Goal: Transaction & Acquisition: Purchase product/service

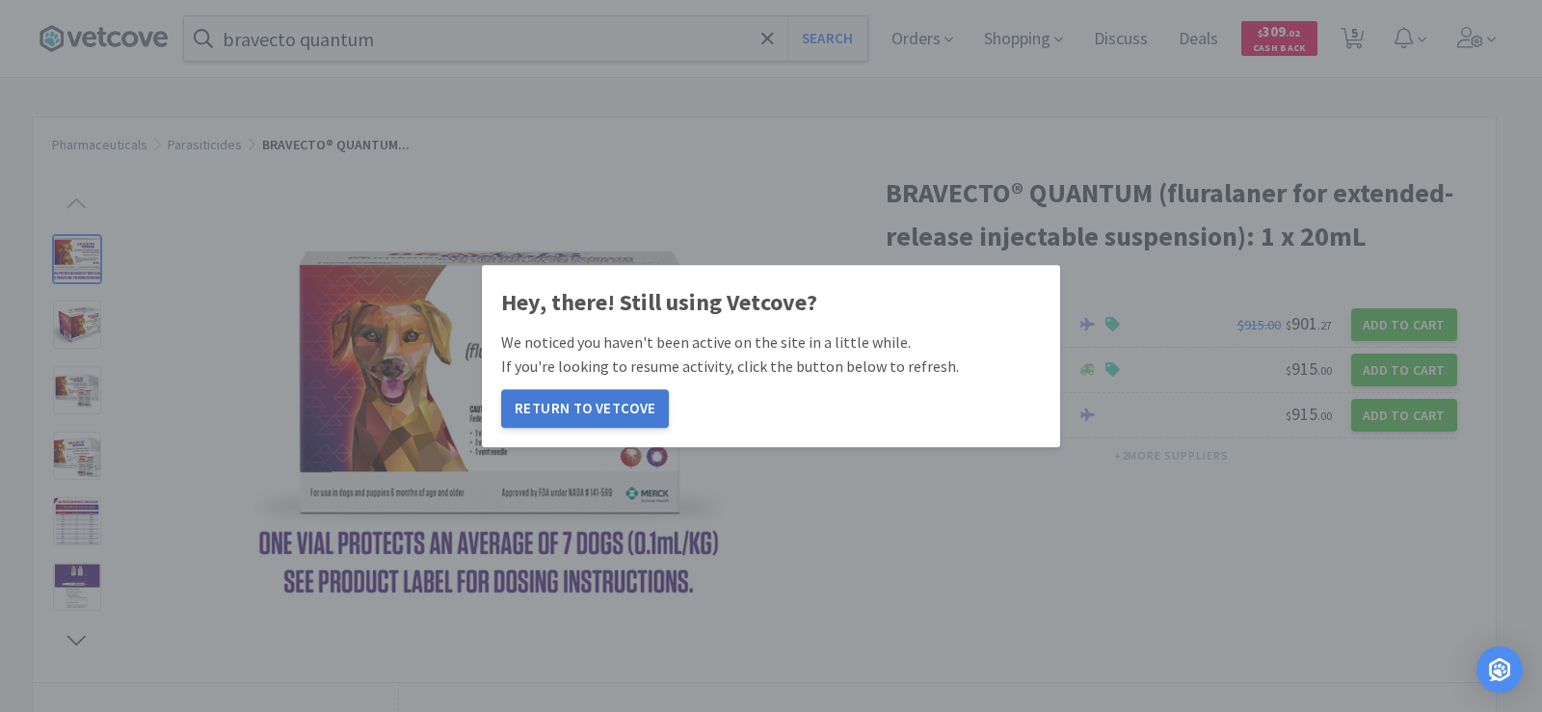
scroll to position [385, 0]
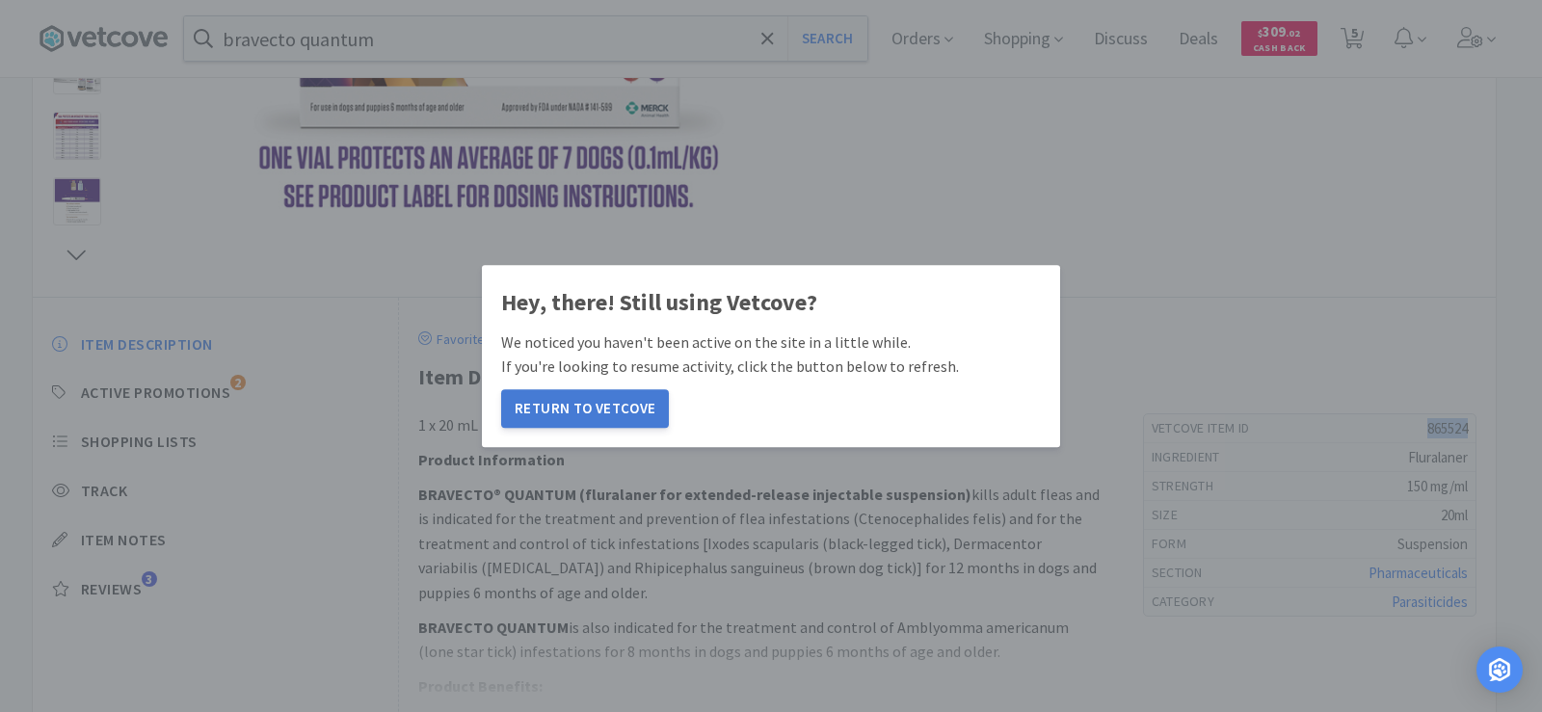
click at [554, 406] on button "Return to Vetcove" at bounding box center [585, 408] width 168 height 39
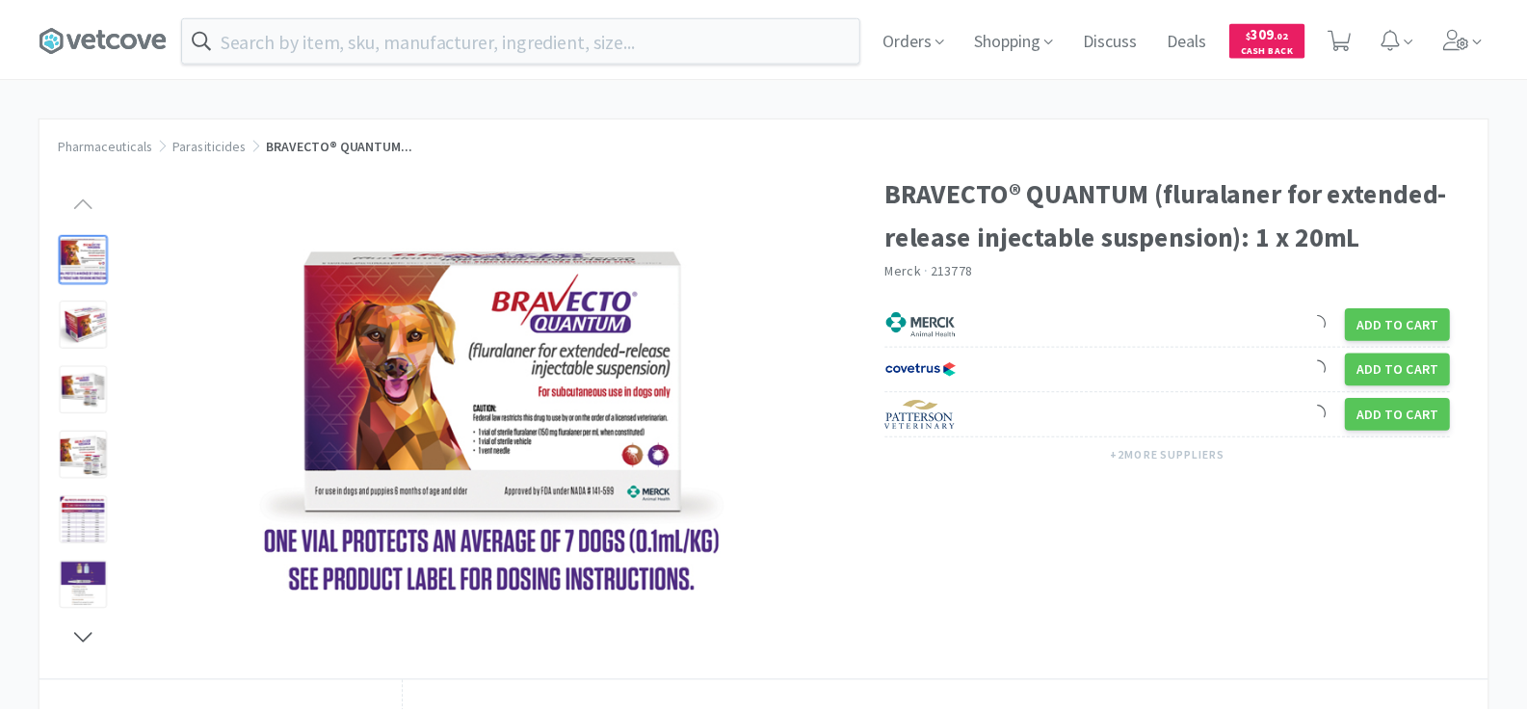
scroll to position [385, 0]
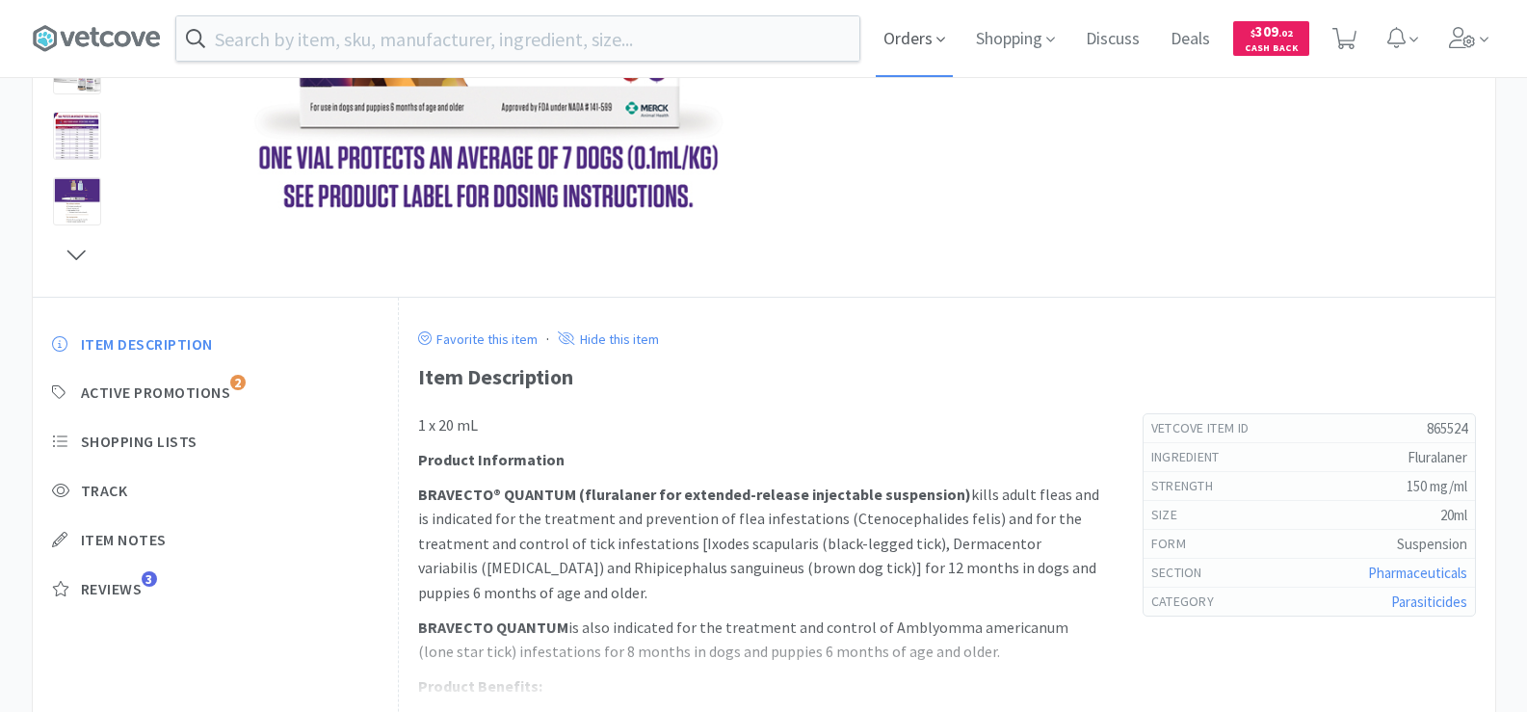
click at [901, 40] on span "Orders" at bounding box center [914, 38] width 77 height 77
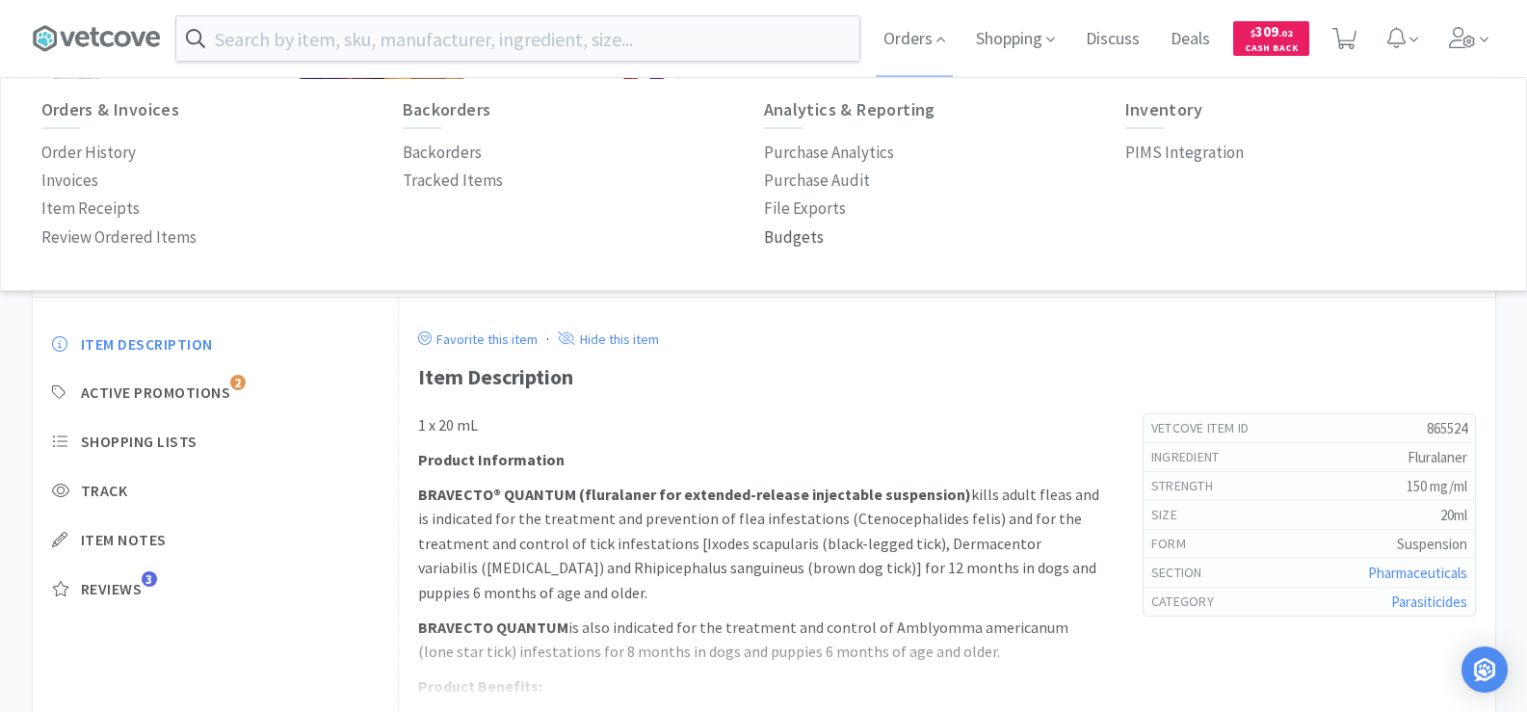
click at [802, 231] on p "Budgets" at bounding box center [794, 238] width 60 height 26
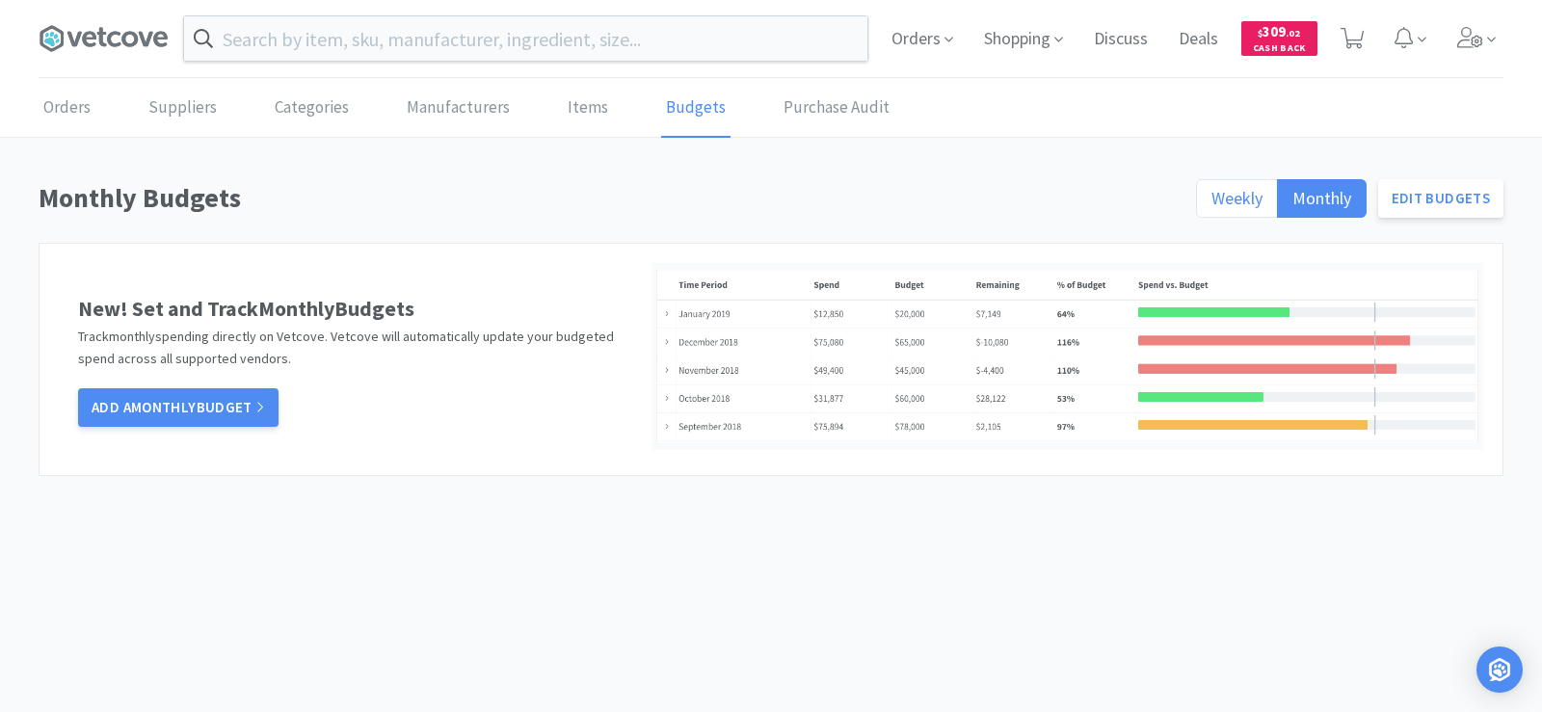
click at [1233, 191] on span "Weekly" at bounding box center [1236, 198] width 51 height 22
click at [1211, 204] on input "Weekly" at bounding box center [1211, 204] width 0 height 0
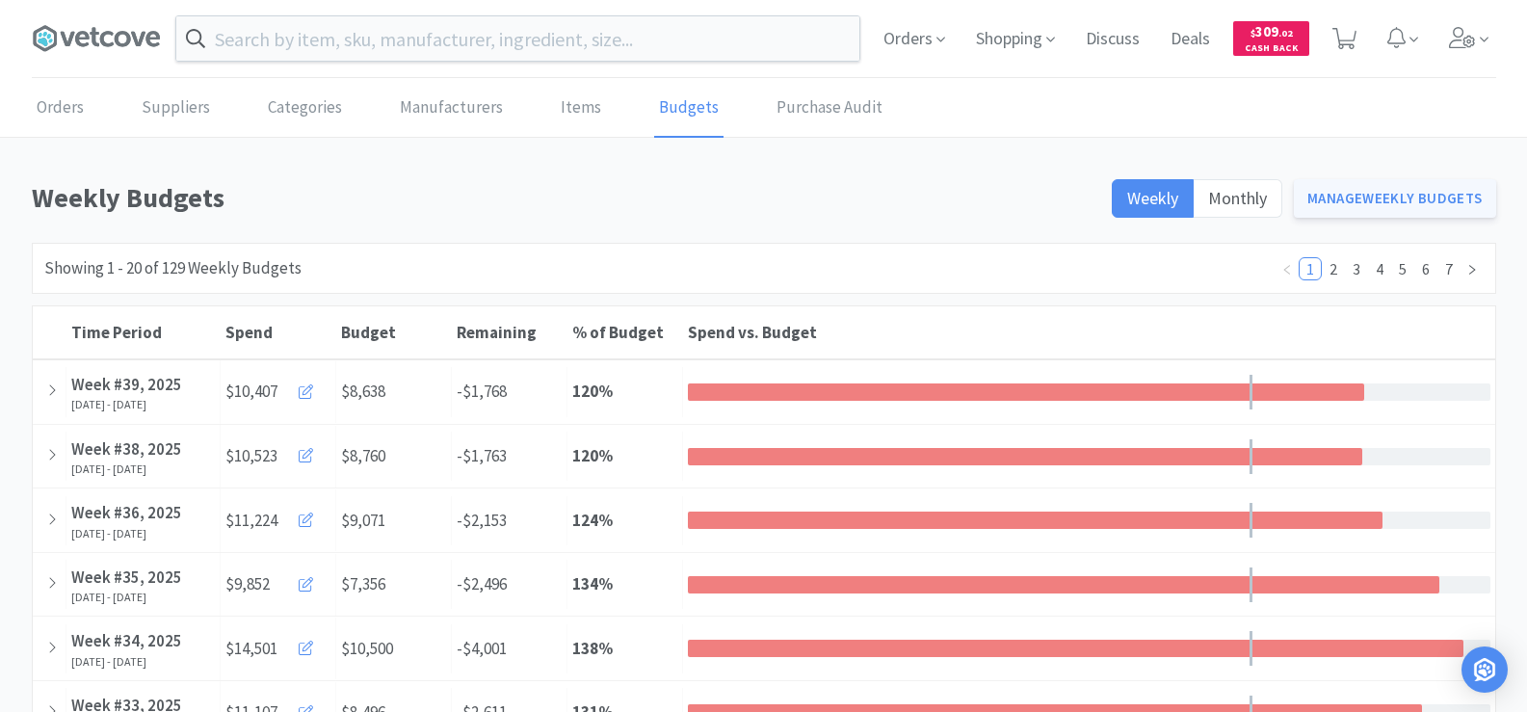
click at [1413, 194] on link "Manage Weekly Budgets" at bounding box center [1395, 198] width 202 height 39
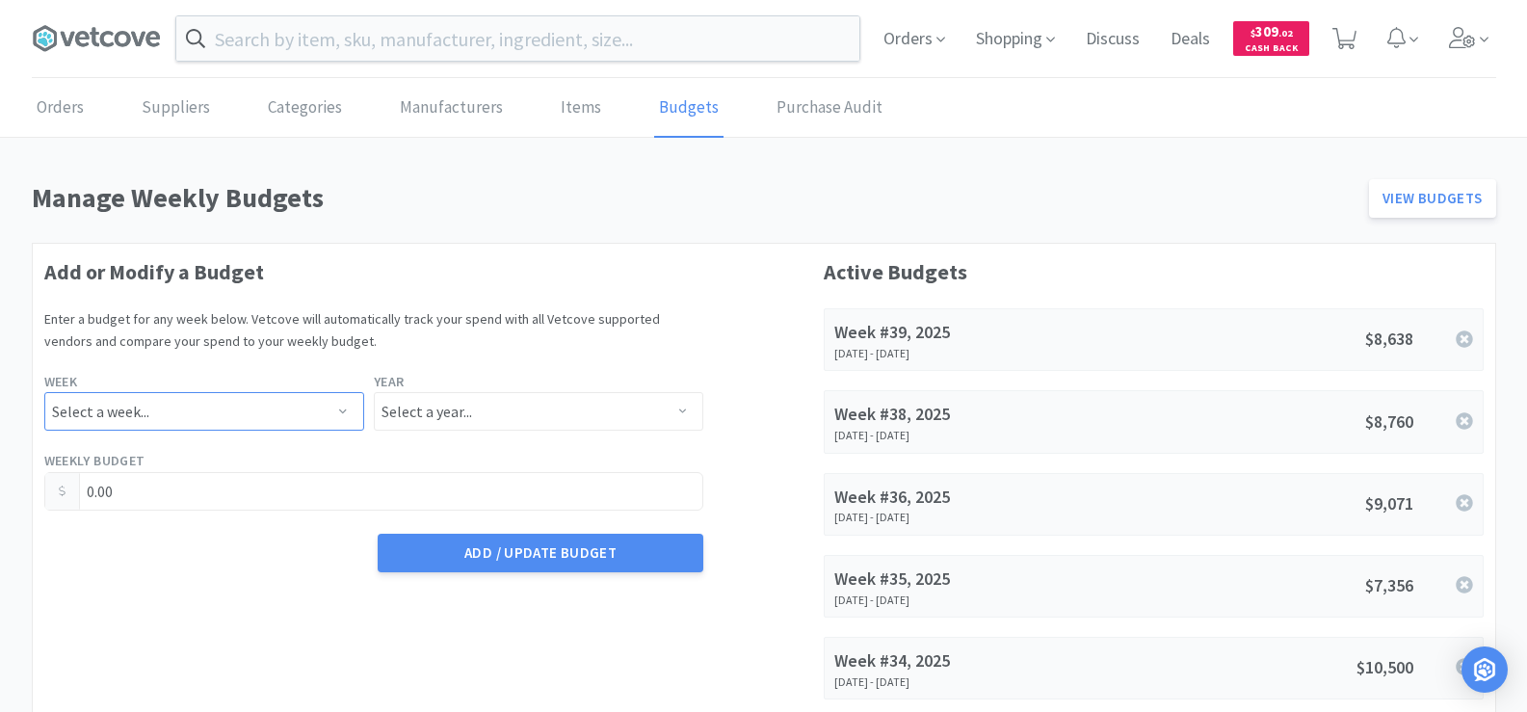
click at [226, 411] on select "Select a week... Week 1 (Dec 30th - Jan 5th) Week 2 (Jan 6th - Jan 12th) Week 3…" at bounding box center [204, 411] width 320 height 39
select select "40"
click at [44, 392] on select "Select a week... Week 1 (Dec 30th - Jan 5th) Week 2 (Jan 6th - Jan 12th) Week 3…" at bounding box center [204, 411] width 320 height 39
click at [608, 406] on select "Select a year... 2023 2024 2025 2026 2027 2028 2029 2030 2031 2032 2033 2034" at bounding box center [539, 411] width 330 height 39
select select "2025"
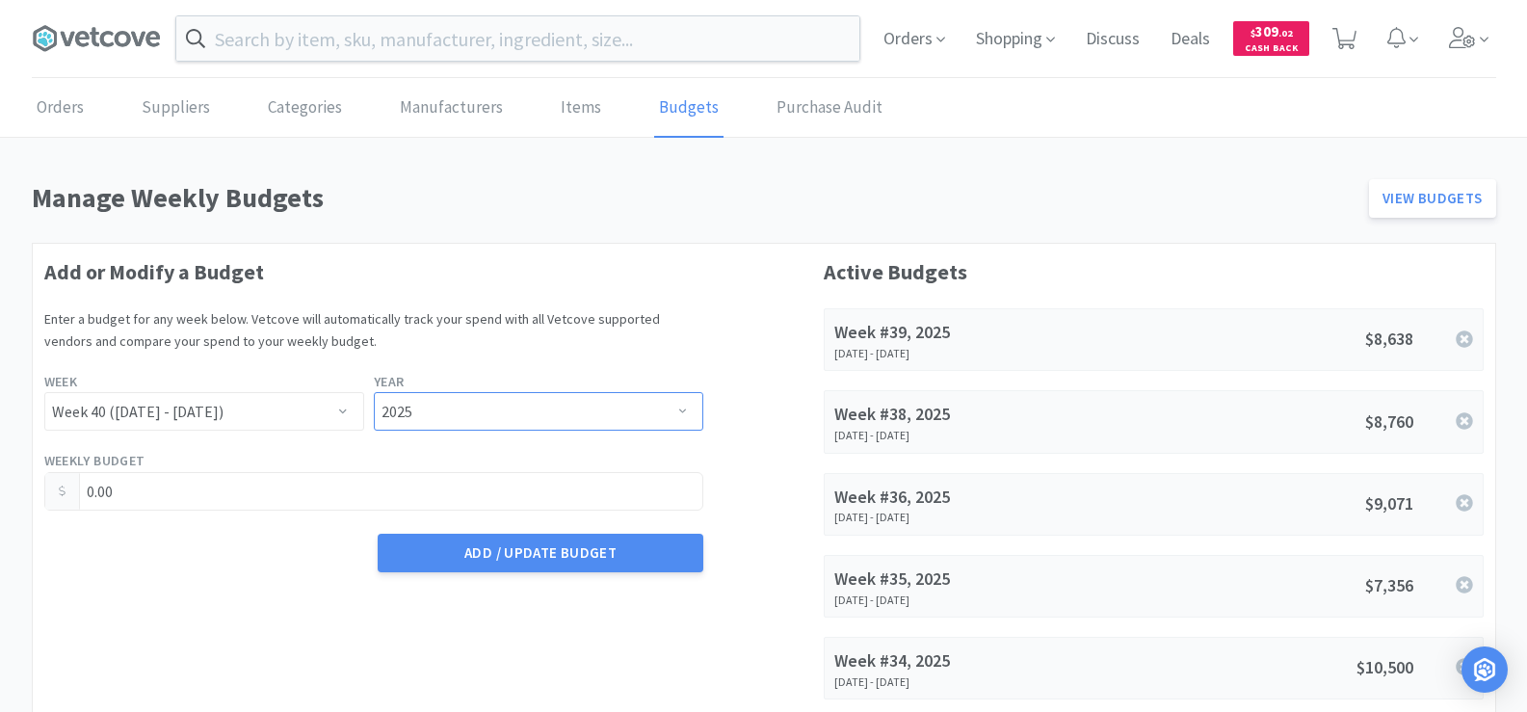
click at [374, 392] on select "Select a year... 2023 2024 2025 2026 2027 2028 2029 2030 2031 2032 2033 2034" at bounding box center [539, 411] width 330 height 39
click at [217, 507] on input "0.00" at bounding box center [374, 491] width 658 height 37
drag, startPoint x: 206, startPoint y: 497, endPoint x: 0, endPoint y: 498, distance: 206.2
type input "9,851.00"
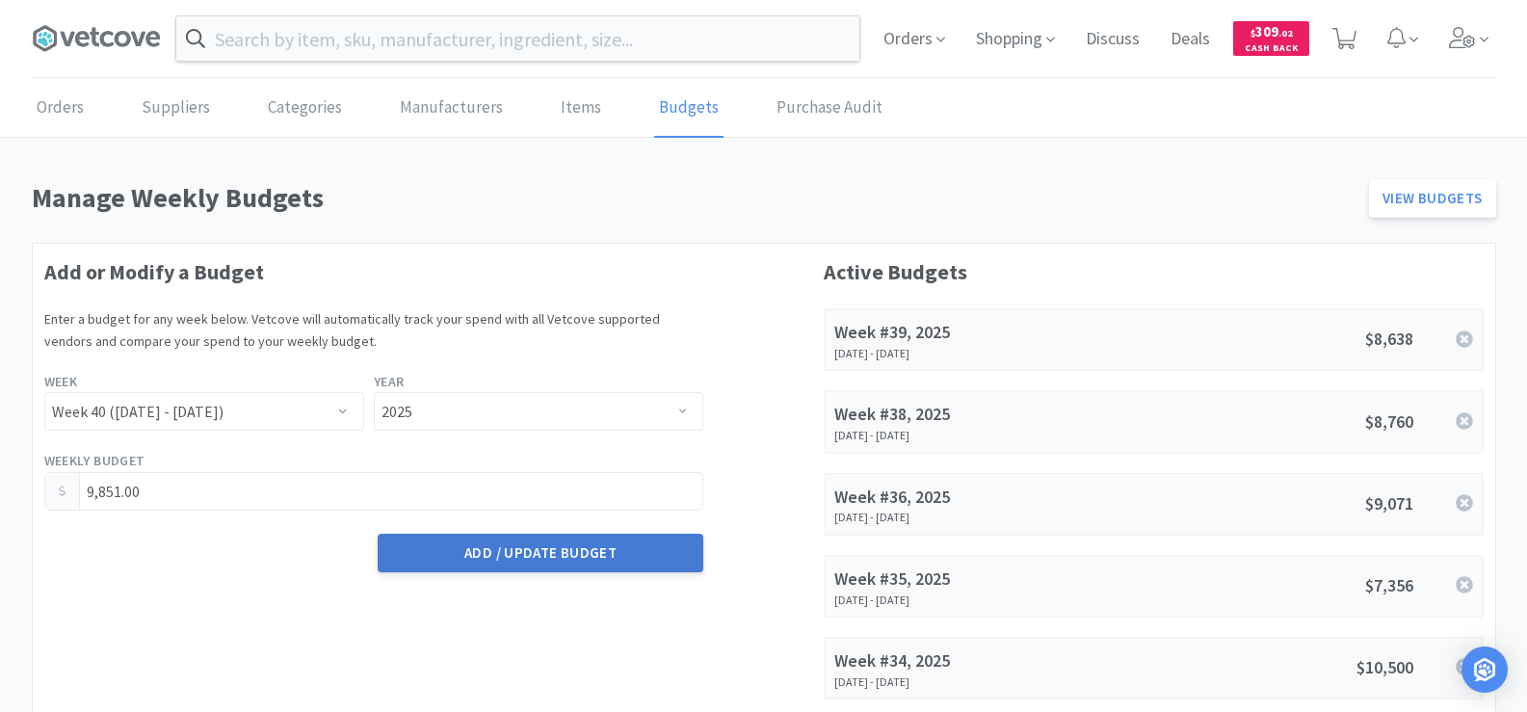
click at [452, 554] on button "Add / Update Budget" at bounding box center [541, 553] width 326 height 39
click at [388, 48] on input "text" at bounding box center [517, 38] width 683 height 44
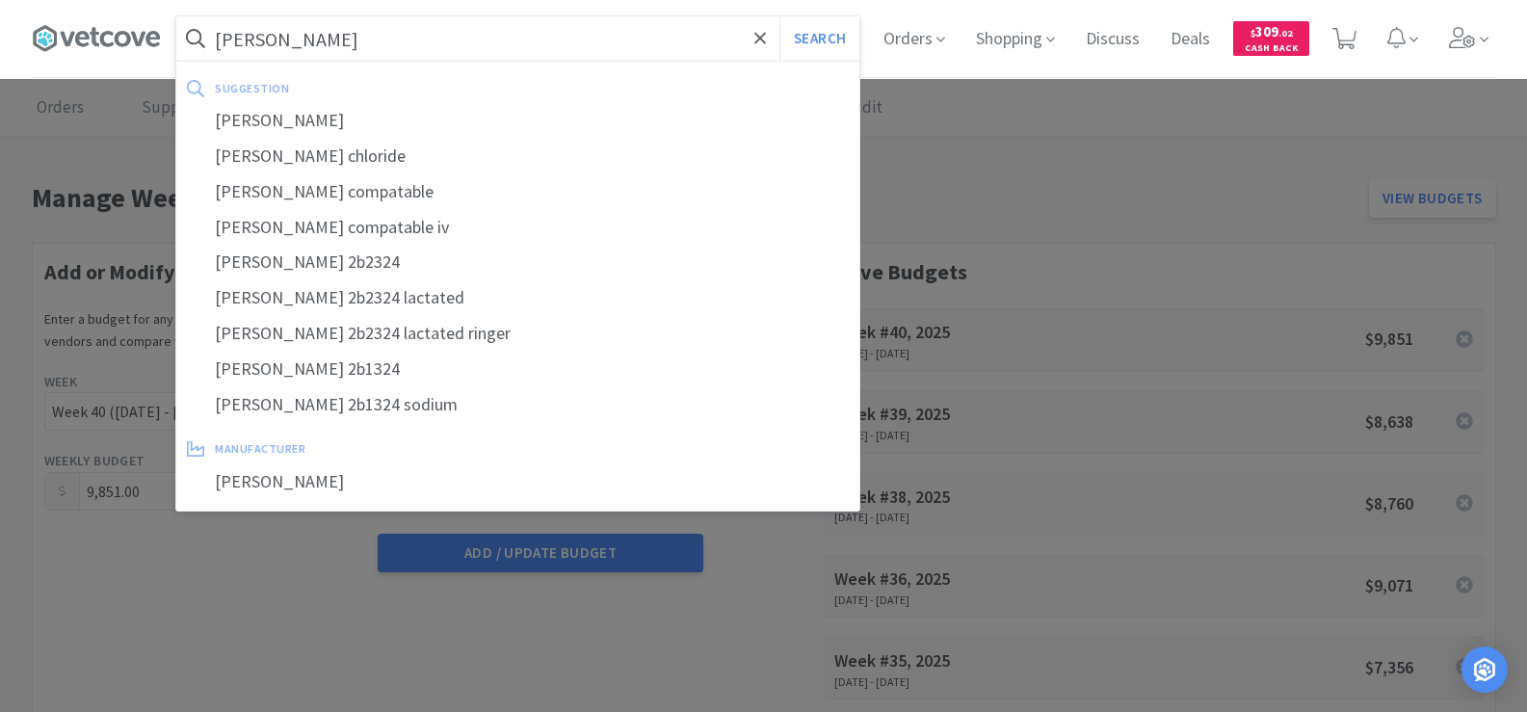
type input "baxter"
click at [780, 16] on button "Search" at bounding box center [820, 38] width 80 height 44
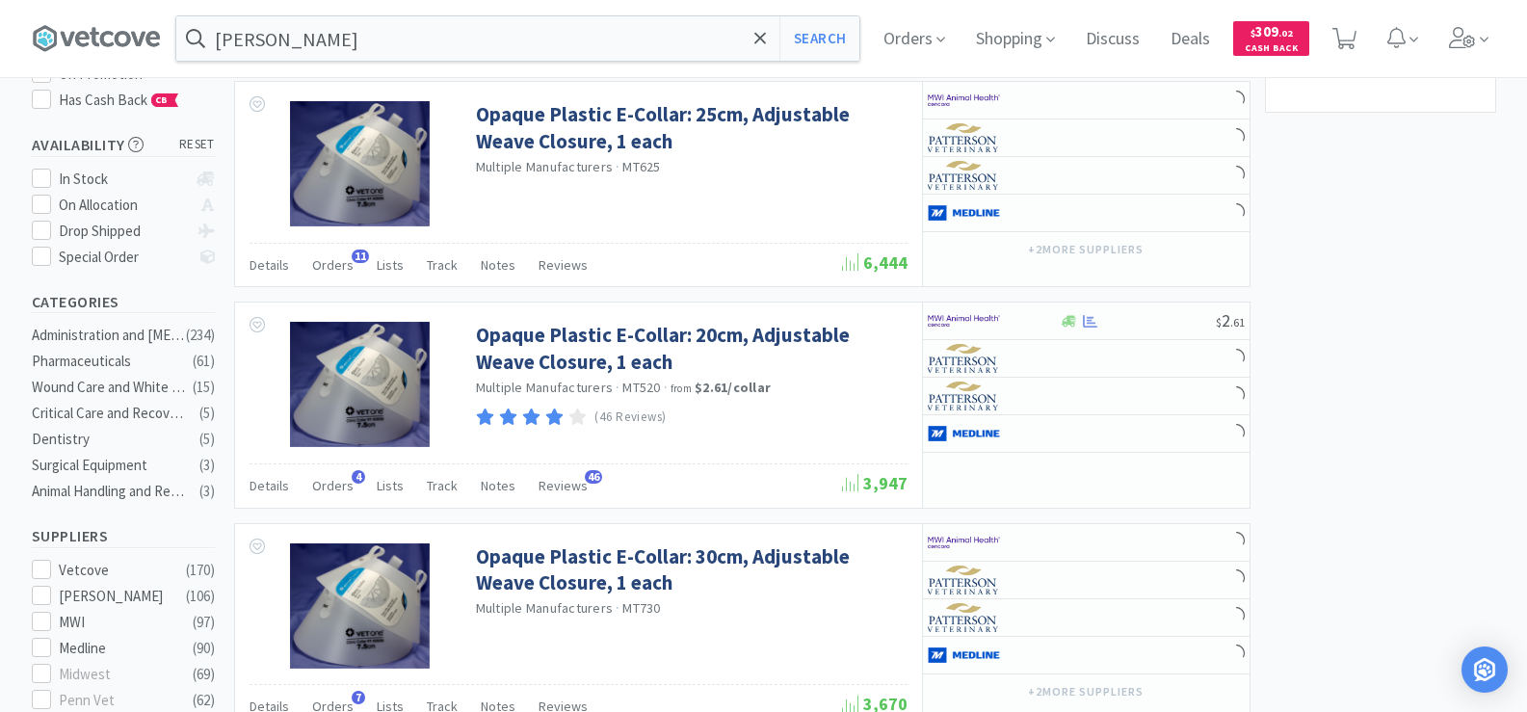
select select "1"
select select "2"
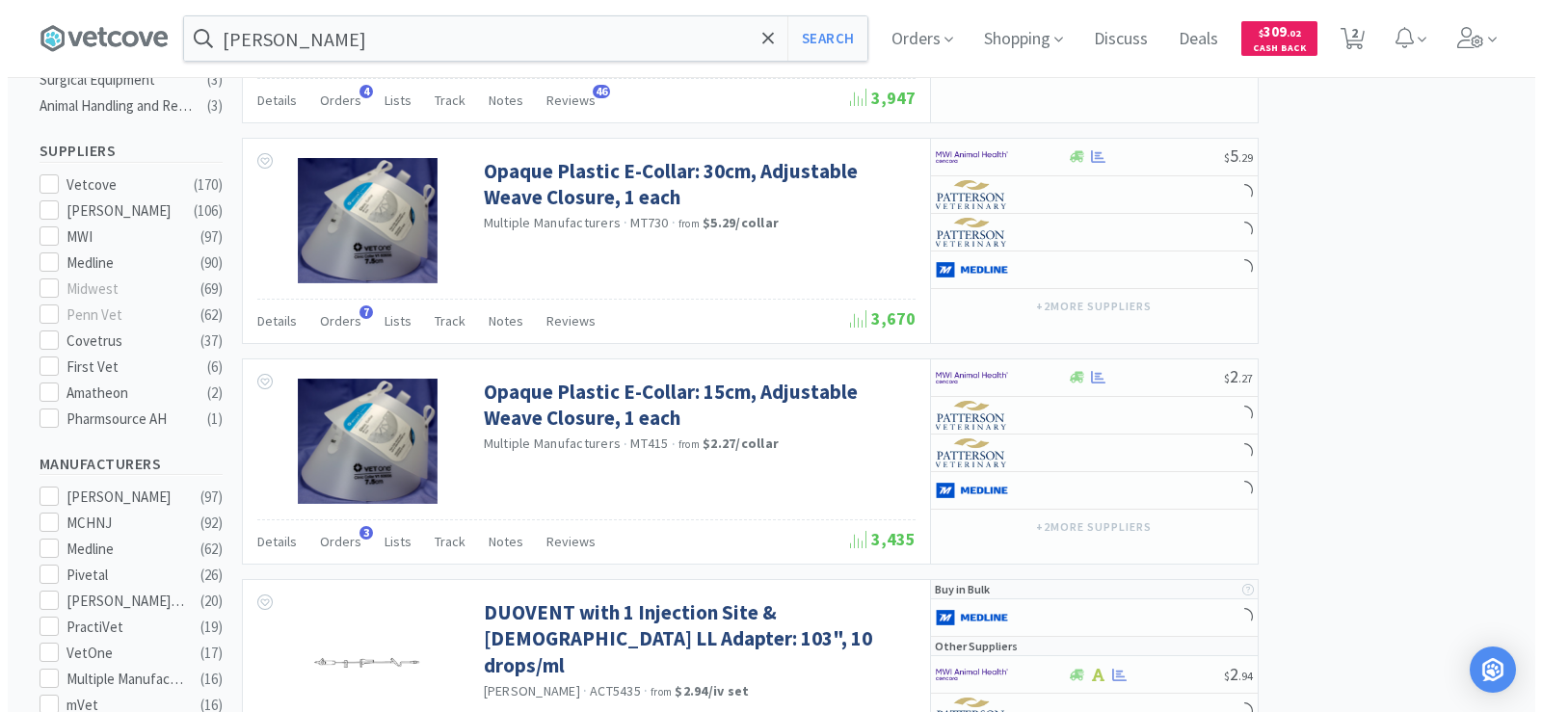
scroll to position [964, 0]
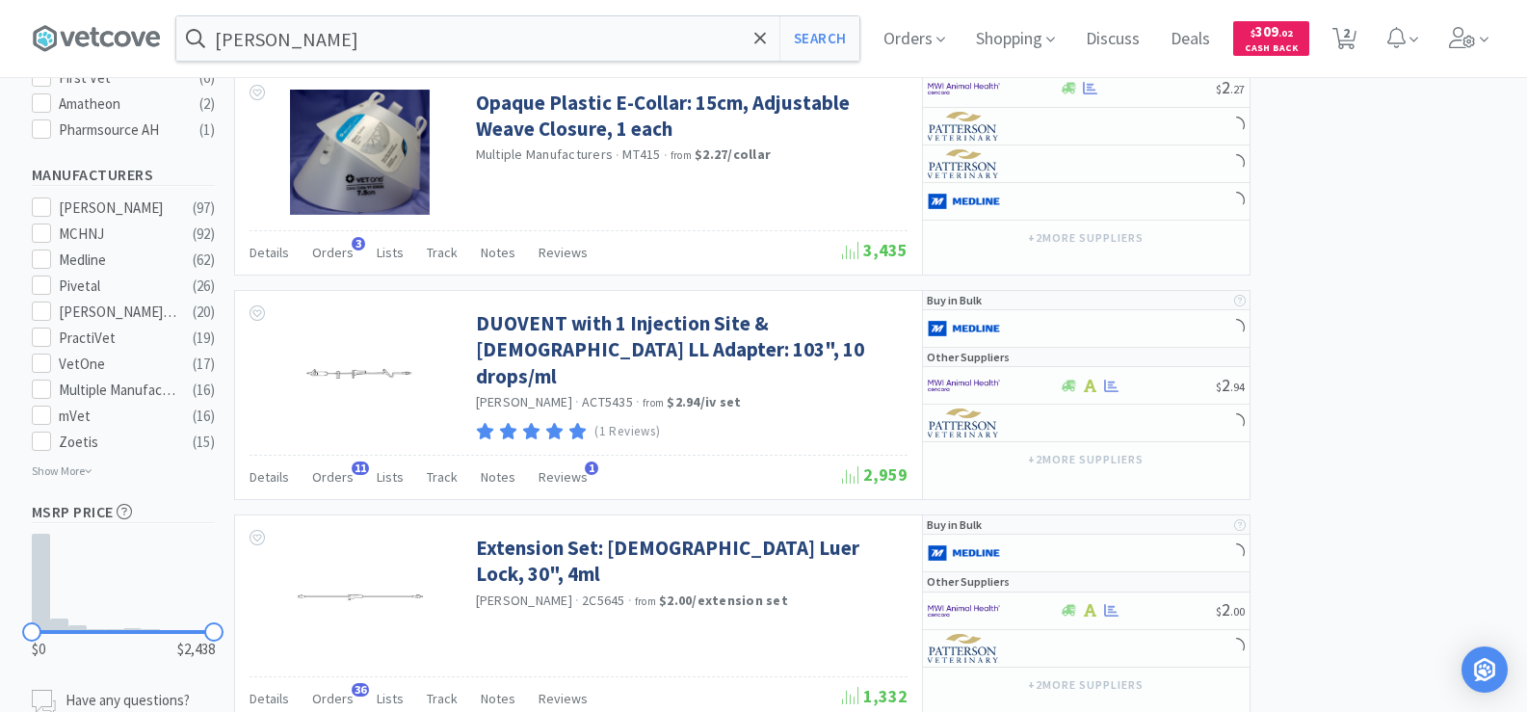
select select "2"
select select "3"
select select "1"
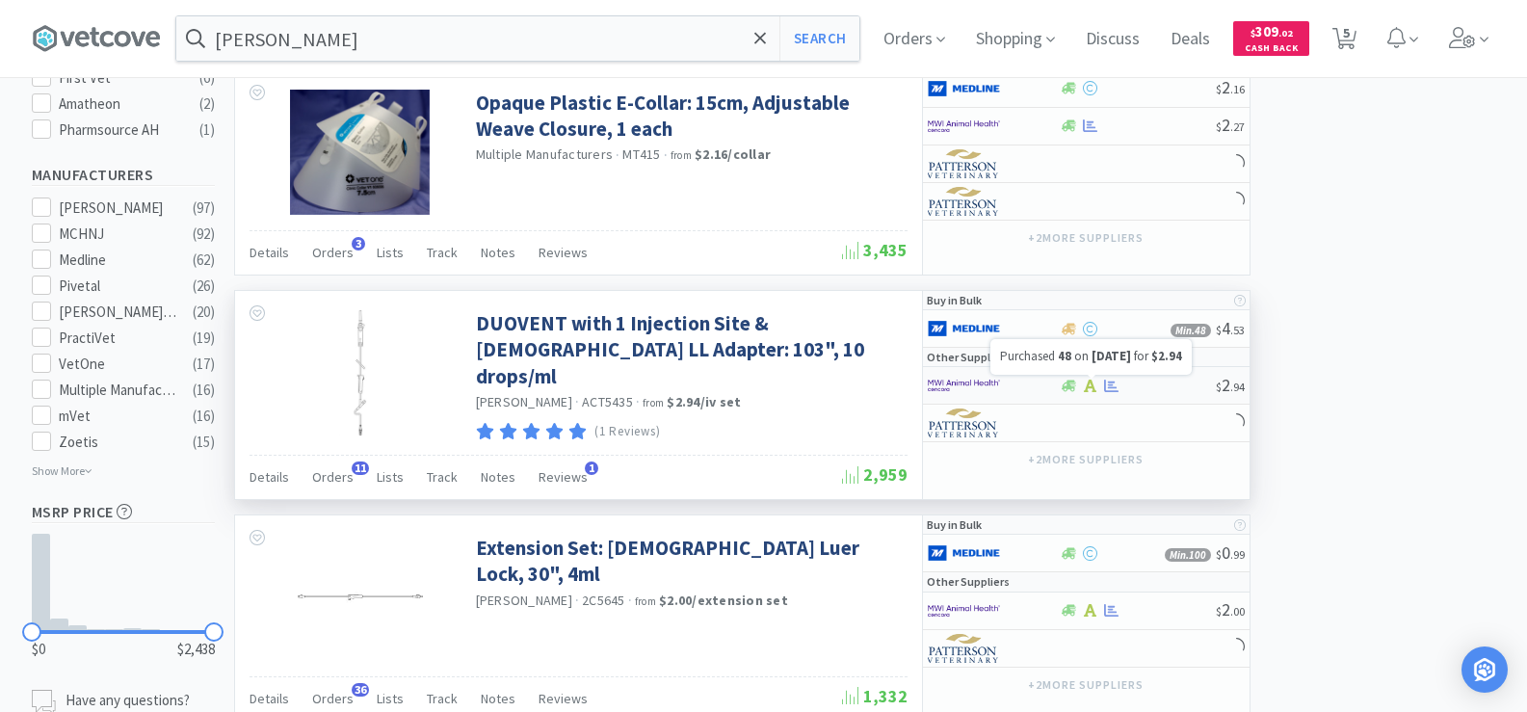
click at [1112, 388] on icon at bounding box center [1111, 386] width 14 height 13
select select "1"
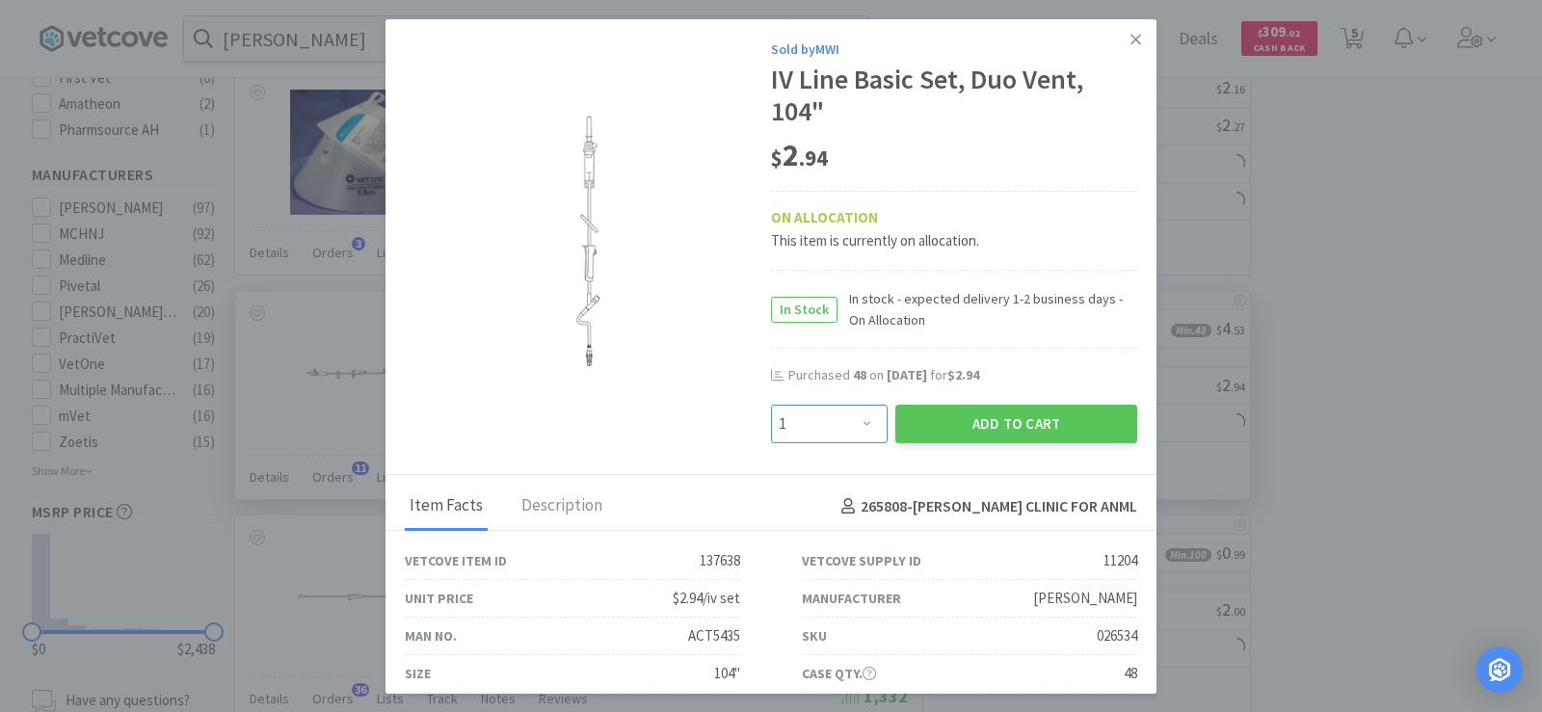
click at [837, 434] on select "Enter Quantity 1 2 3 4 5 6 7 8 9 10 11 12 13 14 15 16 17 18 19 20 Enter Quantity" at bounding box center [829, 424] width 117 height 39
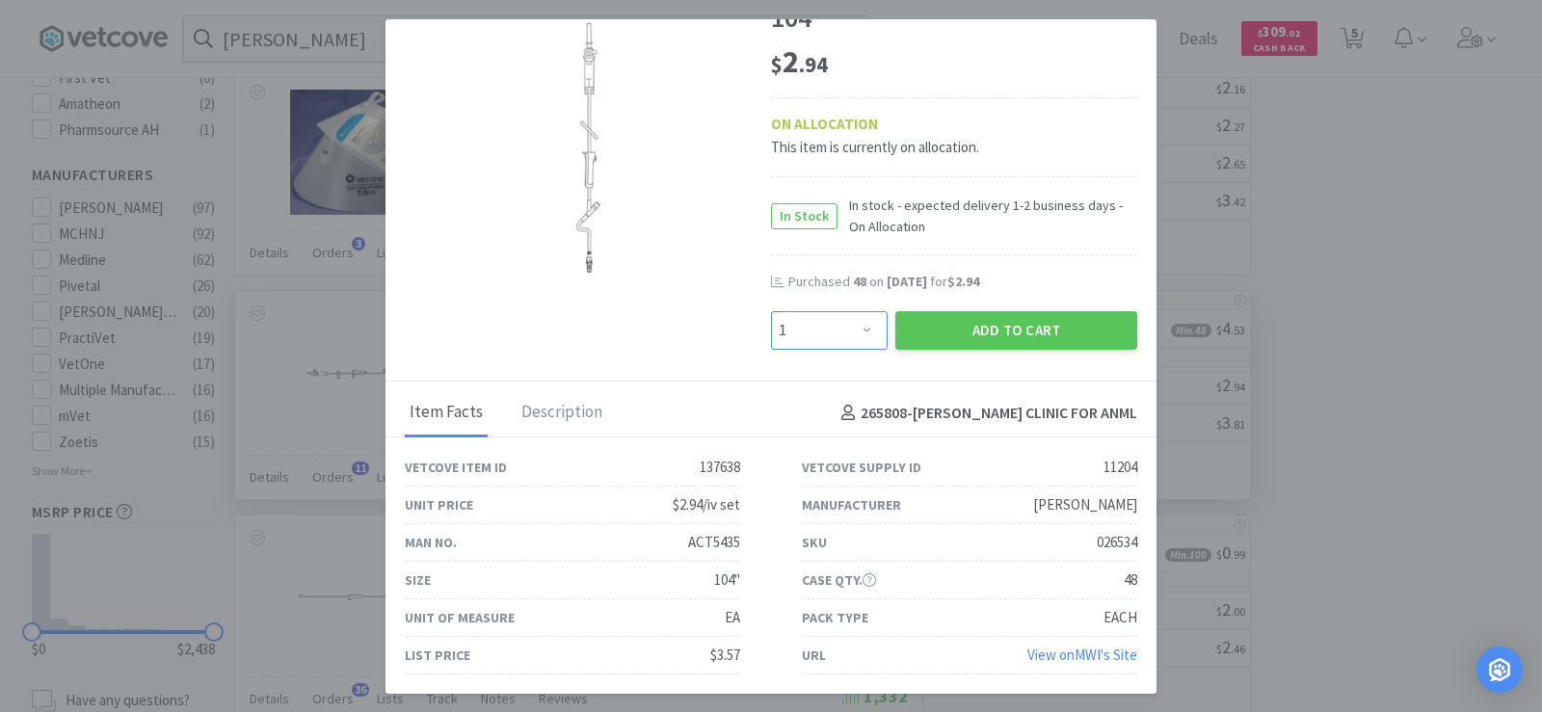
click at [867, 336] on select "Enter Quantity 1 2 3 4 5 6 7 8 9 10 11 12 13 14 15 16 17 18 19 20 Enter Quantity" at bounding box center [829, 330] width 117 height 39
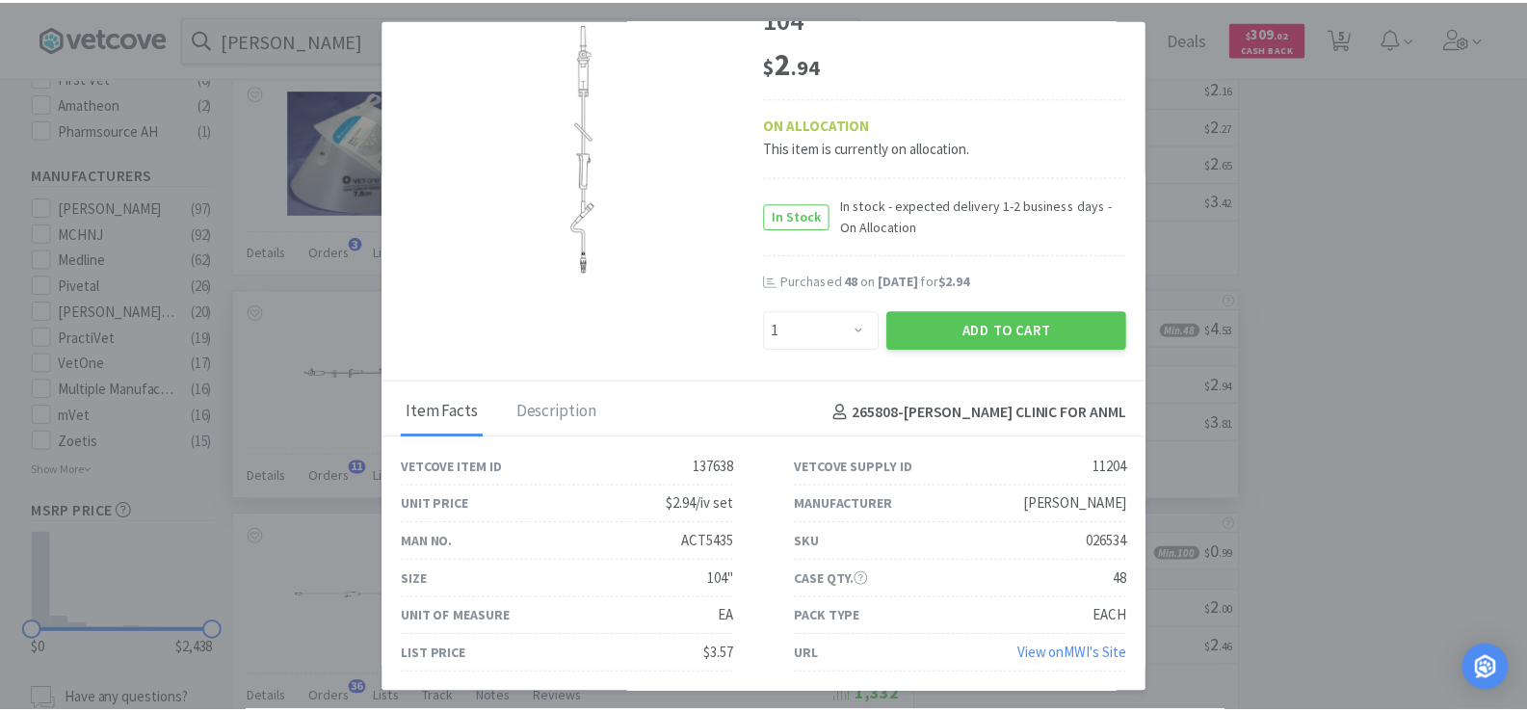
scroll to position [96, 0]
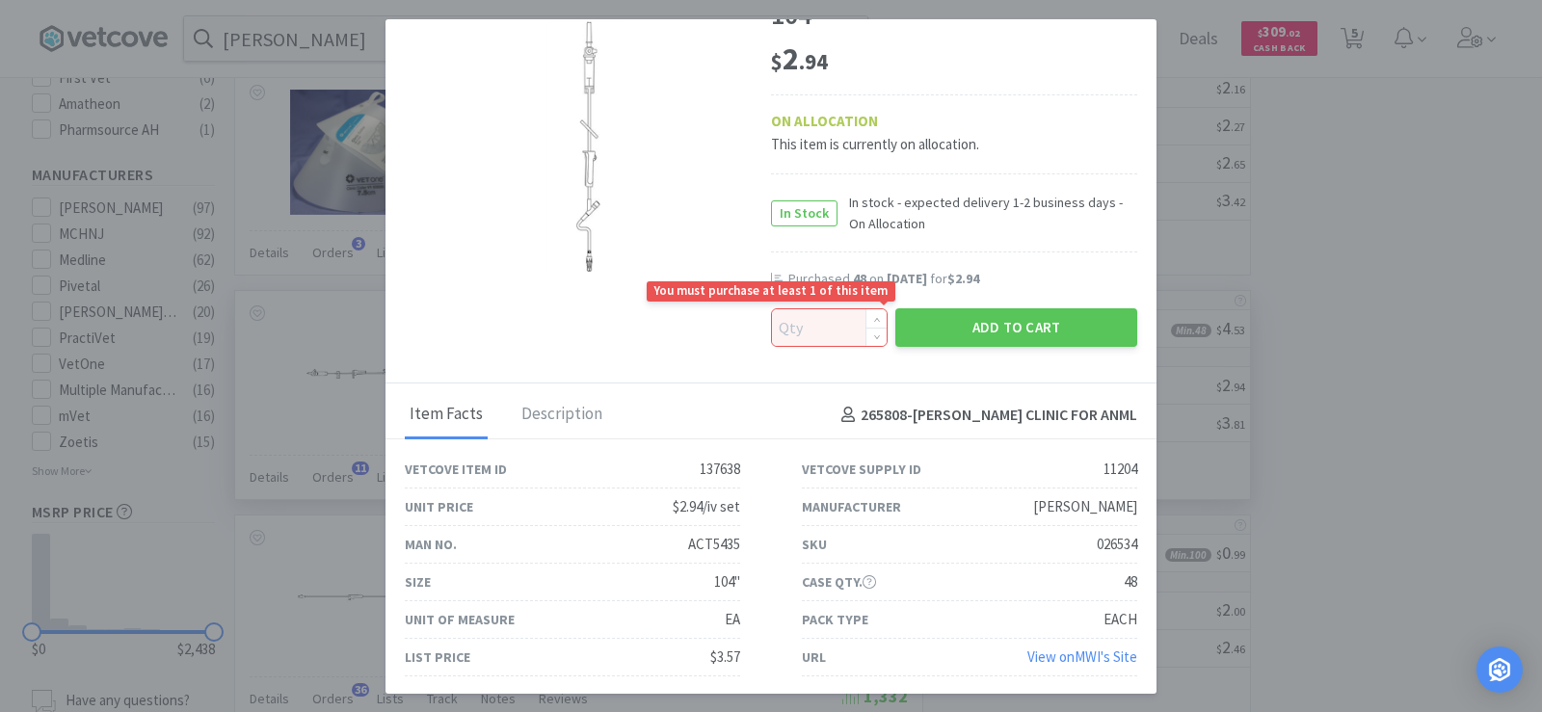
click at [811, 336] on input at bounding box center [829, 327] width 115 height 37
type input "48"
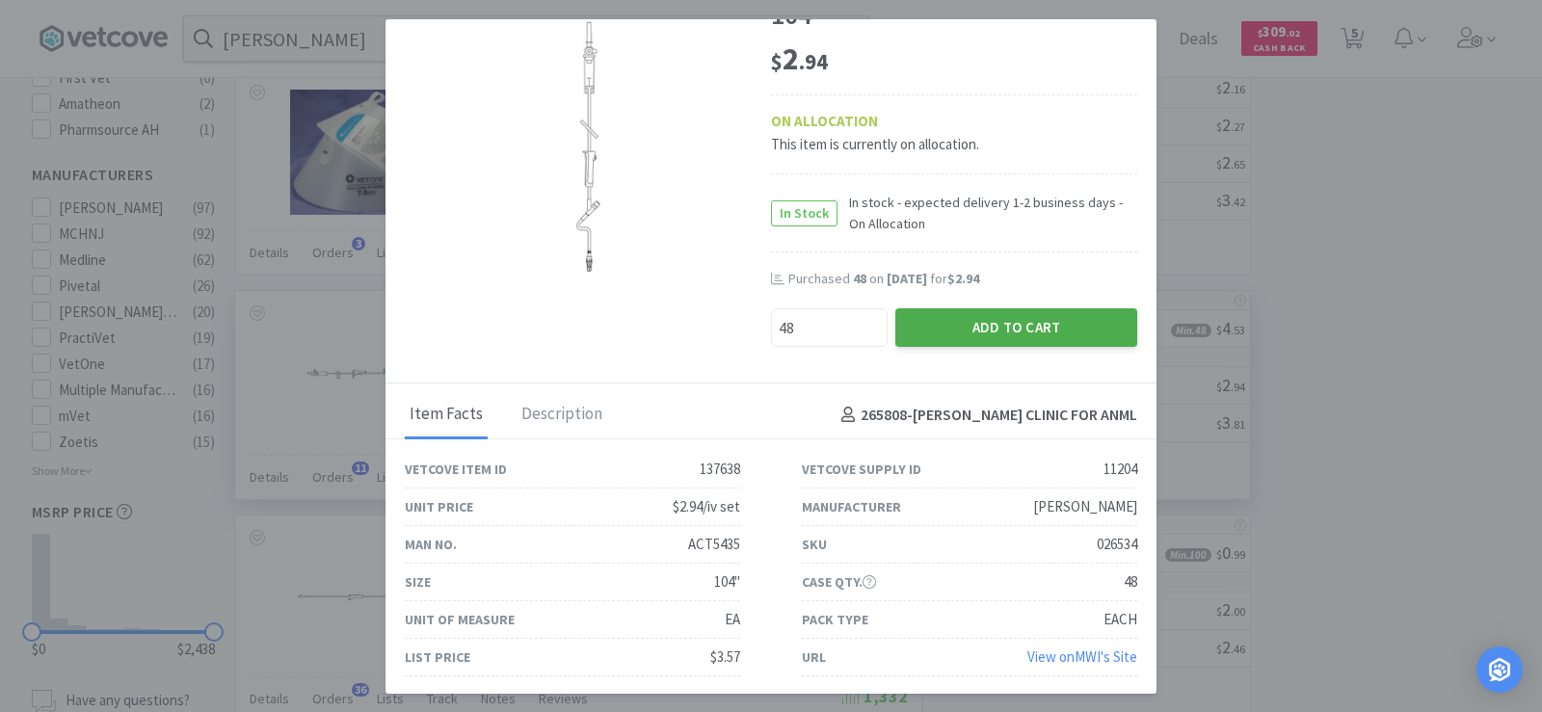
click at [1017, 327] on button "Add to Cart" at bounding box center [1016, 327] width 242 height 39
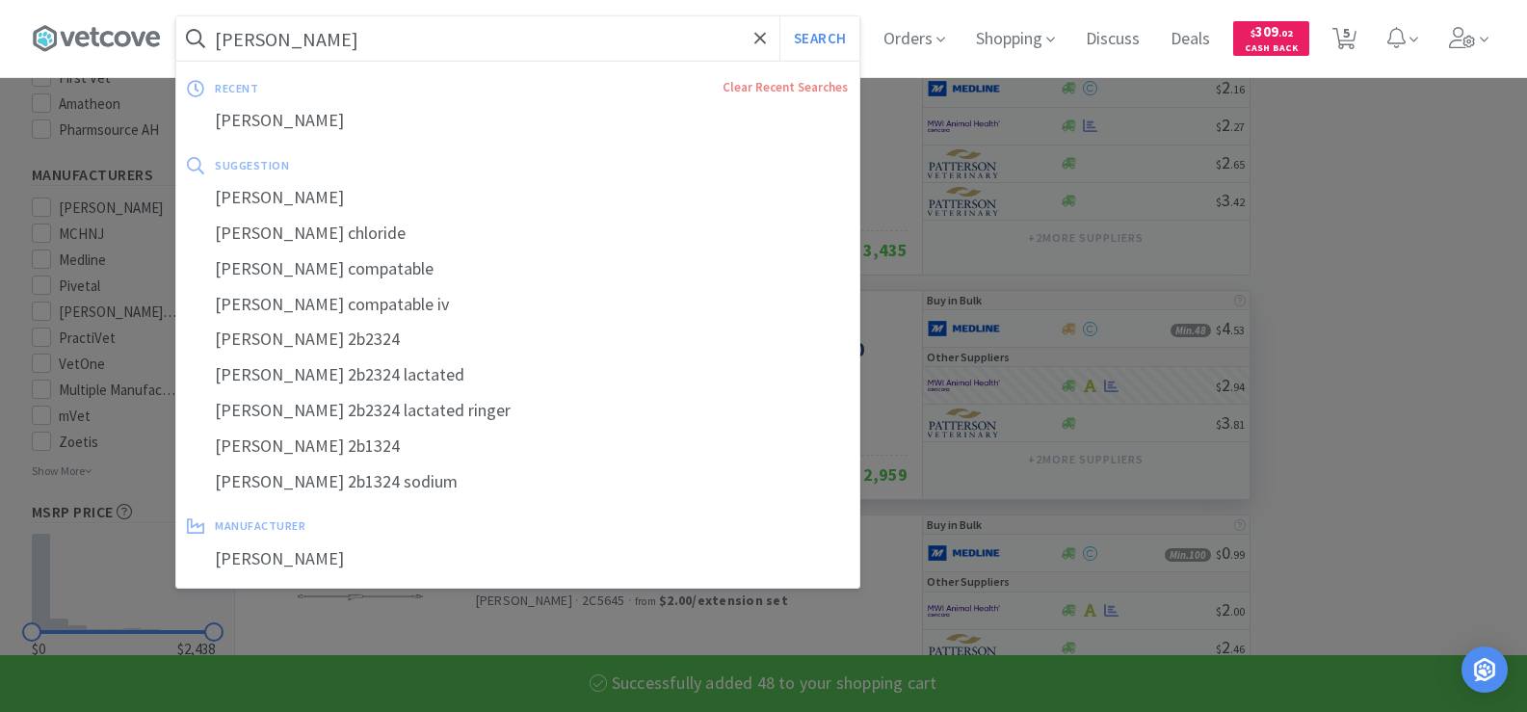
click at [288, 45] on input "baxter" at bounding box center [517, 38] width 683 height 44
select select "48"
select select "2"
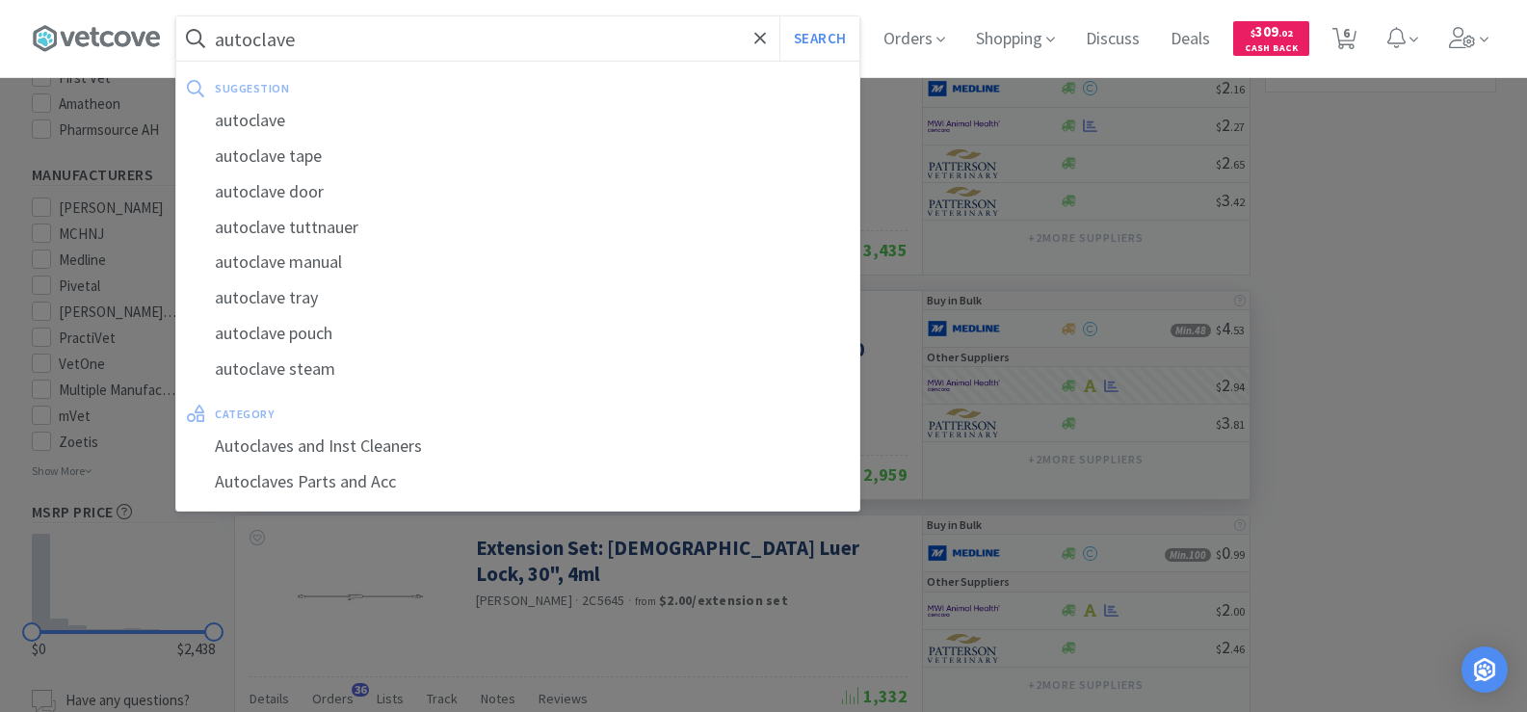
click at [780, 16] on button "Search" at bounding box center [820, 38] width 80 height 44
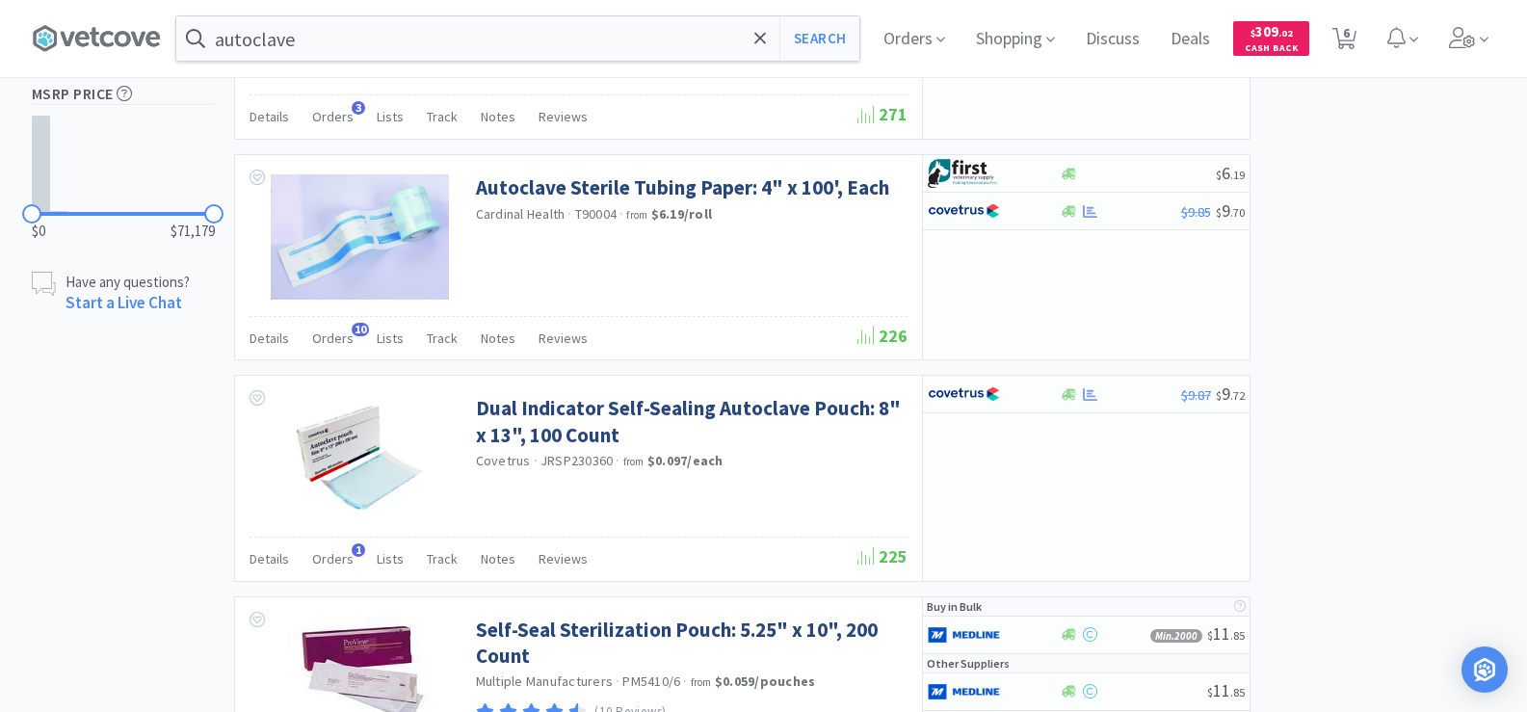
scroll to position [1349, 0]
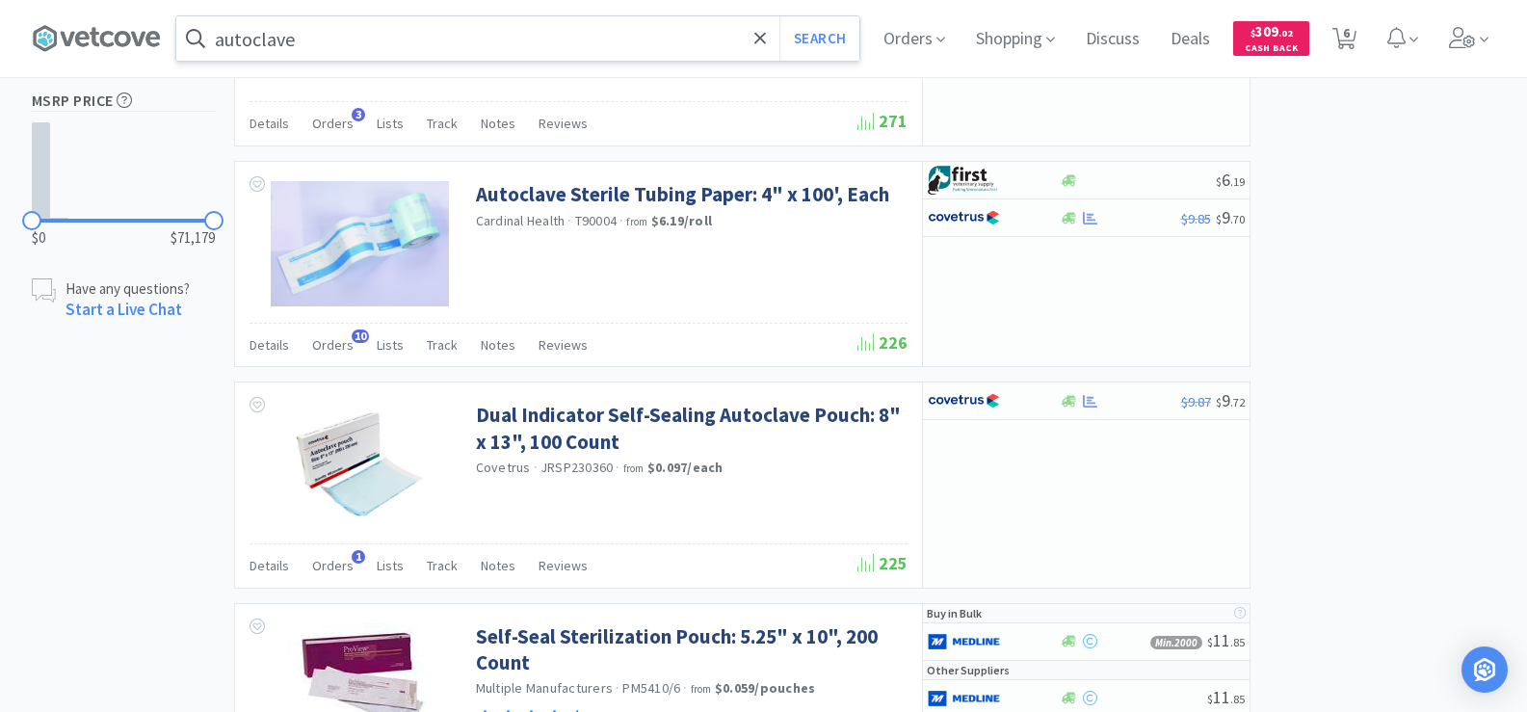
click at [321, 38] on input "autoclave" at bounding box center [517, 38] width 683 height 44
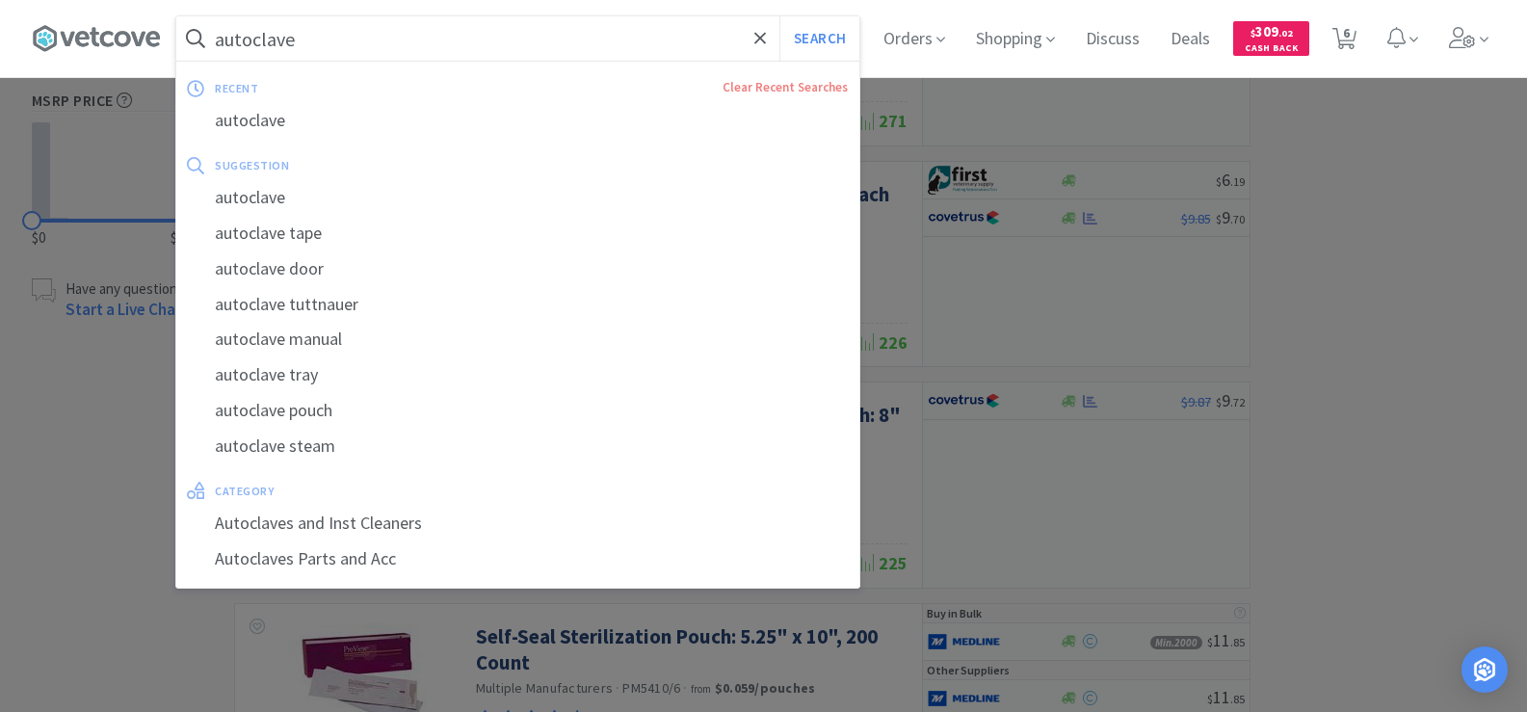
click at [325, 39] on input "autoclave" at bounding box center [517, 38] width 683 height 44
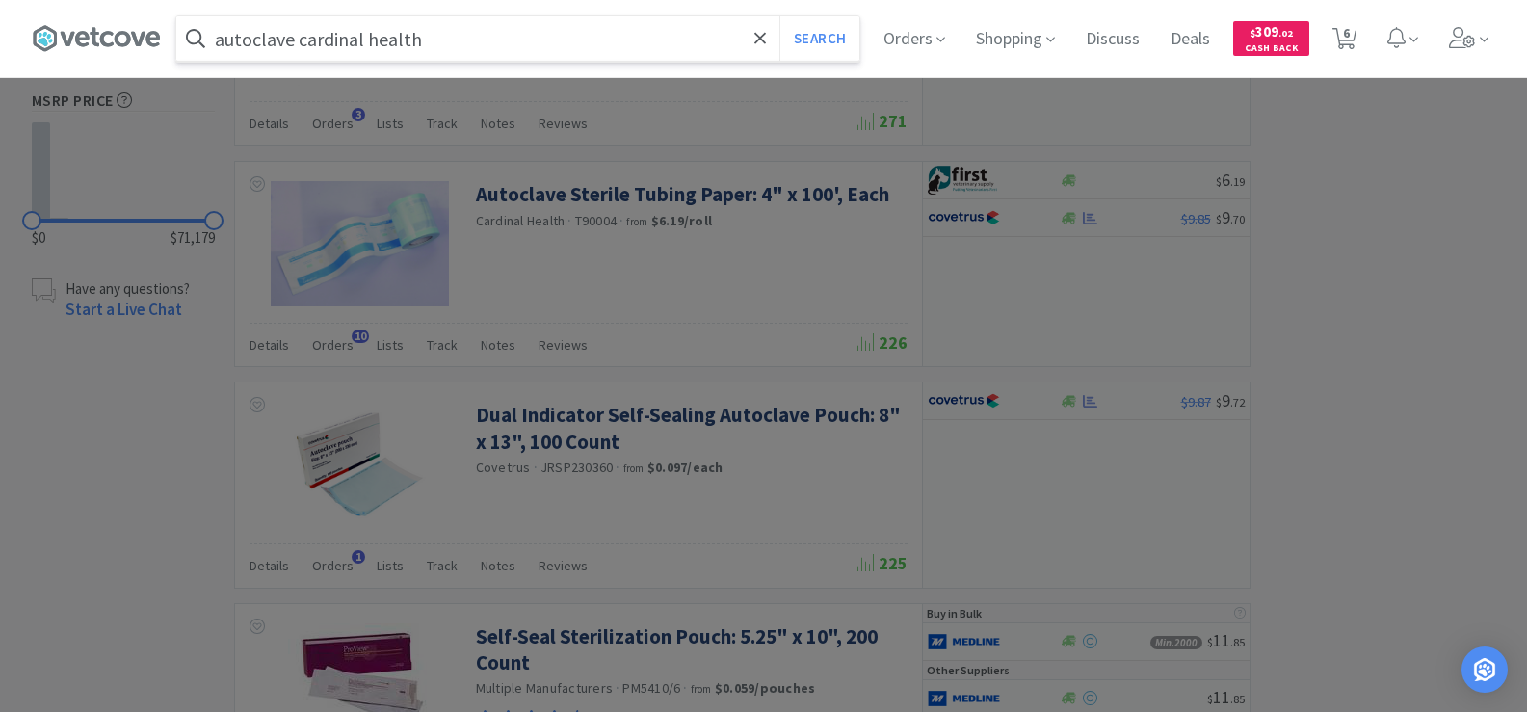
click at [780, 16] on button "Search" at bounding box center [820, 38] width 80 height 44
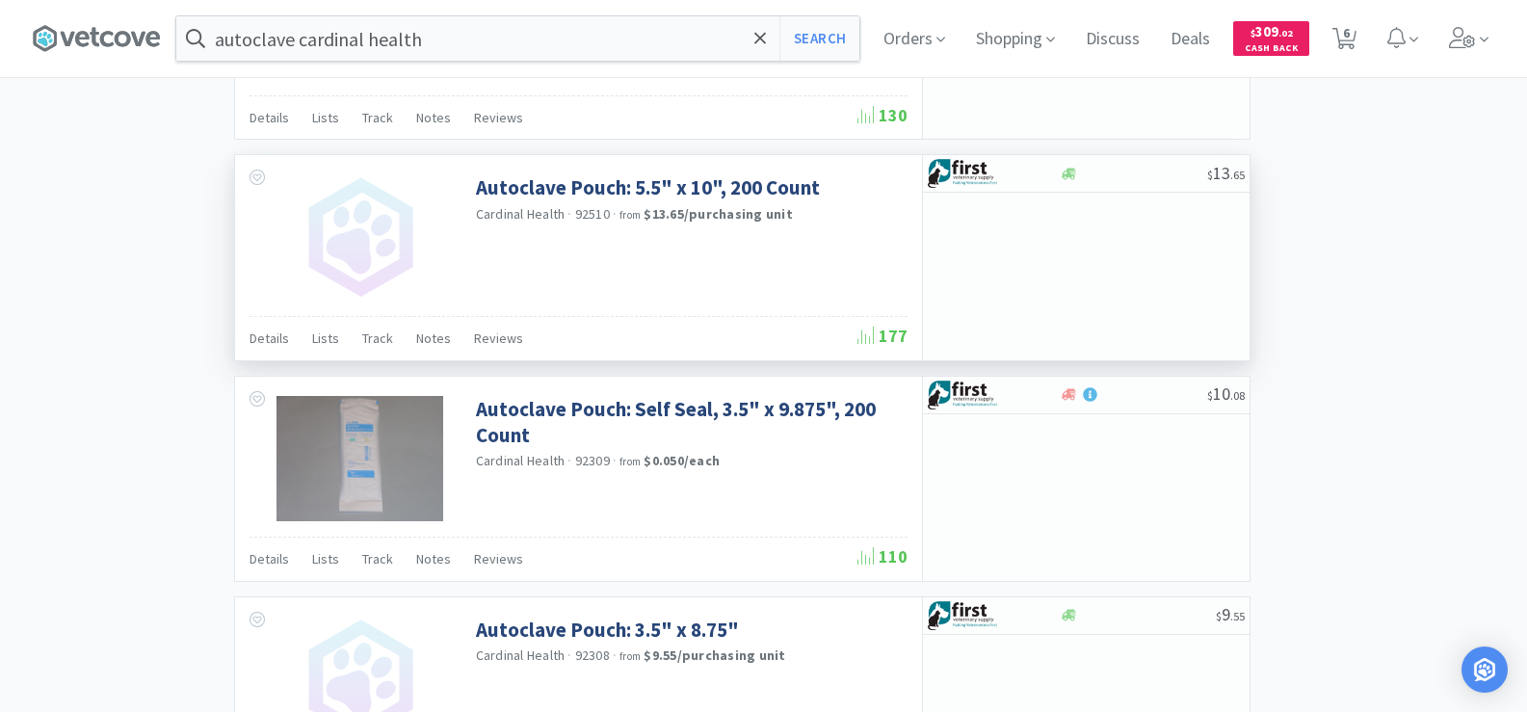
scroll to position [1768, 0]
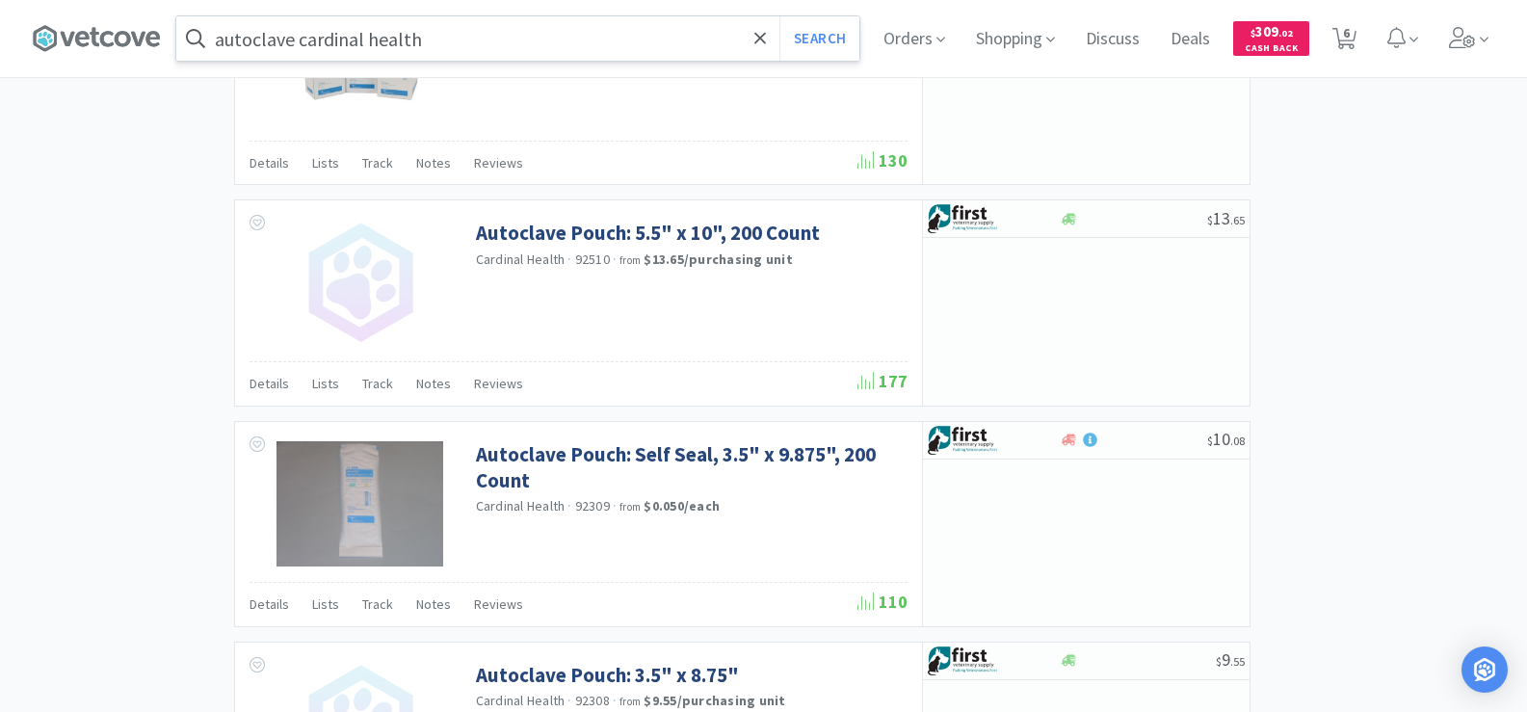
click at [437, 31] on input "autoclave cardinal health" at bounding box center [517, 38] width 683 height 44
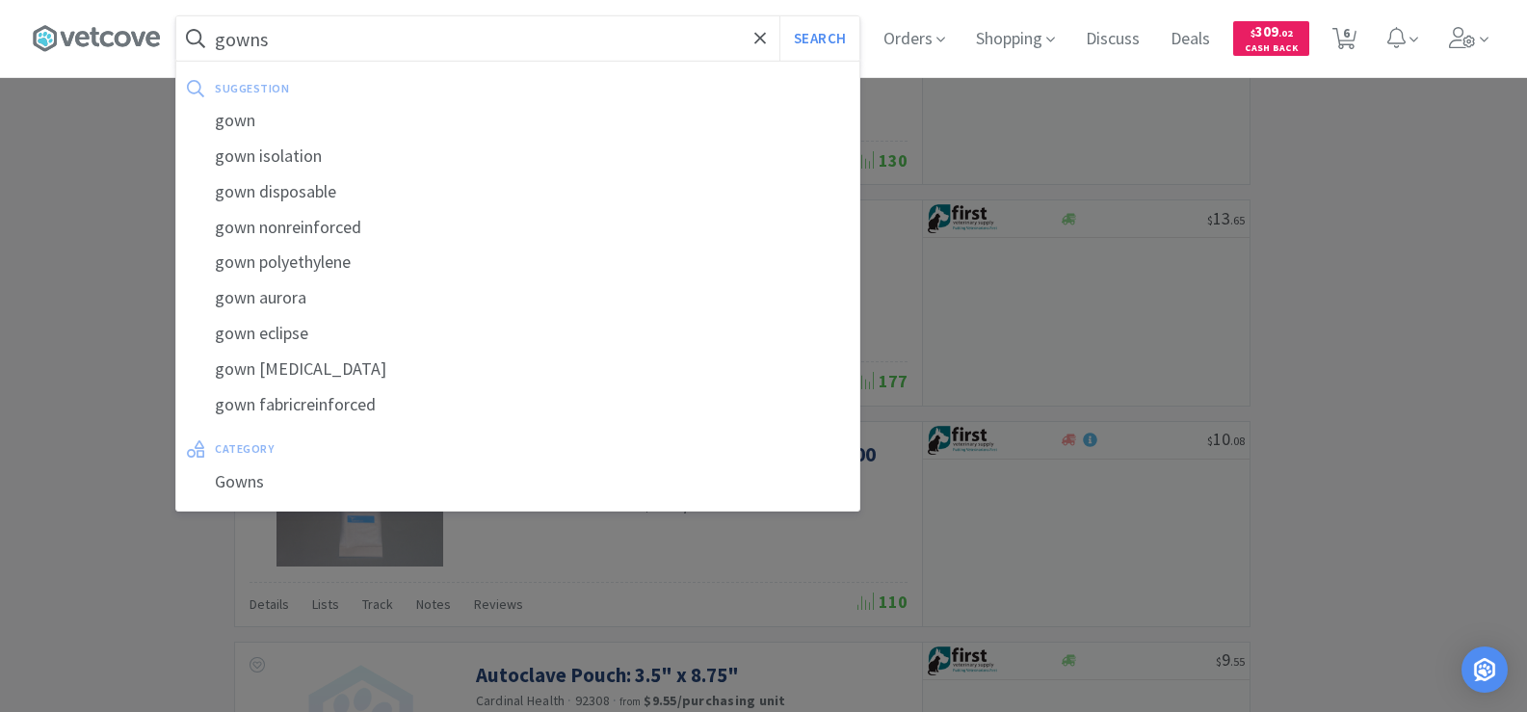
type input "gowns"
click at [780, 16] on button "Search" at bounding box center [820, 38] width 80 height 44
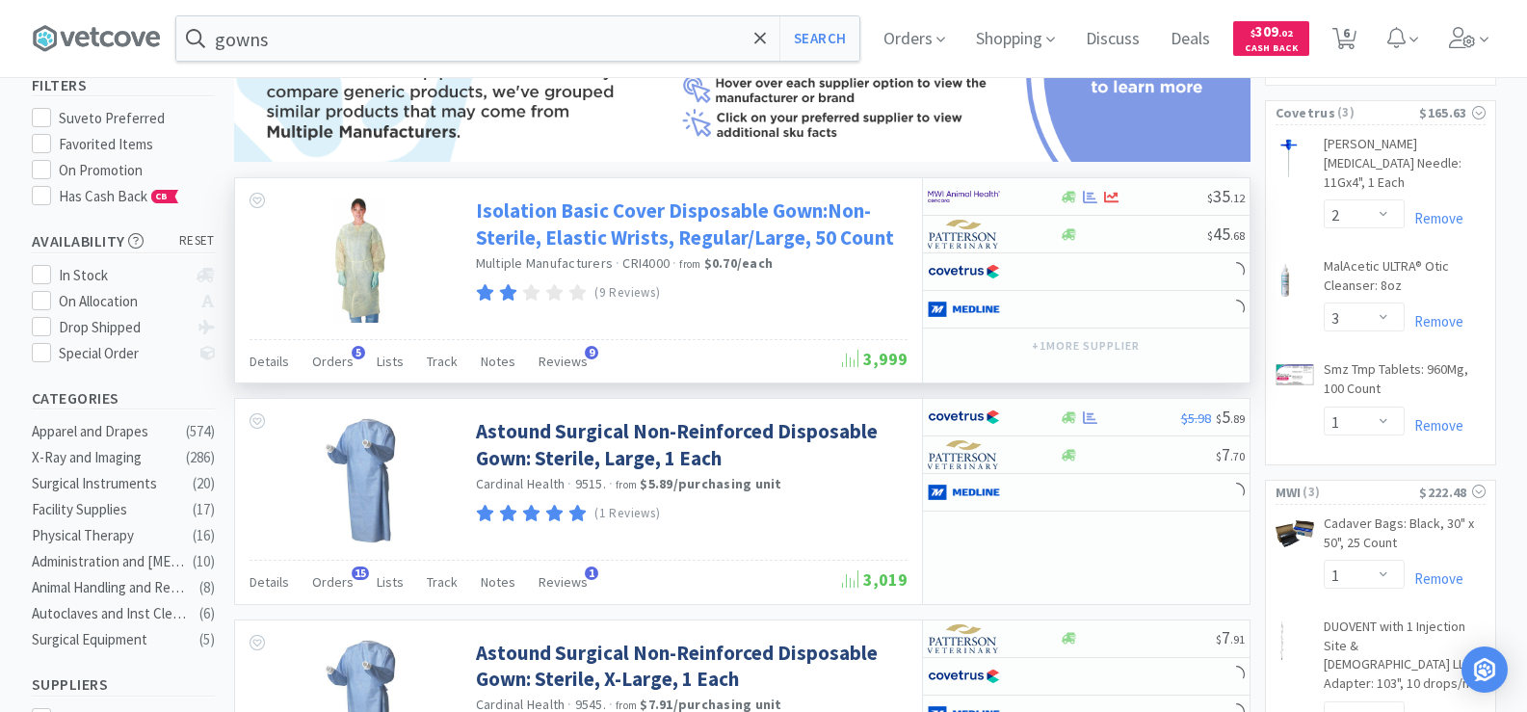
scroll to position [385, 0]
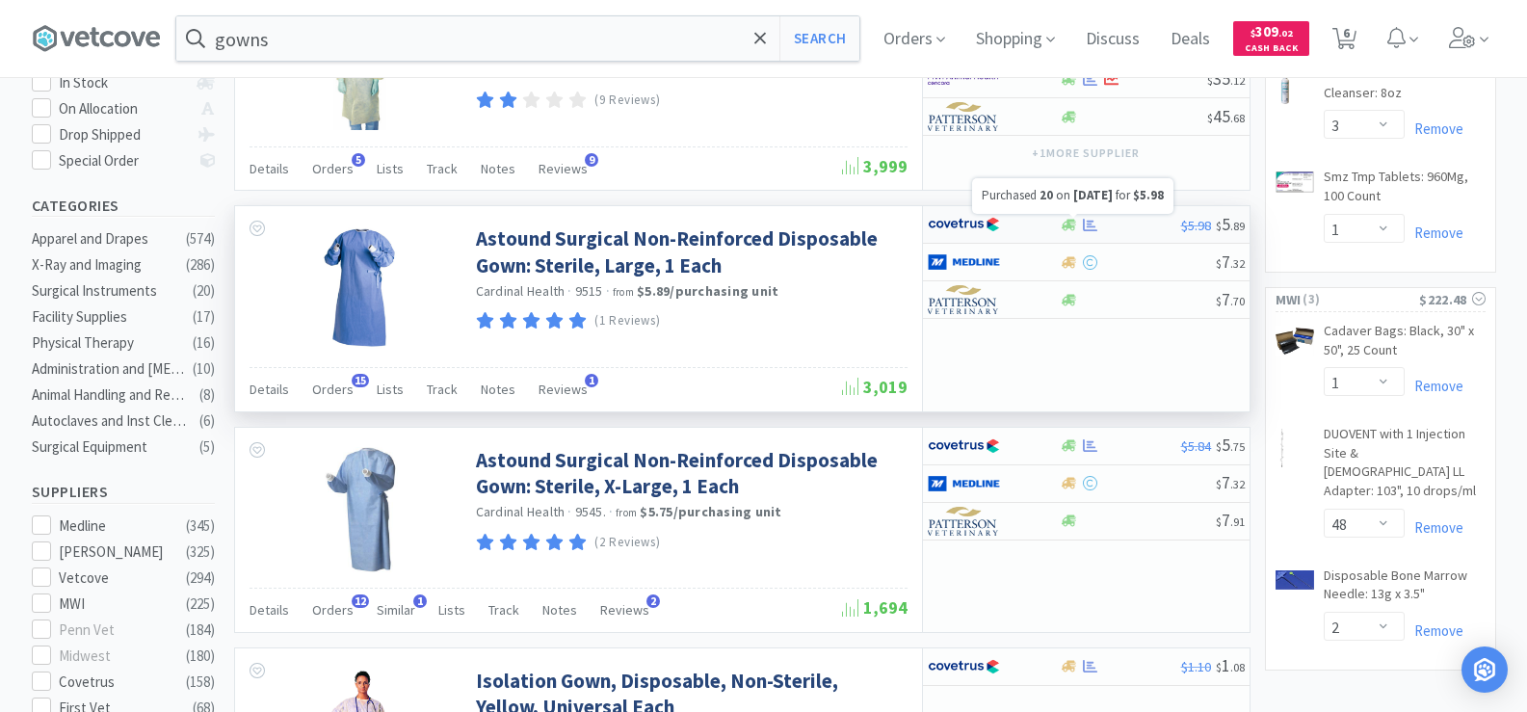
click at [1086, 228] on icon at bounding box center [1090, 225] width 14 height 14
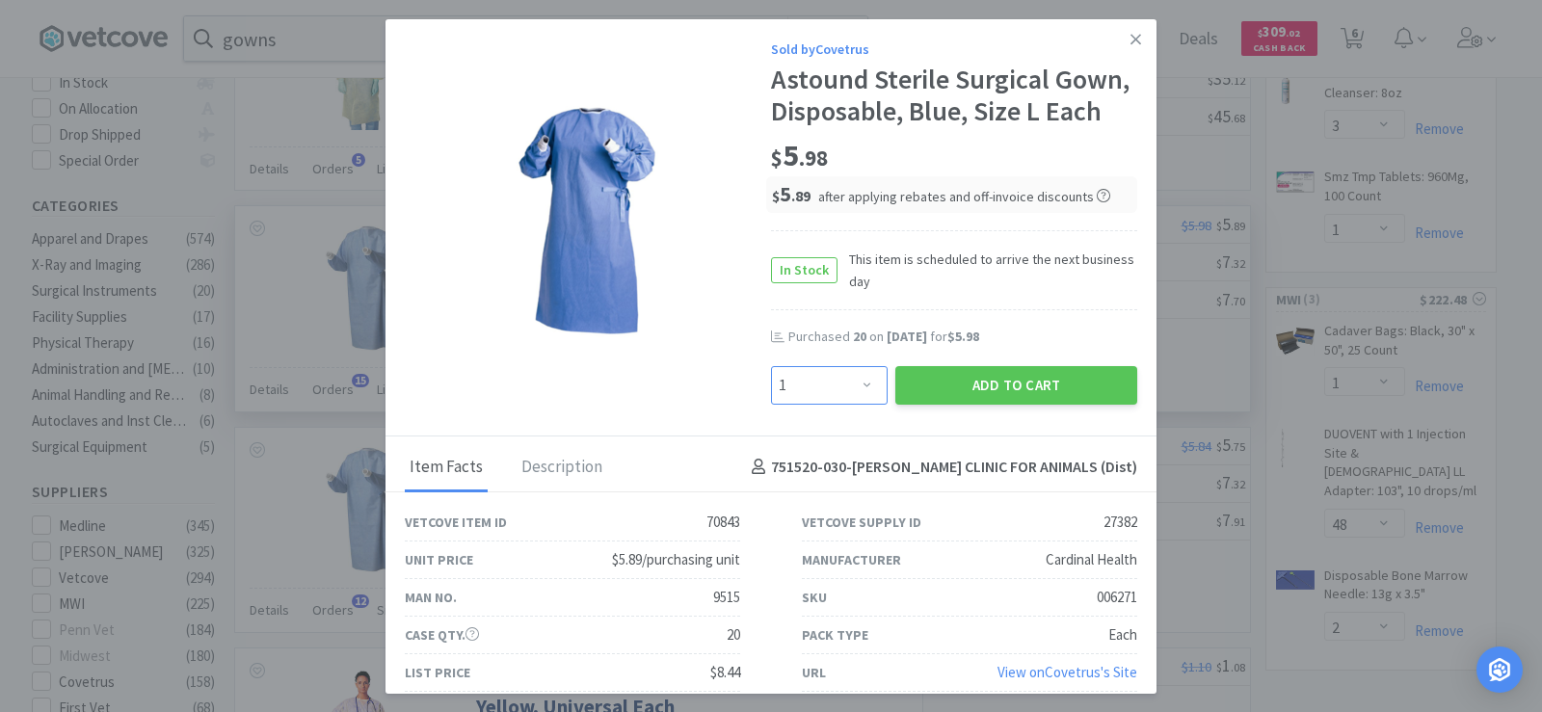
click at [851, 388] on select "Enter Quantity 1 2 3 4 5 6 7 8 9 10 11 12 13 14 15 16 17 18 19 20 Enter Quantity" at bounding box center [829, 385] width 117 height 39
select select "20"
click at [771, 366] on select "Enter Quantity 1 2 3 4 5 6 7 8 9 10 11 12 13 14 15 16 17 18 19 20 Enter Quantity" at bounding box center [829, 385] width 117 height 39
click at [947, 385] on button "Add to Cart" at bounding box center [1016, 385] width 242 height 39
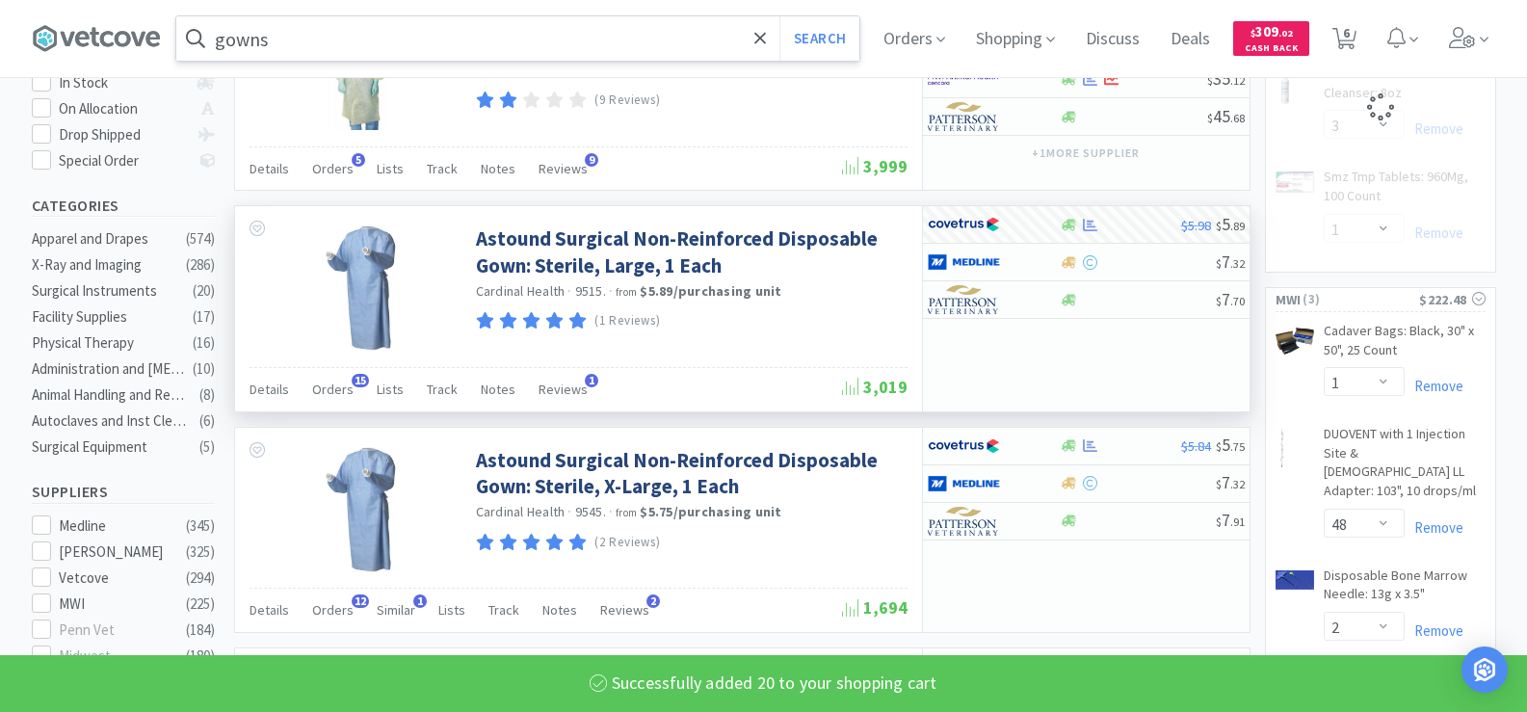
click at [324, 43] on input "gowns" at bounding box center [517, 38] width 683 height 44
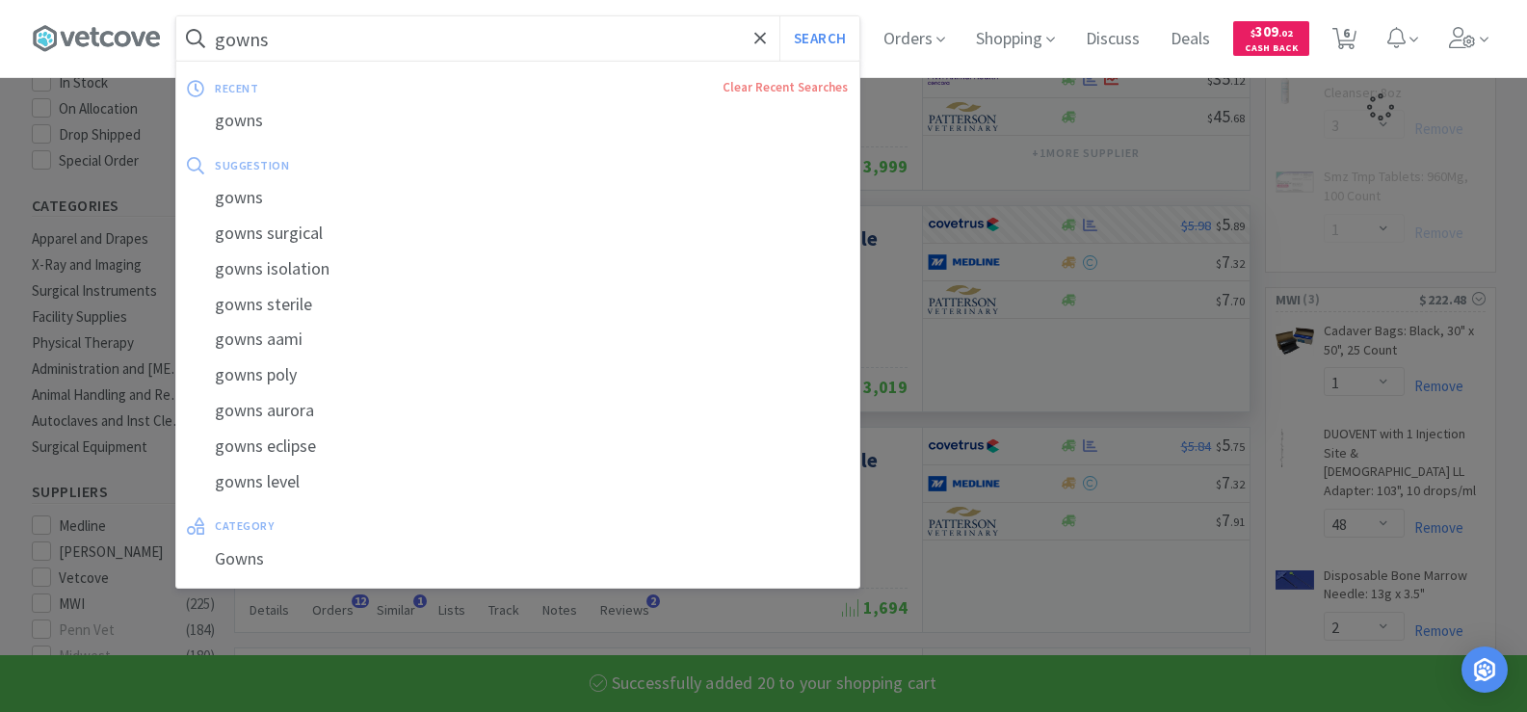
select select "20"
select select "2"
select select "3"
select select "1"
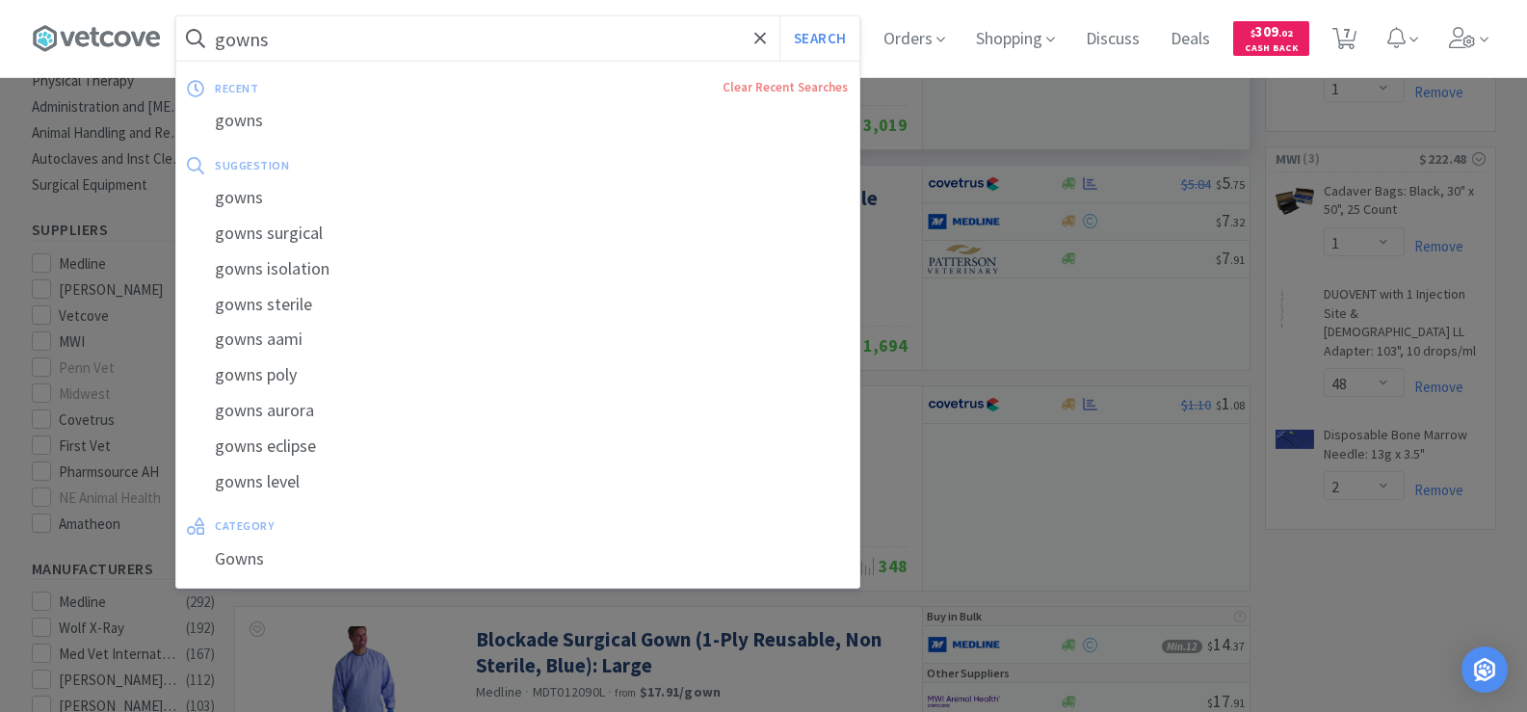
scroll to position [675, 0]
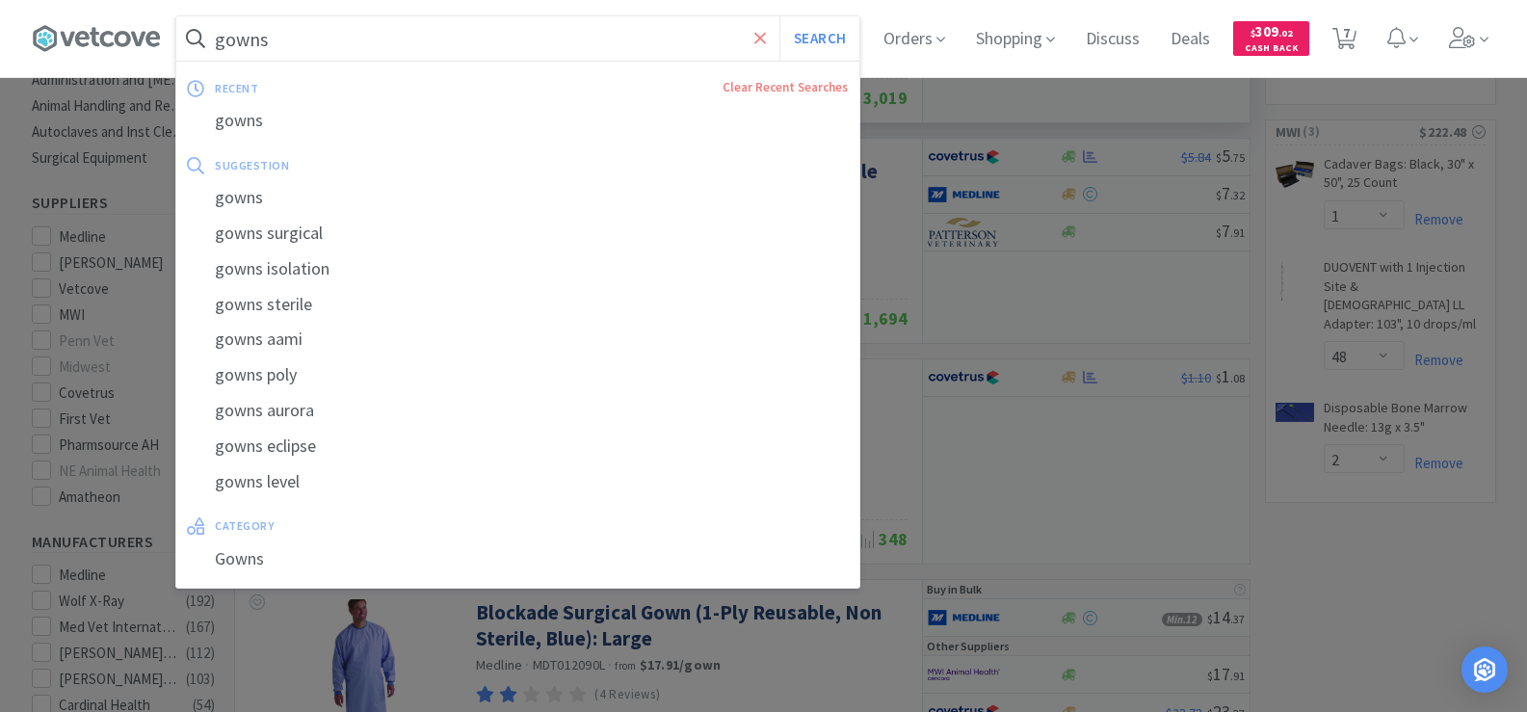
click at [767, 36] on icon at bounding box center [761, 38] width 13 height 19
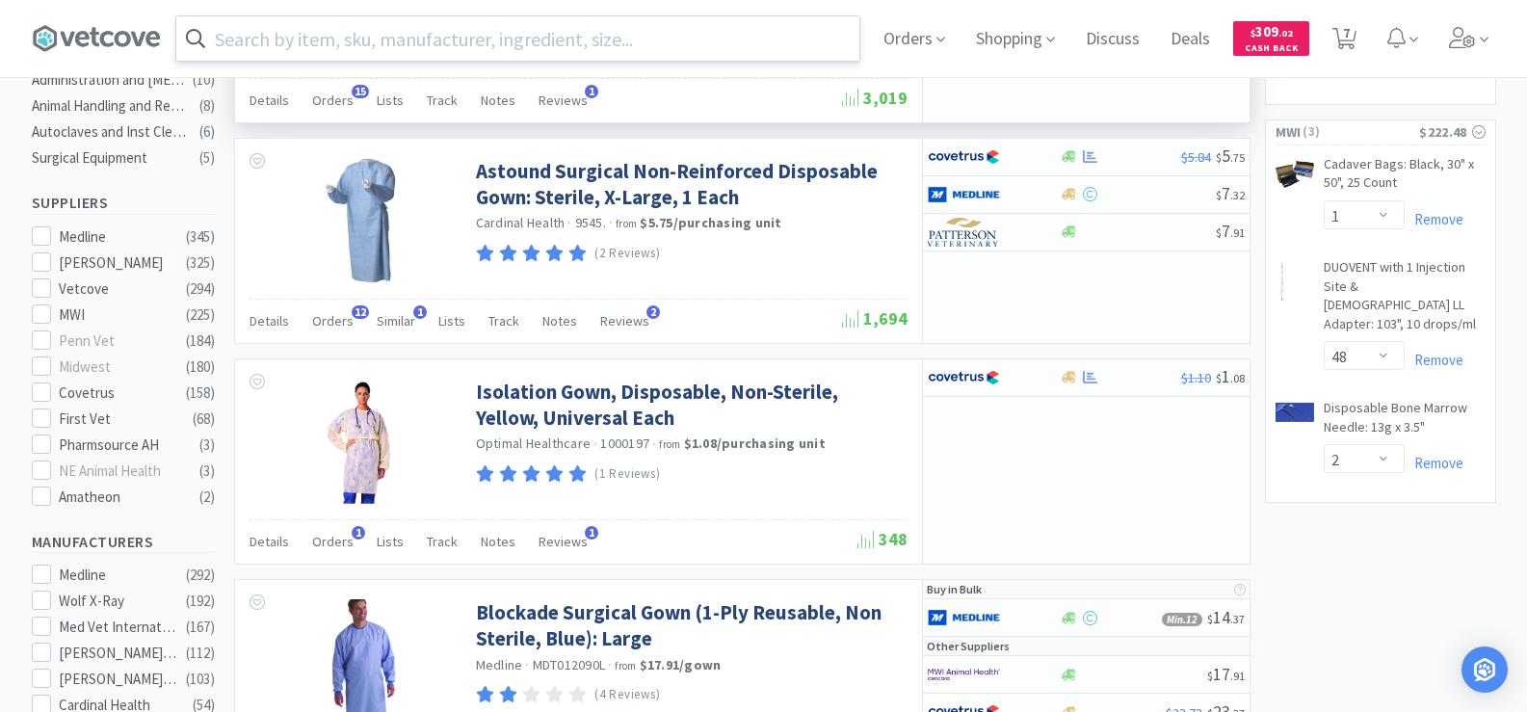
click at [1091, 379] on div at bounding box center [763, 356] width 1527 height 712
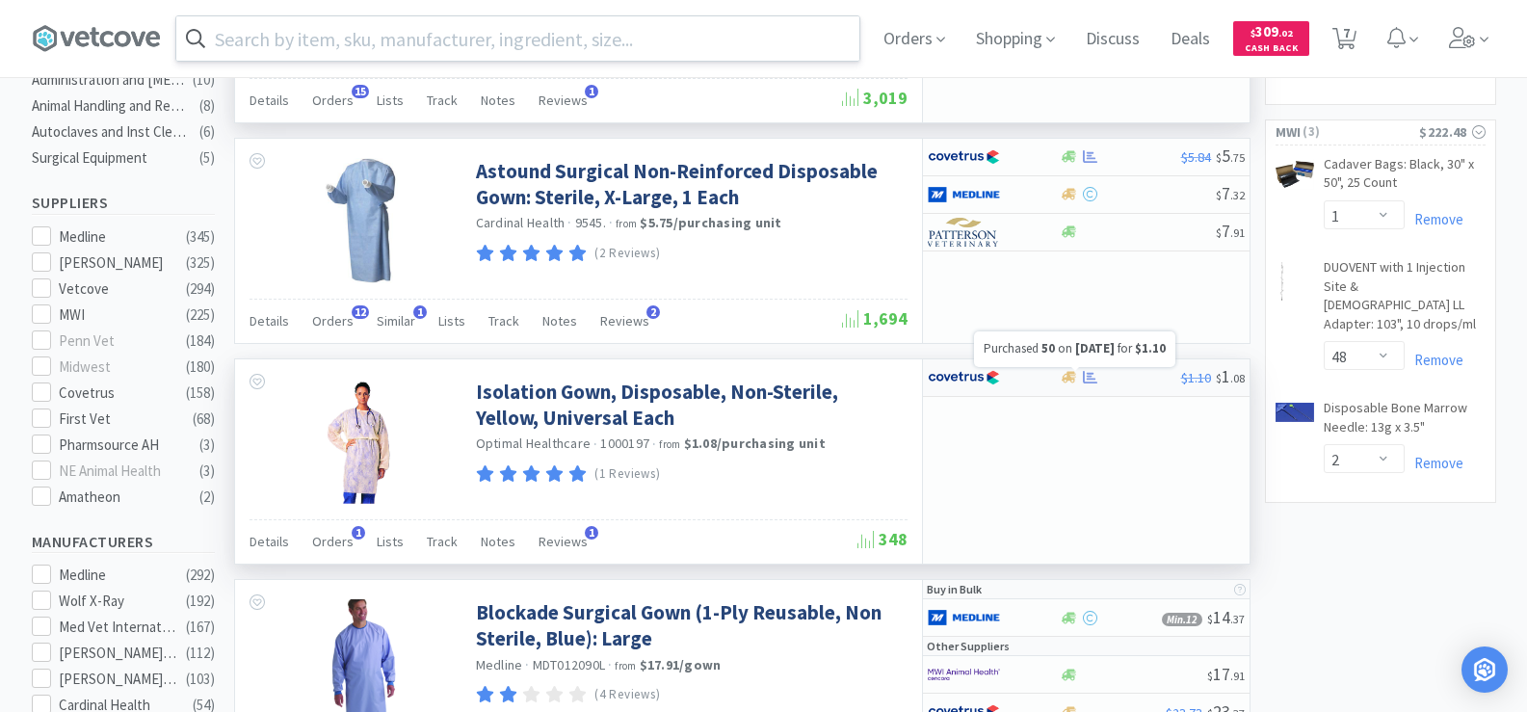
click at [1088, 378] on icon at bounding box center [1090, 377] width 14 height 14
select select "1"
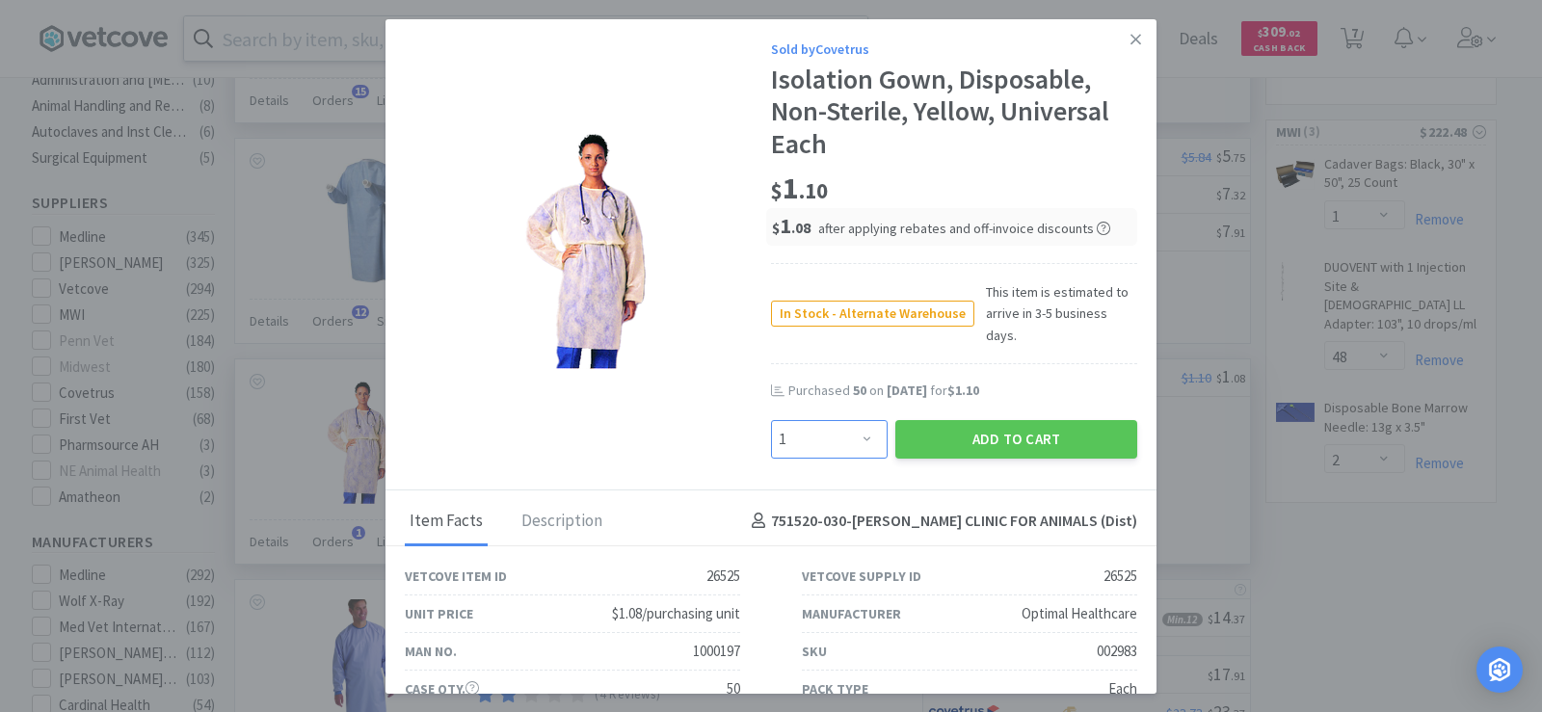
click at [855, 420] on select "Enter Quantity 1 2 3 4 5 6 7 8 9 10 11 12 13 14 15 16 17 18 19 20 Enter Quantity" at bounding box center [829, 439] width 117 height 39
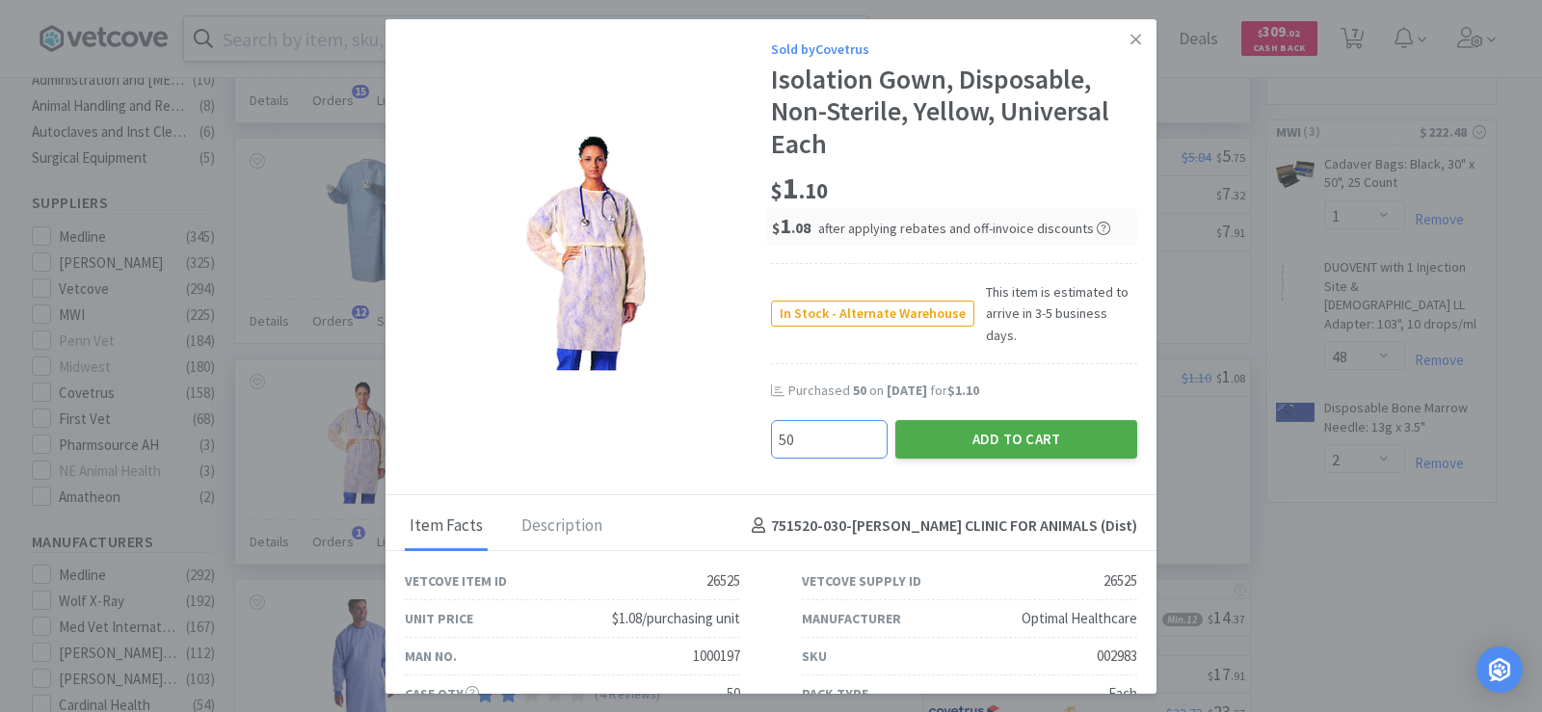
type input "50"
click at [1013, 421] on button "Add to Cart" at bounding box center [1016, 439] width 242 height 39
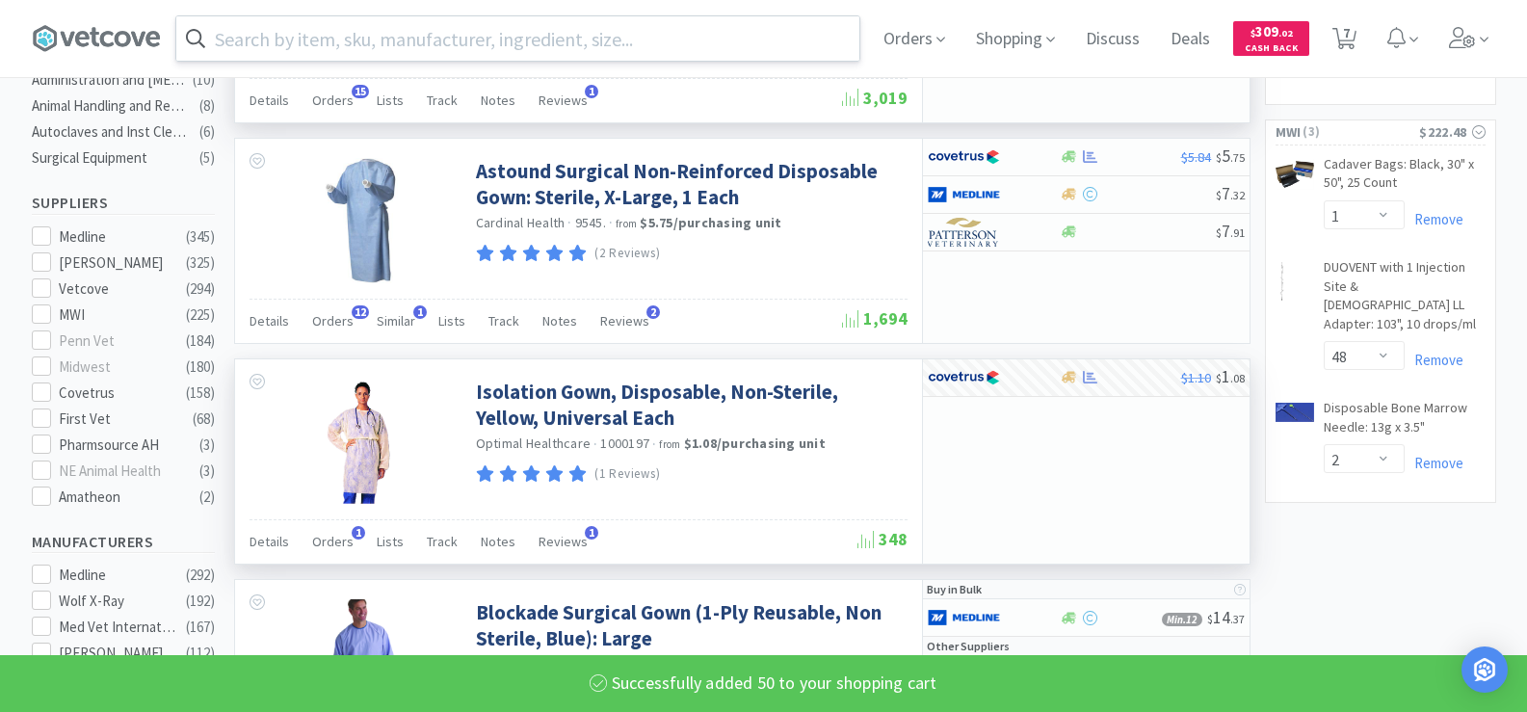
select select "2"
select select "3"
select select "50"
select select "1"
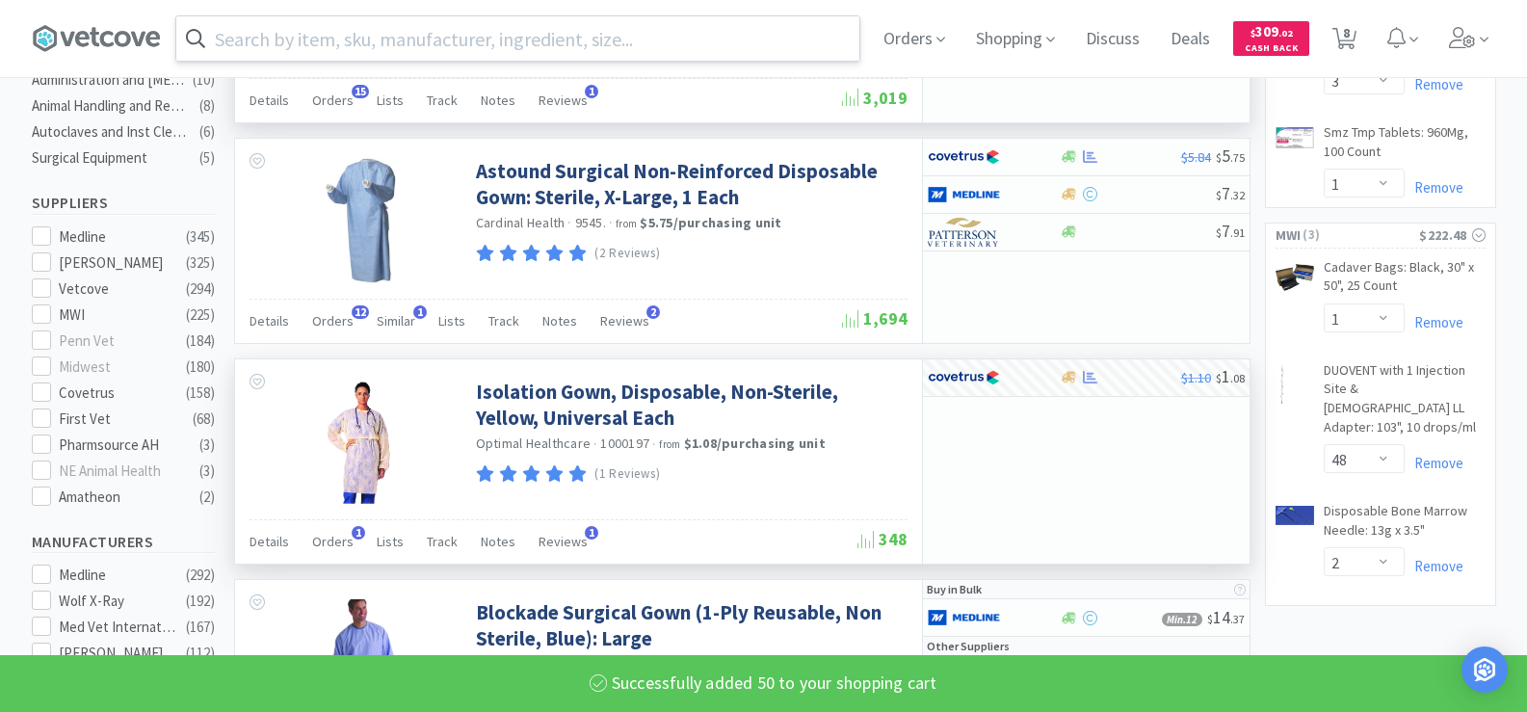
click at [422, 40] on input "text" at bounding box center [517, 38] width 683 height 44
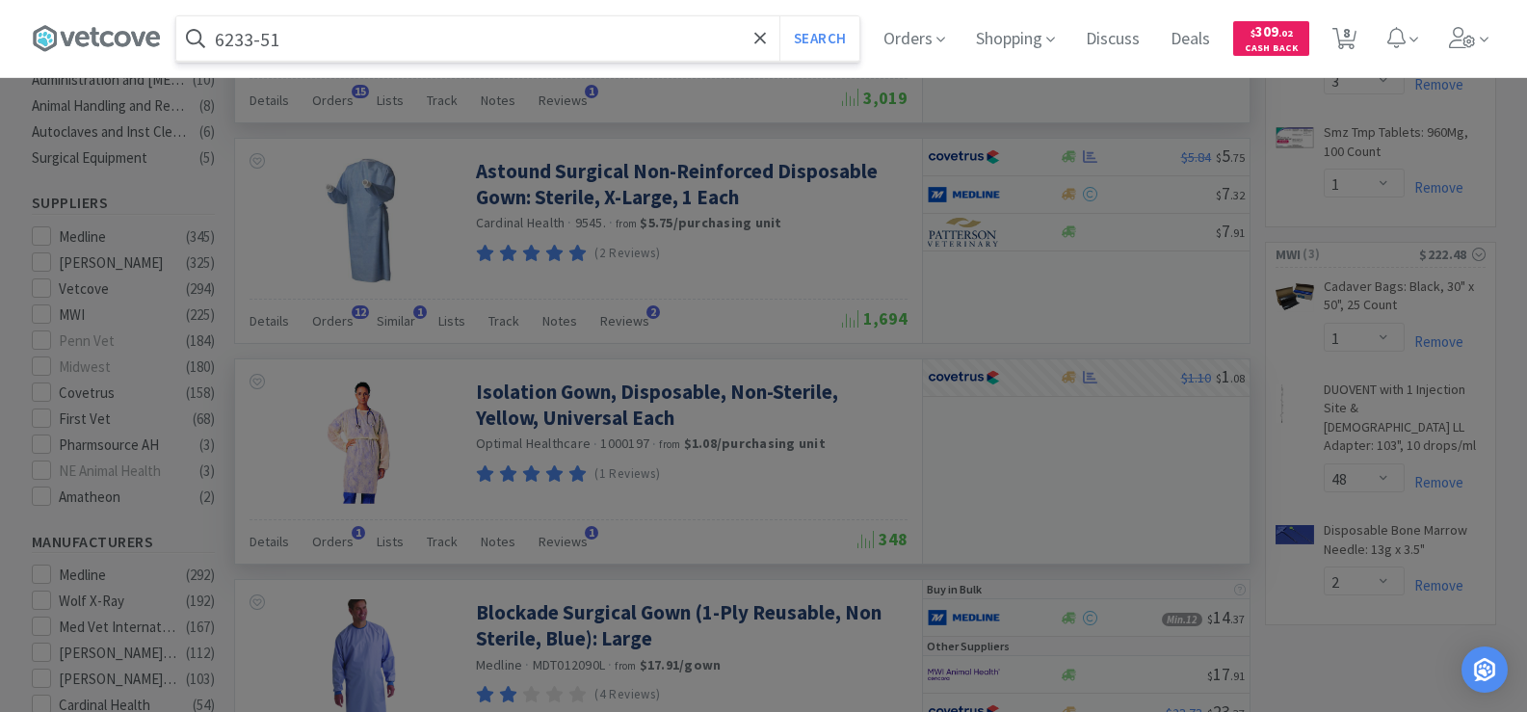
click at [780, 16] on button "Search" at bounding box center [820, 38] width 80 height 44
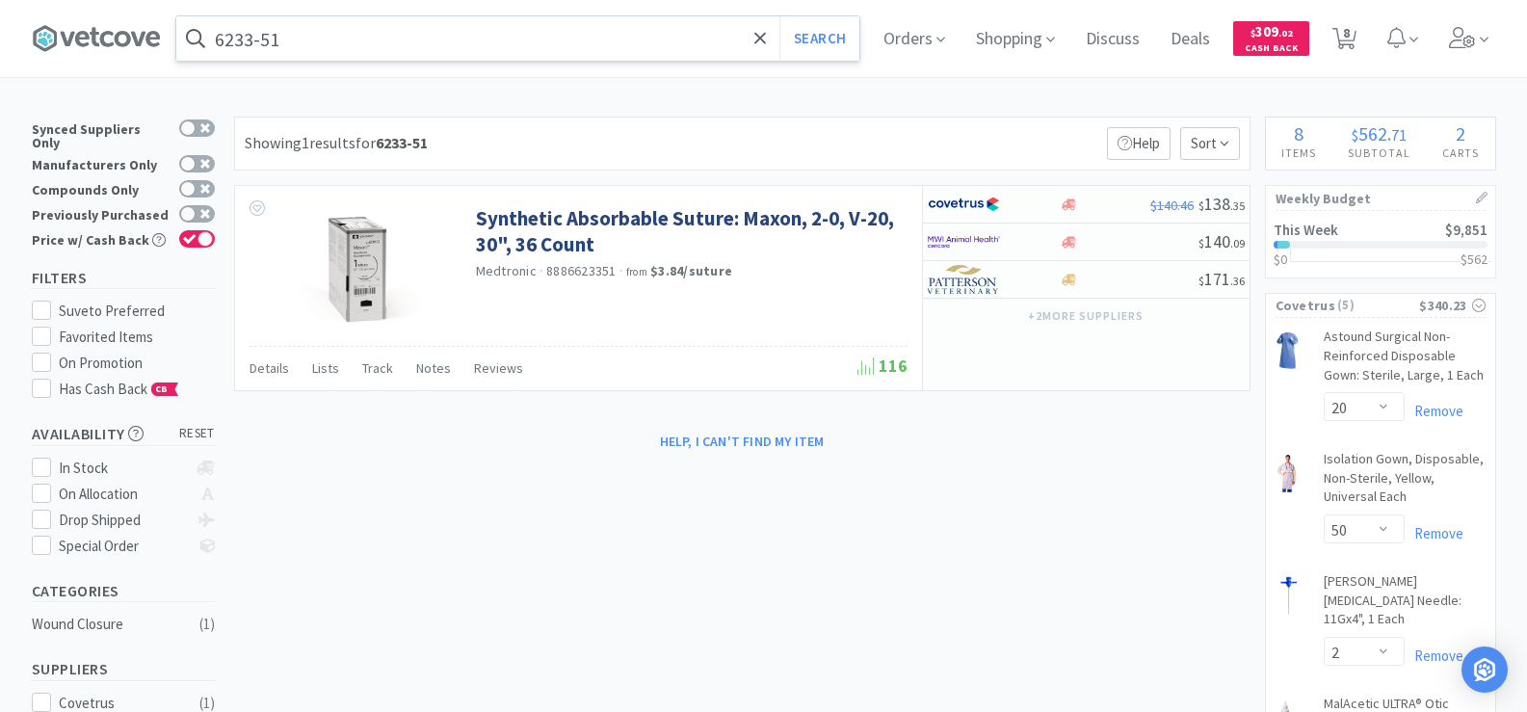
click at [308, 48] on input "6233-51" at bounding box center [517, 38] width 683 height 44
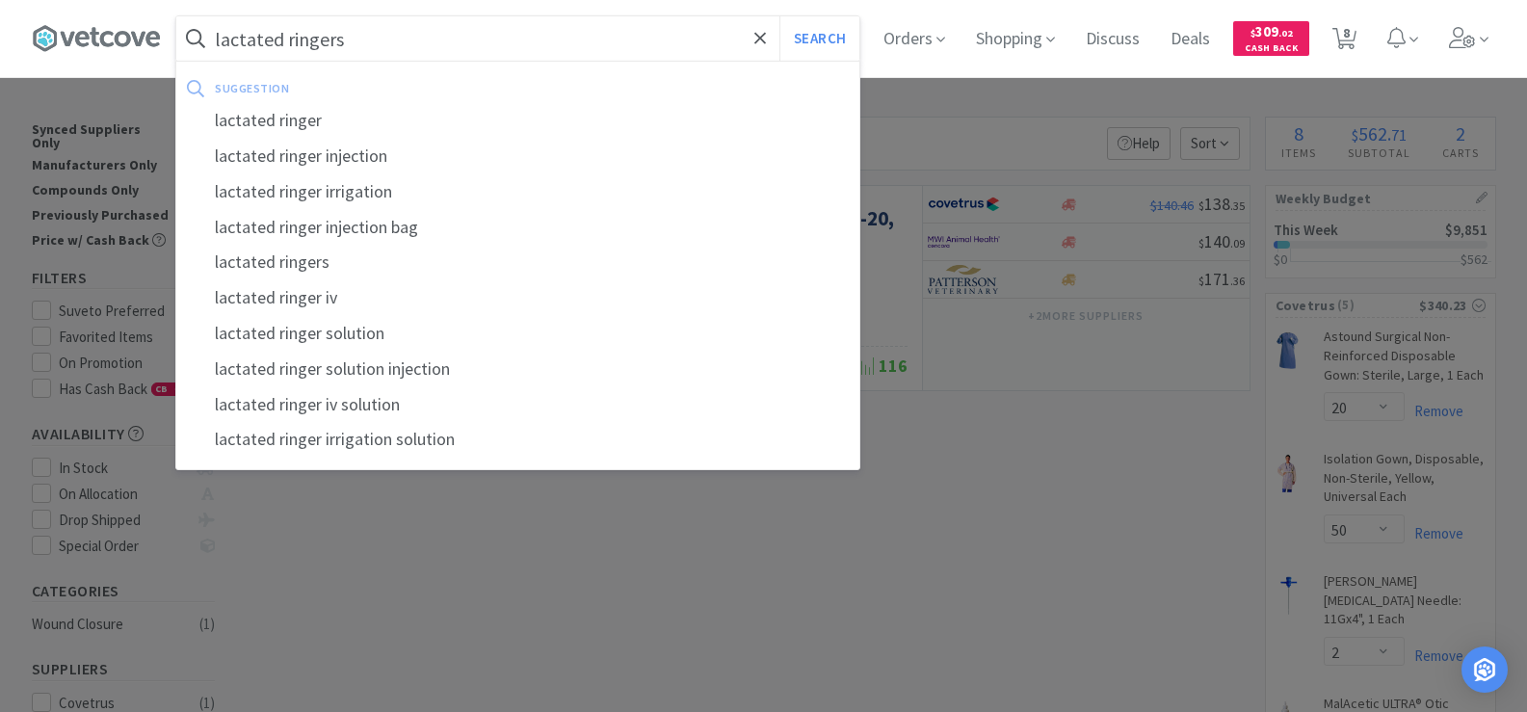
type input "lactated ringers"
click at [780, 16] on button "Search" at bounding box center [820, 38] width 80 height 44
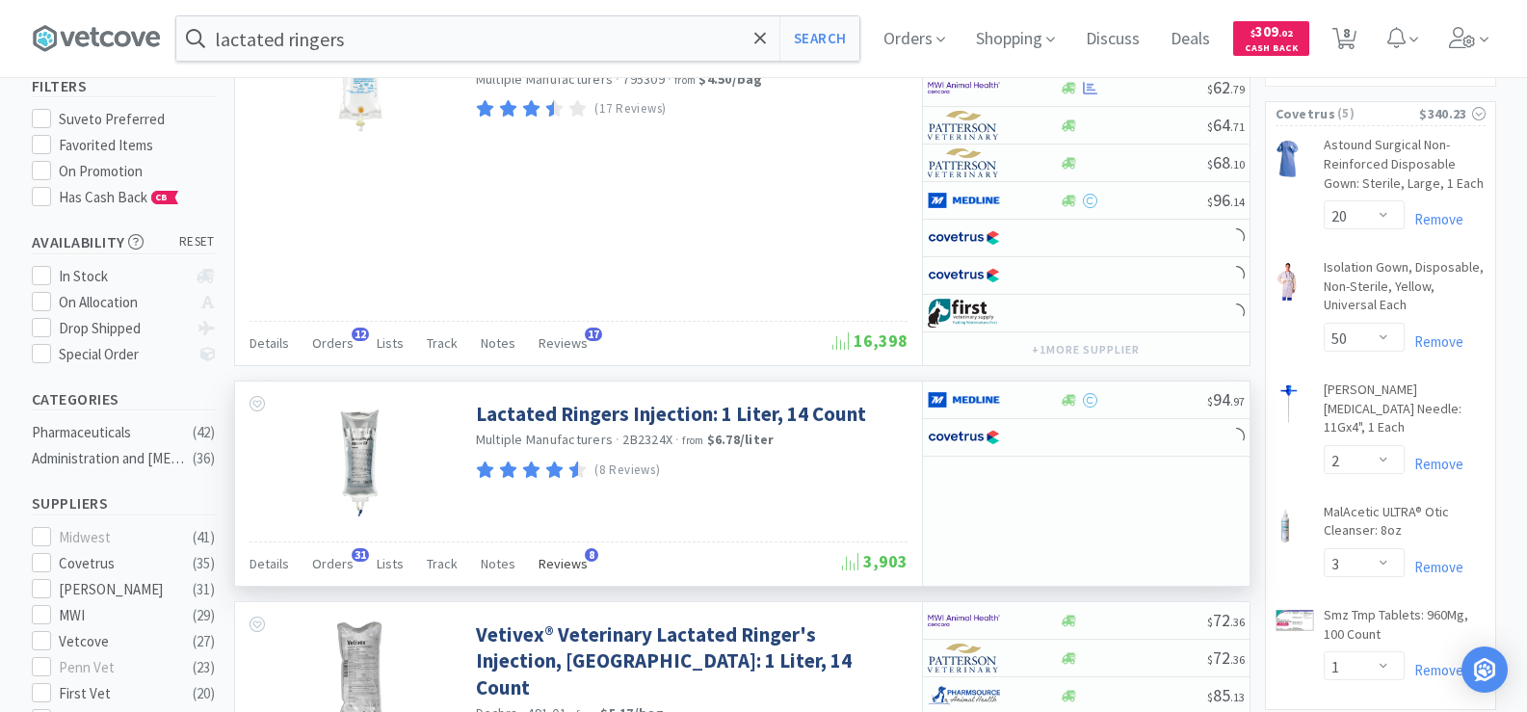
scroll to position [193, 0]
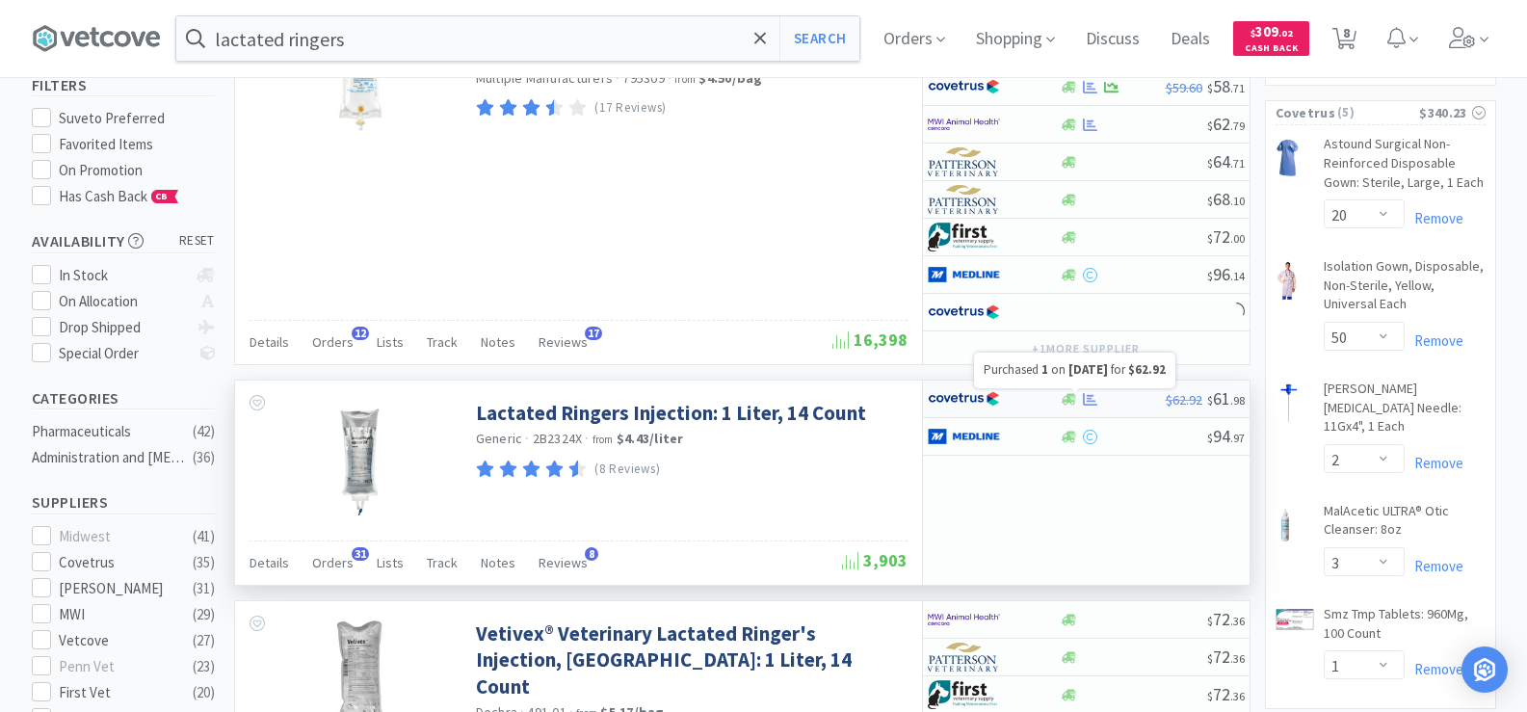
click at [1087, 402] on icon at bounding box center [1090, 399] width 14 height 14
select select "1"
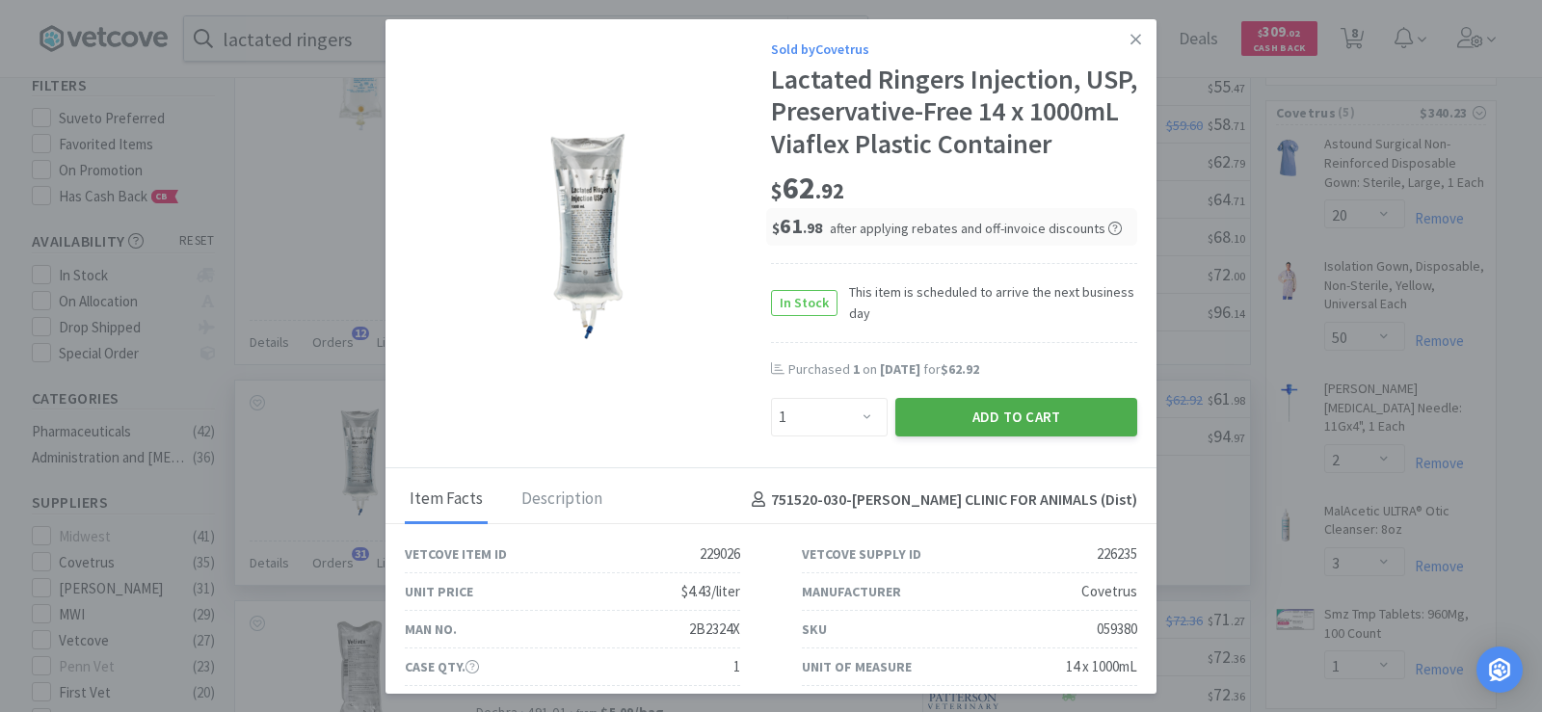
click at [1012, 437] on button "Add to Cart" at bounding box center [1016, 417] width 242 height 39
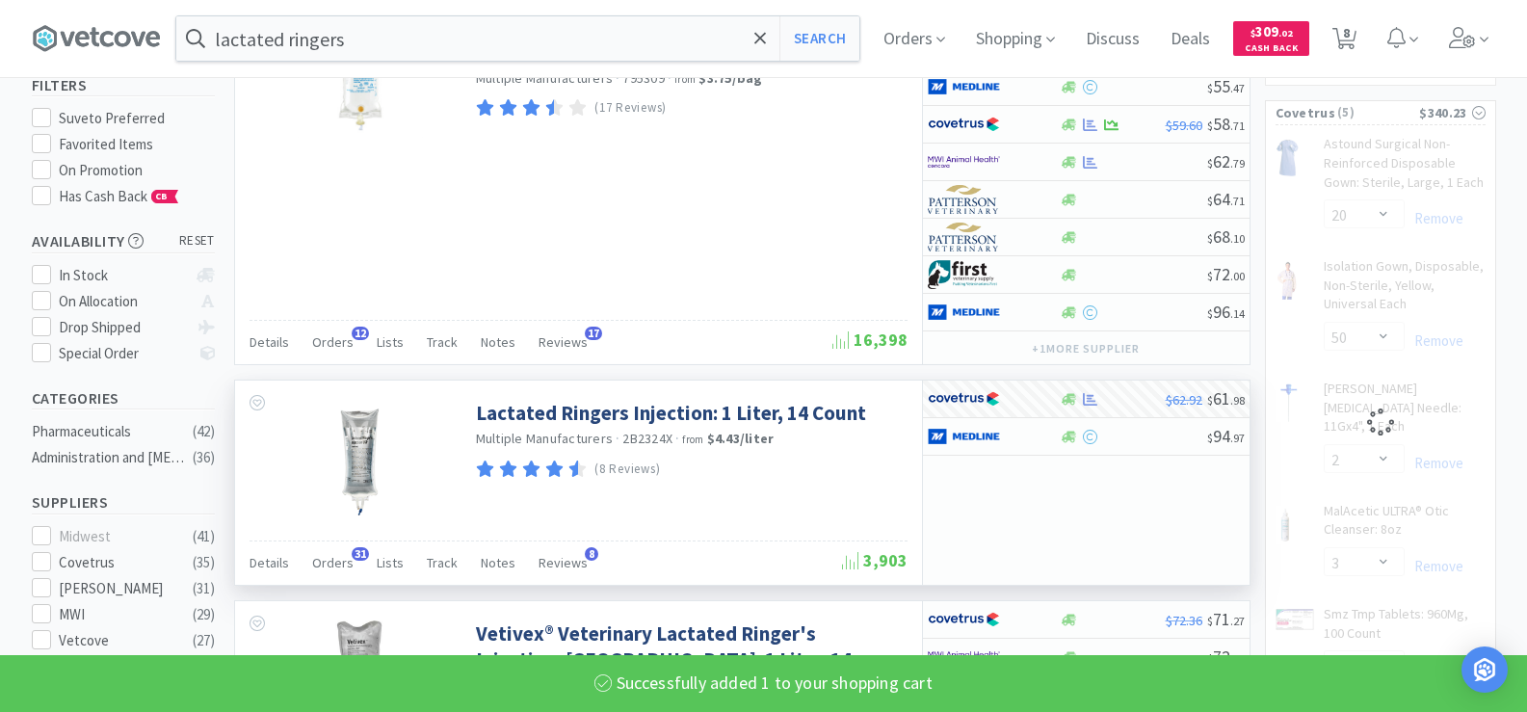
select select "1"
select select "3"
select select "1"
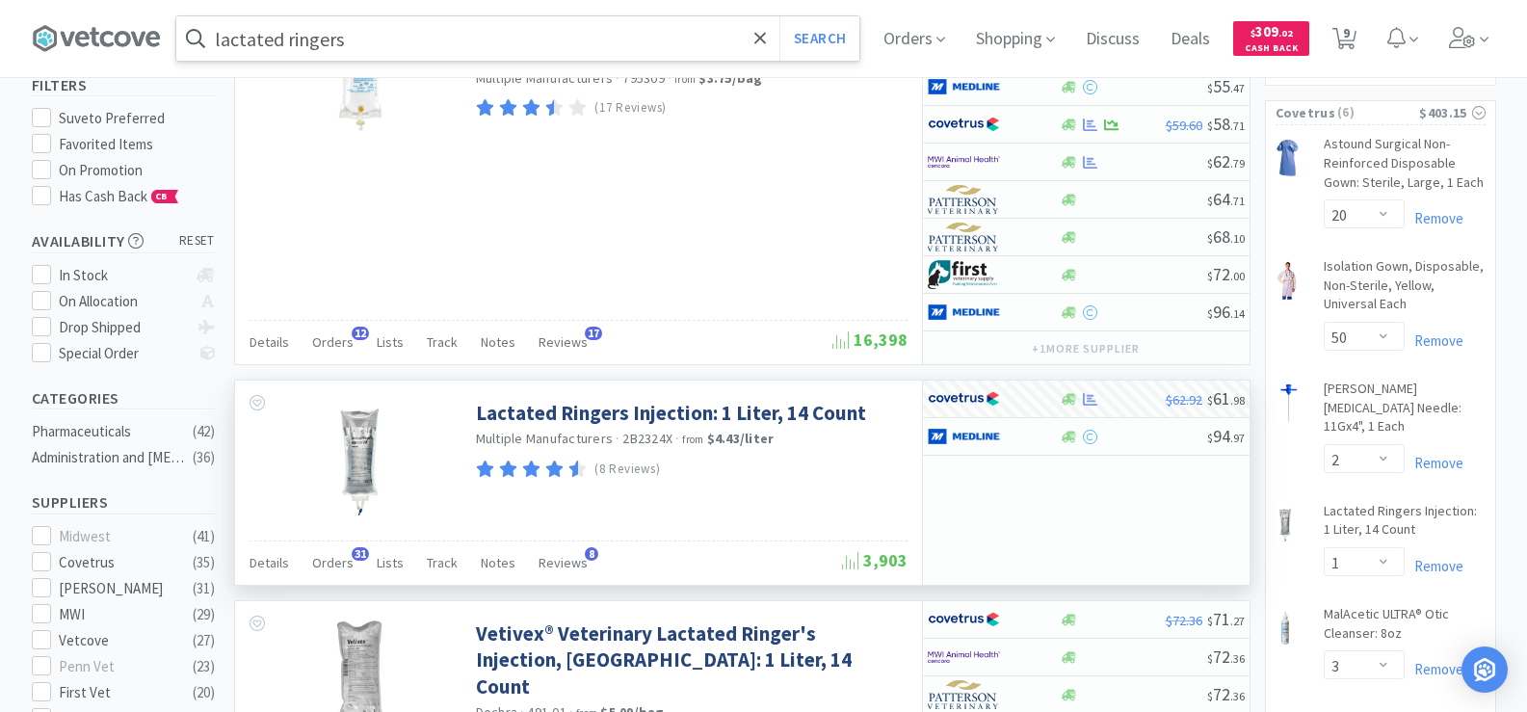
click at [403, 48] on input "lactated ringers" at bounding box center [517, 38] width 683 height 44
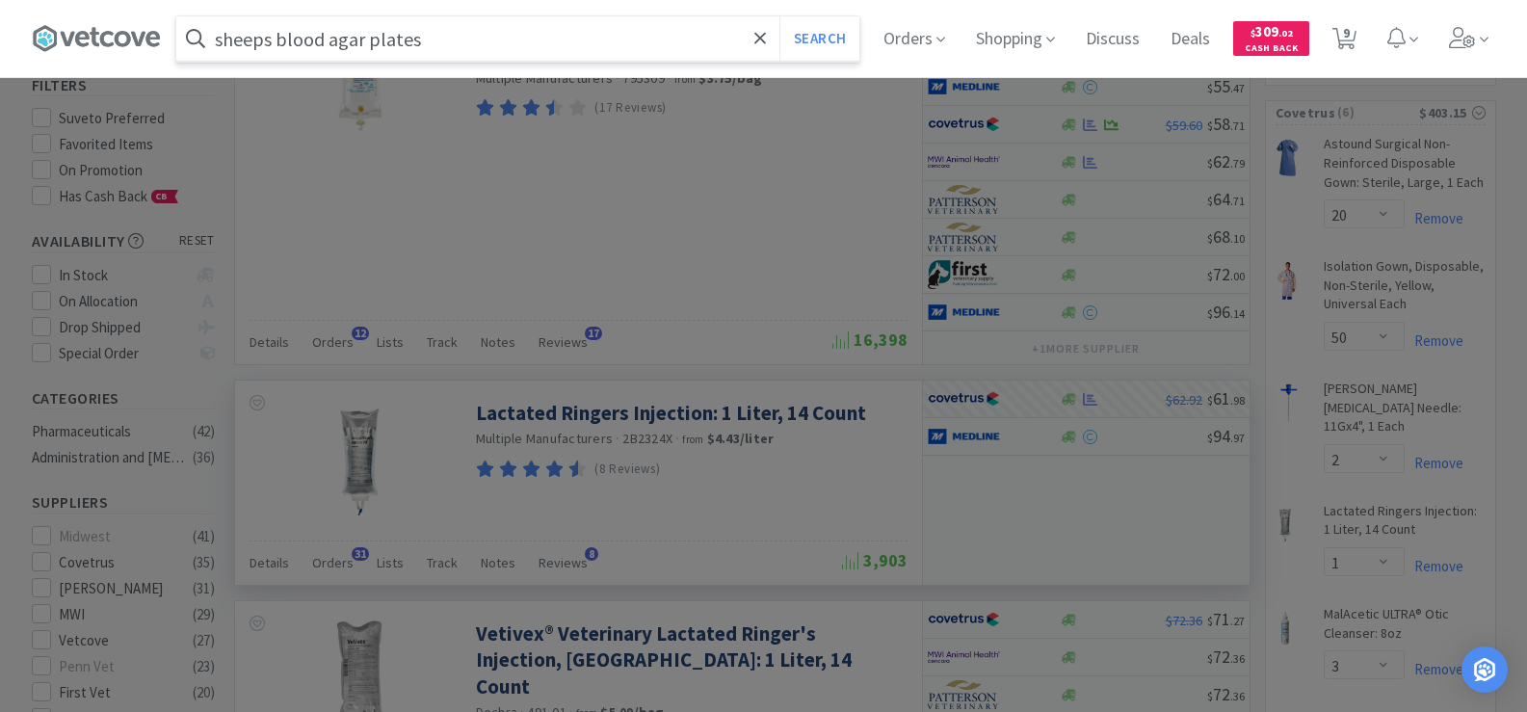
type input "sheeps blood agar plates"
click at [780, 16] on button "Search" at bounding box center [820, 38] width 80 height 44
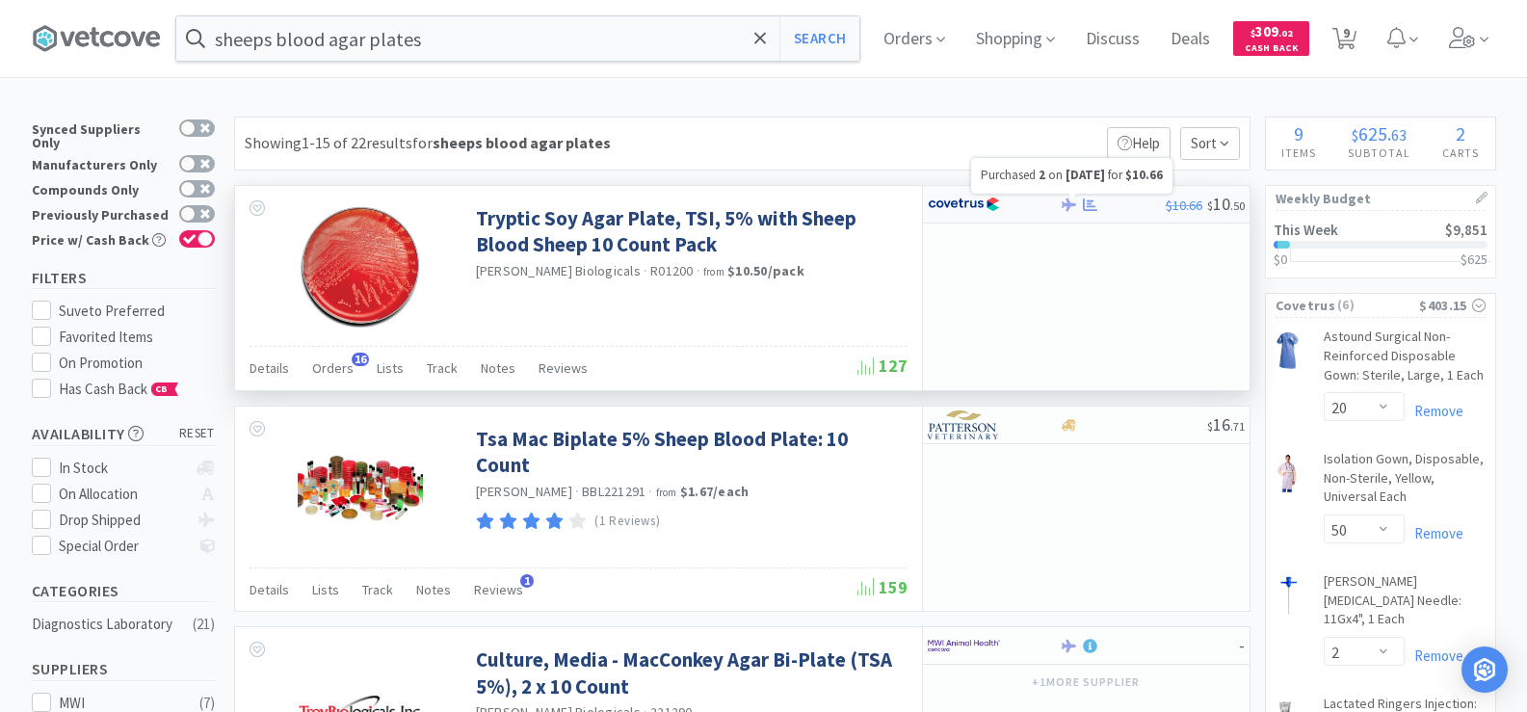
click at [1095, 206] on icon at bounding box center [1090, 204] width 14 height 13
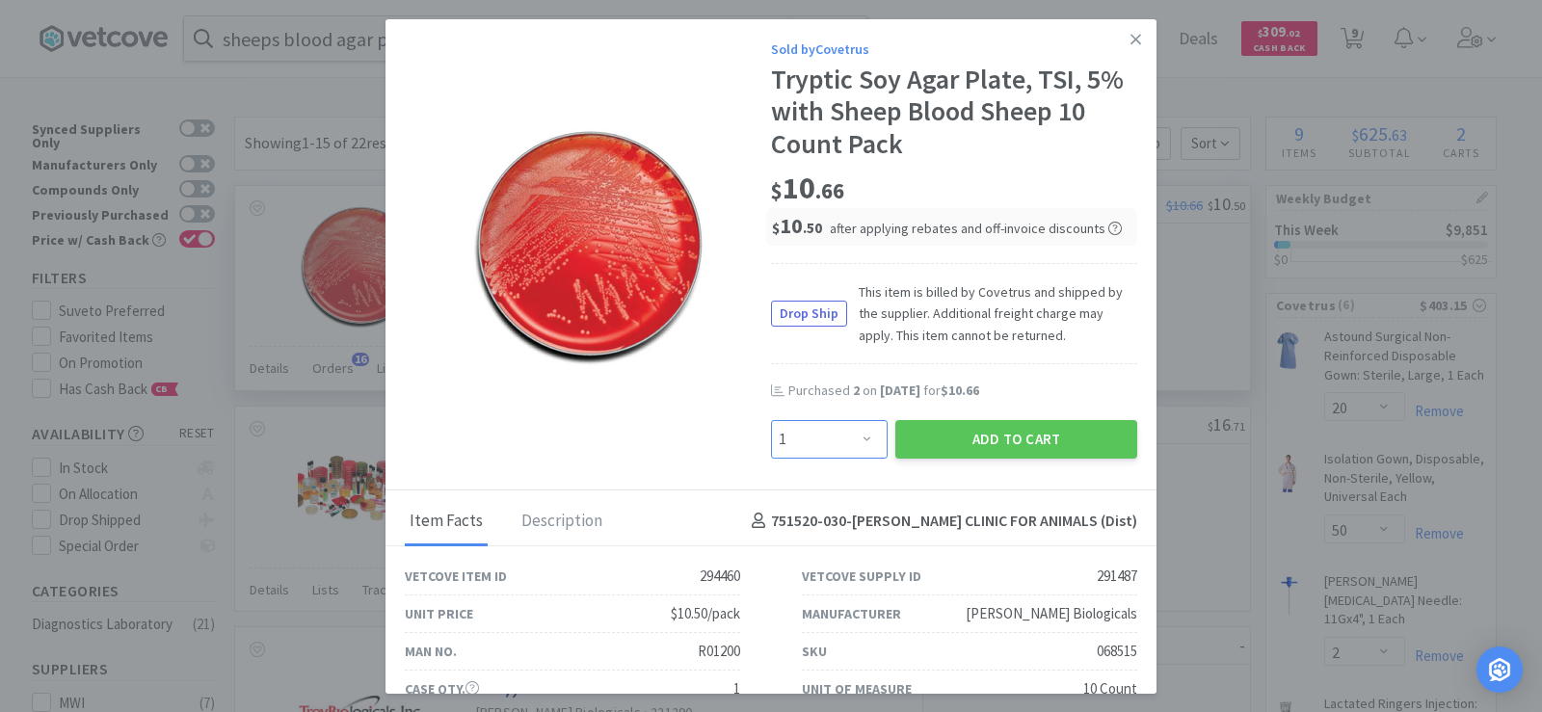
click at [809, 451] on select "Enter Quantity 1 2 3 4 5 6 7 8 9 10 11 12 13 14 15 16 17 18 19 20 Enter Quantity" at bounding box center [829, 439] width 117 height 39
select select "2"
click at [771, 420] on select "Enter Quantity 1 2 3 4 5 6 7 8 9 10 11 12 13 14 15 16 17 18 19 20 Enter Quantity" at bounding box center [829, 439] width 117 height 39
click at [984, 430] on button "Add to Cart" at bounding box center [1016, 439] width 242 height 39
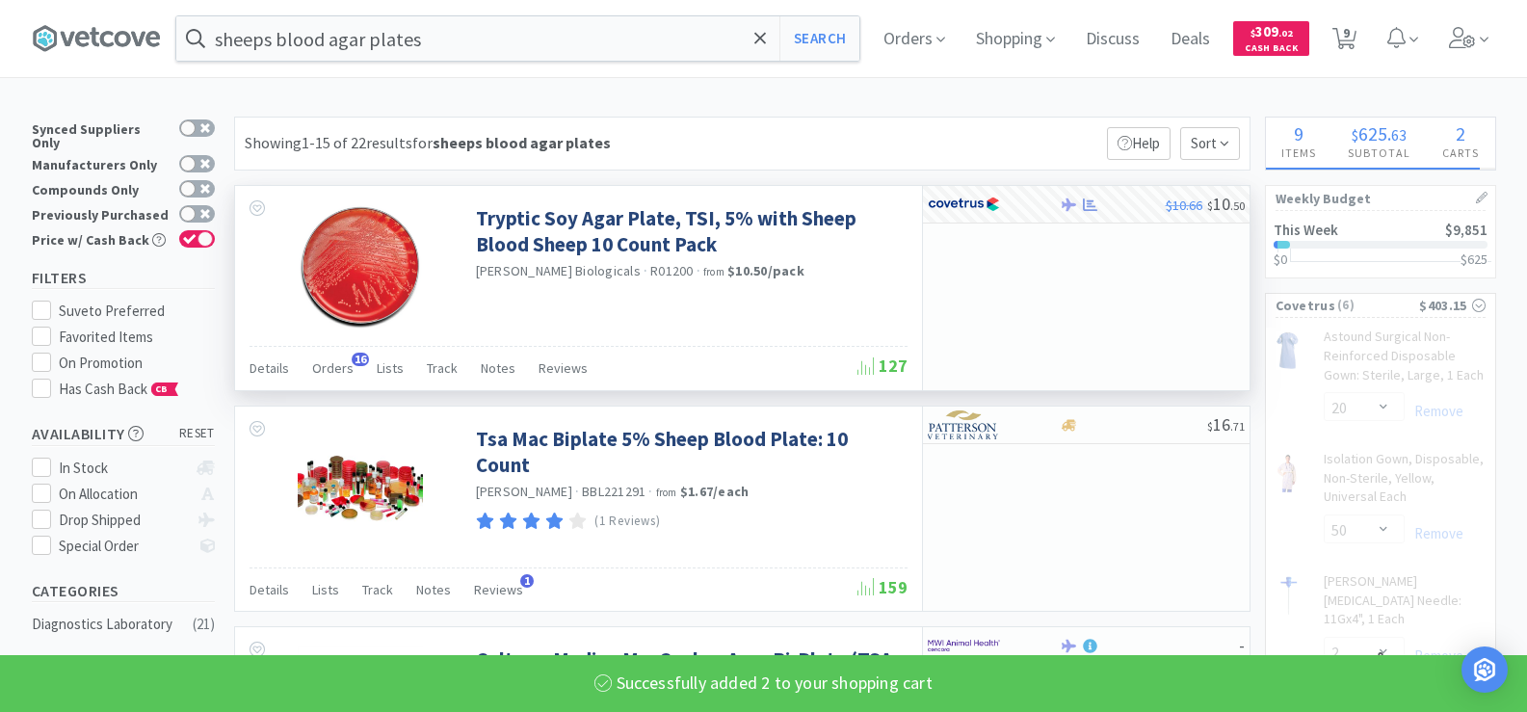
select select "2"
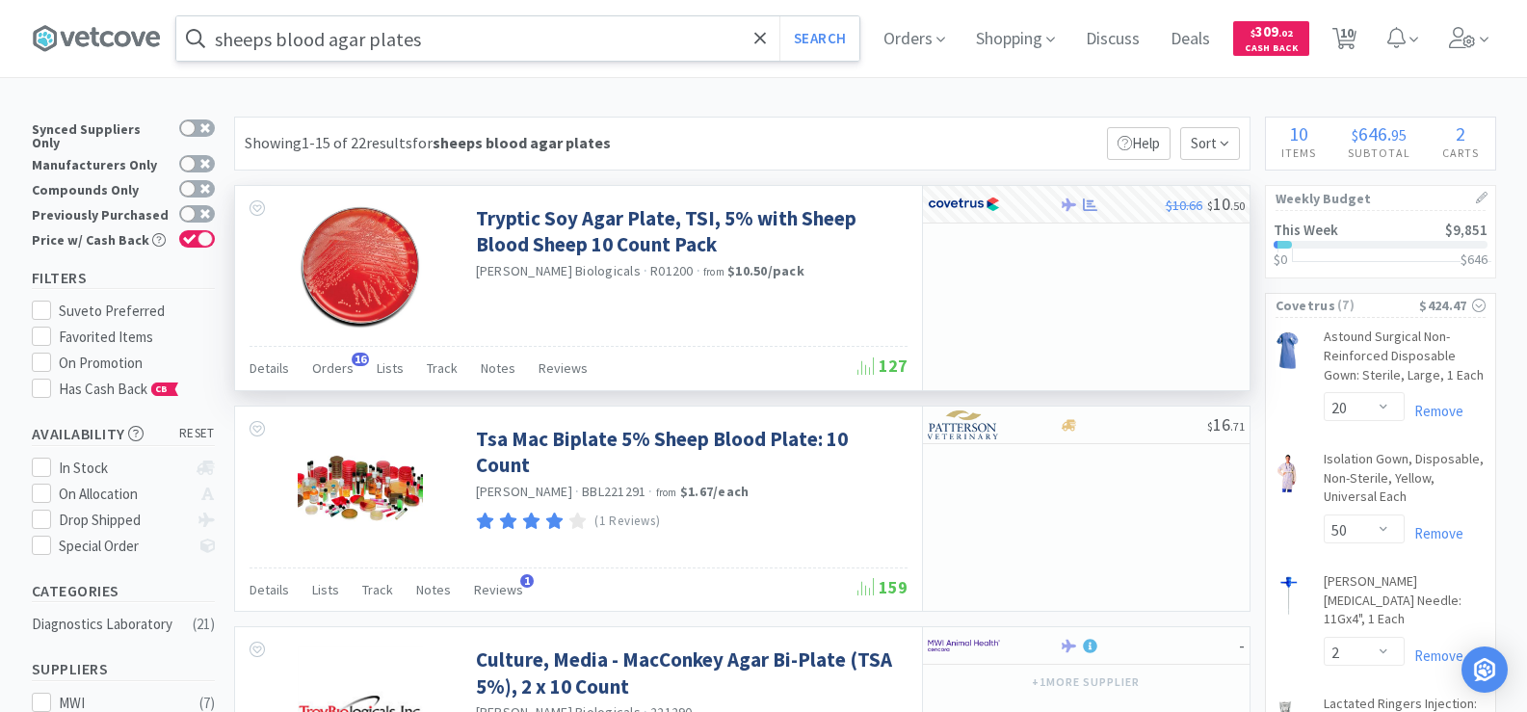
click at [440, 46] on input "sheeps blood agar plates" at bounding box center [517, 38] width 683 height 44
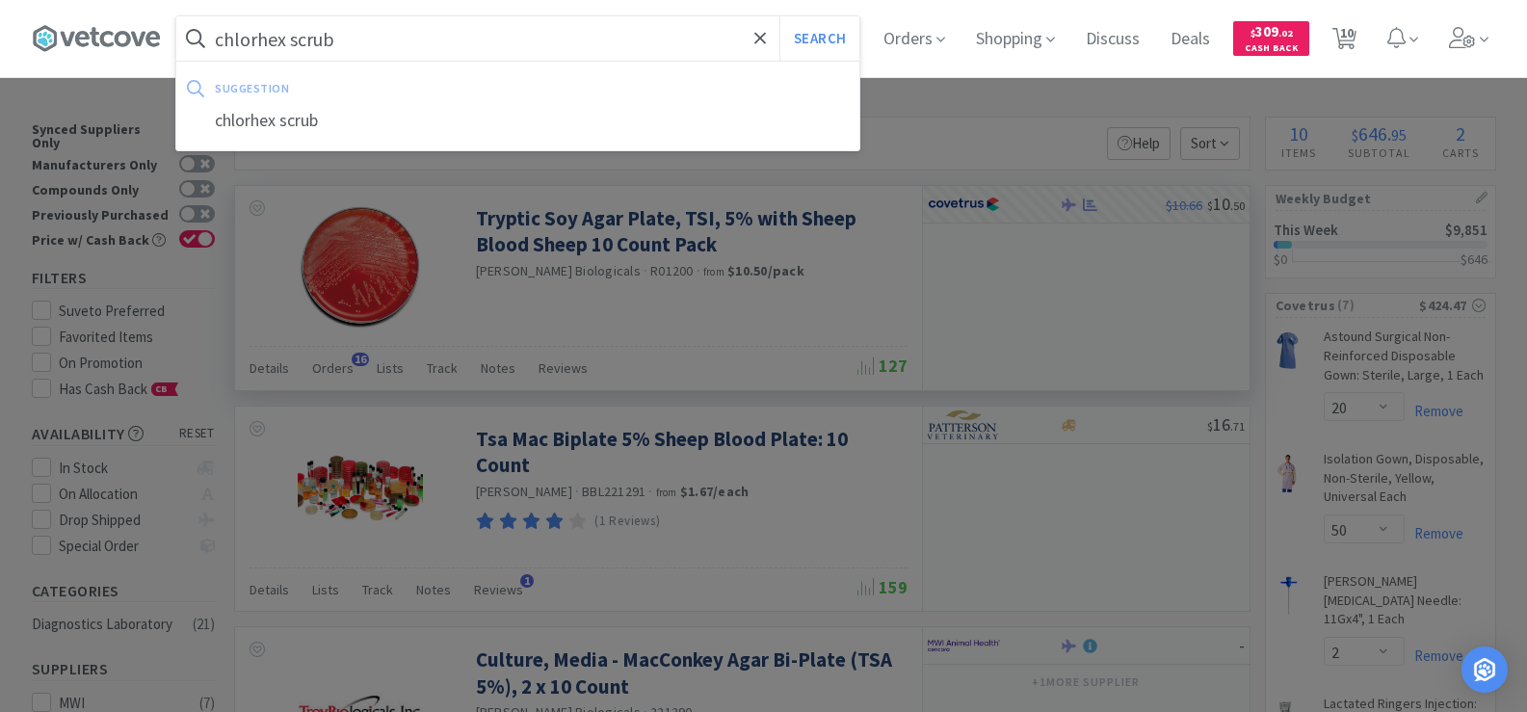
type input "chlorhex scrub"
click at [780, 16] on button "Search" at bounding box center [820, 38] width 80 height 44
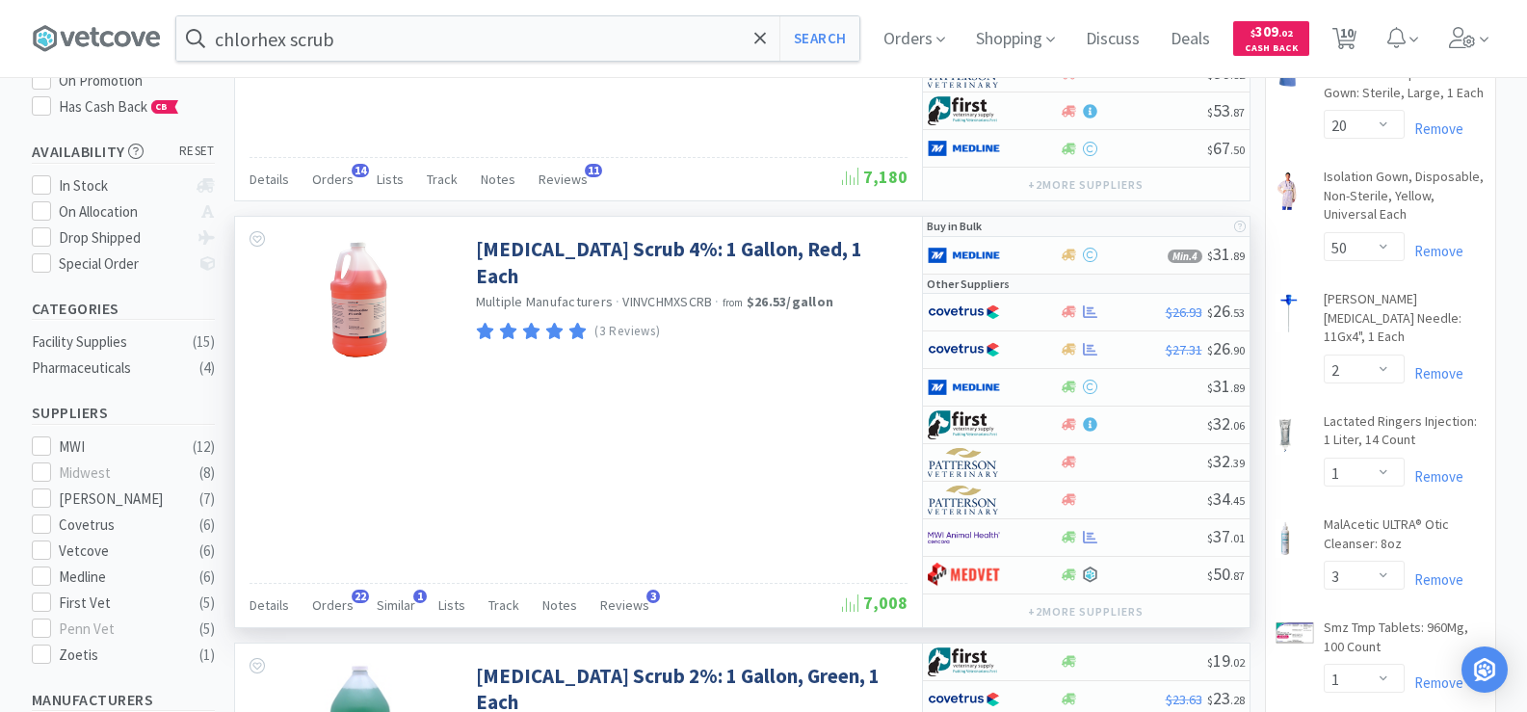
scroll to position [289, 0]
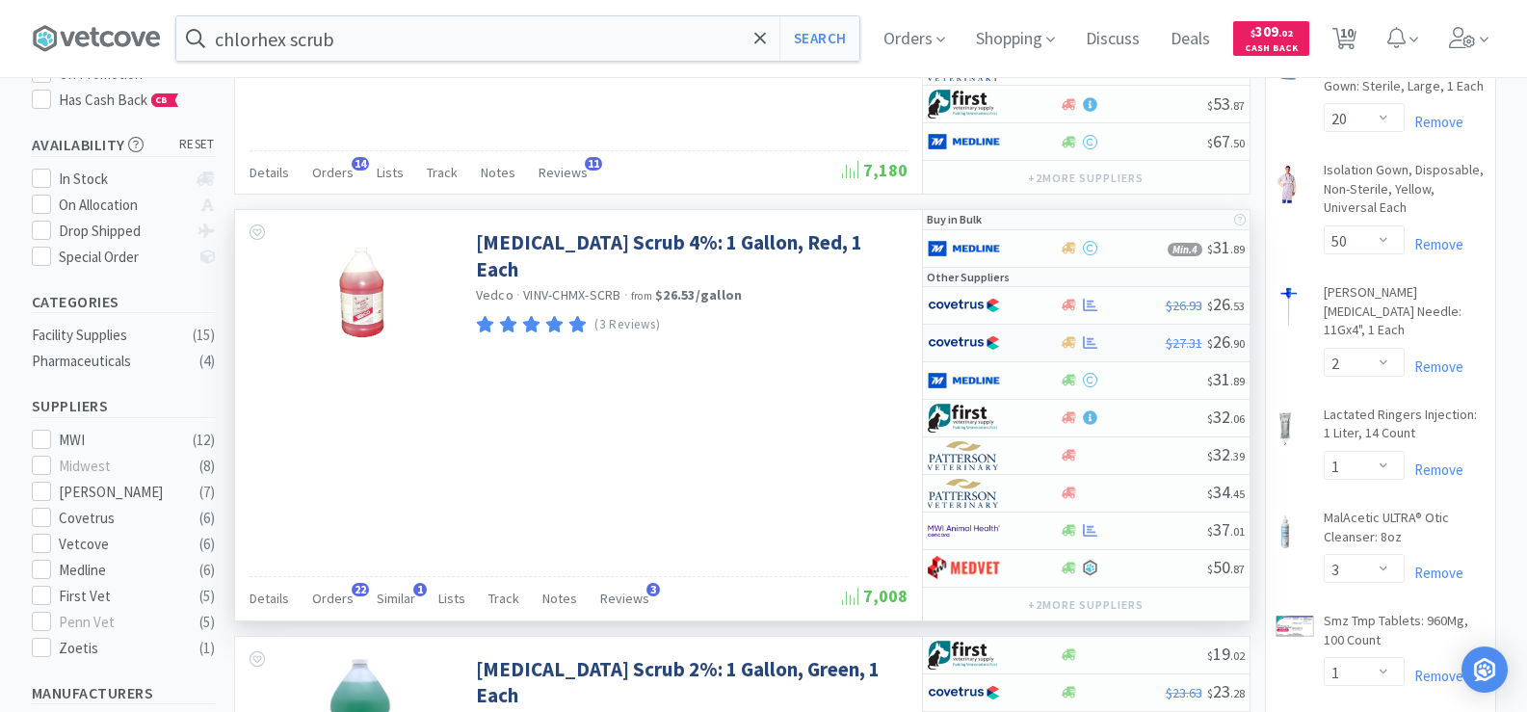
click at [1079, 342] on div at bounding box center [1113, 342] width 106 height 14
select select "1"
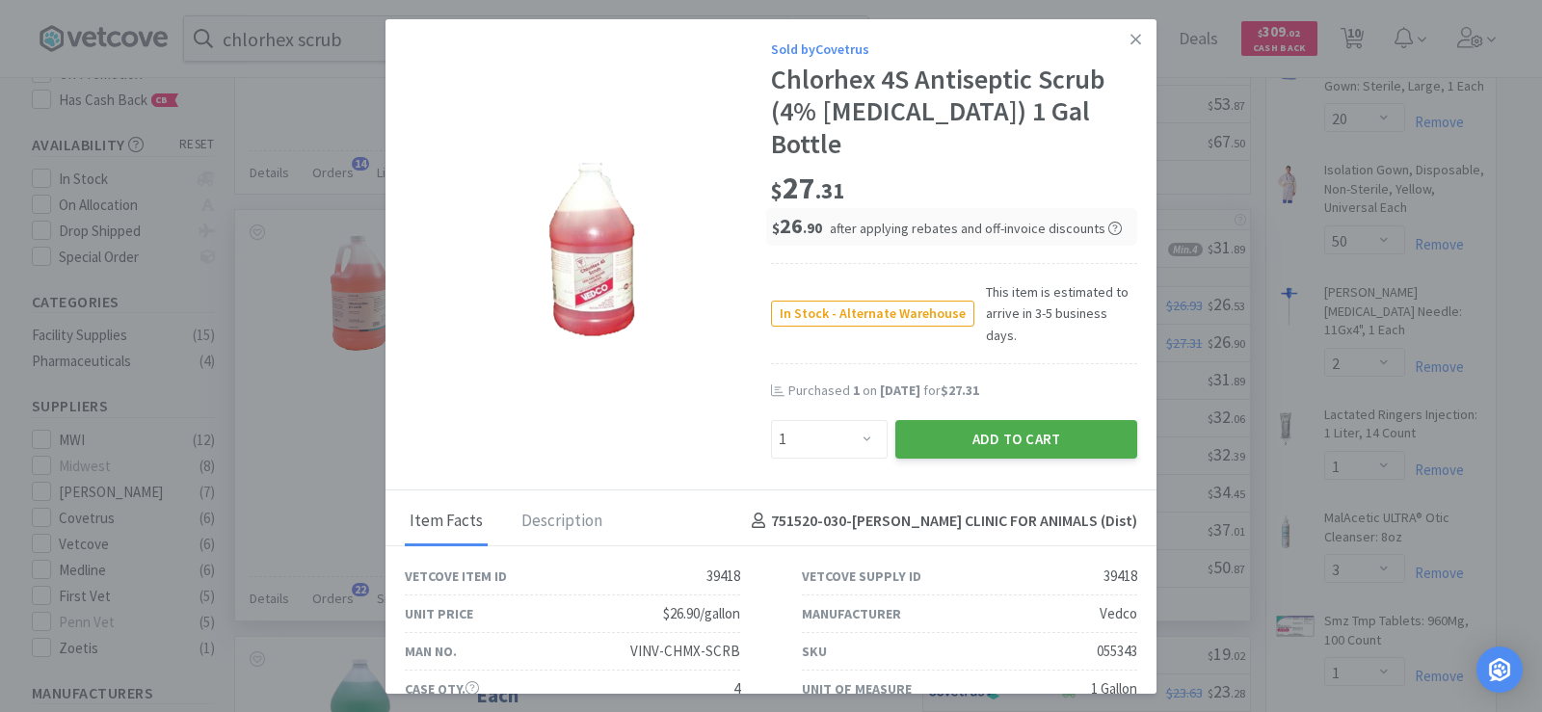
click at [1045, 420] on button "Add to Cart" at bounding box center [1016, 439] width 242 height 39
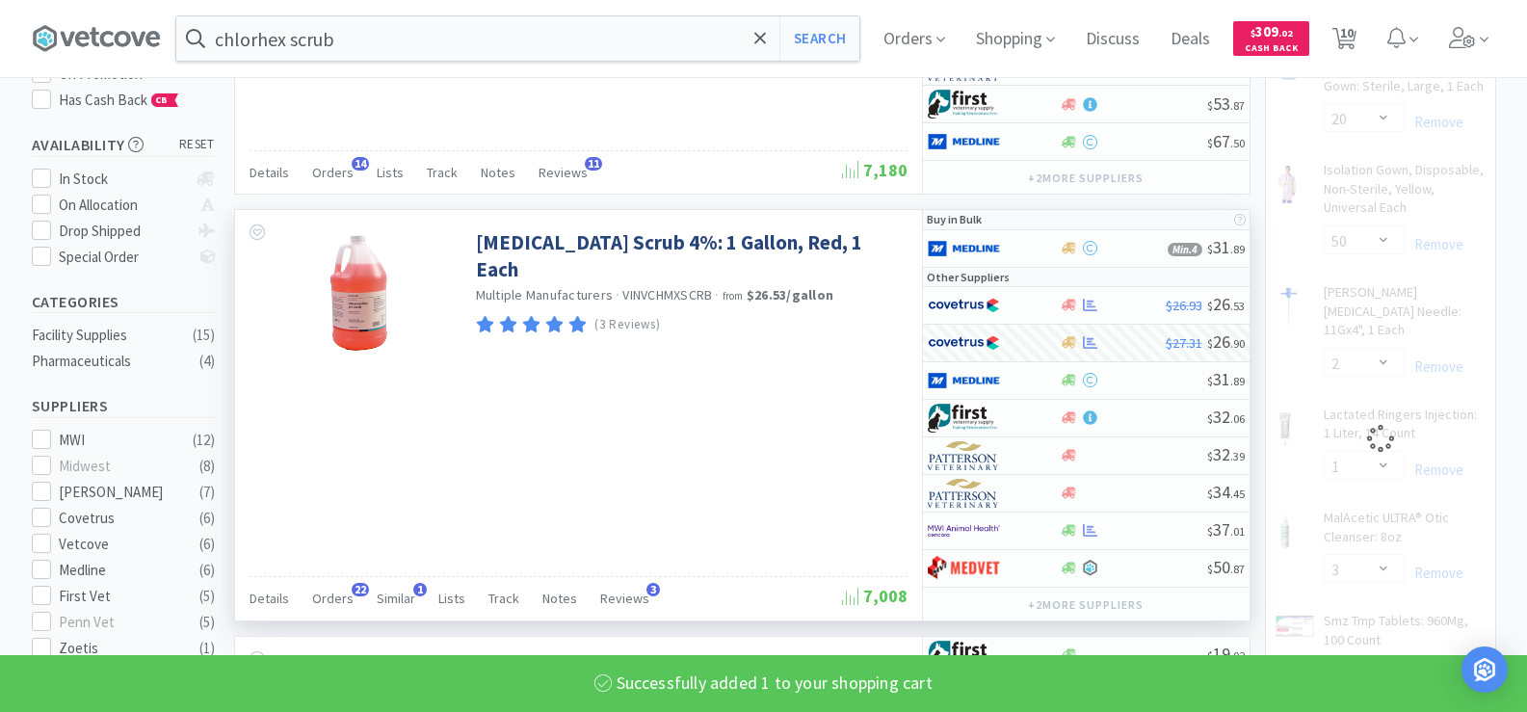
select select "1"
select select "2"
select select "1"
select select "3"
select select "1"
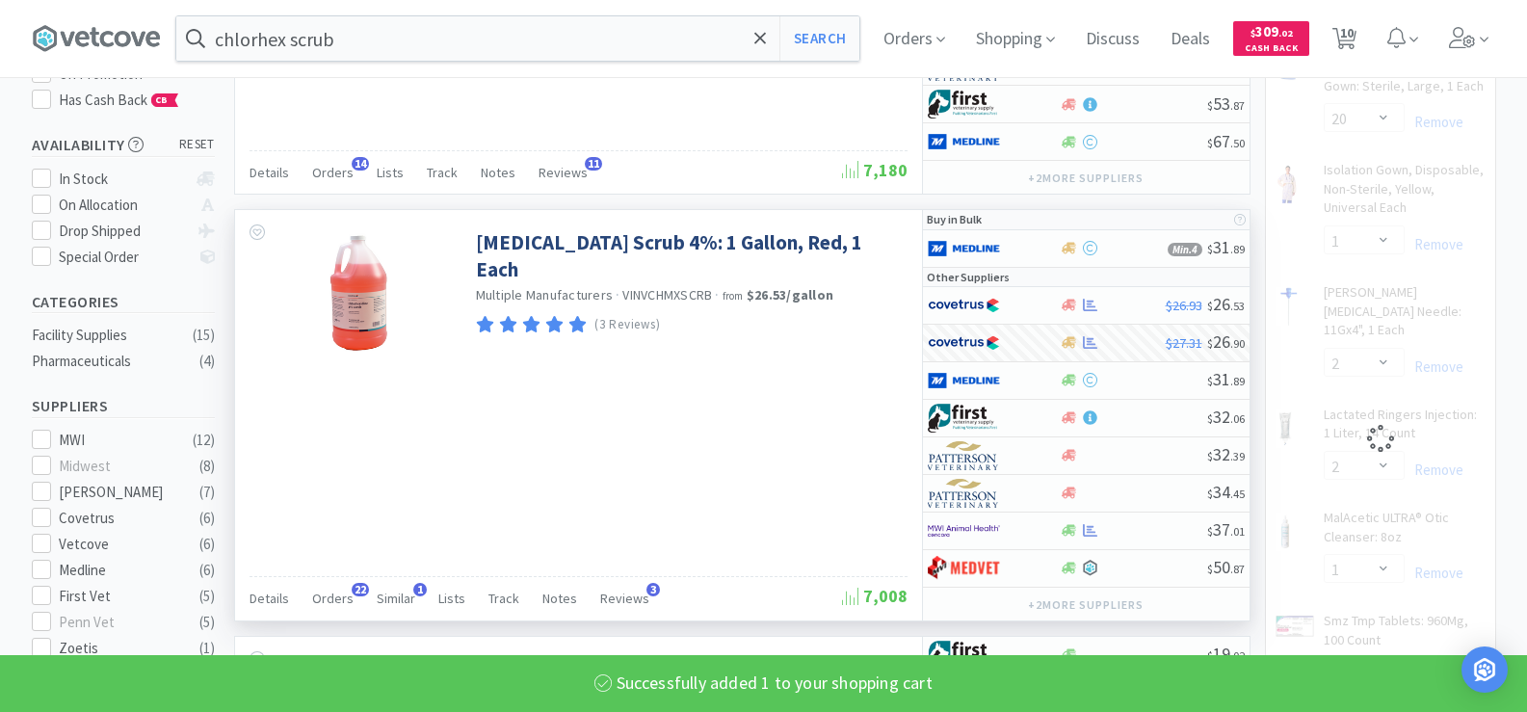
select select "50"
select select "2"
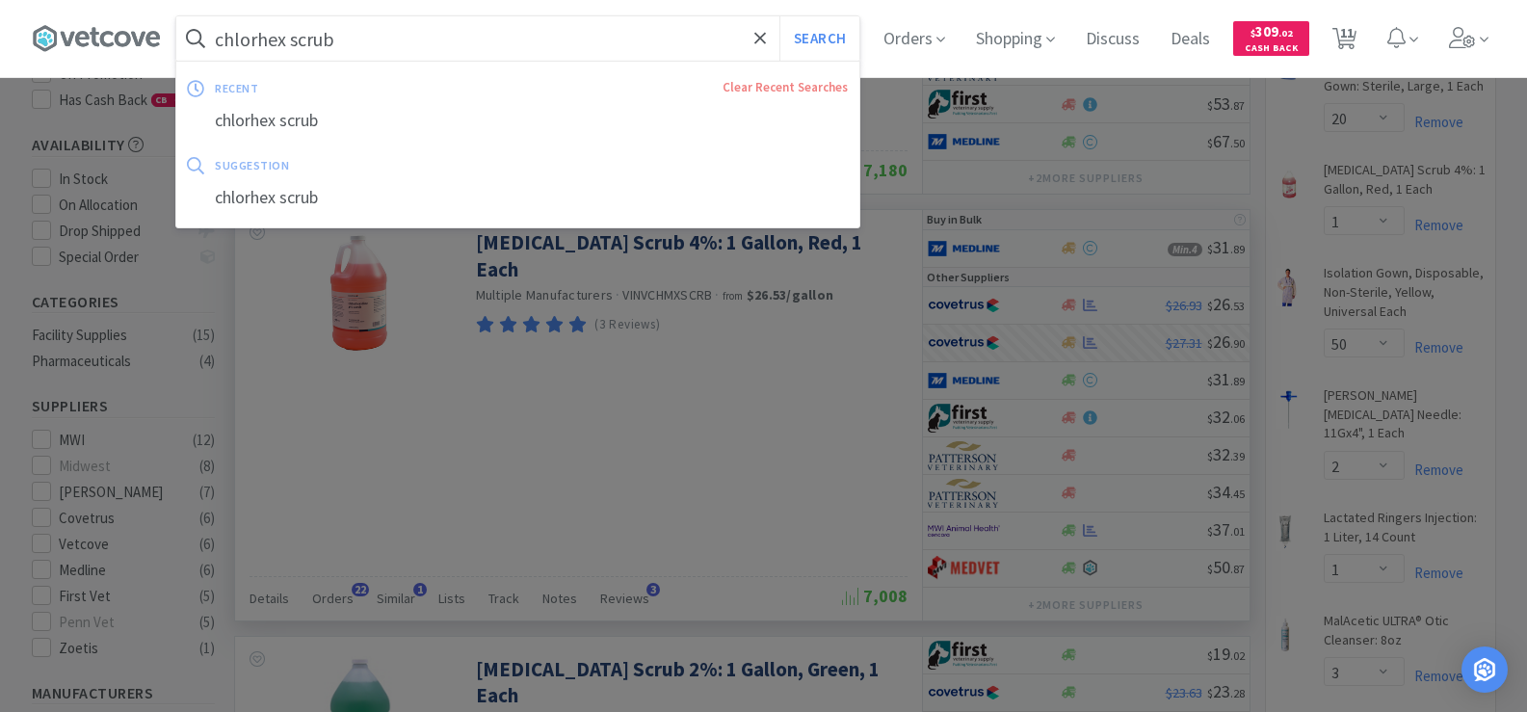
click at [498, 42] on input "chlorhex scrub" at bounding box center [517, 38] width 683 height 44
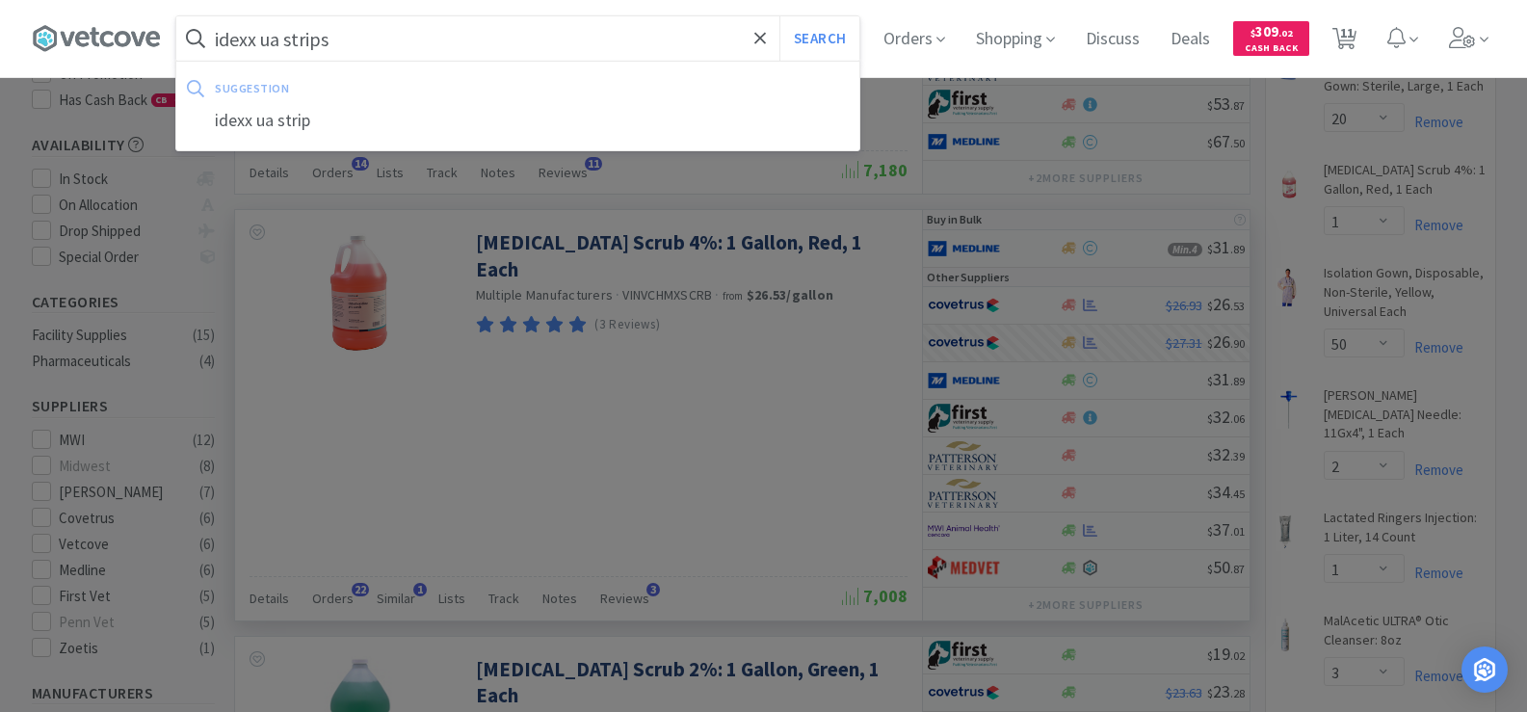
type input "idexx ua strips"
click at [780, 16] on button "Search" at bounding box center [820, 38] width 80 height 44
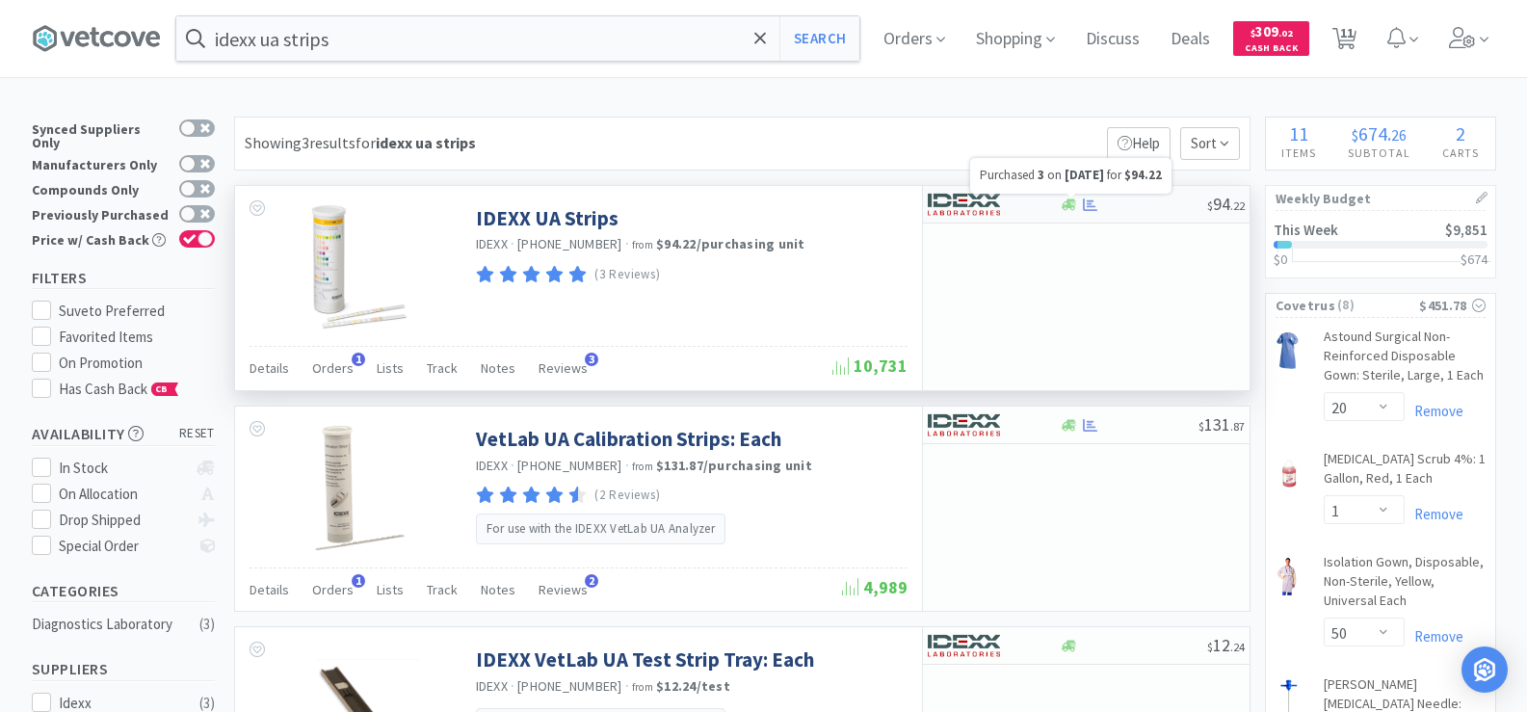
click at [1090, 205] on icon at bounding box center [1090, 204] width 14 height 13
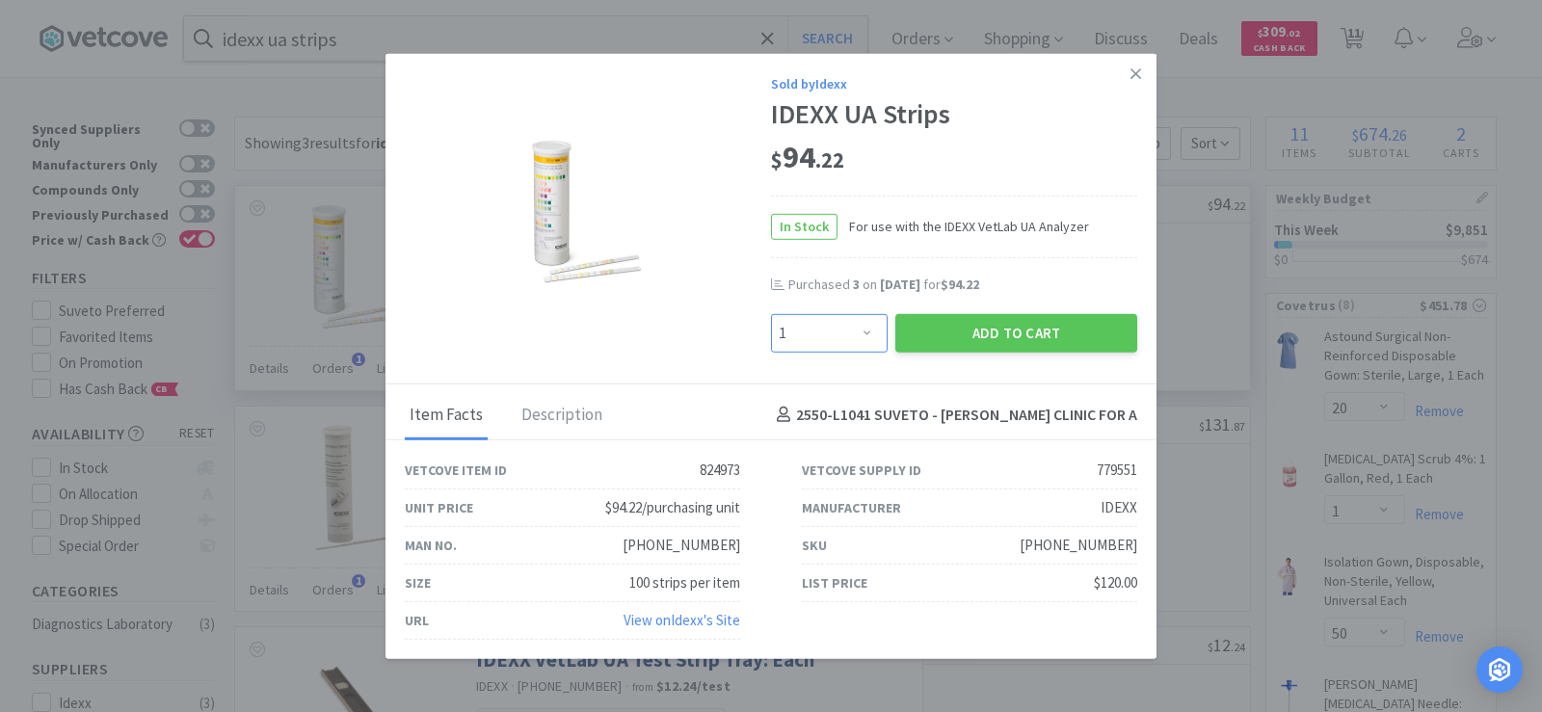
click at [868, 333] on select "Enter Quantity 1 2 3 4 5 6 7 8 9 10 11 12 13 14 15 16 17 18 19 20 Enter Quantity" at bounding box center [829, 332] width 117 height 39
select select "2"
click at [771, 313] on select "Enter Quantity 1 2 3 4 5 6 7 8 9 10 11 12 13 14 15 16 17 18 19 20 Enter Quantity" at bounding box center [829, 332] width 117 height 39
click at [1009, 327] on button "Add to Cart" at bounding box center [1016, 332] width 242 height 39
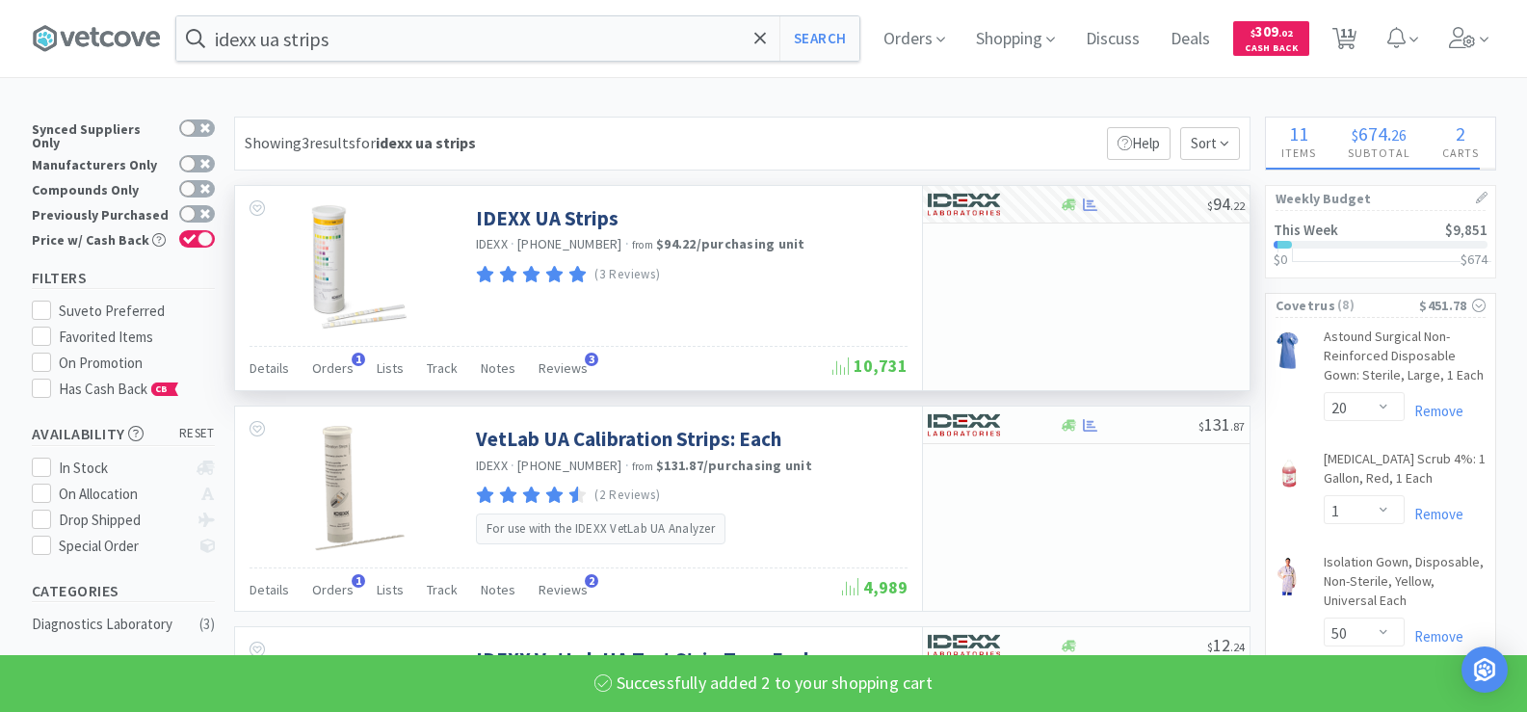
select select "2"
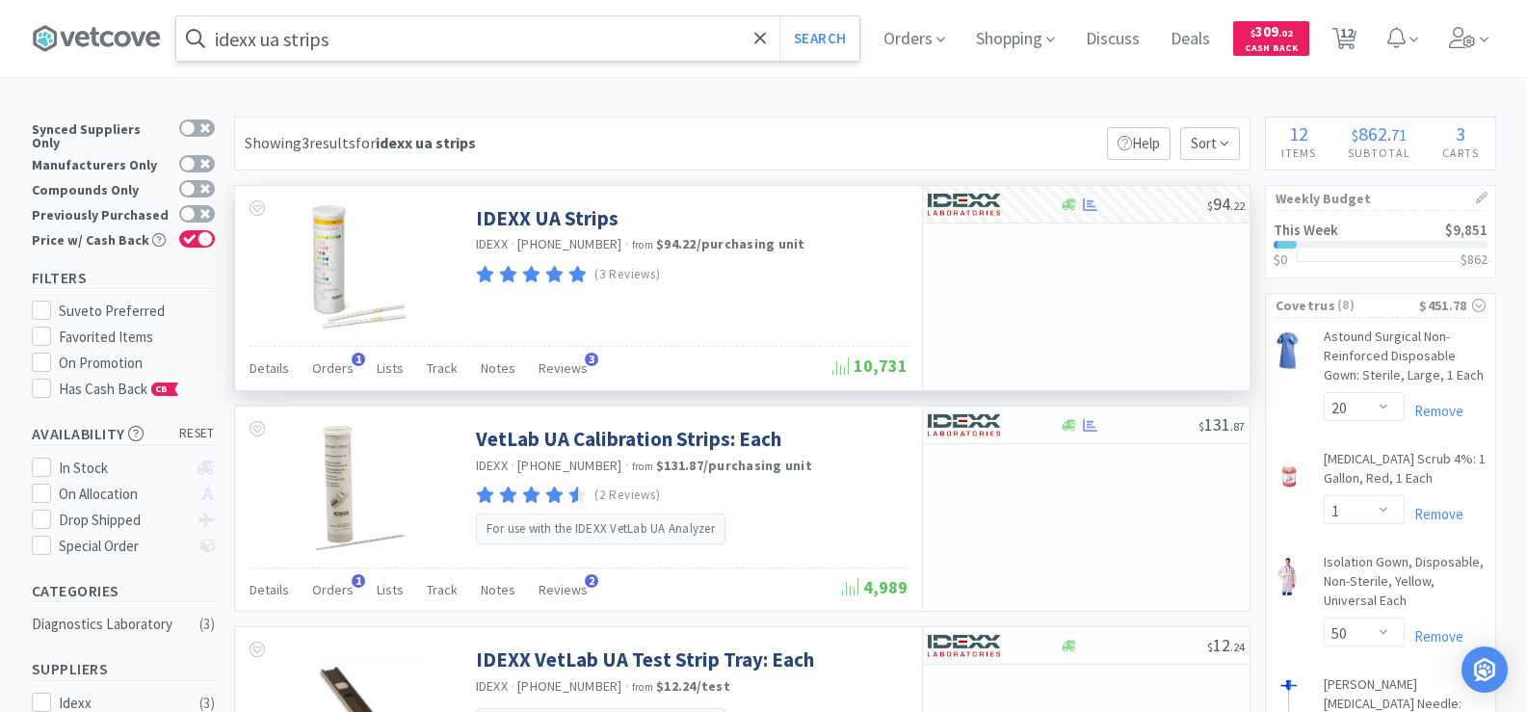
click at [377, 44] on input "idexx ua strips" at bounding box center [517, 38] width 683 height 44
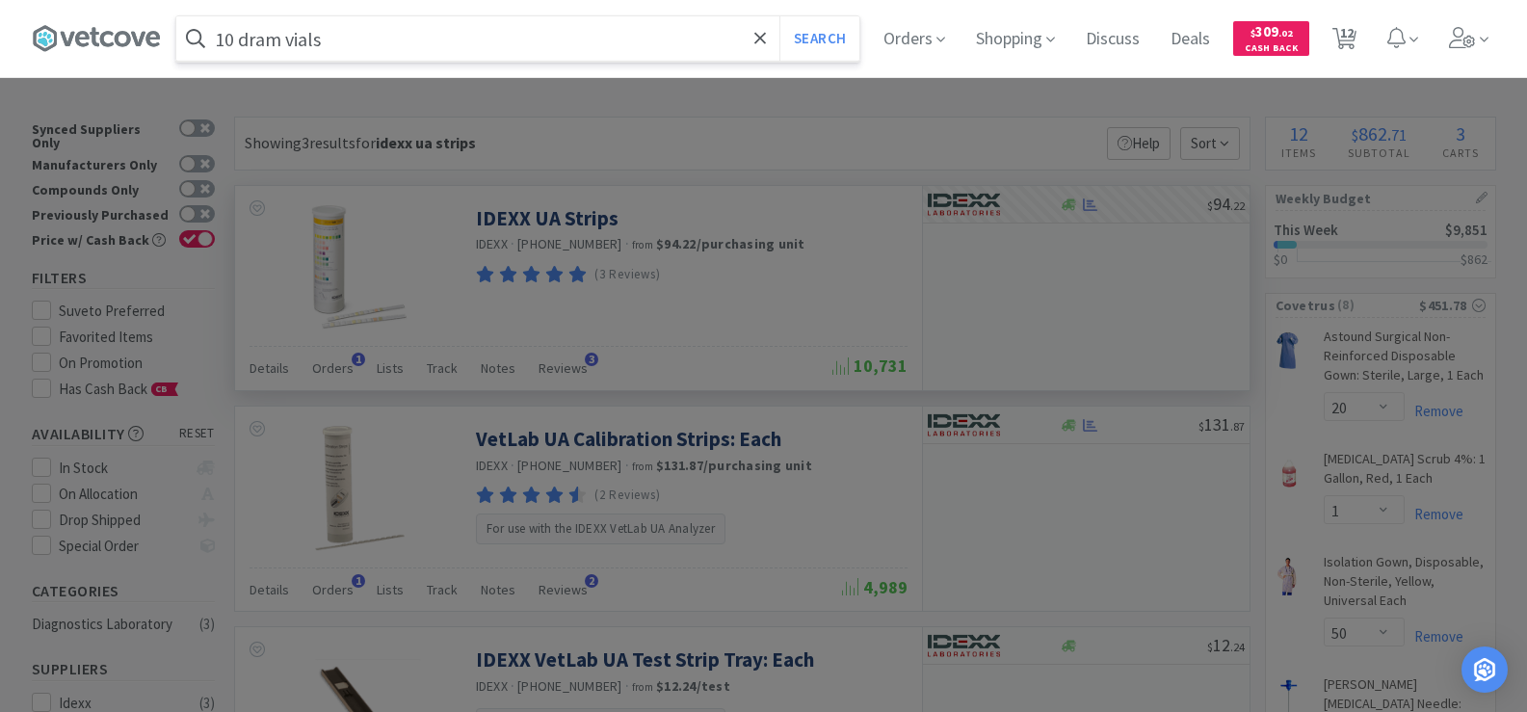
type input "10 dram vials"
click at [780, 16] on button "Search" at bounding box center [820, 38] width 80 height 44
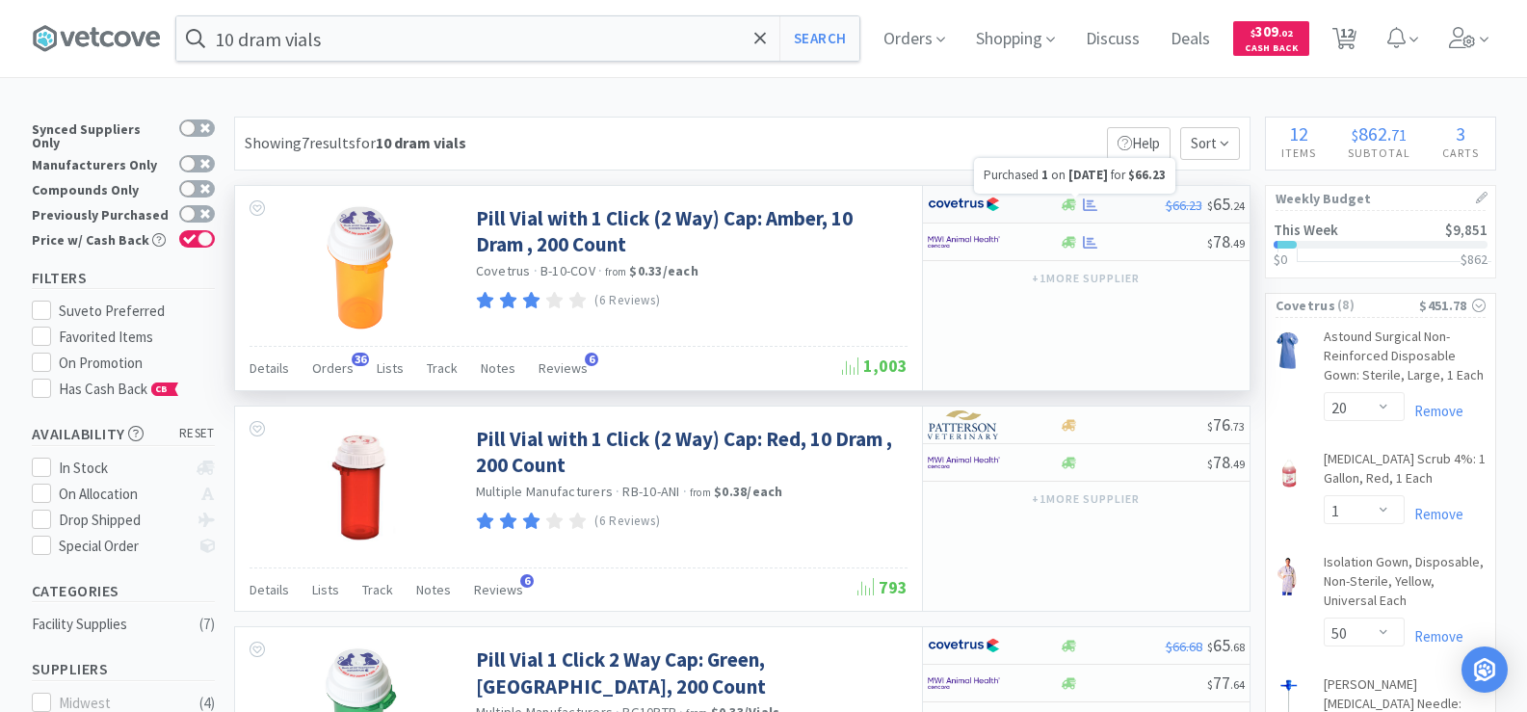
click at [1083, 203] on icon at bounding box center [1090, 205] width 14 height 14
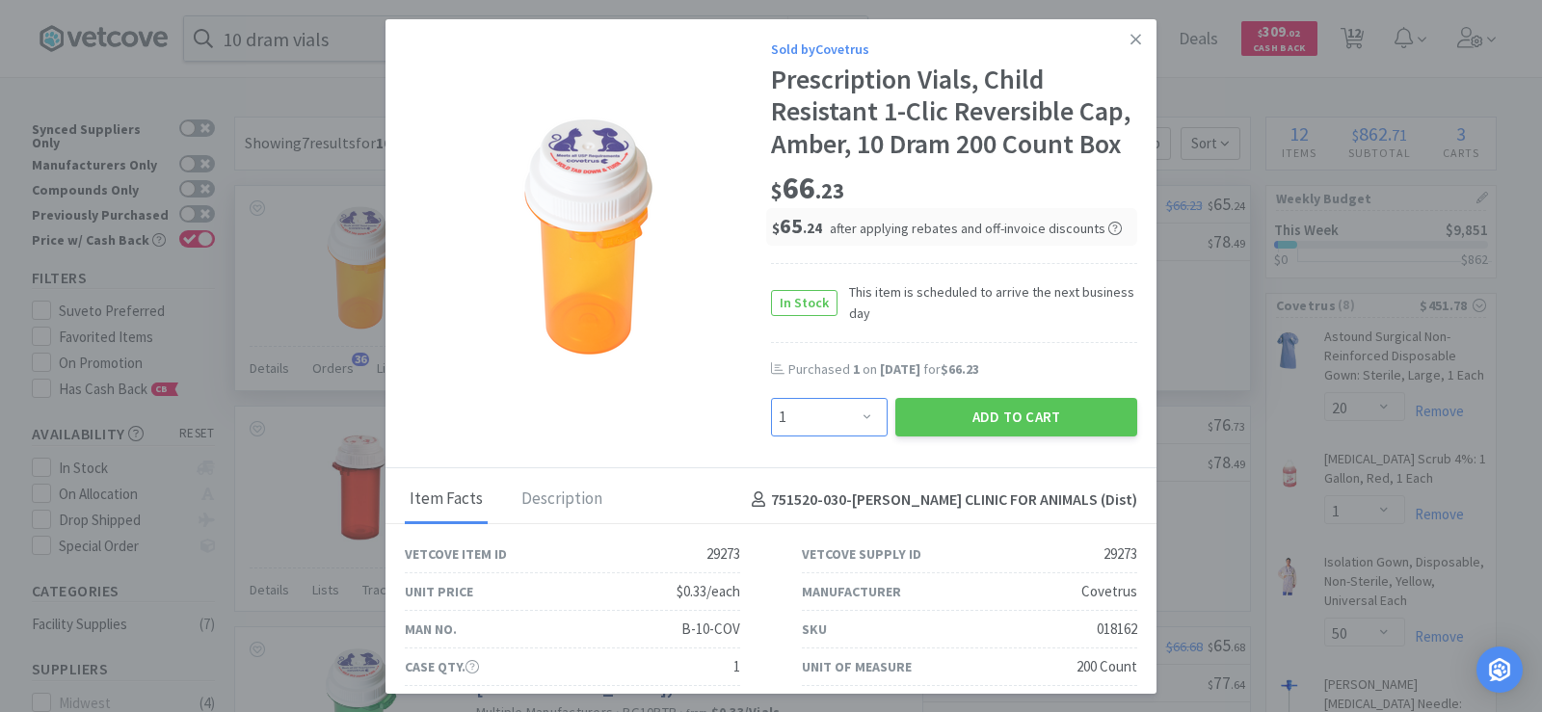
drag, startPoint x: 819, startPoint y: 463, endPoint x: 821, endPoint y: 434, distance: 29.0
click at [819, 437] on select "Enter Quantity 1 2 3 4 5 6 7 8 9 10 11 12 13 14 15 16 17 18 19 20 Enter Quantity" at bounding box center [829, 417] width 117 height 39
select select "2"
click at [771, 430] on select "Enter Quantity 1 2 3 4 5 6 7 8 9 10 11 12 13 14 15 16 17 18 19 20 Enter Quantity" at bounding box center [829, 417] width 117 height 39
click at [1031, 437] on button "Add to Cart" at bounding box center [1016, 417] width 242 height 39
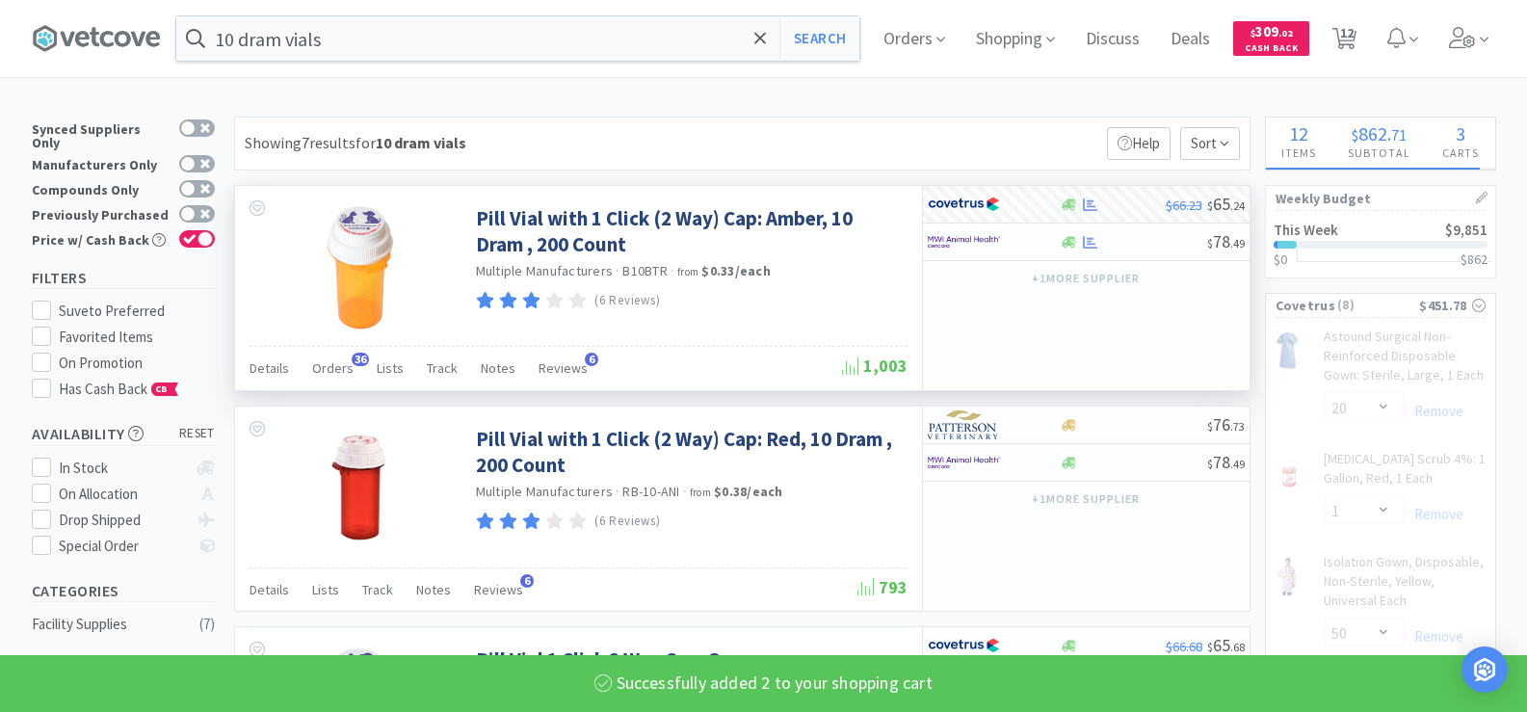
select select "2"
select select "1"
select select "2"
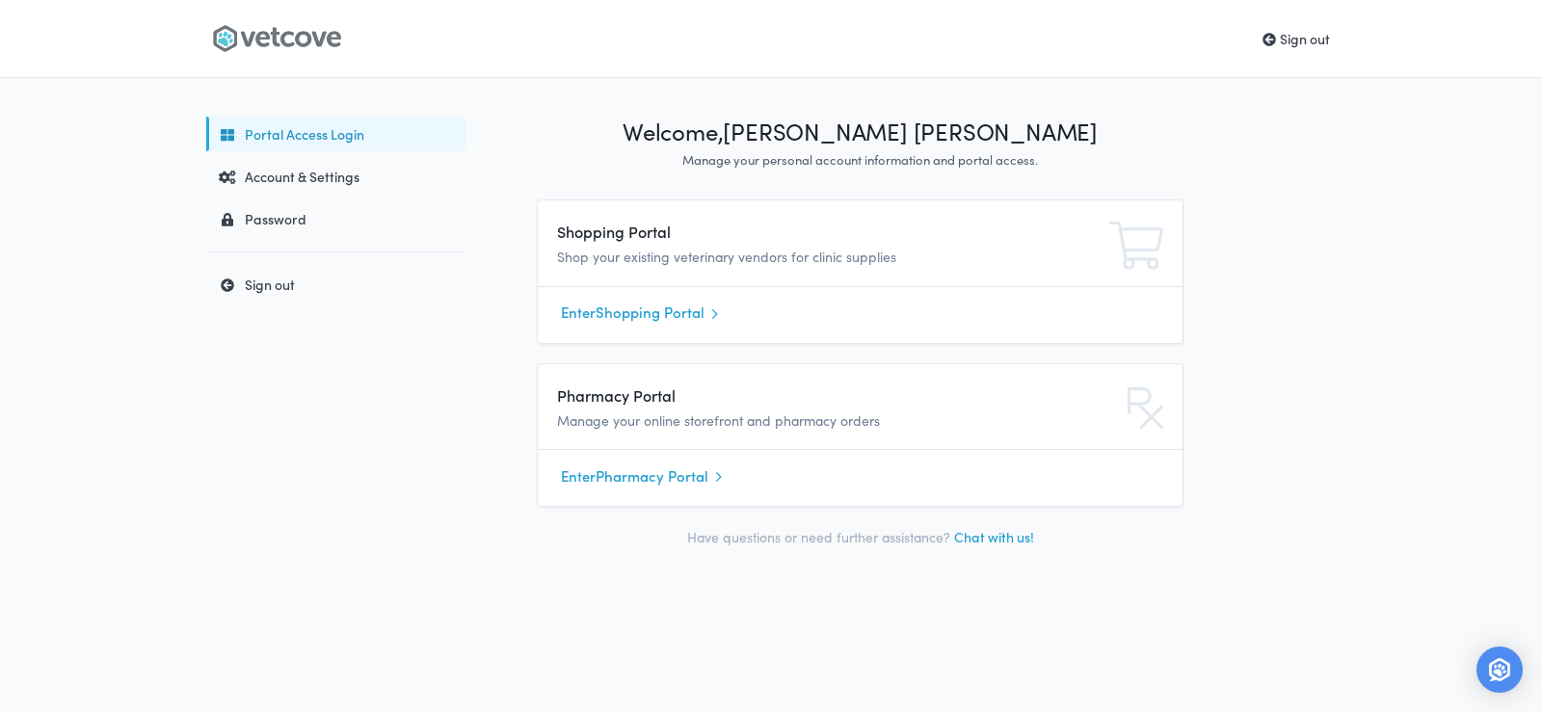
click at [617, 316] on link "Enter Shopping Portal" at bounding box center [860, 313] width 598 height 29
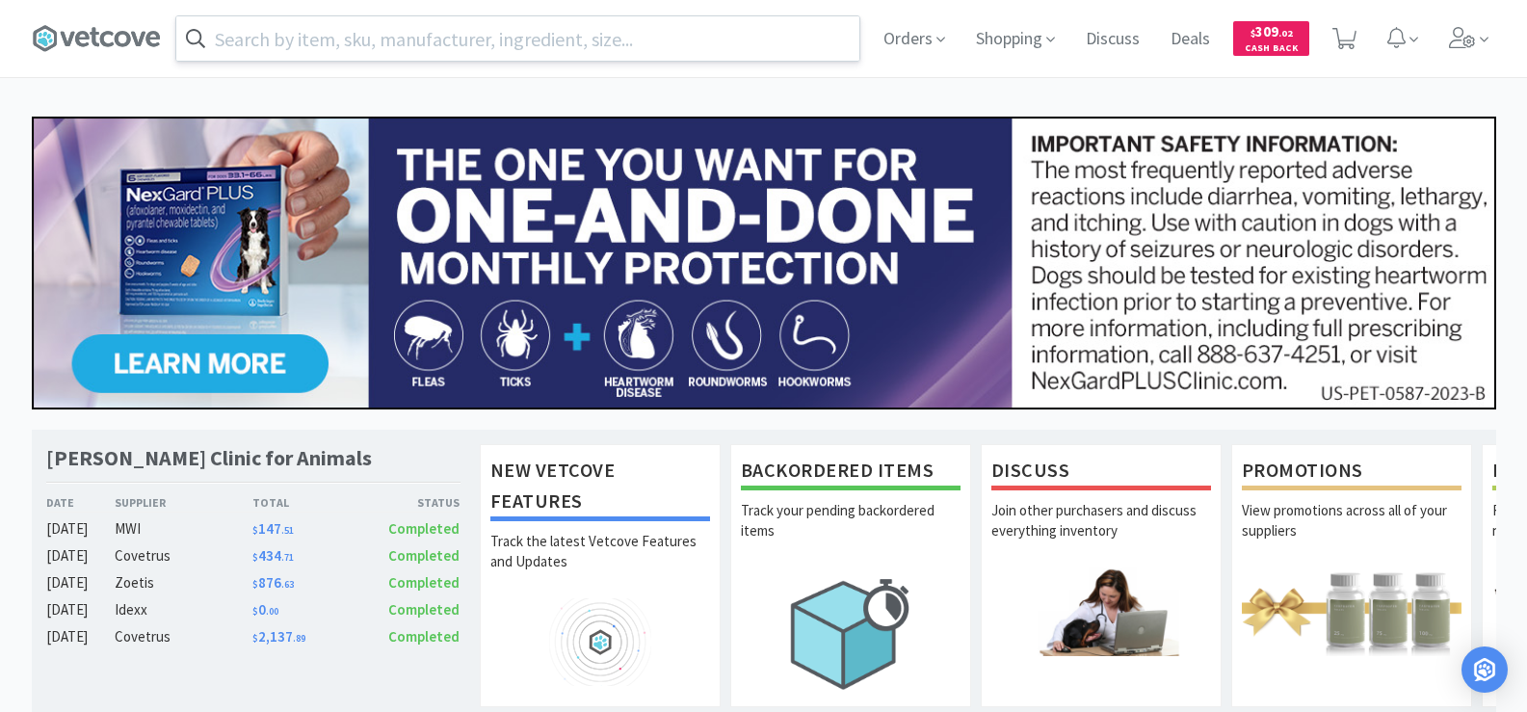
click at [391, 45] on input "text" at bounding box center [517, 38] width 683 height 44
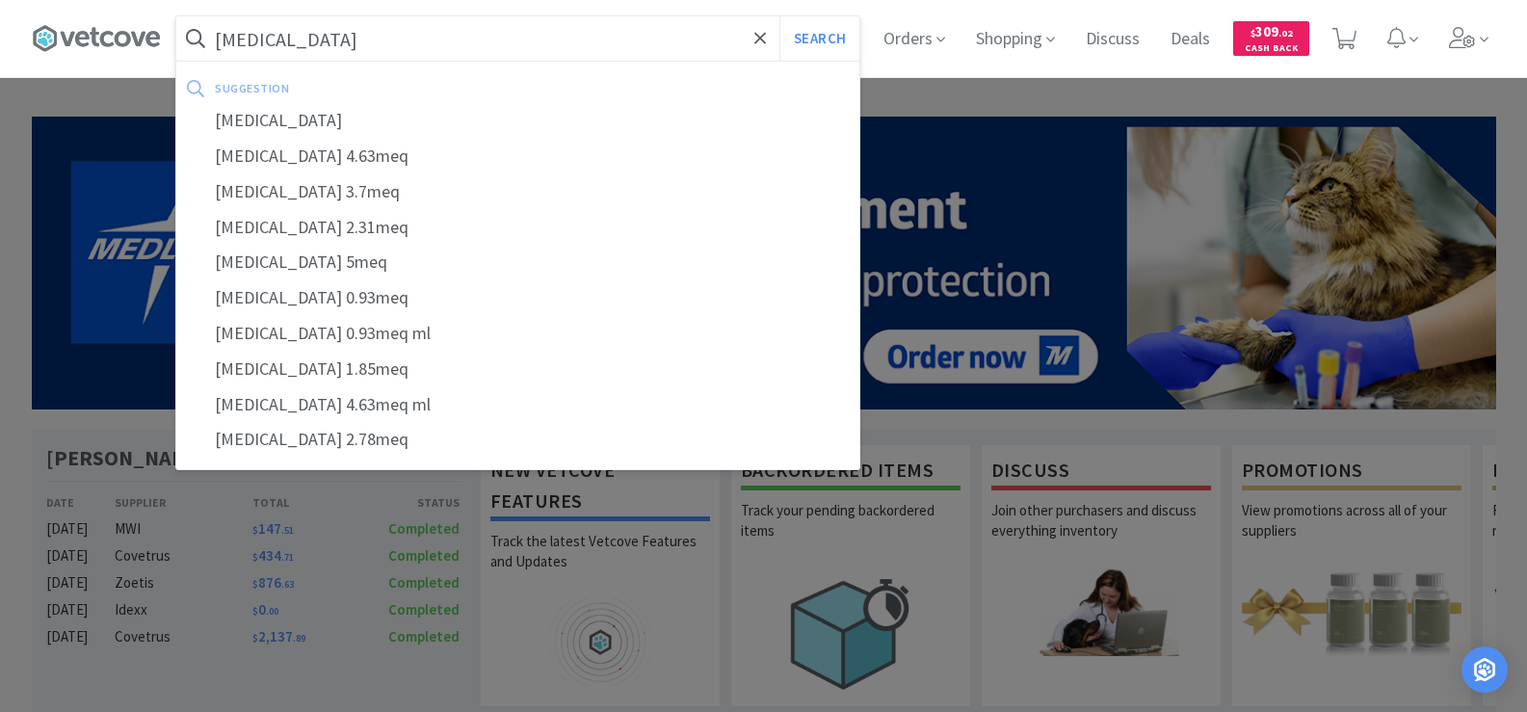
type input "potassium citrate"
click at [780, 16] on button "Search" at bounding box center [820, 38] width 80 height 44
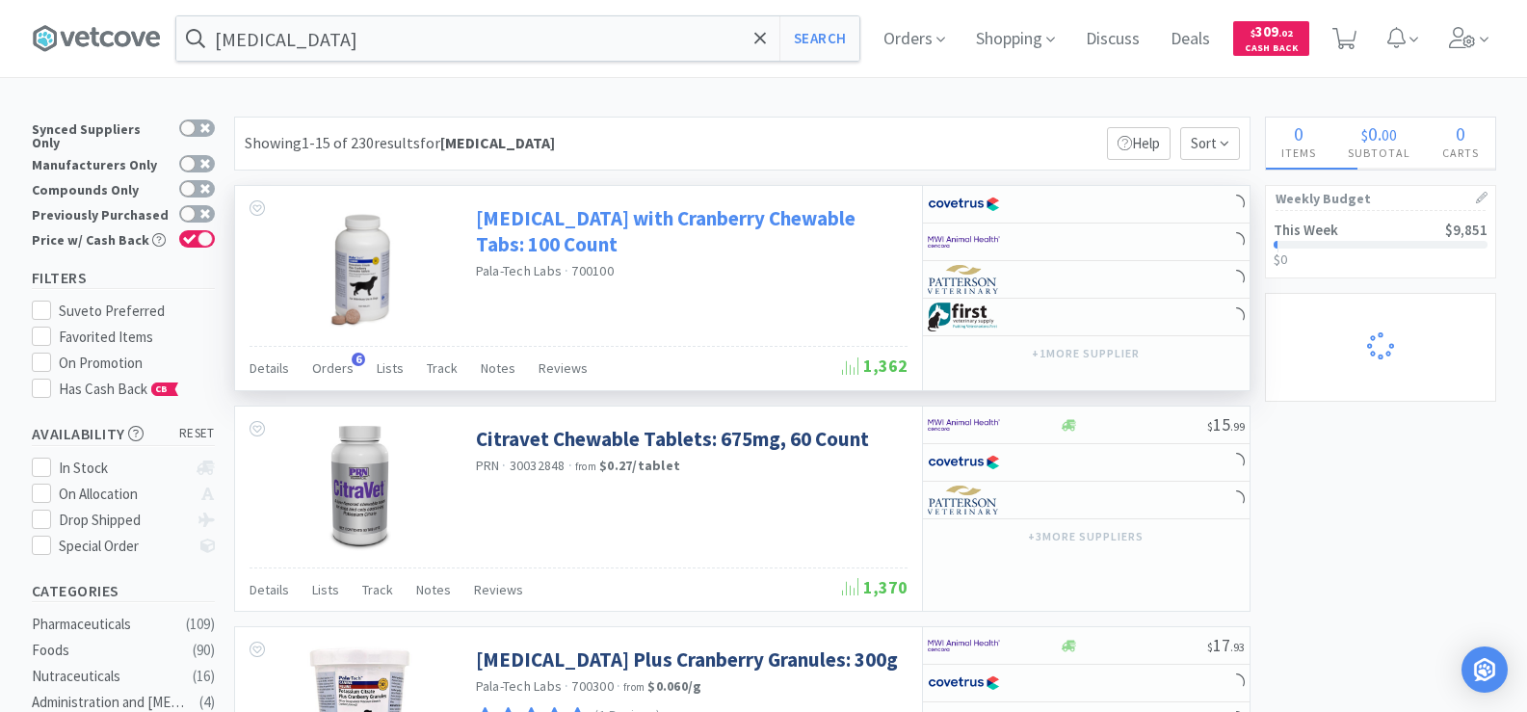
select select "1"
select select "48"
select select "2"
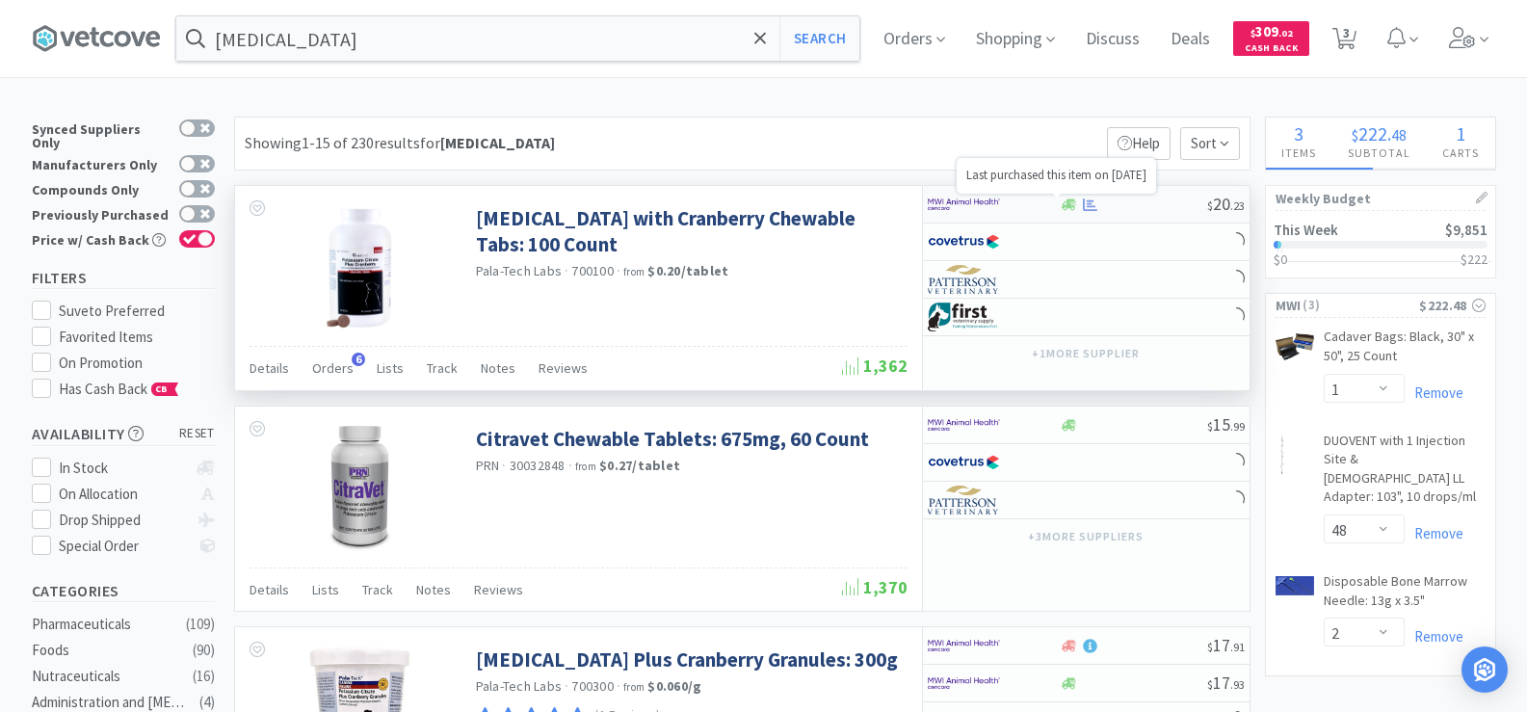
click at [1095, 200] on icon at bounding box center [1090, 205] width 14 height 14
select select "1"
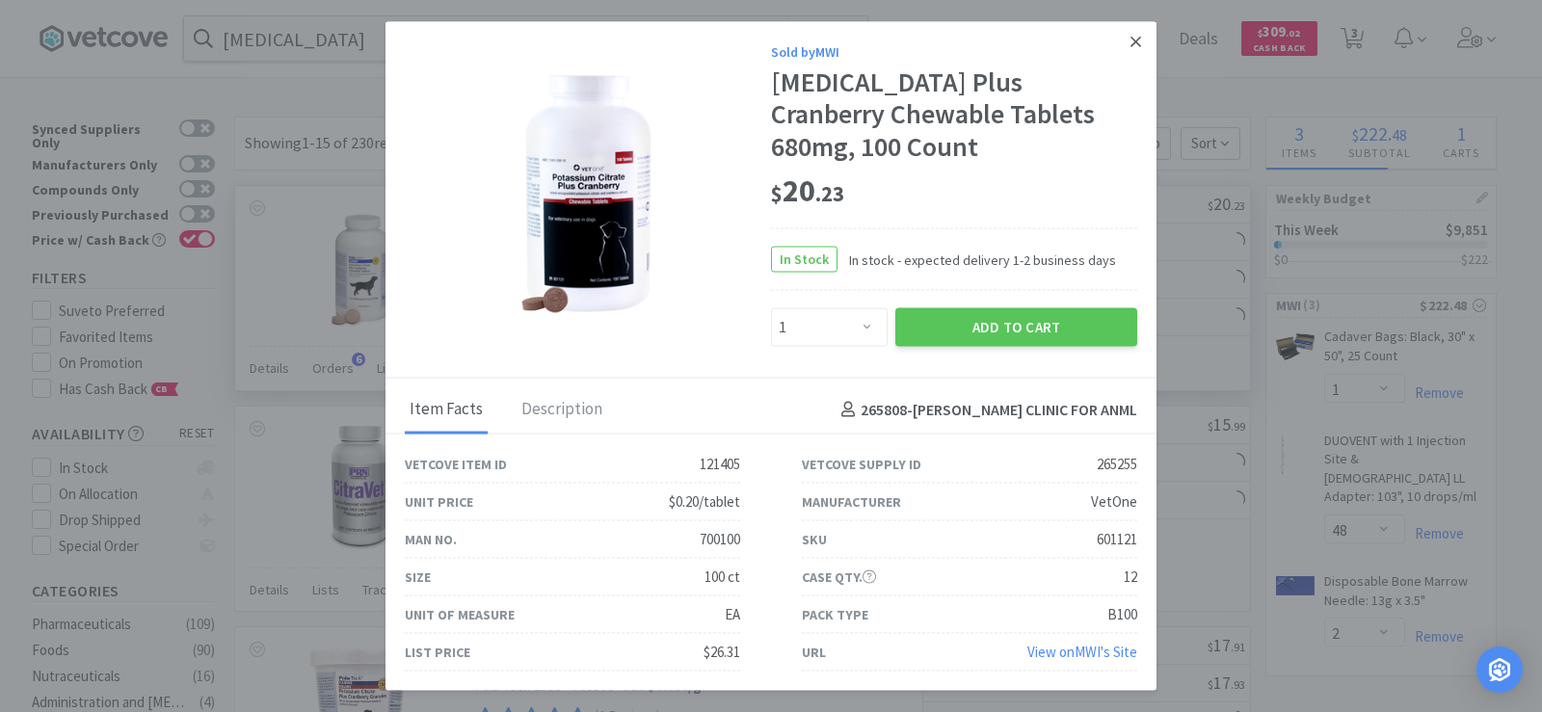
click at [1132, 50] on icon at bounding box center [1135, 41] width 11 height 17
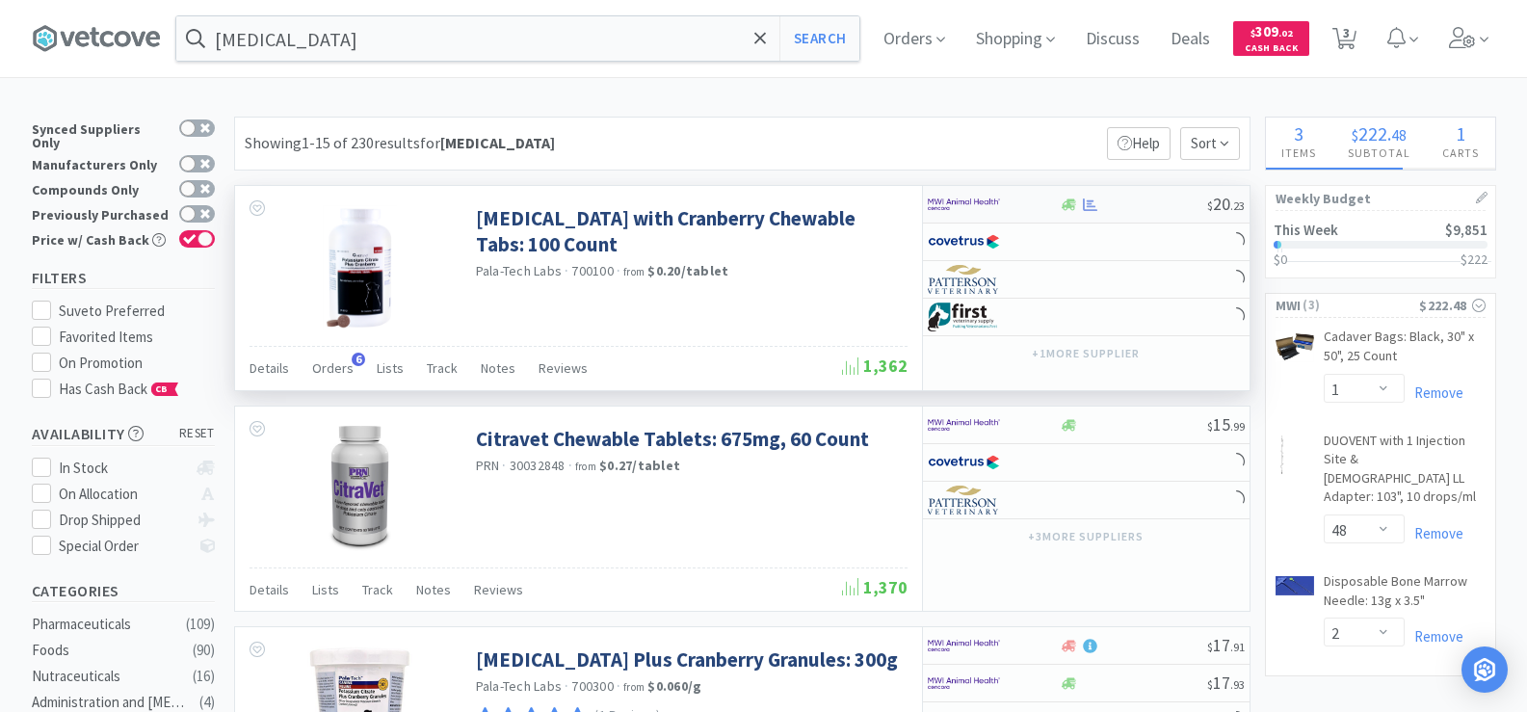
select select "20"
select select "1"
select select "50"
select select "2"
select select "1"
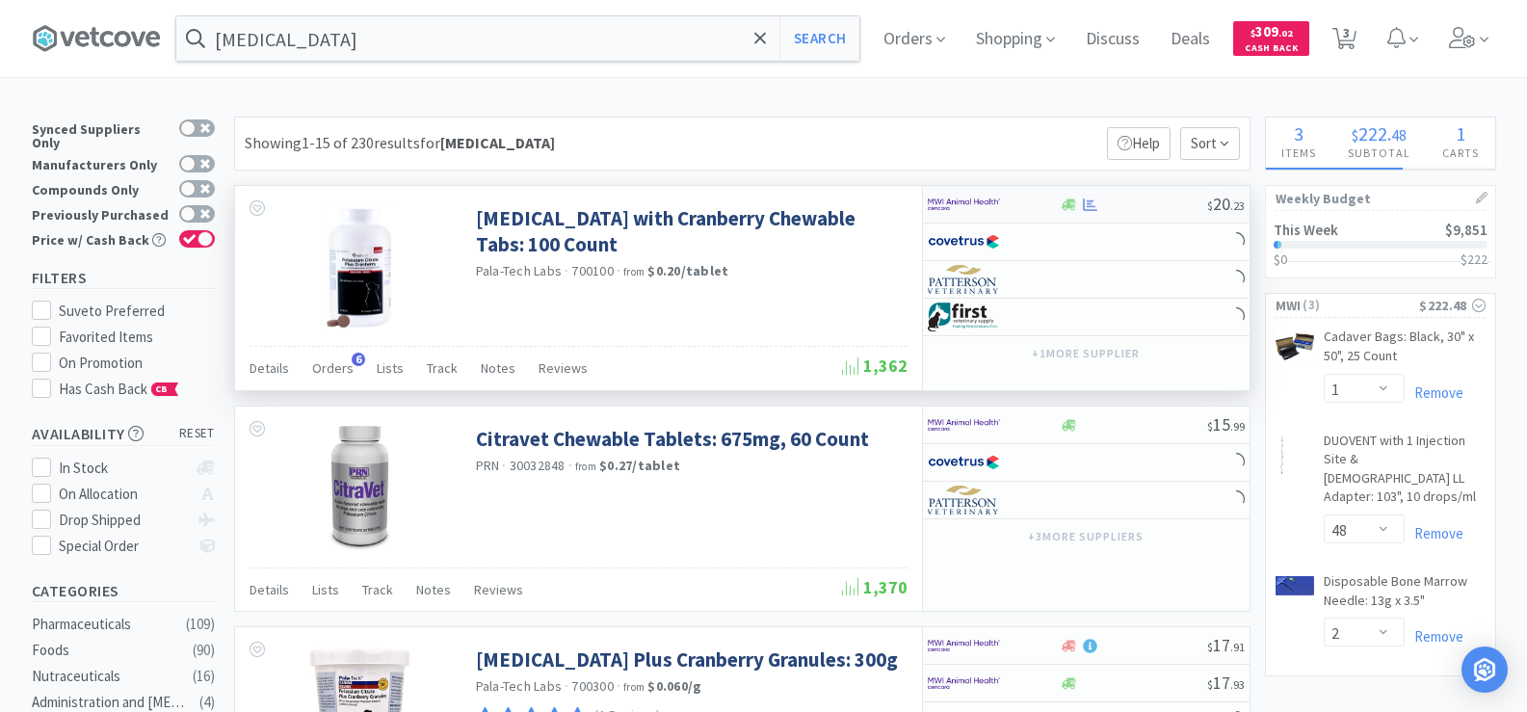
select select "3"
select select "2"
select select "1"
select select "2"
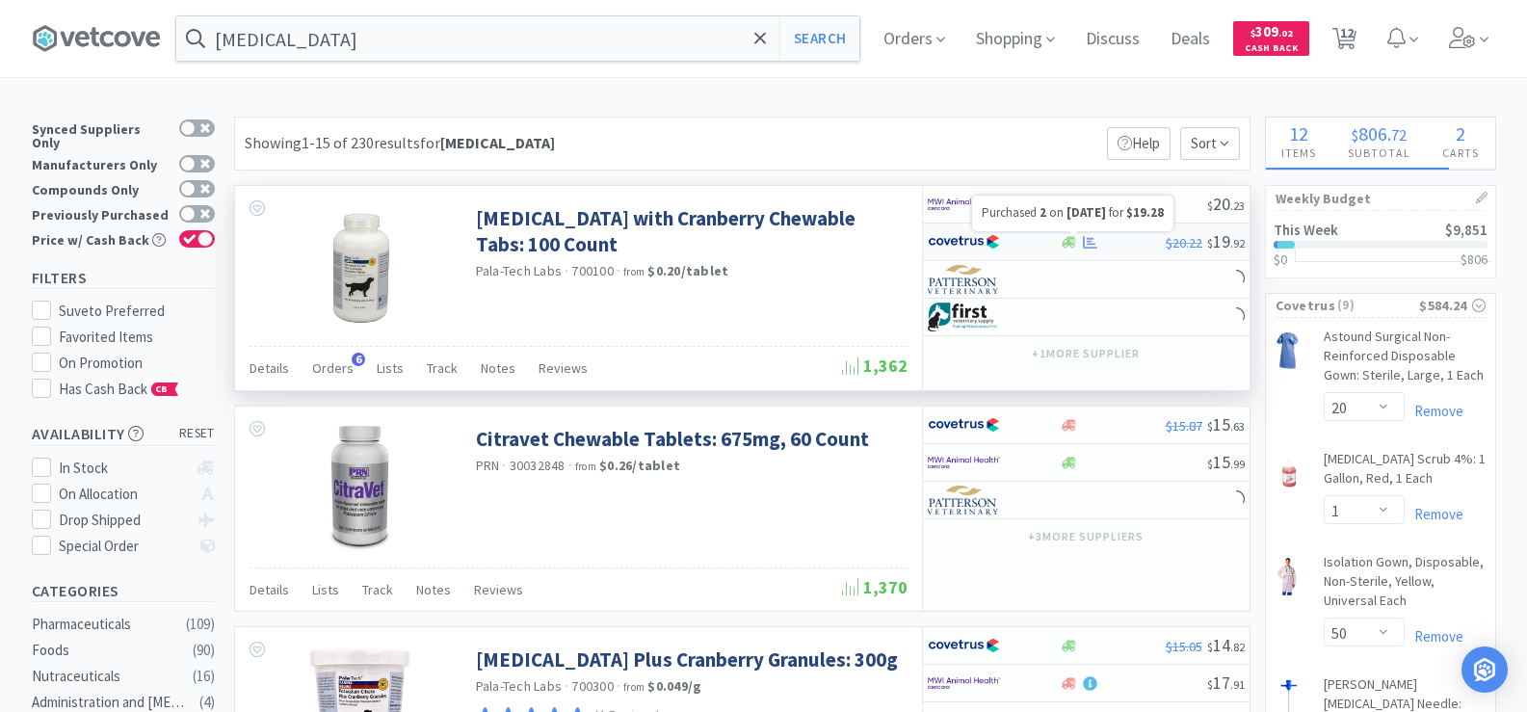
click at [1084, 249] on icon at bounding box center [1090, 242] width 14 height 14
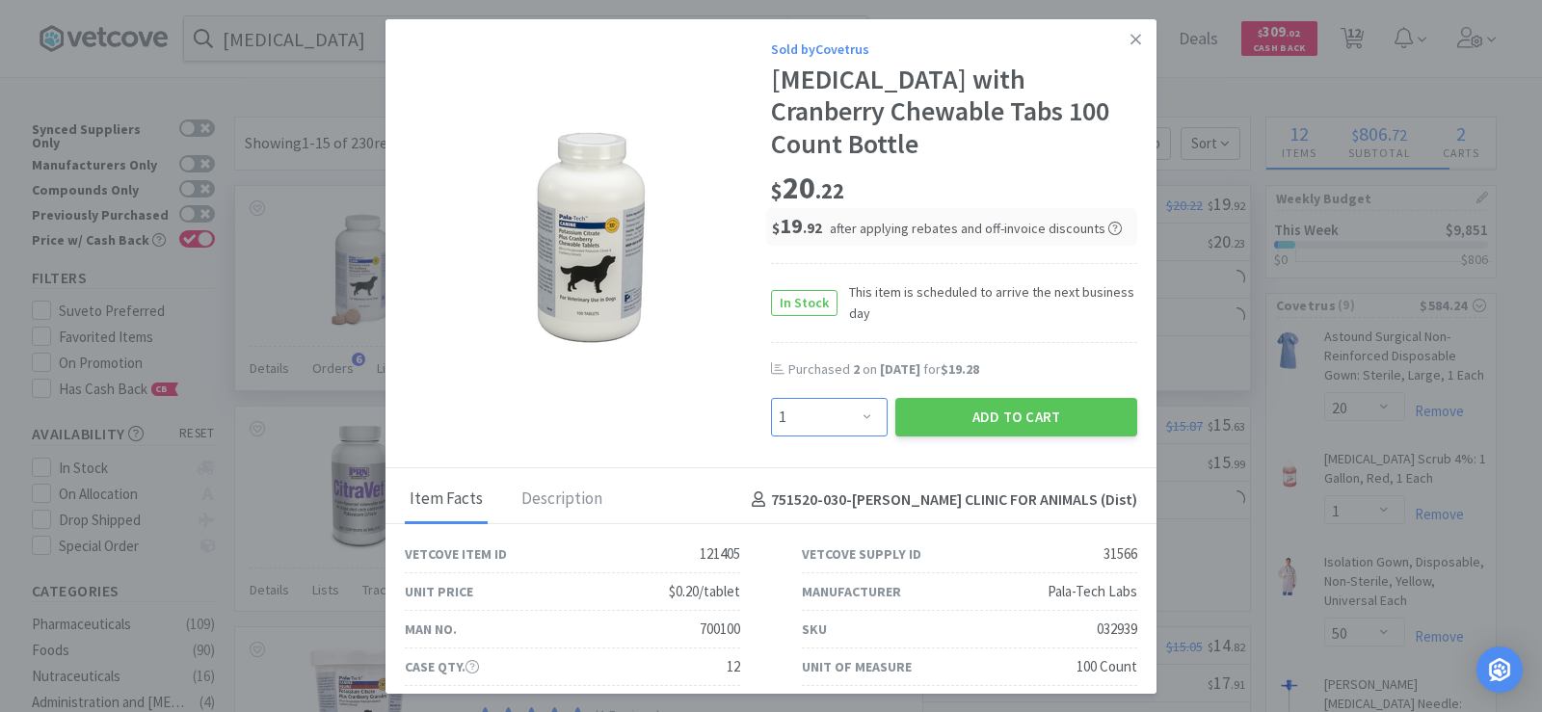
click at [844, 430] on select "Enter Quantity 1 2 3 4 5 6 7 8 9 10 11 12 13 14 15 16 17 18 19 20 Enter Quantity" at bounding box center [829, 417] width 117 height 39
select select "2"
click at [771, 398] on select "Enter Quantity 1 2 3 4 5 6 7 8 9 10 11 12 13 14 15 16 17 18 19 20 Enter Quantity" at bounding box center [829, 417] width 117 height 39
click at [975, 429] on button "Add to Cart" at bounding box center [1016, 417] width 242 height 39
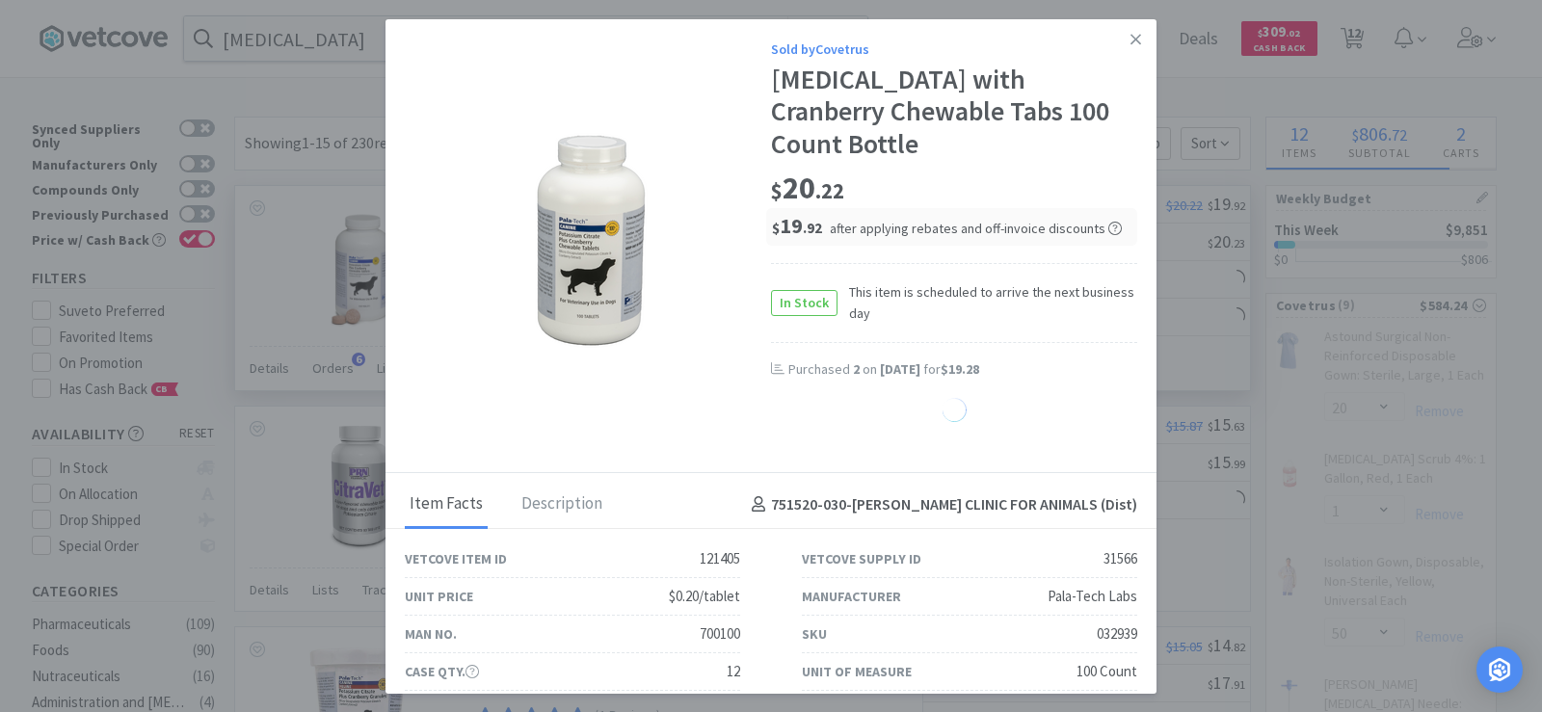
select select "2"
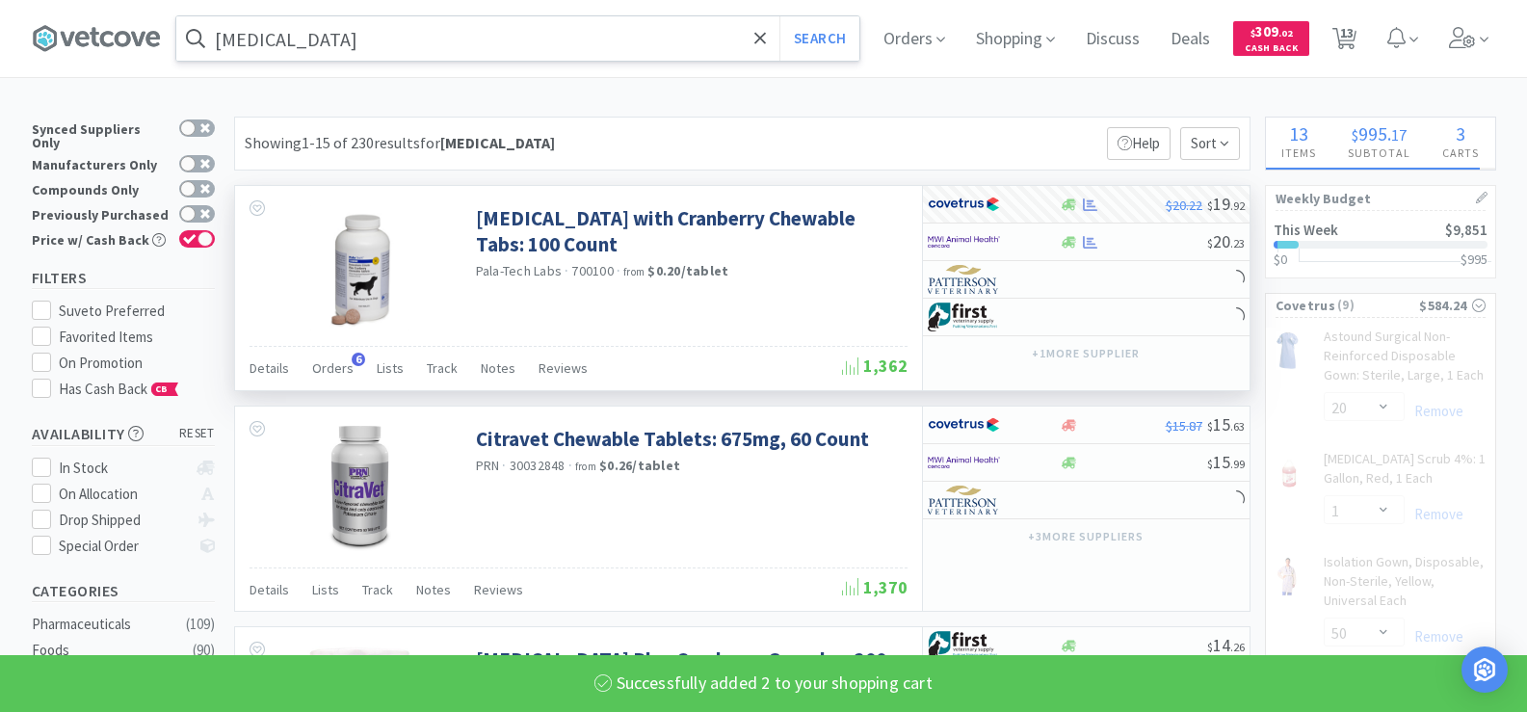
select select "2"
select select "1"
click at [363, 40] on input "potassium citrate" at bounding box center [517, 38] width 683 height 44
select select "2"
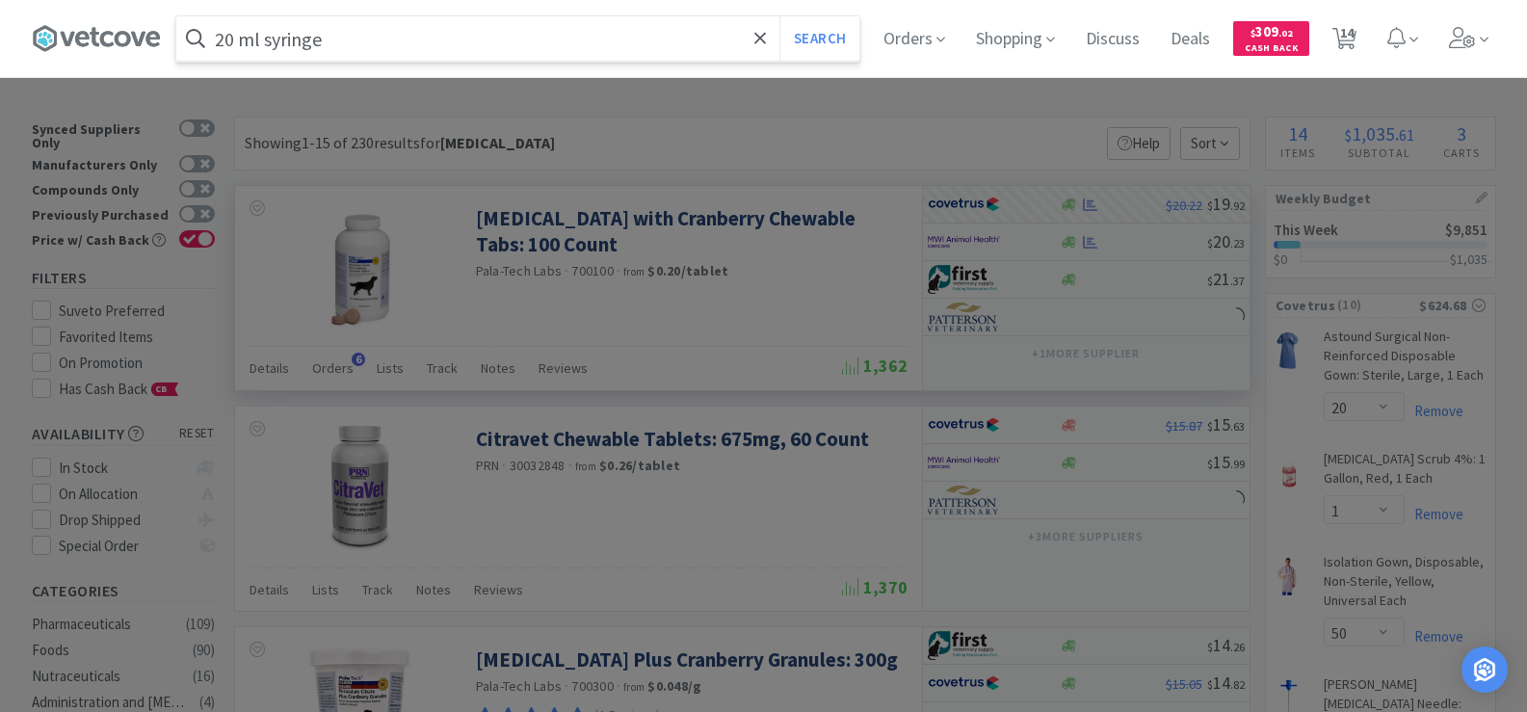
type input "20 ml syringe"
click at [780, 16] on button "Search" at bounding box center [820, 38] width 80 height 44
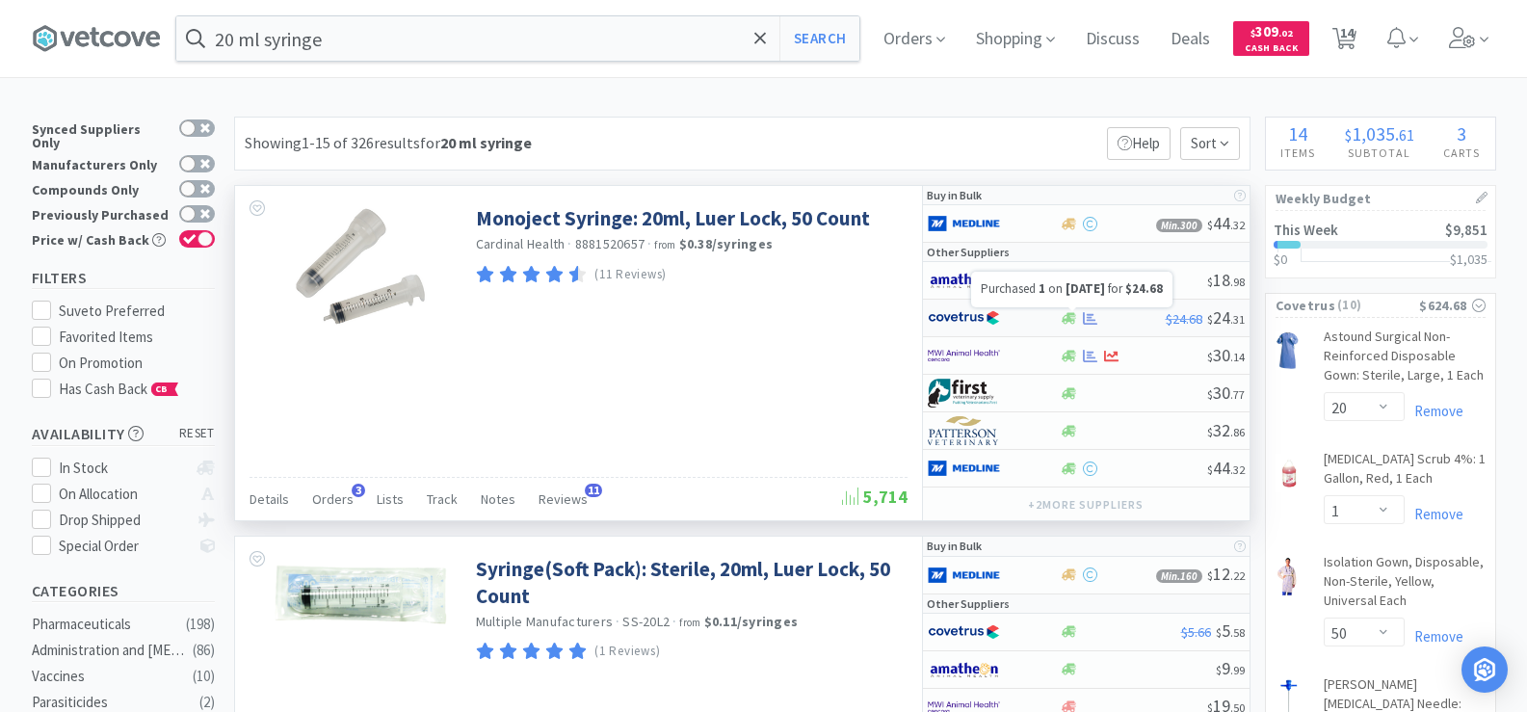
click at [1094, 319] on icon at bounding box center [1090, 318] width 14 height 14
select select "1"
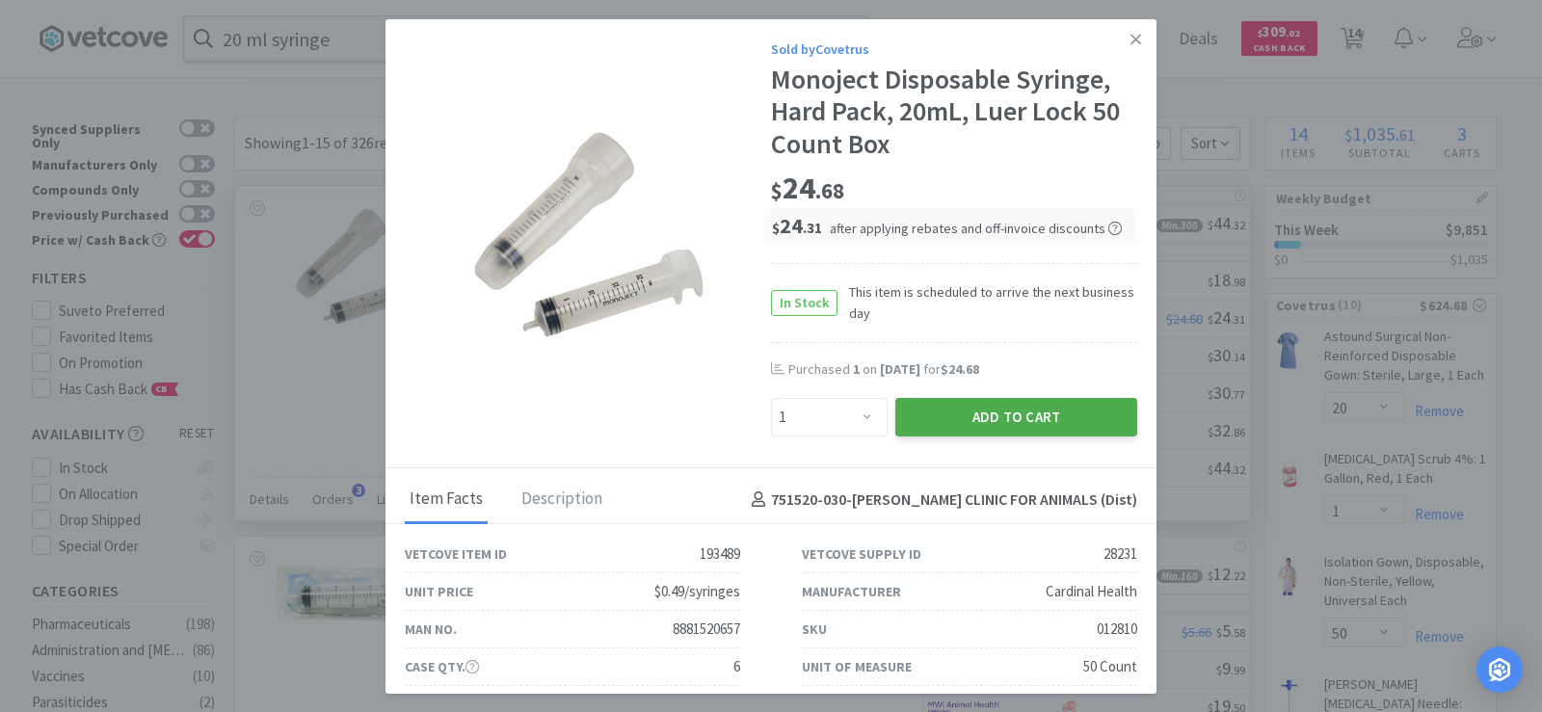
click at [1069, 416] on button "Add to Cart" at bounding box center [1016, 417] width 242 height 39
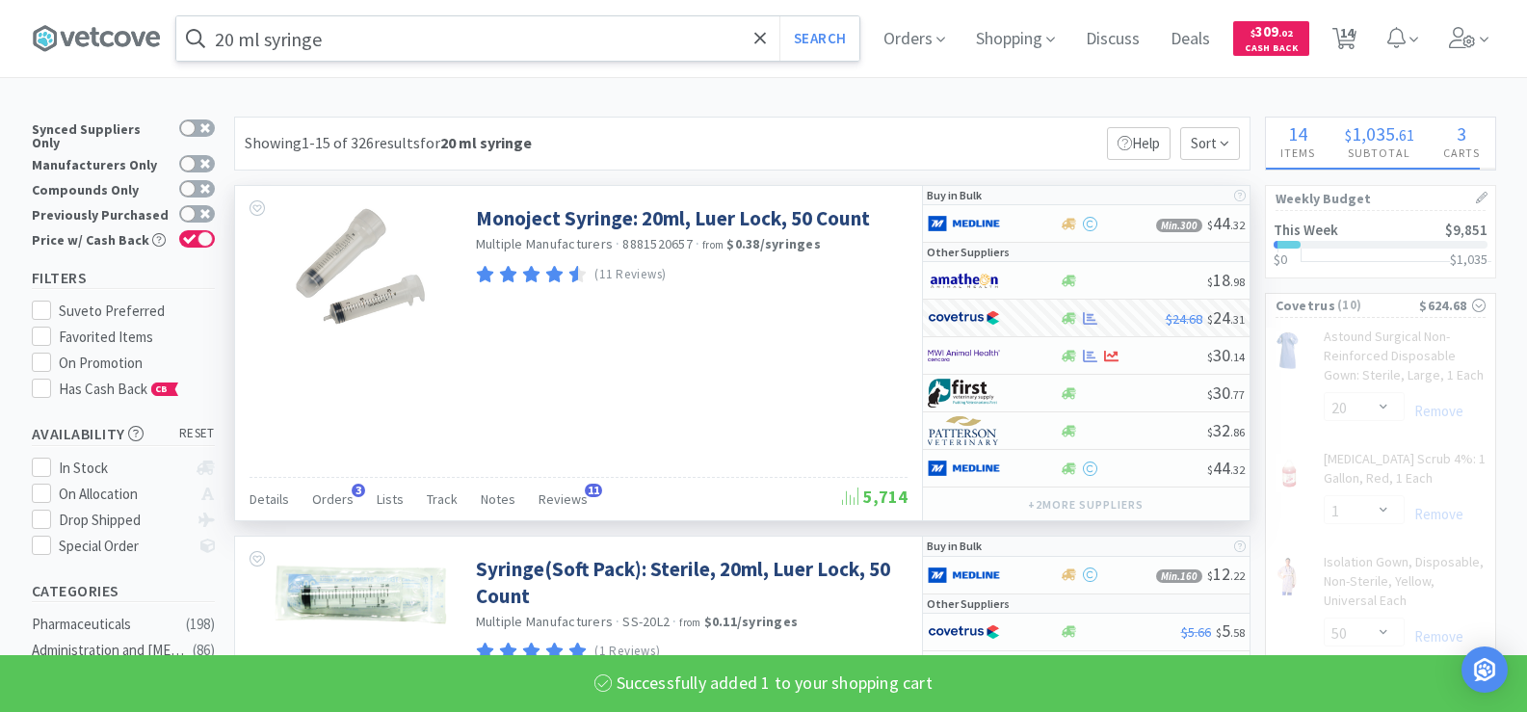
click at [347, 40] on input "20 ml syringe" at bounding box center [517, 38] width 683 height 44
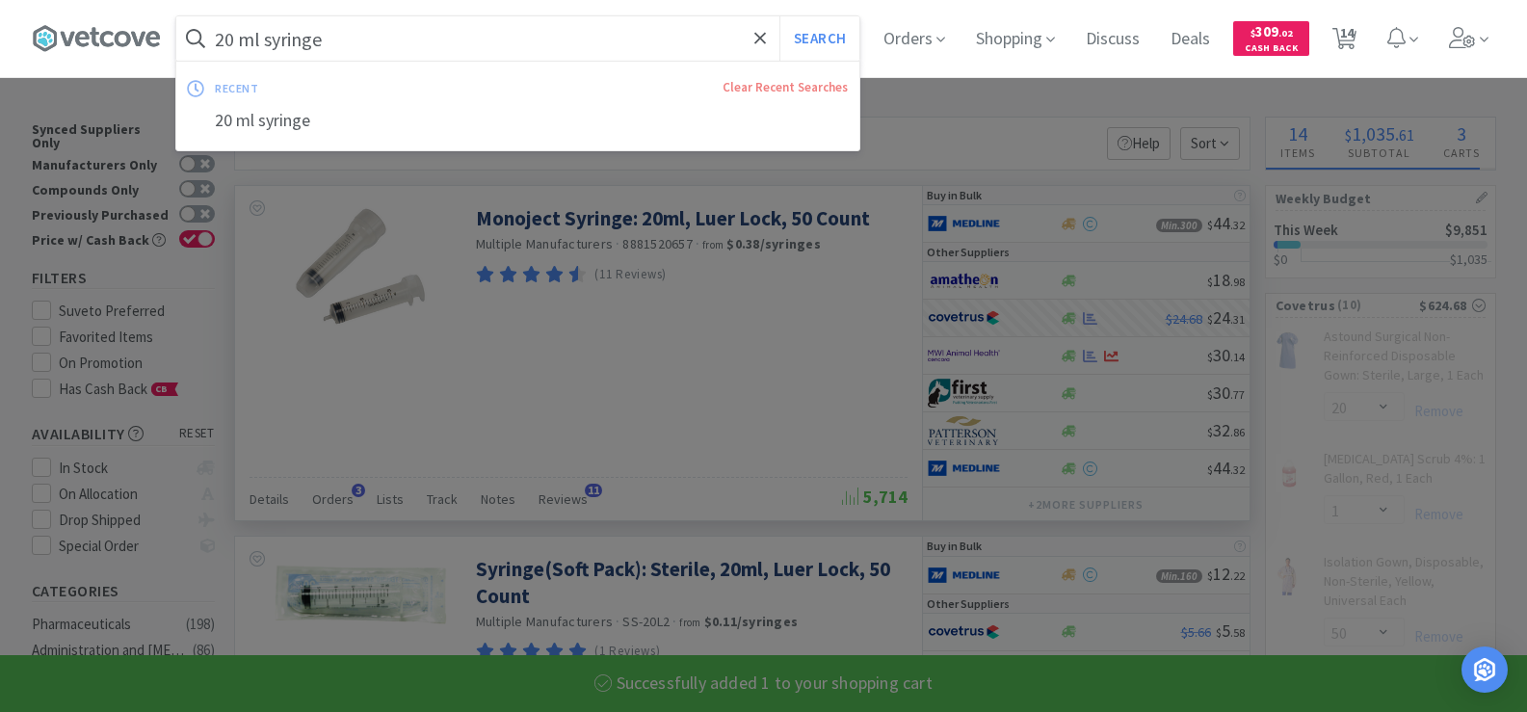
select select "1"
select select "2"
select select "1"
select select "2"
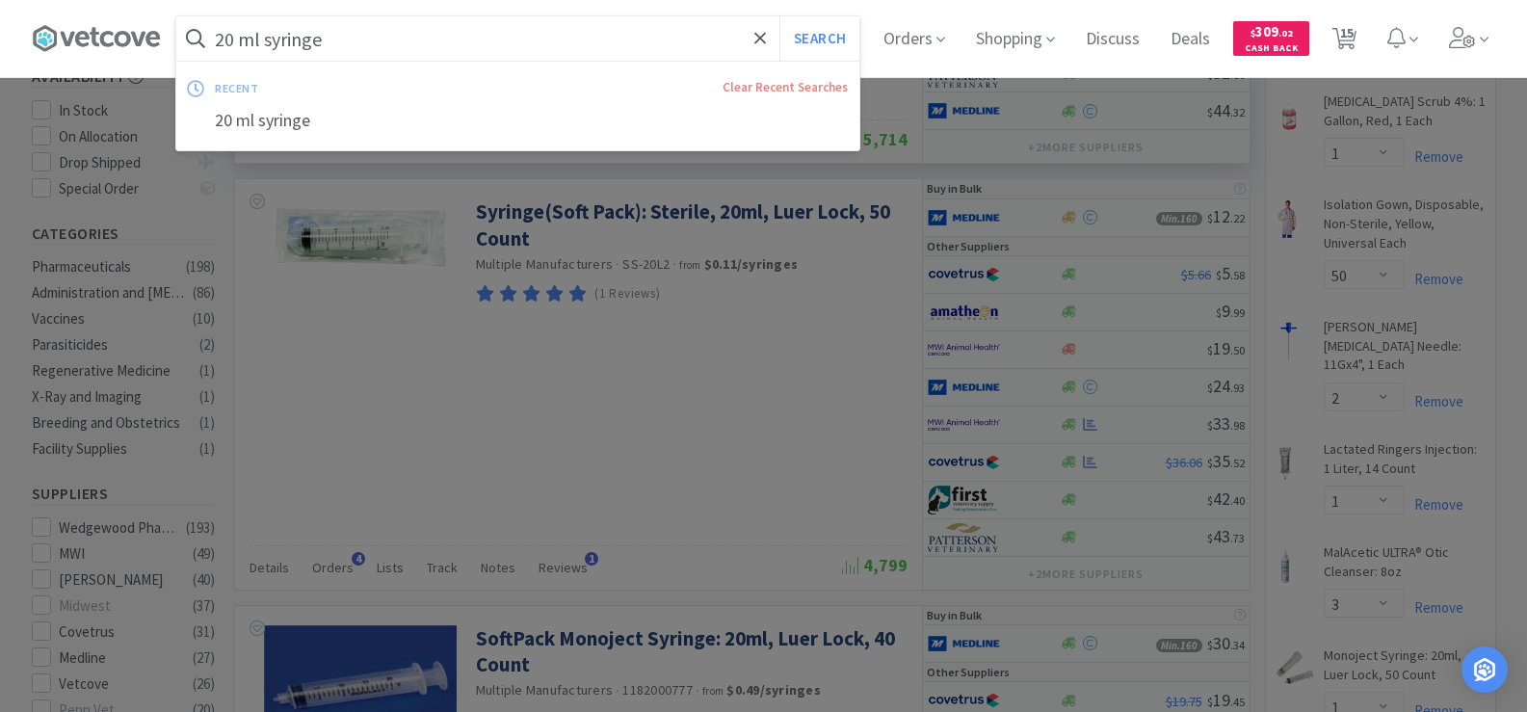
scroll to position [193, 0]
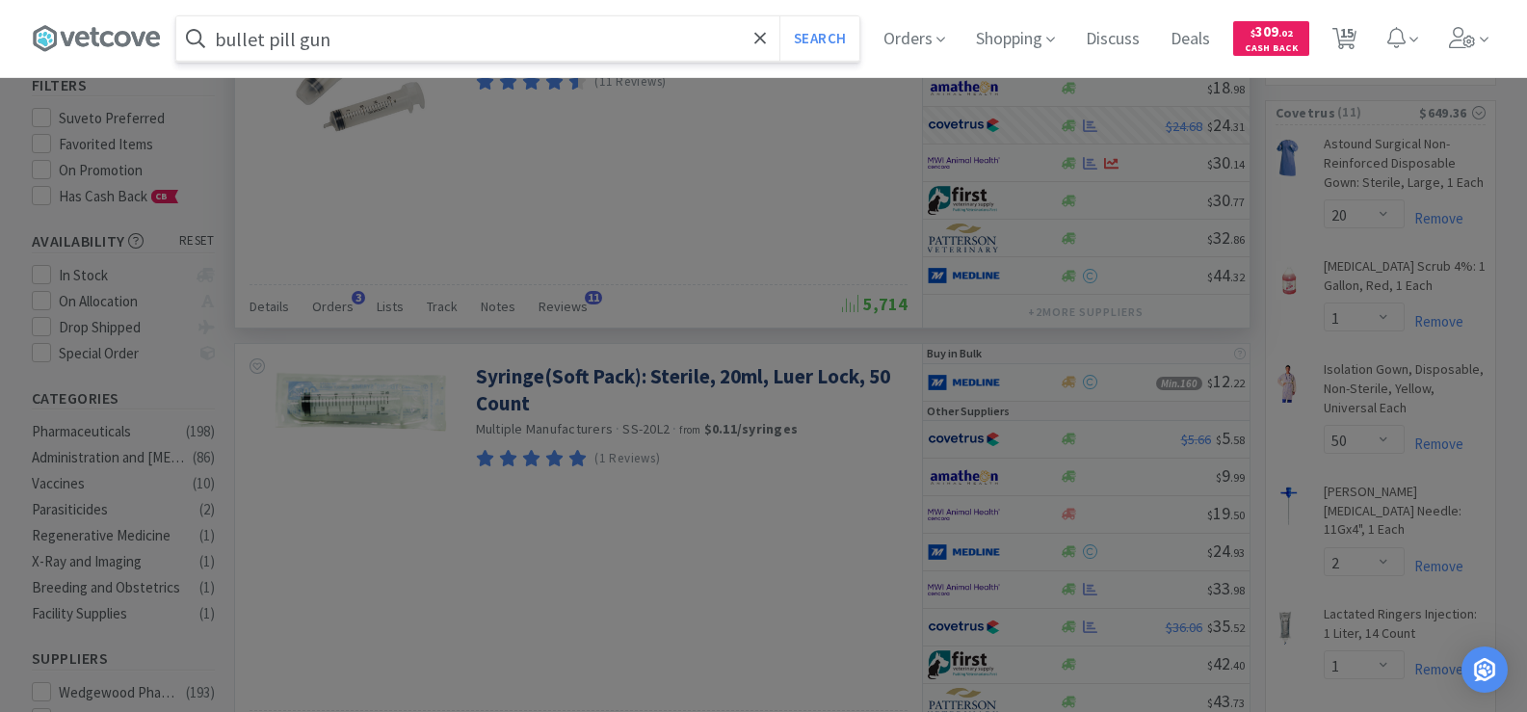
click at [780, 16] on button "Search" at bounding box center [820, 38] width 80 height 44
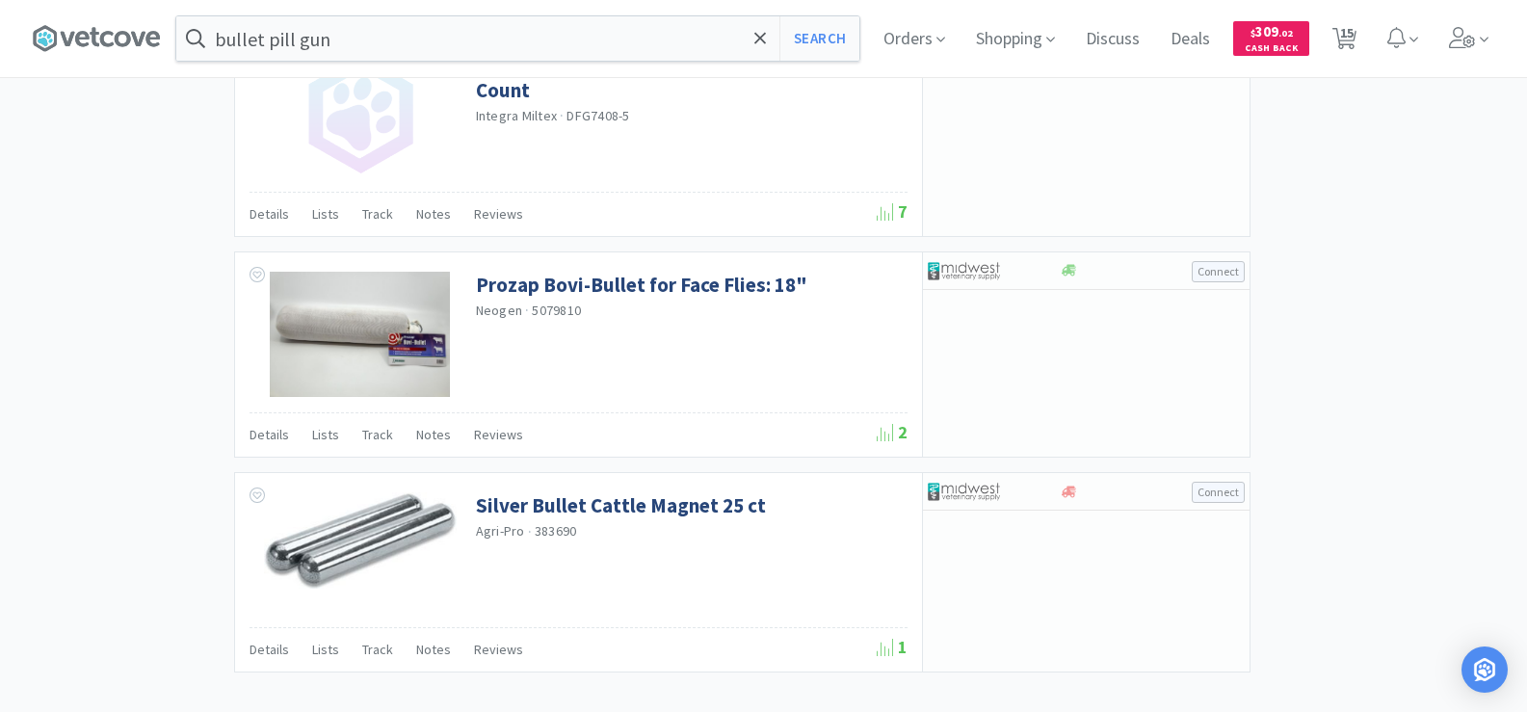
scroll to position [2206, 0]
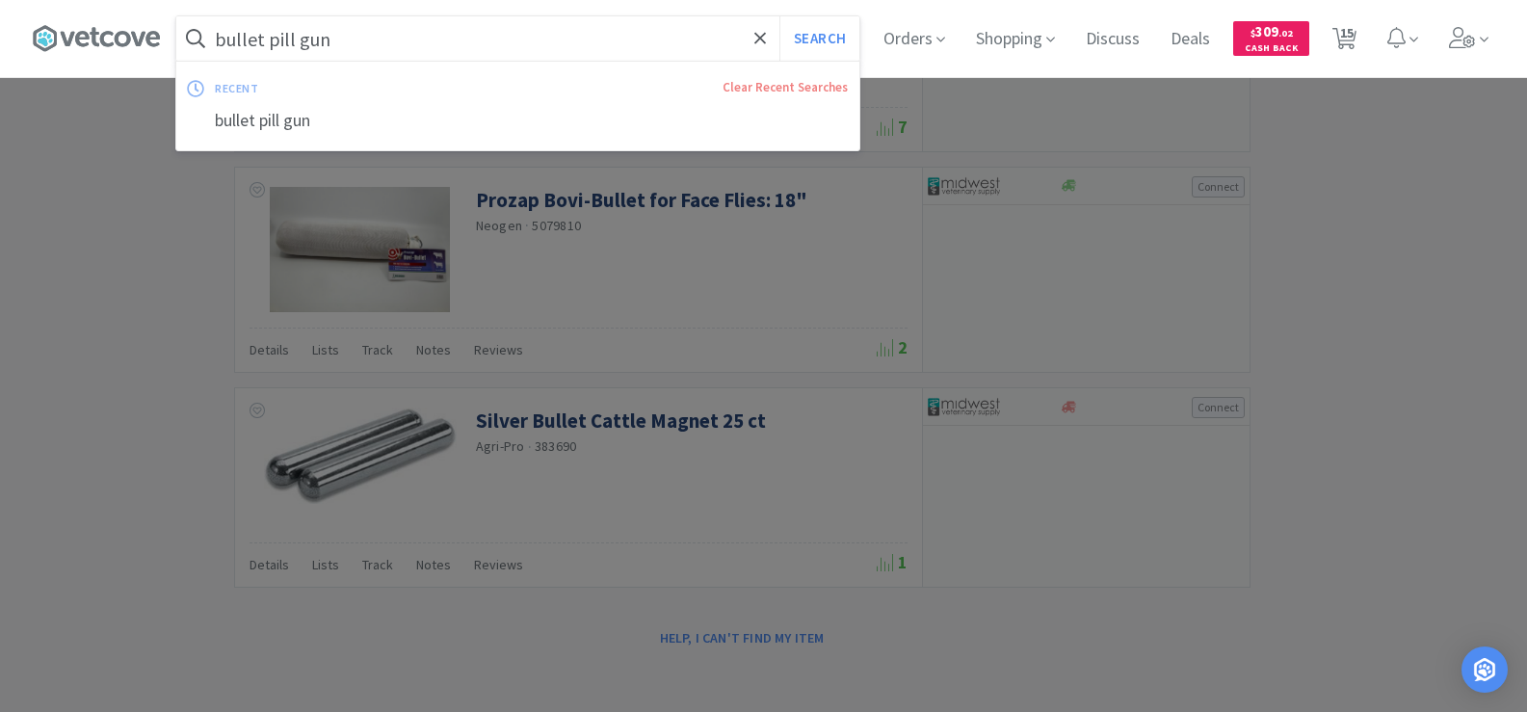
click at [375, 52] on input "bullet pill gun" at bounding box center [517, 38] width 683 height 44
type input "pill gun"
click at [780, 16] on button "Search" at bounding box center [820, 38] width 80 height 44
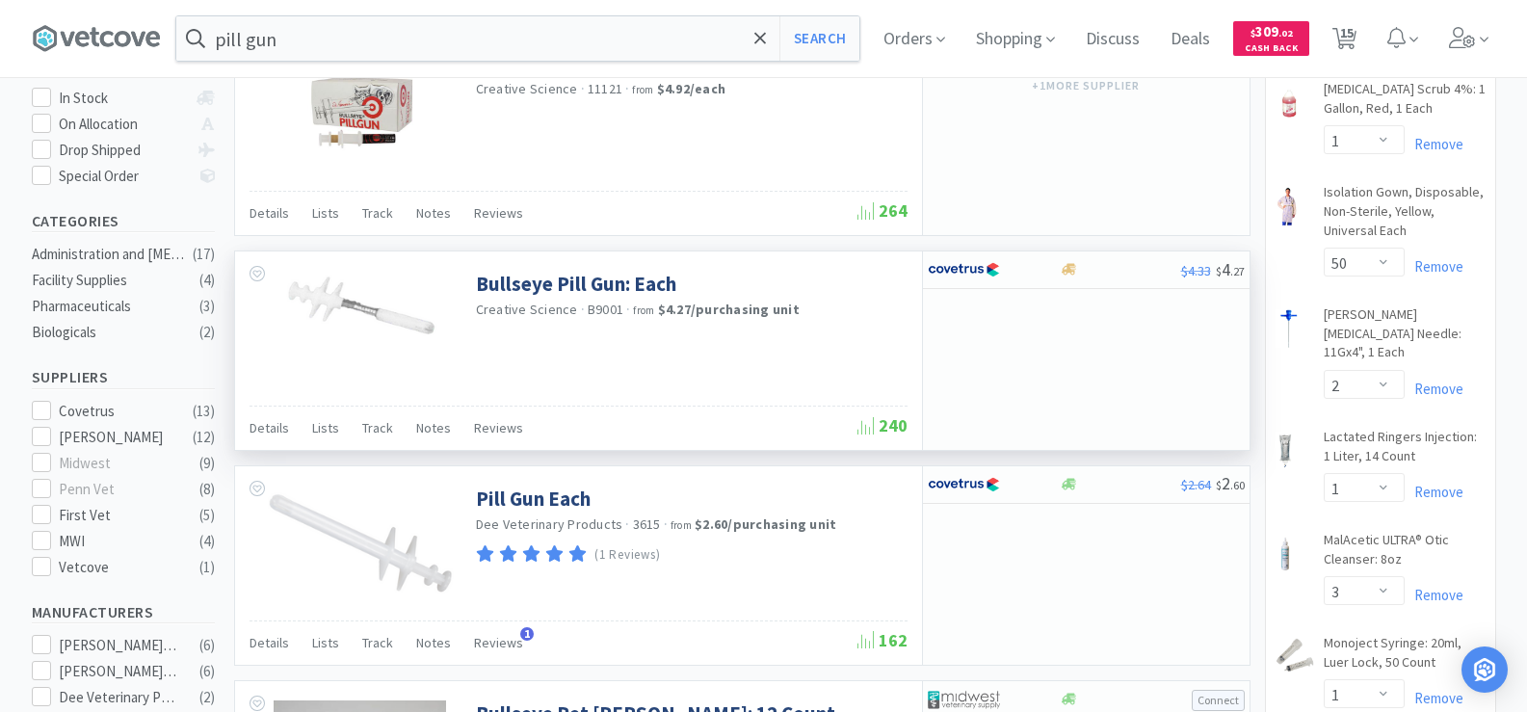
scroll to position [482, 0]
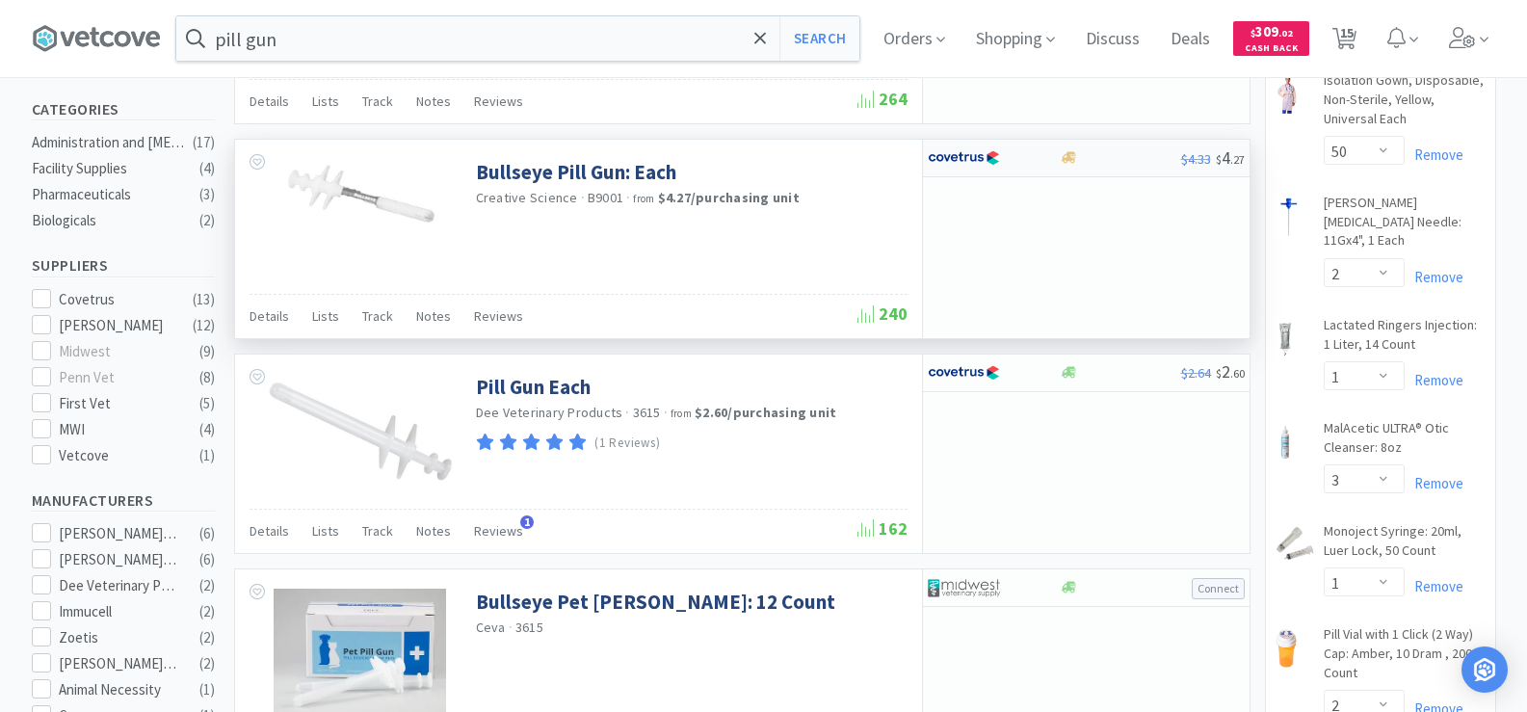
click at [955, 158] on img at bounding box center [964, 158] width 72 height 29
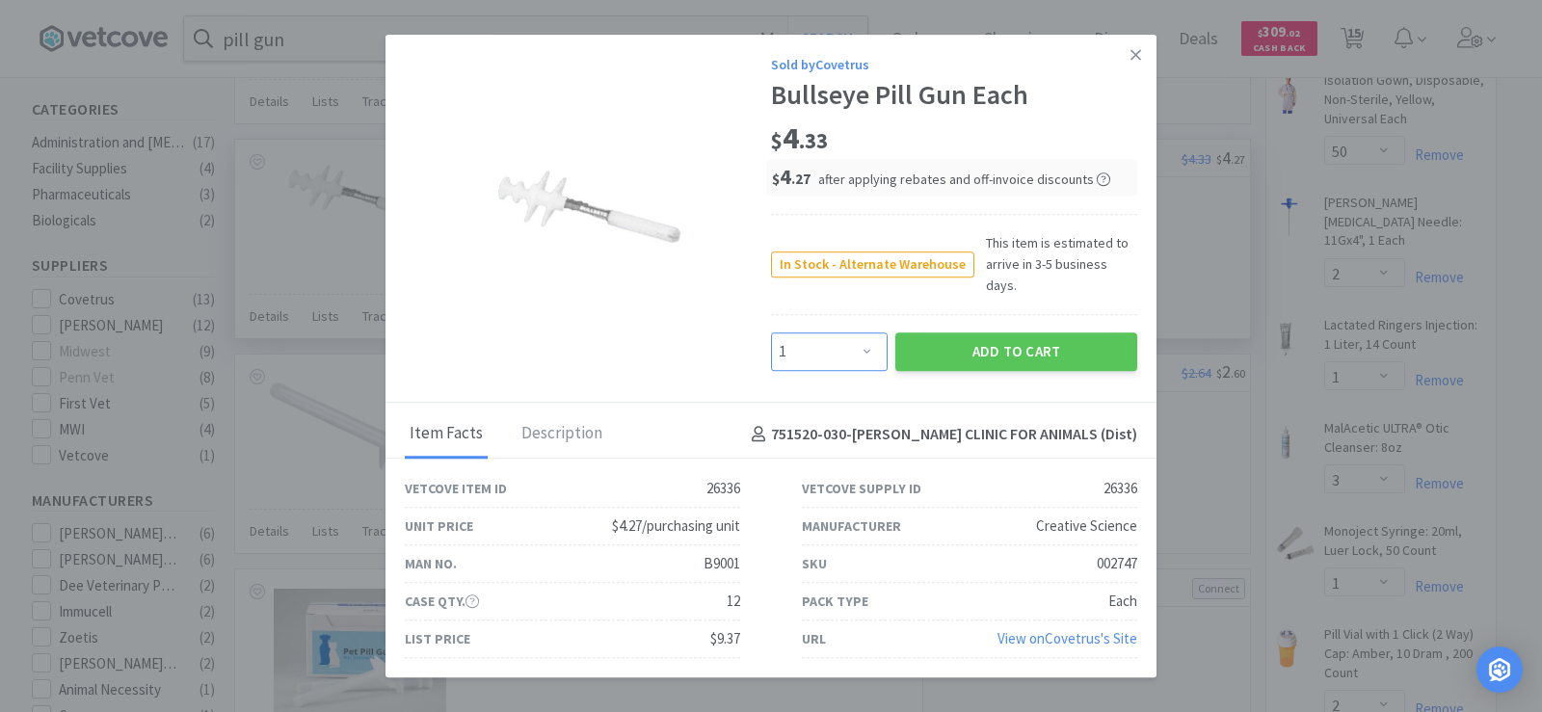
click at [847, 340] on select "Enter Quantity 1 2 3 4 5 6 7 8 9 10 11 12 13 14 15 16 17 18 19 20 Enter Quantity" at bounding box center [829, 351] width 117 height 39
select select "12"
click at [771, 332] on select "Enter Quantity 1 2 3 4 5 6 7 8 9 10 11 12 13 14 15 16 17 18 19 20 Enter Quantity" at bounding box center [829, 351] width 117 height 39
click at [972, 340] on button "Add to Cart" at bounding box center [1016, 351] width 242 height 39
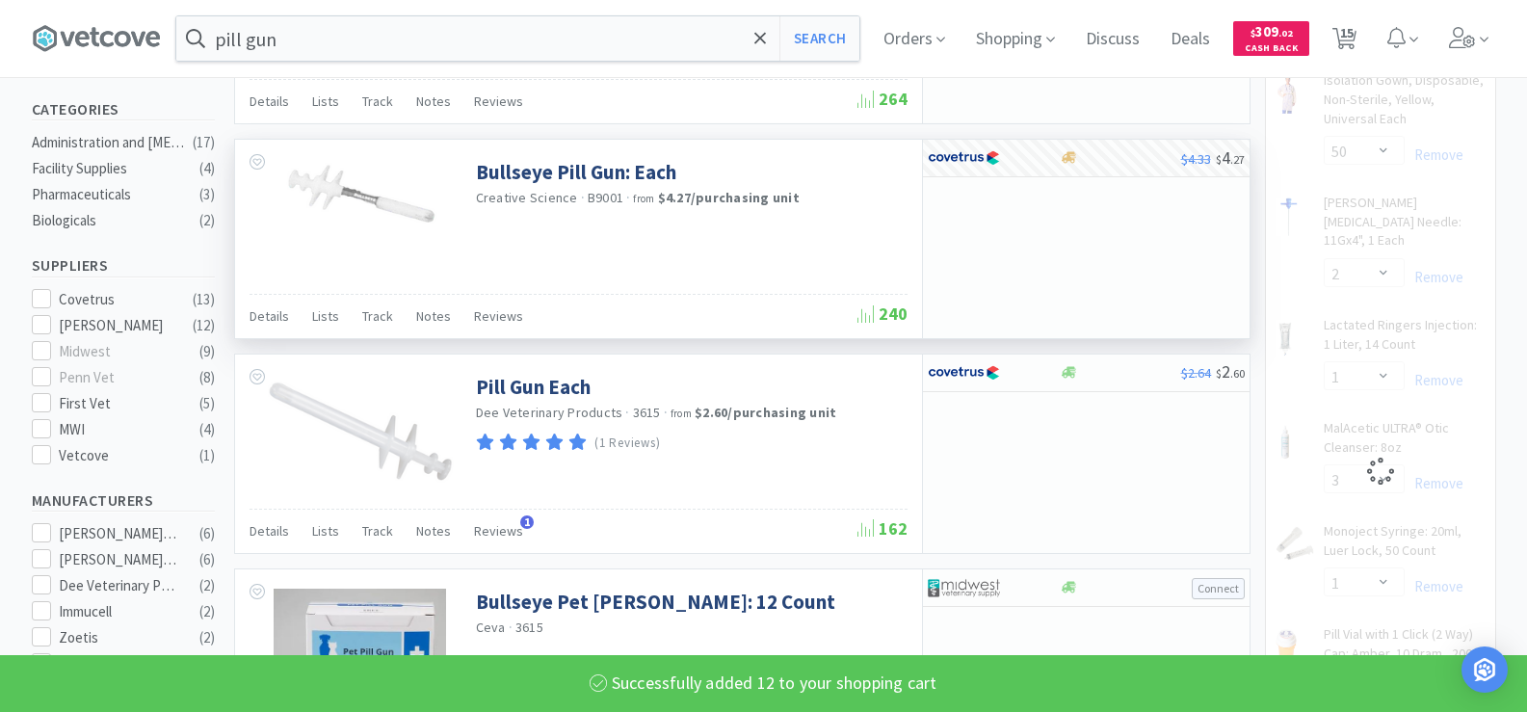
select select "12"
select select "1"
select select "2"
select select "1"
select select "3"
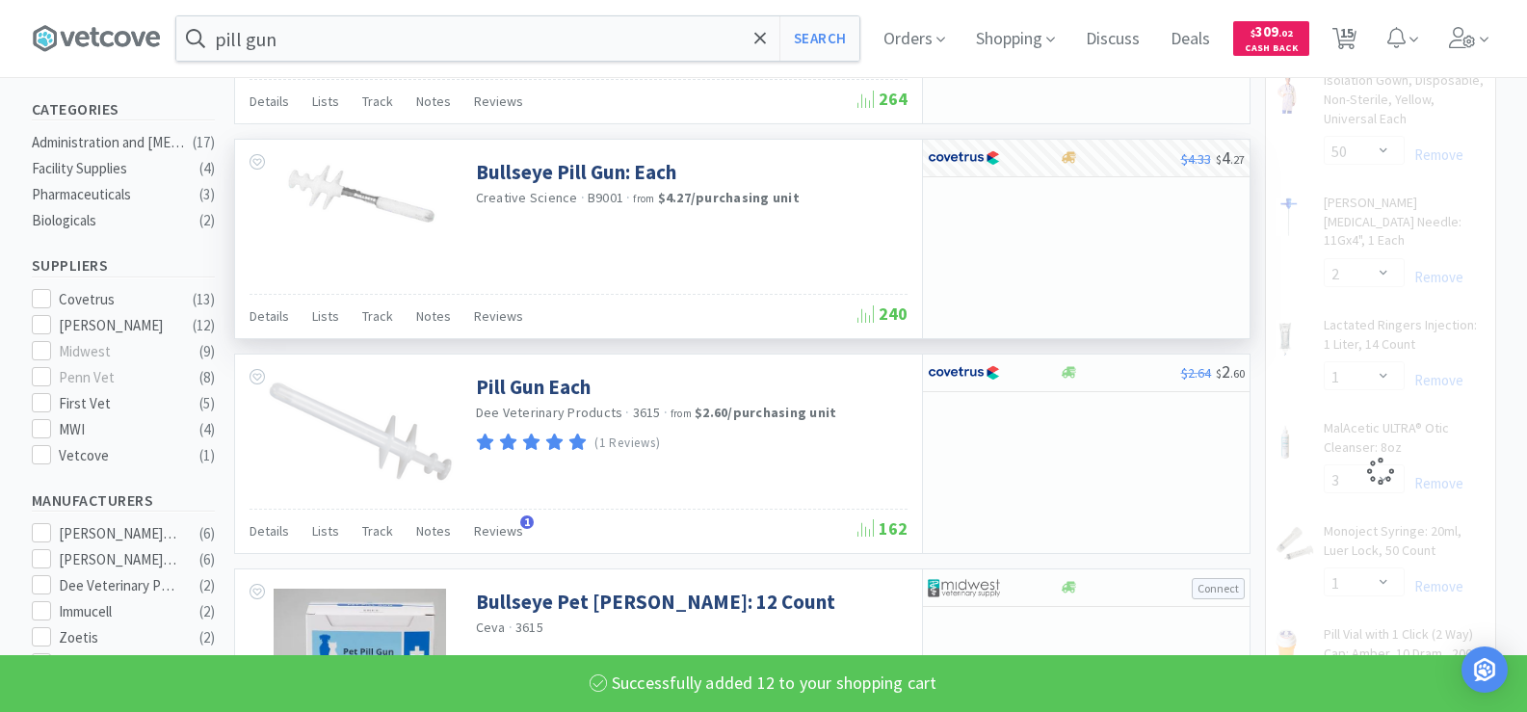
select select "1"
select select "2"
select select "1"
select select "50"
select select "2"
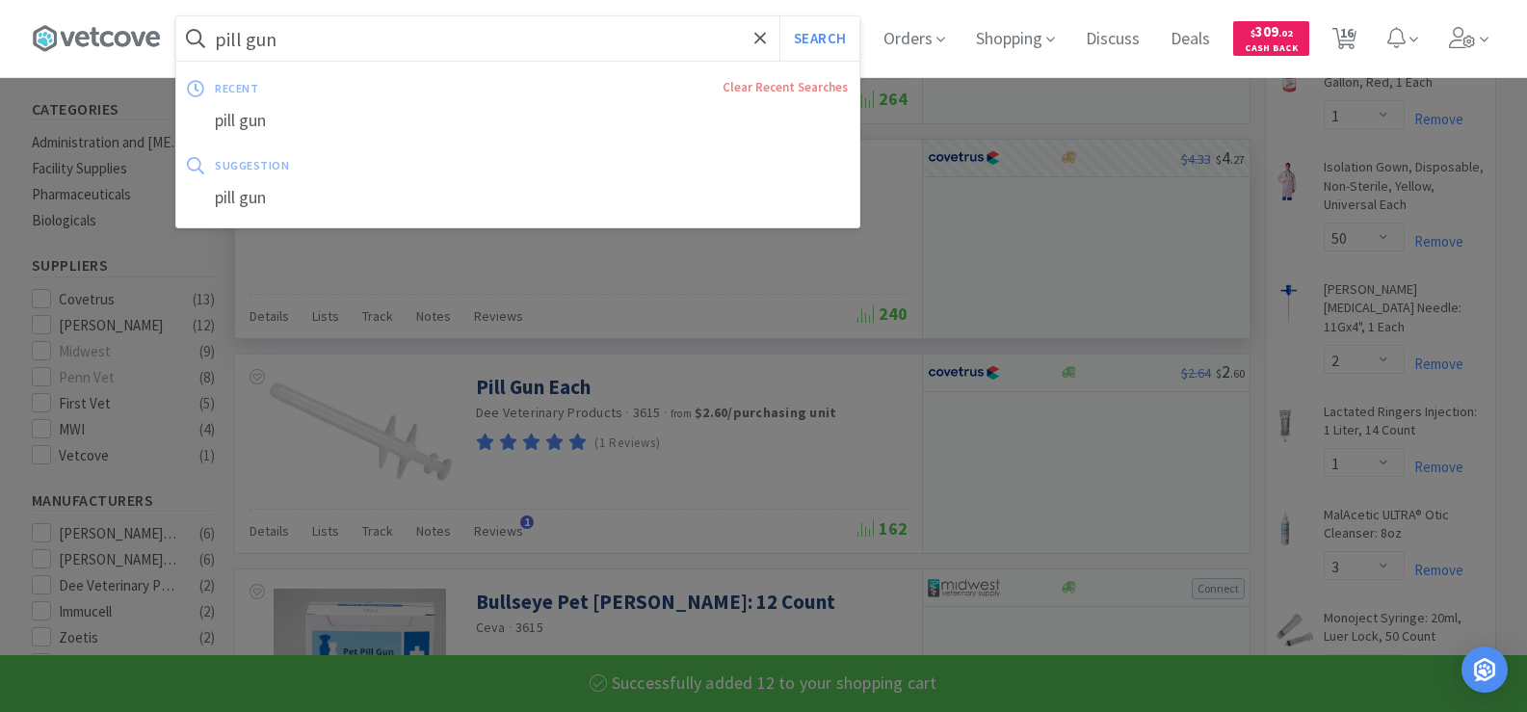
click at [303, 49] on input "pill gun" at bounding box center [517, 38] width 683 height 44
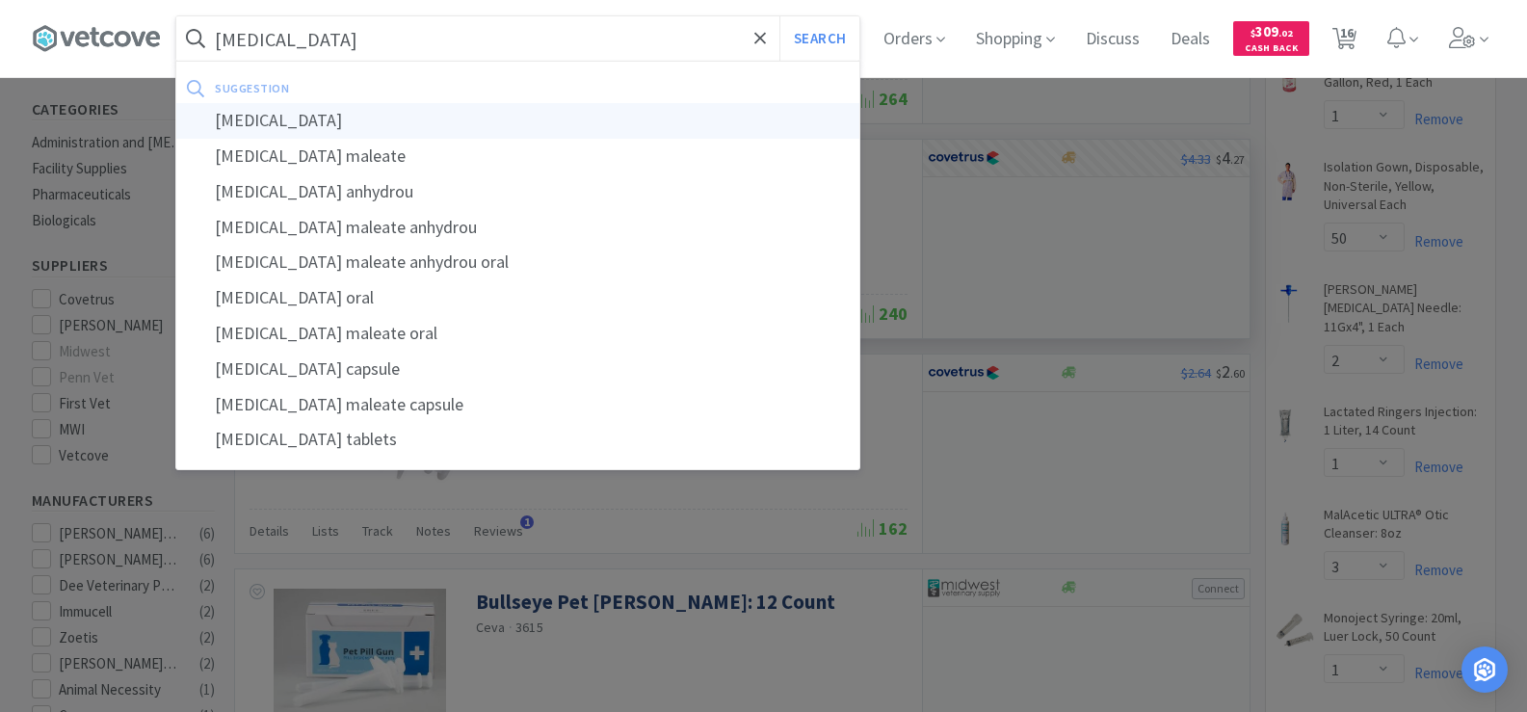
type input "acepromazine"
click at [309, 112] on div "acepromazine" at bounding box center [517, 121] width 683 height 36
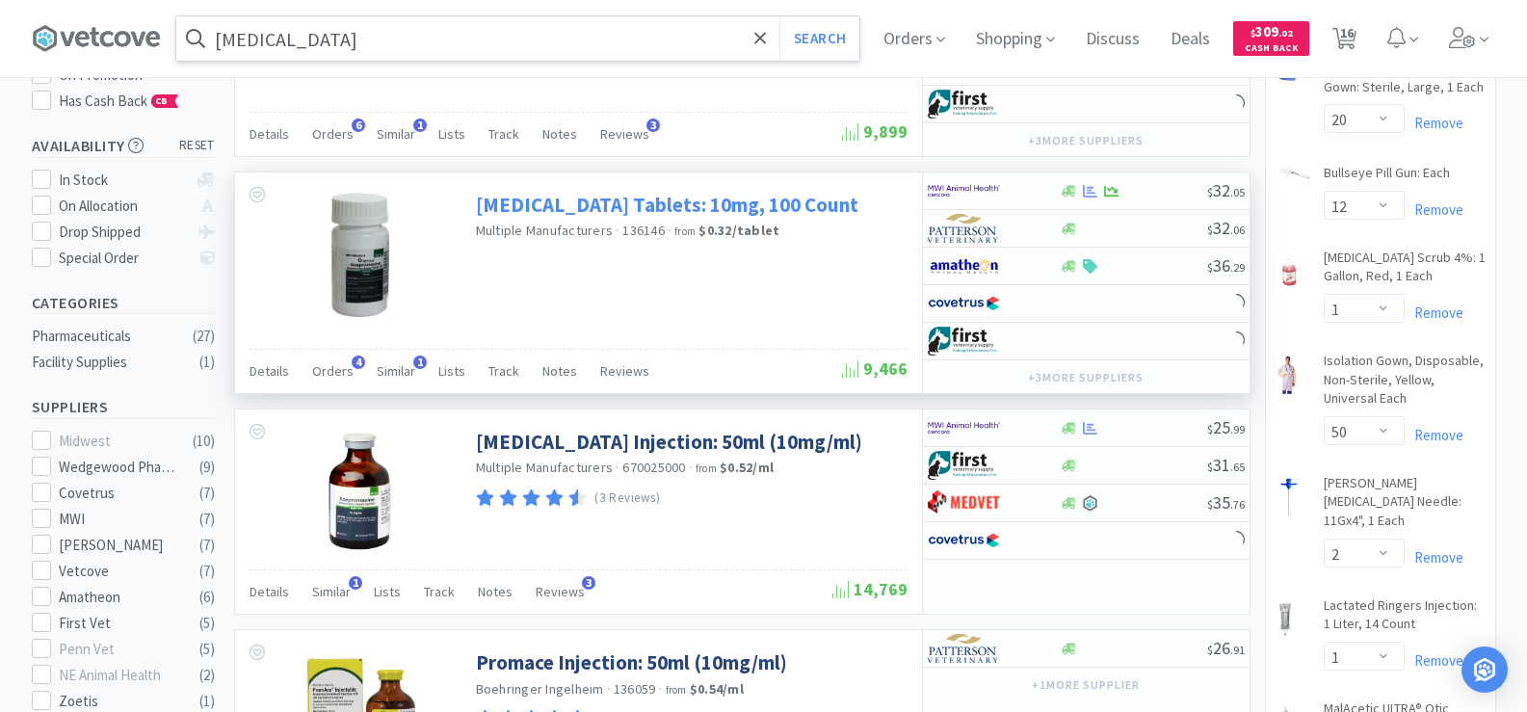
scroll to position [289, 0]
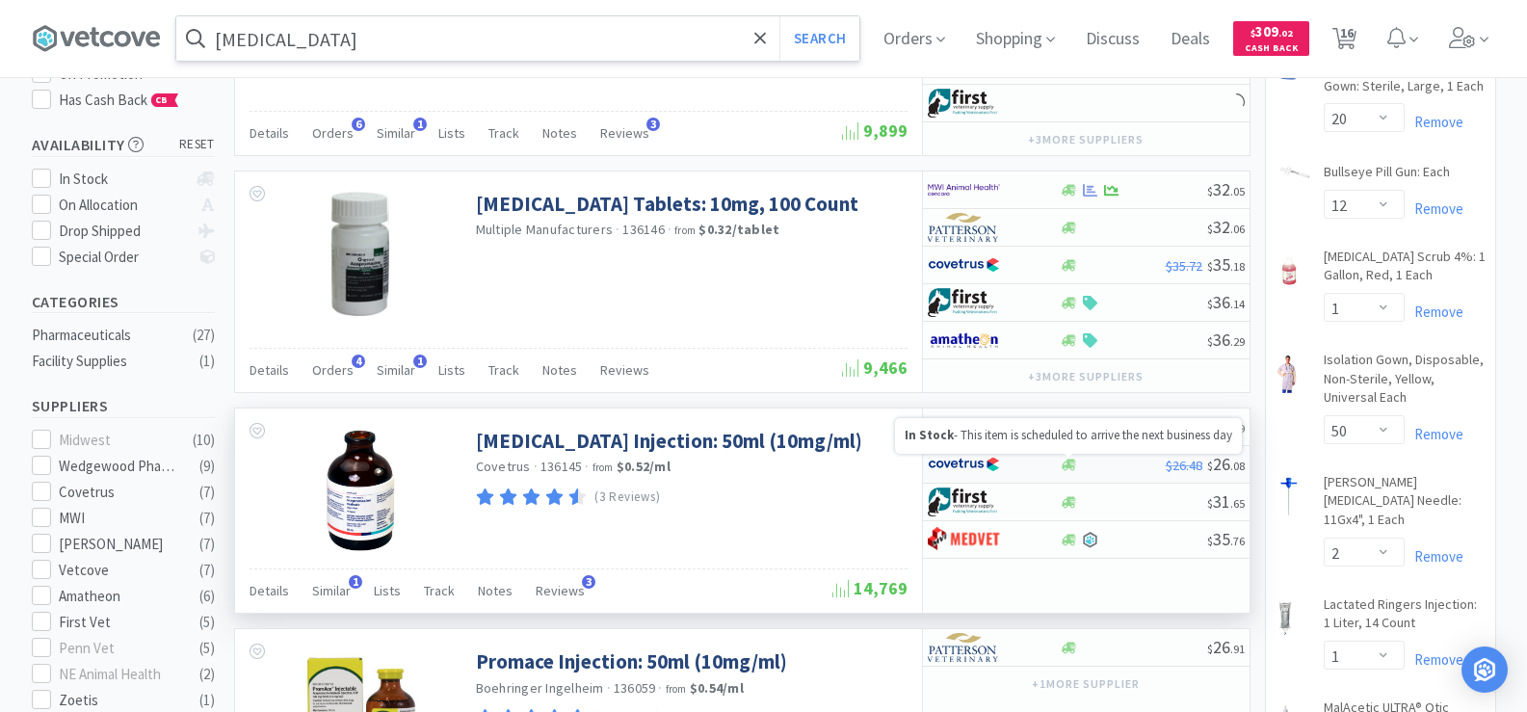
click at [1074, 467] on icon at bounding box center [1069, 465] width 14 height 12
select select "1"
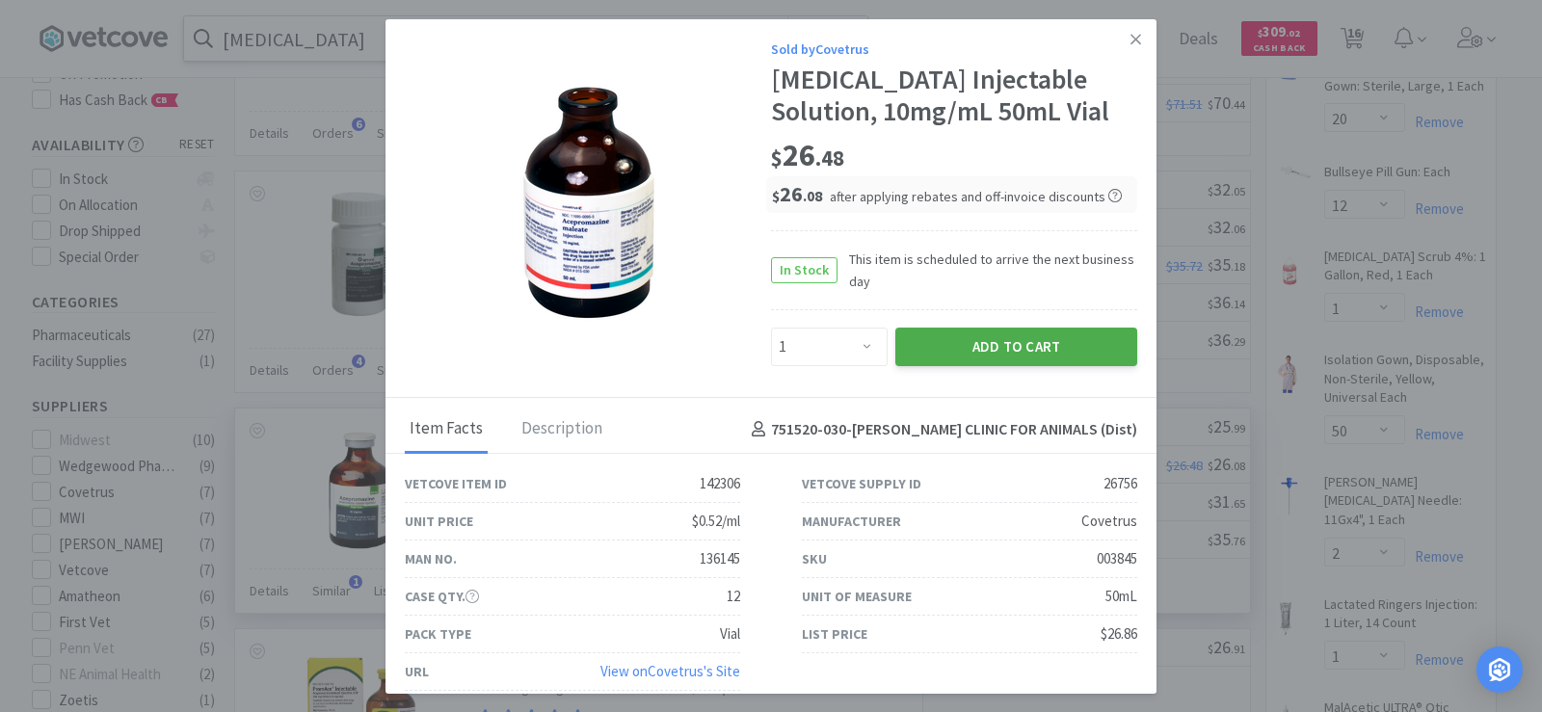
click at [966, 360] on button "Add to Cart" at bounding box center [1016, 347] width 242 height 39
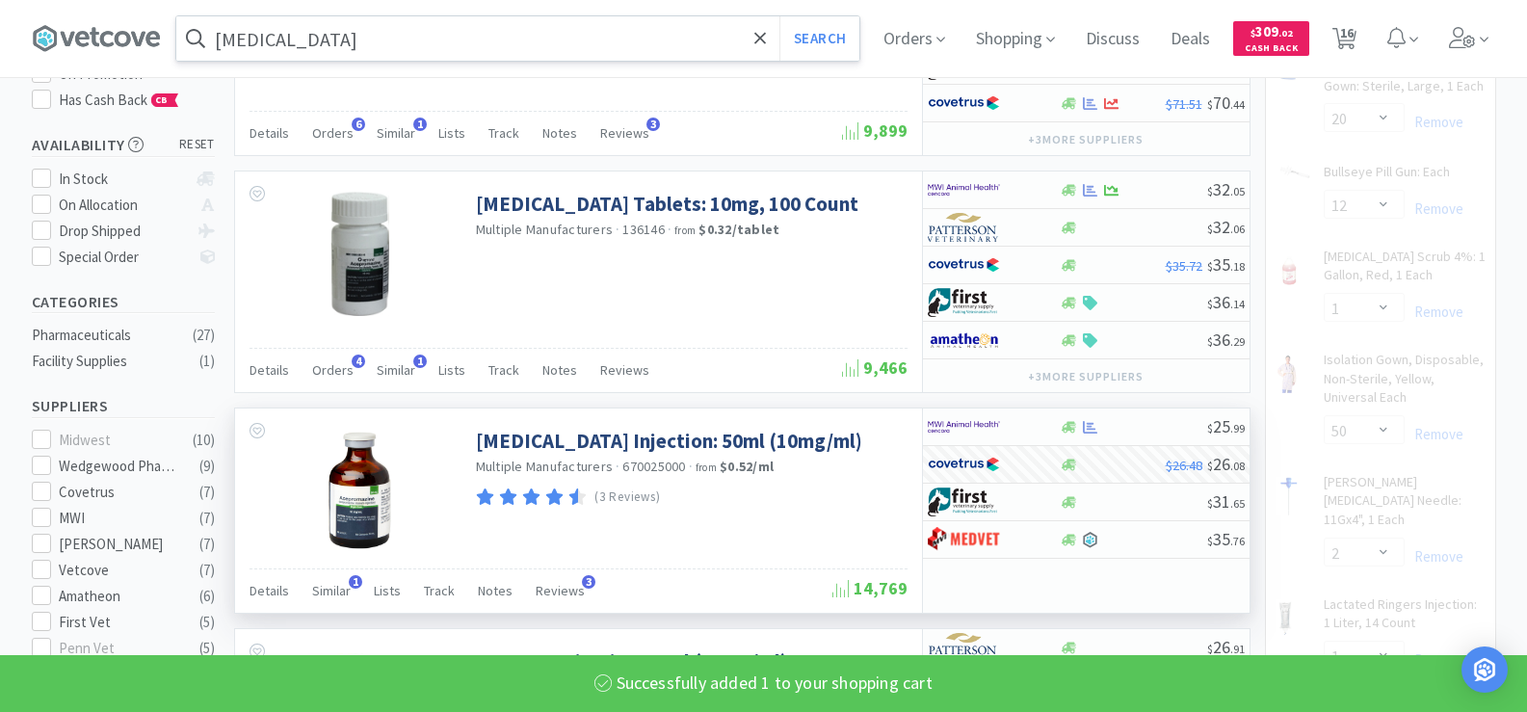
click at [357, 37] on input "acepromazine" at bounding box center [517, 38] width 683 height 44
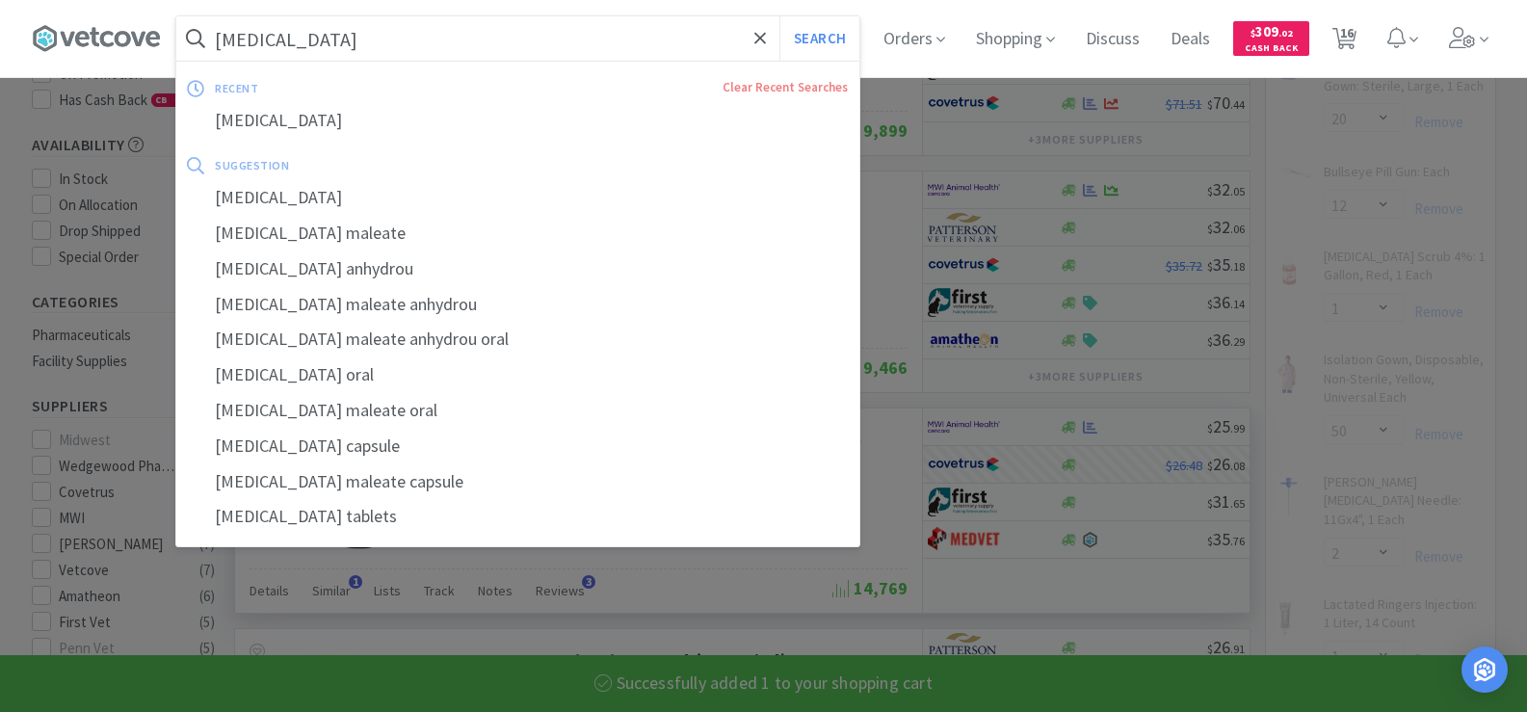
select select "1"
select select "20"
select select "12"
select select "1"
select select "2"
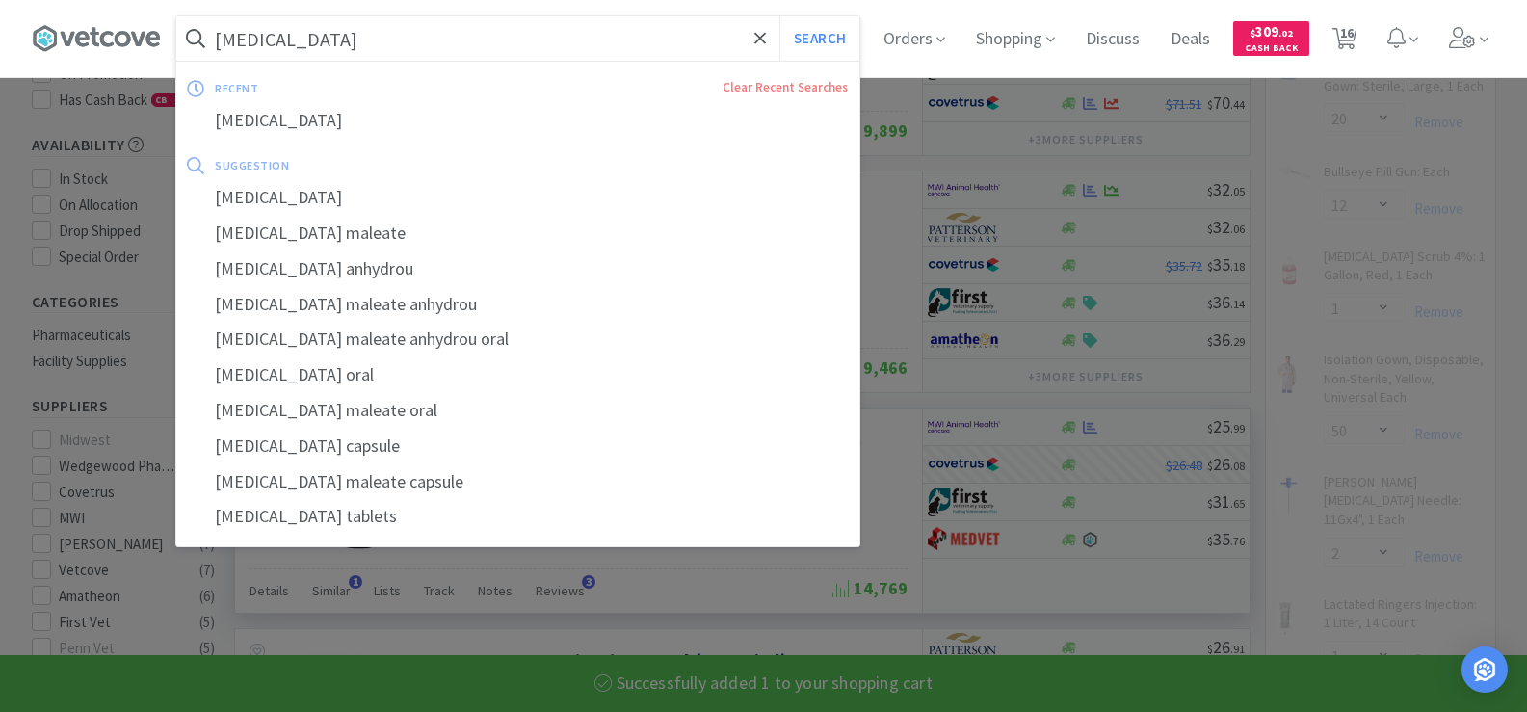
select select "1"
select select "3"
select select "1"
select select "2"
select select "1"
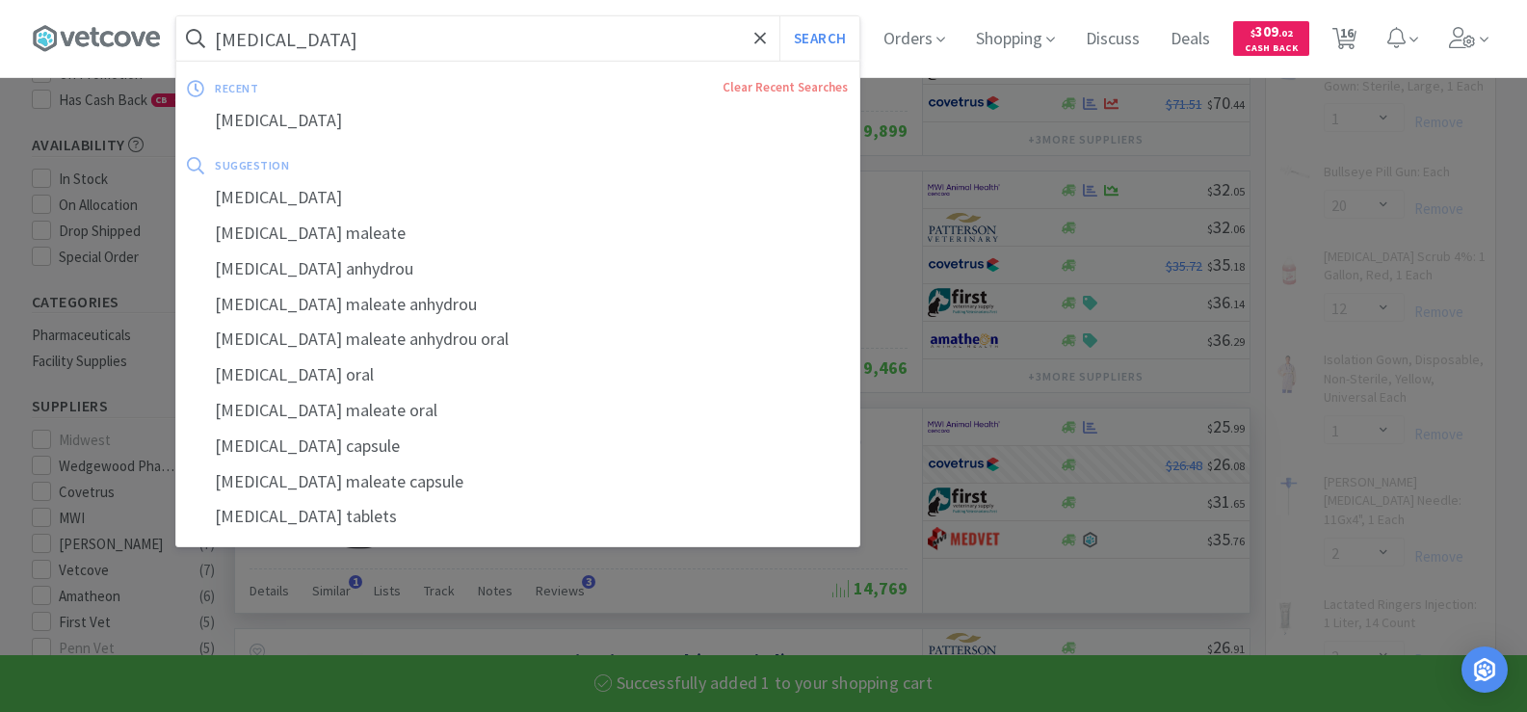
select select "50"
select select "2"
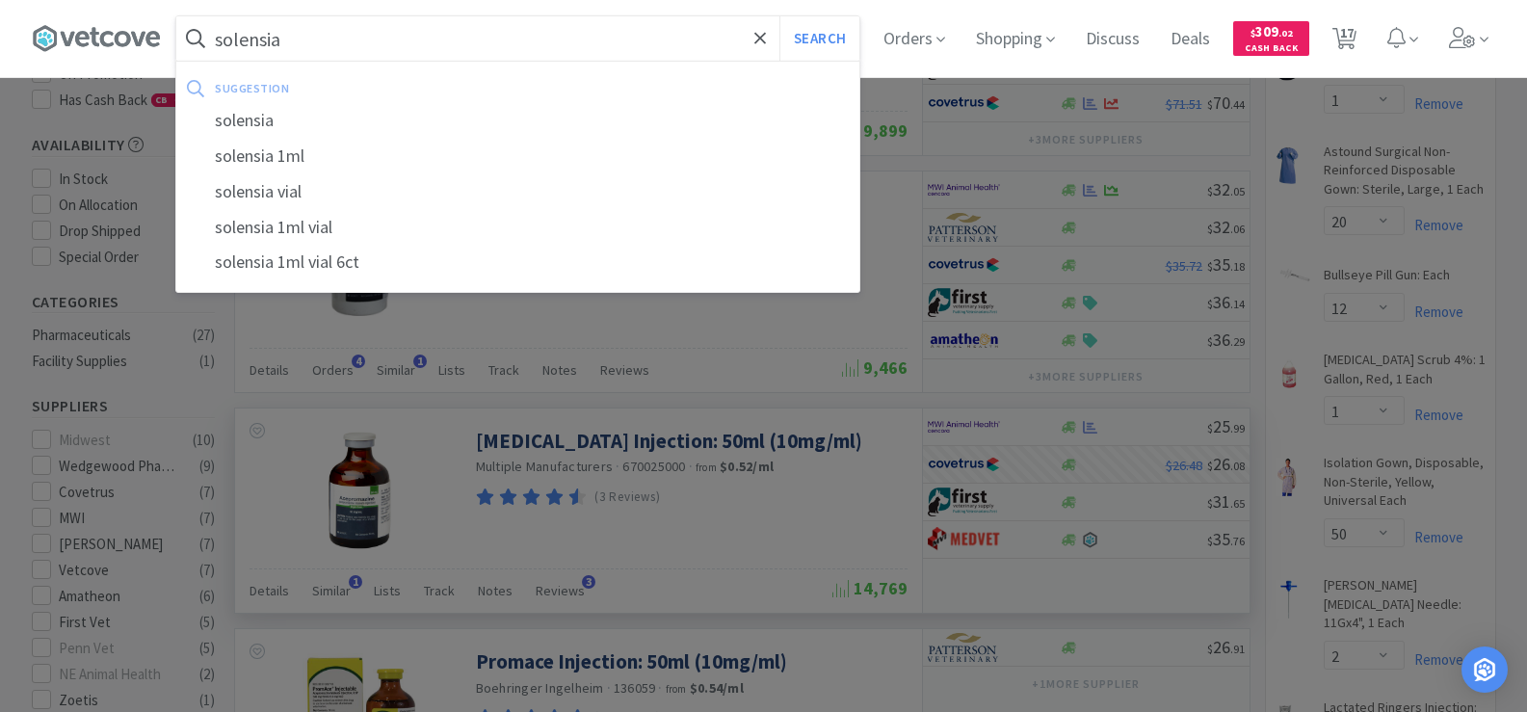
type input "solensia"
click at [780, 16] on button "Search" at bounding box center [820, 38] width 80 height 44
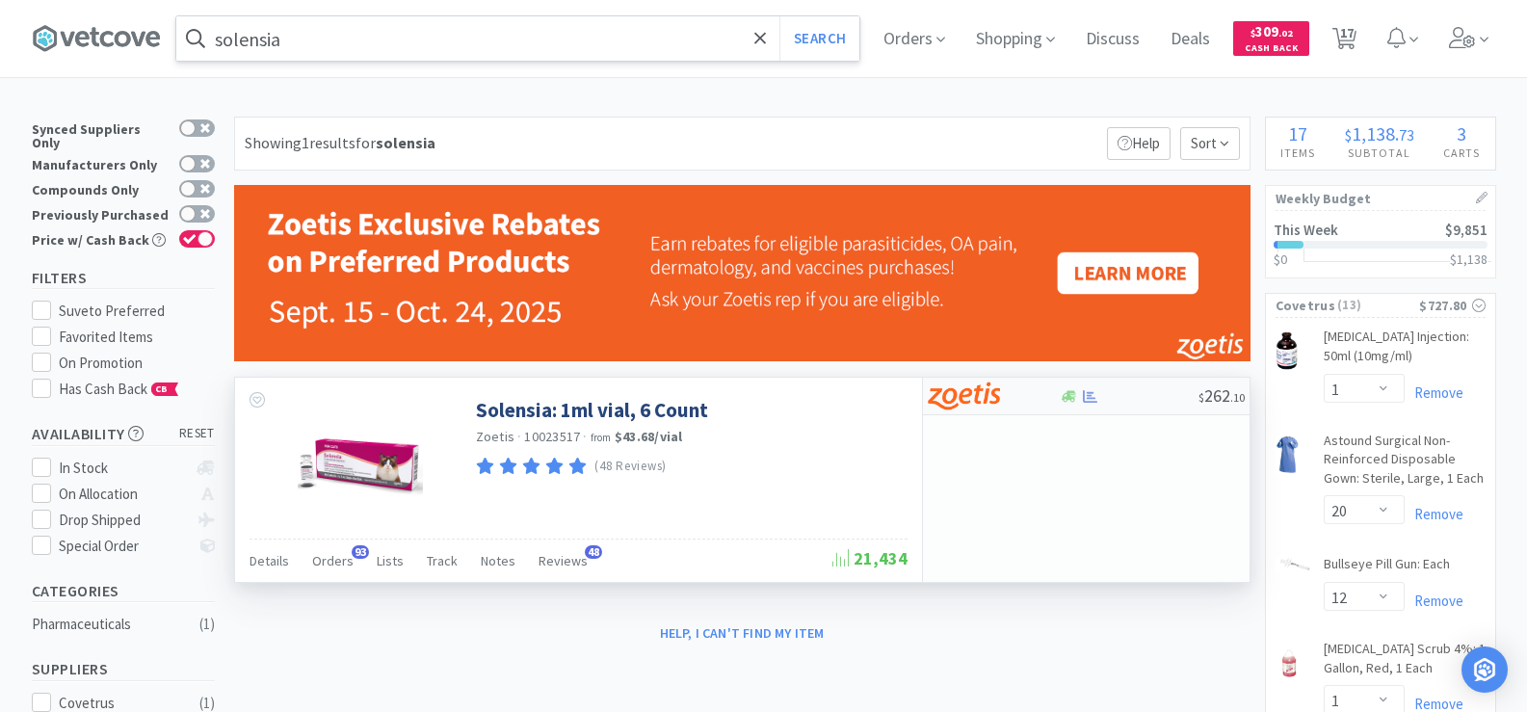
click at [1087, 396] on icon at bounding box center [1090, 396] width 14 height 14
select select "1"
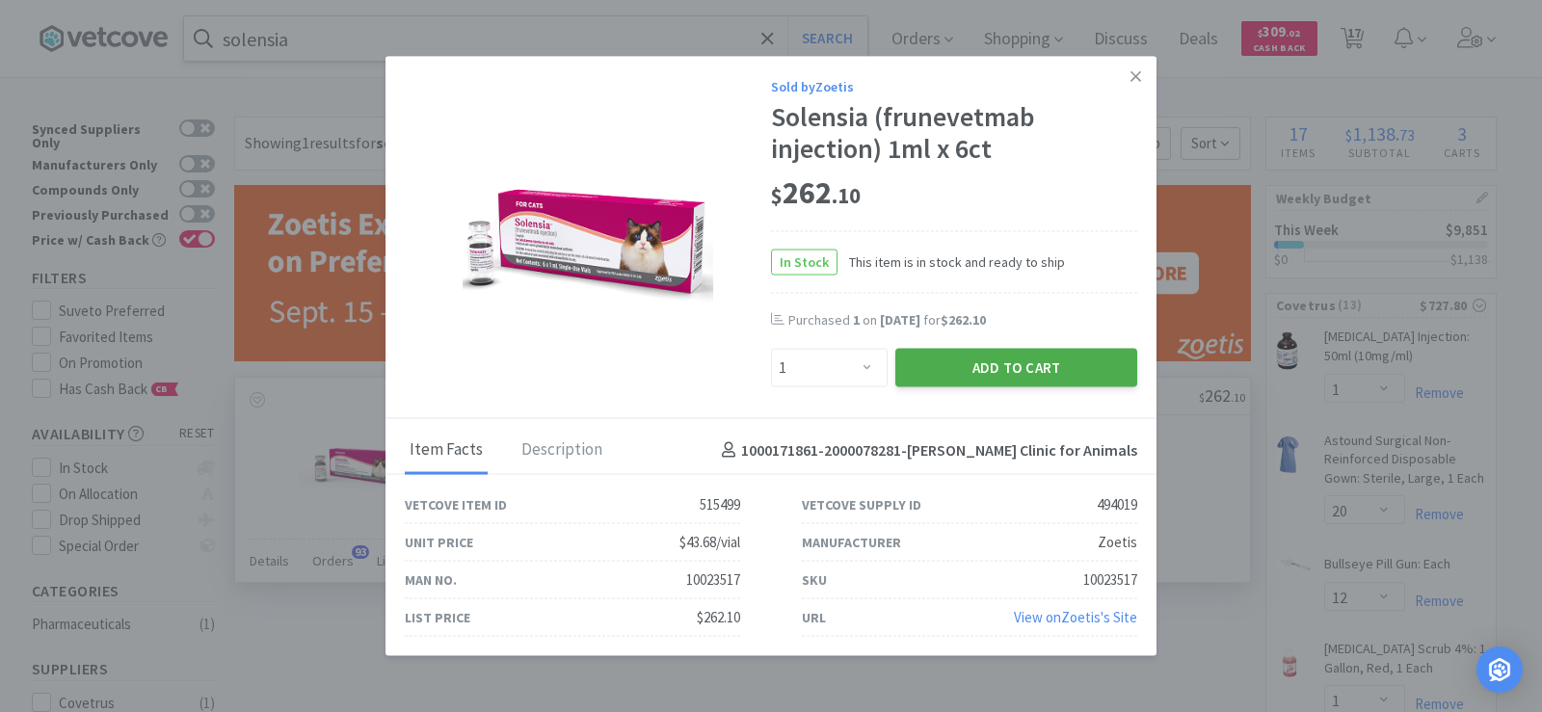
click at [958, 372] on button "Add to Cart" at bounding box center [1016, 368] width 242 height 39
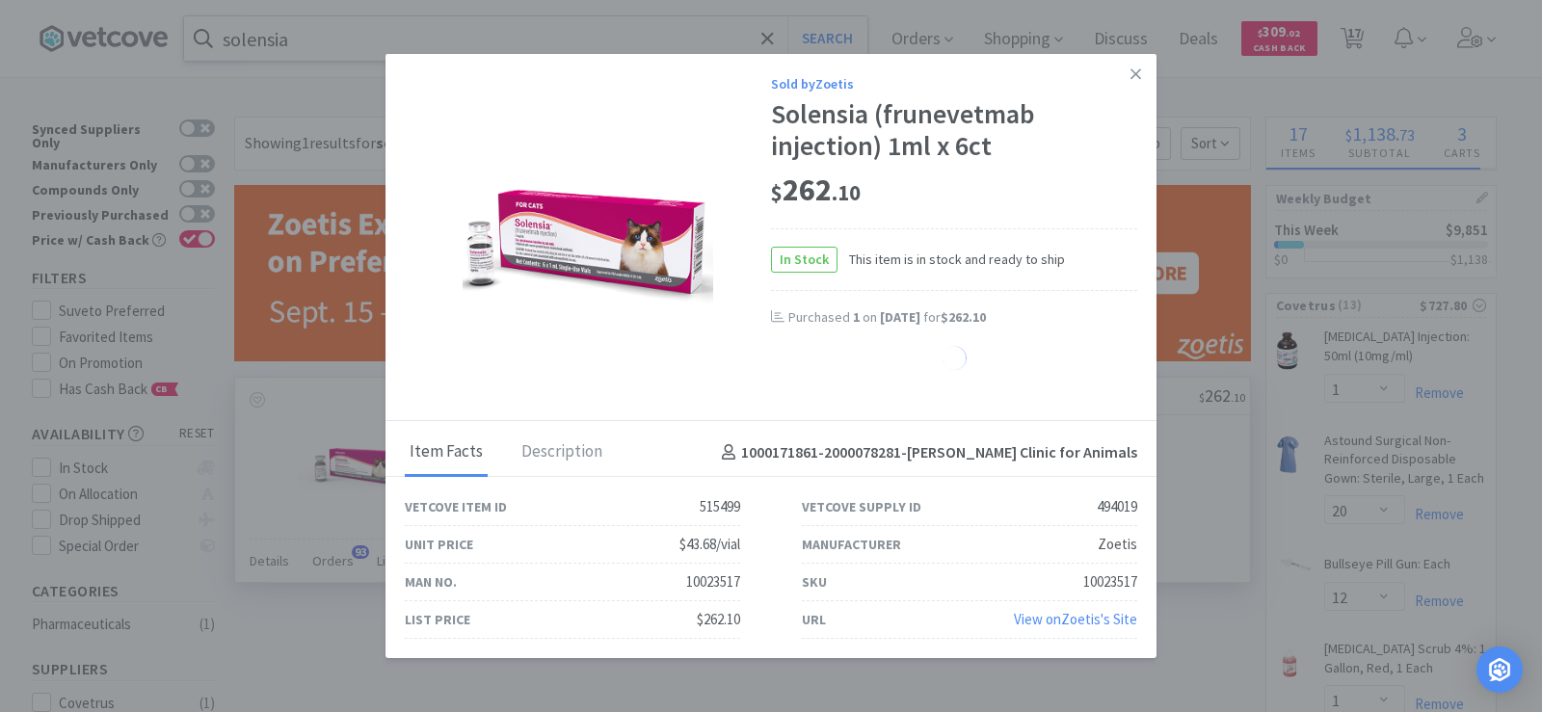
select select "1"
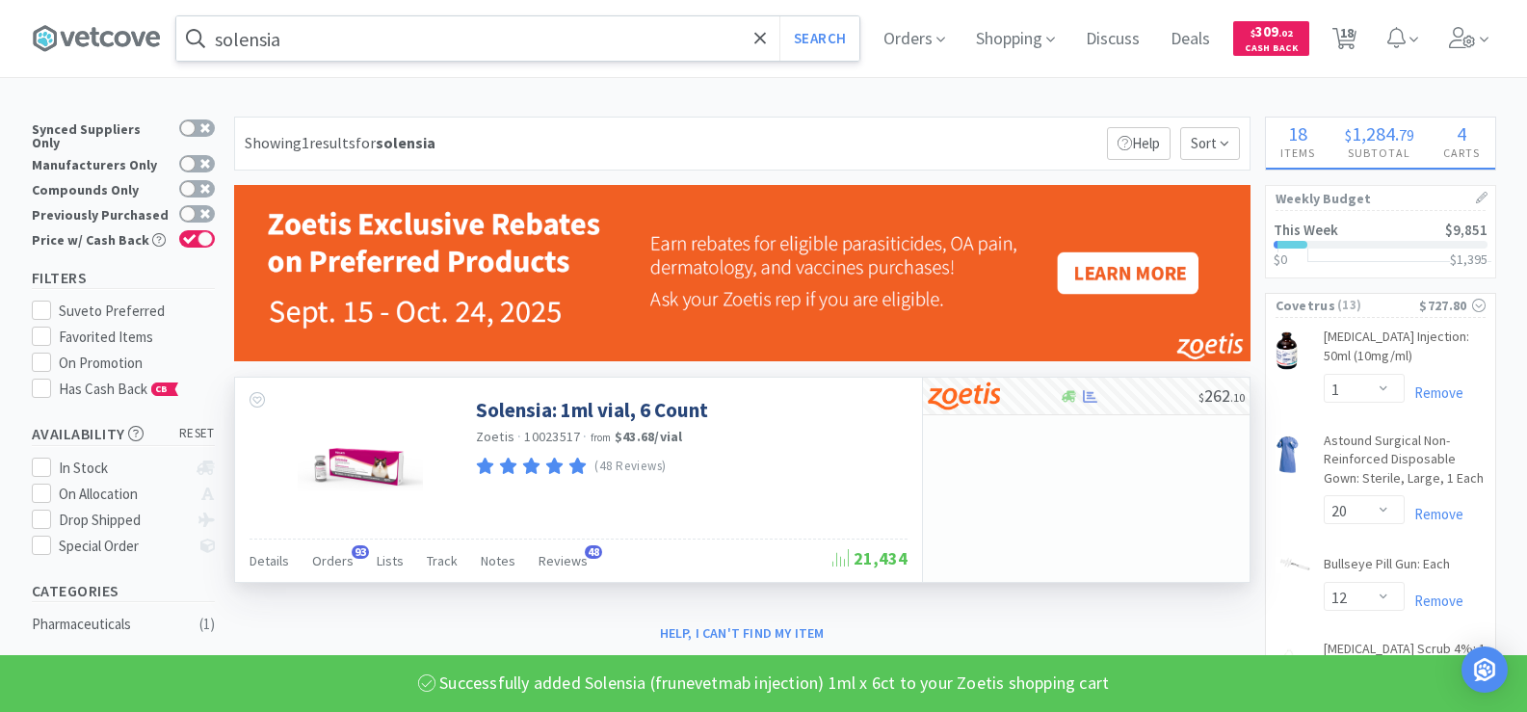
click at [324, 41] on input "solensia" at bounding box center [517, 38] width 683 height 44
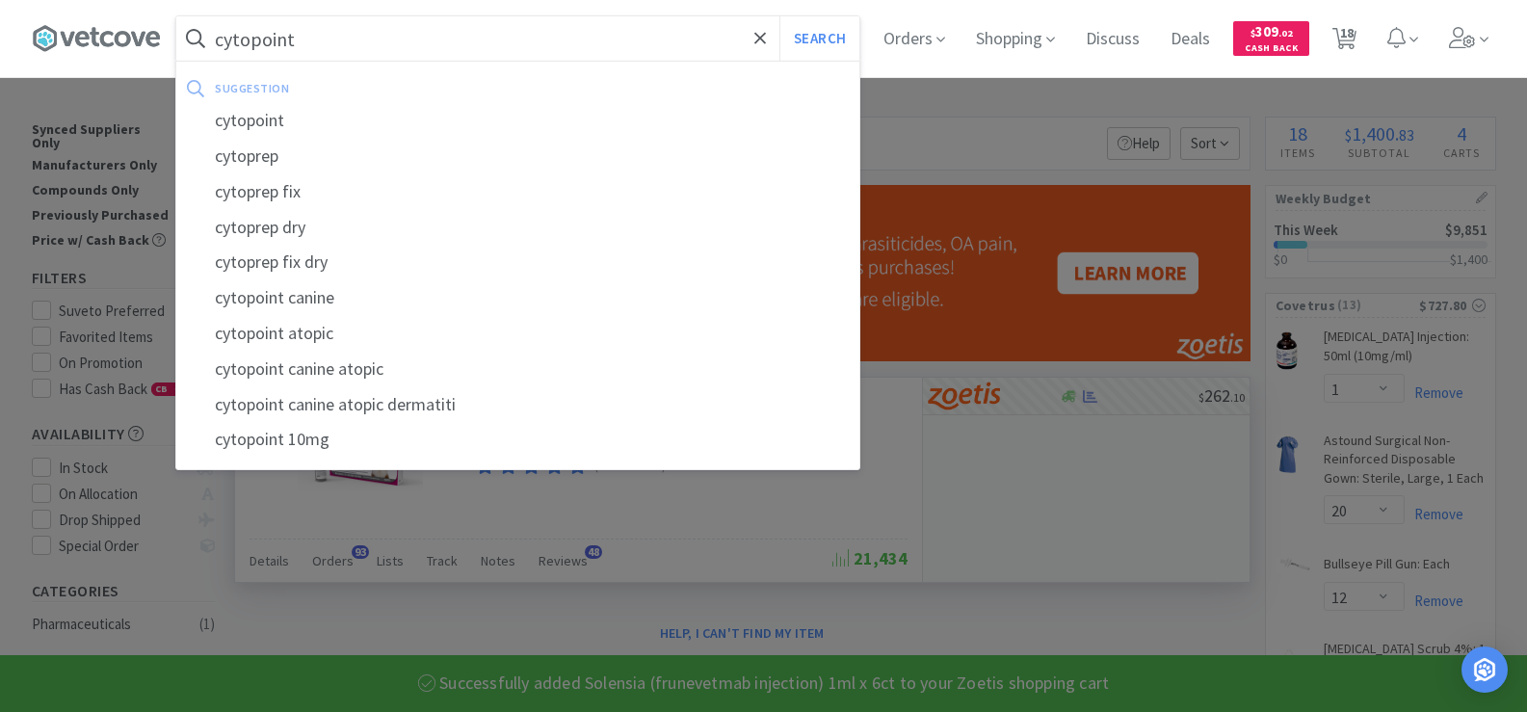
type input "cytopoint"
click at [780, 16] on button "Search" at bounding box center [820, 38] width 80 height 44
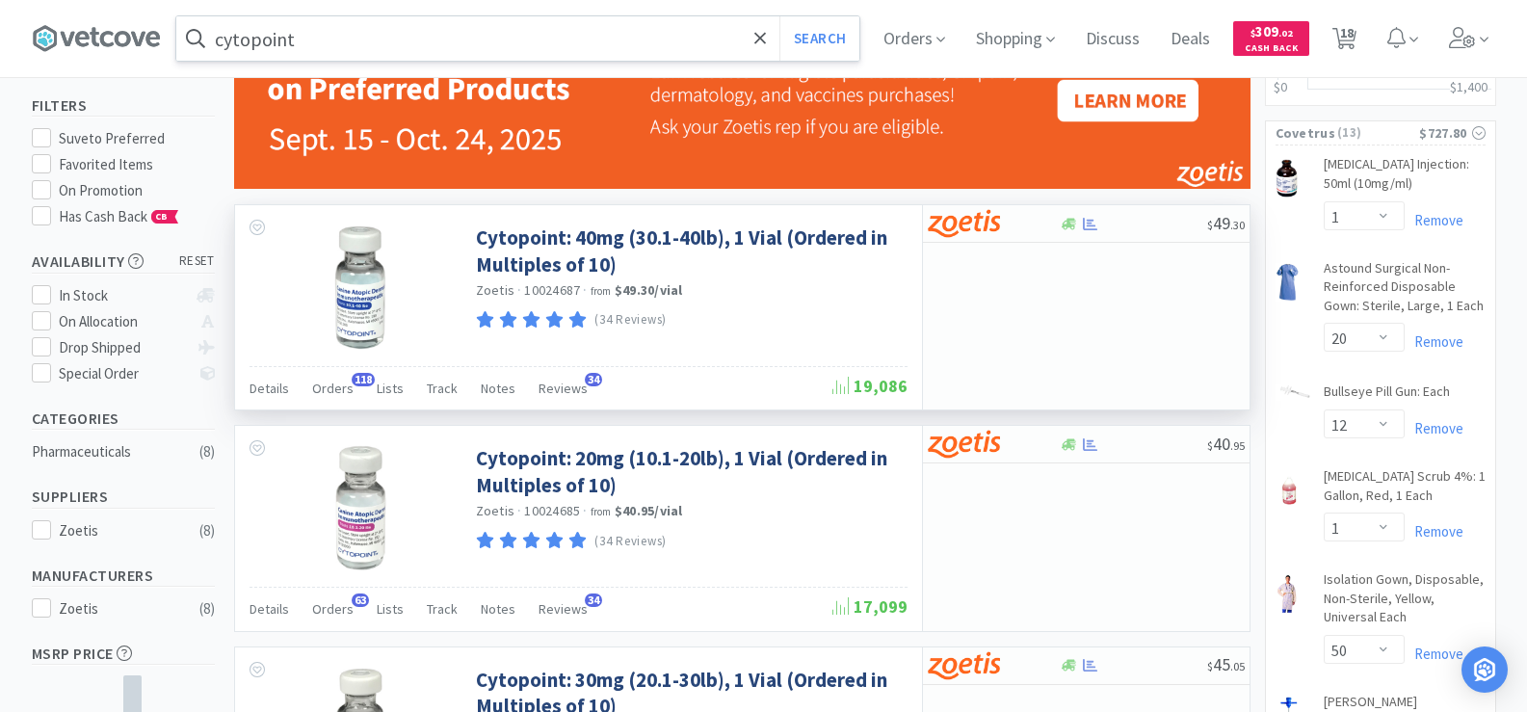
scroll to position [193, 0]
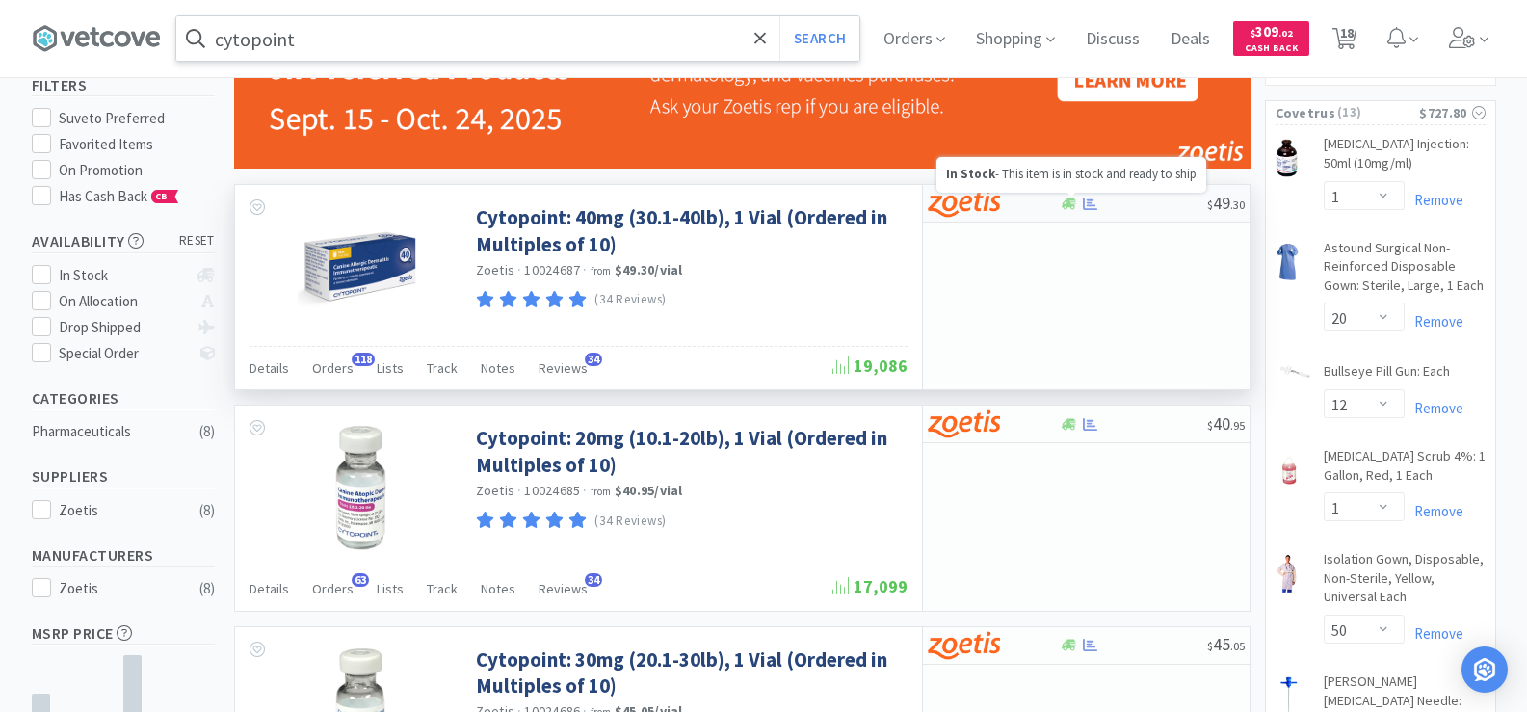
click at [1073, 207] on icon at bounding box center [1069, 204] width 14 height 14
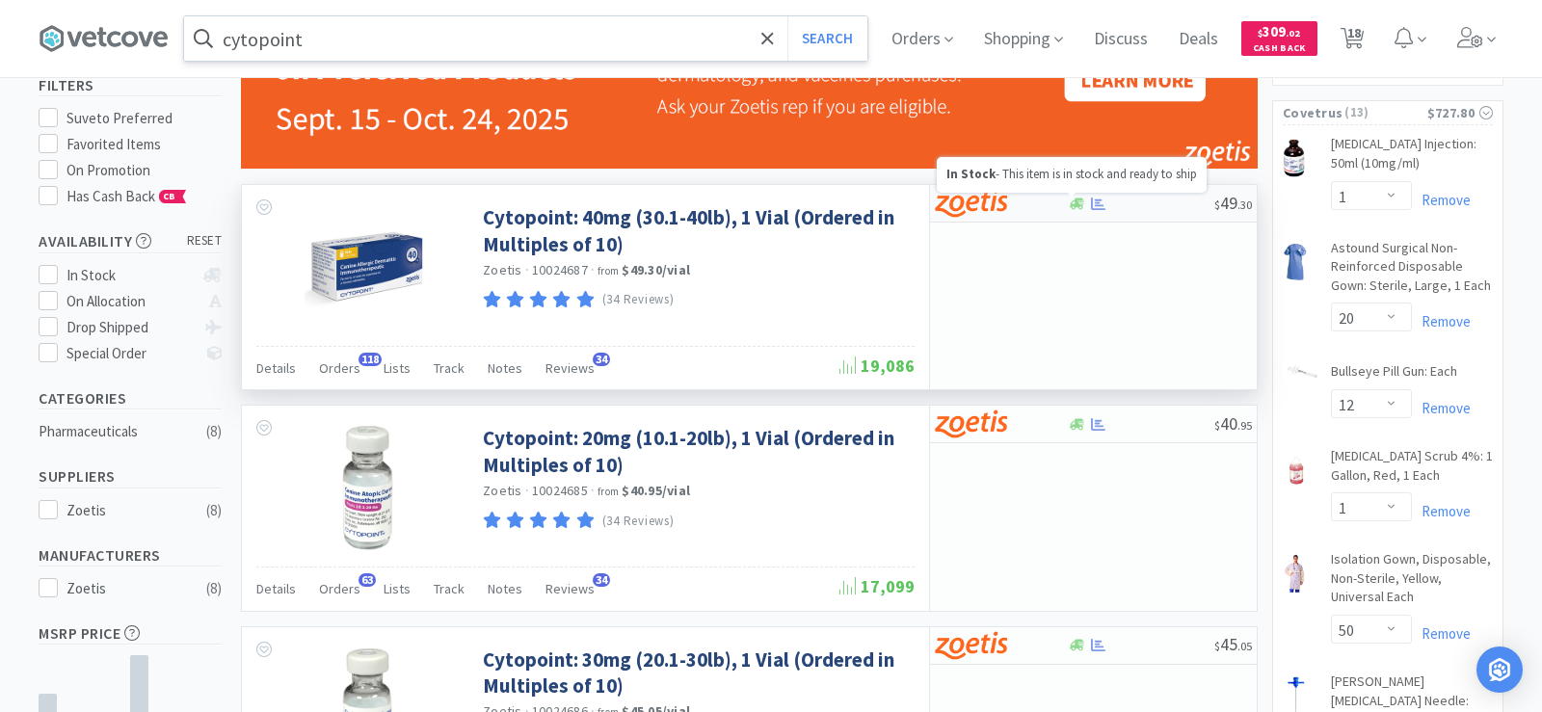
select select "10"
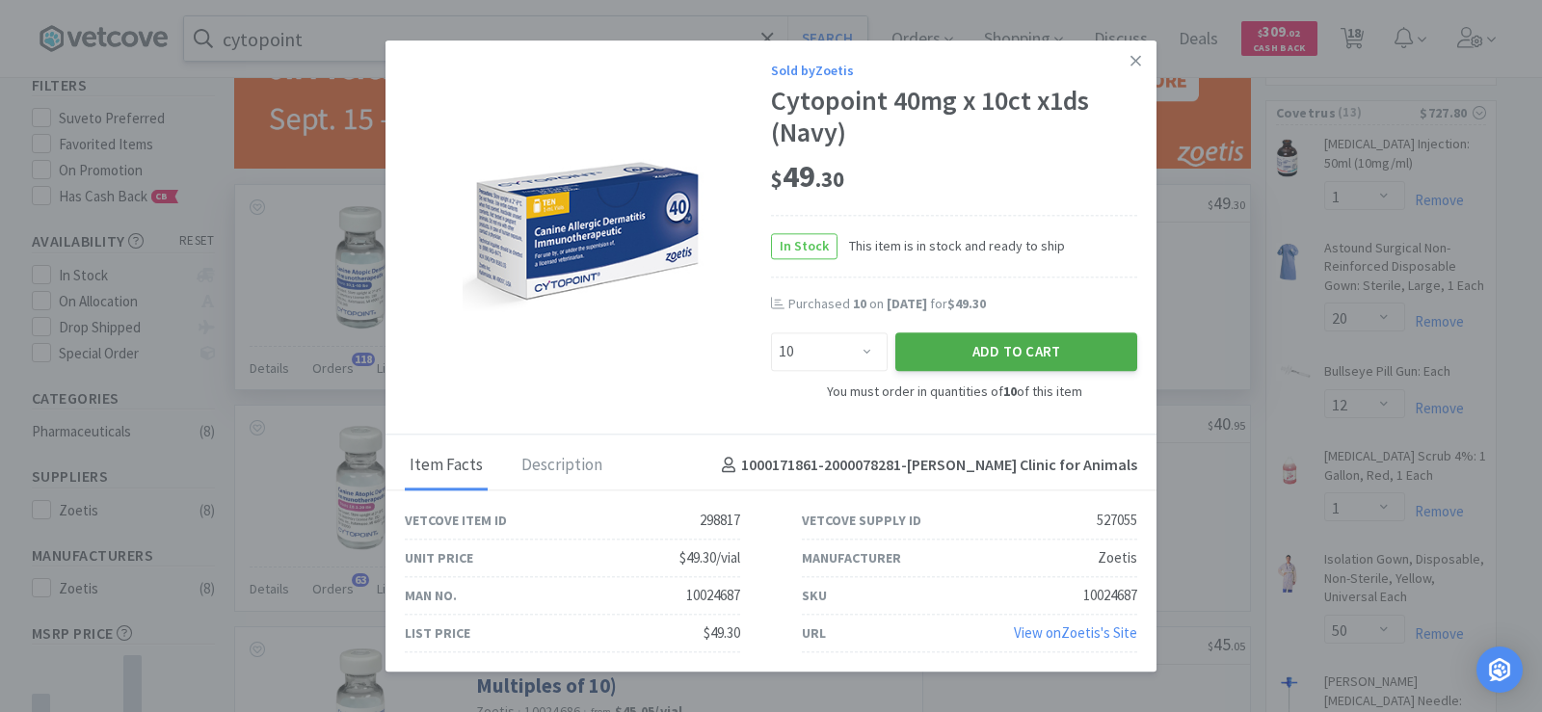
click at [1051, 360] on button "Add to Cart" at bounding box center [1016, 352] width 242 height 39
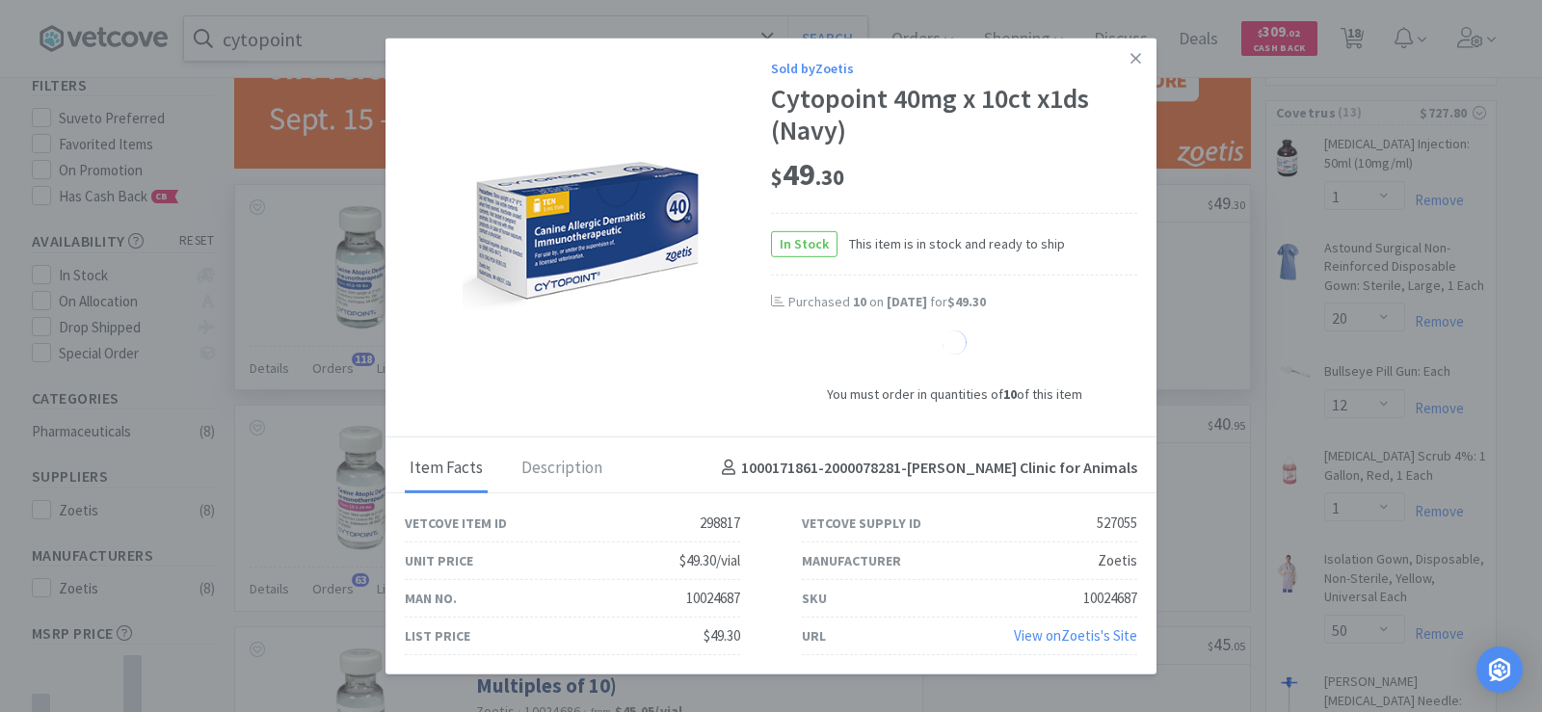
select select "10"
select select "1"
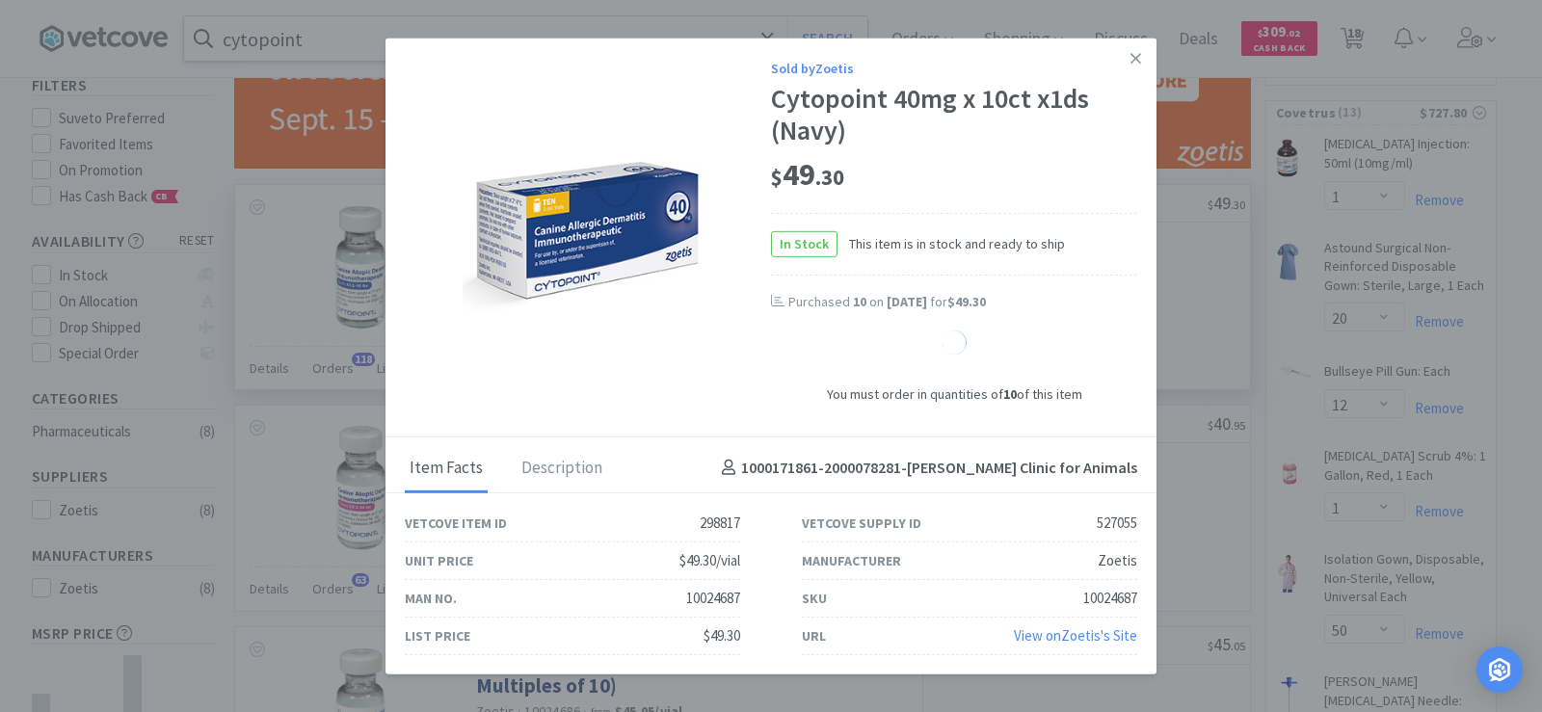
select select "1"
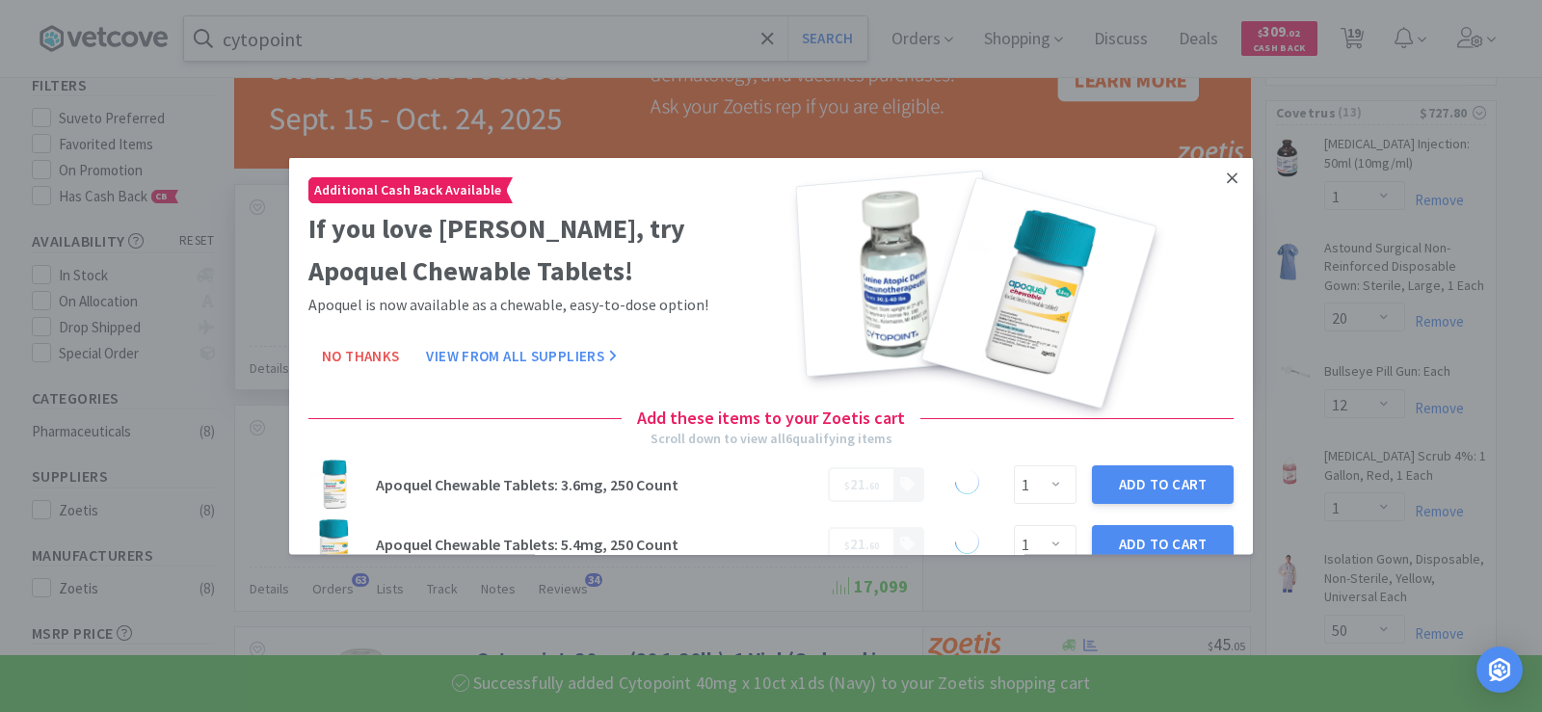
click at [1227, 181] on icon at bounding box center [1232, 177] width 11 height 17
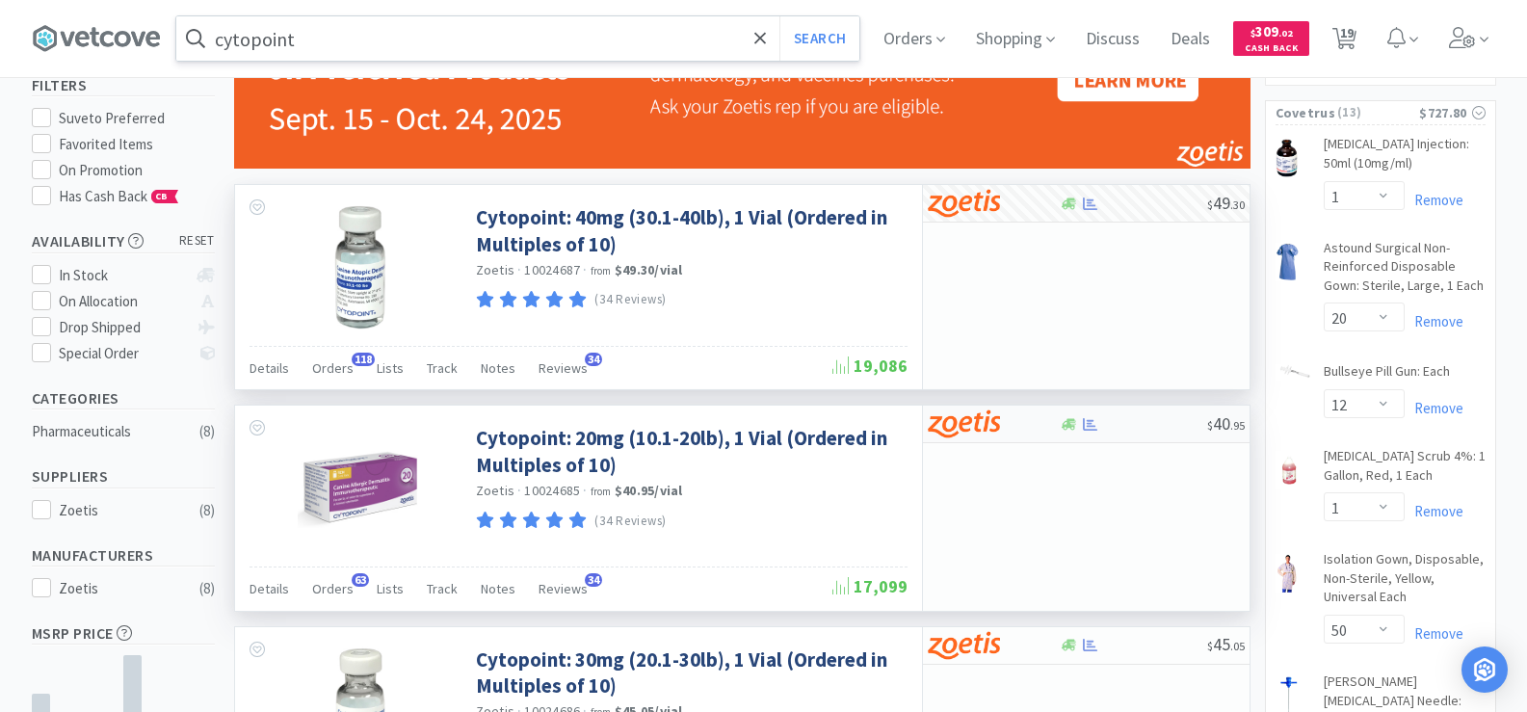
click at [1082, 428] on div at bounding box center [1090, 424] width 19 height 14
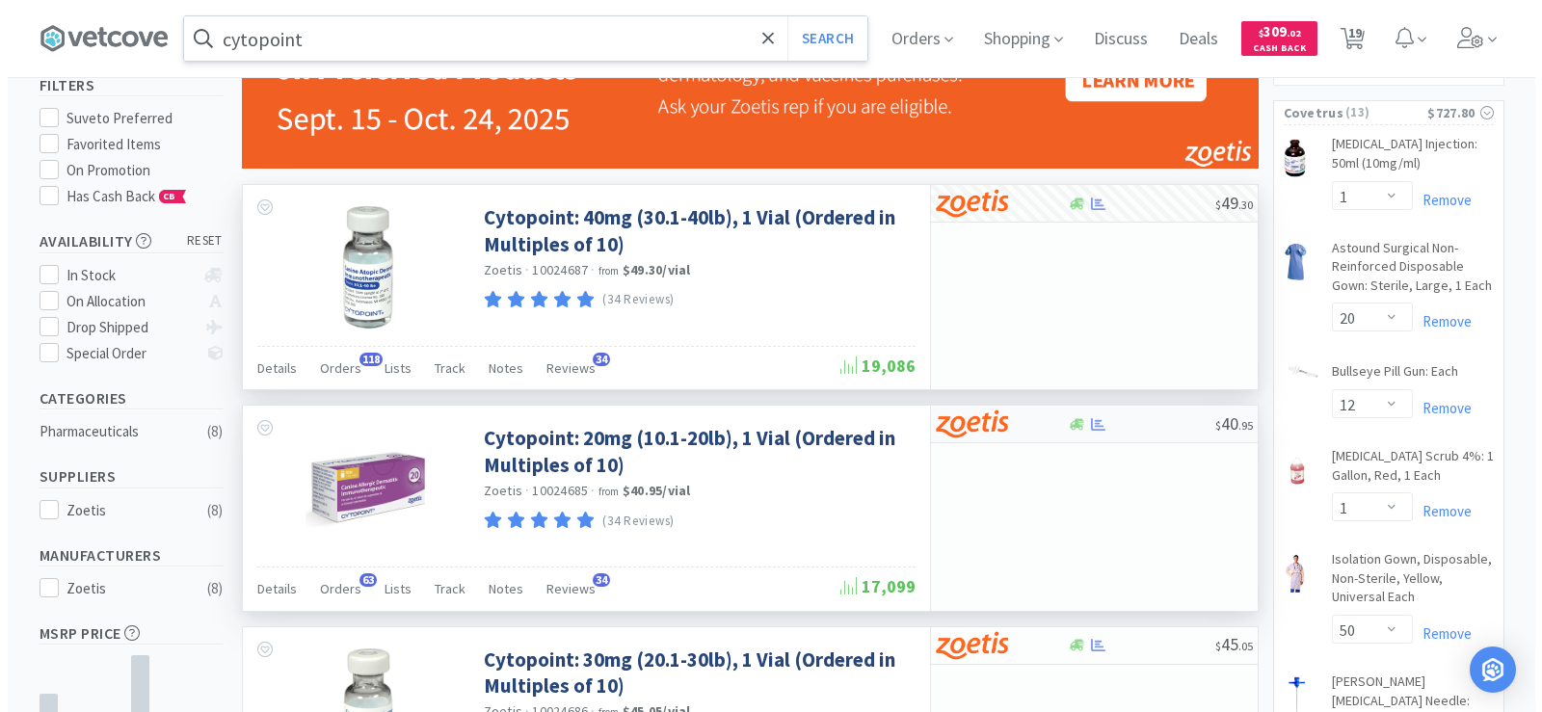
select select "10"
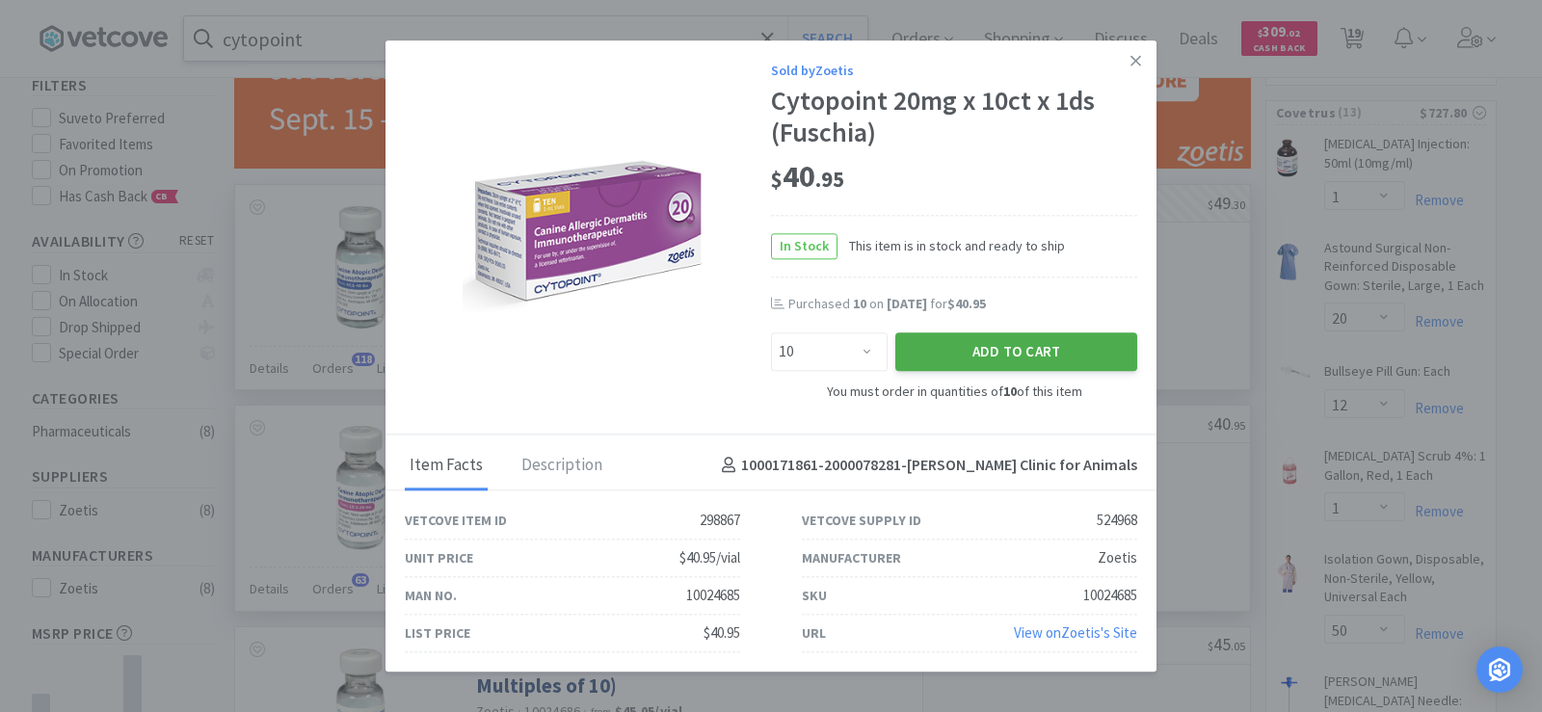
click at [1012, 339] on button "Add to Cart" at bounding box center [1016, 352] width 242 height 39
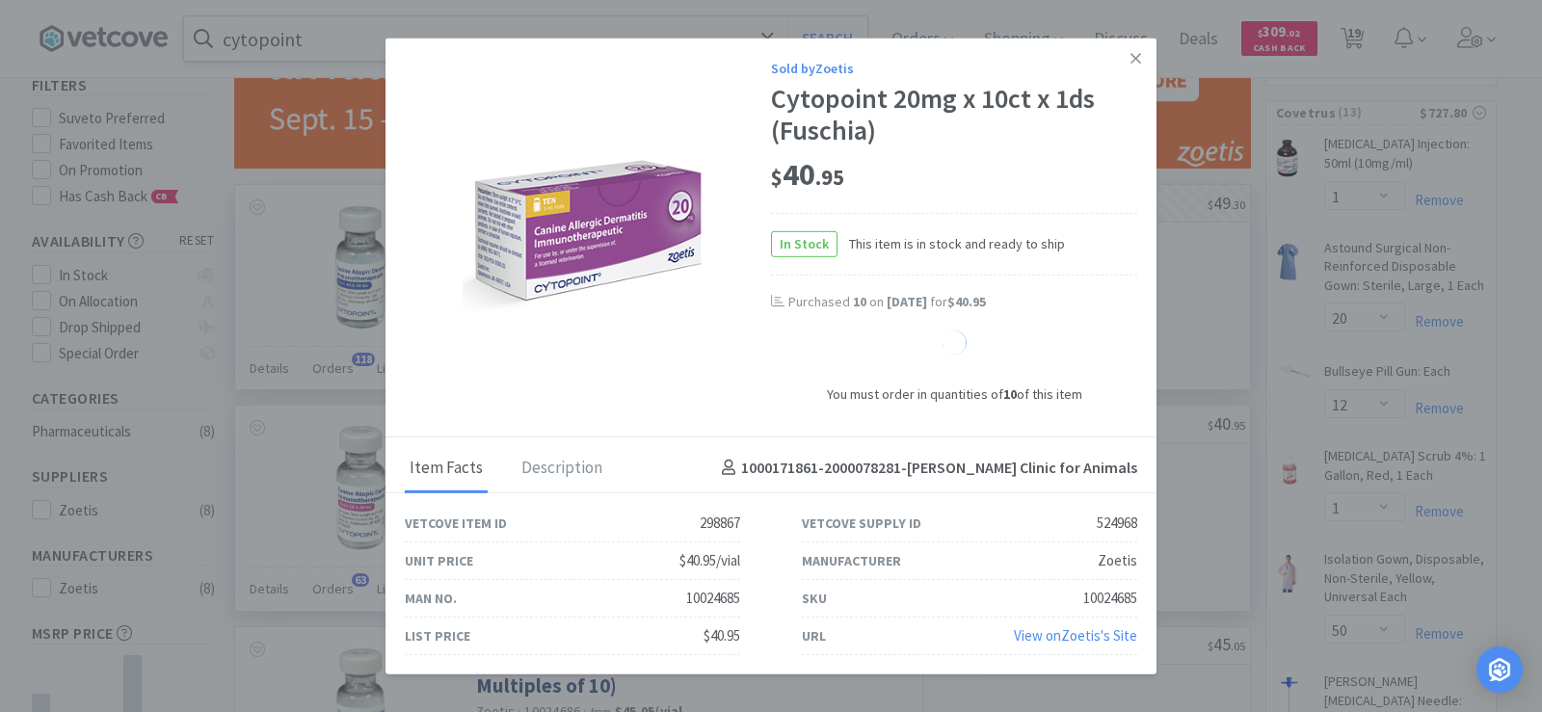
select select "10"
select select "1"
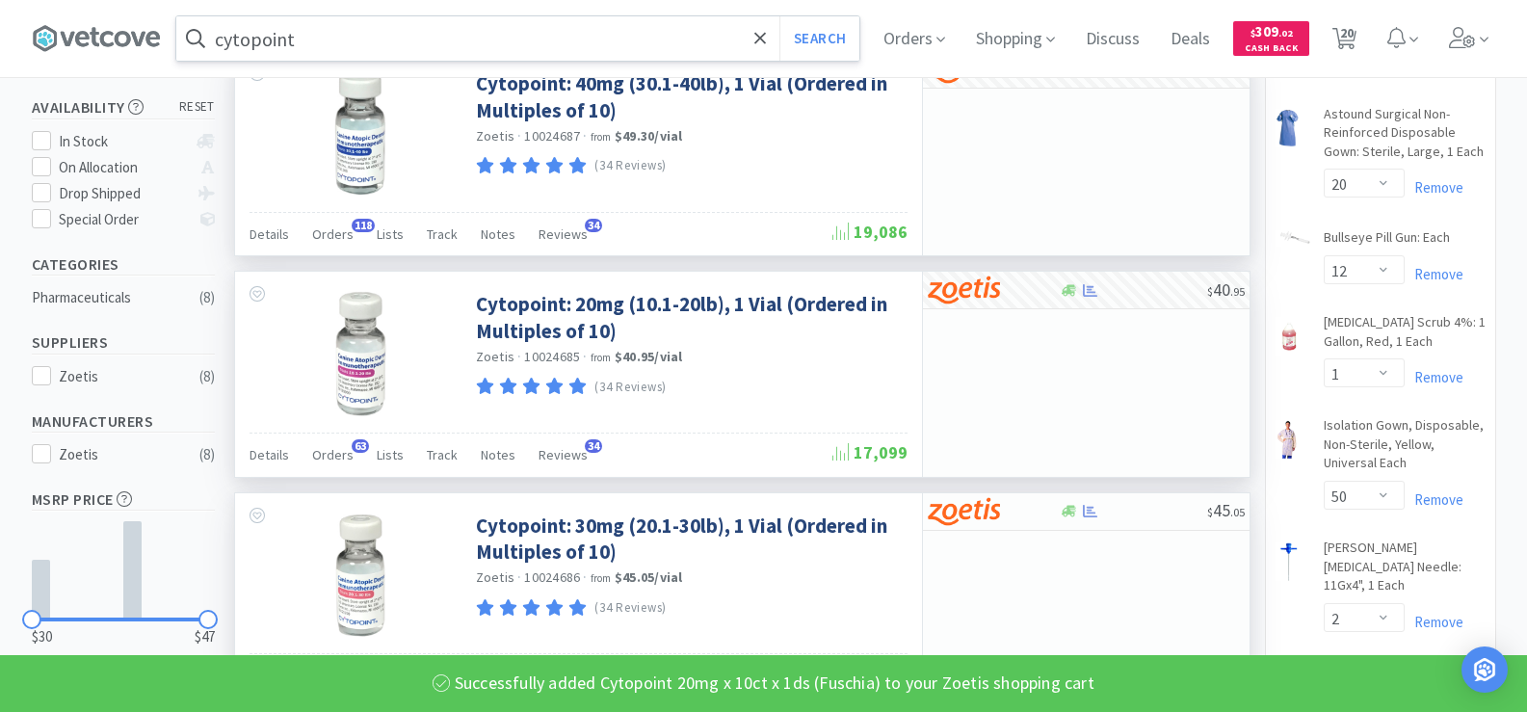
scroll to position [578, 0]
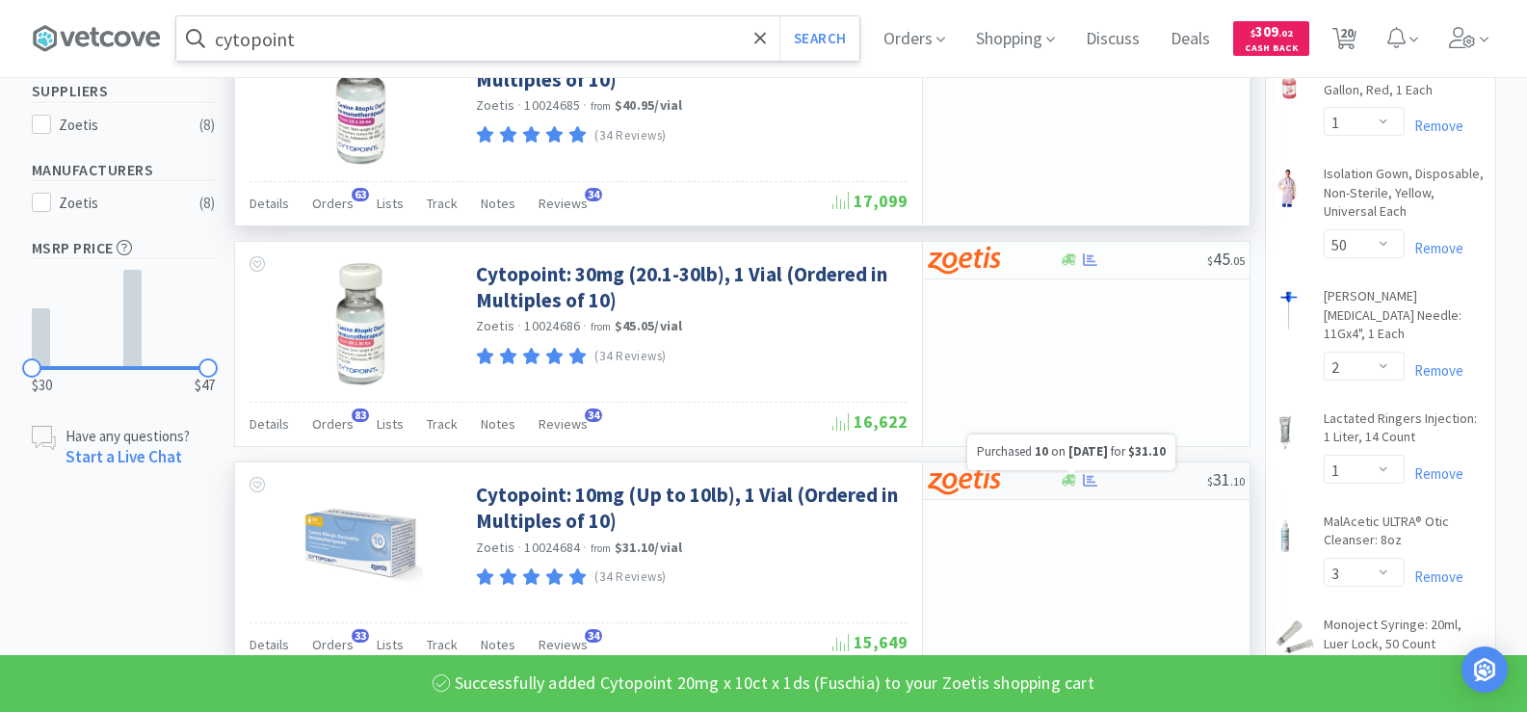
click at [1082, 480] on div at bounding box center [1090, 480] width 19 height 14
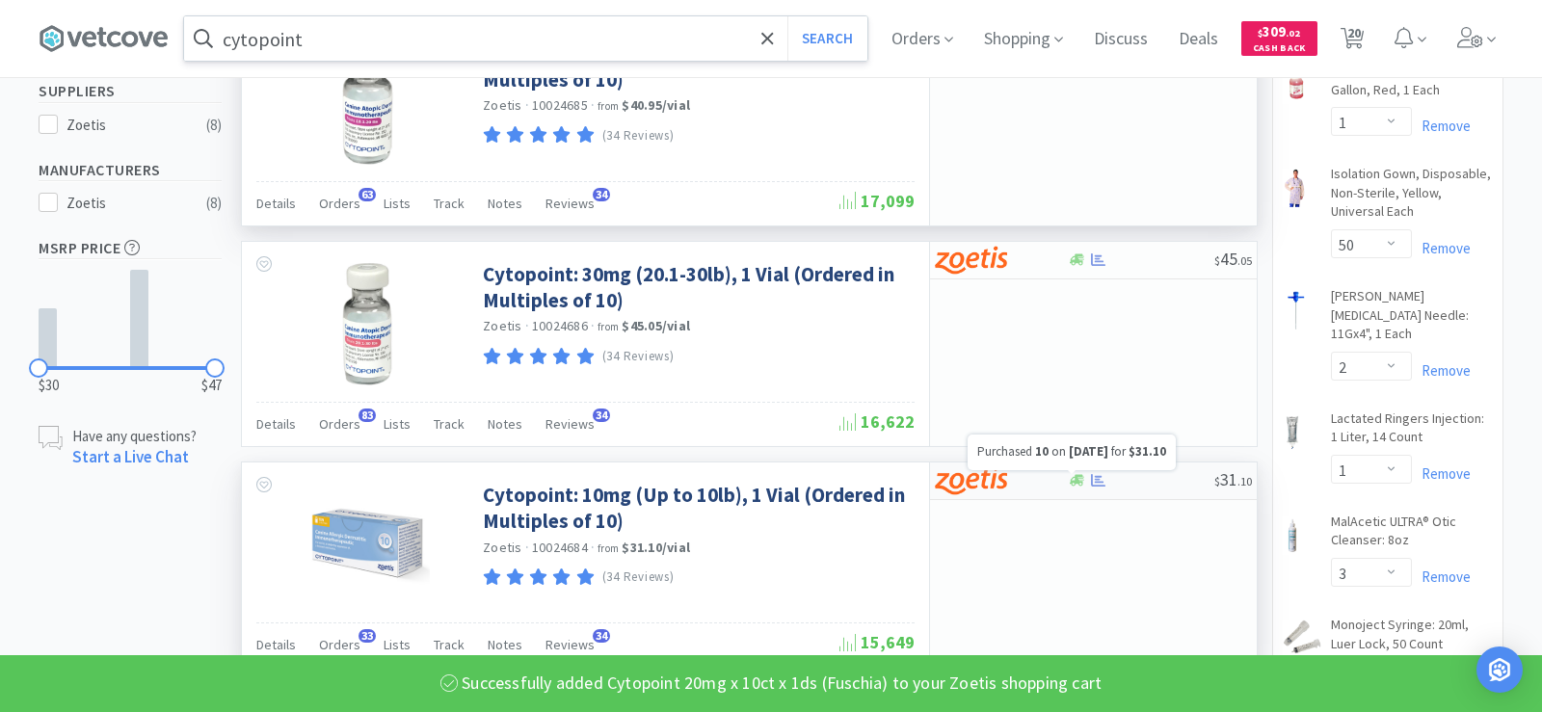
select select "10"
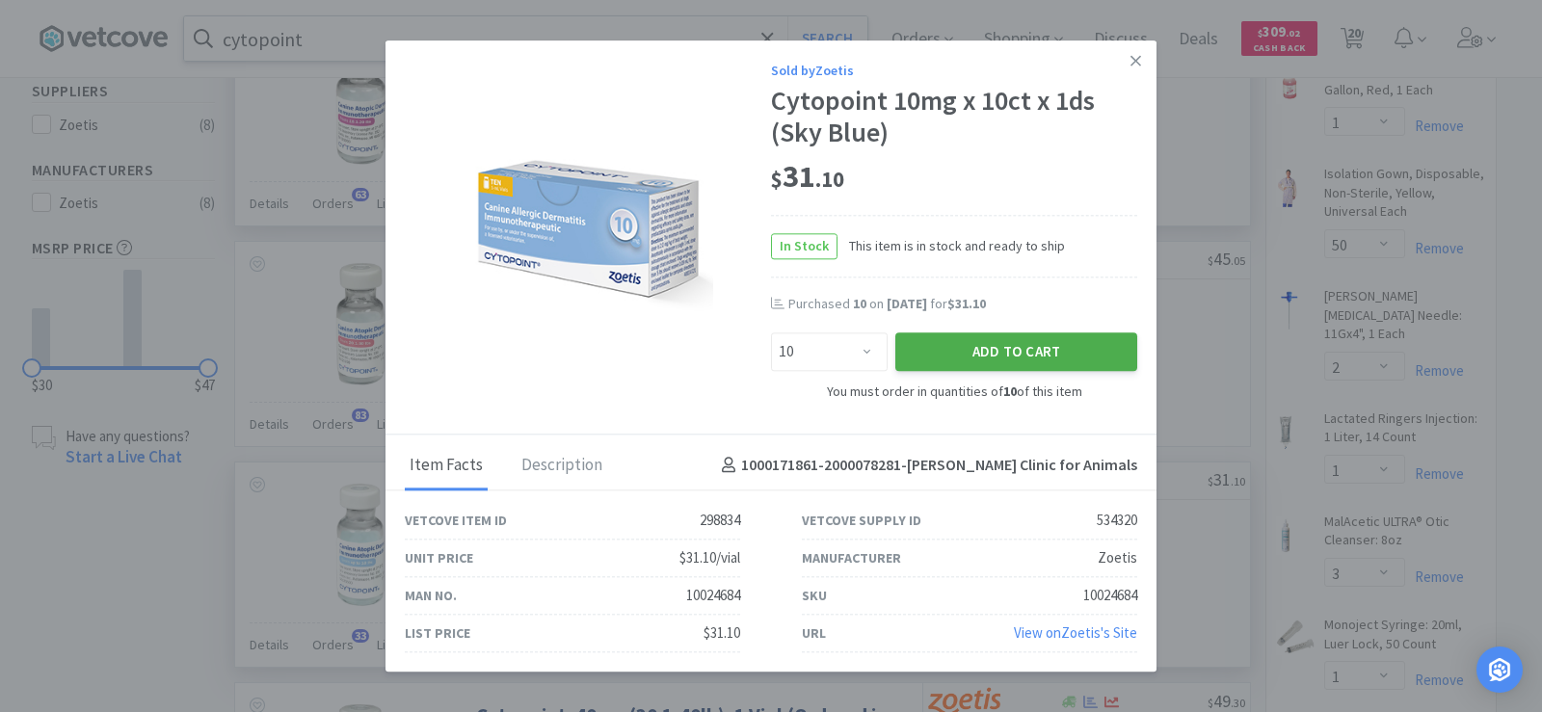
click at [1048, 360] on button "Add to Cart" at bounding box center [1016, 352] width 242 height 39
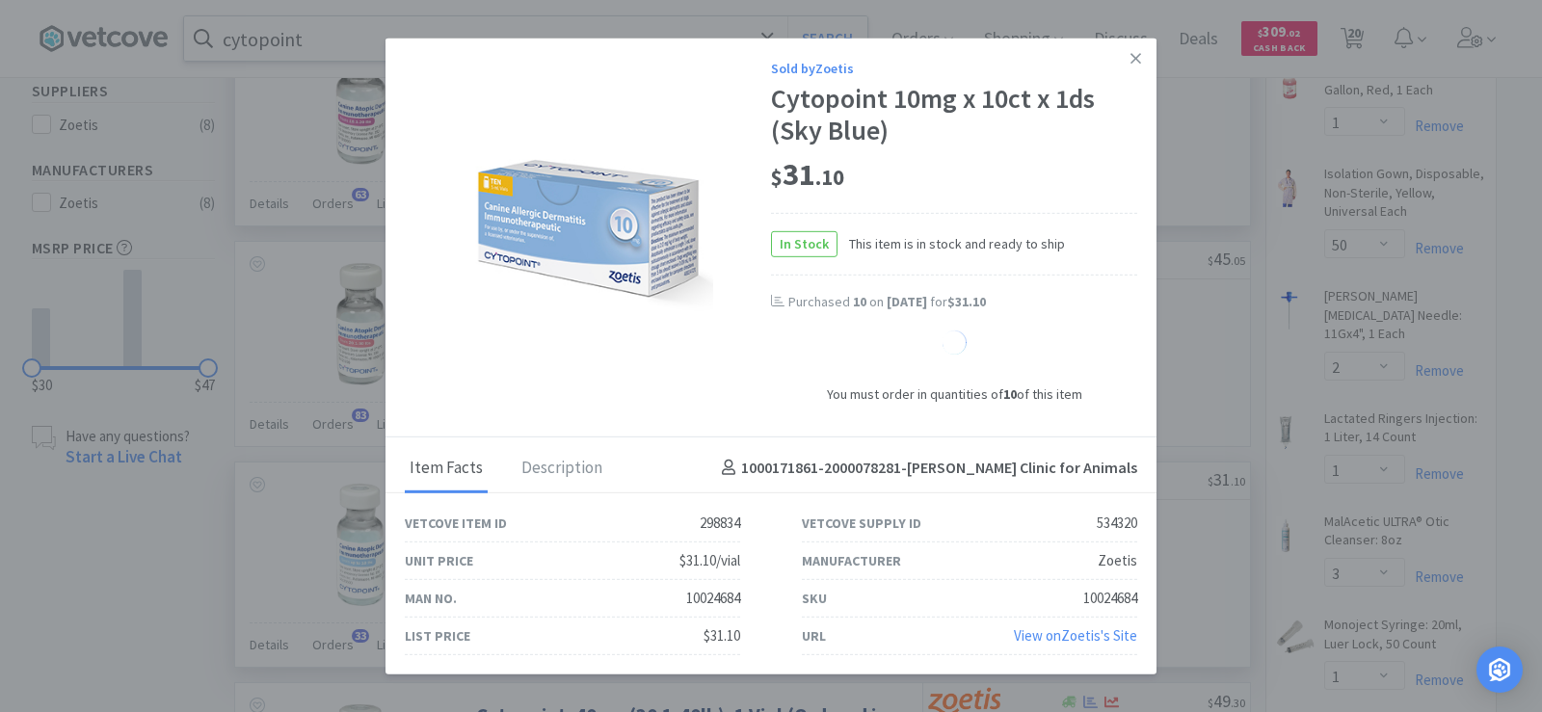
select select "10"
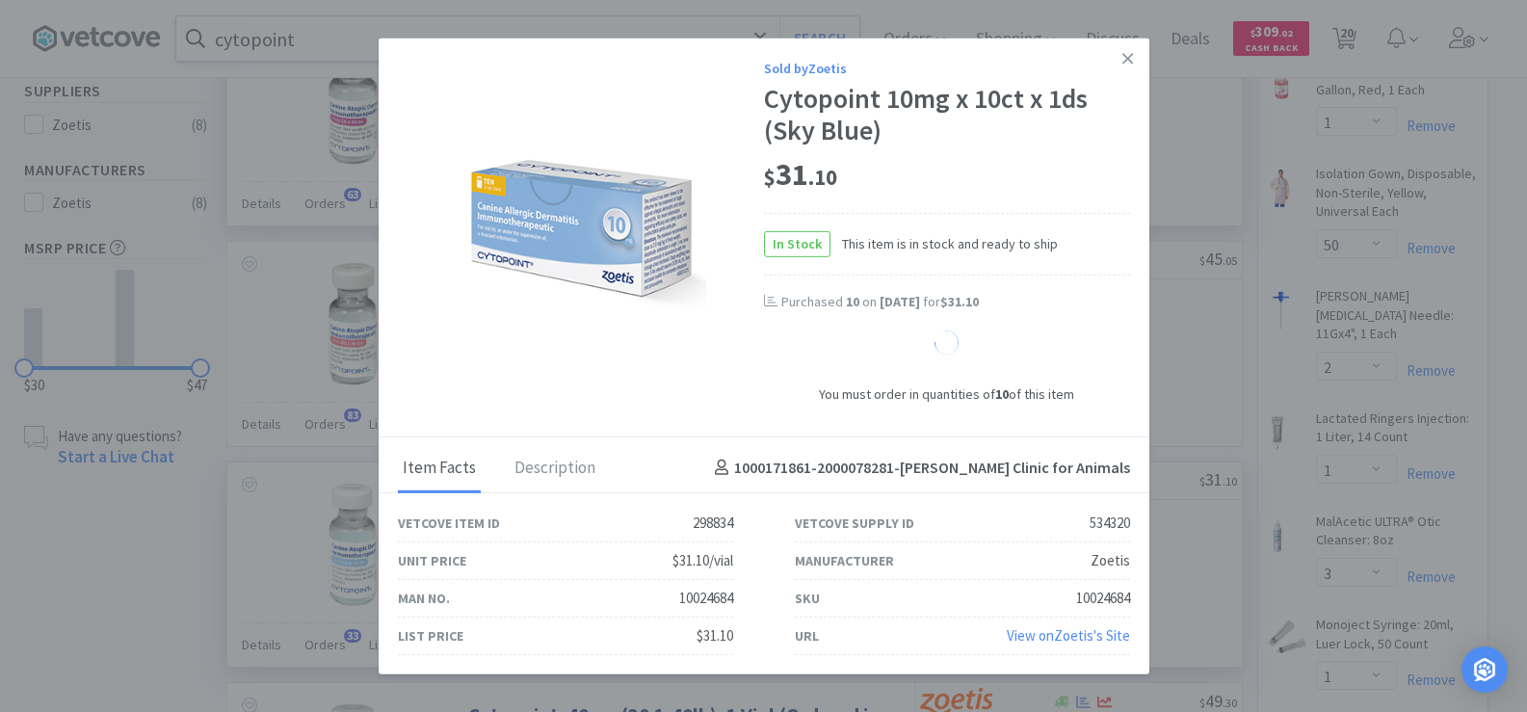
select select "1"
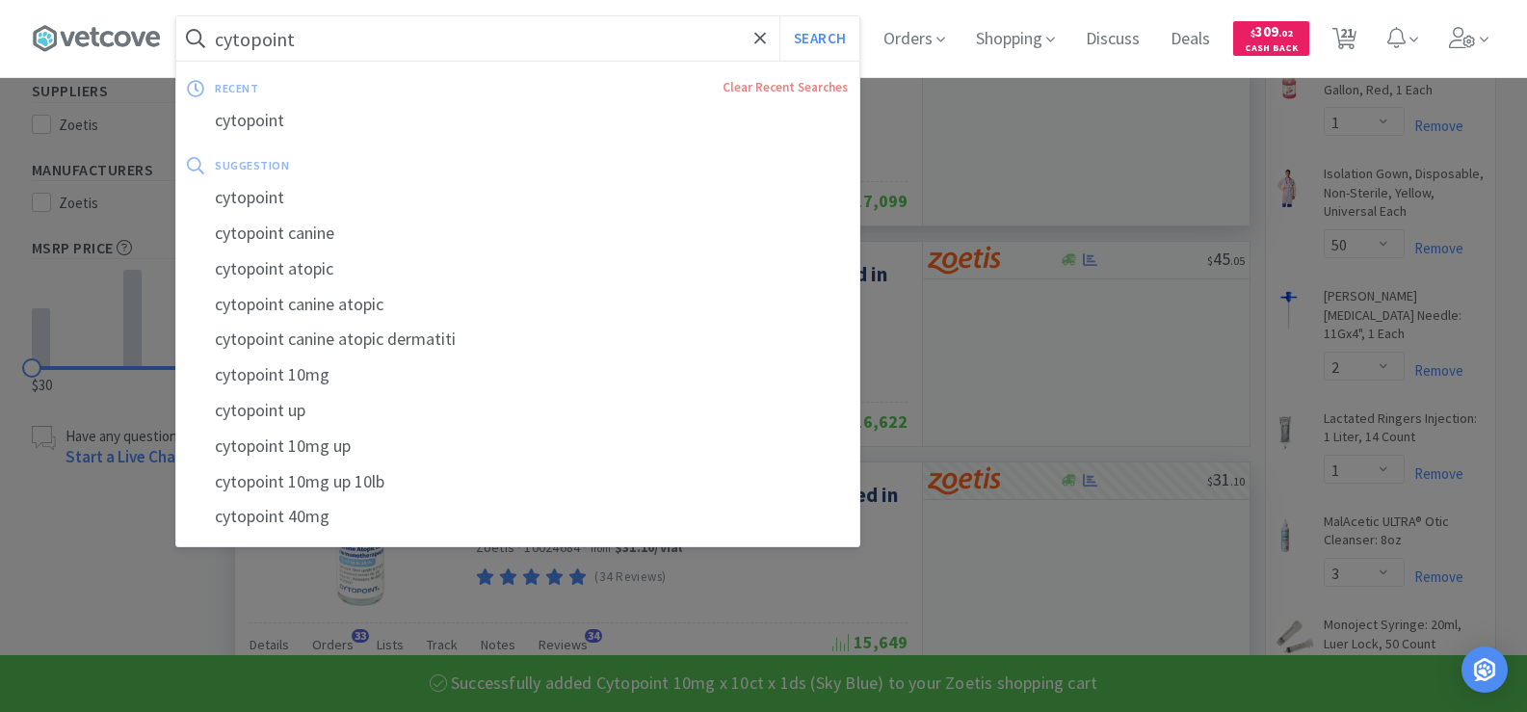
click at [392, 36] on input "cytopoint" at bounding box center [517, 38] width 683 height 44
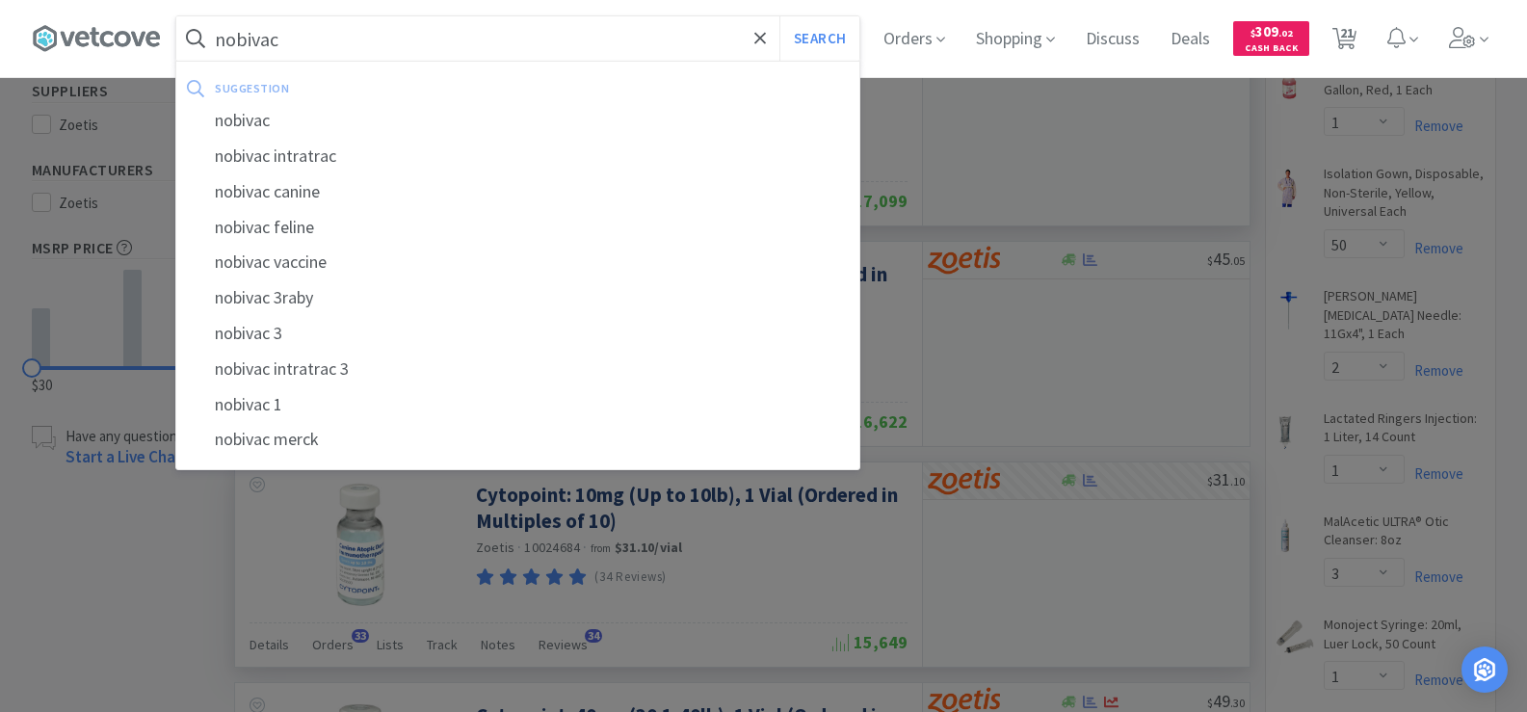
type input "nobivac"
click at [780, 16] on button "Search" at bounding box center [820, 38] width 80 height 44
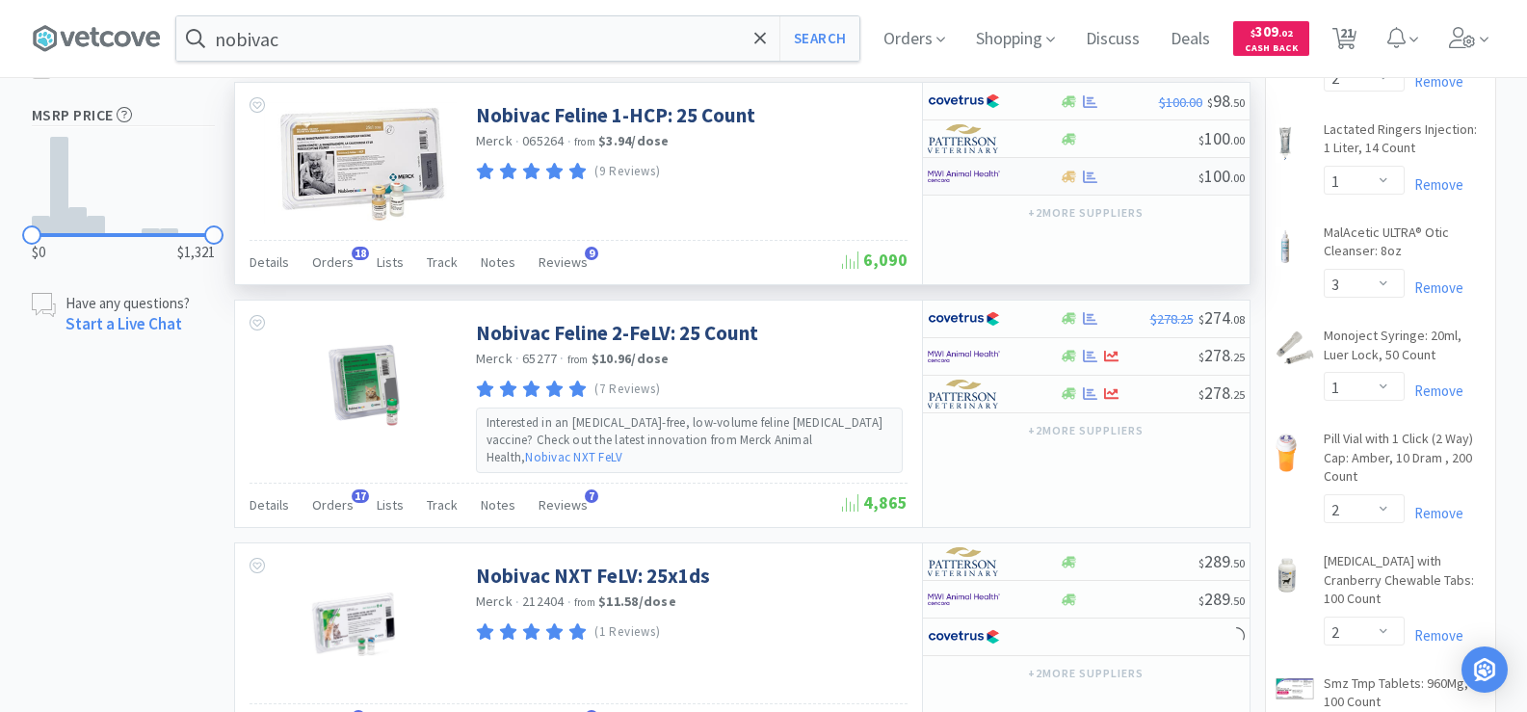
scroll to position [771, 0]
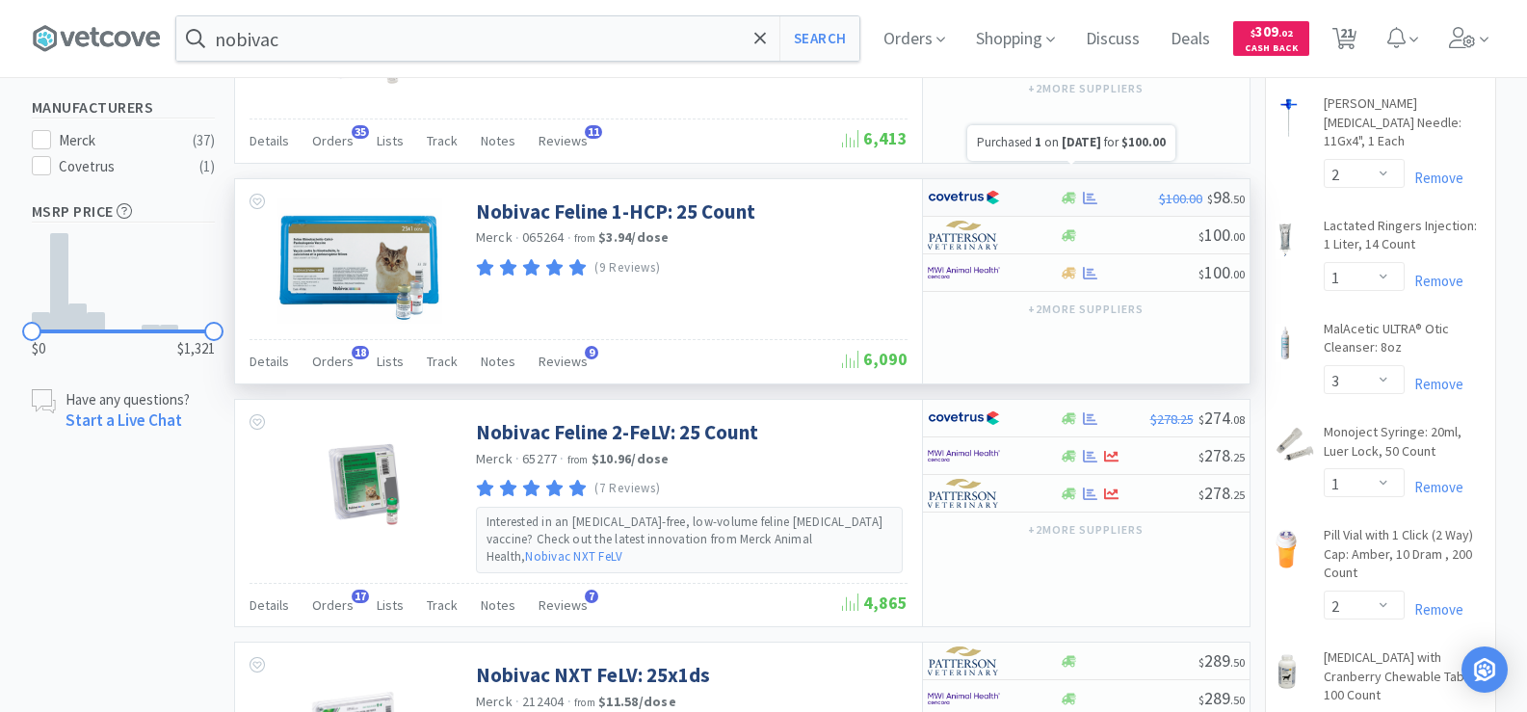
click at [1083, 191] on icon at bounding box center [1090, 198] width 14 height 14
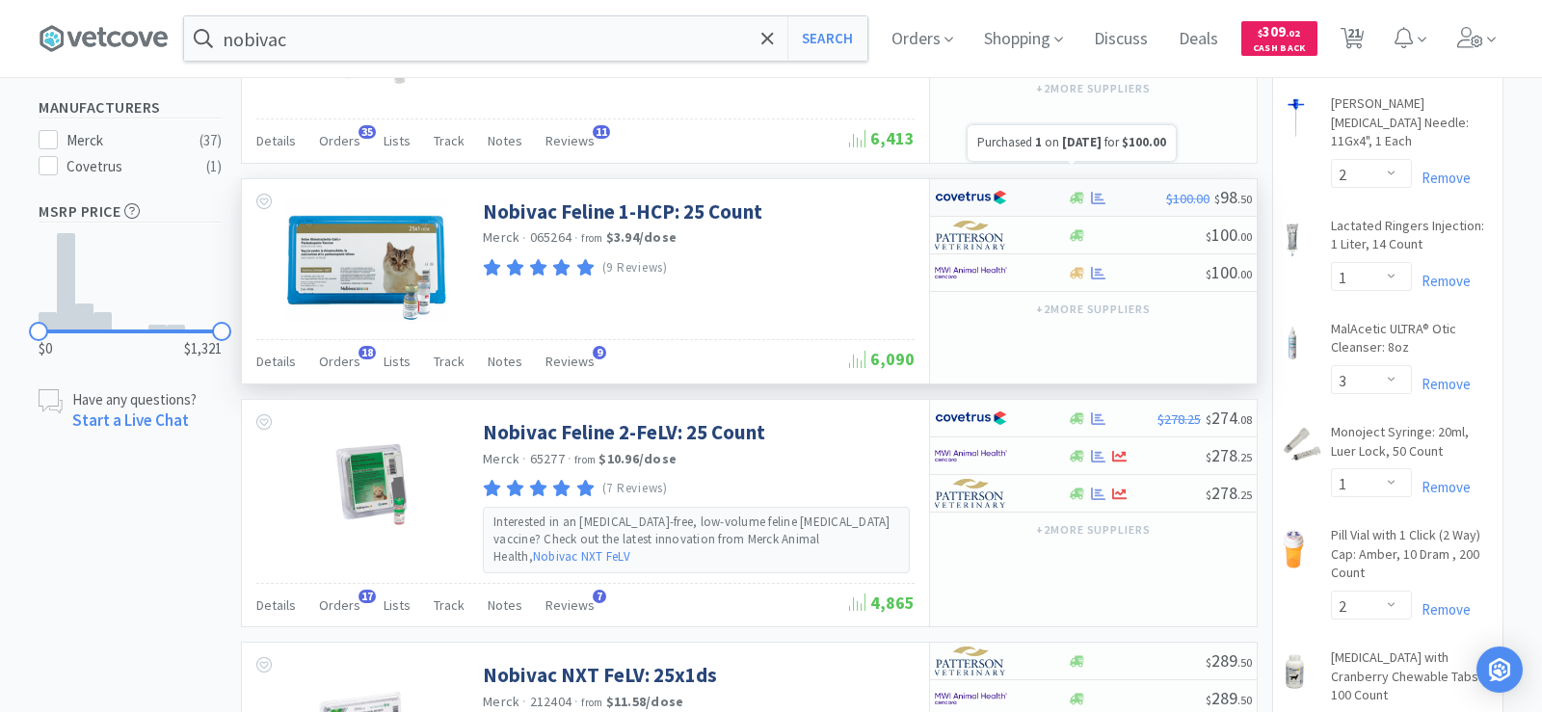
select select "1"
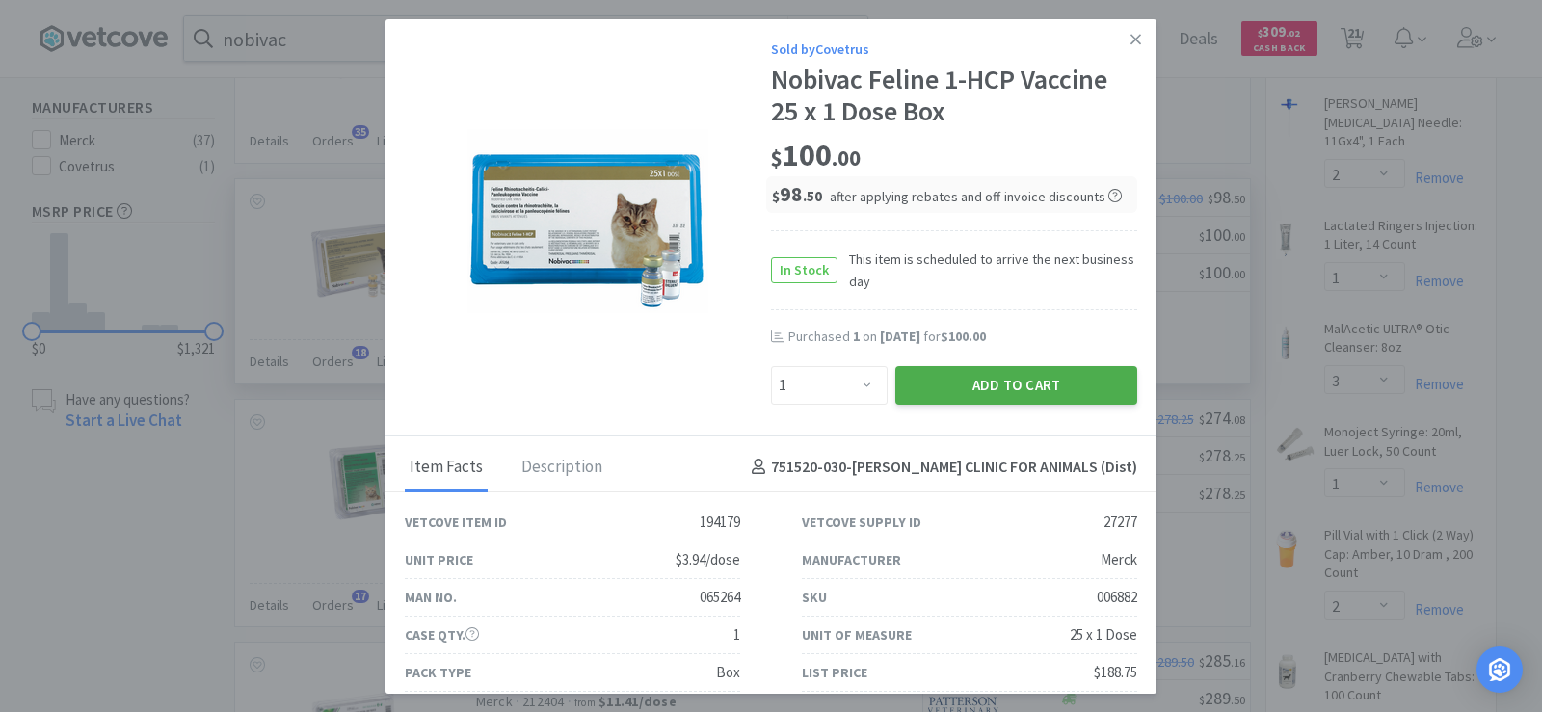
click at [1002, 385] on button "Add to Cart" at bounding box center [1016, 385] width 242 height 39
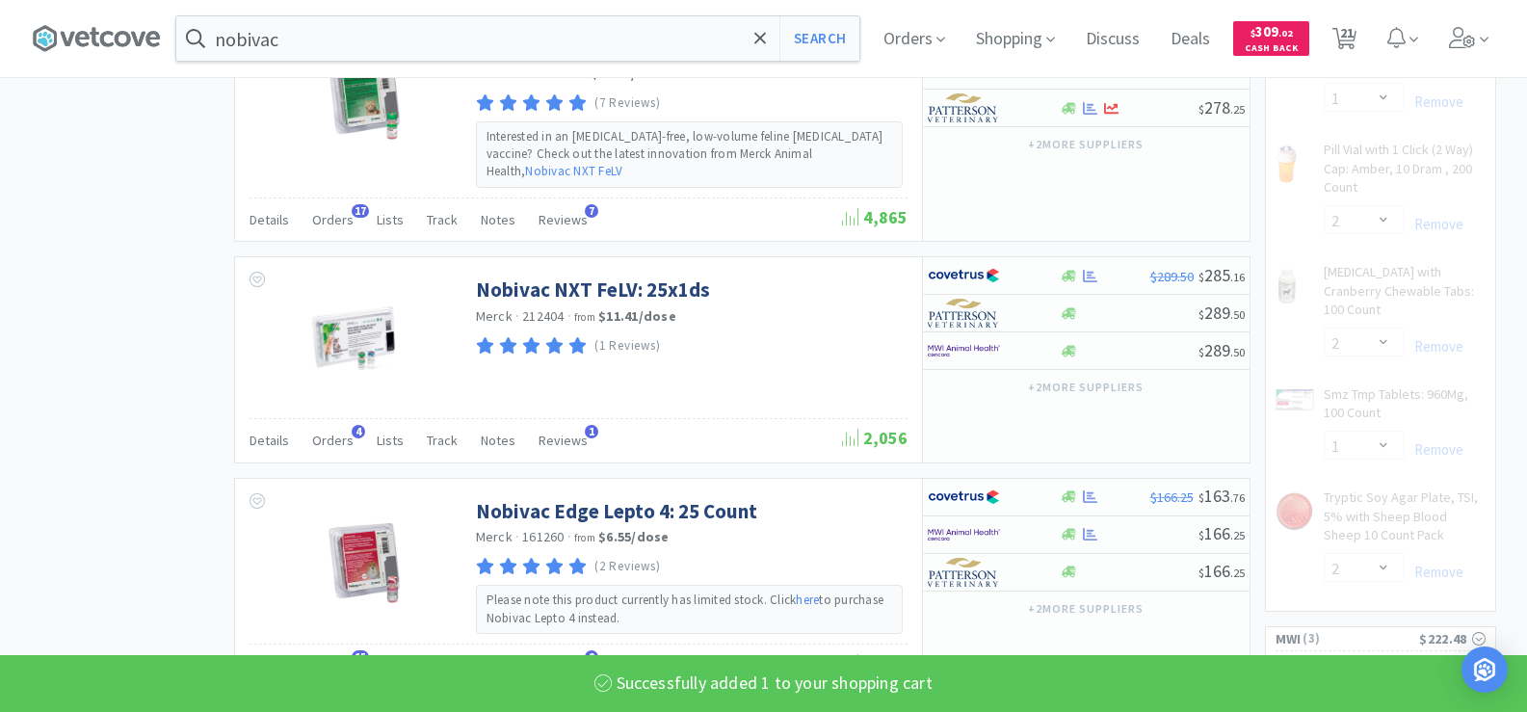
select select "1"
select select "2"
select select "1"
select select "2"
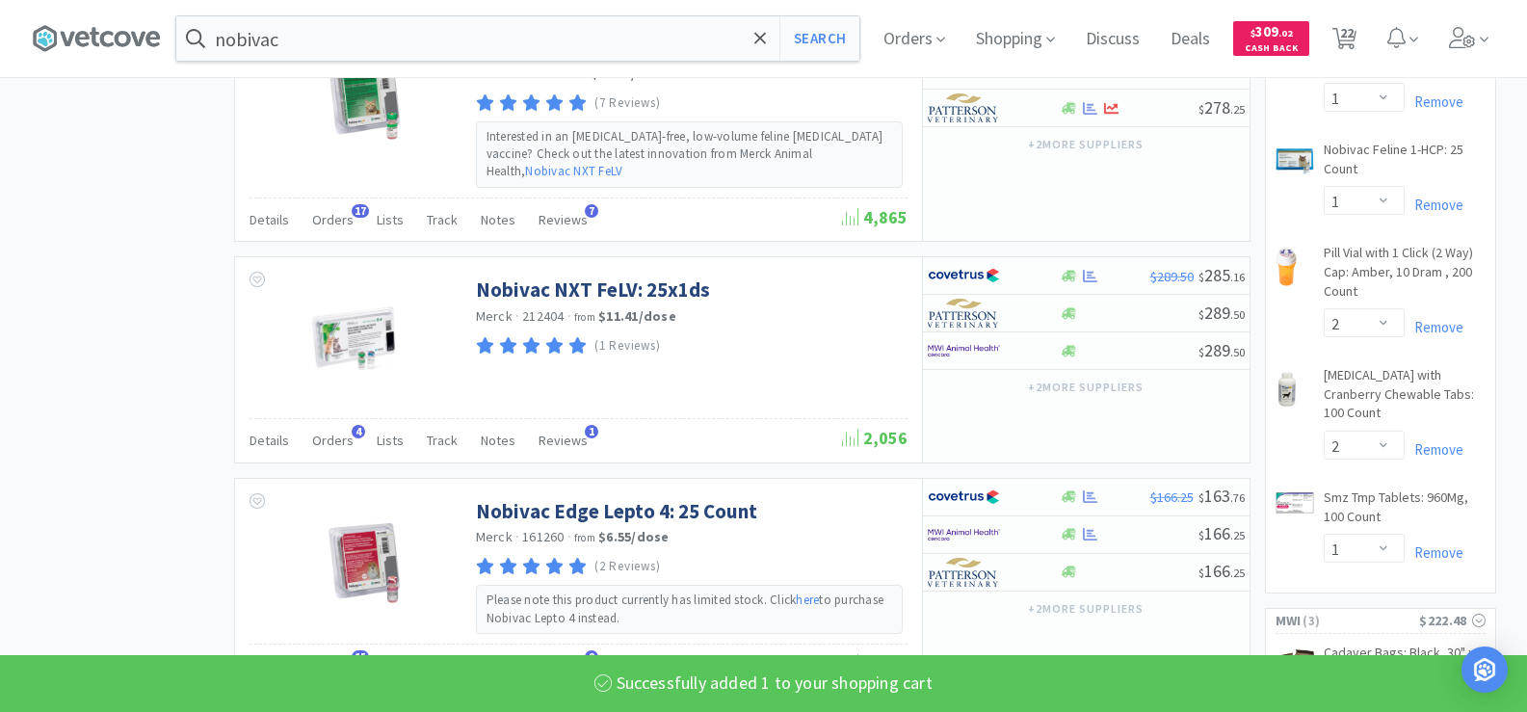
scroll to position [1349, 0]
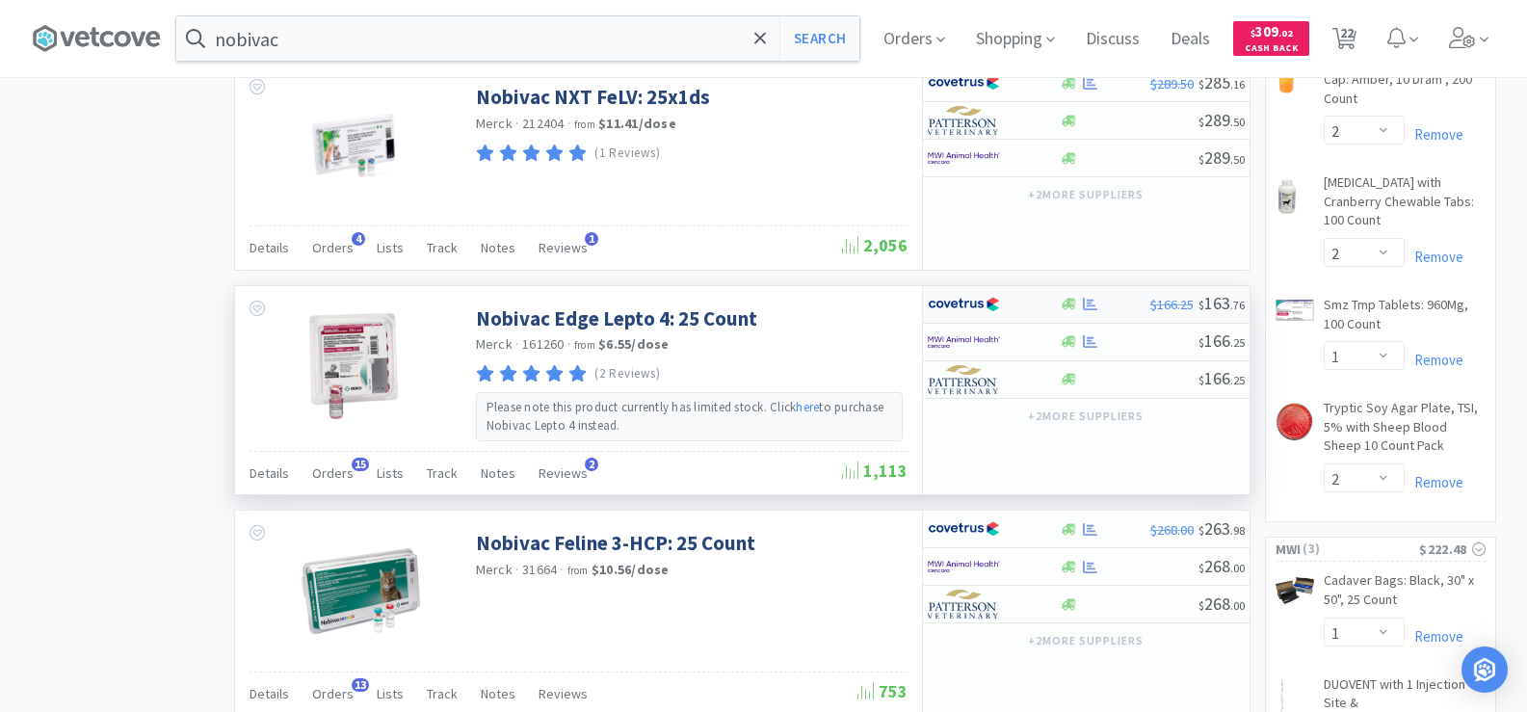
click at [1087, 298] on icon at bounding box center [1090, 304] width 14 height 13
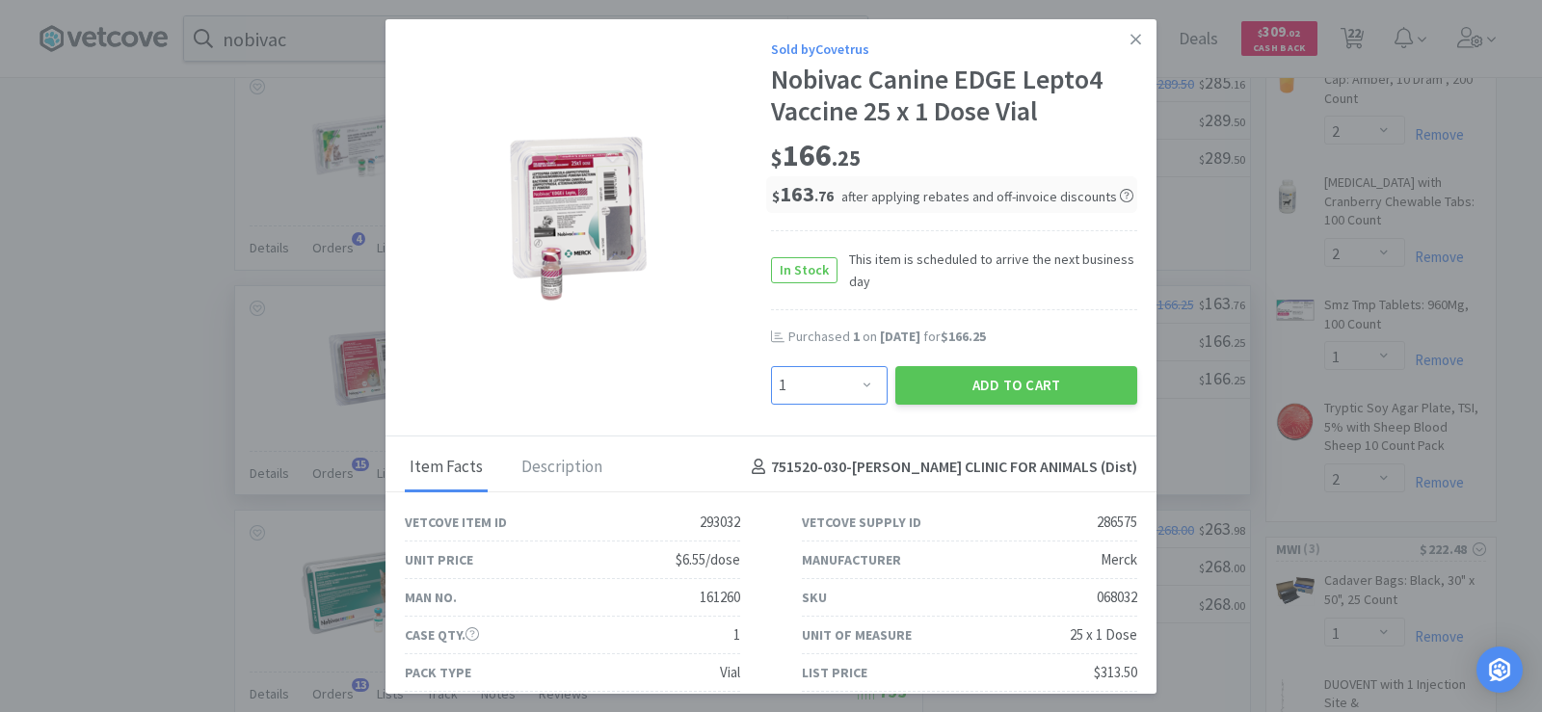
click at [855, 392] on select "Enter Quantity 1 2 3 4 5 6 7 8 9 10 11 12 13 14 15 16 17 18 19 20 Enter Quantity" at bounding box center [829, 385] width 117 height 39
select select "2"
click at [771, 366] on select "Enter Quantity 1 2 3 4 5 6 7 8 9 10 11 12 13 14 15 16 17 18 19 20 Enter Quantity" at bounding box center [829, 385] width 117 height 39
click at [1047, 391] on button "Add to Cart" at bounding box center [1016, 385] width 242 height 39
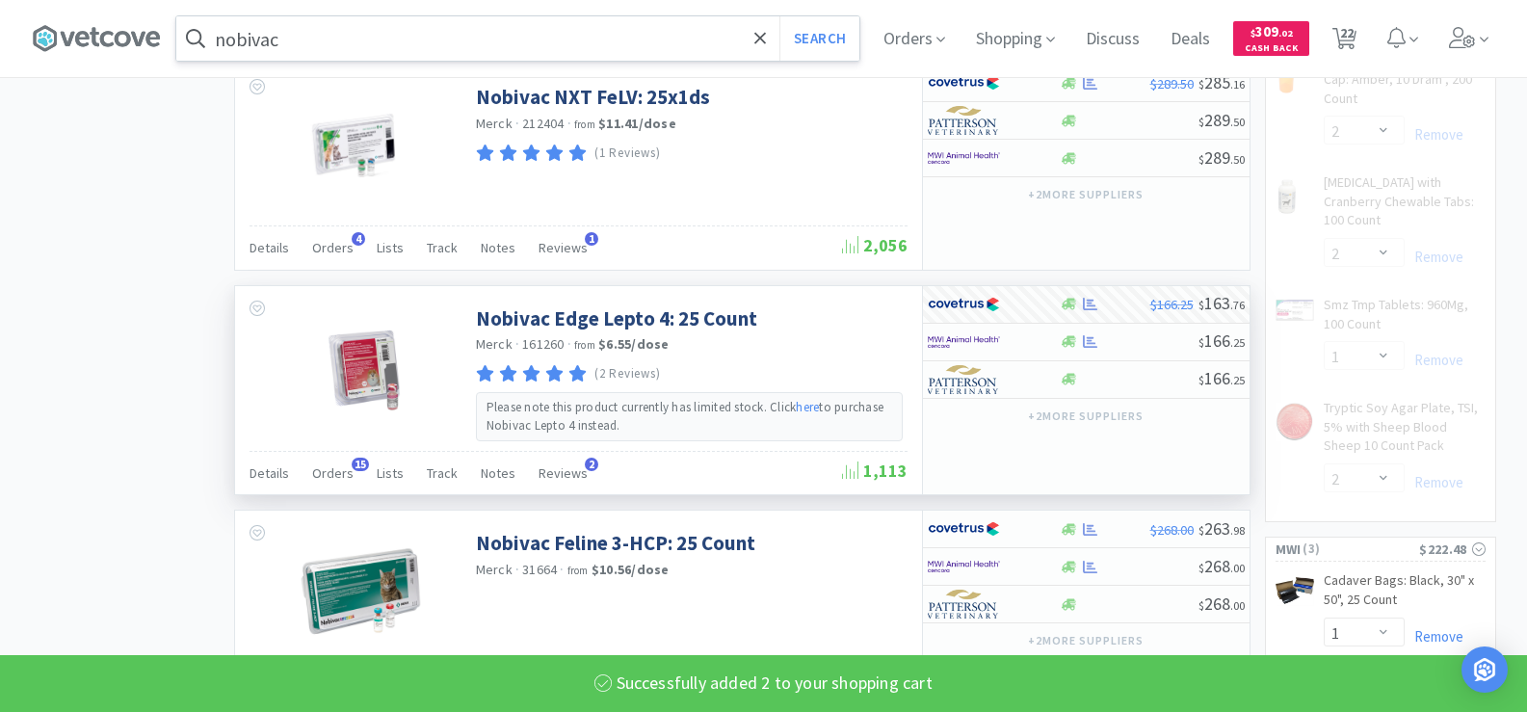
click at [484, 39] on input "nobivac" at bounding box center [517, 38] width 683 height 44
select select "2"
select select "1"
select select "2"
select select "1"
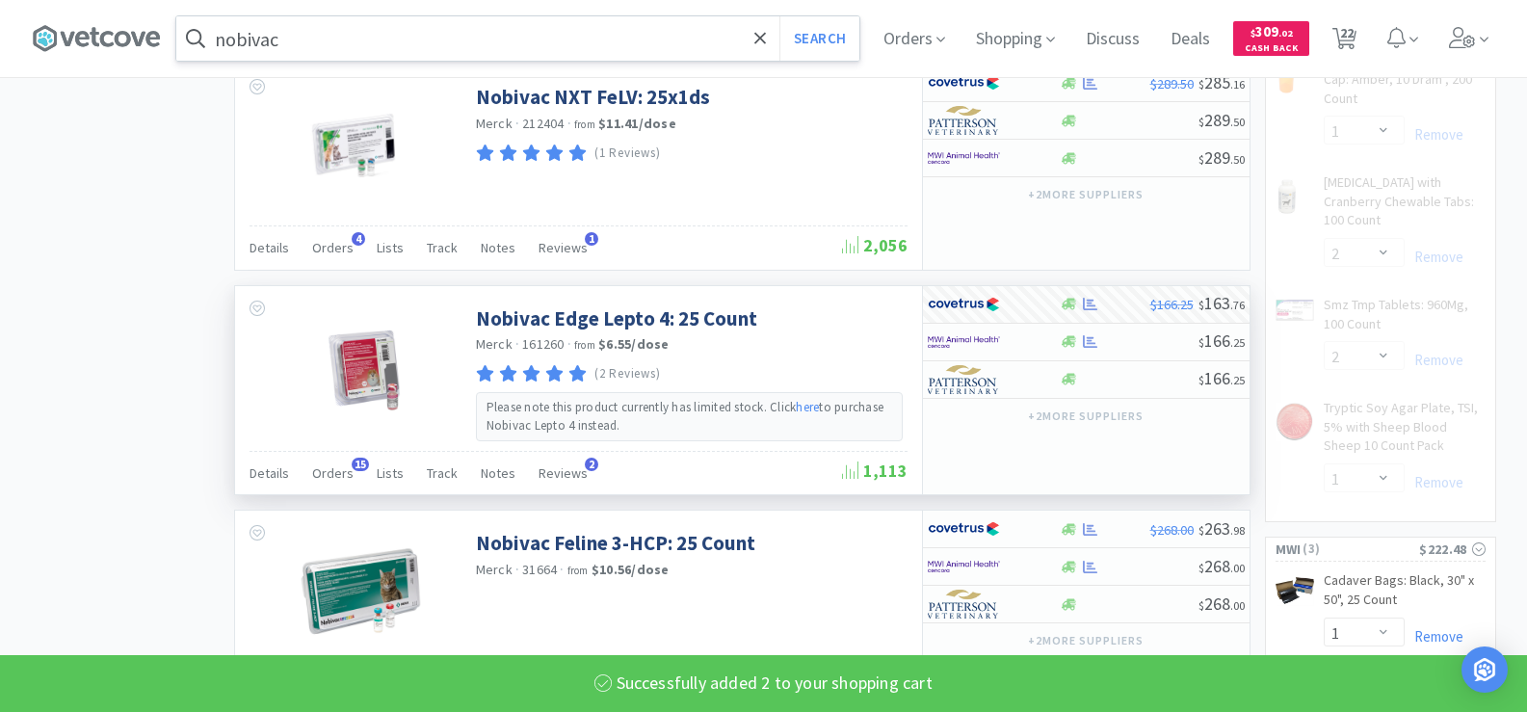
select select "2"
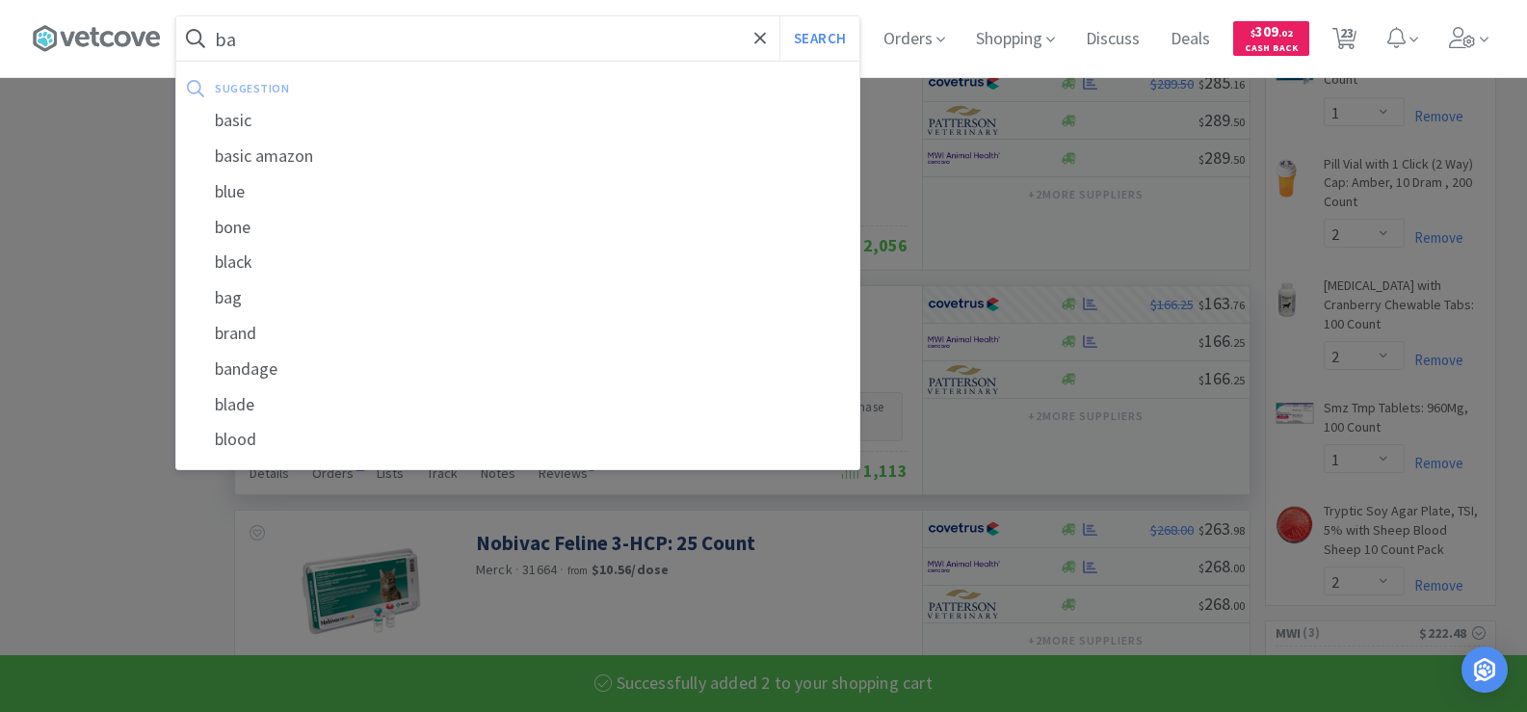
type input "b"
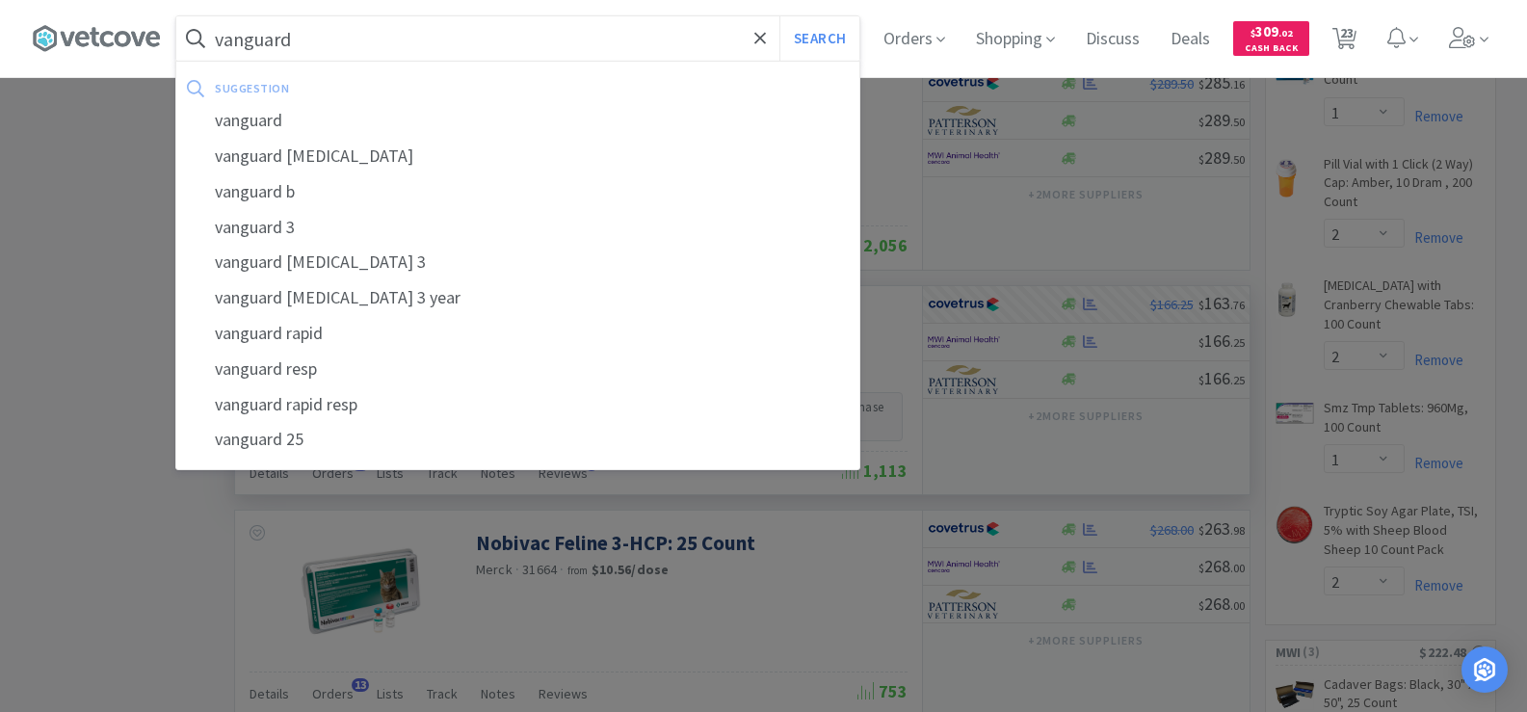
type input "vanguard"
click at [780, 16] on button "Search" at bounding box center [820, 38] width 80 height 44
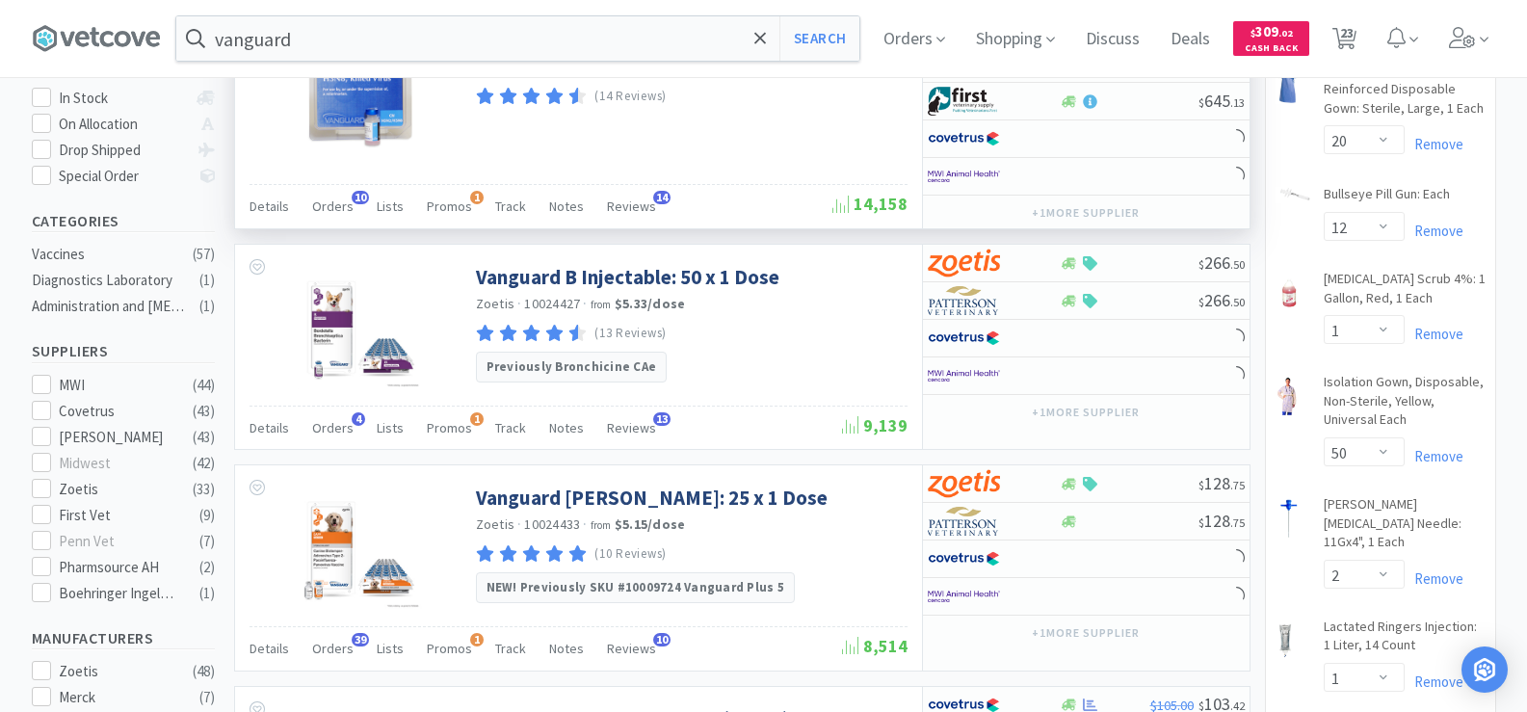
scroll to position [482, 0]
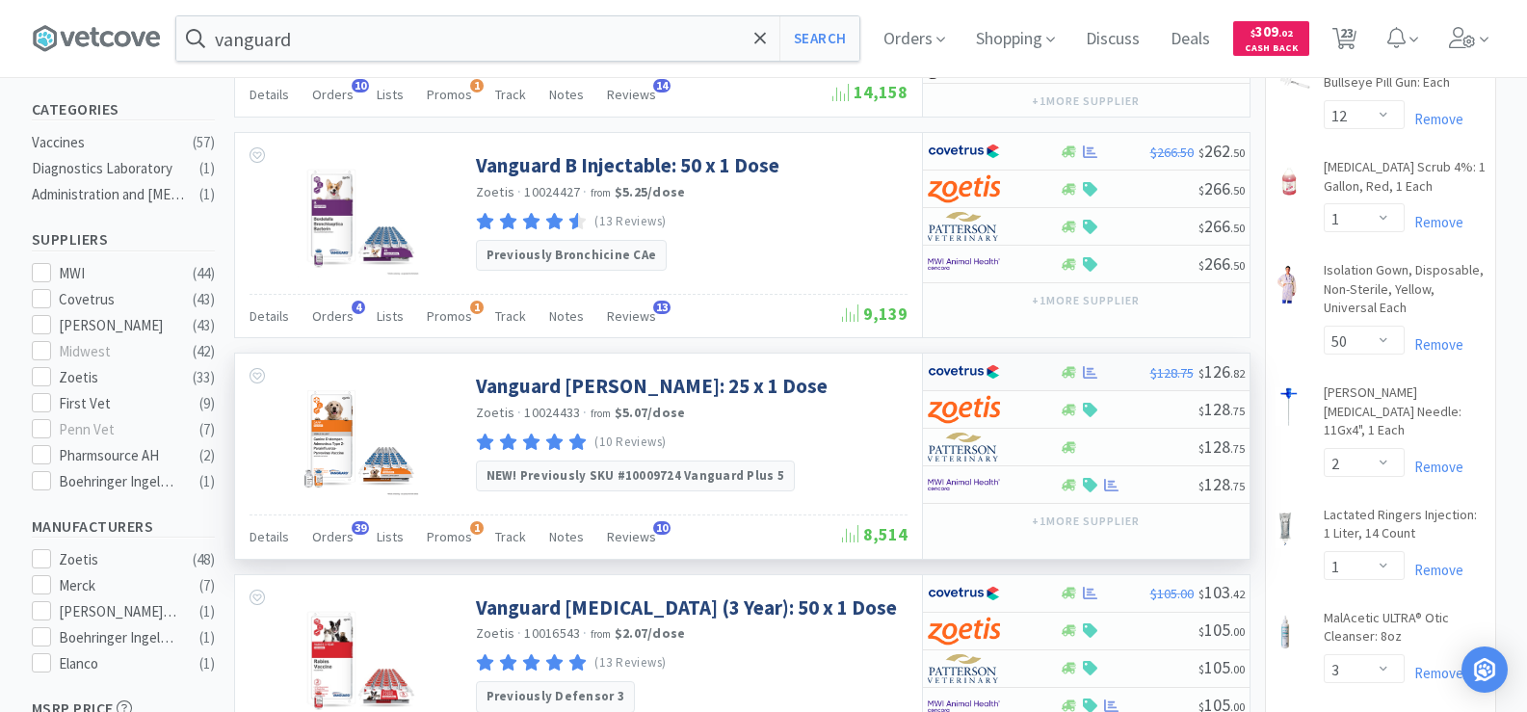
click at [1078, 369] on div at bounding box center [1069, 372] width 19 height 14
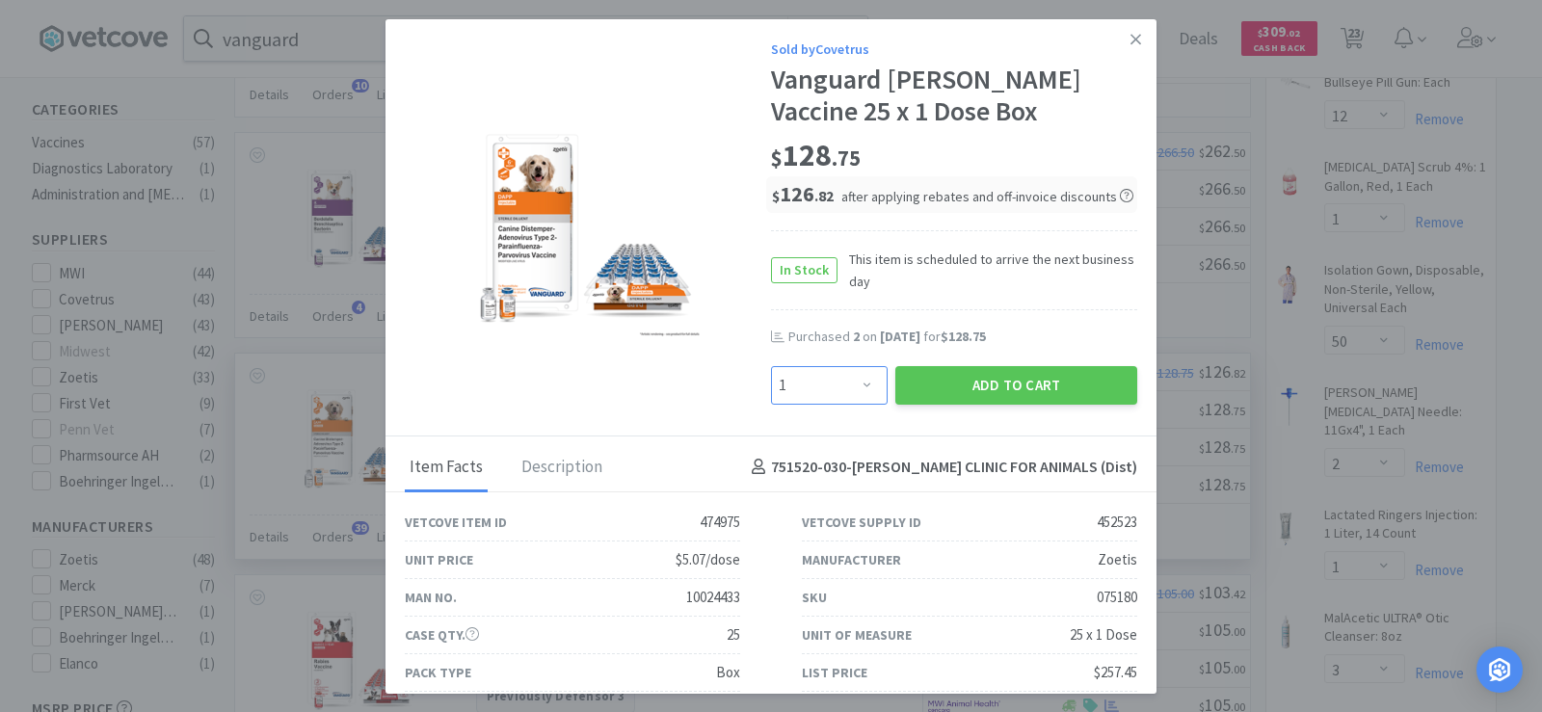
click at [848, 383] on select "Enter Quantity 1 2 3 4 5 6 7 8 9 10 11 12 13 14 15 16 17 18 19 20 Enter Quantity" at bounding box center [829, 385] width 117 height 39
select select "2"
click at [771, 366] on select "Enter Quantity 1 2 3 4 5 6 7 8 9 10 11 12 13 14 15 16 17 18 19 20 Enter Quantity" at bounding box center [829, 385] width 117 height 39
click at [995, 391] on button "Add to Cart" at bounding box center [1016, 385] width 242 height 39
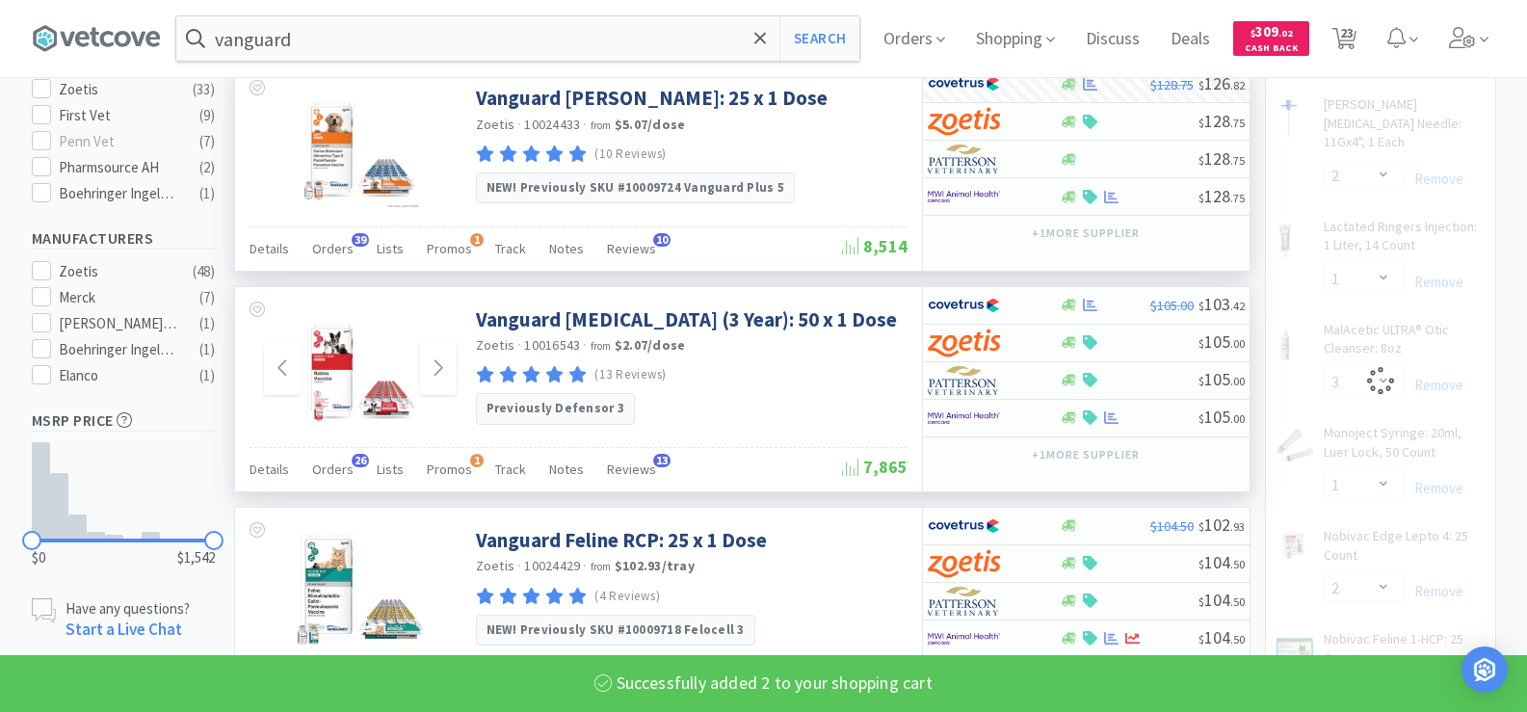
scroll to position [771, 0]
select select "2"
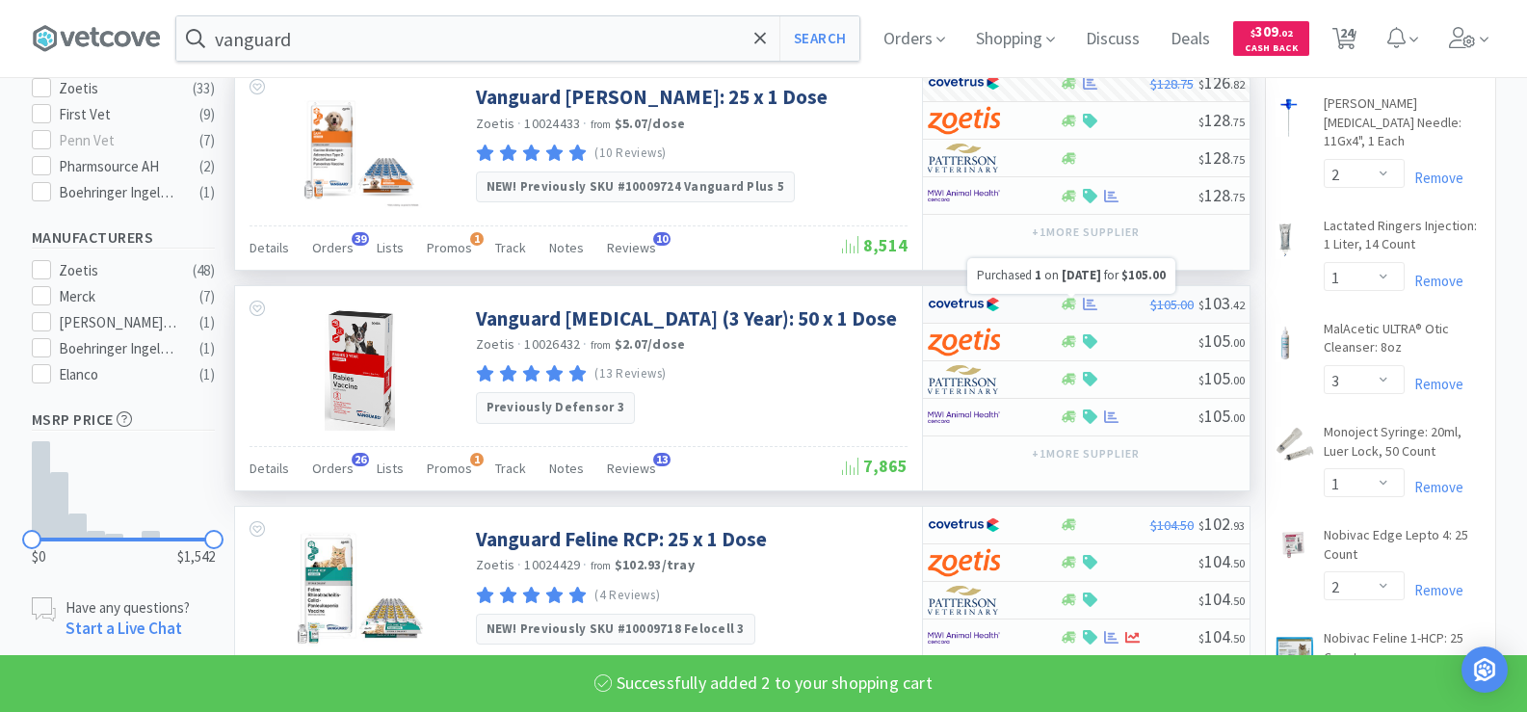
click at [1094, 304] on icon at bounding box center [1090, 304] width 14 height 14
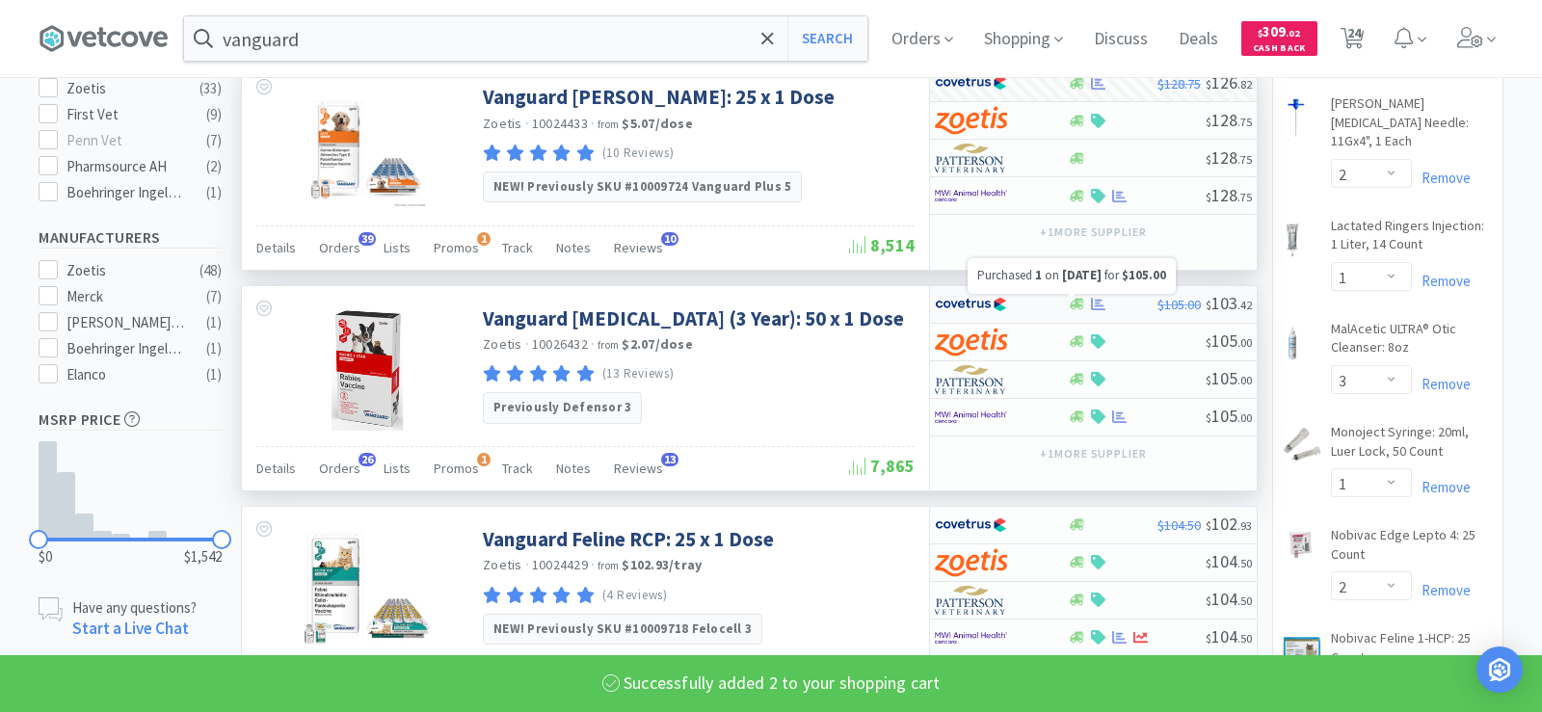
select select "1"
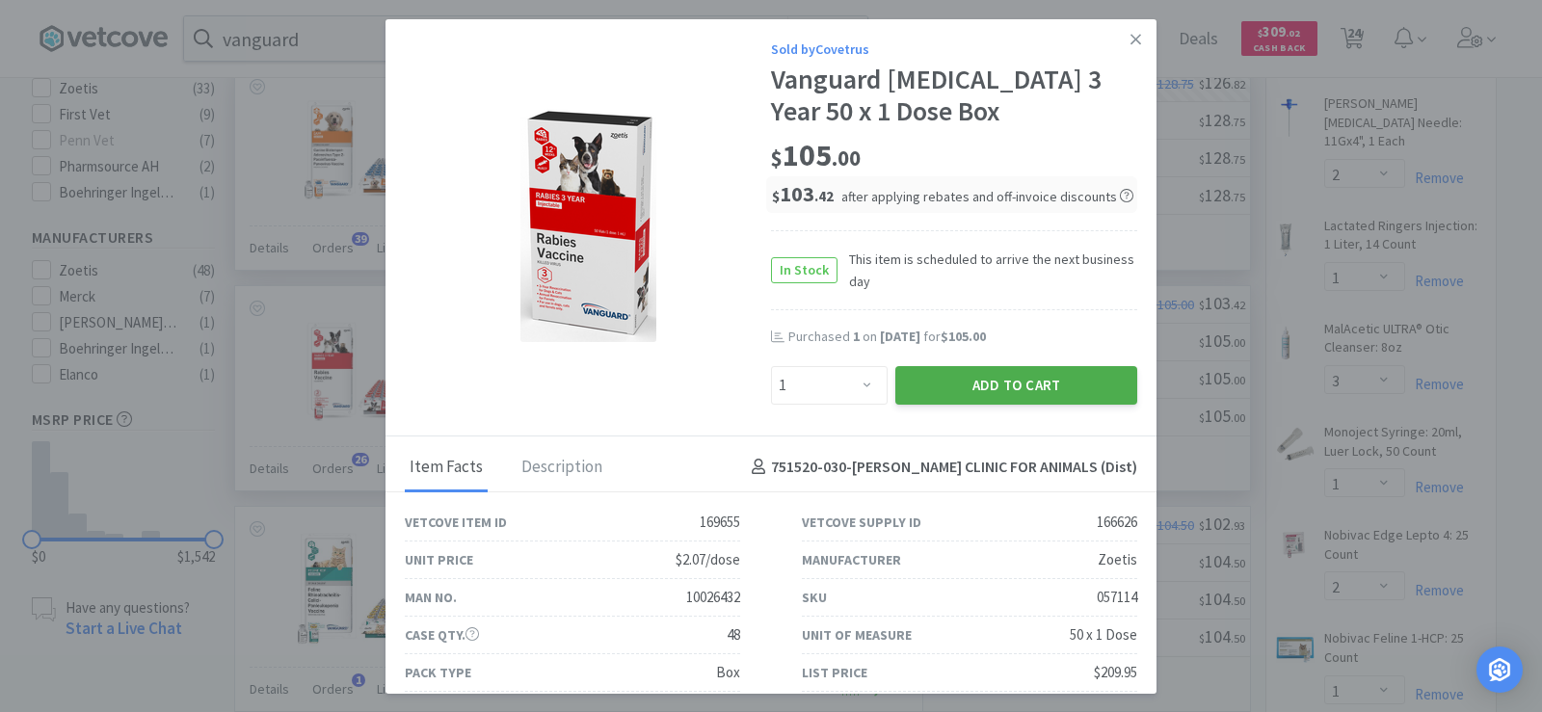
click at [1076, 382] on button "Add to Cart" at bounding box center [1016, 385] width 242 height 39
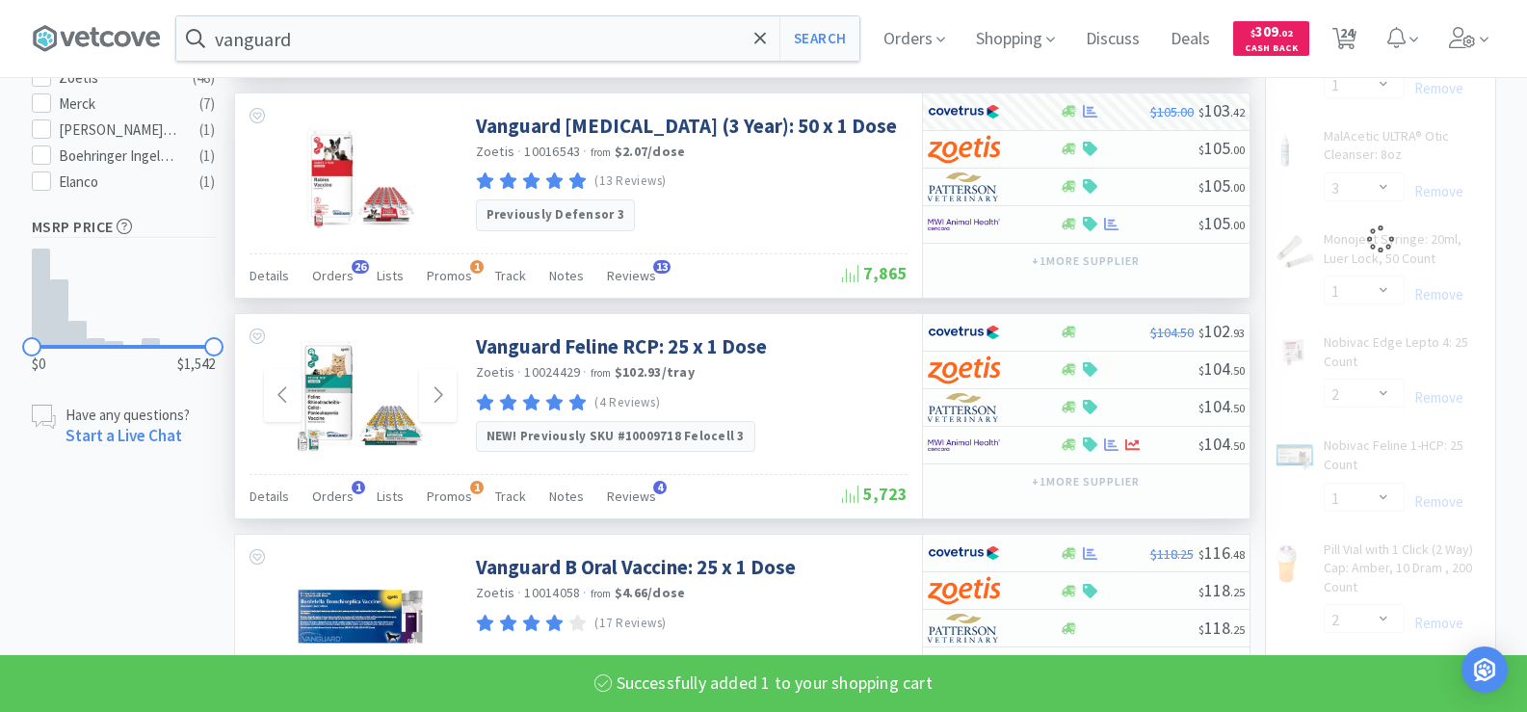
select select "1"
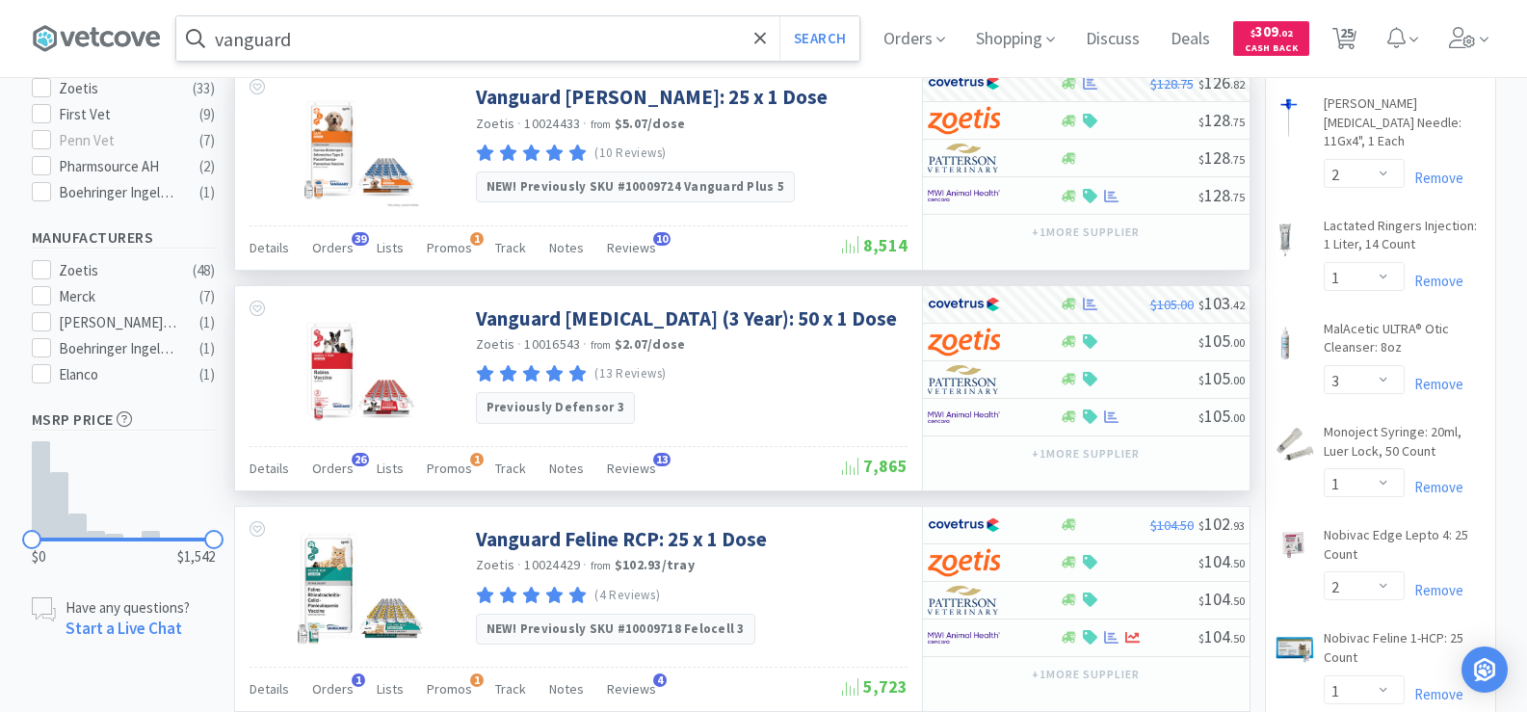
click at [347, 52] on input "vanguard" at bounding box center [517, 38] width 683 height 44
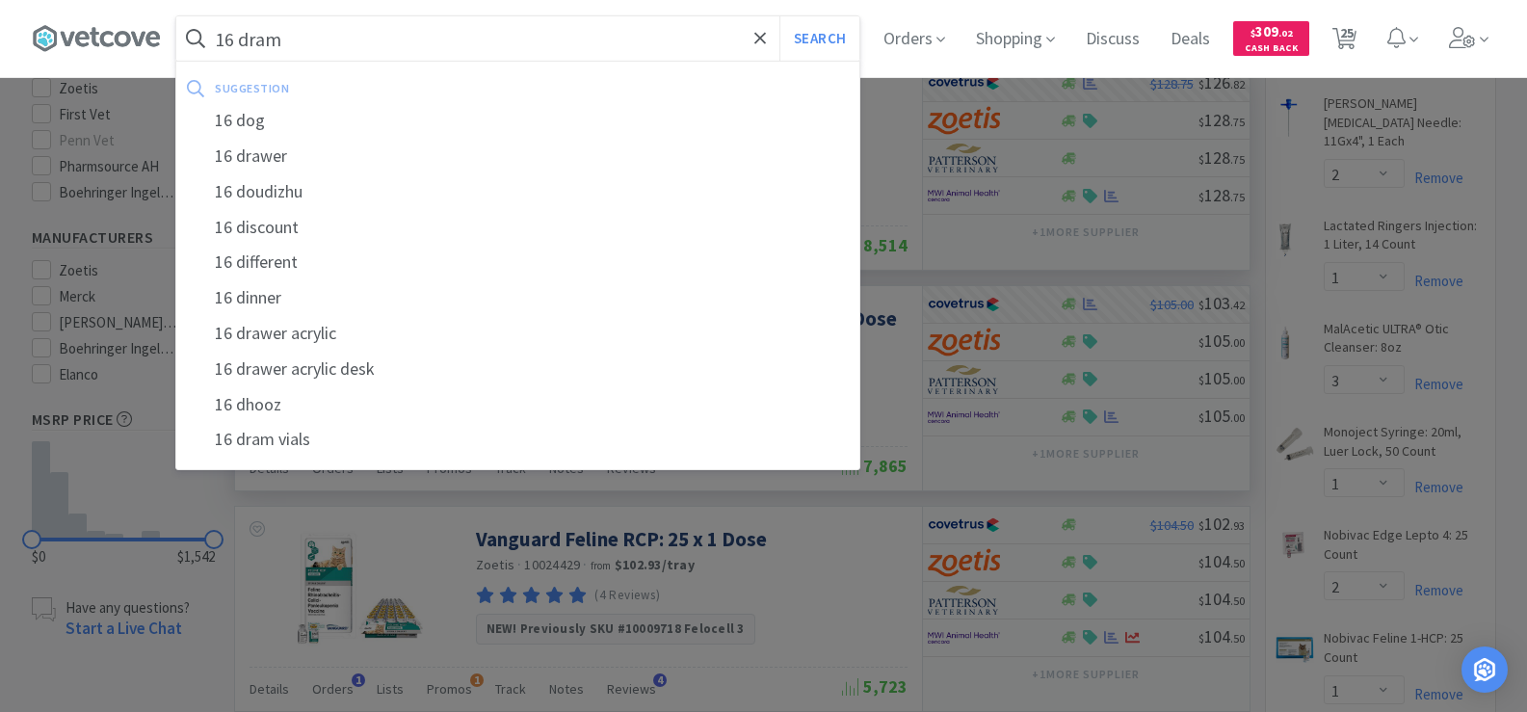
type input "16 dram"
click at [780, 16] on button "Search" at bounding box center [820, 38] width 80 height 44
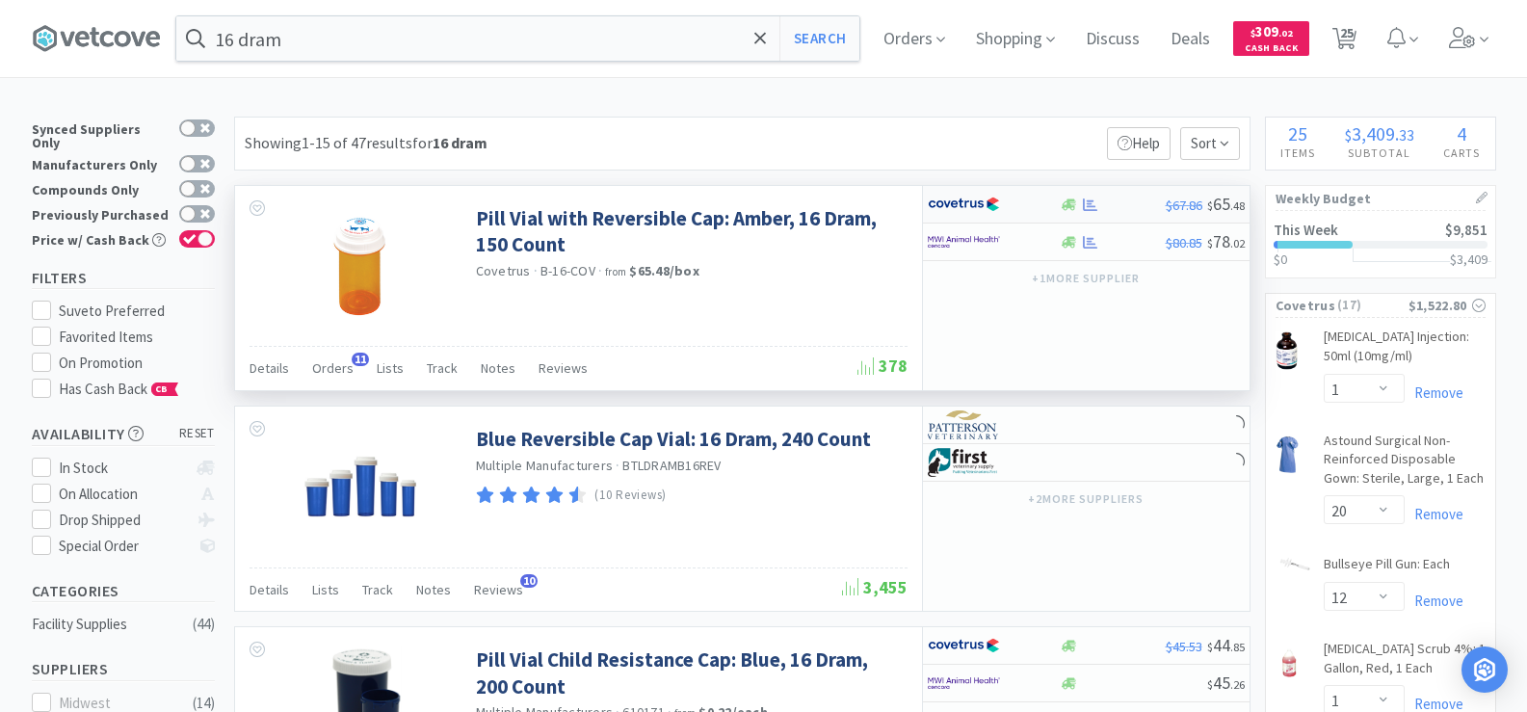
click at [1089, 203] on icon at bounding box center [1090, 204] width 14 height 13
select select "1"
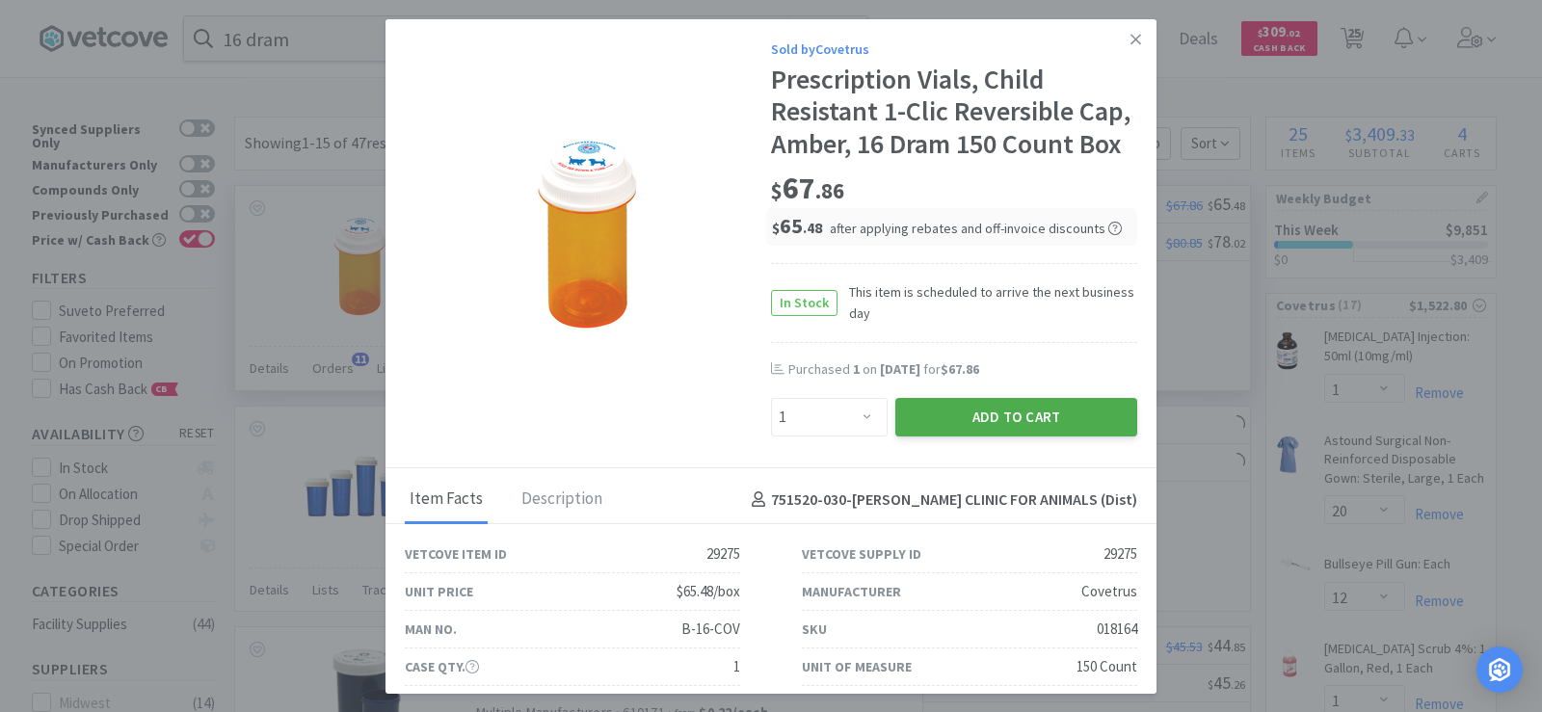
click at [1074, 437] on button "Add to Cart" at bounding box center [1016, 417] width 242 height 39
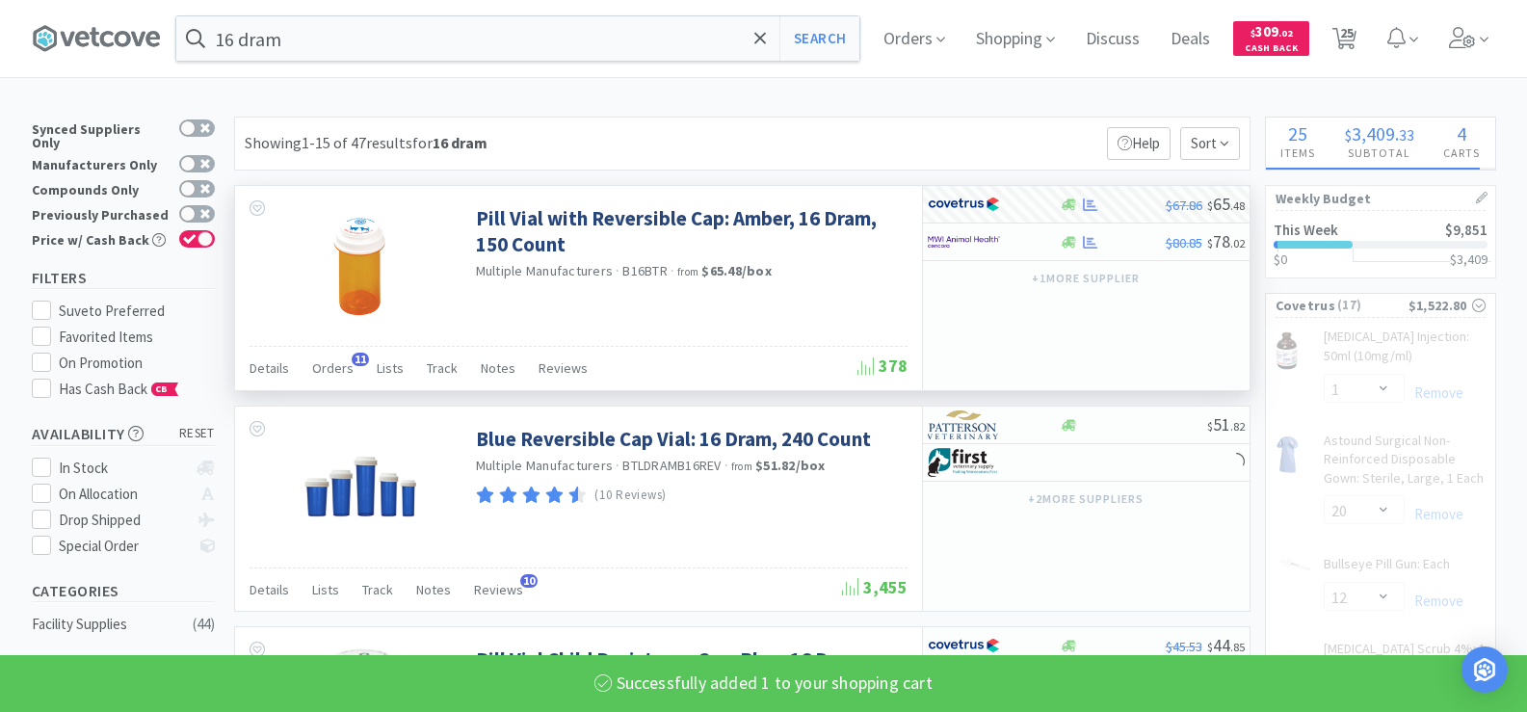
click at [341, 39] on input "16 dram" at bounding box center [517, 38] width 683 height 44
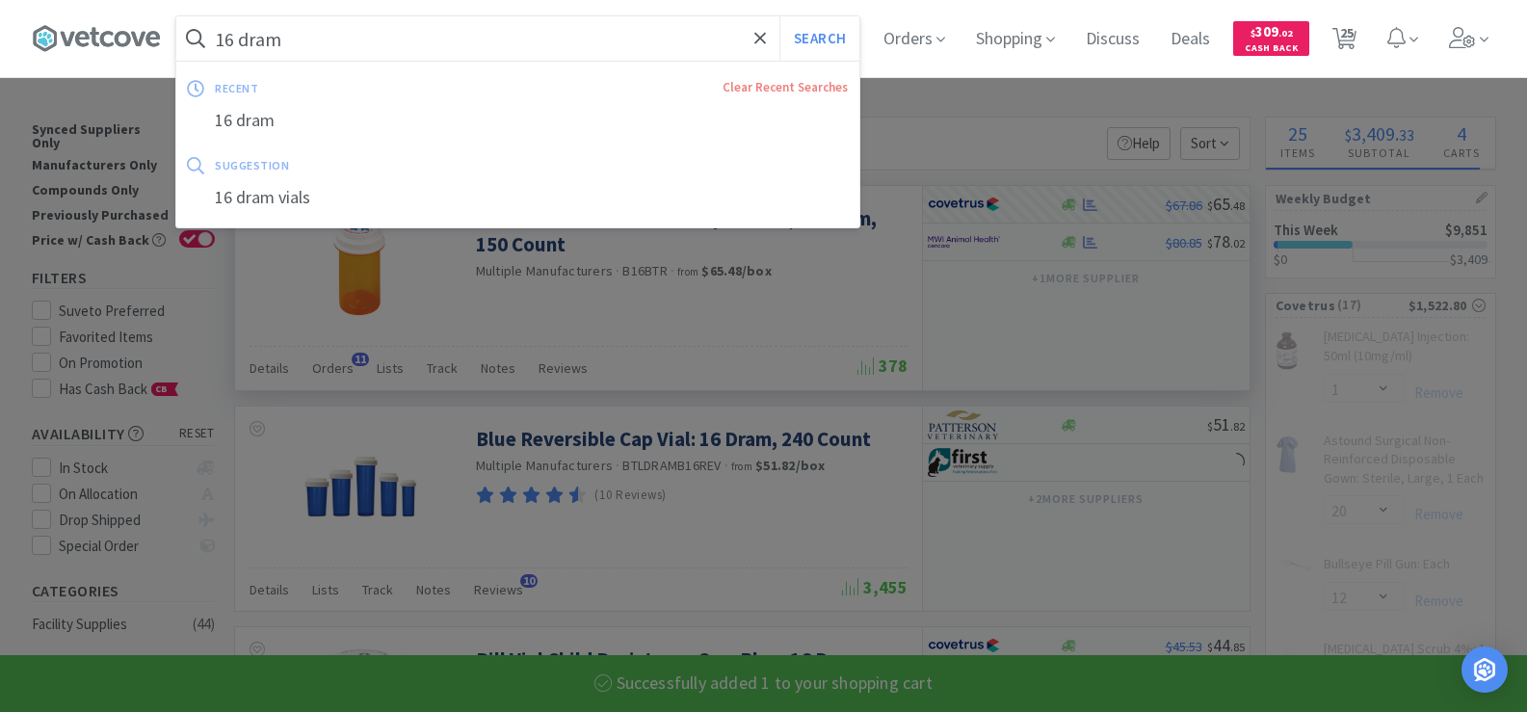
select select "1"
select select "2"
select select "1"
select select "2"
select select "1"
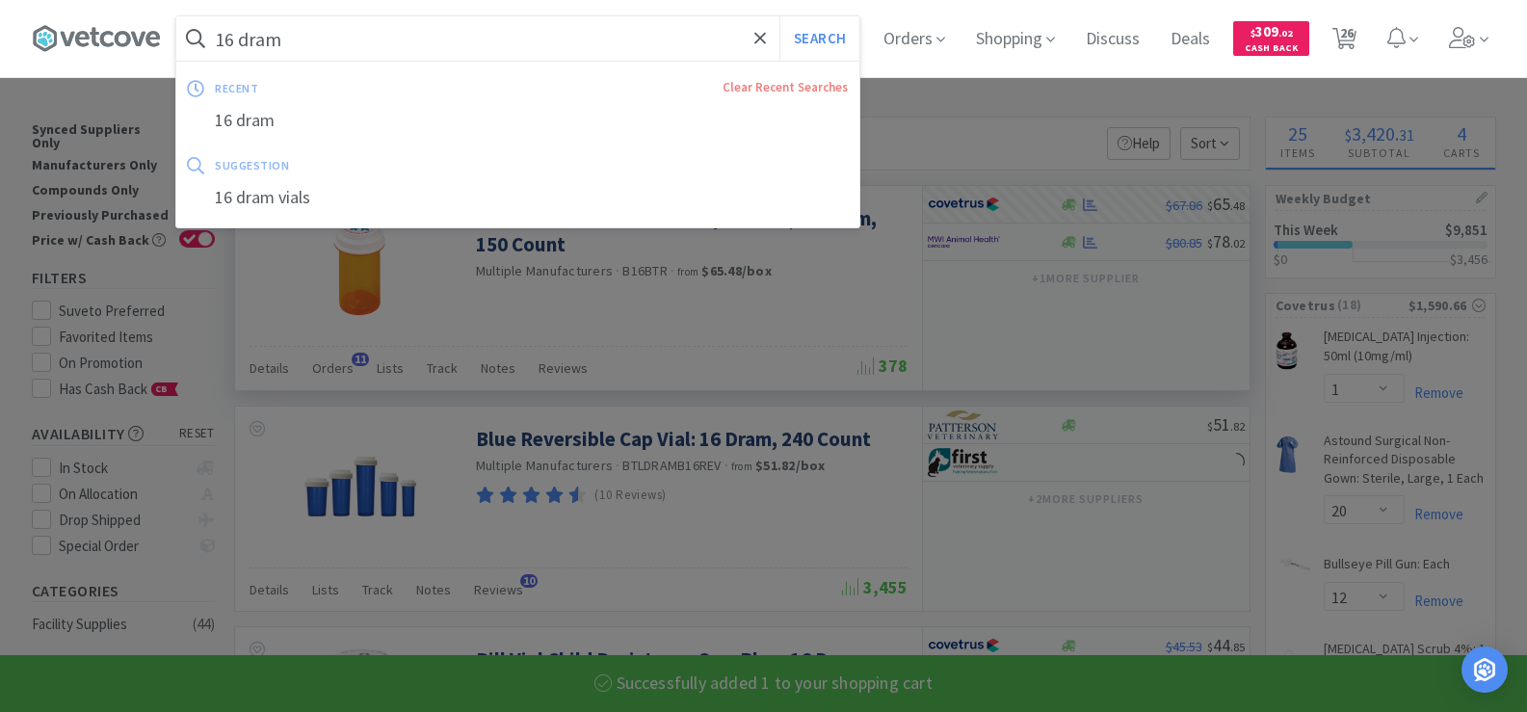
type input "e"
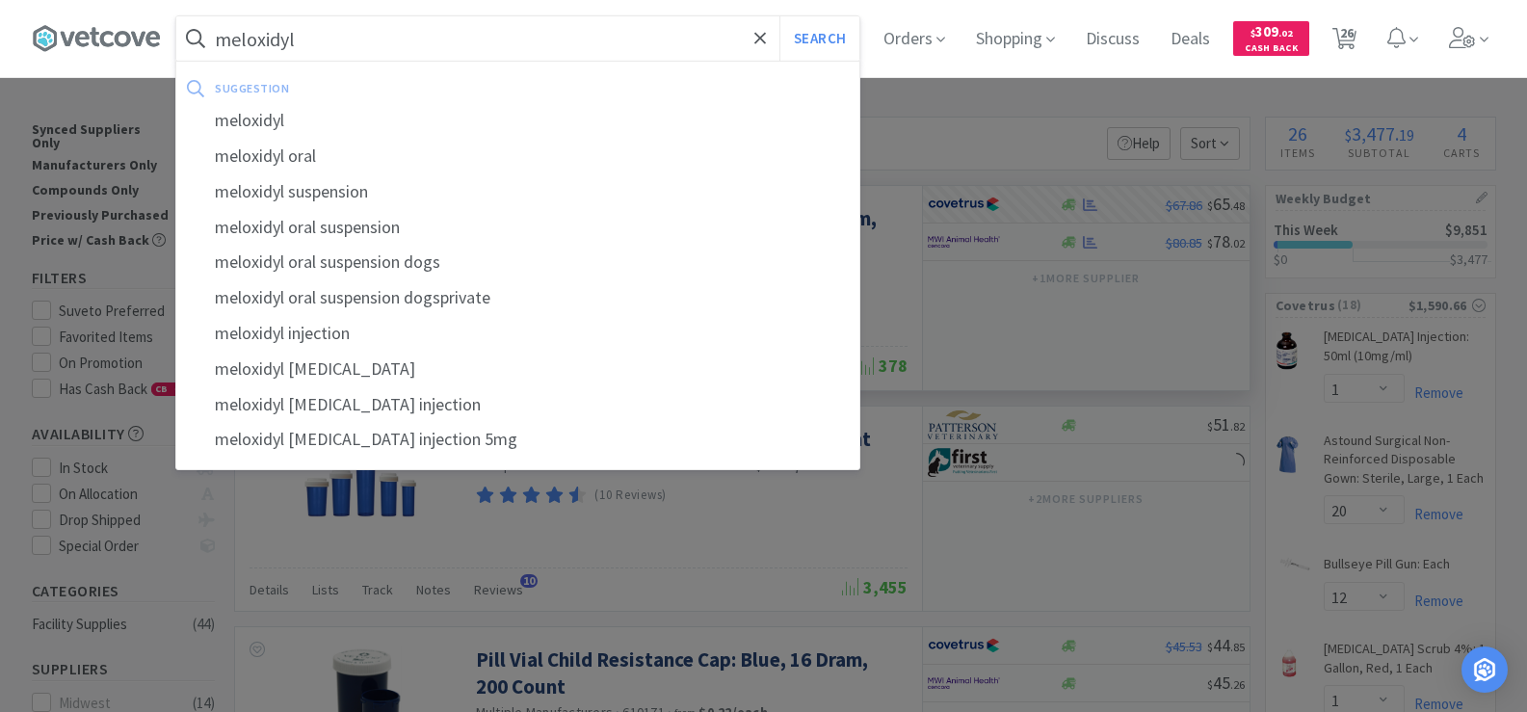
type input "meloxidyl"
click at [780, 16] on button "Search" at bounding box center [820, 38] width 80 height 44
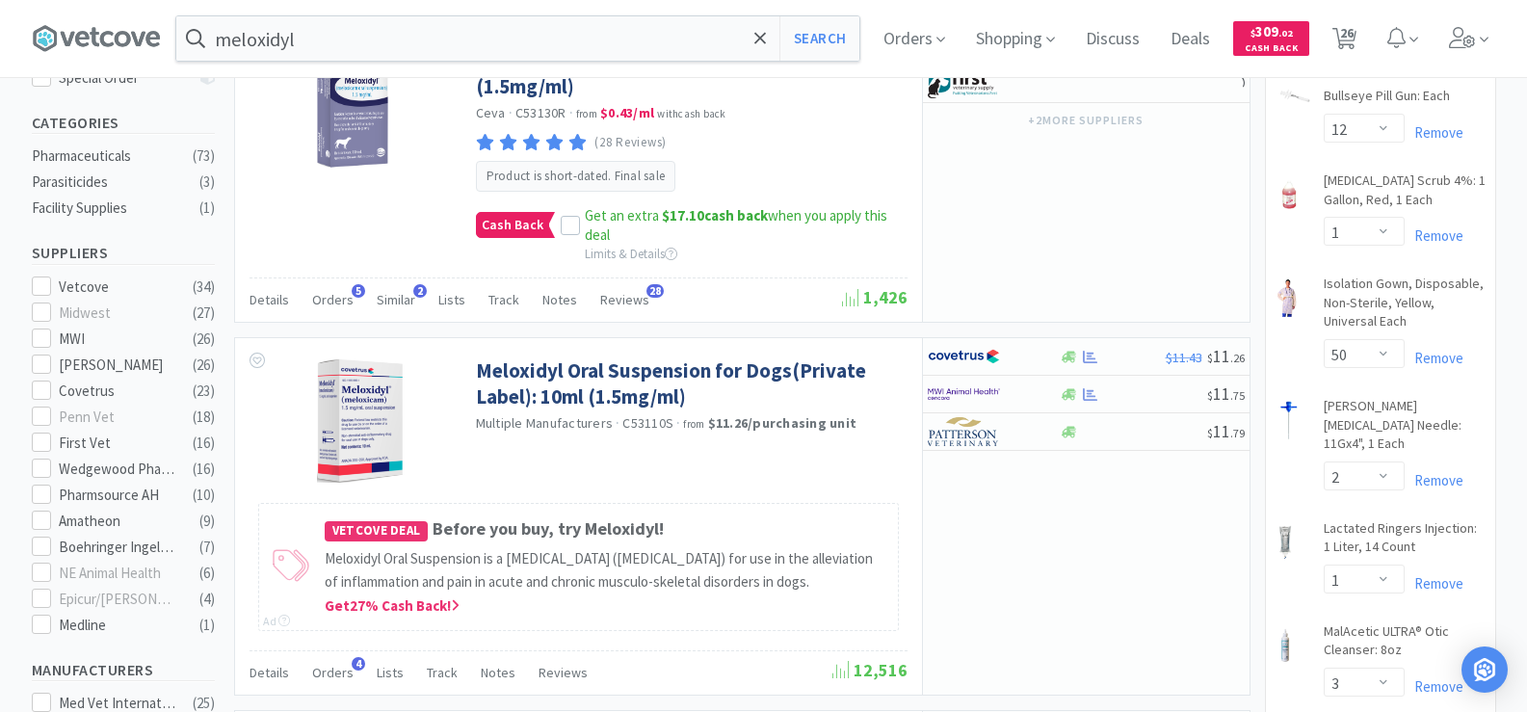
scroll to position [482, 0]
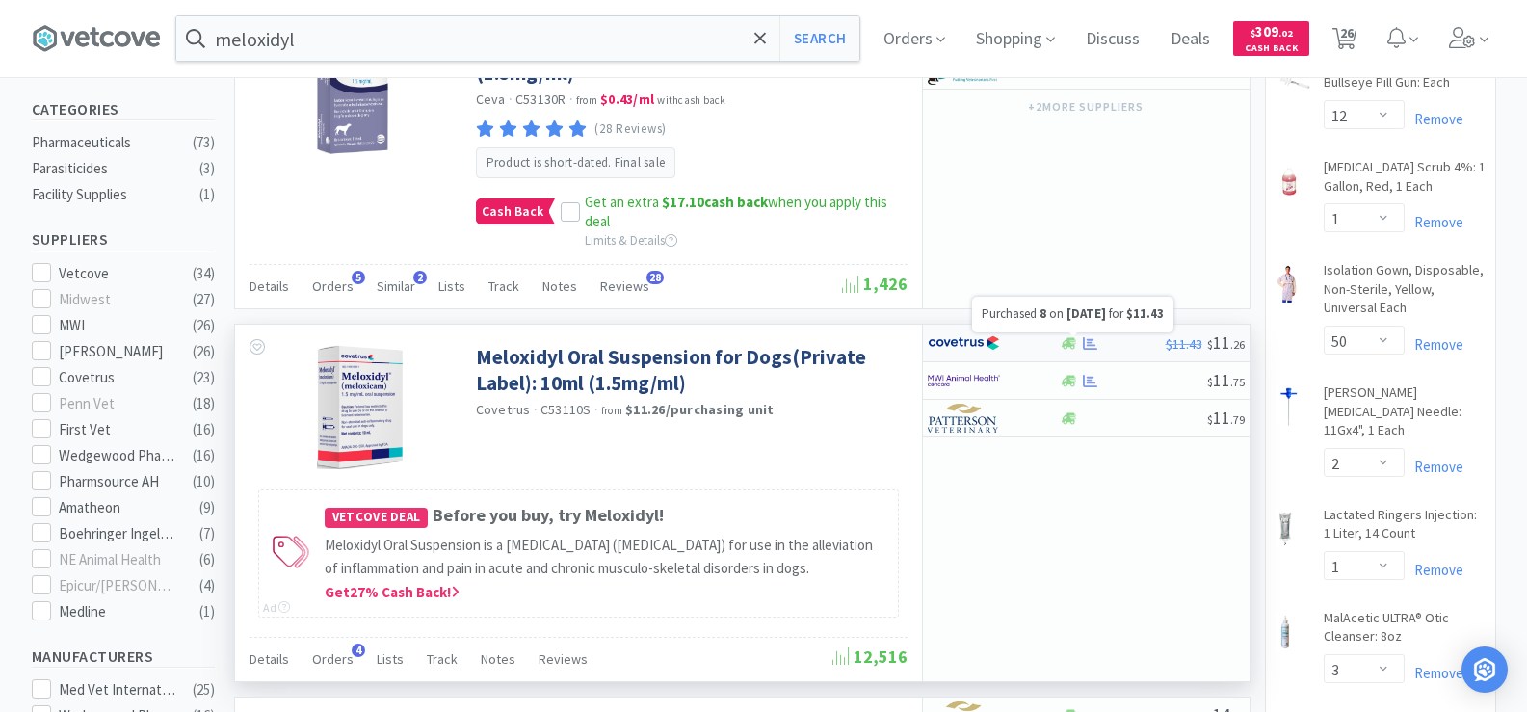
click at [1101, 338] on div at bounding box center [1113, 343] width 106 height 14
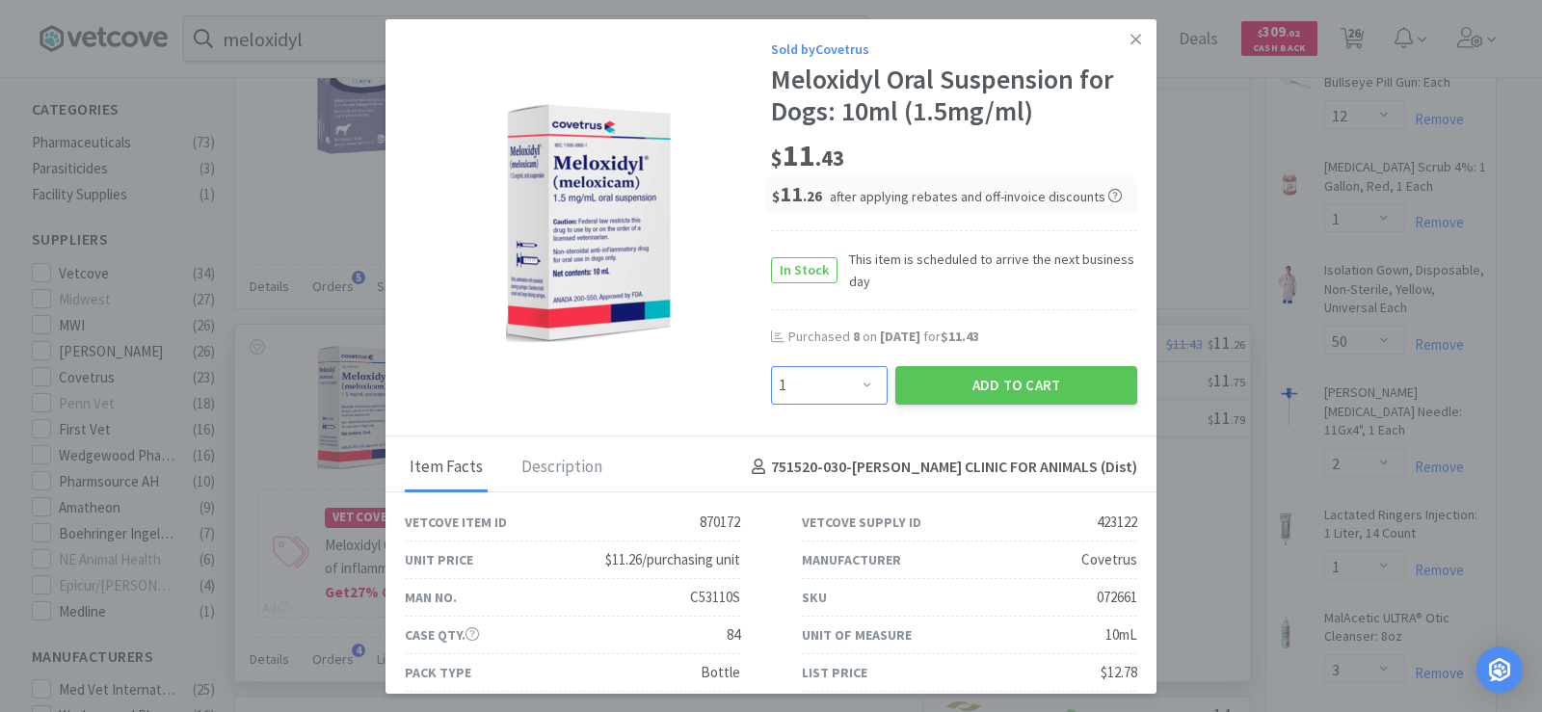
click at [852, 378] on select "Enter Quantity 1 2 3 4 5 6 7 8 9 10 11 12 13 14 15 16 17 18 19 20 Enter Quantity" at bounding box center [829, 385] width 117 height 39
select select "6"
click at [771, 366] on select "Enter Quantity 1 2 3 4 5 6 7 8 9 10 11 12 13 14 15 16 17 18 19 20 Enter Quantity" at bounding box center [829, 385] width 117 height 39
click at [969, 387] on button "Add to Cart" at bounding box center [1016, 385] width 242 height 39
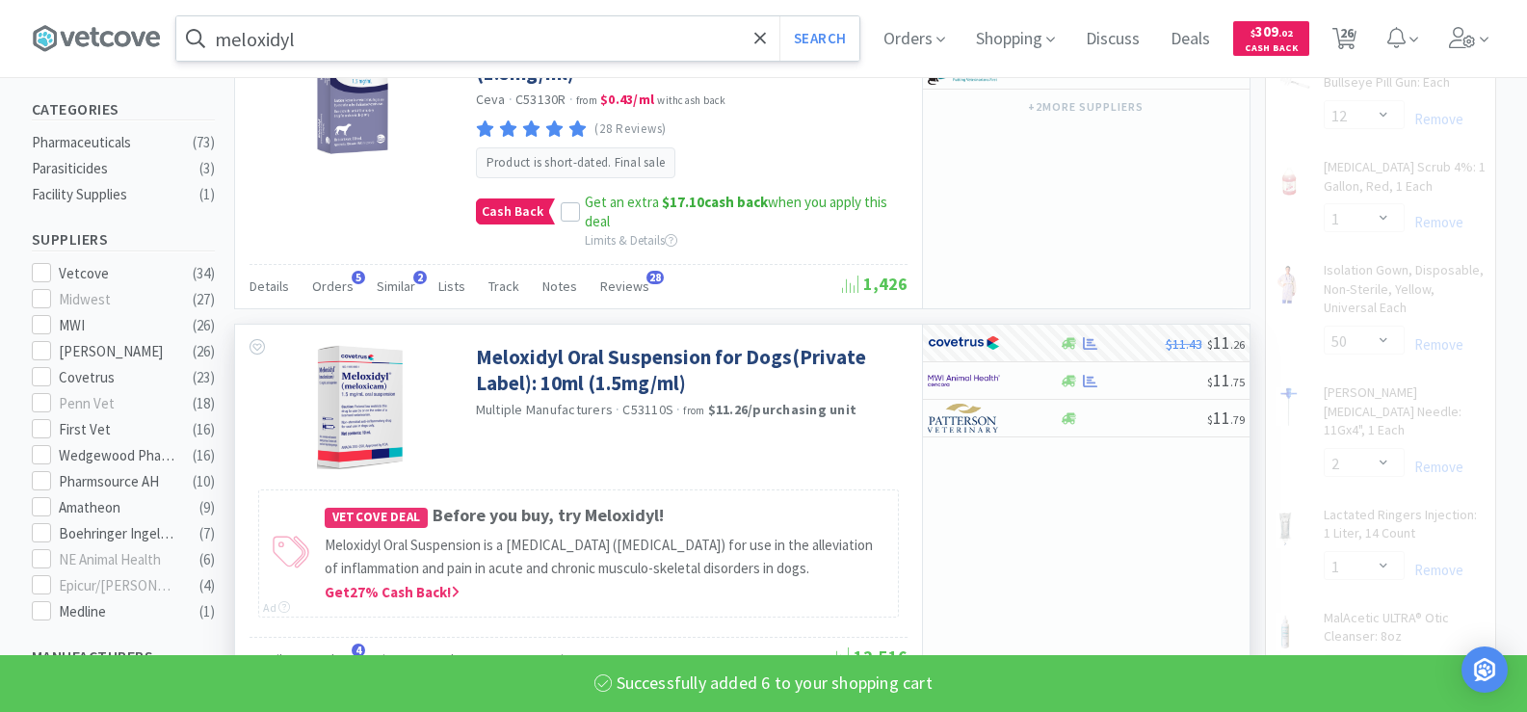
select select "6"
select select "1"
select select "2"
select select "1"
select select "2"
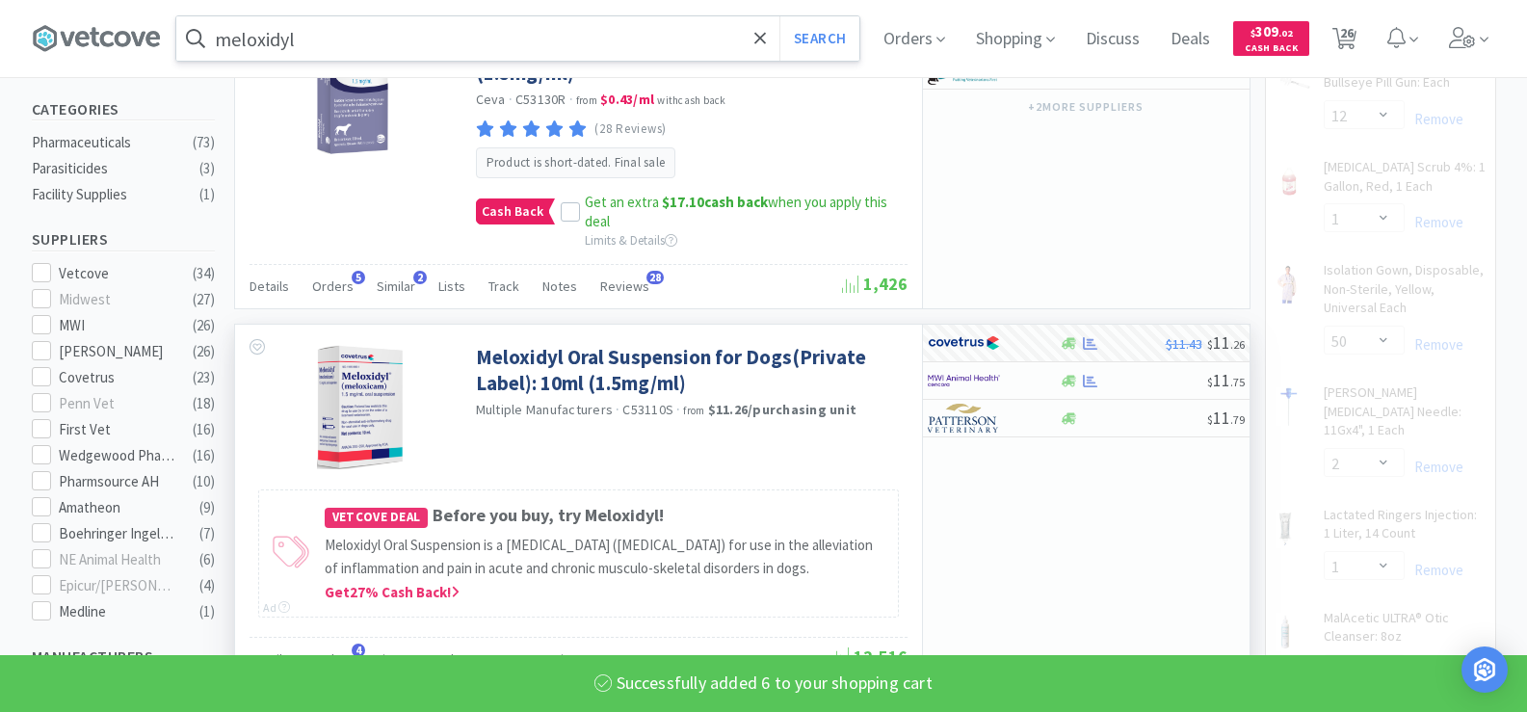
select select "1"
select select "2"
select select "1"
select select "2"
select select "1"
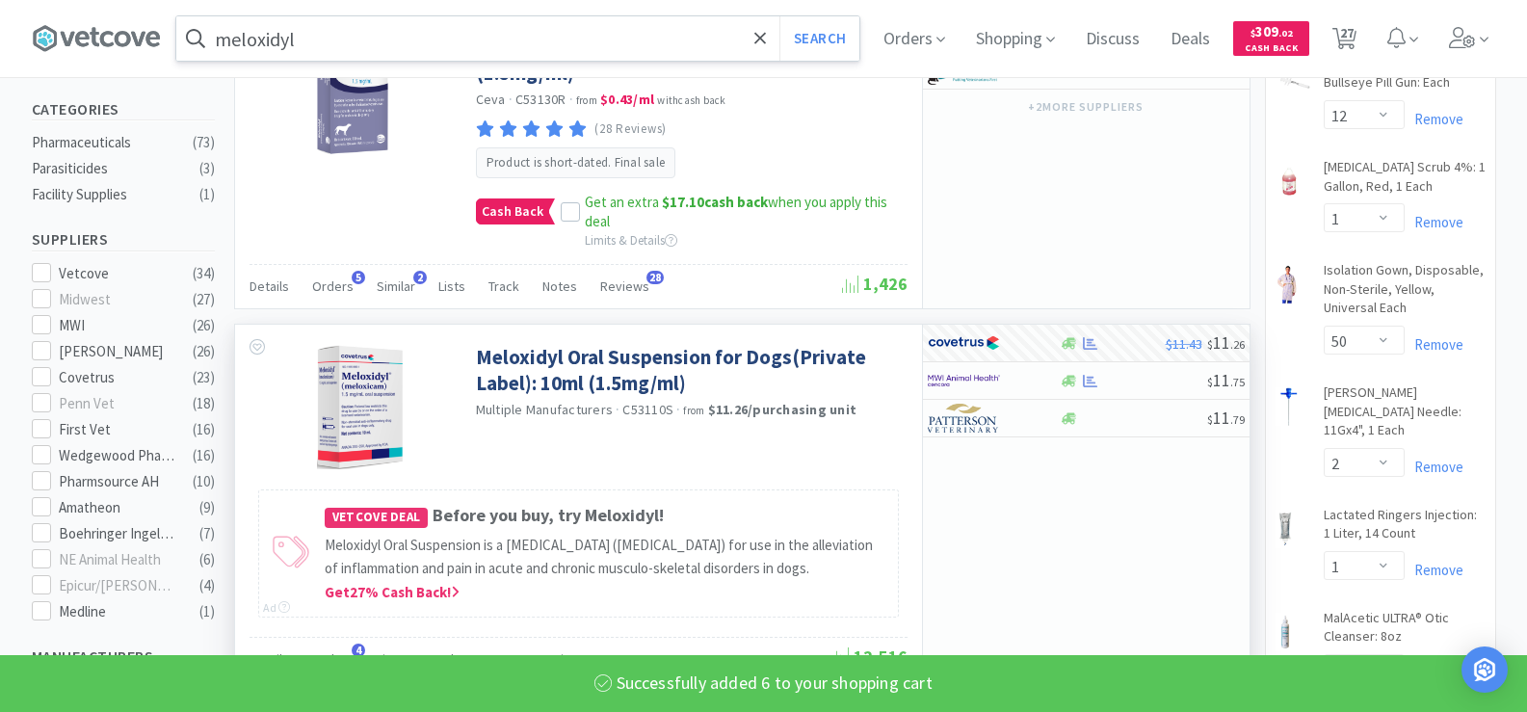
click at [343, 18] on input "meloxidyl" at bounding box center [517, 38] width 683 height 44
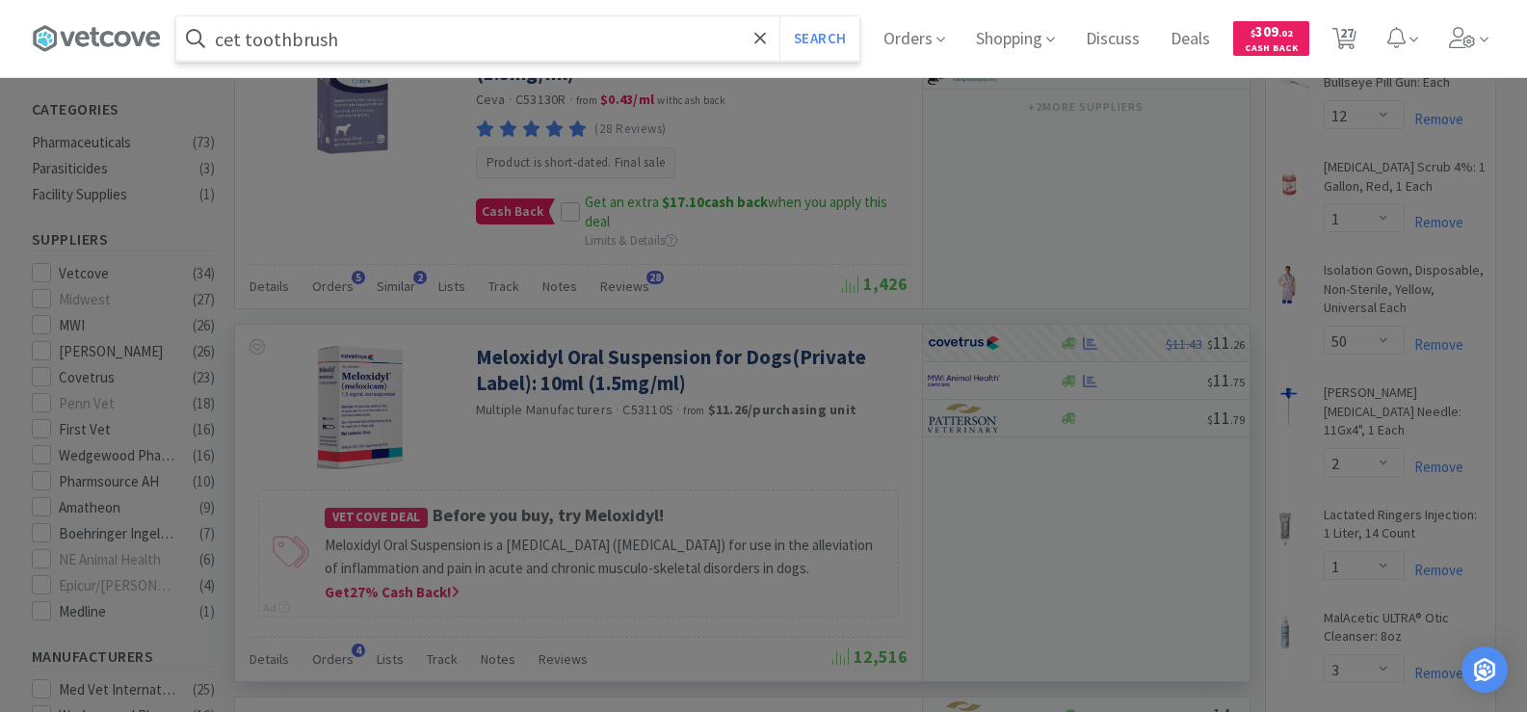
type input "cet toothbrush"
click at [780, 16] on button "Search" at bounding box center [820, 38] width 80 height 44
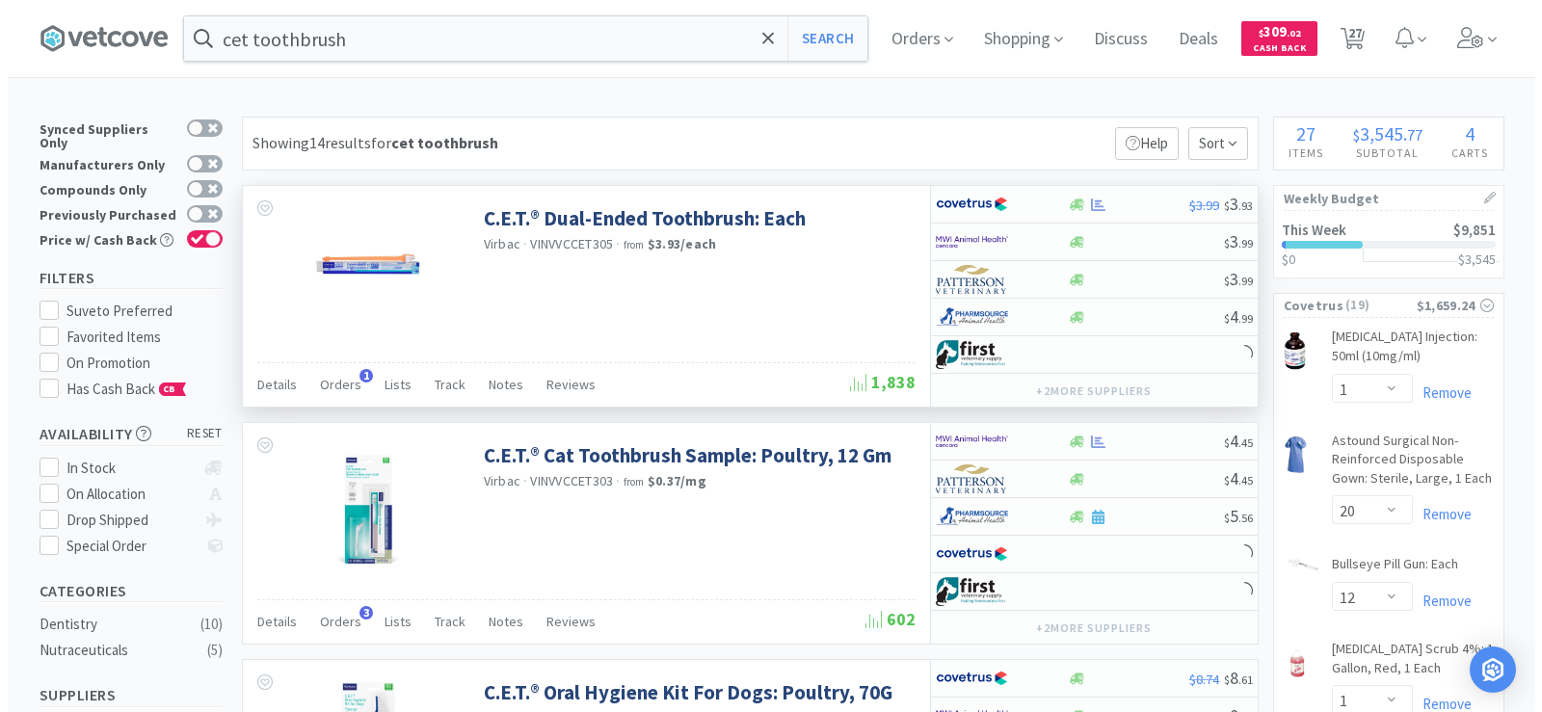
scroll to position [96, 0]
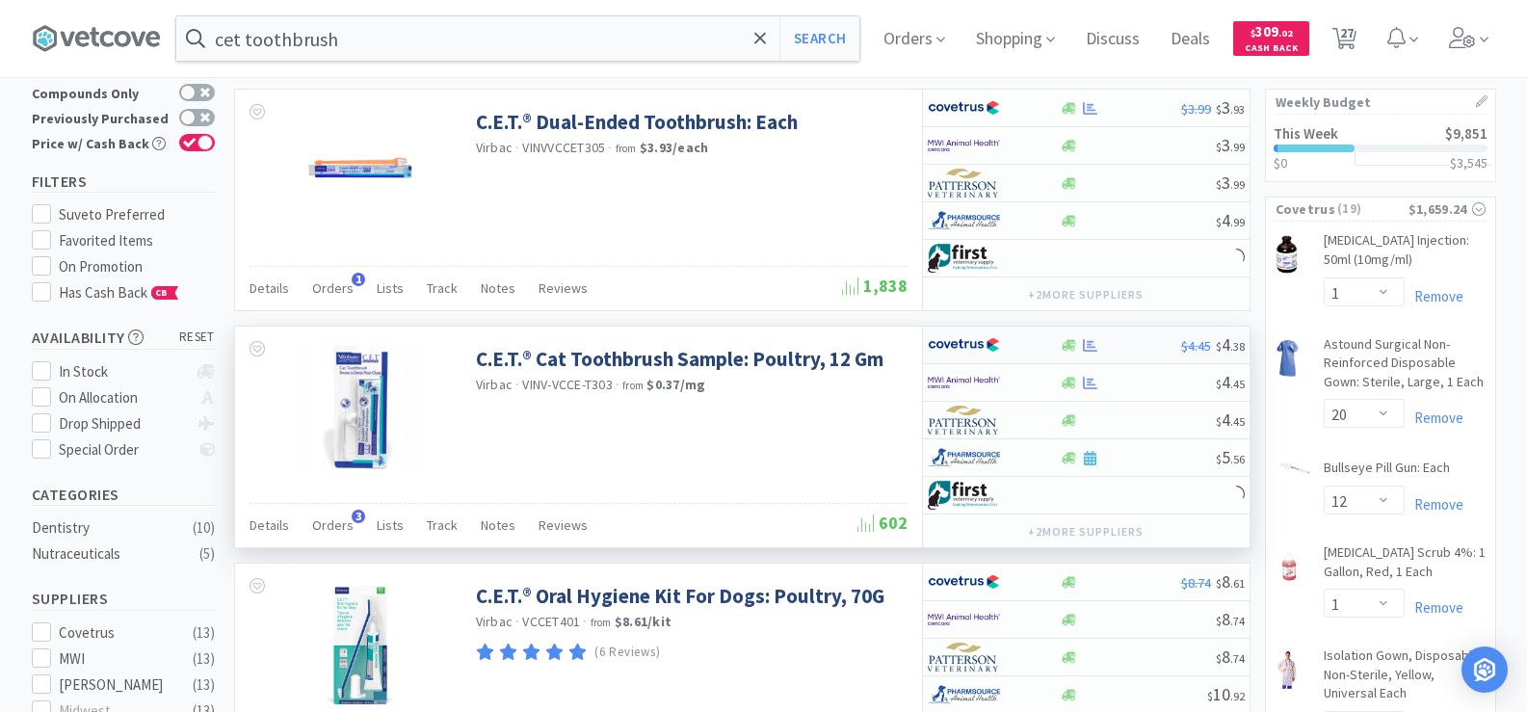
click at [1079, 343] on div at bounding box center [1120, 345] width 121 height 14
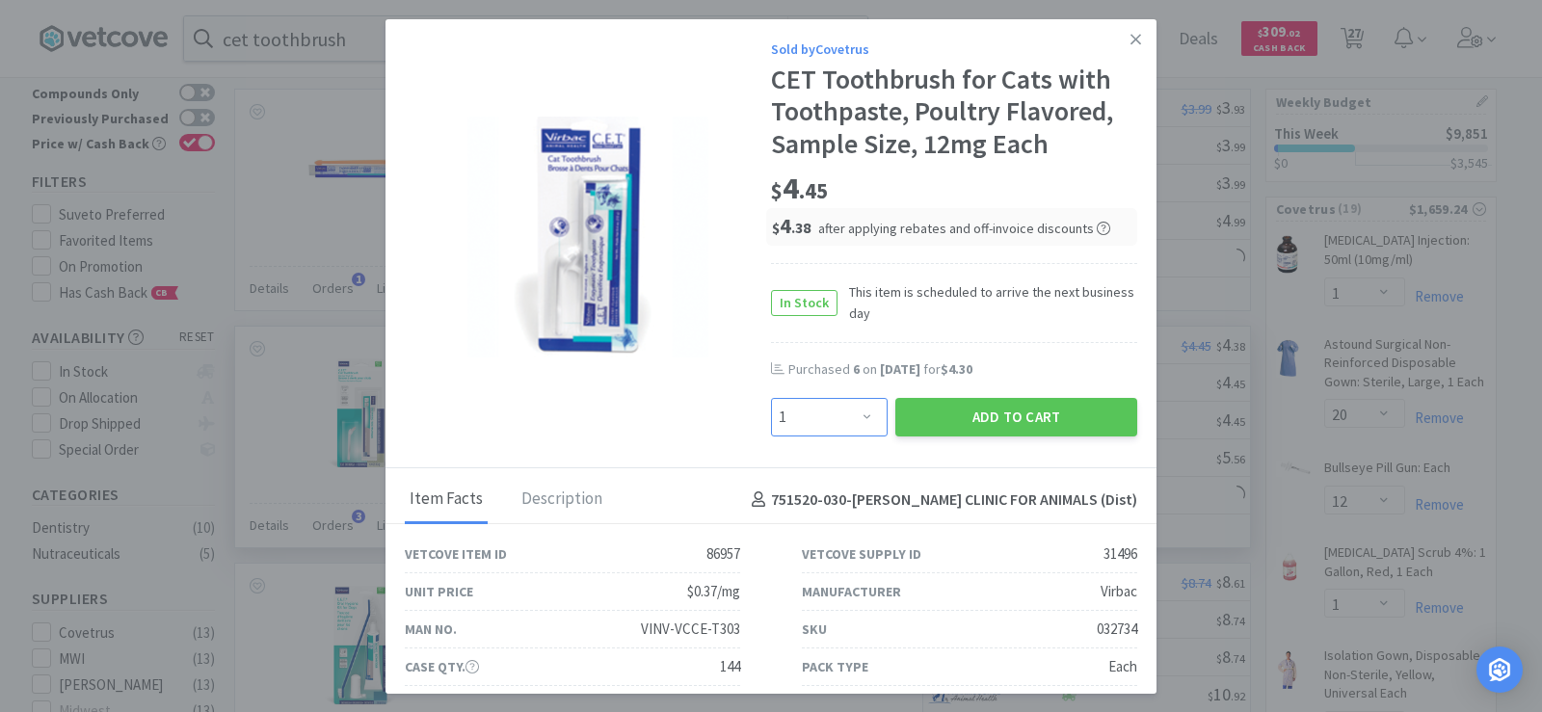
click at [844, 409] on select "Enter Quantity 1 2 3 4 5 6 7 8 9 10 11 12 13 14 15 16 17 18 19 20 Enter Quantity" at bounding box center [829, 417] width 117 height 39
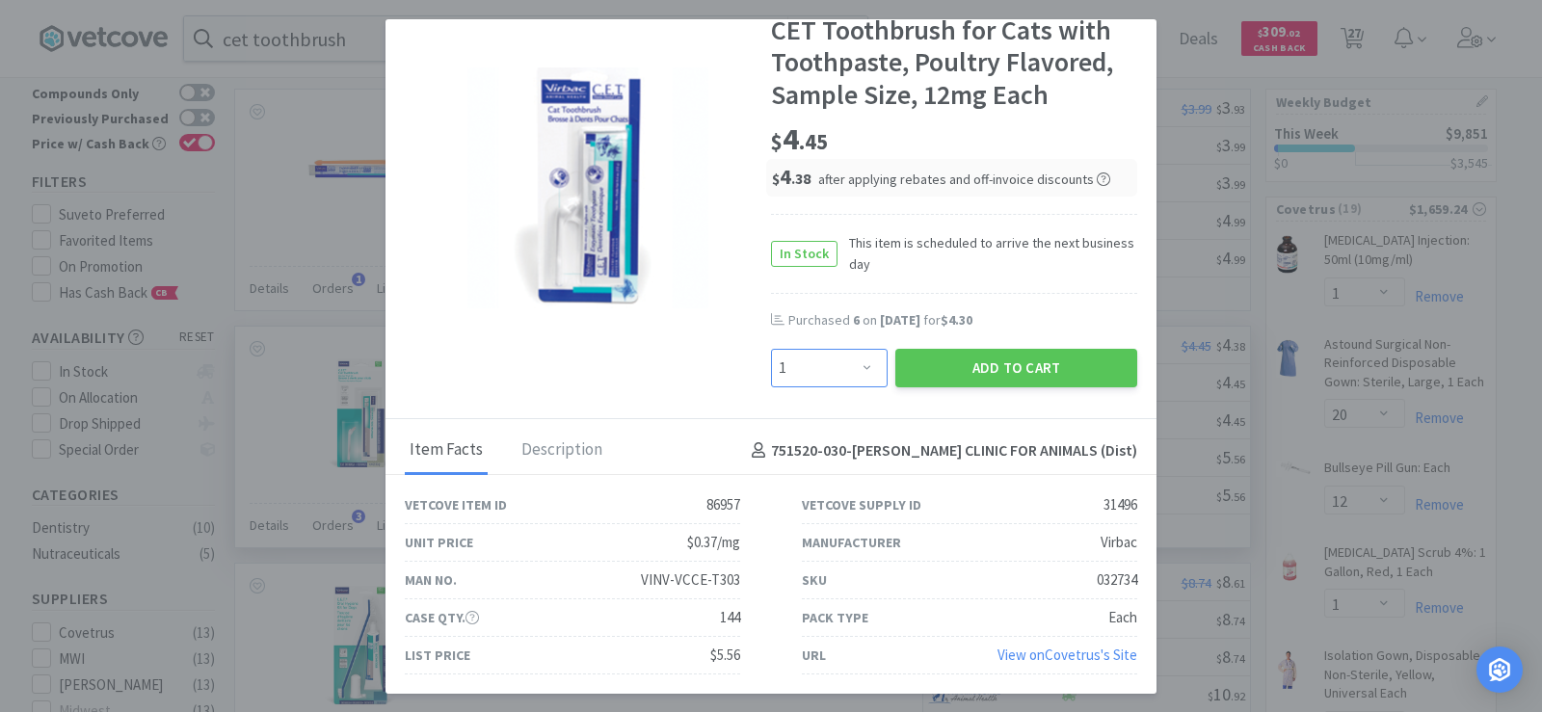
click at [857, 365] on select "Enter Quantity 1 2 3 4 5 6 7 8 9 10 11 12 13 14 15 16 17 18 19 20 Enter Quantity" at bounding box center [829, 368] width 117 height 39
select select "10"
click at [771, 349] on select "Enter Quantity 1 2 3 4 5 6 7 8 9 10 11 12 13 14 15 16 17 18 19 20 Enter Quantity" at bounding box center [829, 368] width 117 height 39
click at [964, 370] on button "Add to Cart" at bounding box center [1016, 368] width 242 height 39
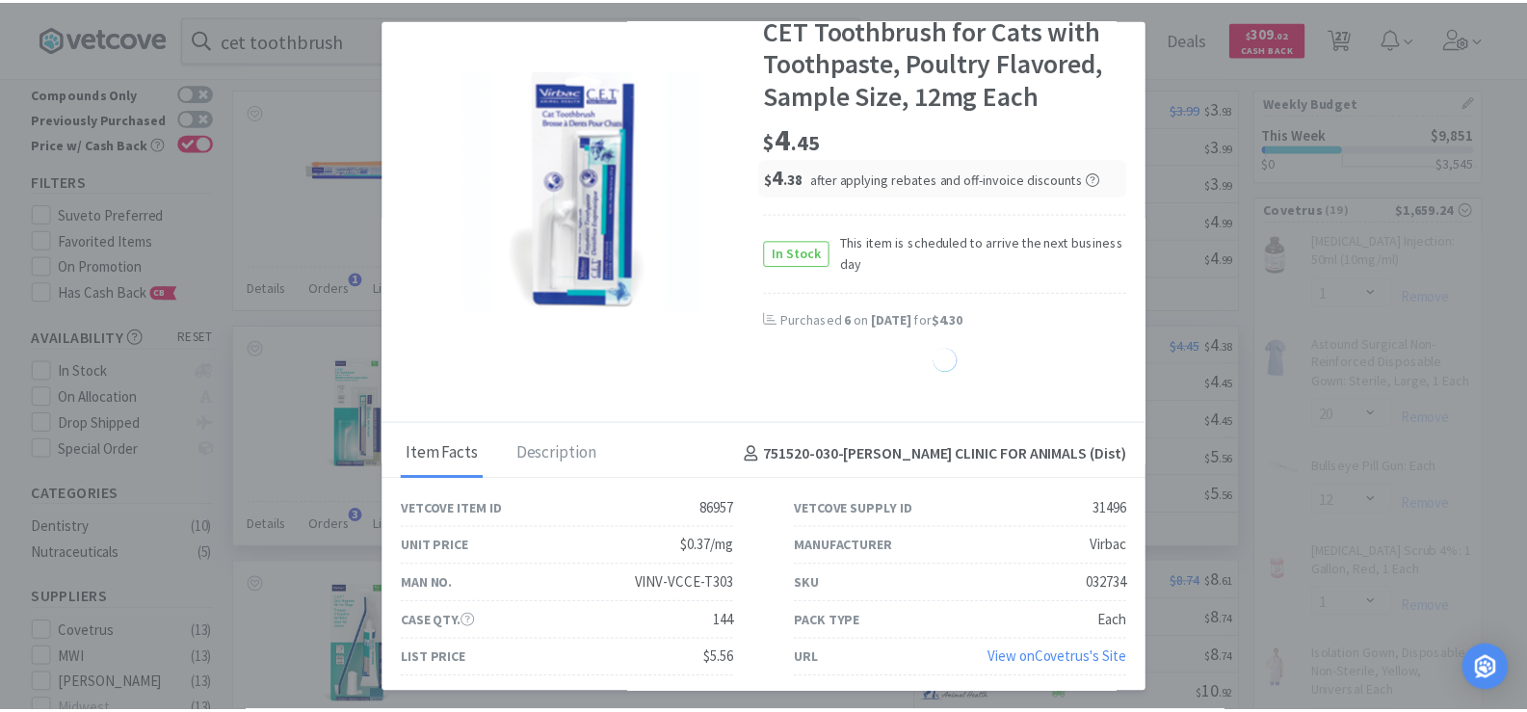
scroll to position [51, 0]
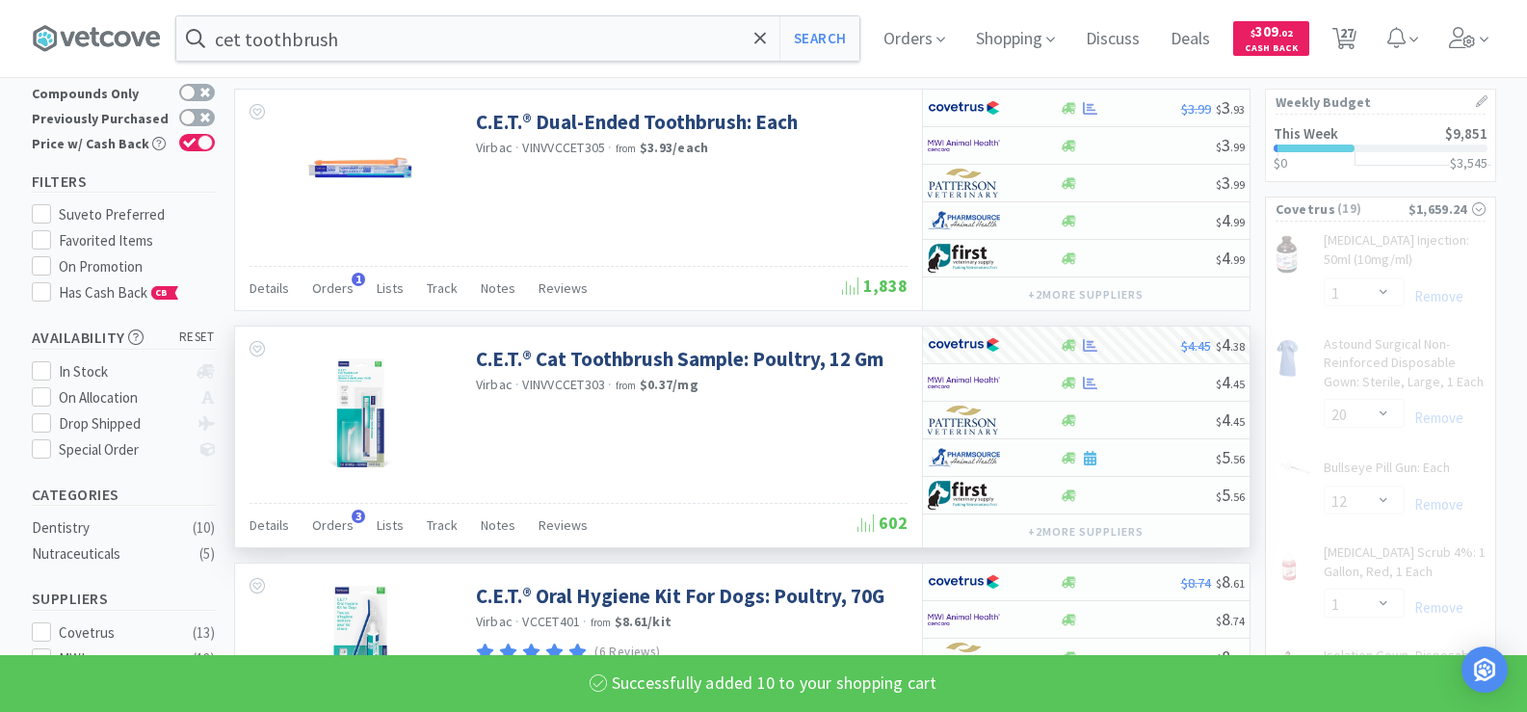
select select "10"
select select "1"
select select "2"
select select "1"
select select "3"
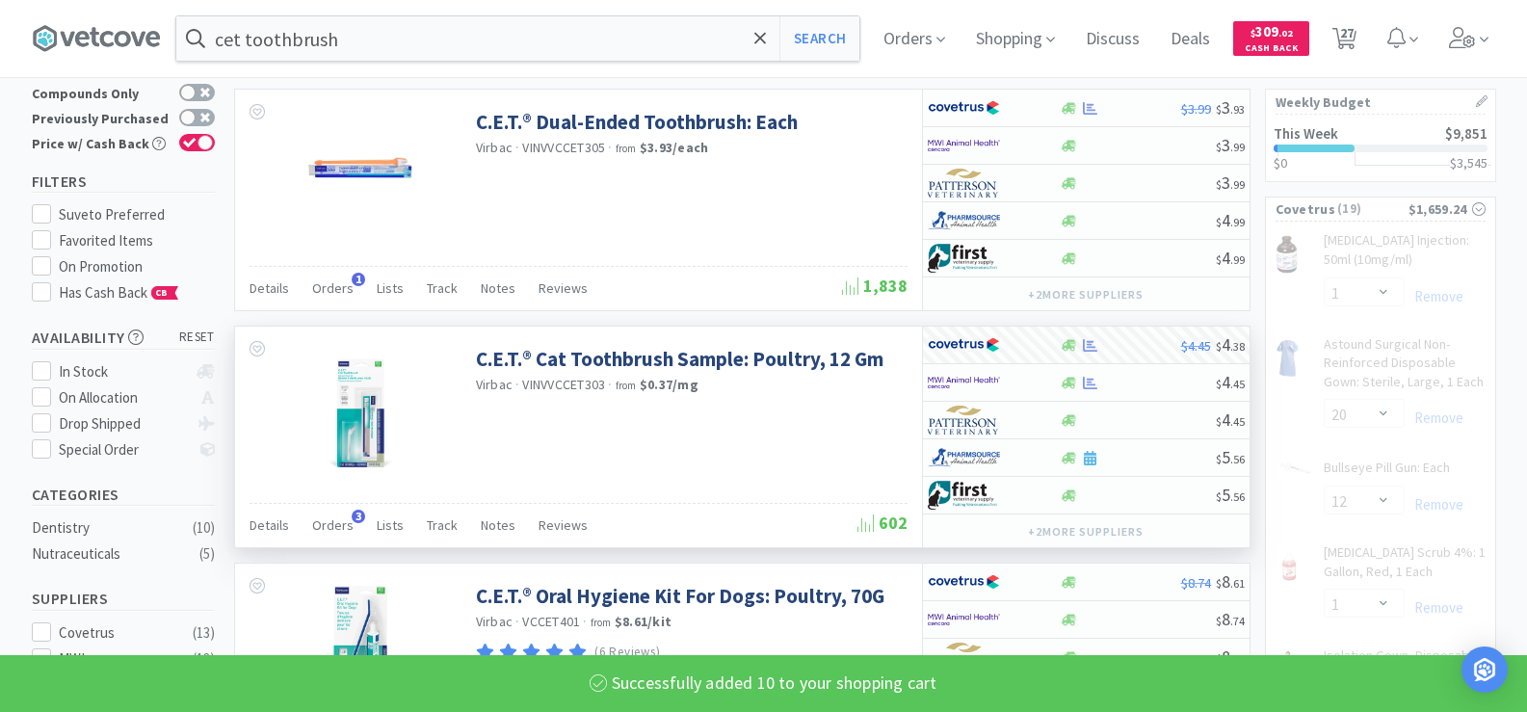
select select "6"
select select "1"
select select "2"
select select "1"
select select "2"
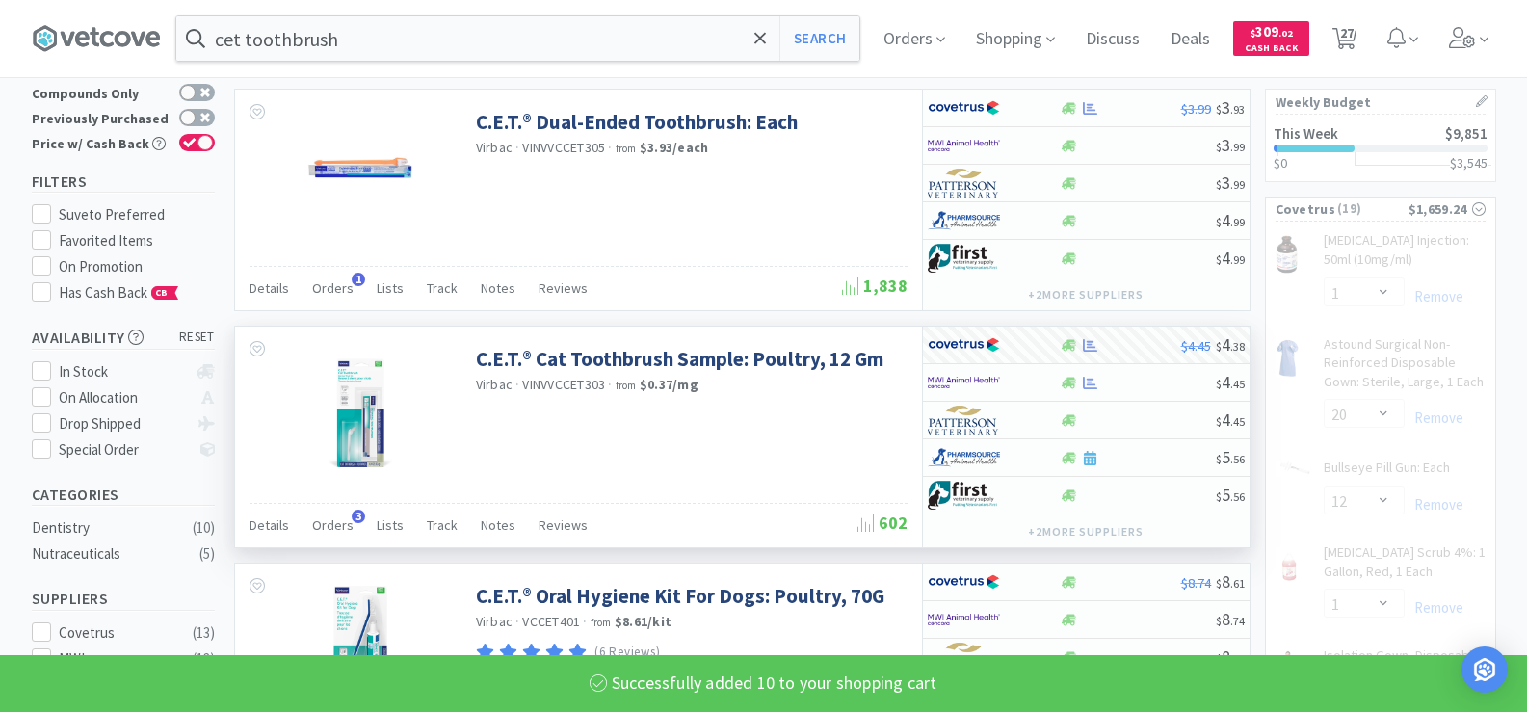
select select "1"
select select "2"
select select "1"
select select "2"
select select "50"
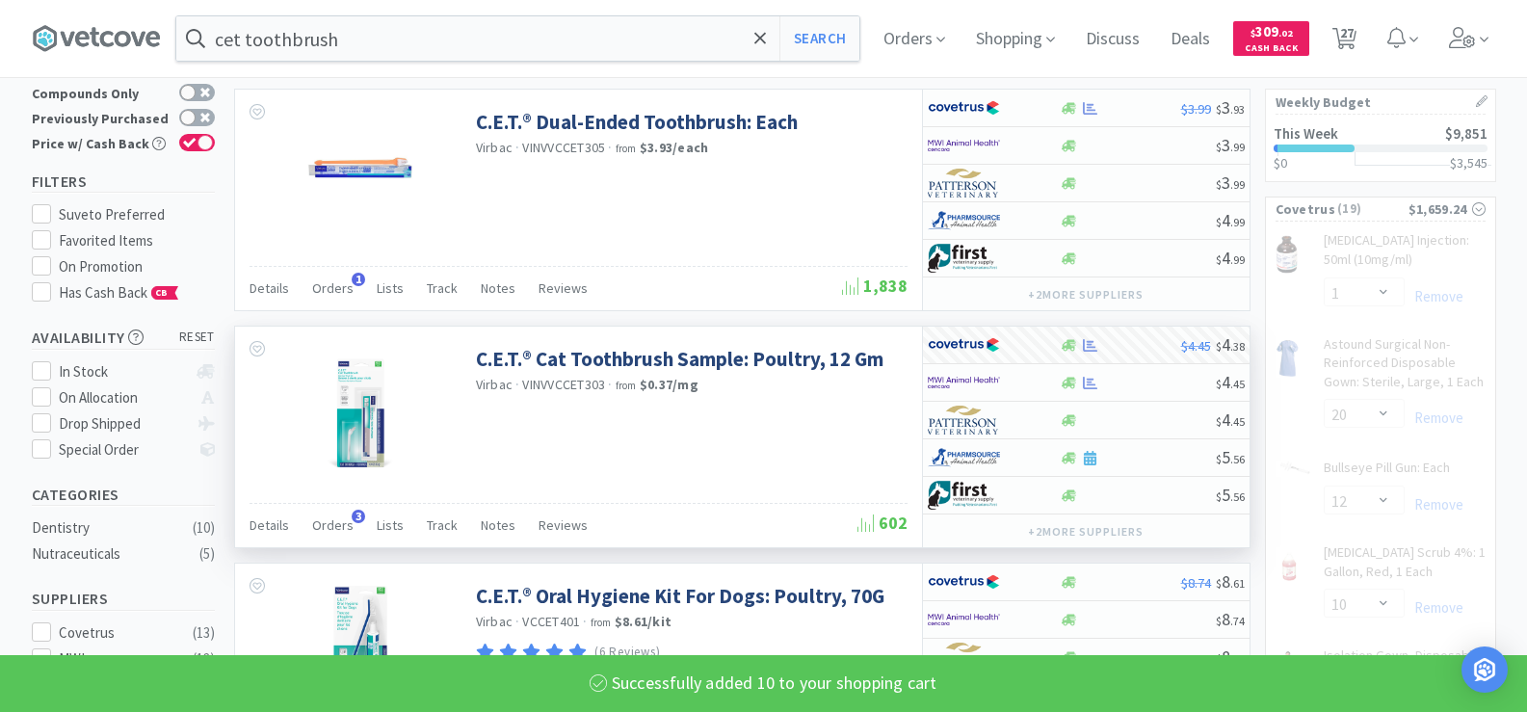
select select "1"
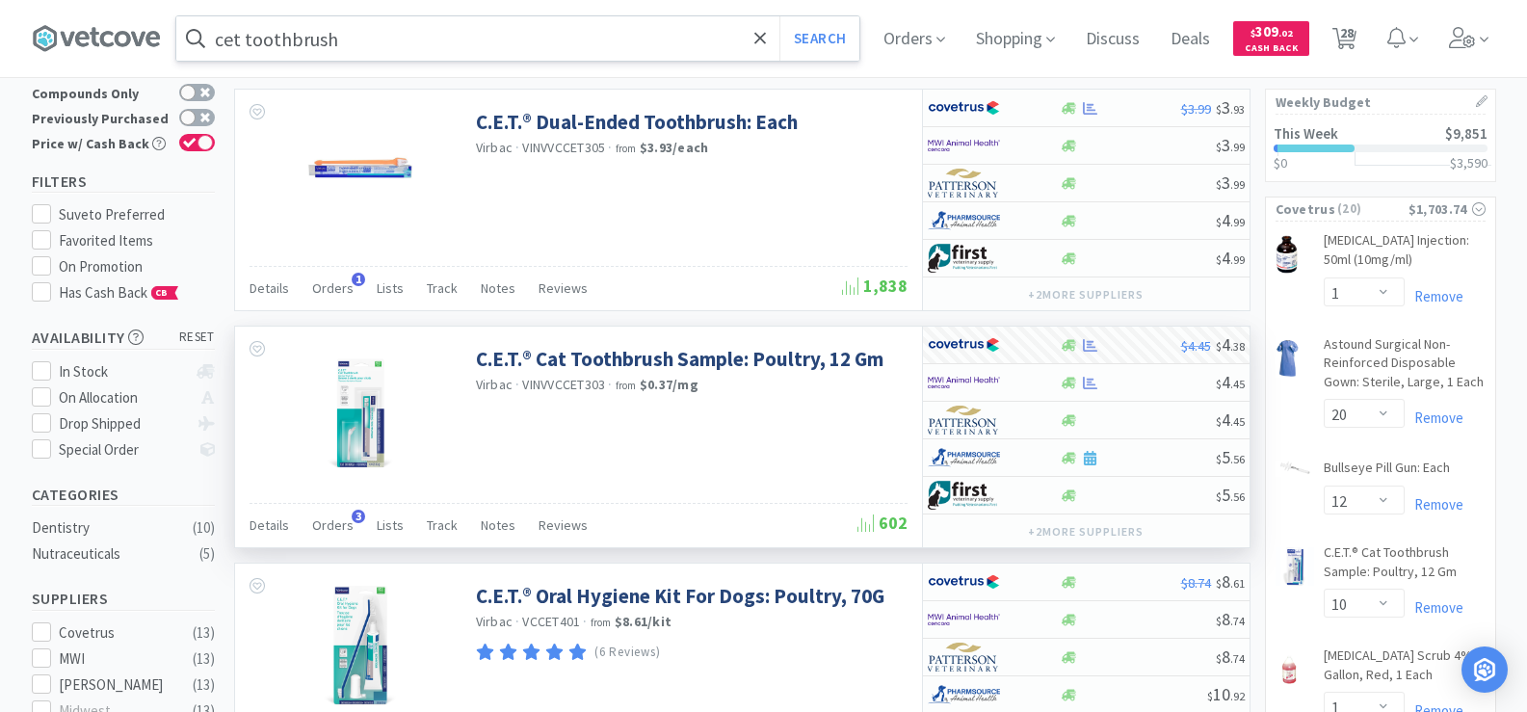
click at [452, 34] on input "cet toothbrush" at bounding box center [517, 38] width 683 height 44
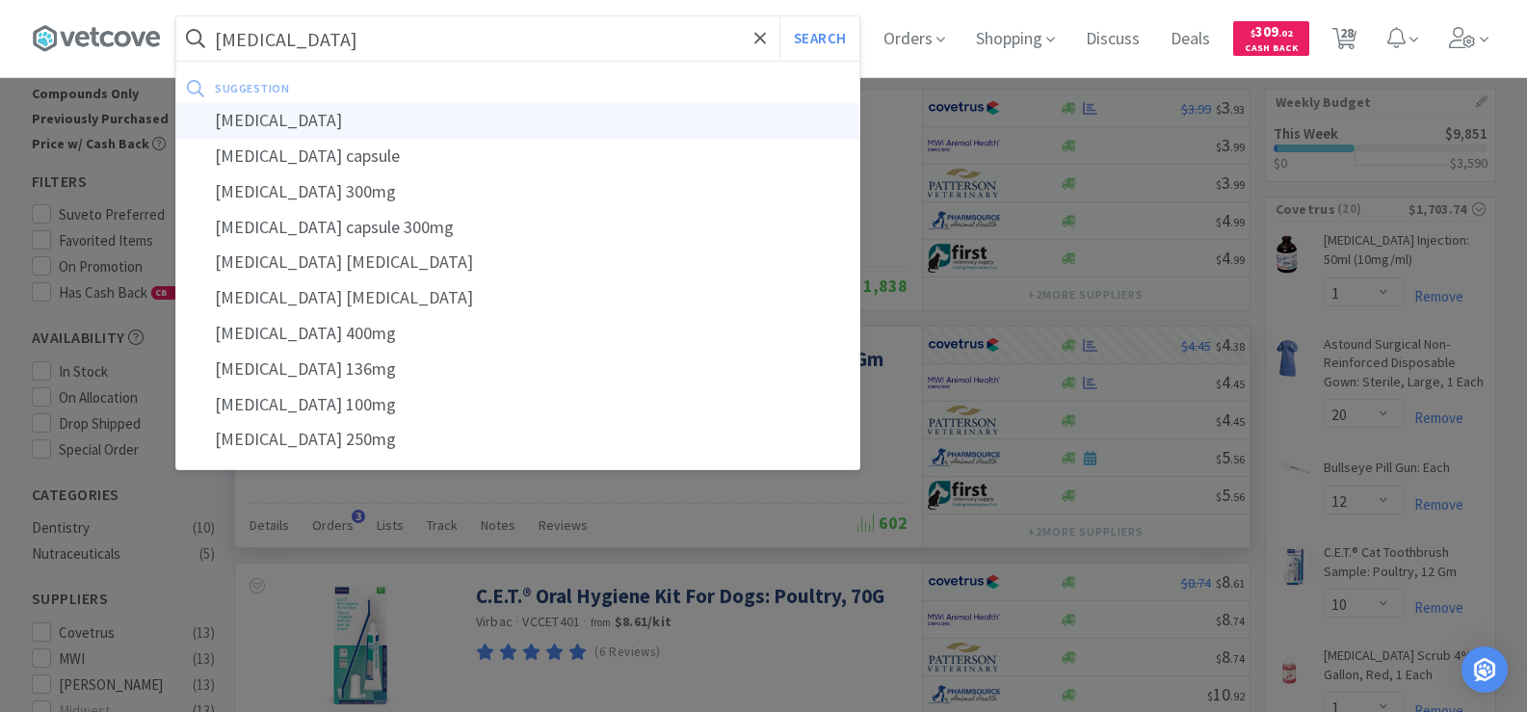
type input "enrofloxacin"
click at [455, 115] on div "enrofloxacin" at bounding box center [517, 121] width 683 height 36
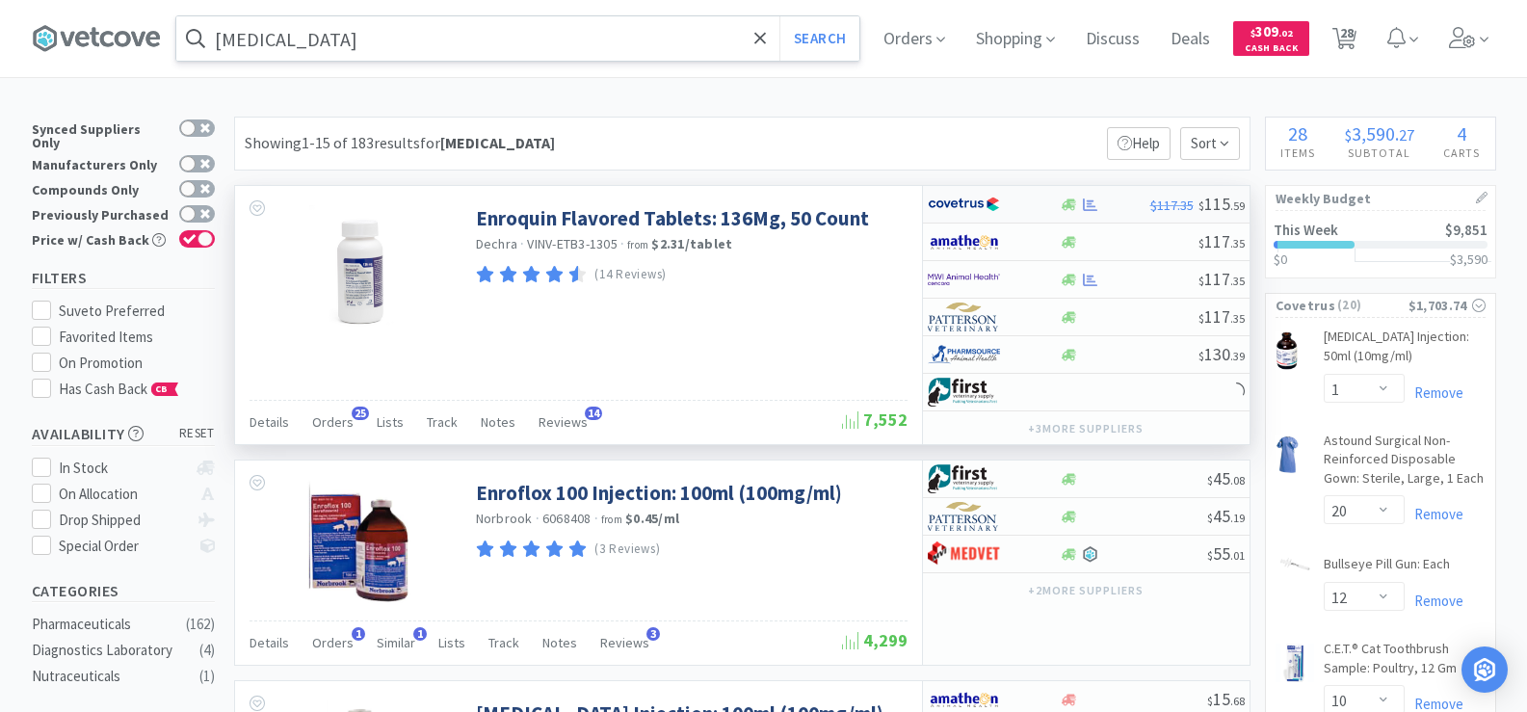
click at [1078, 212] on div "$117.35 $ 115 . 59" at bounding box center [1086, 205] width 327 height 38
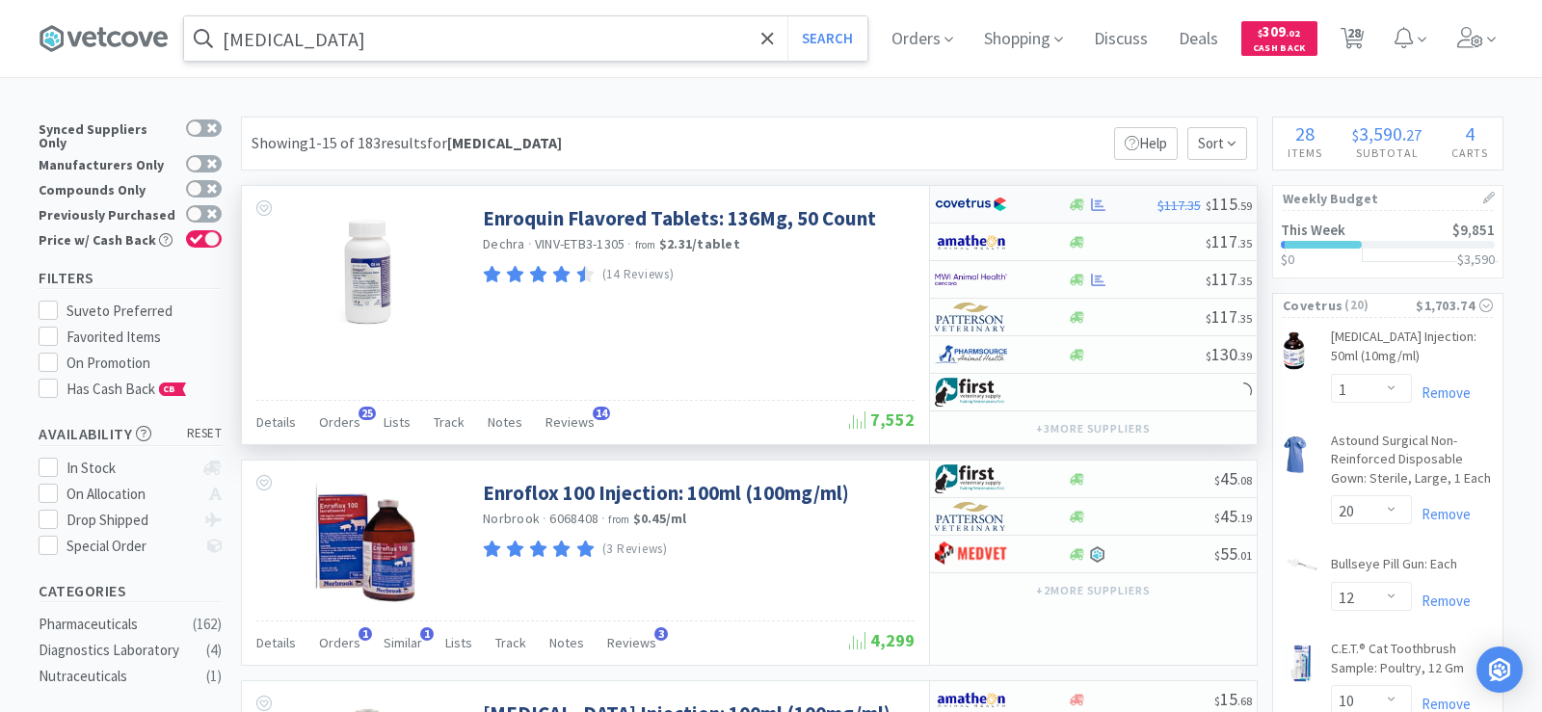
select select "1"
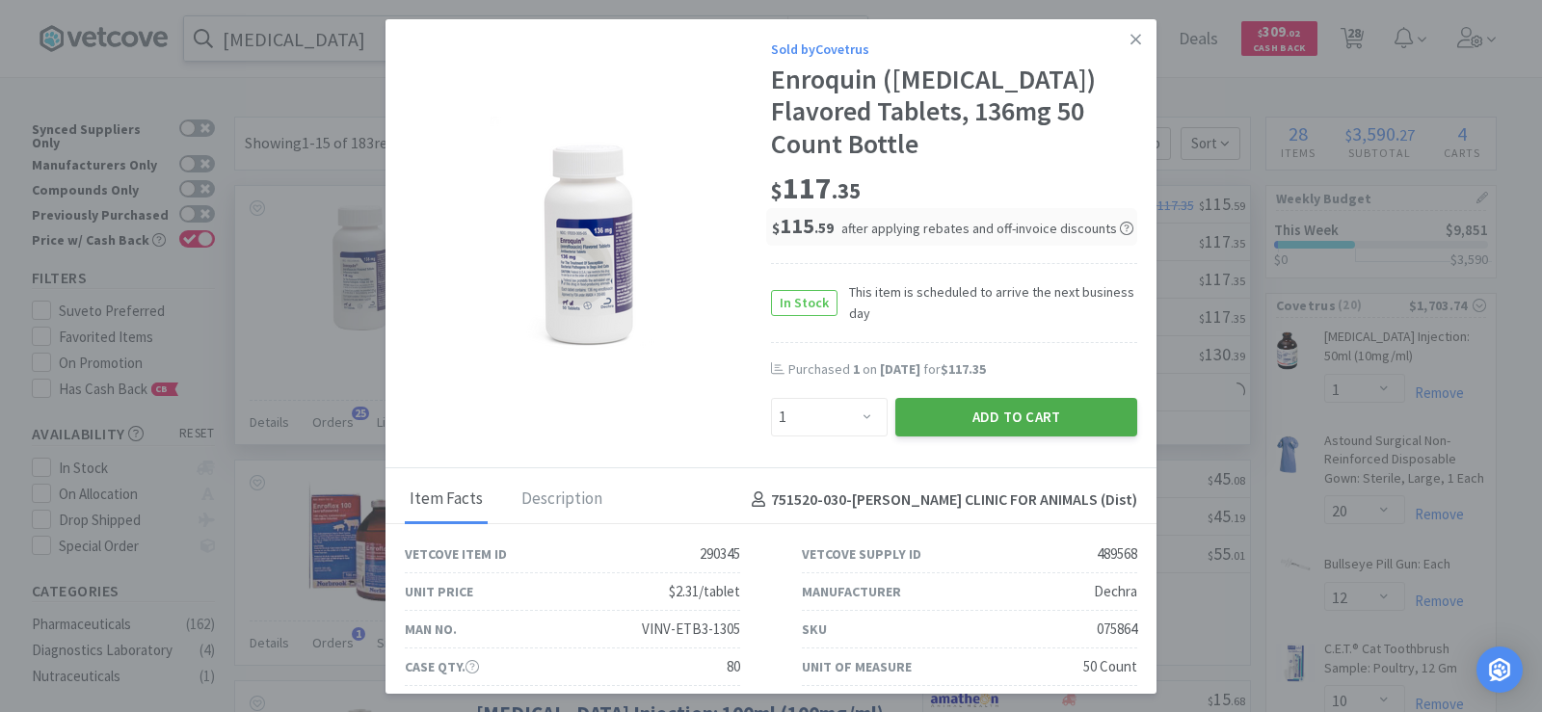
click at [1062, 407] on button "Add to Cart" at bounding box center [1016, 417] width 242 height 39
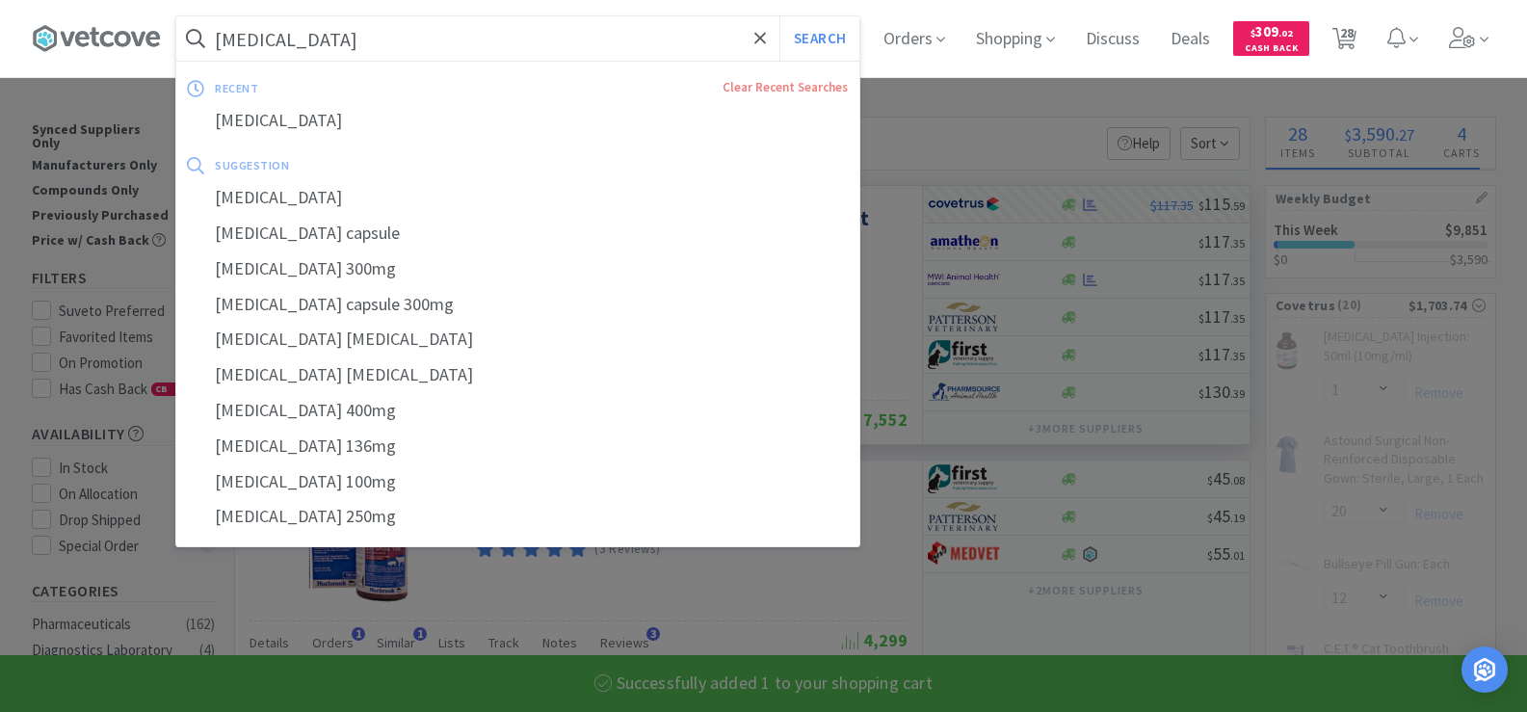
click at [345, 39] on input "enrofloxacin" at bounding box center [517, 38] width 683 height 44
select select "1"
select select "2"
select select "1"
select select "3"
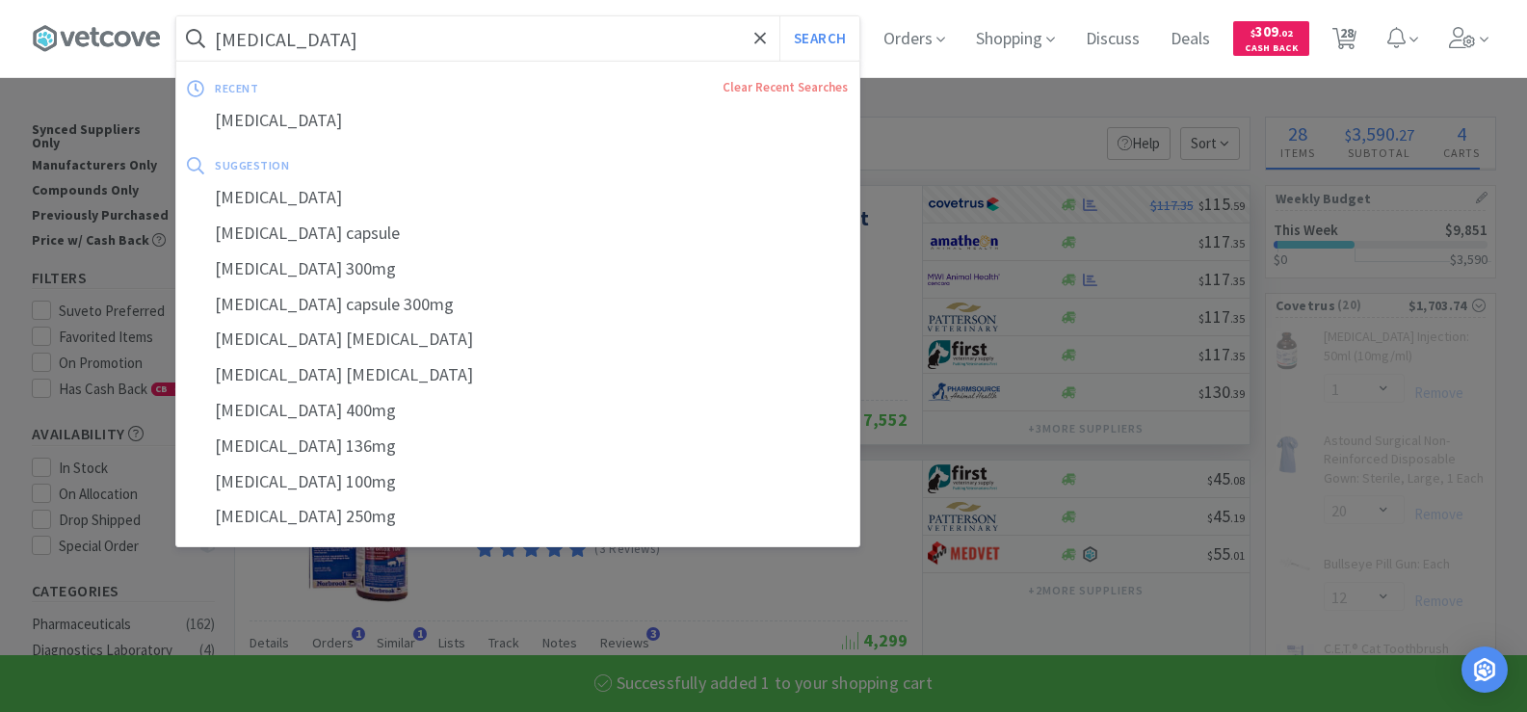
select select "6"
select select "1"
select select "2"
select select "1"
select select "2"
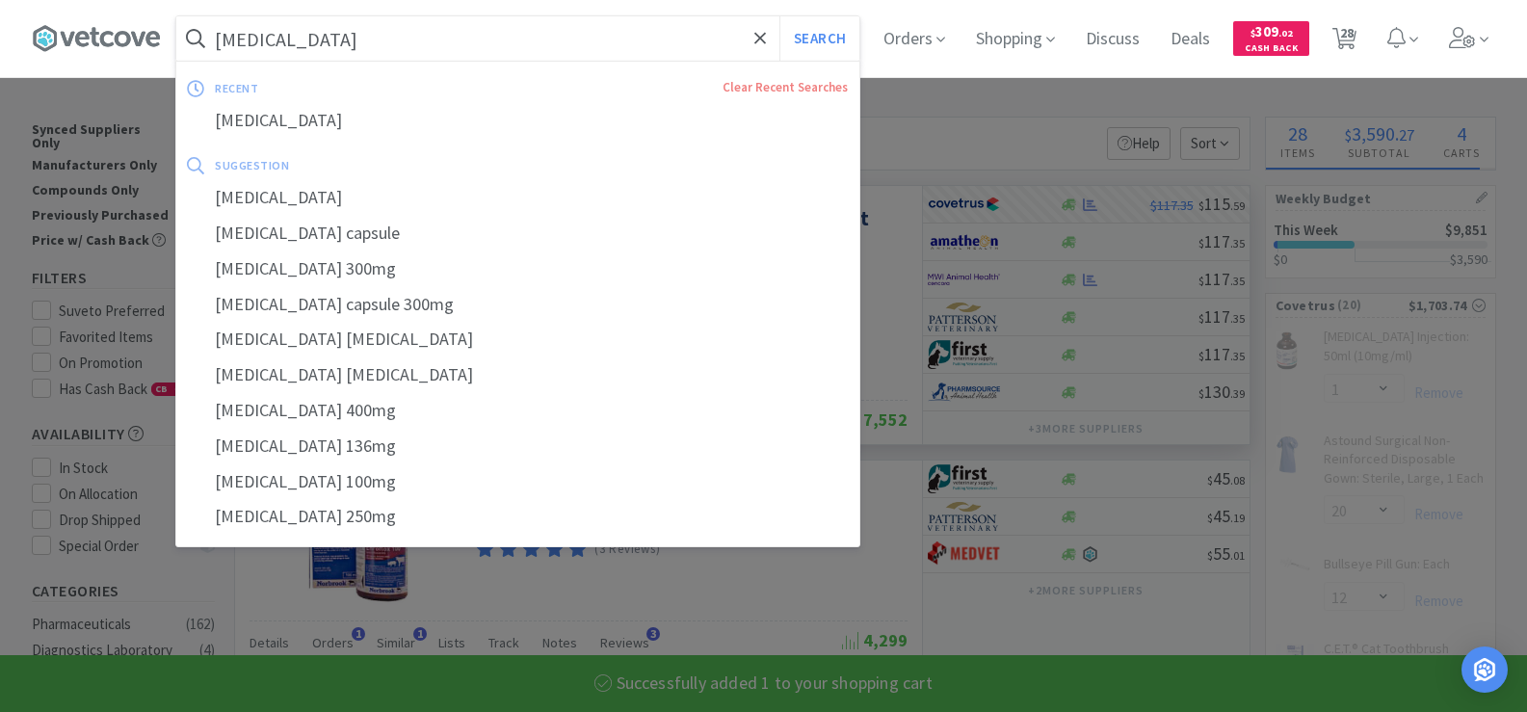
select select "1"
select select "2"
select select "1"
select select "2"
select select "50"
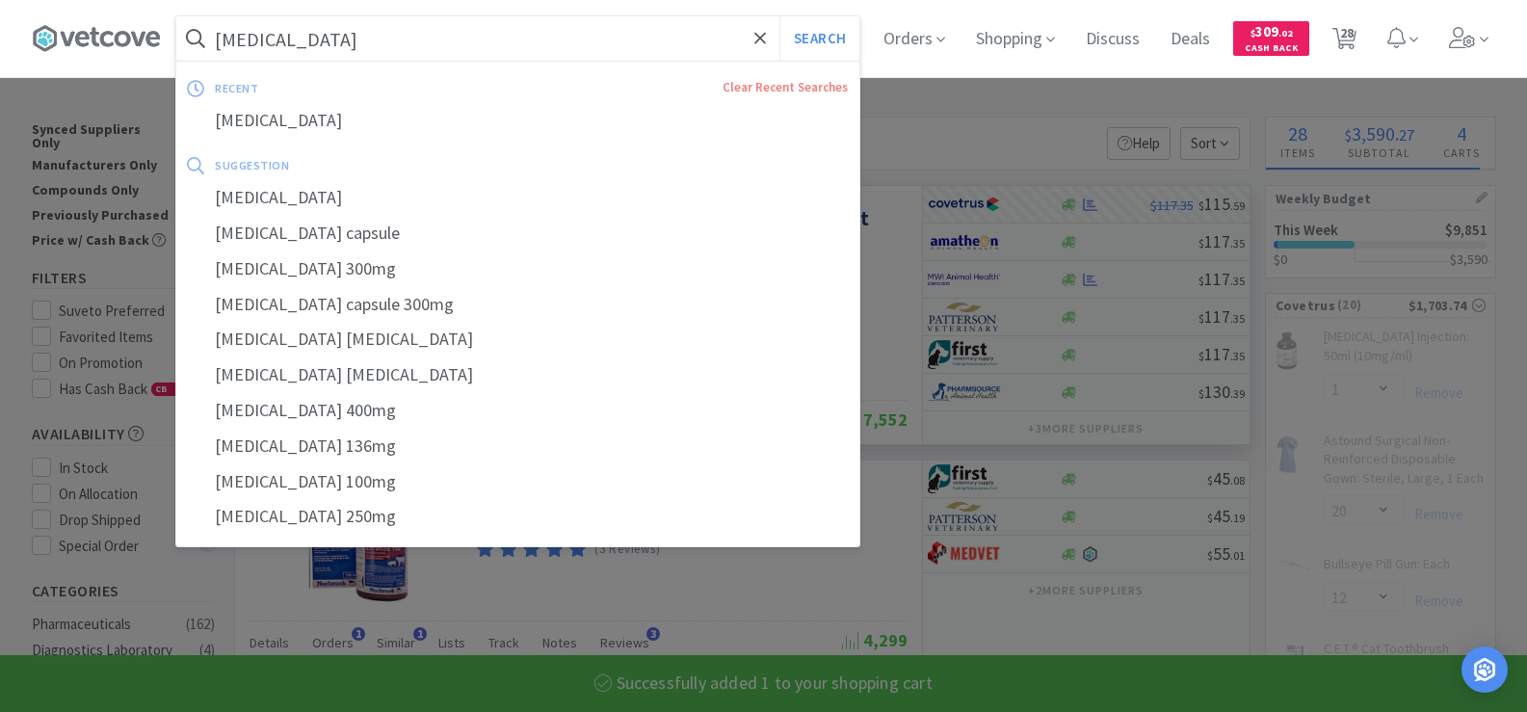
select select "1"
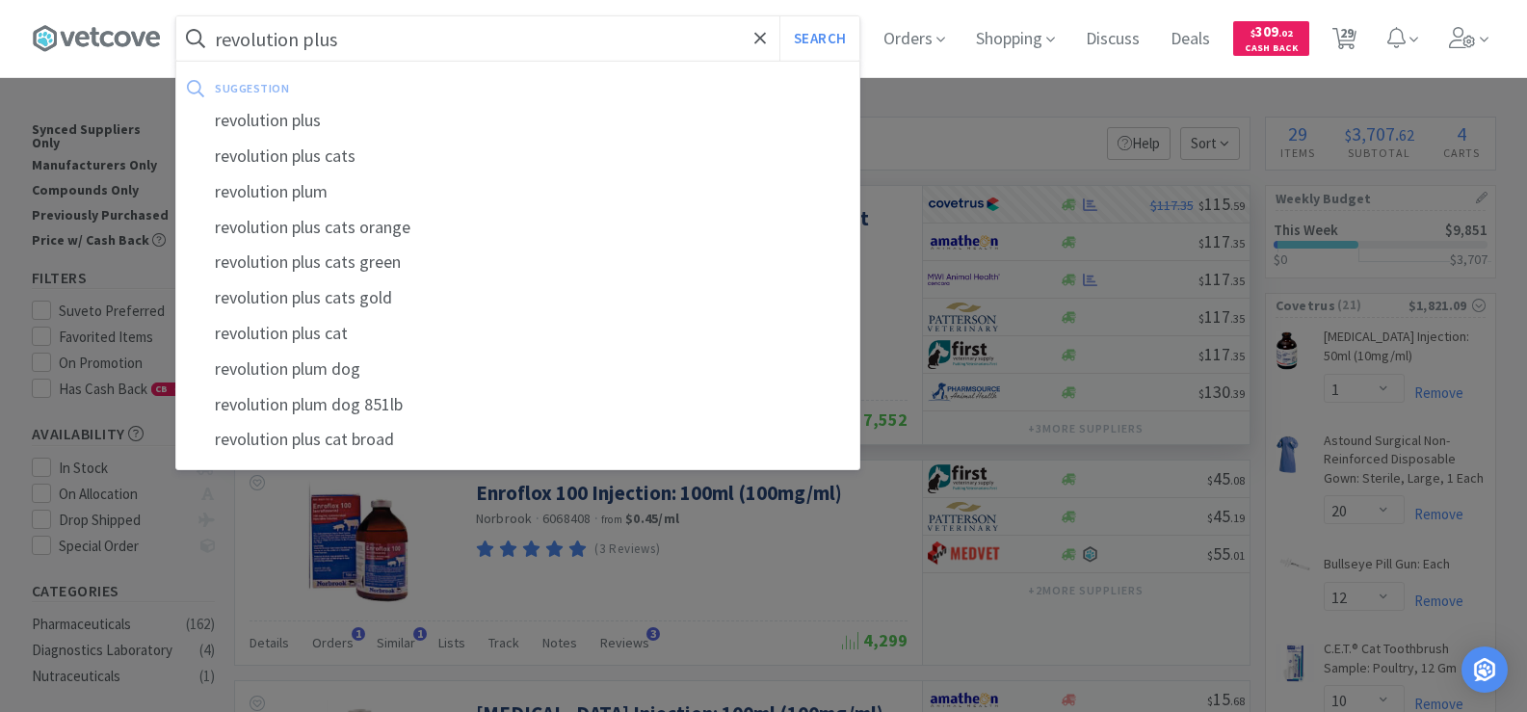
type input "revolution plus"
click at [780, 16] on button "Search" at bounding box center [820, 38] width 80 height 44
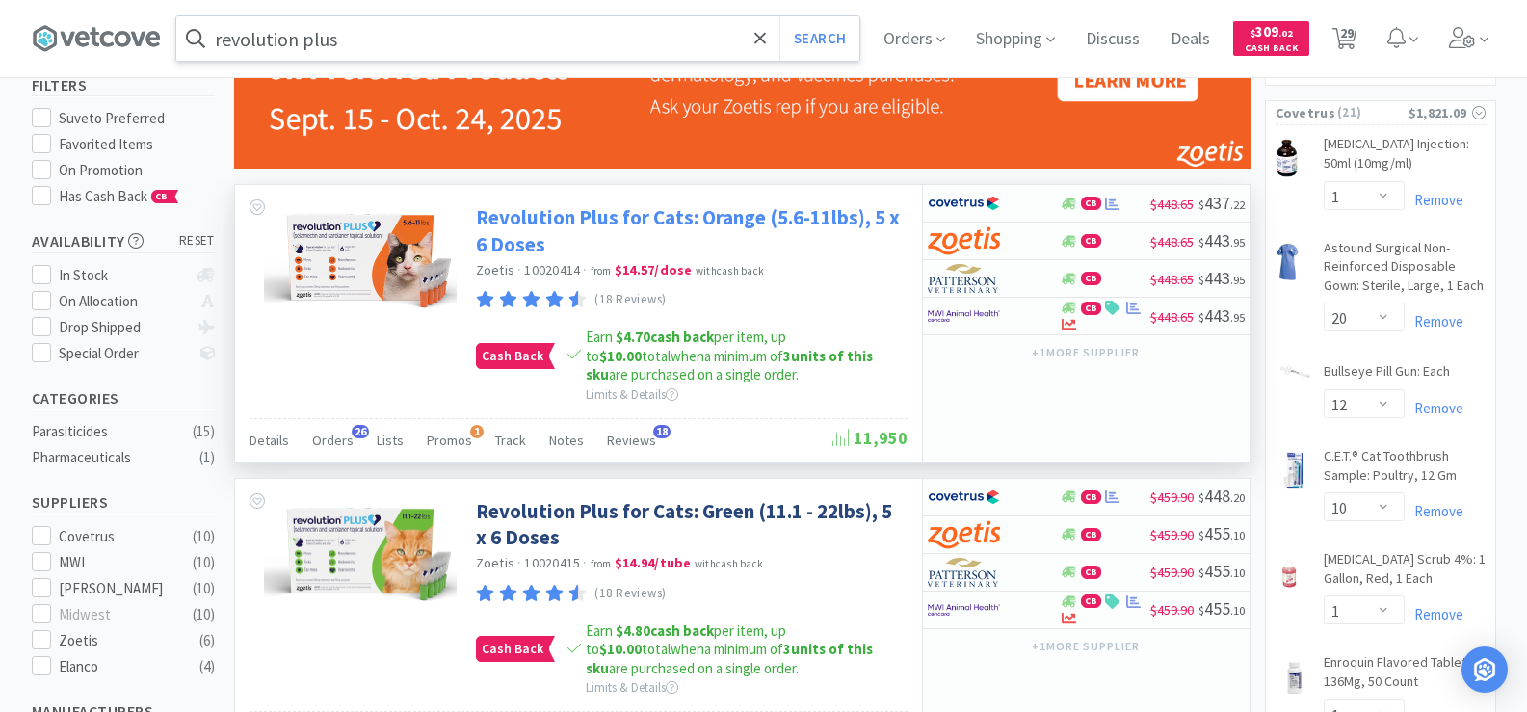
scroll to position [385, 0]
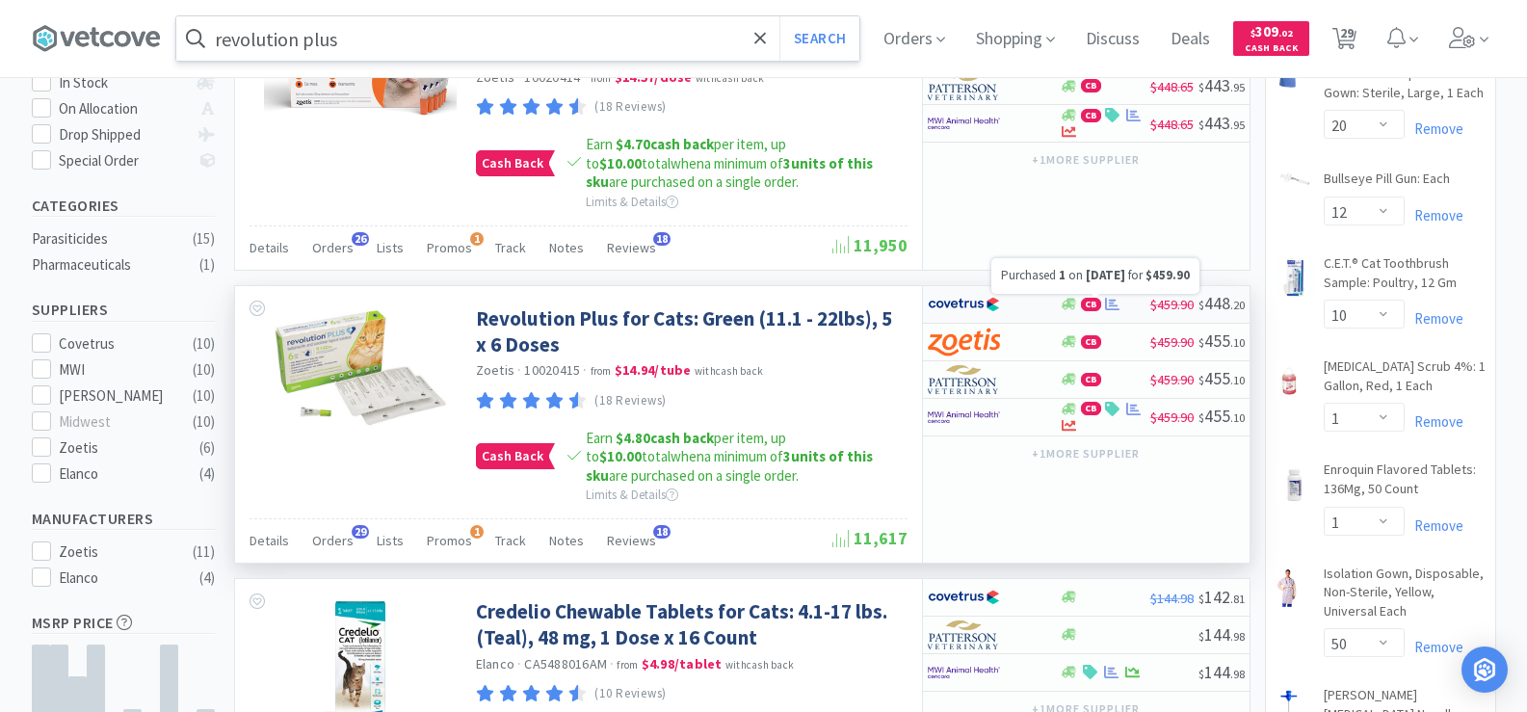
click at [1110, 305] on icon at bounding box center [1112, 304] width 14 height 14
select select "1"
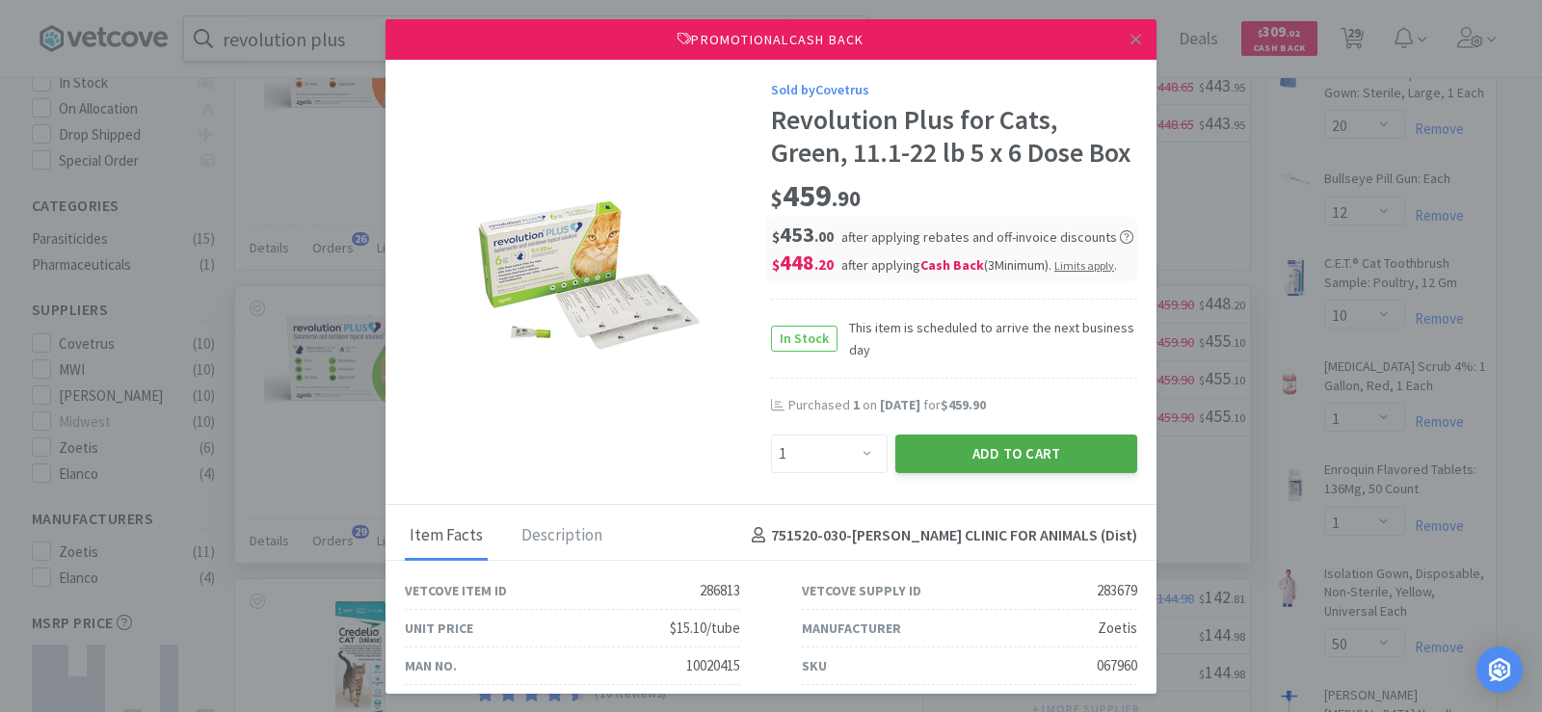
click at [1017, 473] on button "Add to Cart" at bounding box center [1016, 454] width 242 height 39
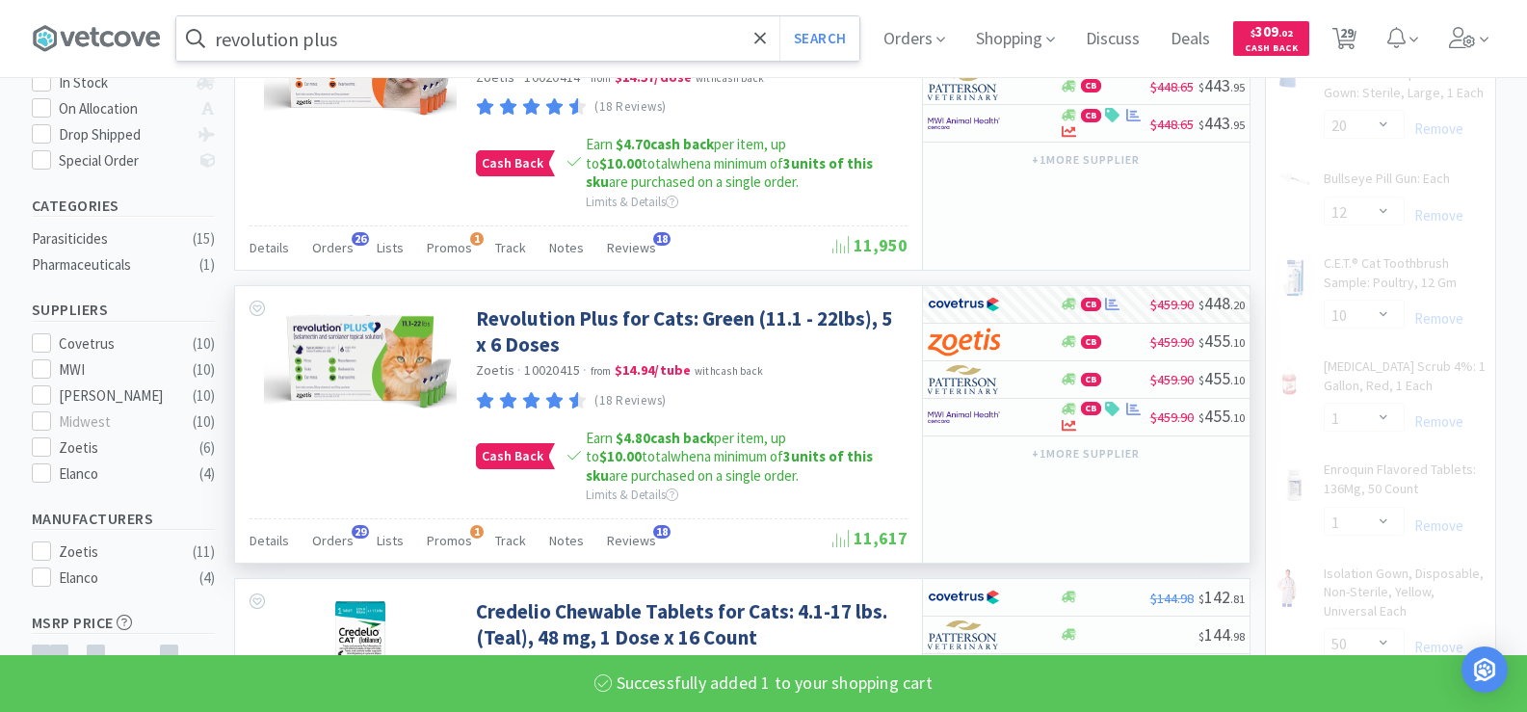
click at [373, 53] on input "revolution plus" at bounding box center [517, 38] width 683 height 44
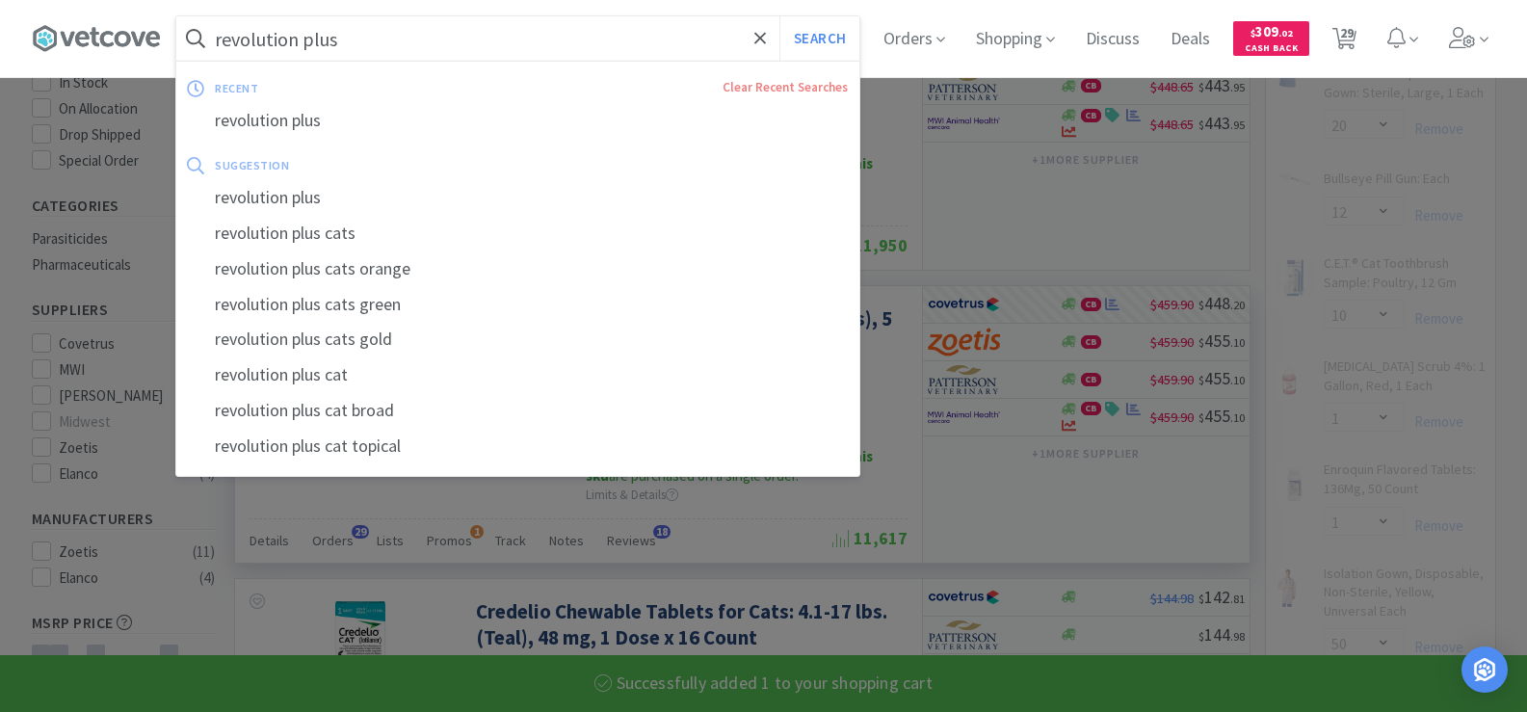
select select "1"
select select "2"
select select "1"
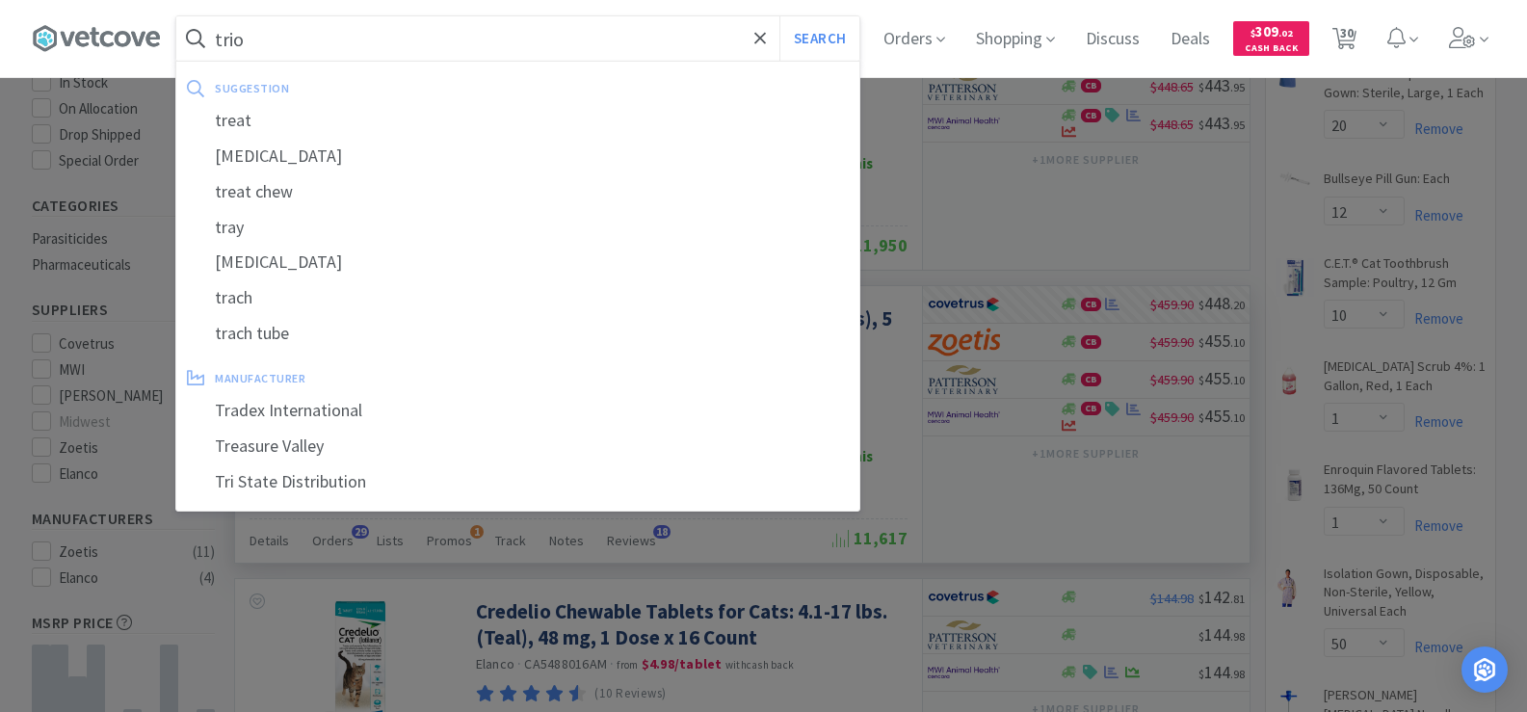
type input "trio"
click at [780, 16] on button "Search" at bounding box center [820, 38] width 80 height 44
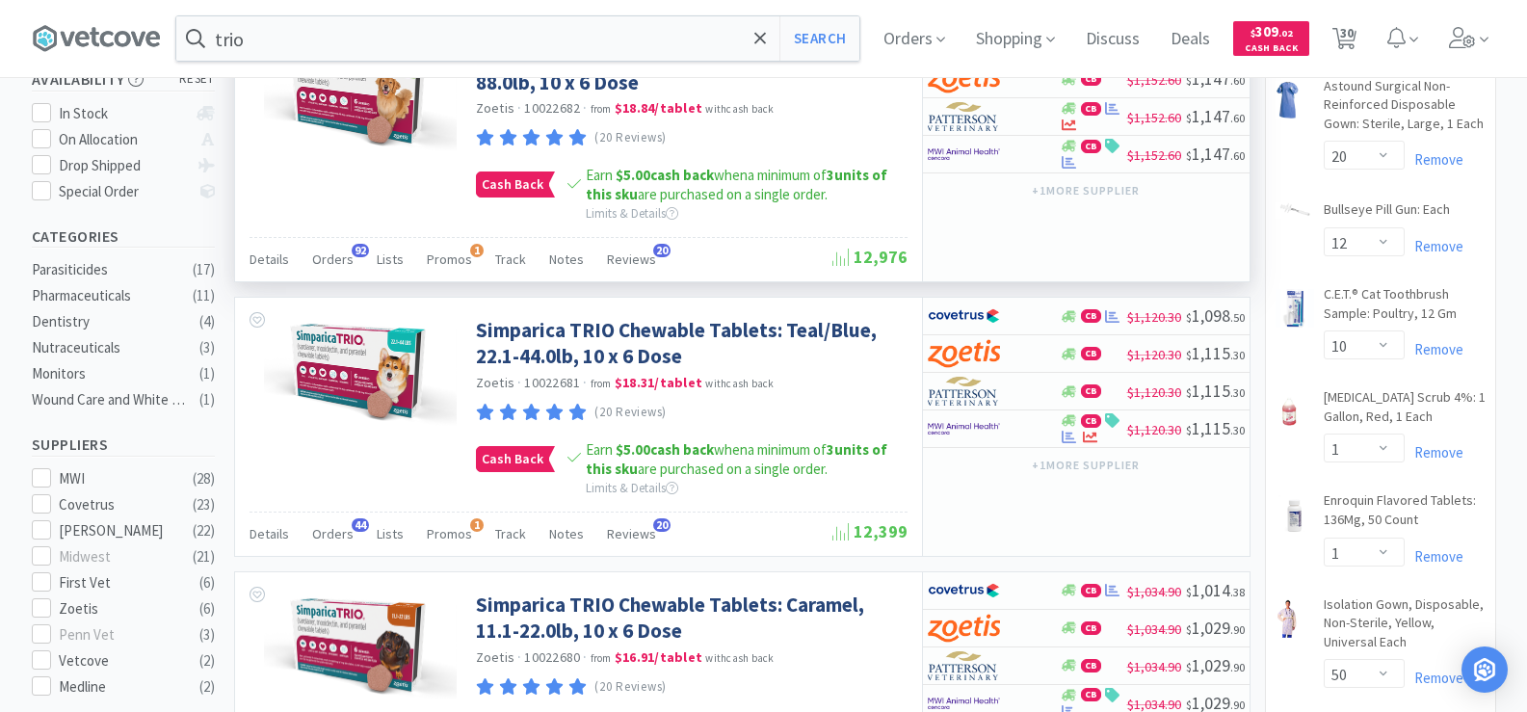
scroll to position [482, 0]
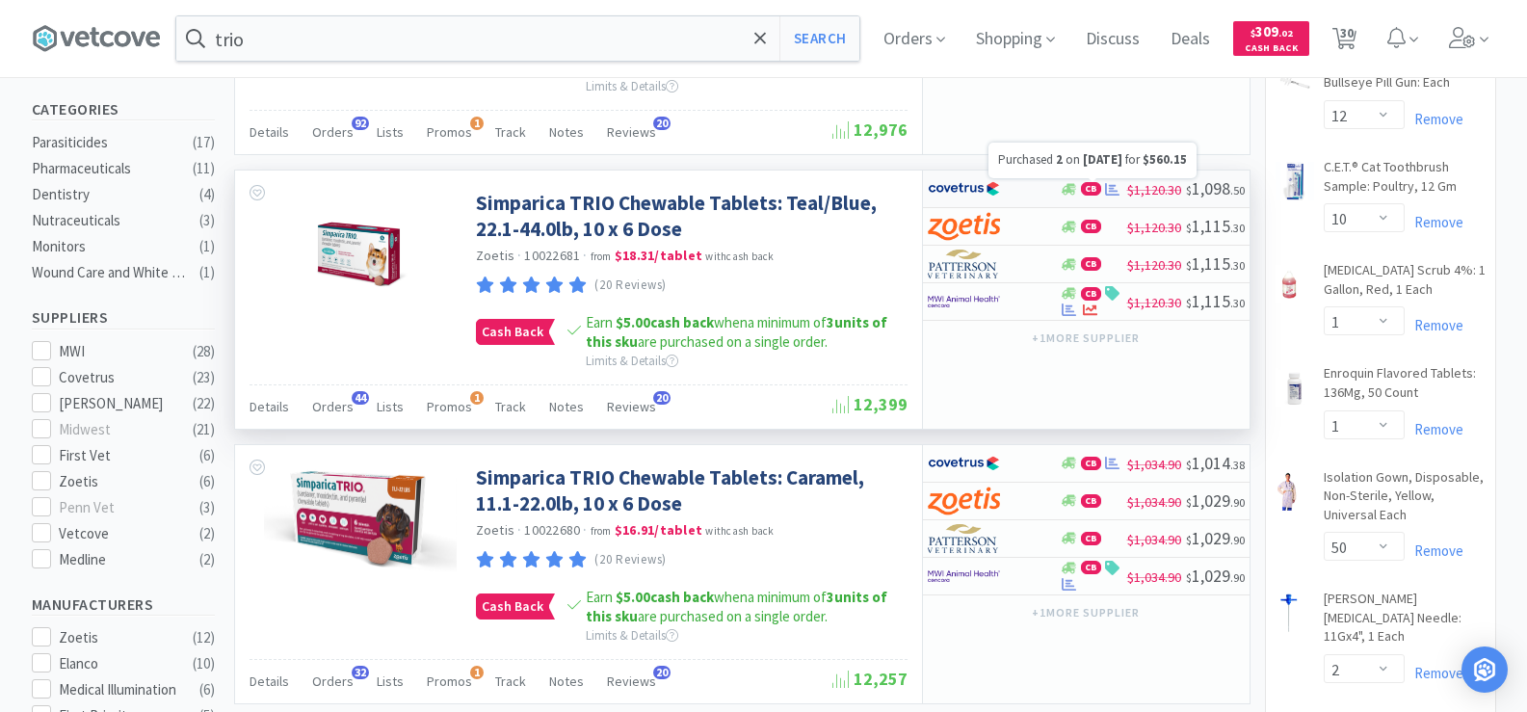
click at [1108, 195] on icon at bounding box center [1112, 189] width 14 height 13
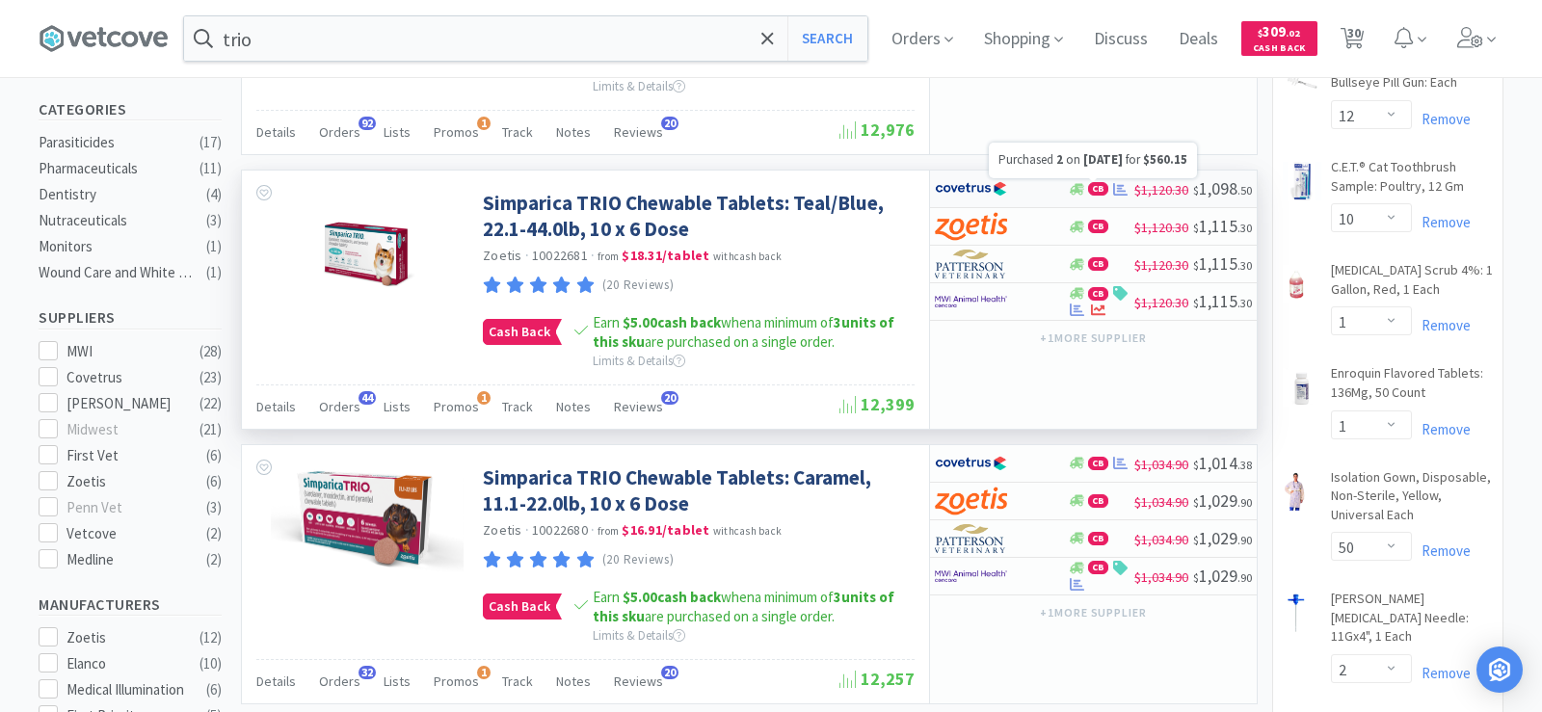
select select "2"
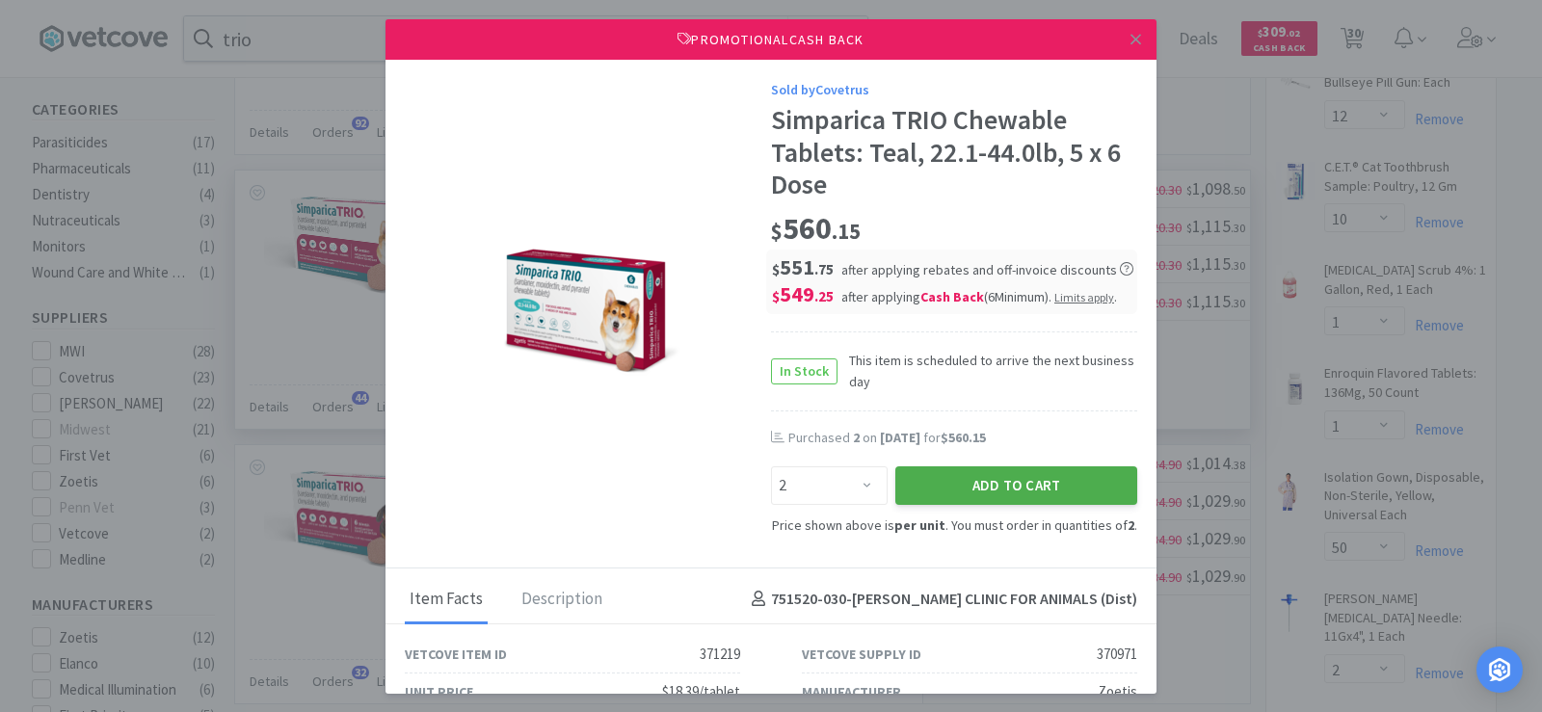
click at [1000, 487] on button "Add to Cart" at bounding box center [1016, 485] width 242 height 39
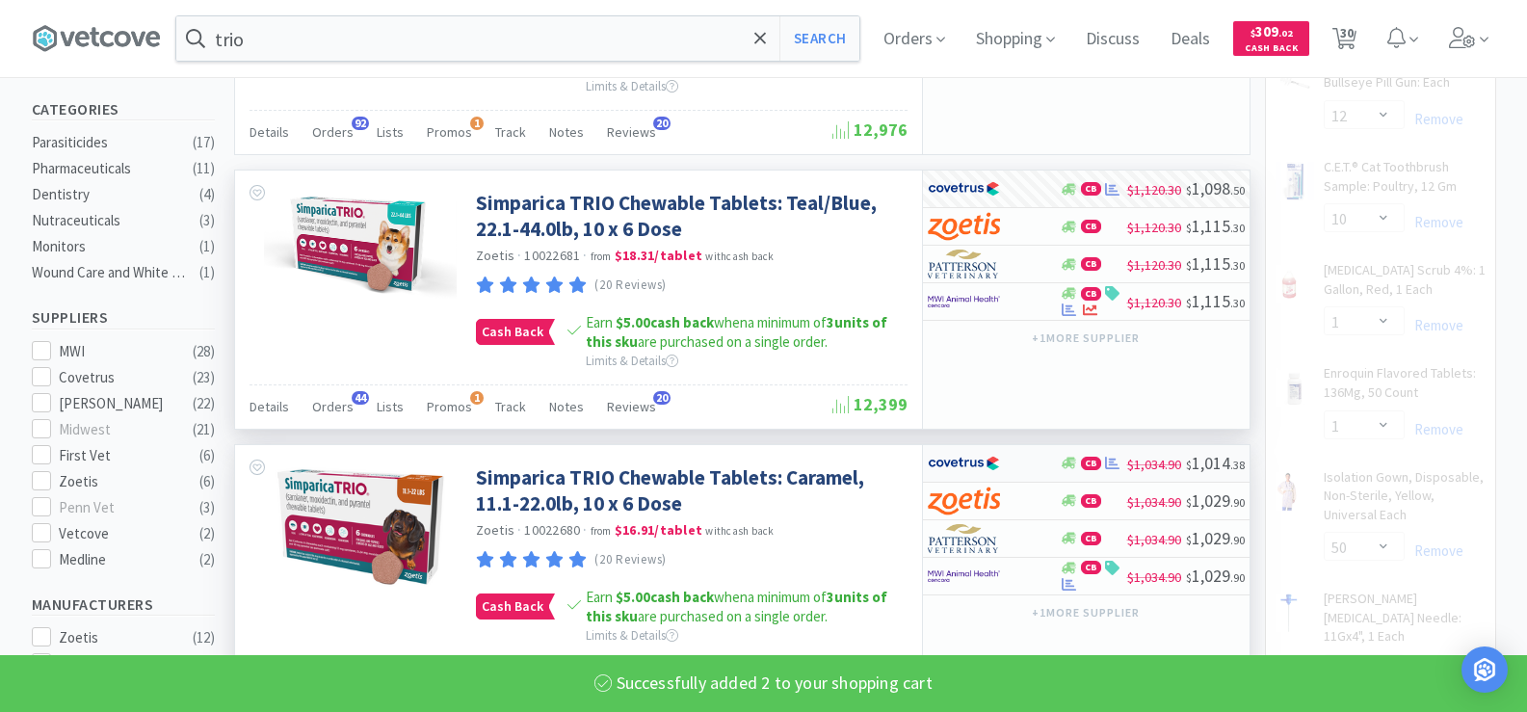
select select "2"
select select "1"
select select "2"
select select "1"
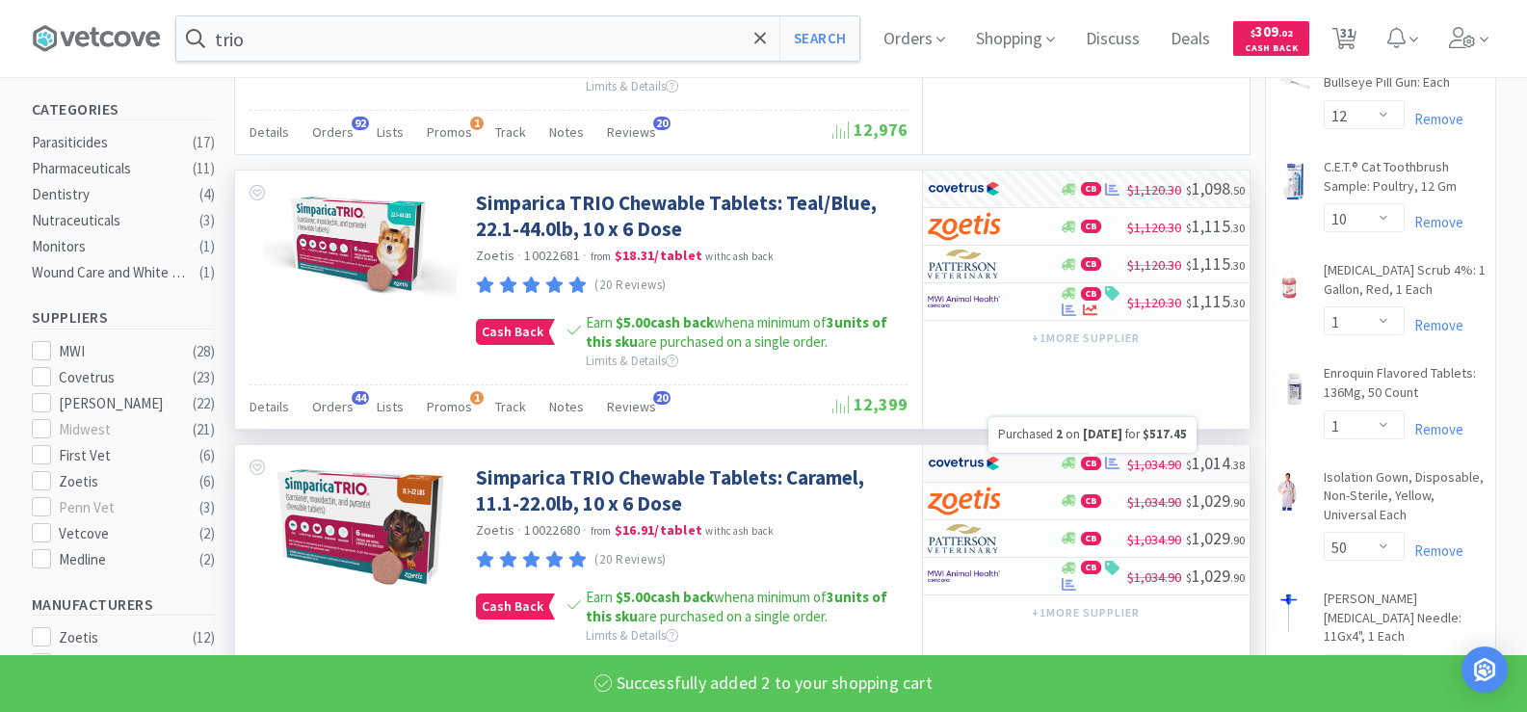
click at [1114, 466] on icon at bounding box center [1112, 463] width 14 height 14
select select "2"
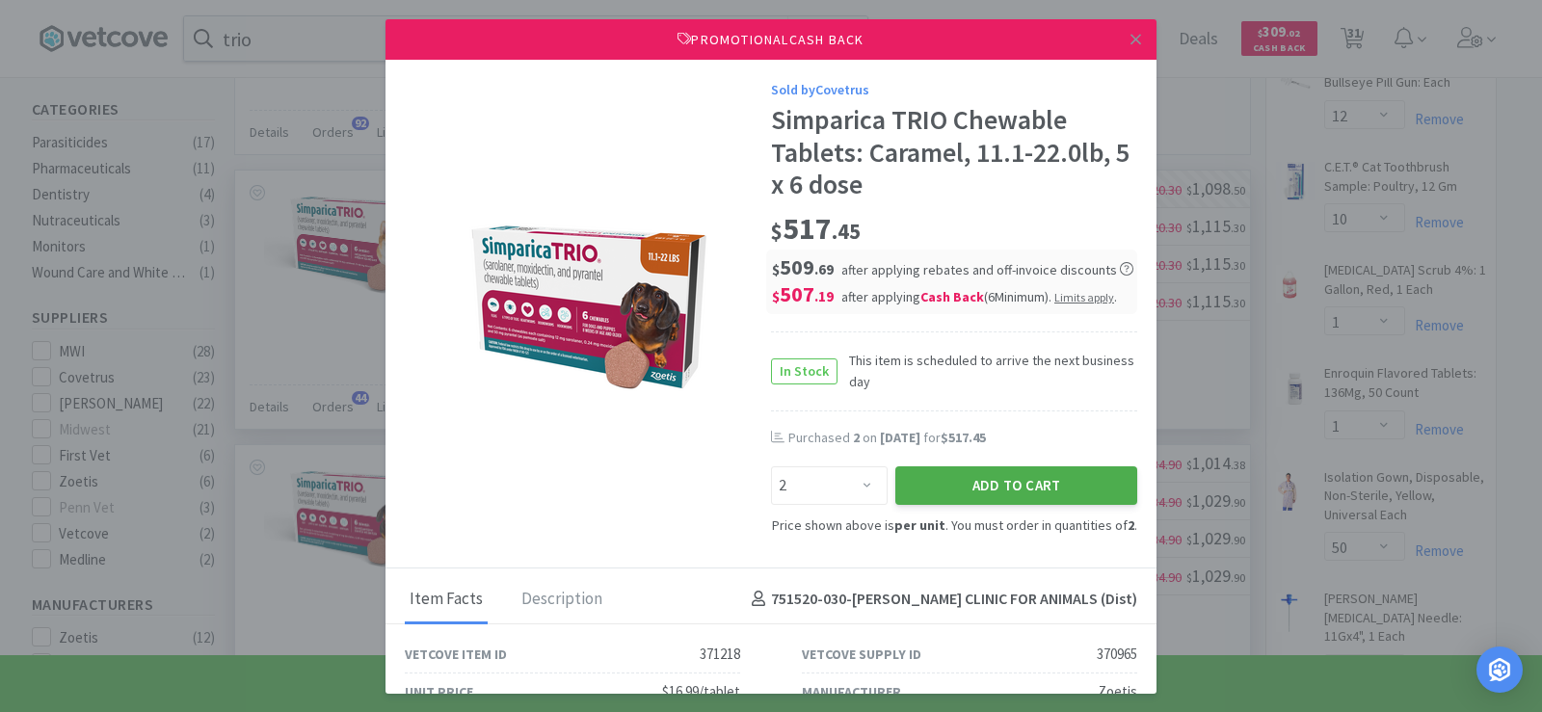
click at [1067, 471] on button "Add to Cart" at bounding box center [1016, 485] width 242 height 39
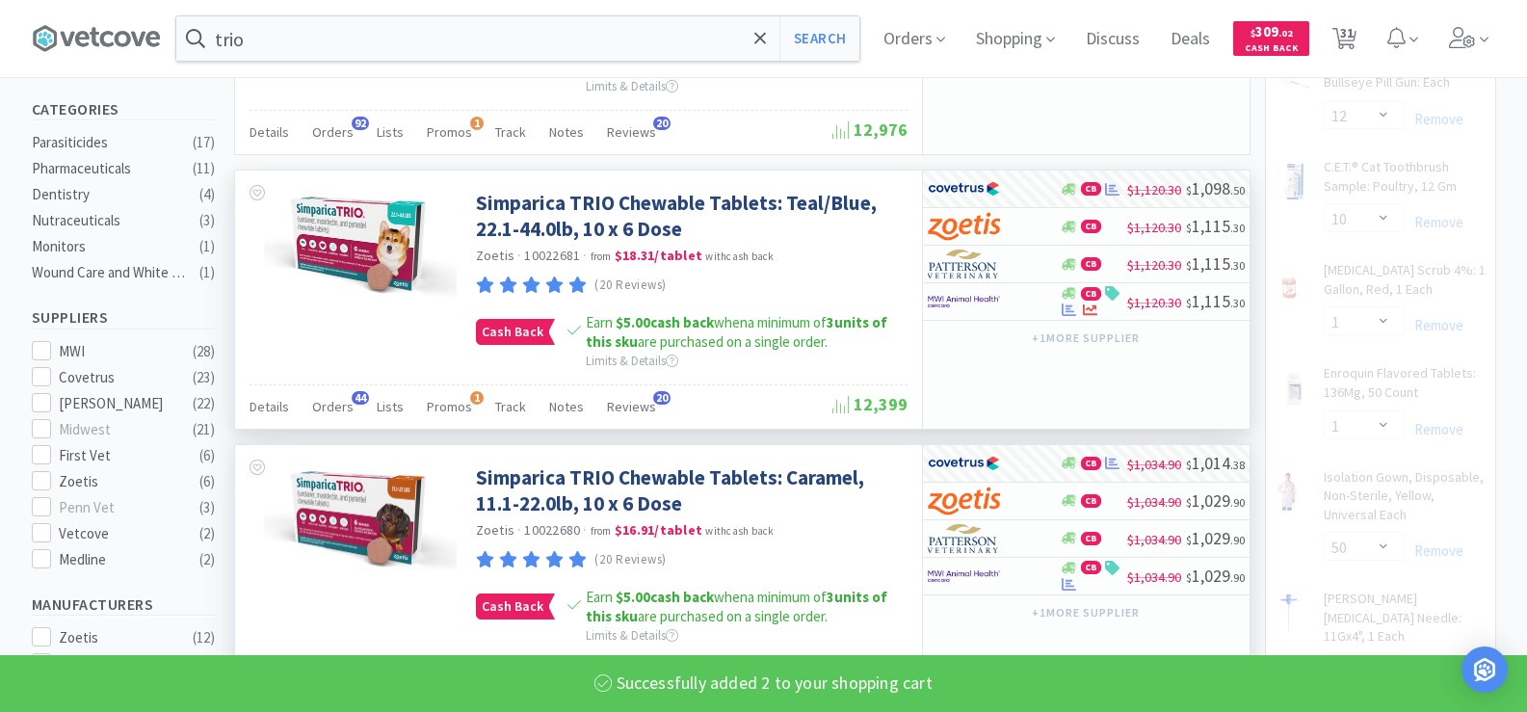
select select "2"
select select "1"
select select "2"
select select "1"
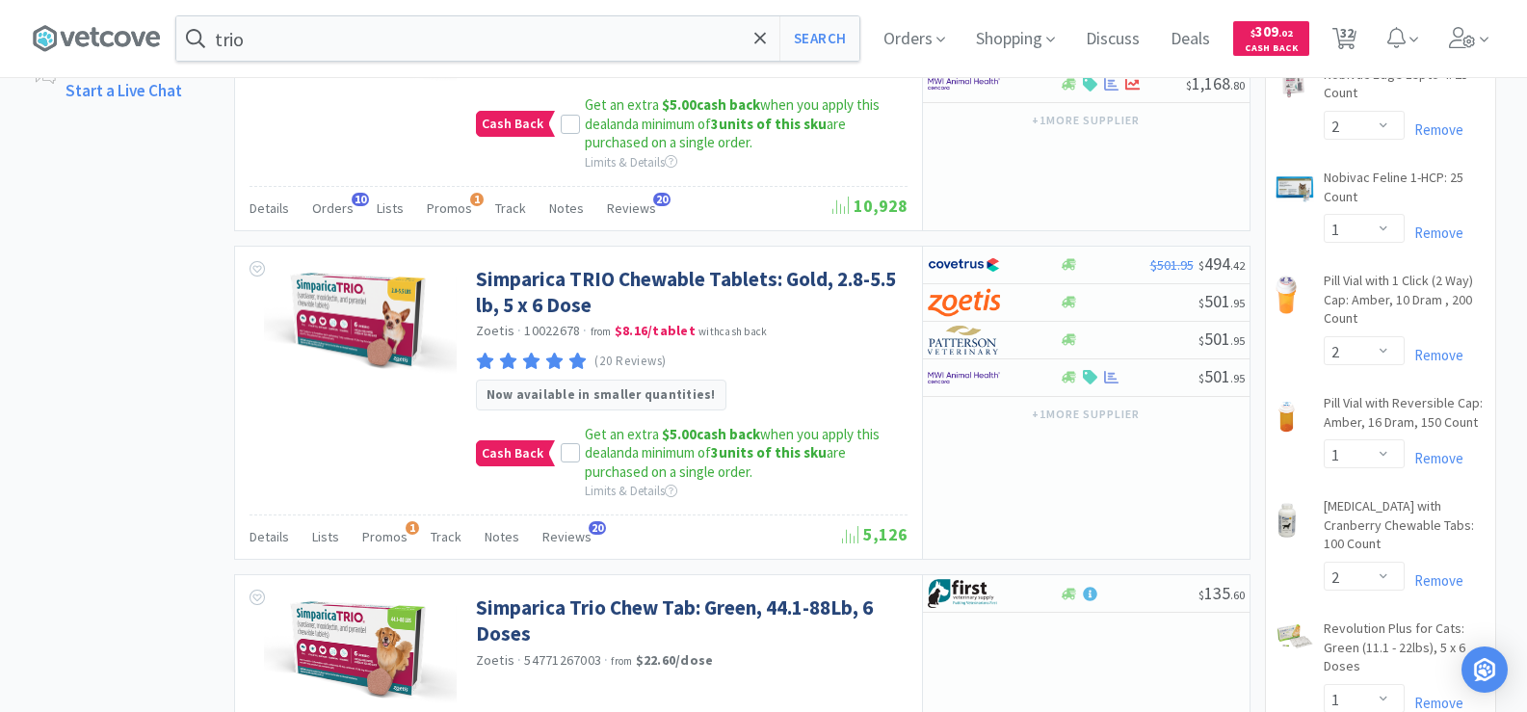
scroll to position [1253, 0]
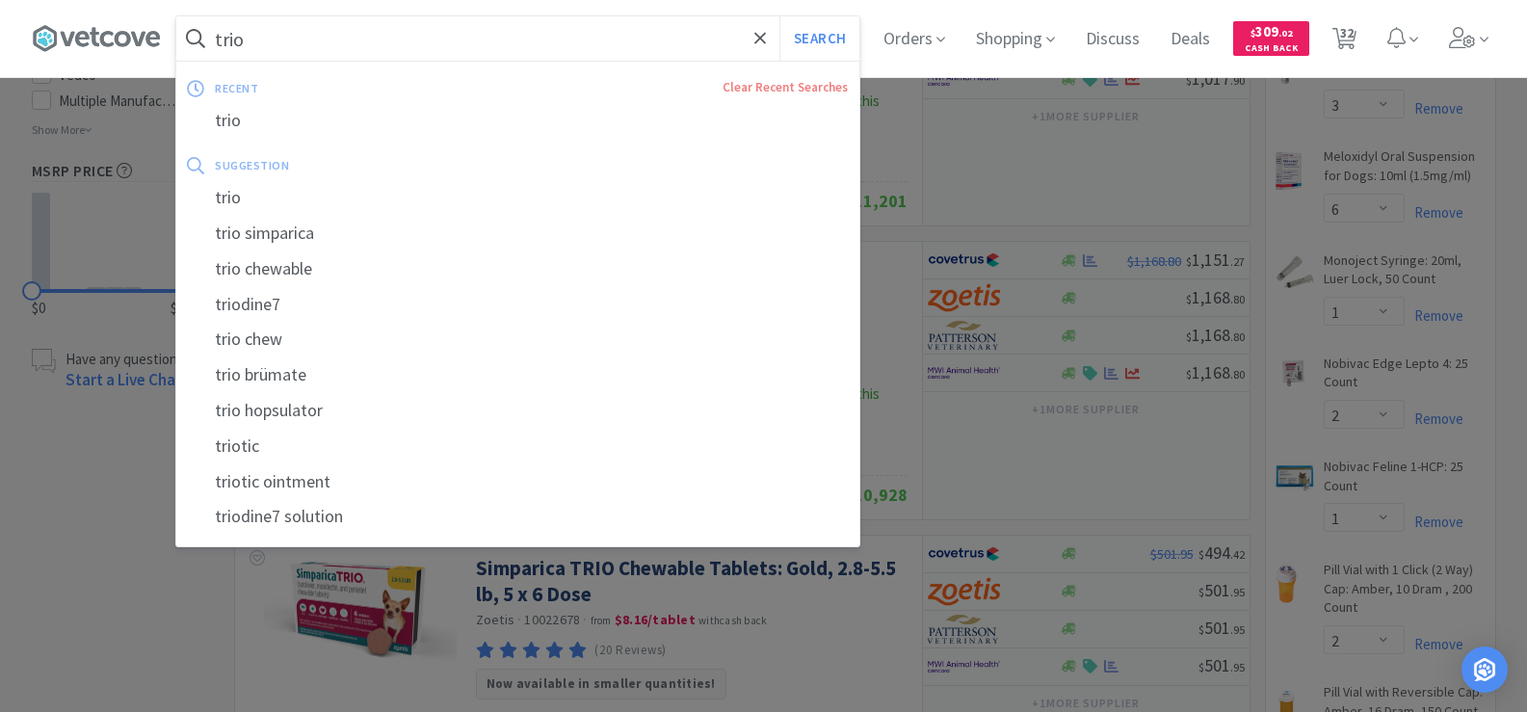
click at [348, 39] on input "trio" at bounding box center [517, 38] width 683 height 44
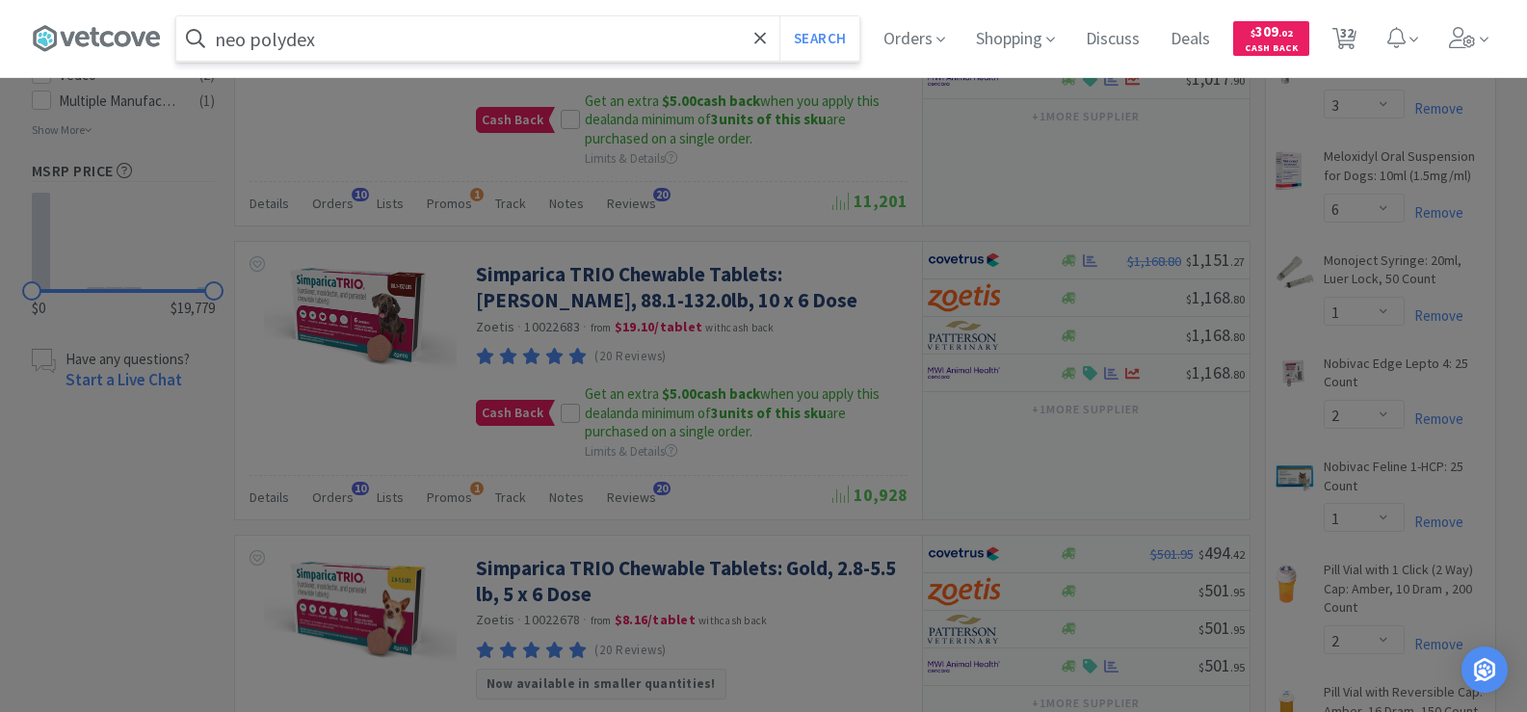
click at [780, 16] on button "Search" at bounding box center [820, 38] width 80 height 44
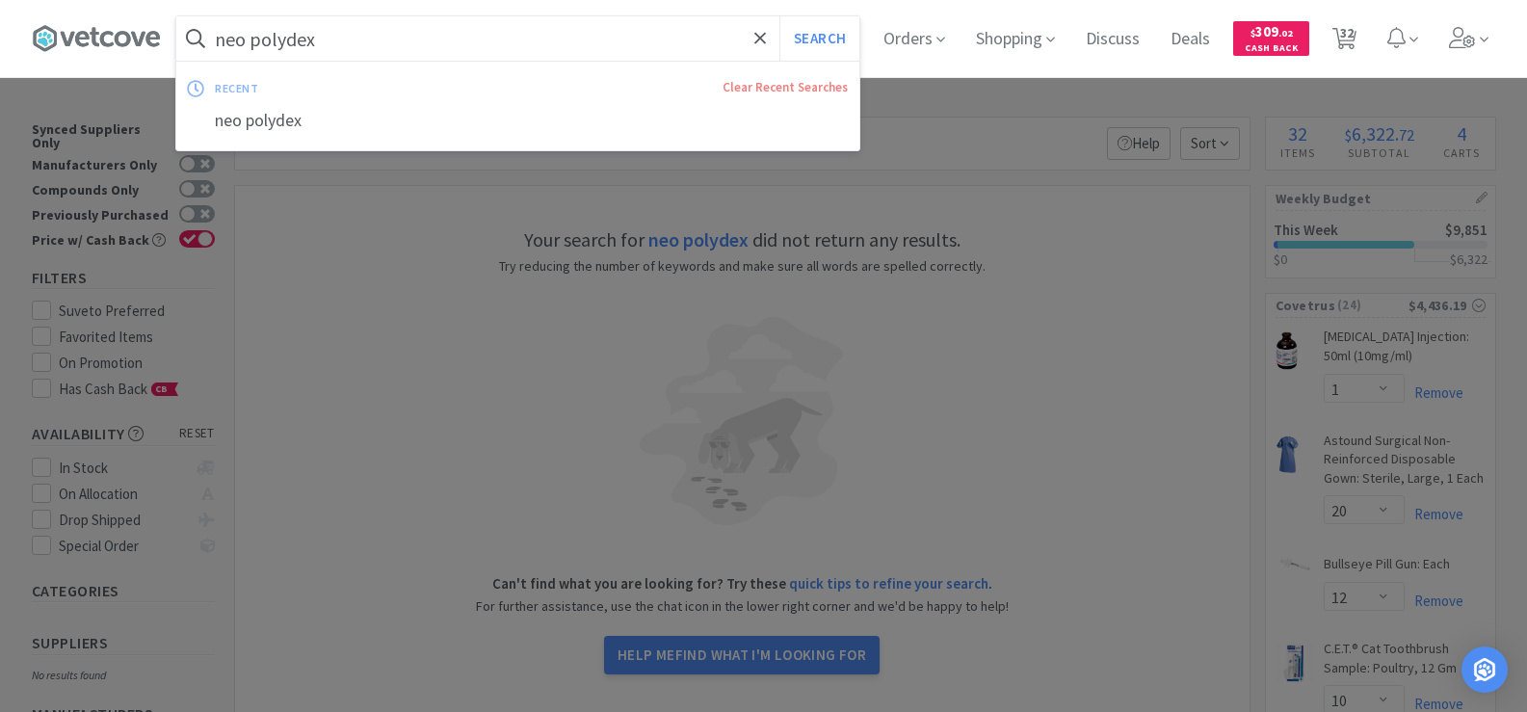
click at [365, 43] on input "neo polydex" at bounding box center [517, 38] width 683 height 44
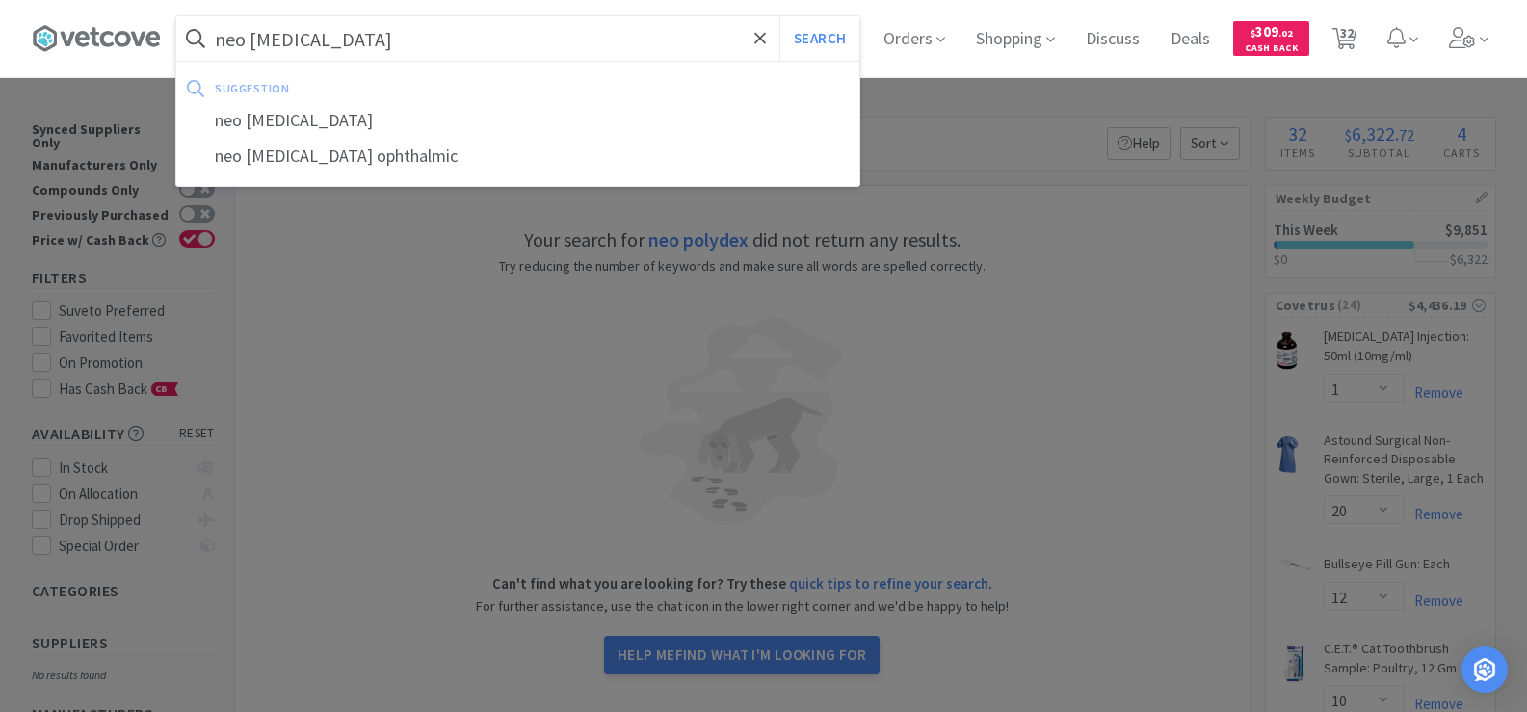
type input "neo poly dex"
click at [780, 16] on button "Search" at bounding box center [820, 38] width 80 height 44
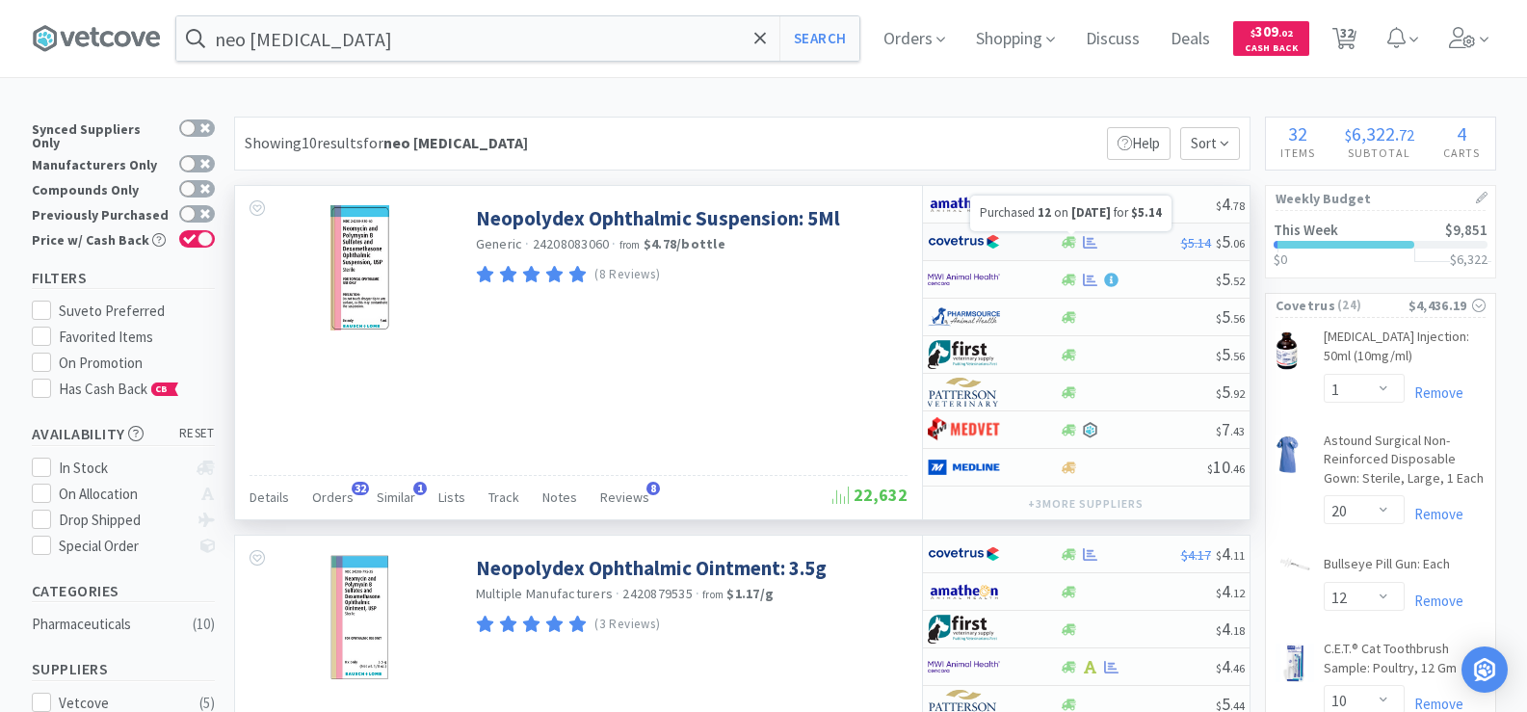
click at [1092, 239] on icon at bounding box center [1090, 241] width 14 height 13
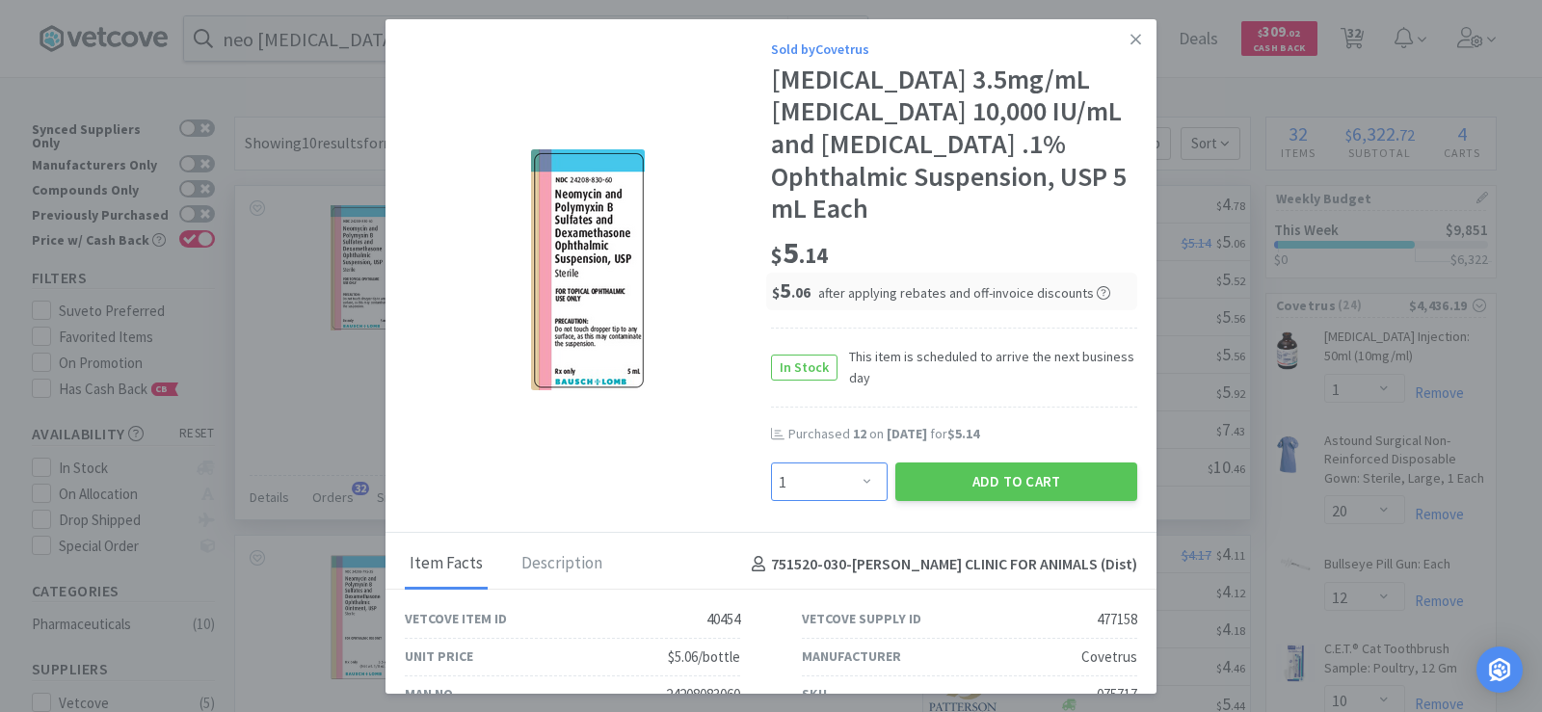
click at [801, 485] on select "Enter Quantity 1 2 3 4 5 6 7 8 9 10 11 12 13 14 15 16 17 18 19 20 Enter Quantity" at bounding box center [829, 482] width 117 height 39
select select "12"
click at [771, 463] on select "Enter Quantity 1 2 3 4 5 6 7 8 9 10 11 12 13 14 15 16 17 18 19 20 Enter Quantity" at bounding box center [829, 482] width 117 height 39
click at [973, 488] on button "Add to Cart" at bounding box center [1016, 482] width 242 height 39
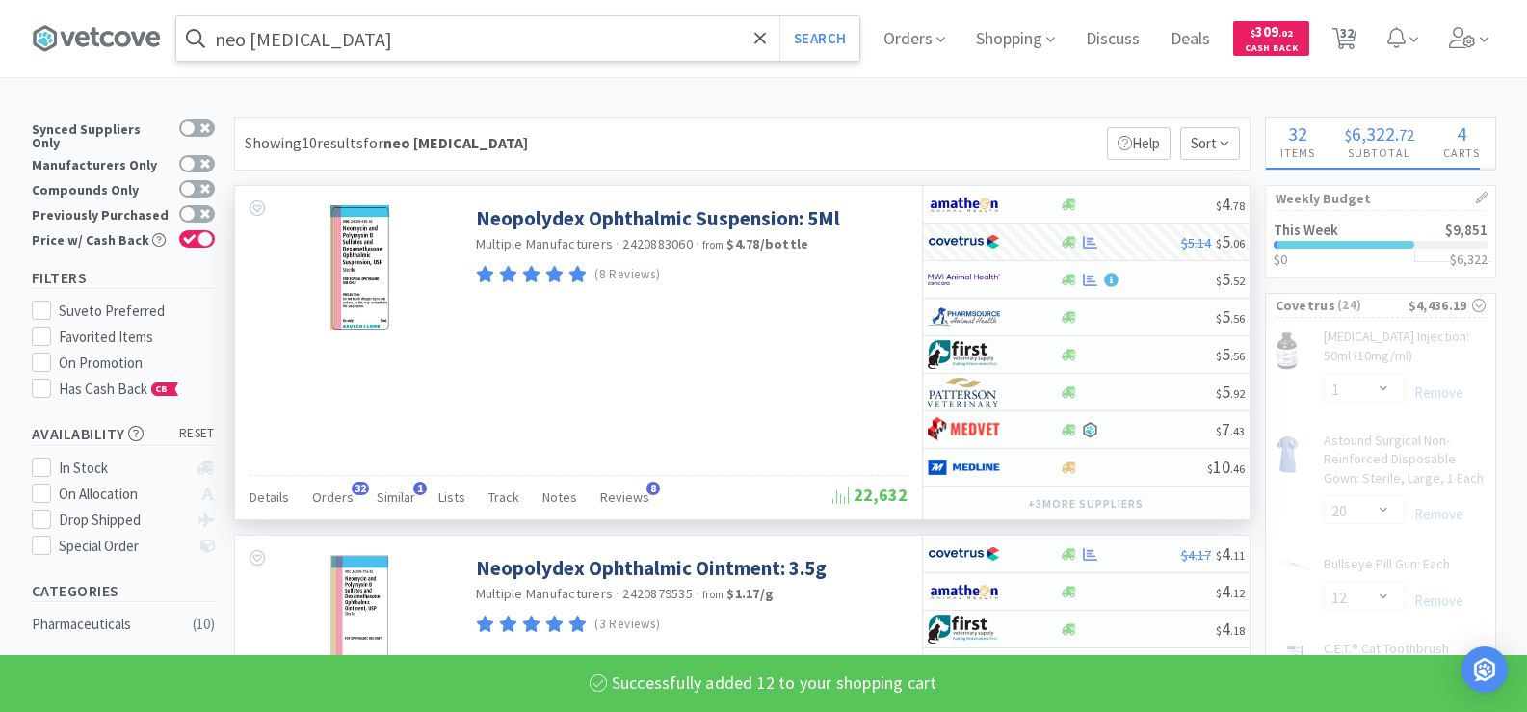
click at [347, 40] on input "neo poly dex" at bounding box center [517, 38] width 683 height 44
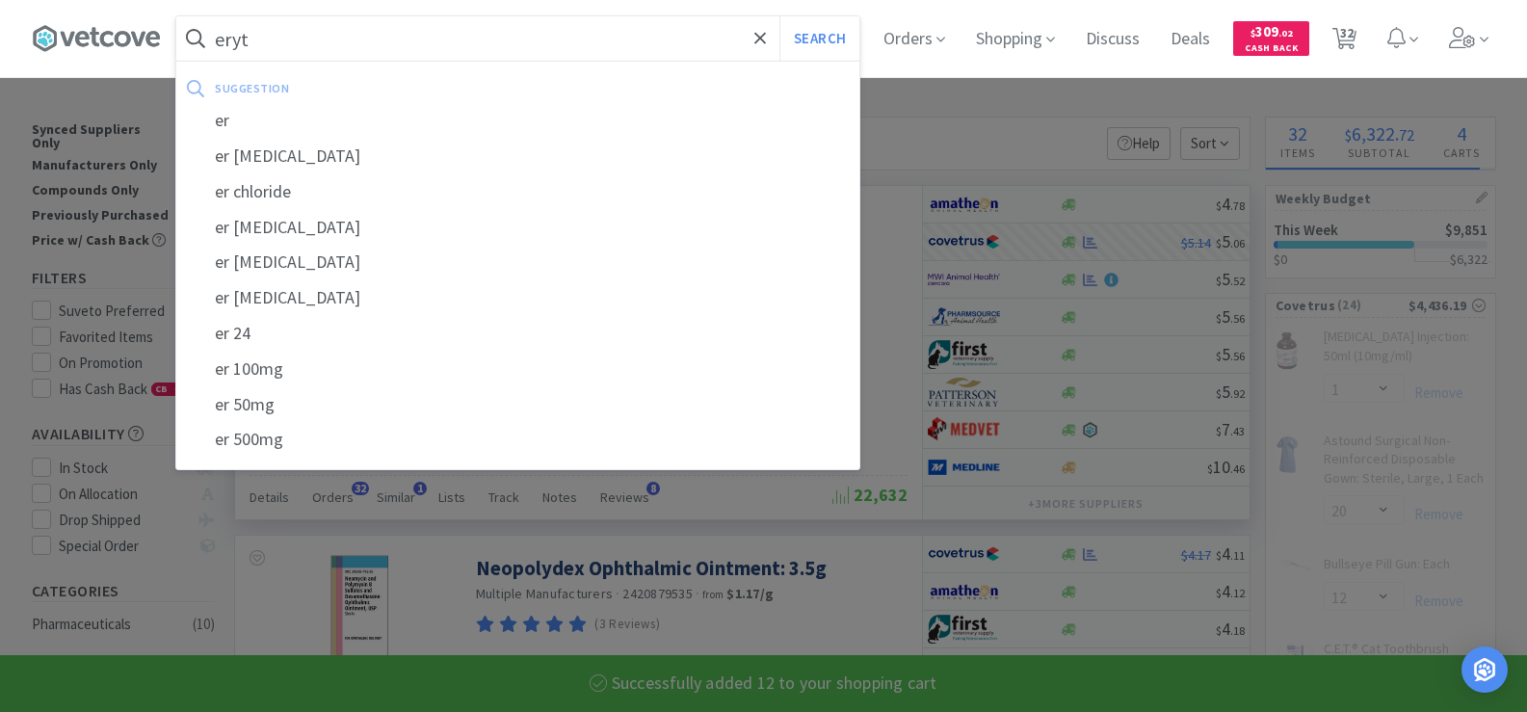
type input "eryth"
select select "12"
select select "2"
select select "1"
select select "2"
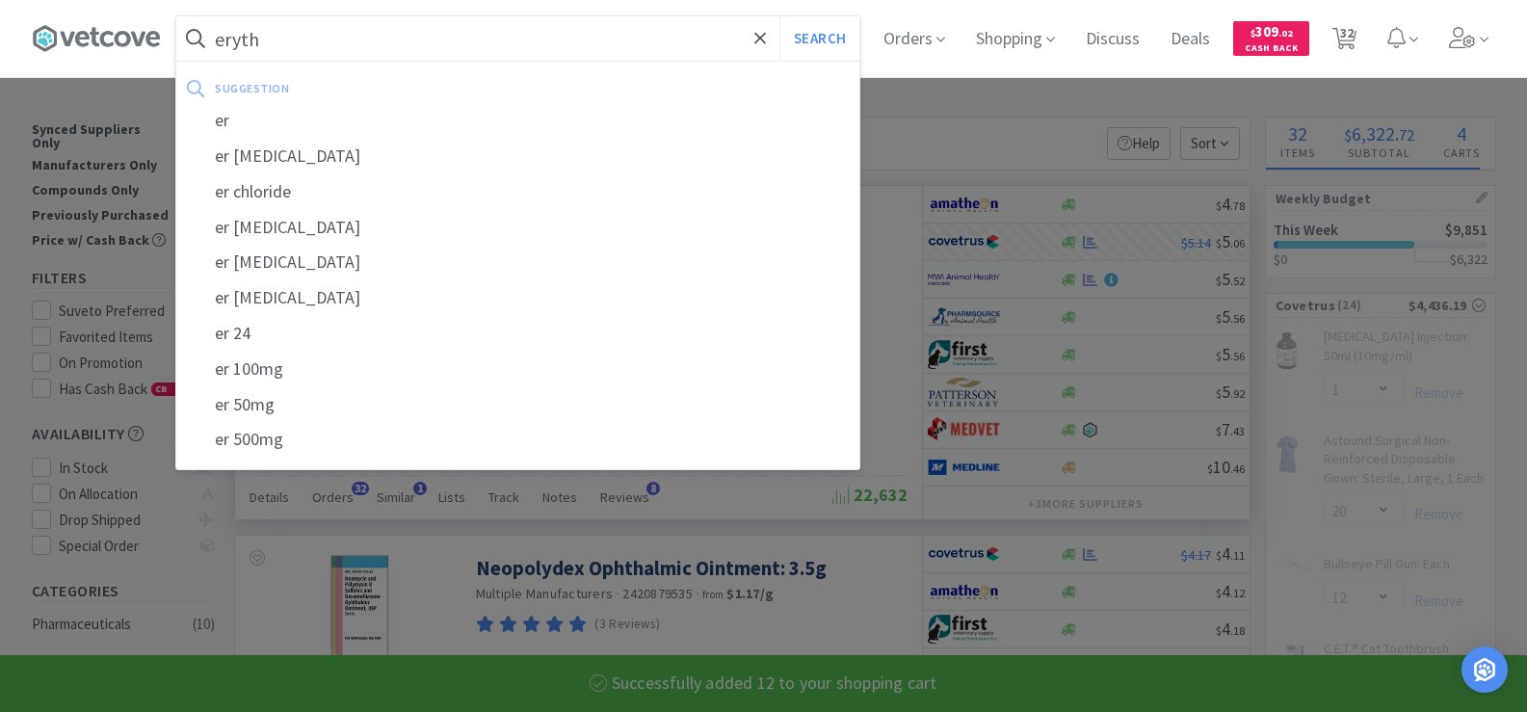
select select "1"
select select "2"
select select "1"
select select "2"
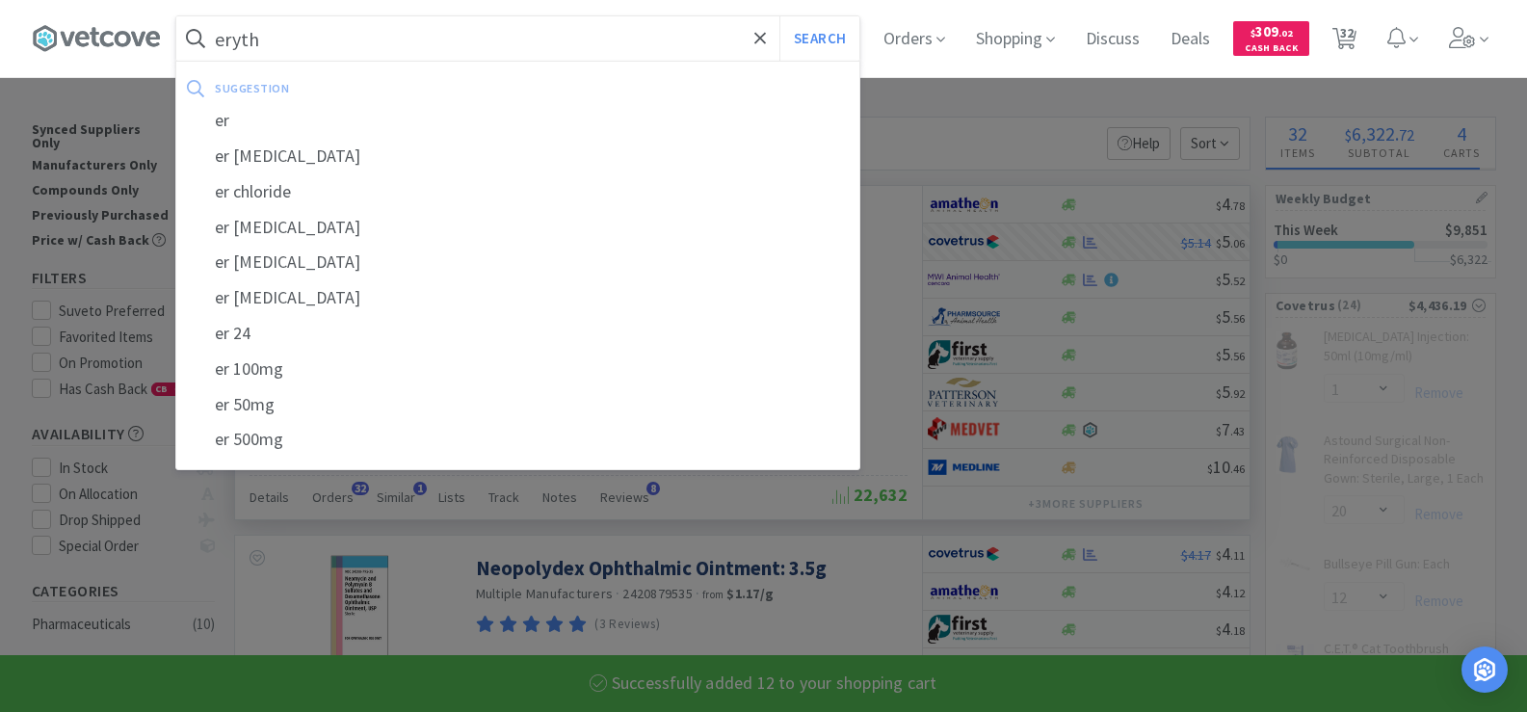
select select "1"
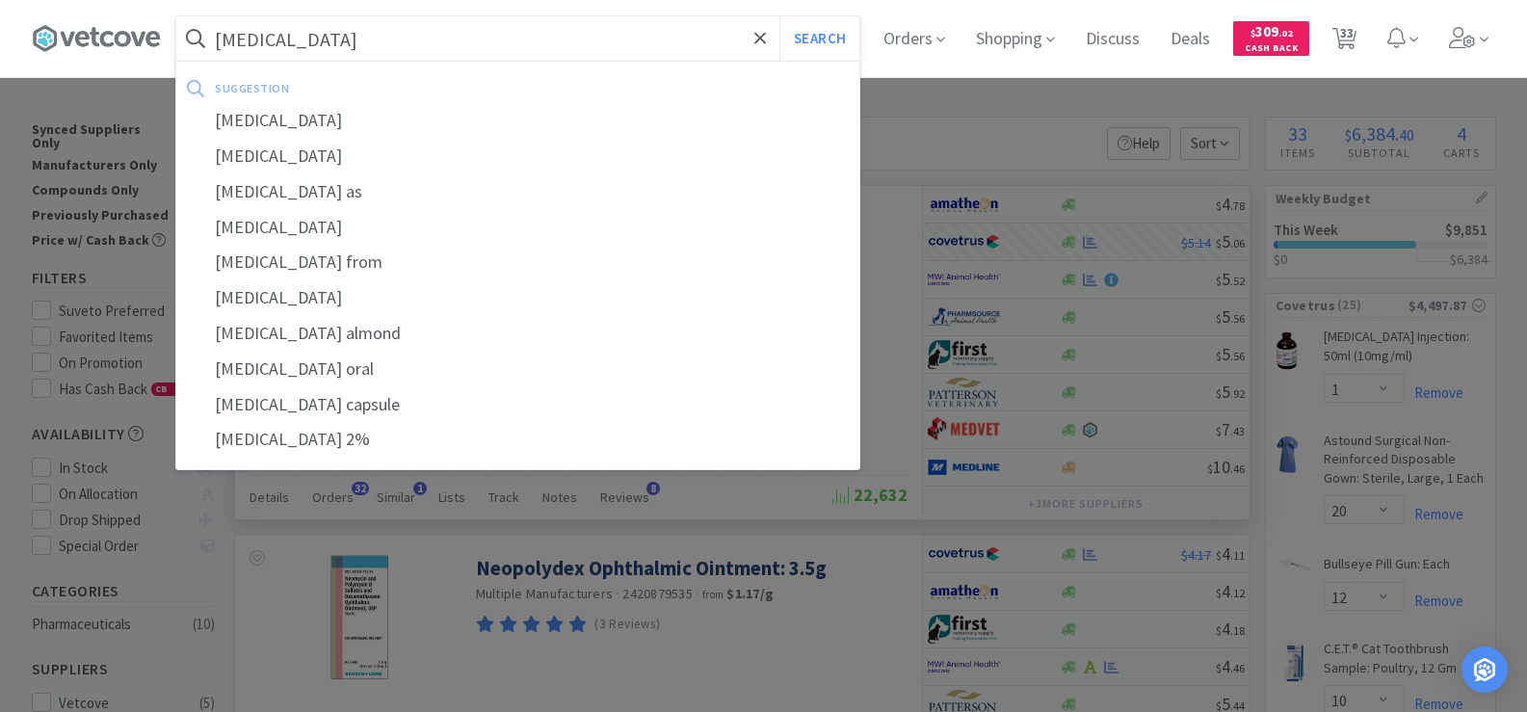
type input "erythromycin"
click at [780, 16] on button "Search" at bounding box center [820, 38] width 80 height 44
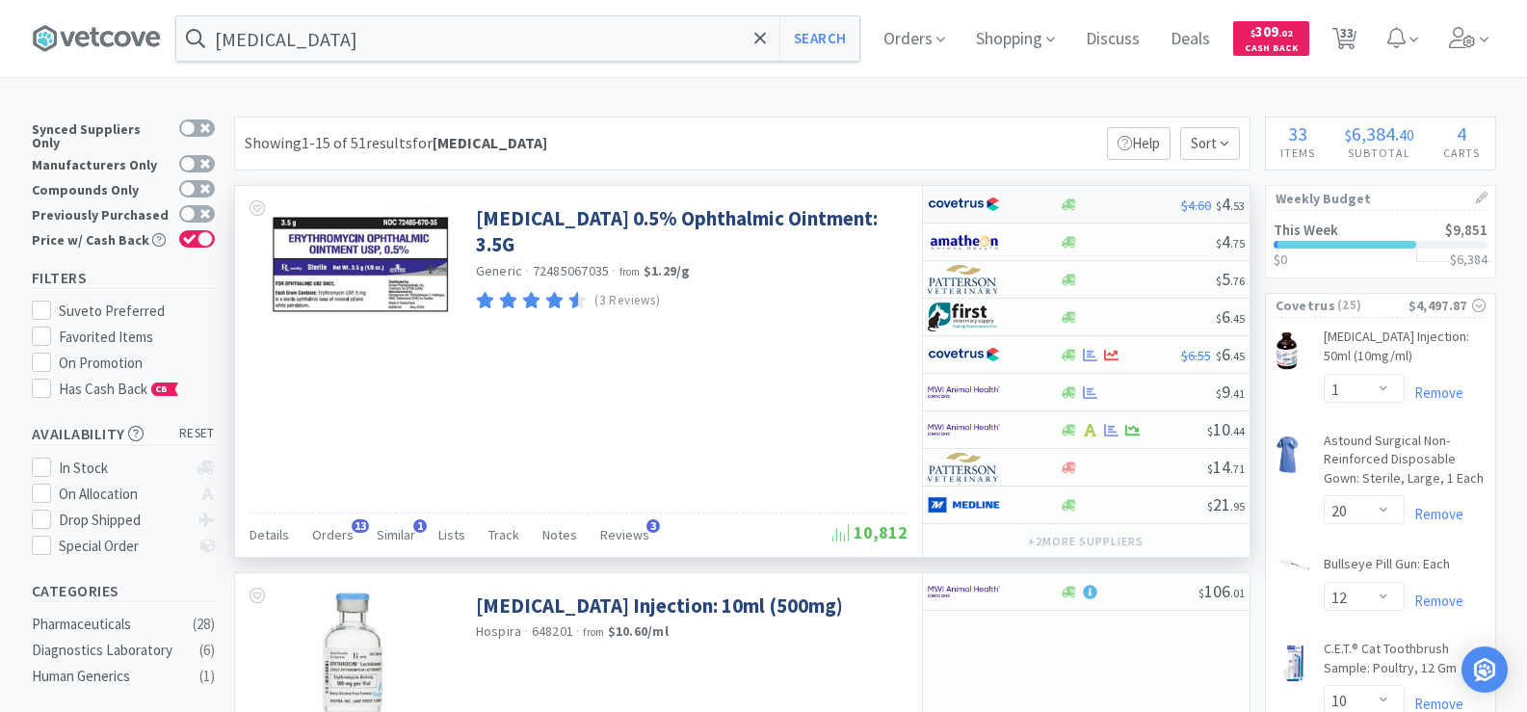
click at [976, 204] on img at bounding box center [964, 204] width 72 height 29
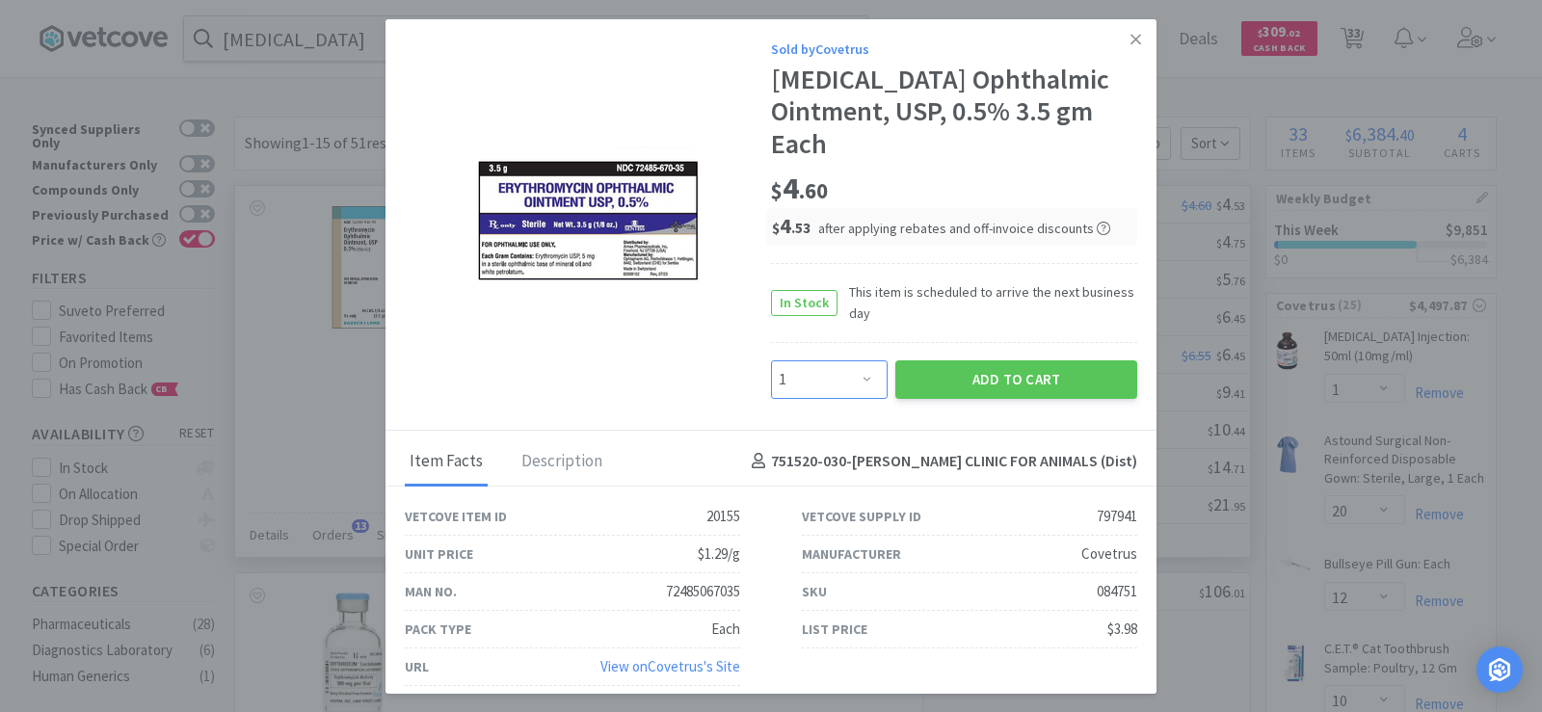
click at [835, 392] on select "Enter Quantity 1 2 3 4 5 6 7 8 9 10 11 12 13 14 15 16 17 18 19 20 Enter Quantity" at bounding box center [829, 379] width 117 height 39
select select "4"
click at [771, 360] on select "Enter Quantity 1 2 3 4 5 6 7 8 9 10 11 12 13 14 15 16 17 18 19 20 Enter Quantity" at bounding box center [829, 379] width 117 height 39
click at [1019, 380] on button "Add to Cart" at bounding box center [1016, 379] width 242 height 39
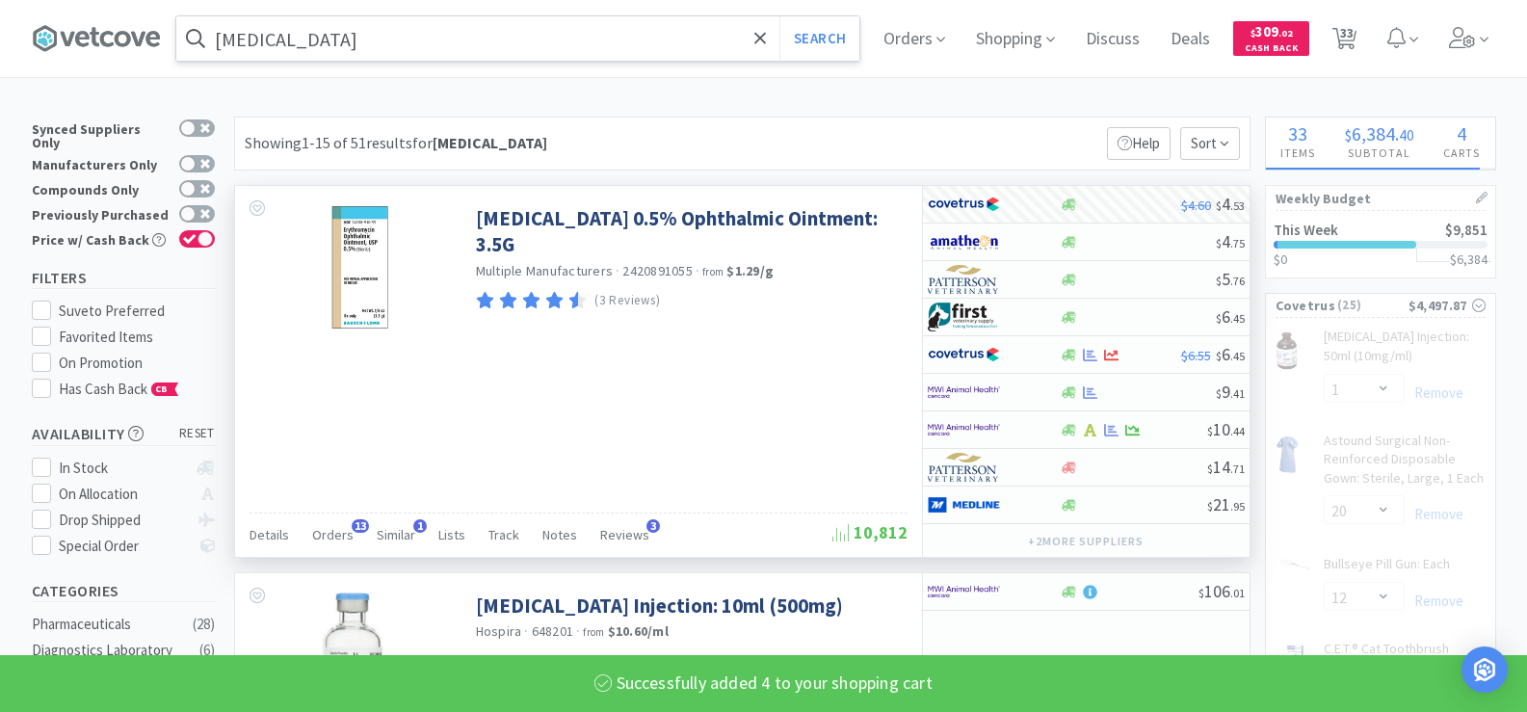
click at [339, 41] on input "erythromycin" at bounding box center [517, 38] width 683 height 44
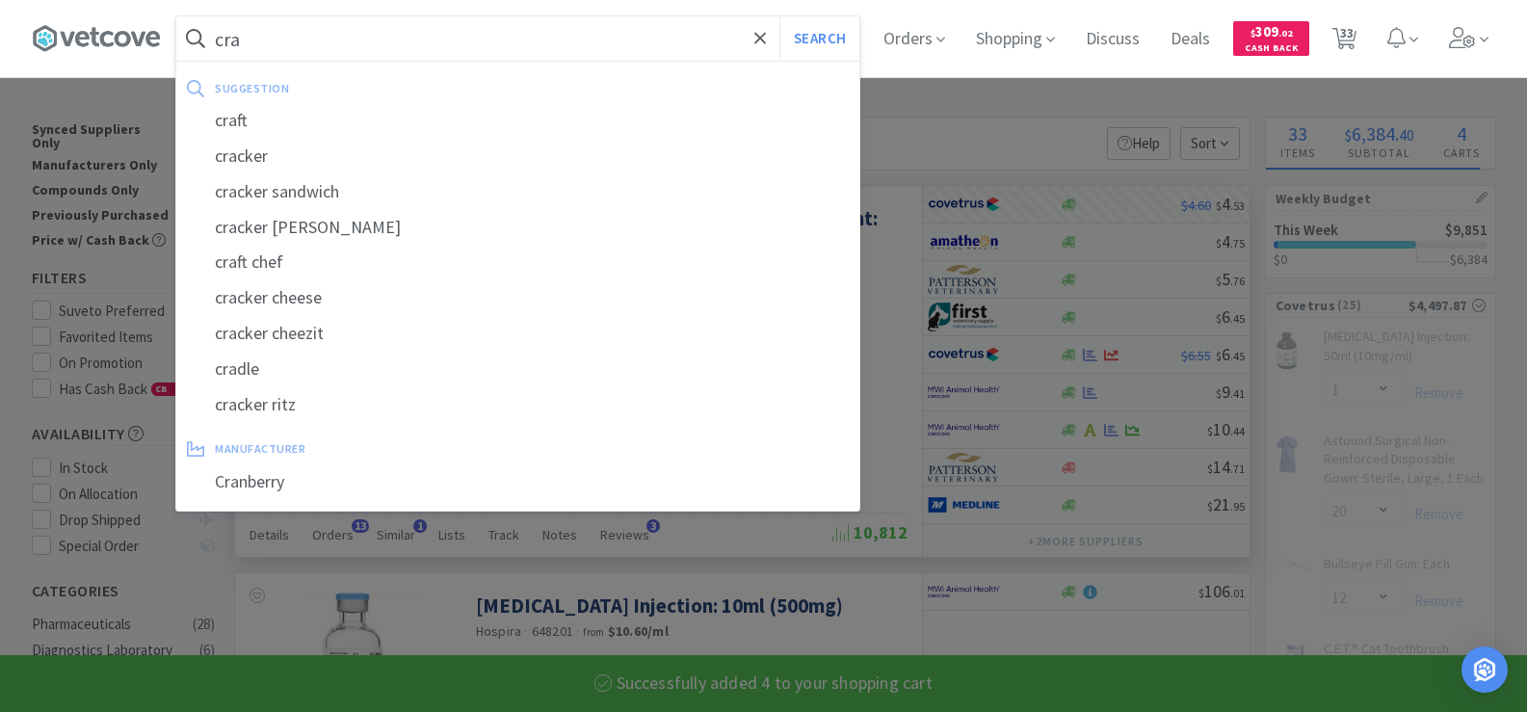
type input "cr"
select select "4"
select select "2"
select select "1"
select select "3"
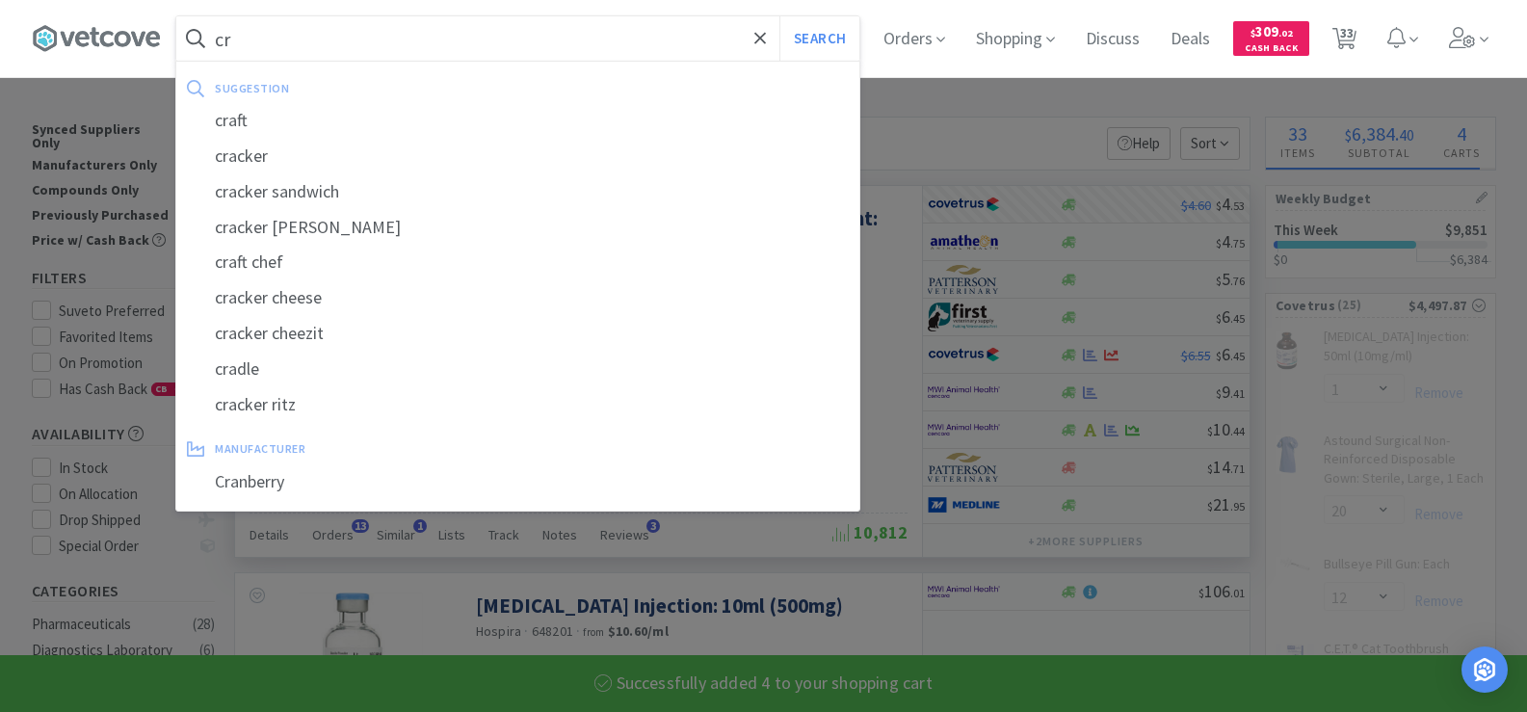
select select "6"
select select "1"
select select "12"
select select "2"
select select "1"
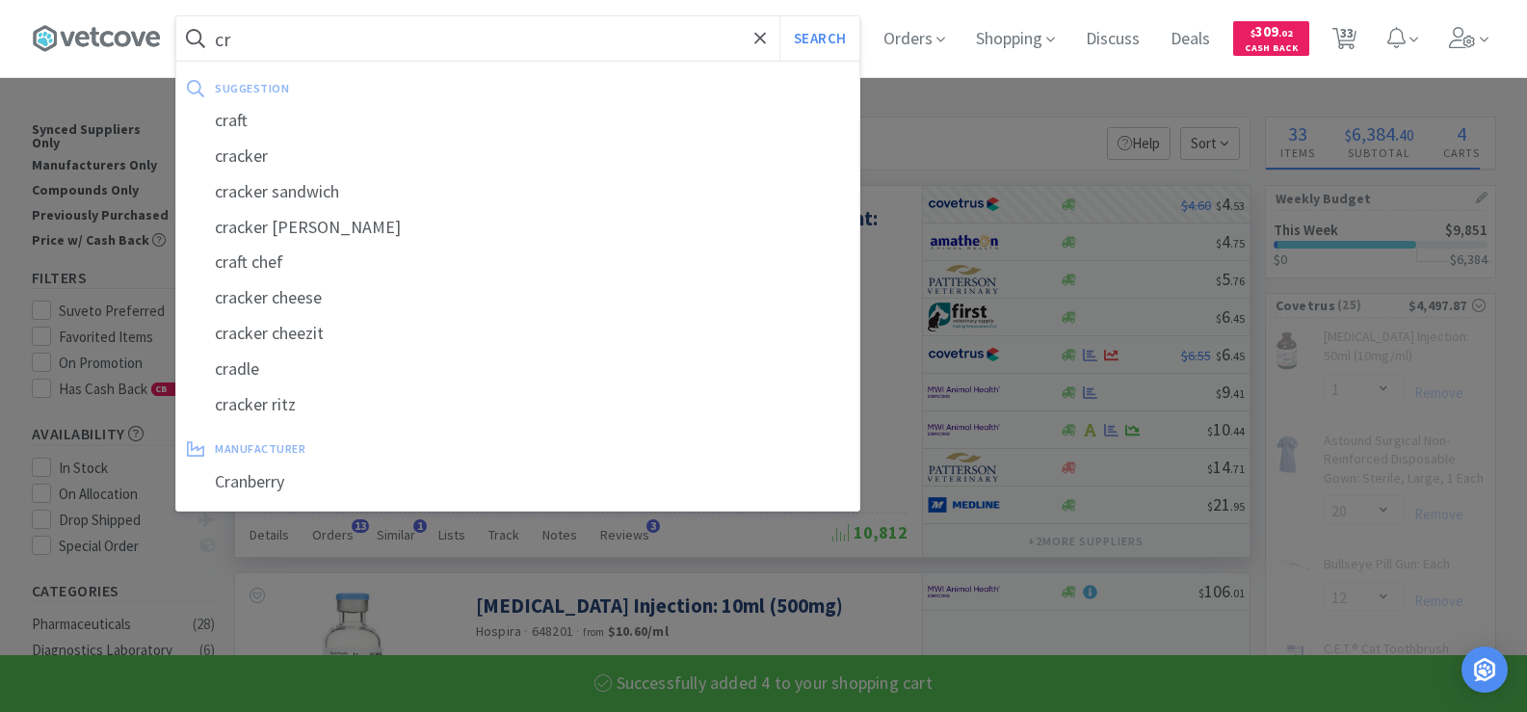
select select "2"
select select "1"
select select "2"
select select "1"
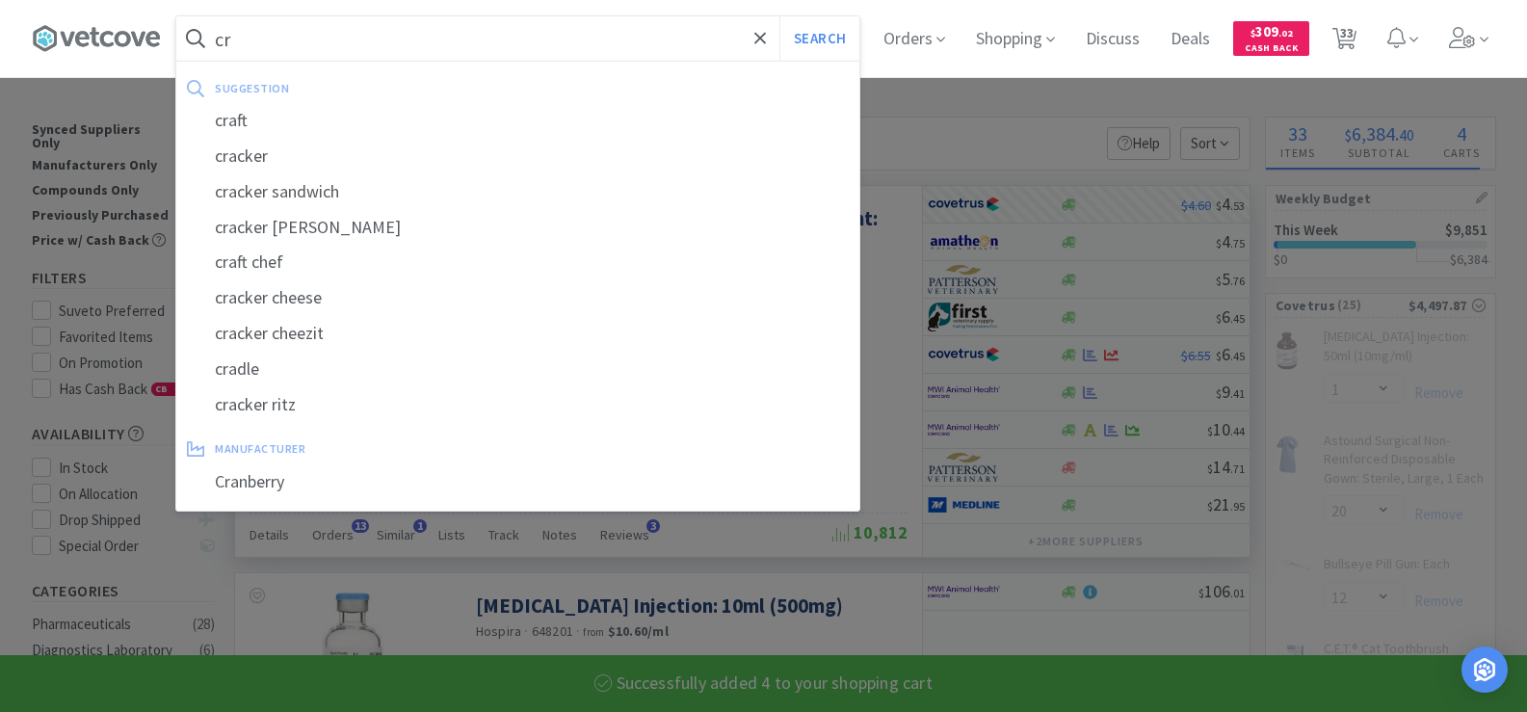
select select "2"
type input "ca"
select select "50"
select select "1"
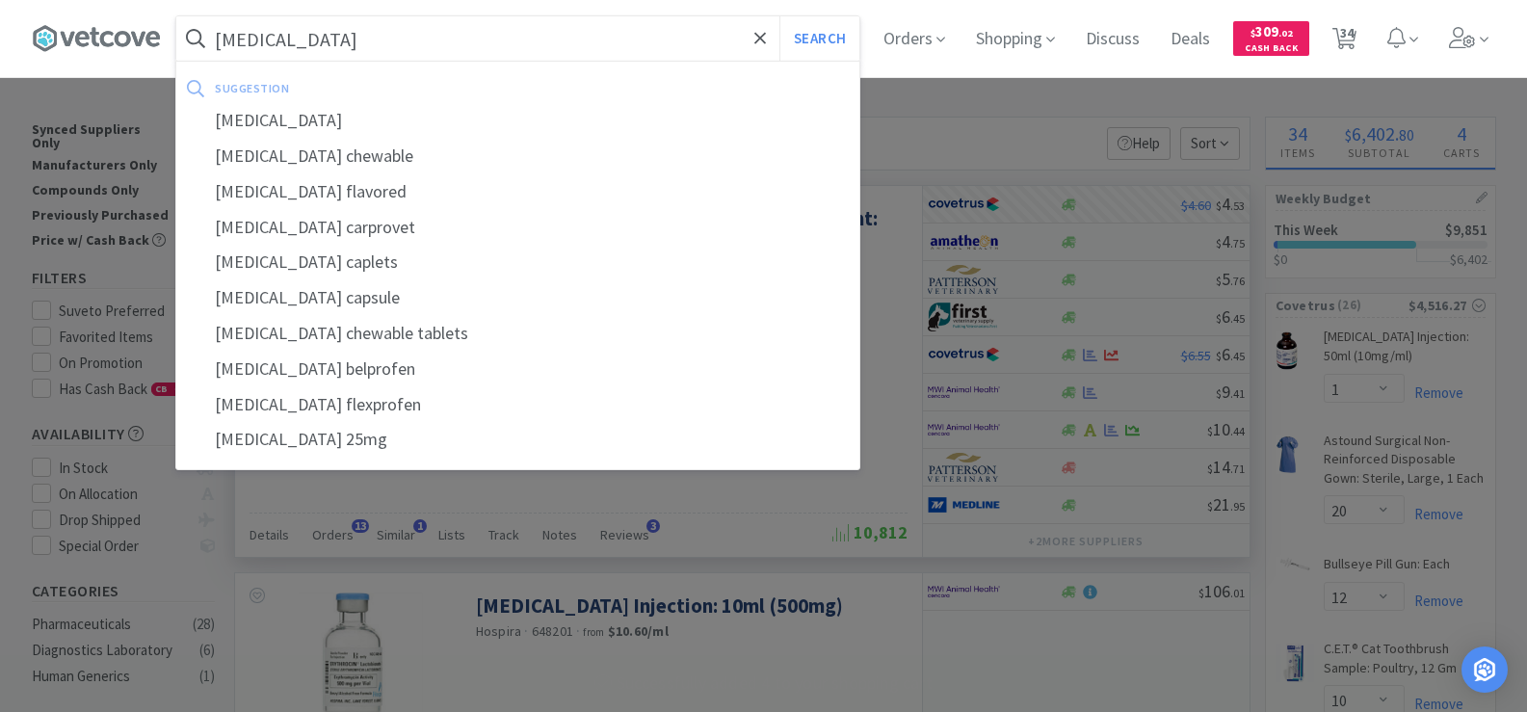
type input "carprofen"
click at [780, 16] on button "Search" at bounding box center [820, 38] width 80 height 44
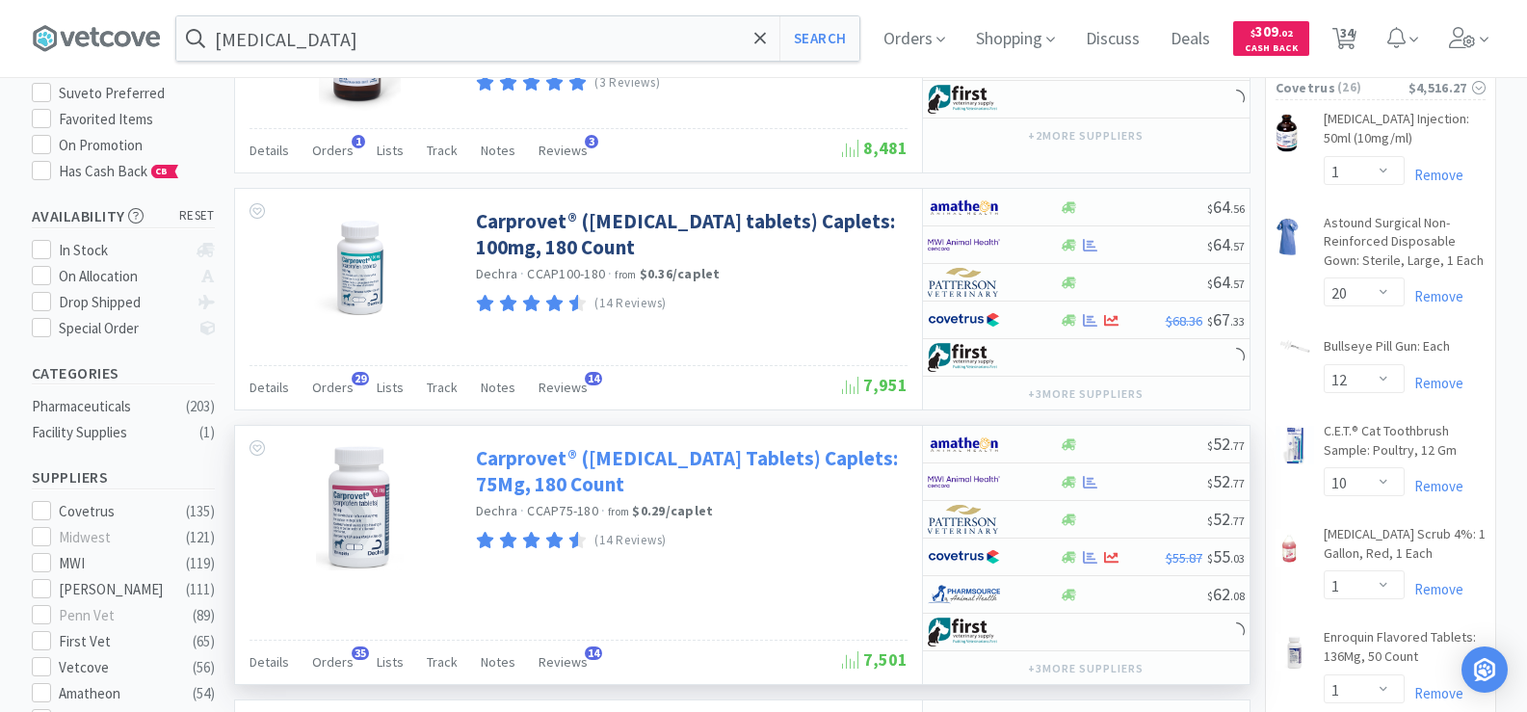
scroll to position [289, 0]
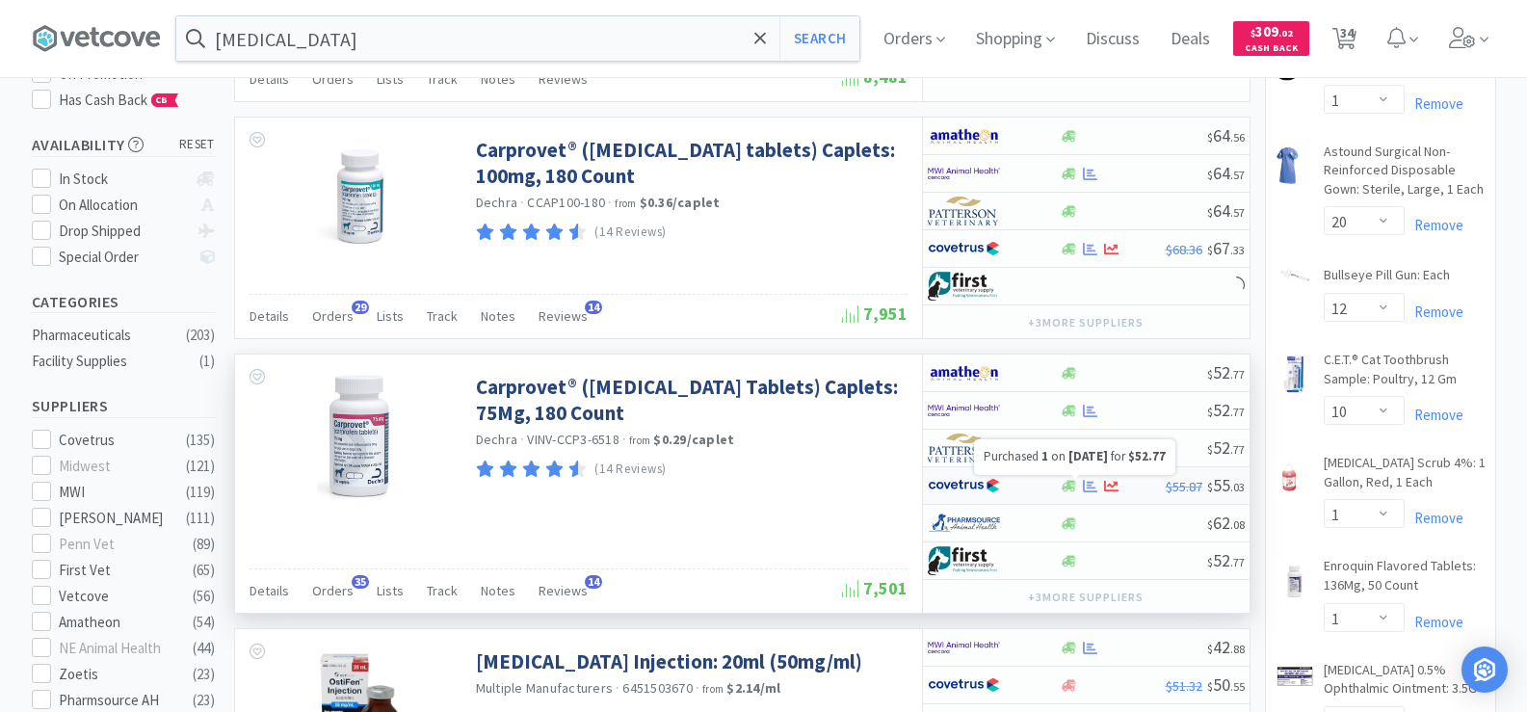
click at [1086, 492] on icon at bounding box center [1090, 486] width 14 height 14
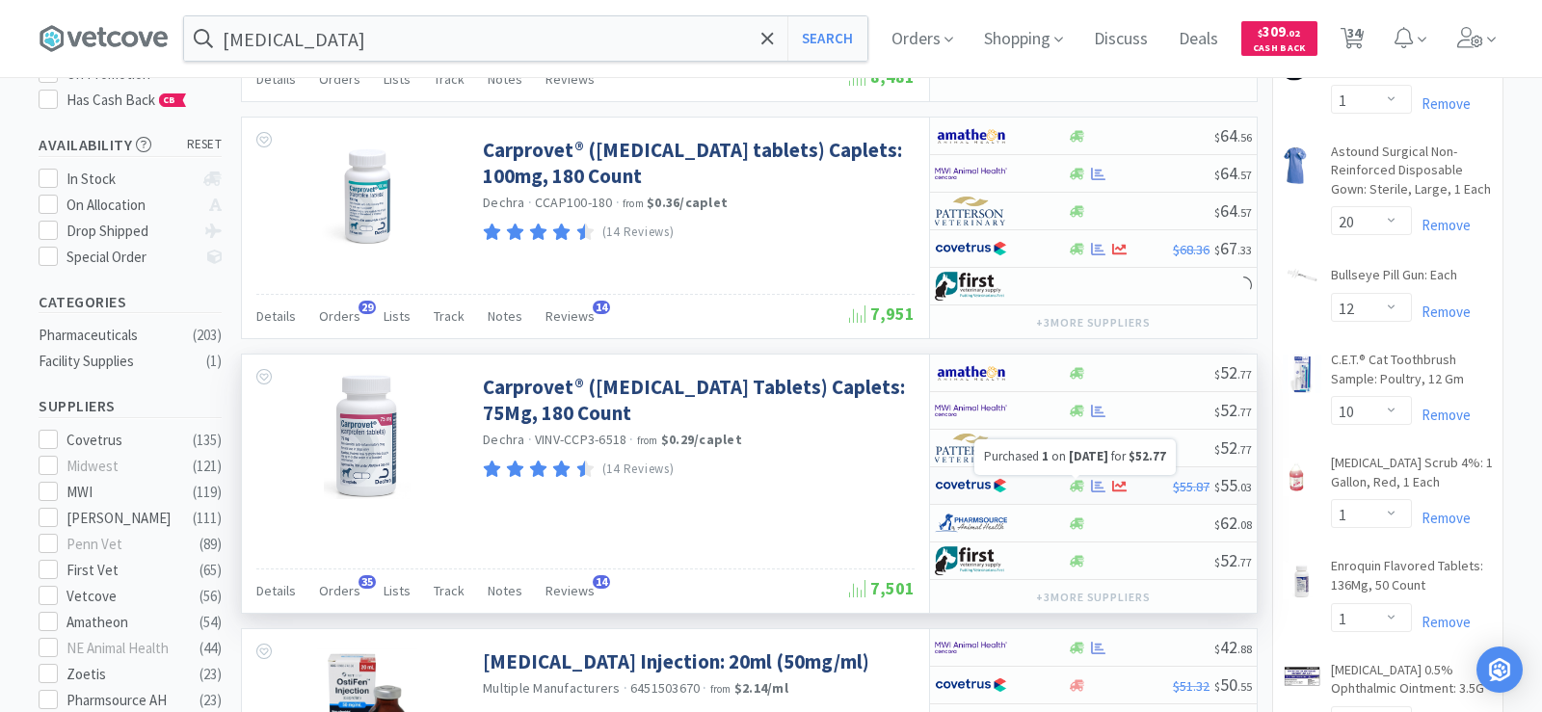
select select "1"
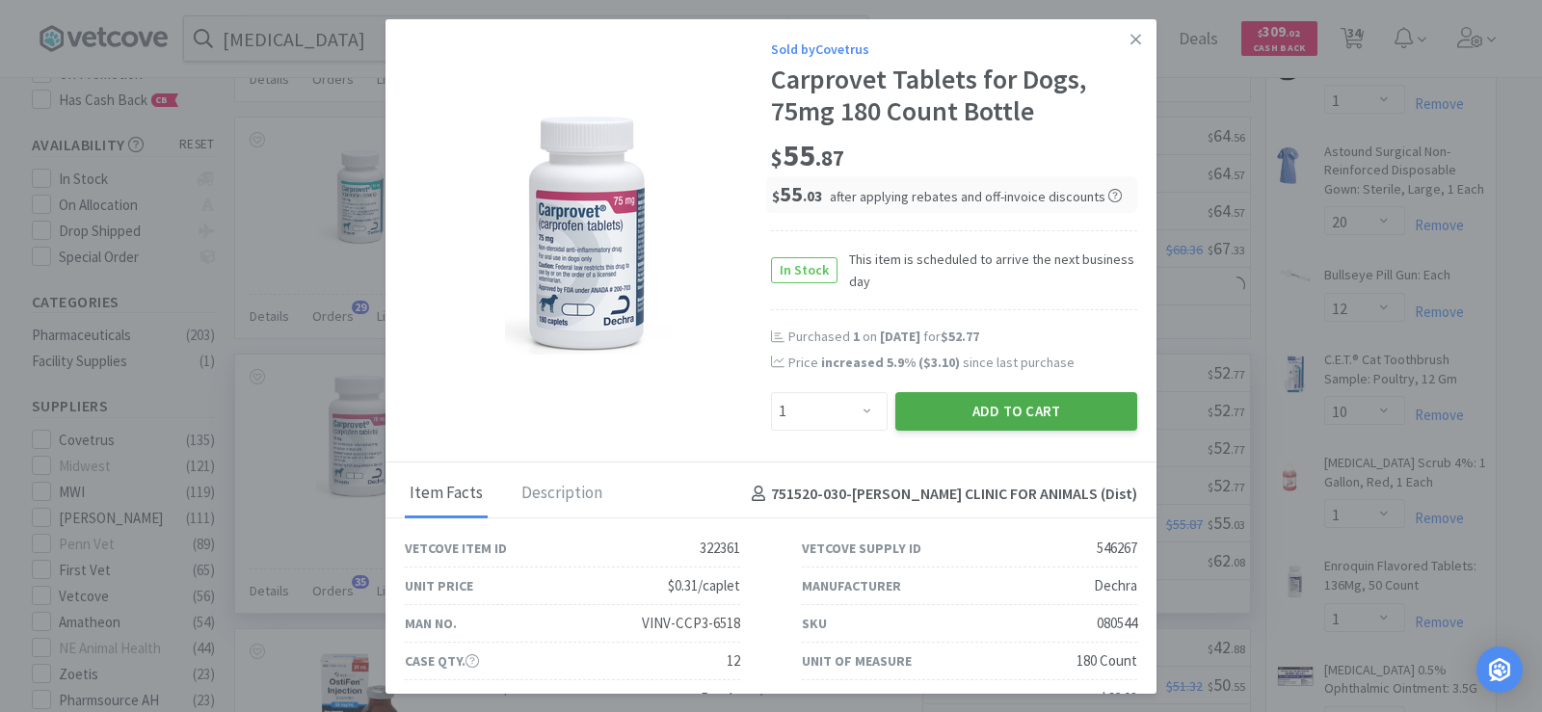
click at [990, 407] on button "Add to Cart" at bounding box center [1016, 411] width 242 height 39
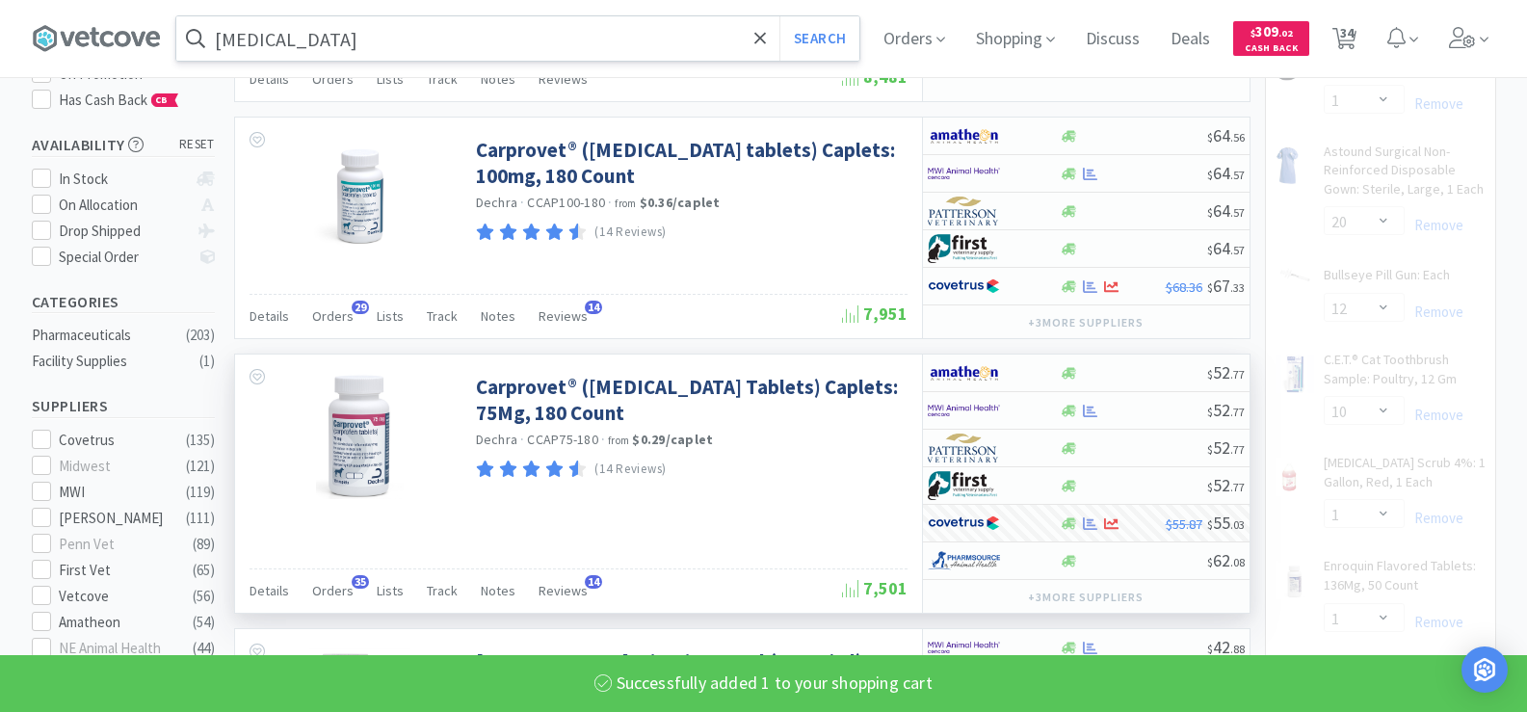
click at [350, 28] on input "carprofen" at bounding box center [517, 38] width 683 height 44
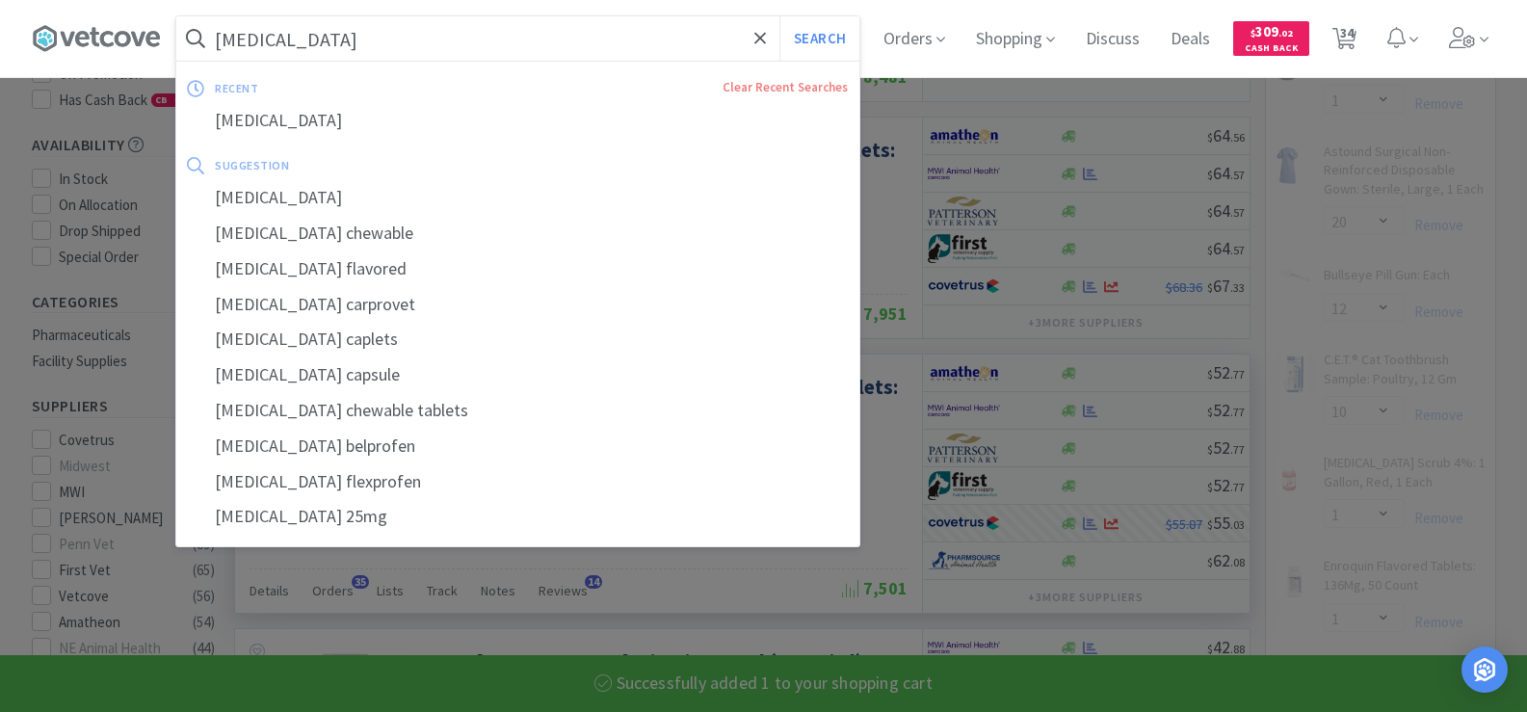
type input "p"
select select "1"
select select "4"
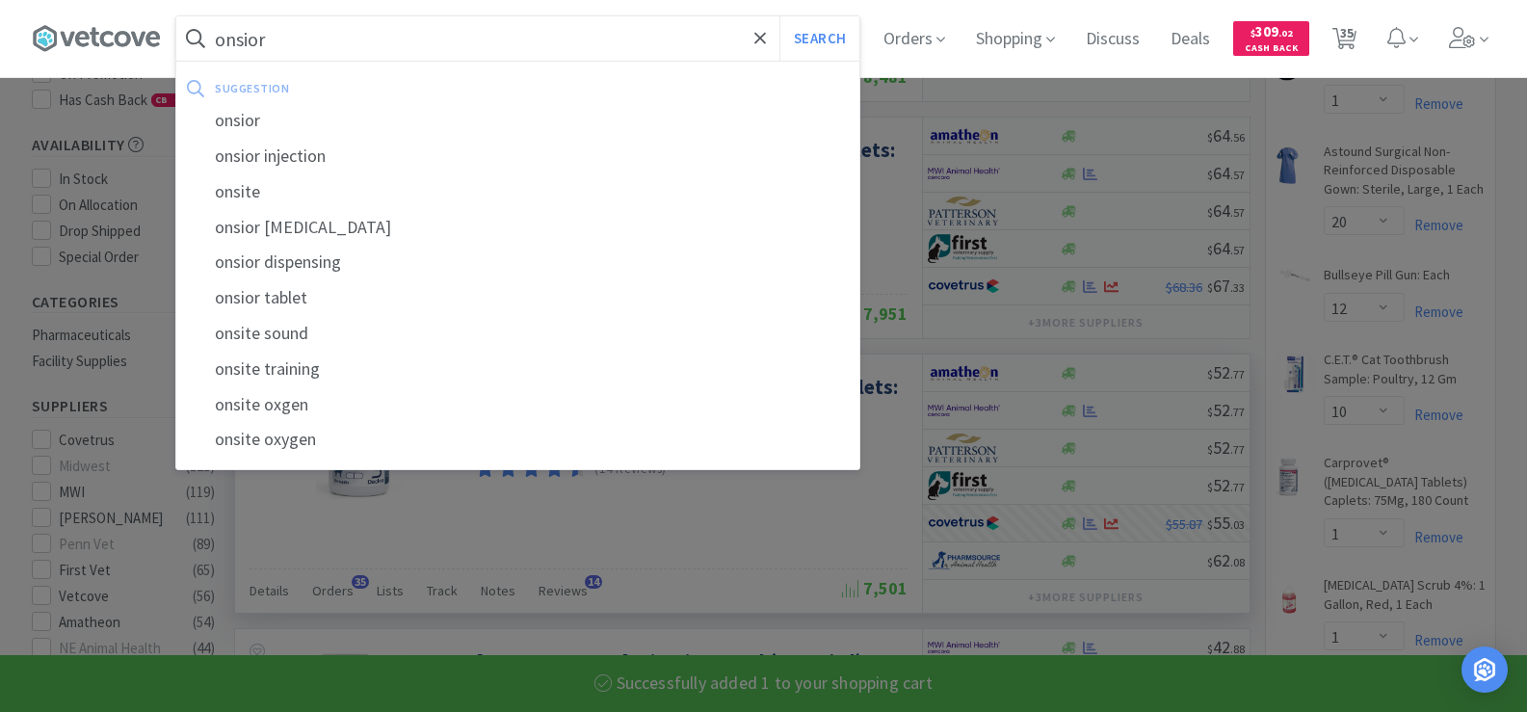
click at [780, 16] on button "Search" at bounding box center [820, 38] width 80 height 44
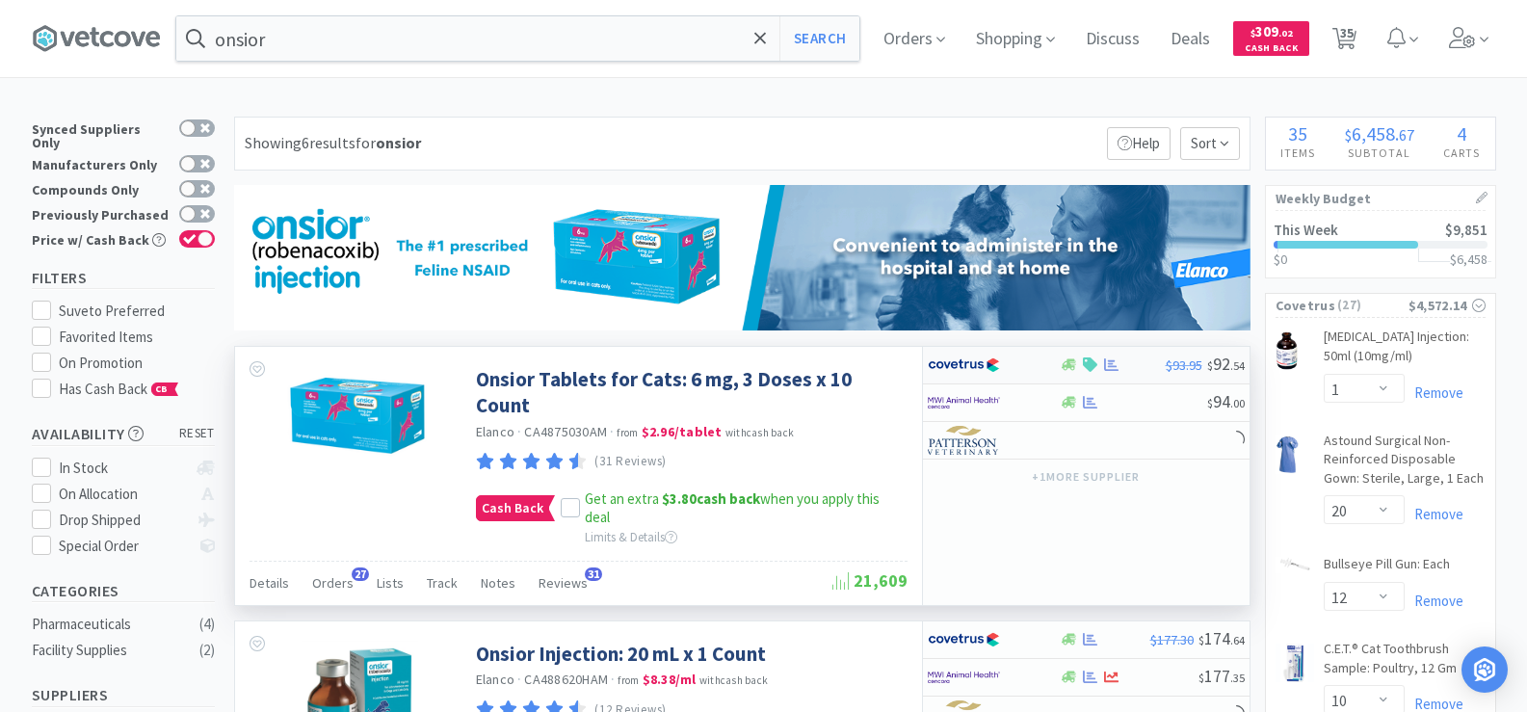
click at [1106, 368] on icon at bounding box center [1111, 365] width 14 height 14
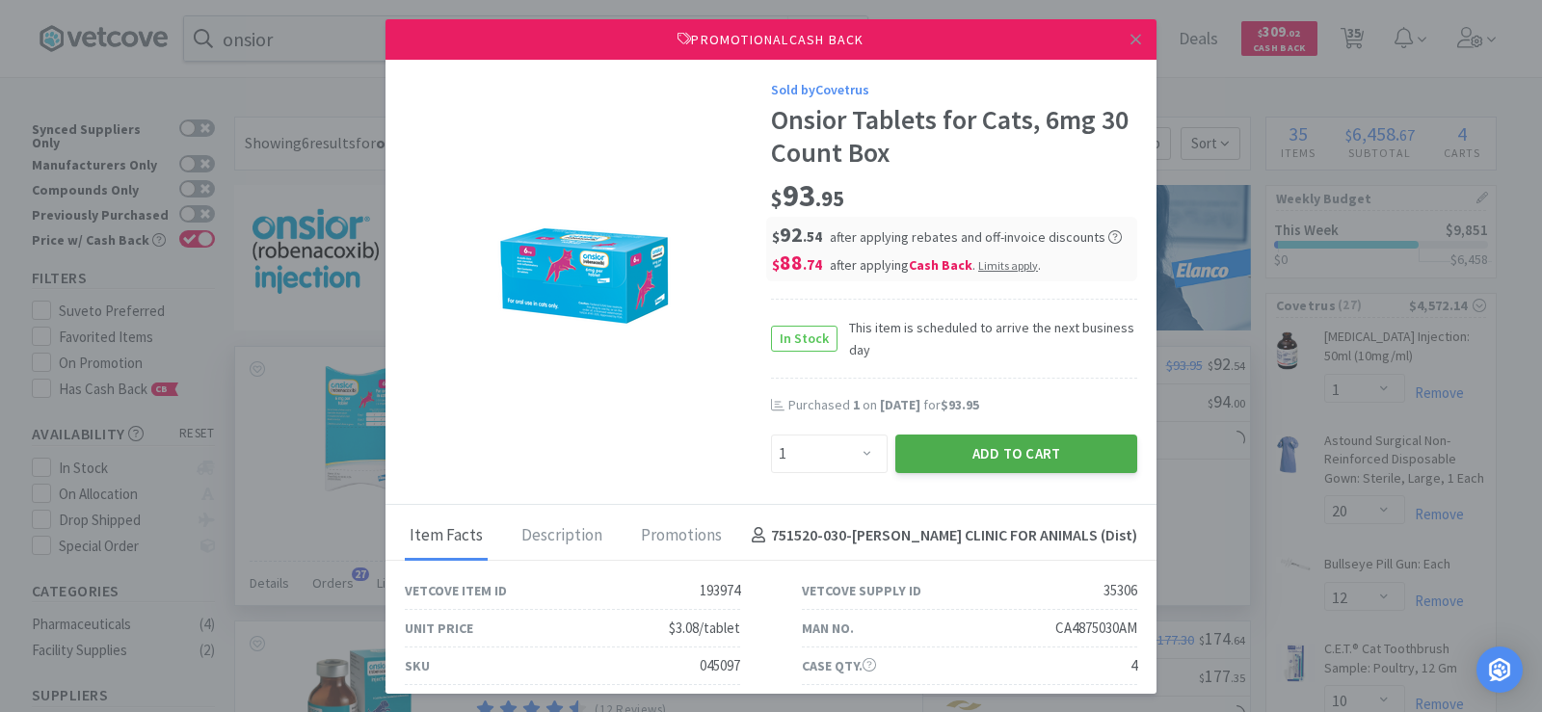
click at [1048, 448] on button "Add to Cart" at bounding box center [1016, 454] width 242 height 39
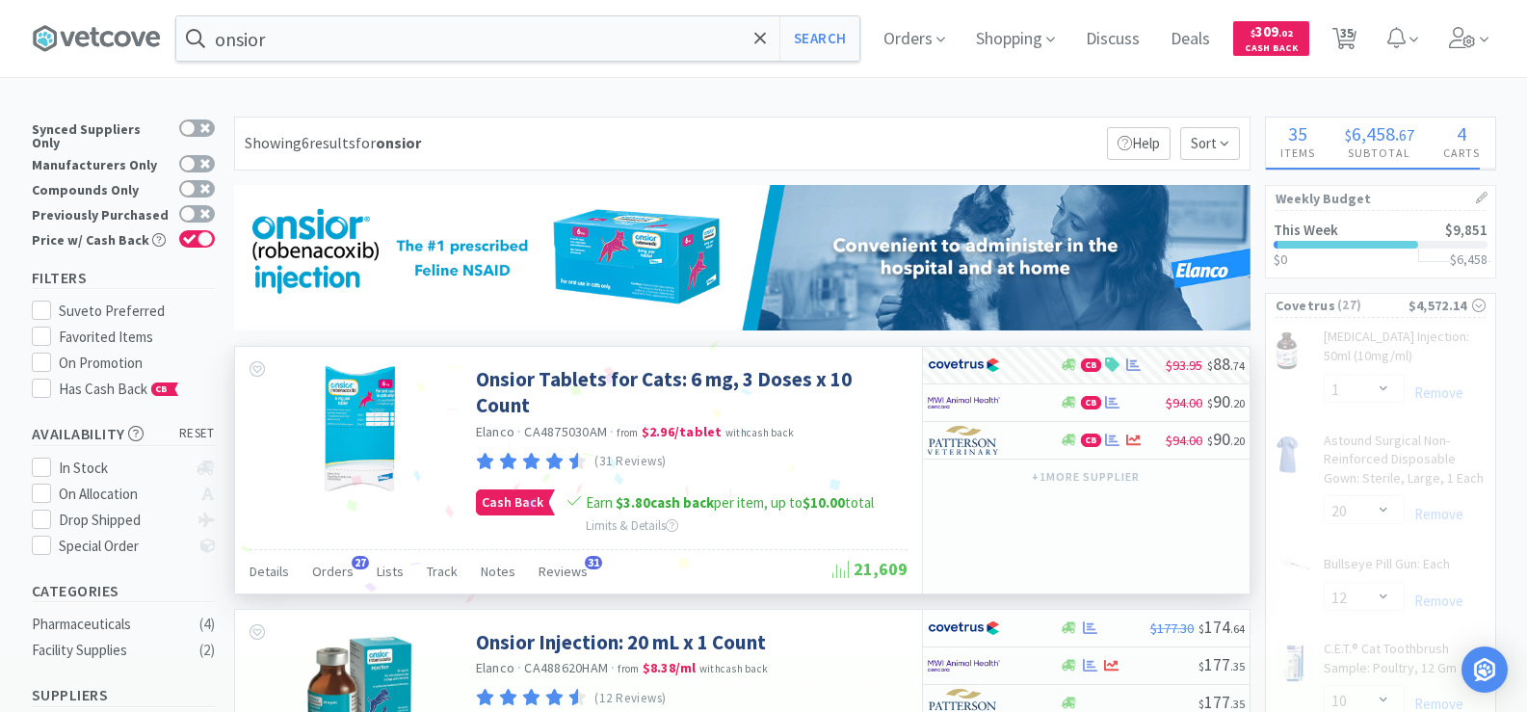
click at [368, 43] on input "onsior" at bounding box center [517, 38] width 683 height 44
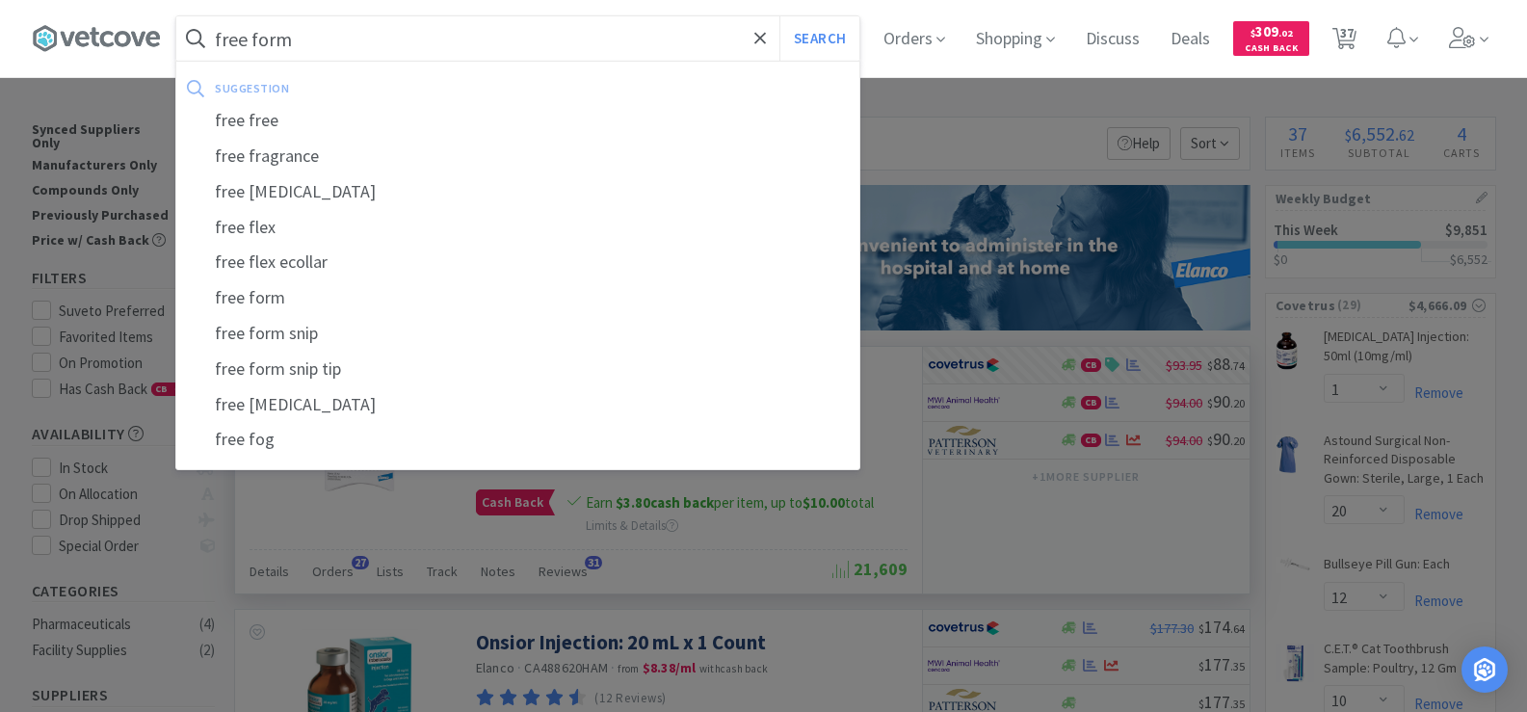
click at [780, 16] on button "Search" at bounding box center [820, 38] width 80 height 44
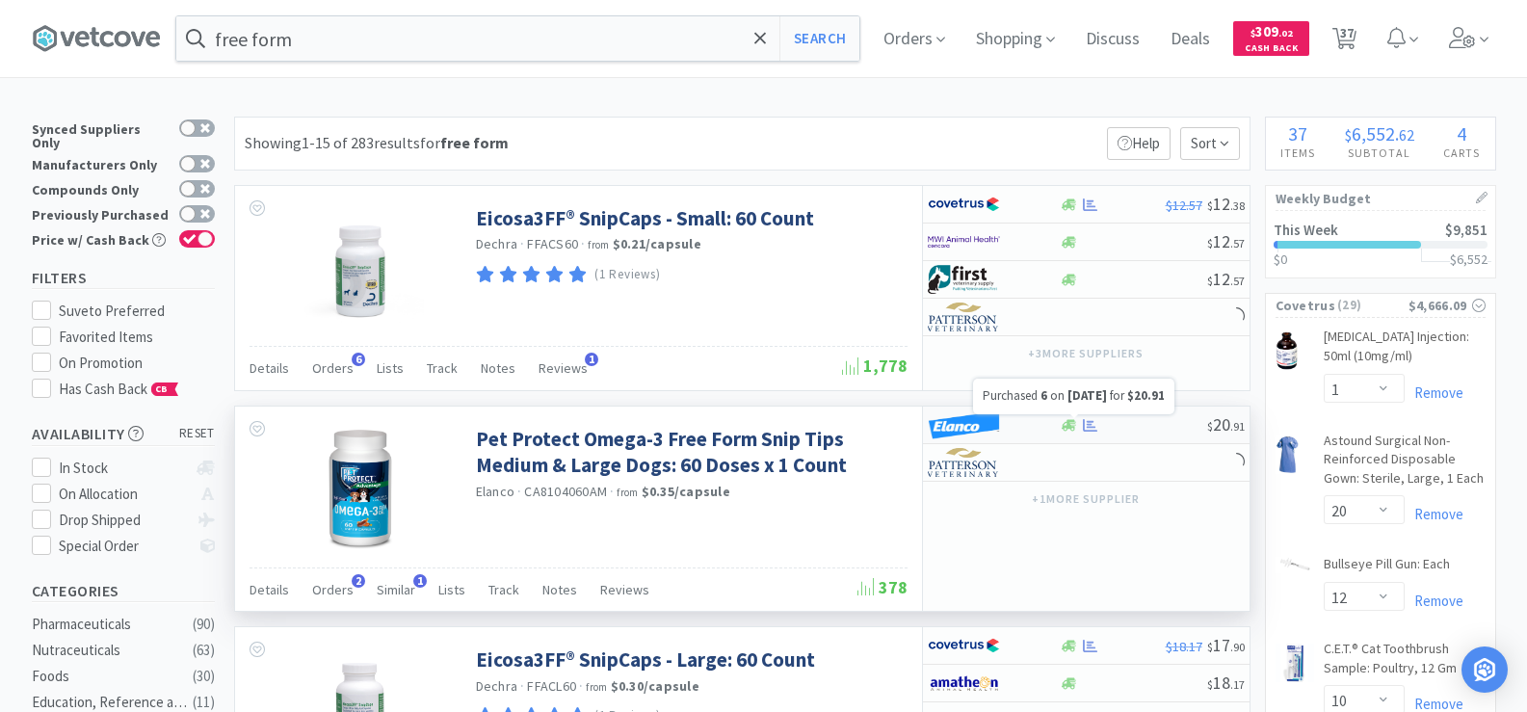
click at [1088, 432] on icon at bounding box center [1090, 425] width 14 height 14
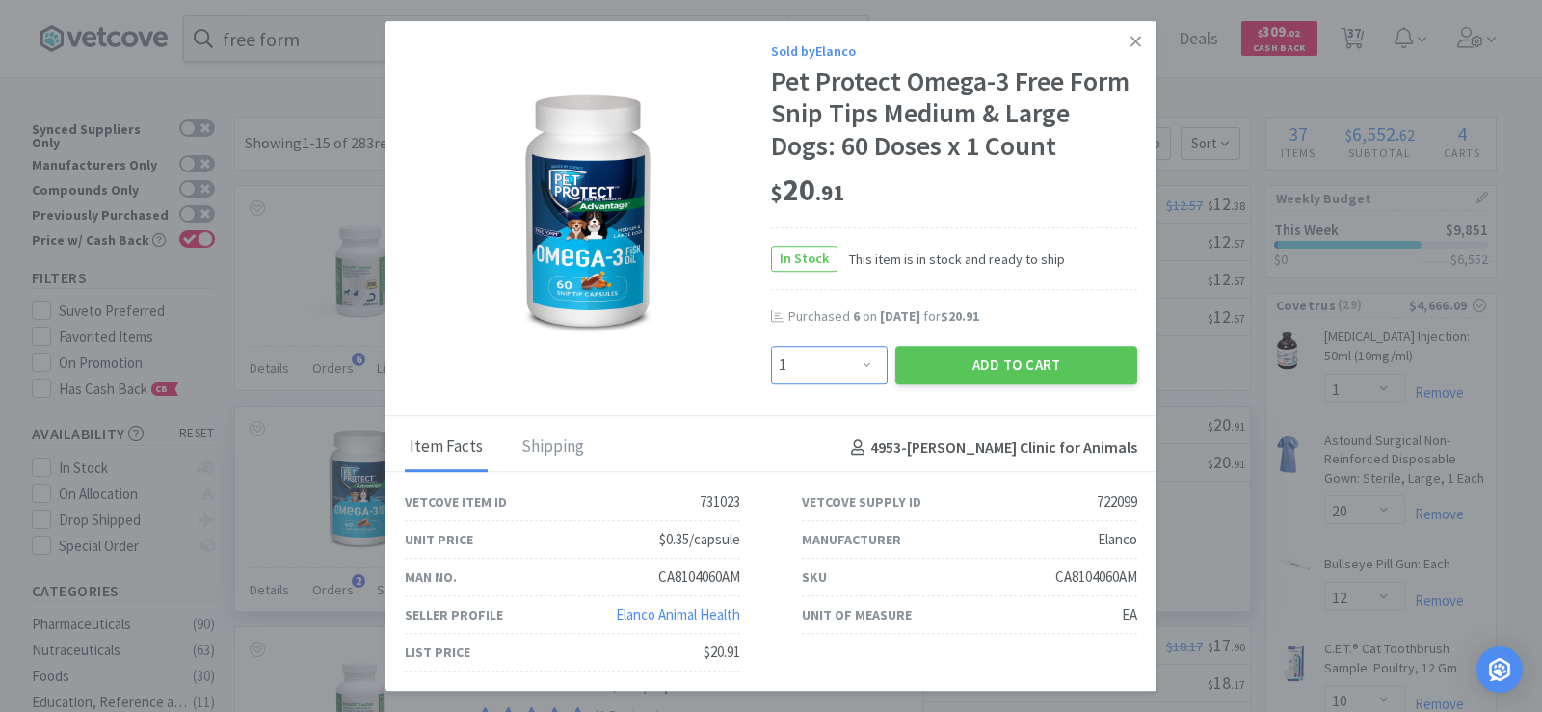
click at [838, 360] on select "Enter Quantity 1 2 3 4 5 6 7 8 9 10 11 12 13 14 15 16 17 18 19 20 Enter Quantity" at bounding box center [829, 365] width 117 height 39
click at [771, 346] on select "Enter Quantity 1 2 3 4 5 6 7 8 9 10 11 12 13 14 15 16 17 18 19 20 Enter Quantity" at bounding box center [829, 365] width 117 height 39
click at [1001, 359] on button "Add to Cart" at bounding box center [1016, 365] width 242 height 39
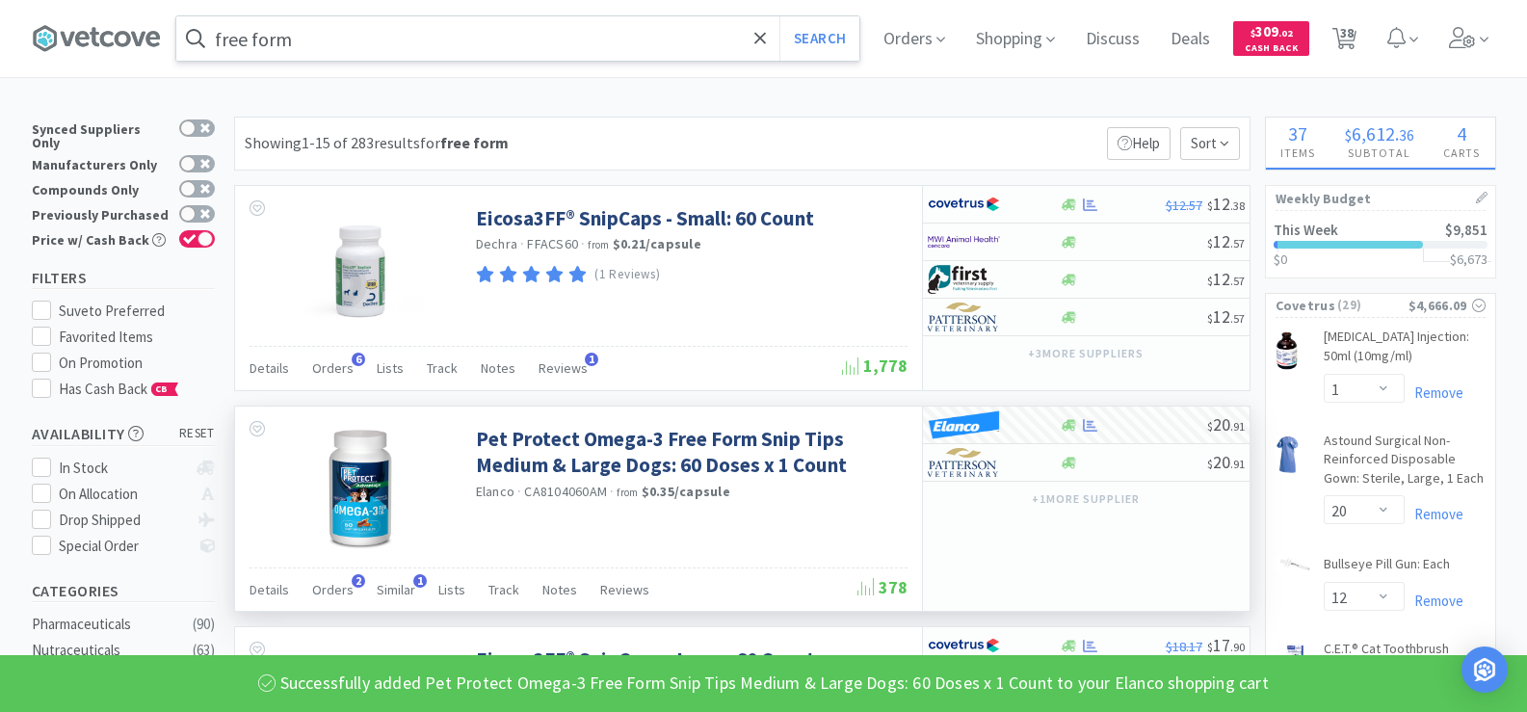
click at [318, 44] on input "free form" at bounding box center [517, 38] width 683 height 44
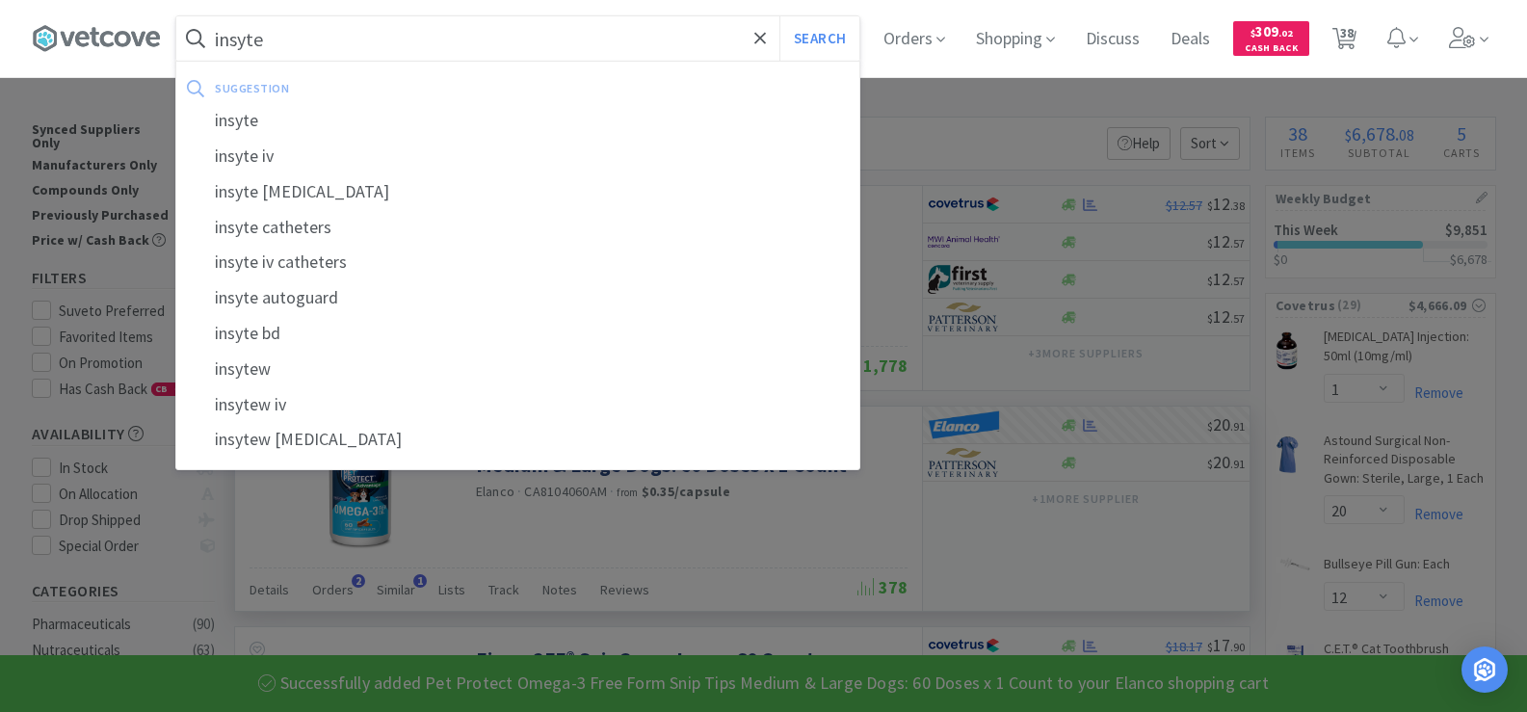
click at [780, 16] on button "Search" at bounding box center [820, 38] width 80 height 44
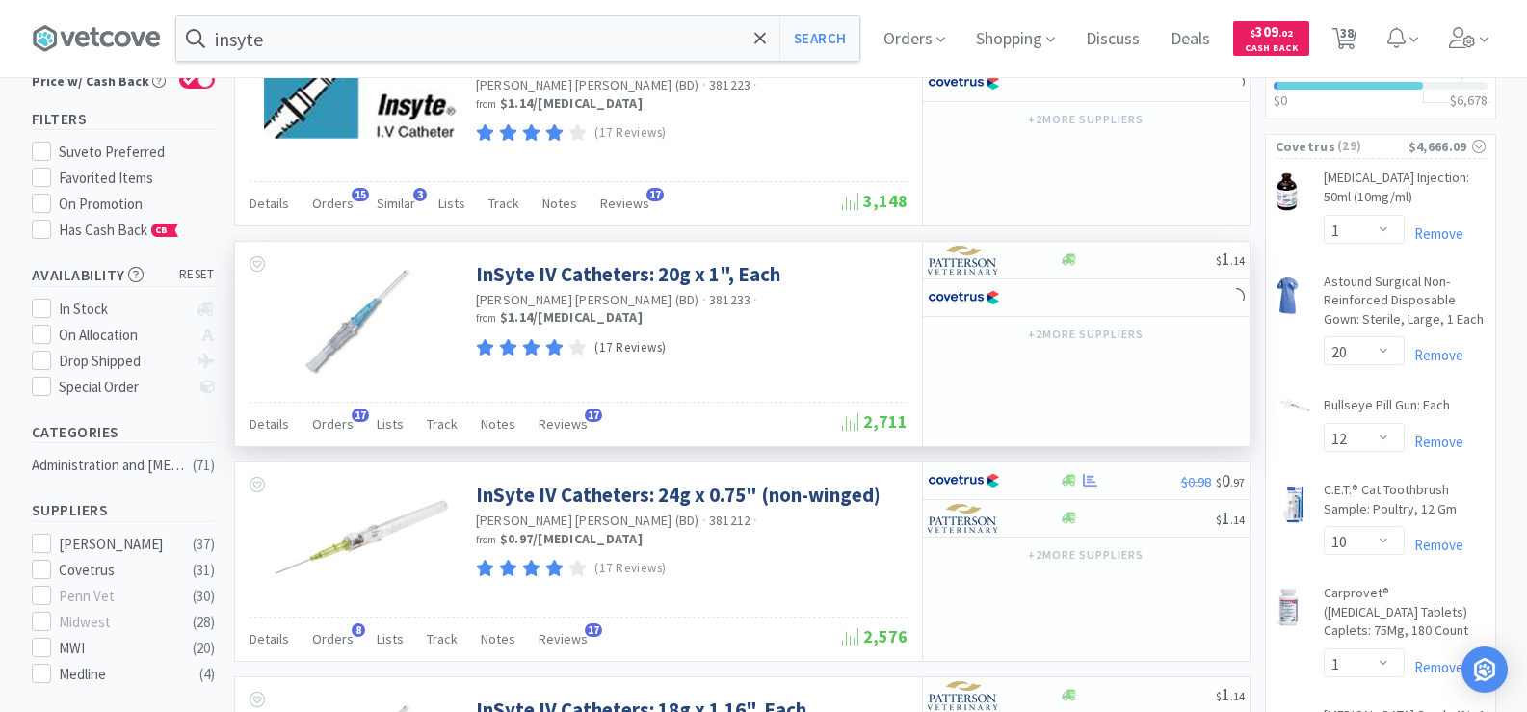
scroll to position [193, 0]
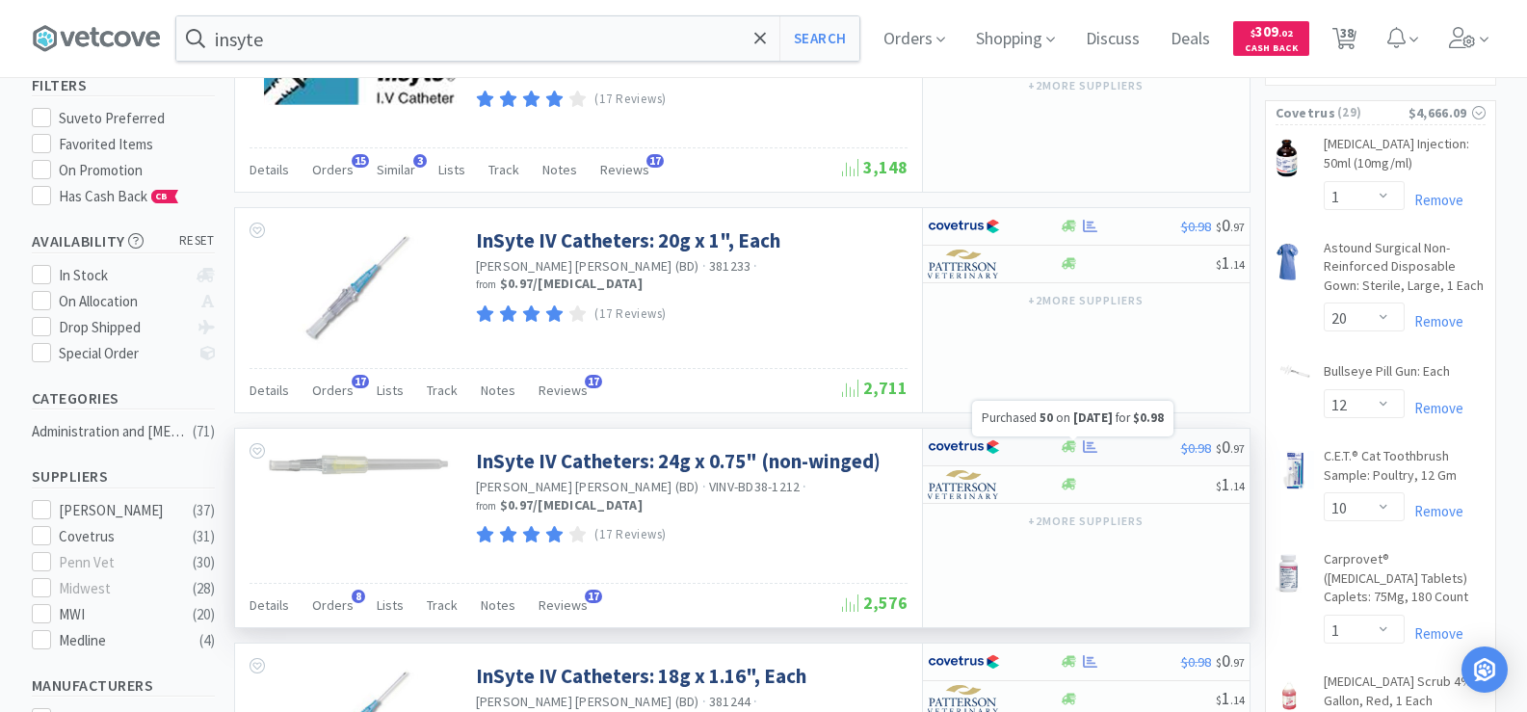
click at [1087, 451] on icon at bounding box center [1090, 446] width 14 height 14
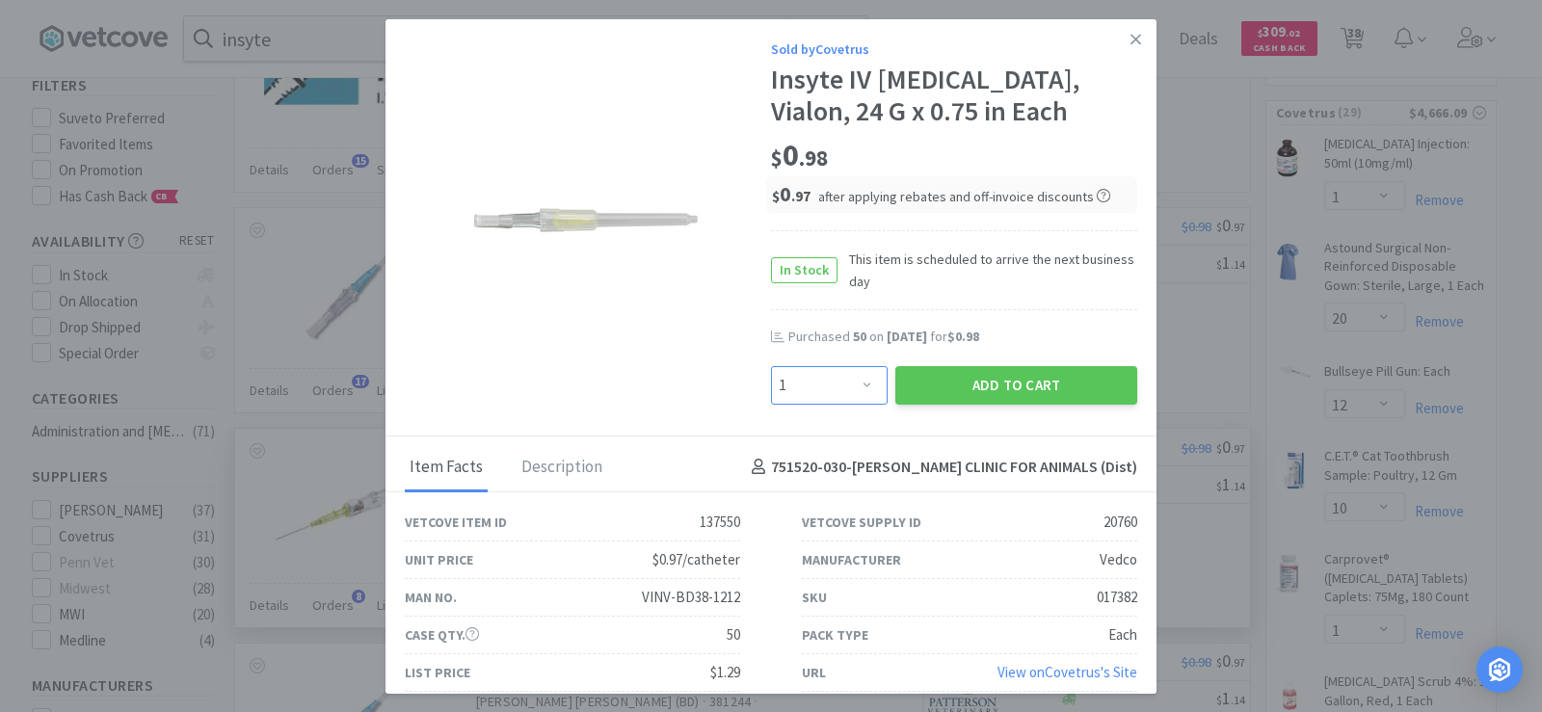
click at [859, 387] on select "Enter Quantity 1 2 3 4 5 6 7 8 9 10 11 12 13 14 15 16 17 18 19 20 Enter Quantity" at bounding box center [829, 385] width 117 height 39
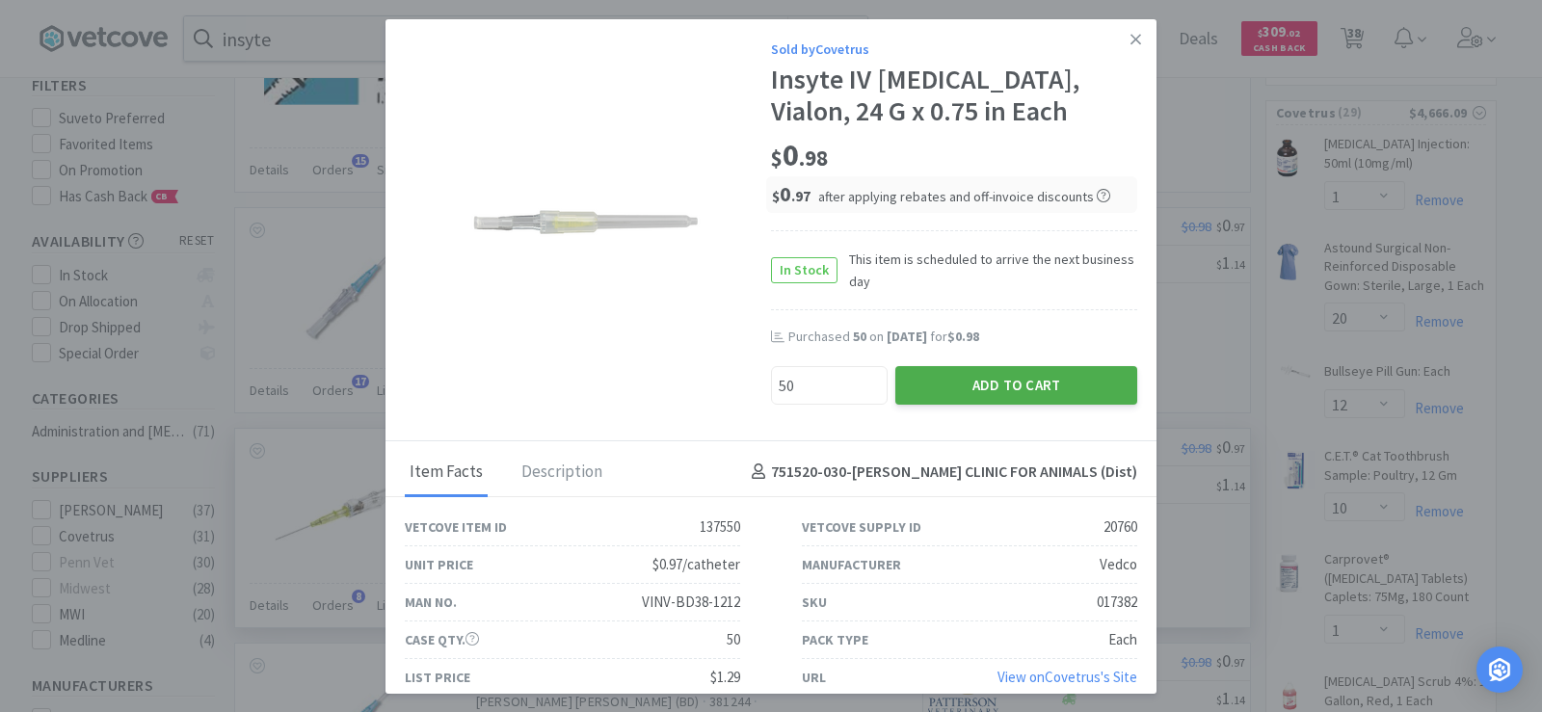
click at [991, 385] on button "Add to Cart" at bounding box center [1016, 385] width 242 height 39
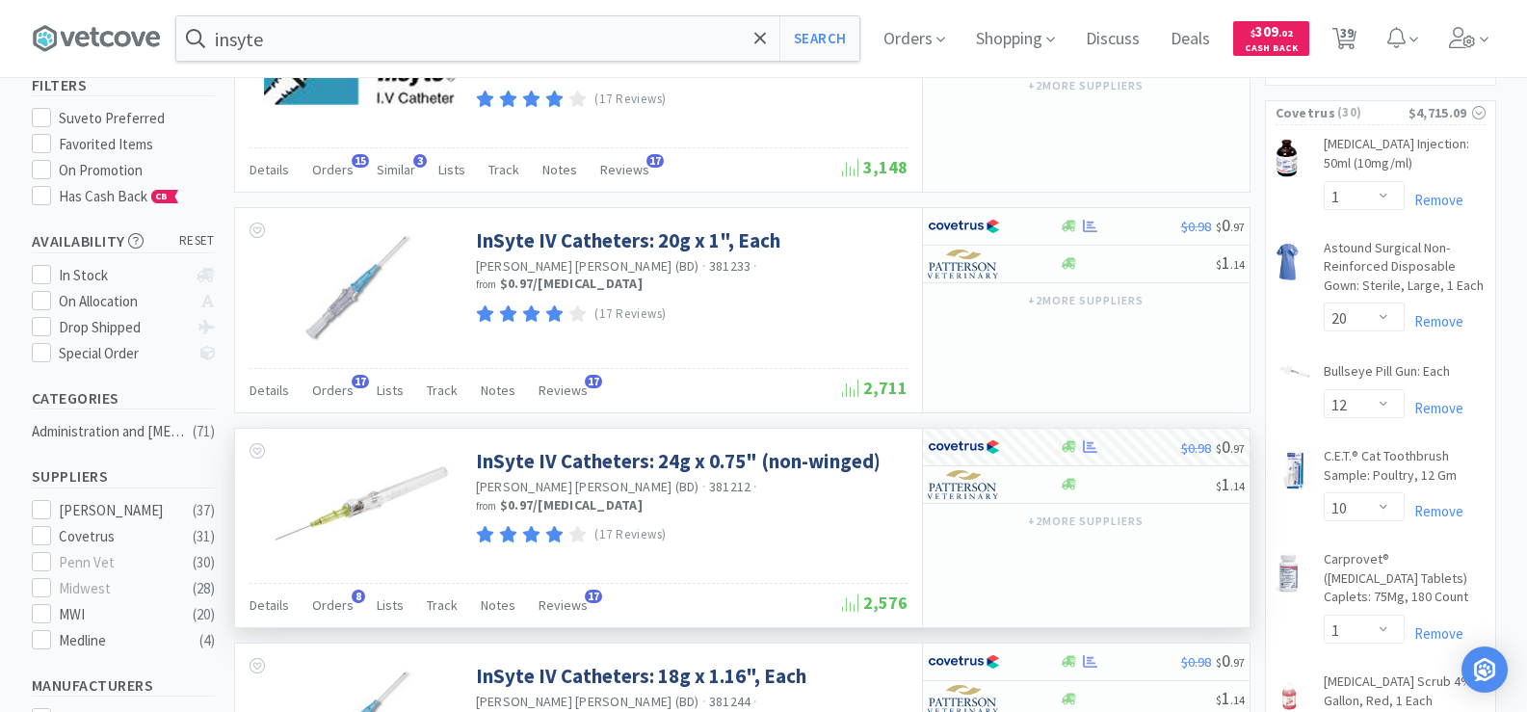
click at [261, 14] on div "insyte Search Orders Shopping Discuss Discuss Deals Deals $ 309 . 02 Cash Back …" at bounding box center [764, 38] width 1465 height 77
click at [290, 45] on input "insyte" at bounding box center [517, 38] width 683 height 44
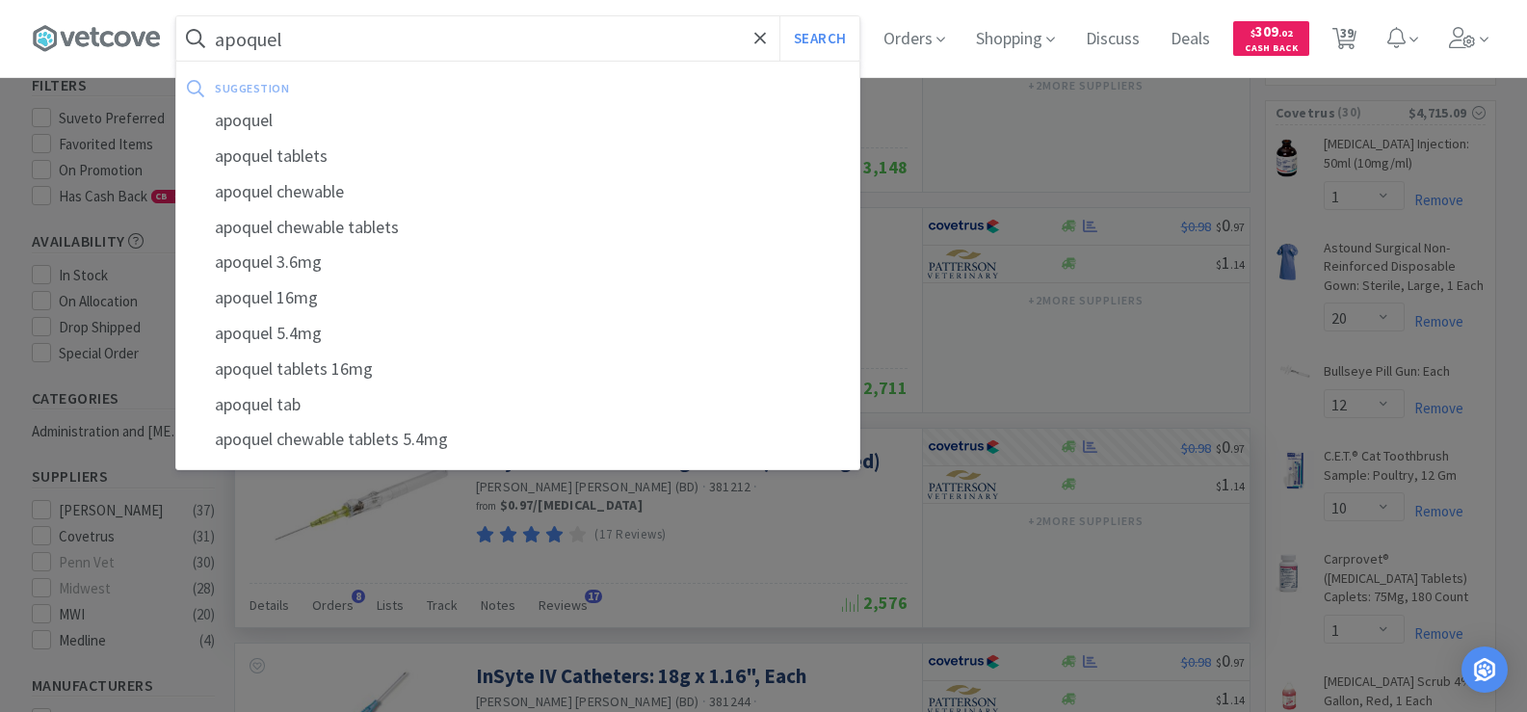
click at [780, 16] on button "Search" at bounding box center [820, 38] width 80 height 44
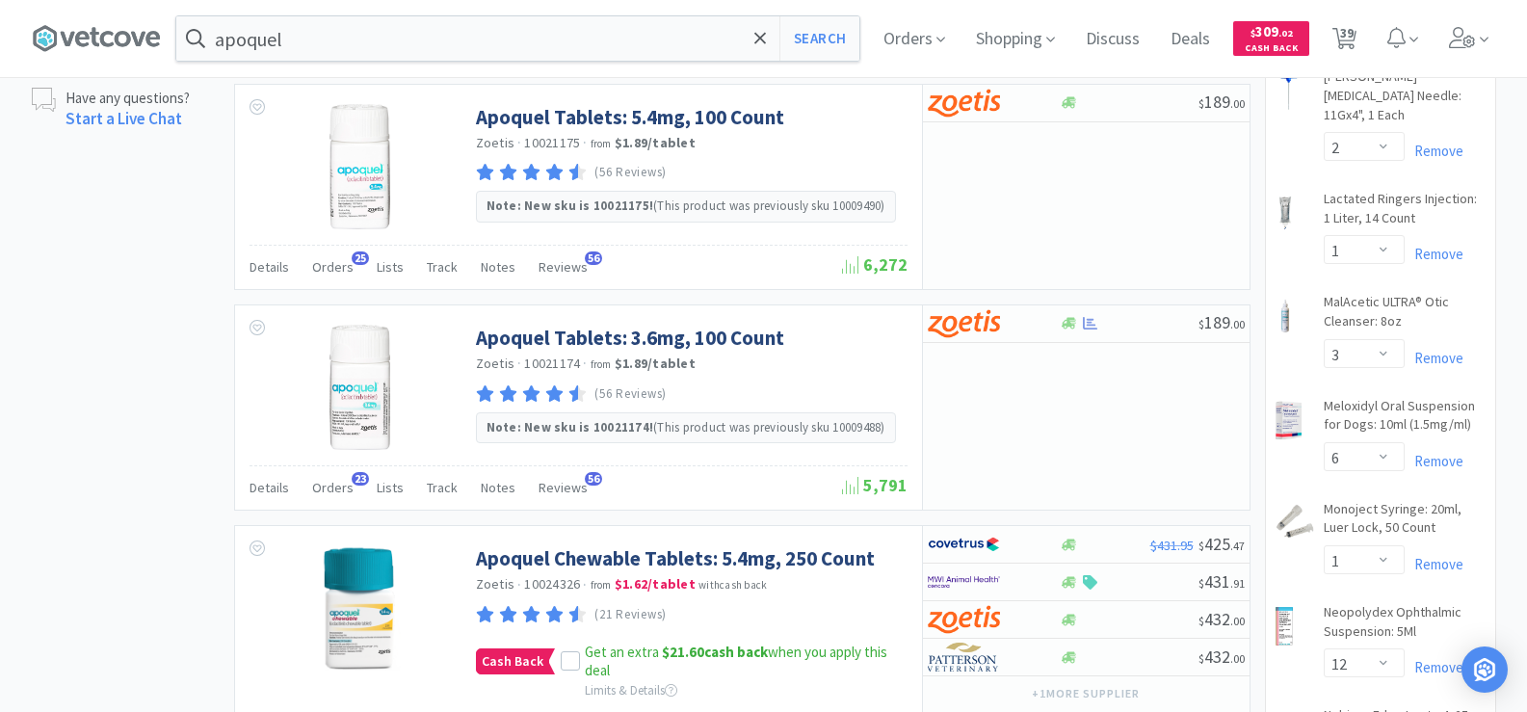
scroll to position [1349, 0]
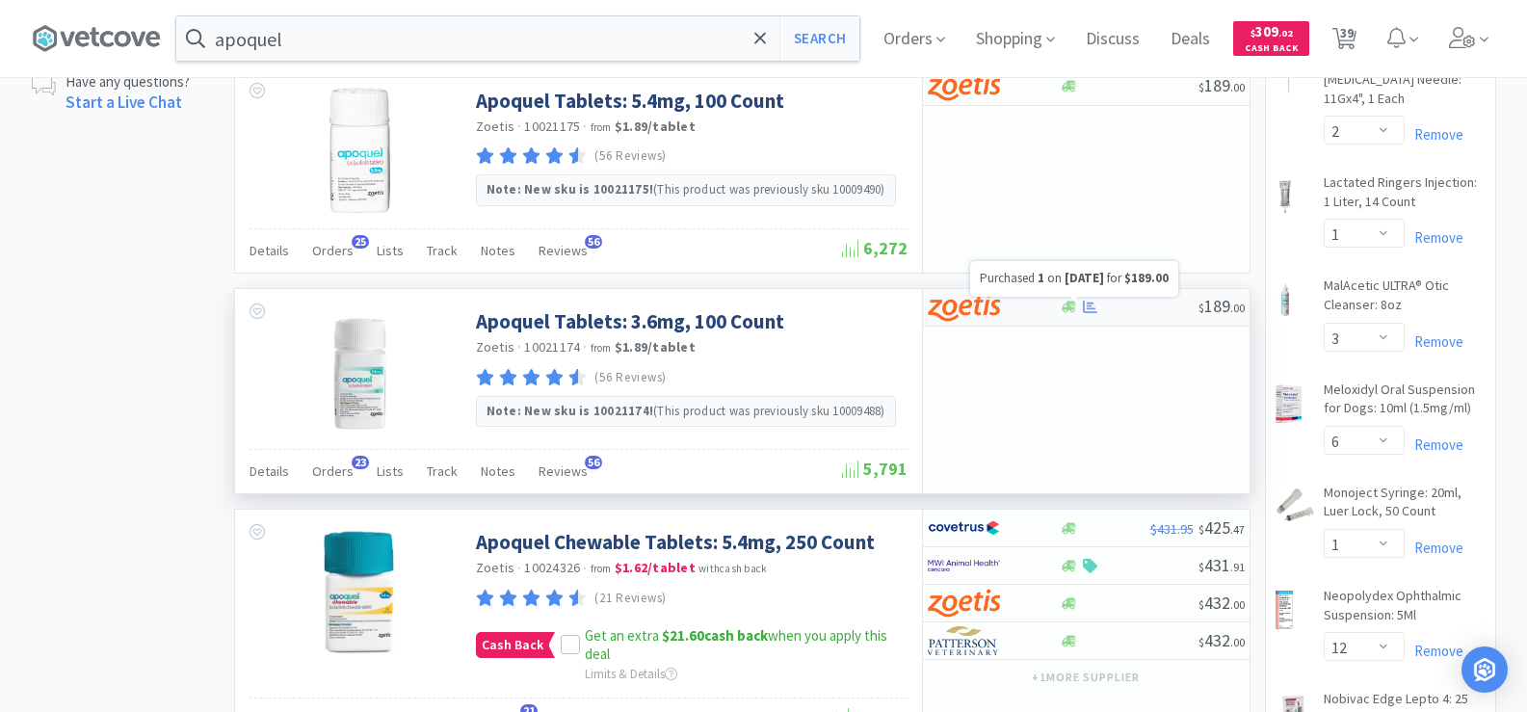
click at [1089, 307] on icon at bounding box center [1090, 307] width 14 height 14
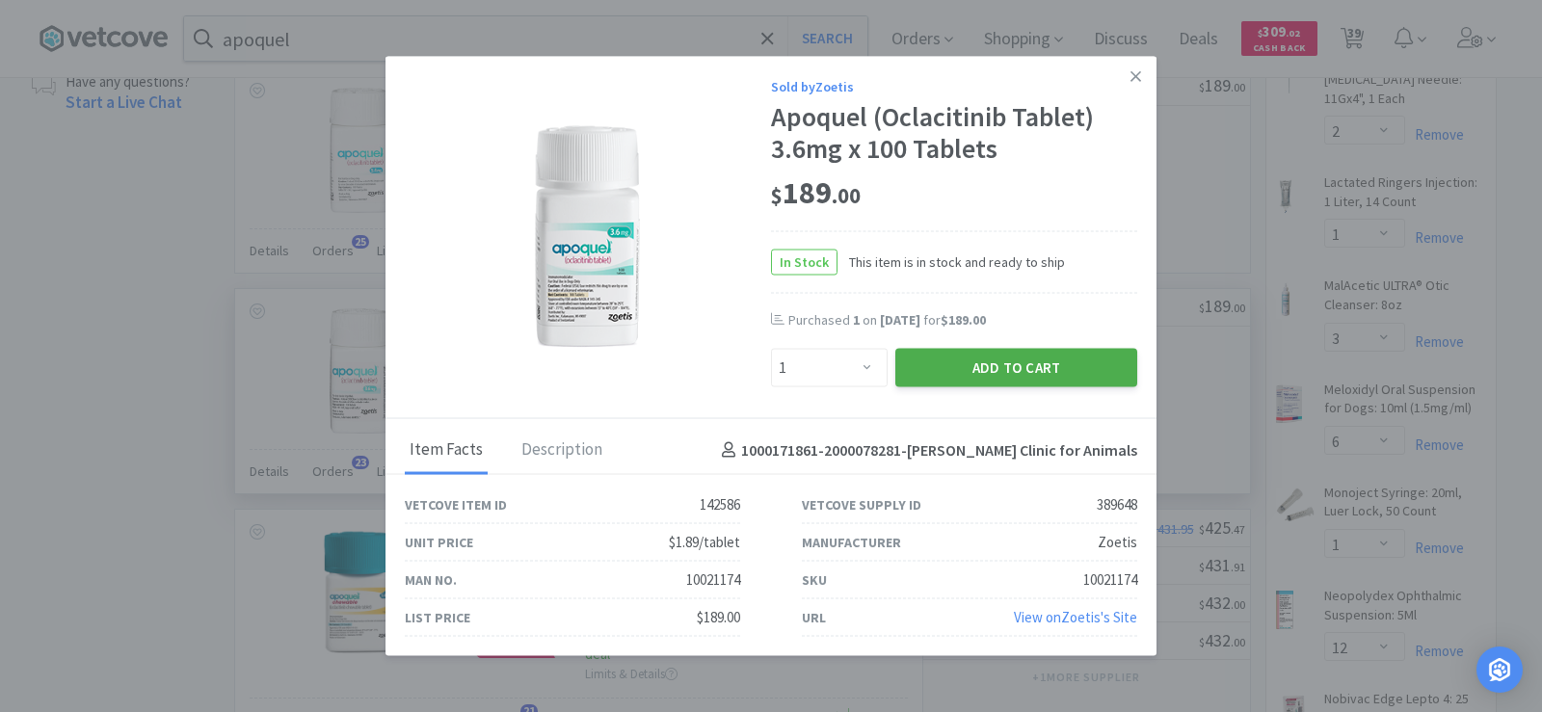
click at [1063, 372] on button "Add to Cart" at bounding box center [1016, 368] width 242 height 39
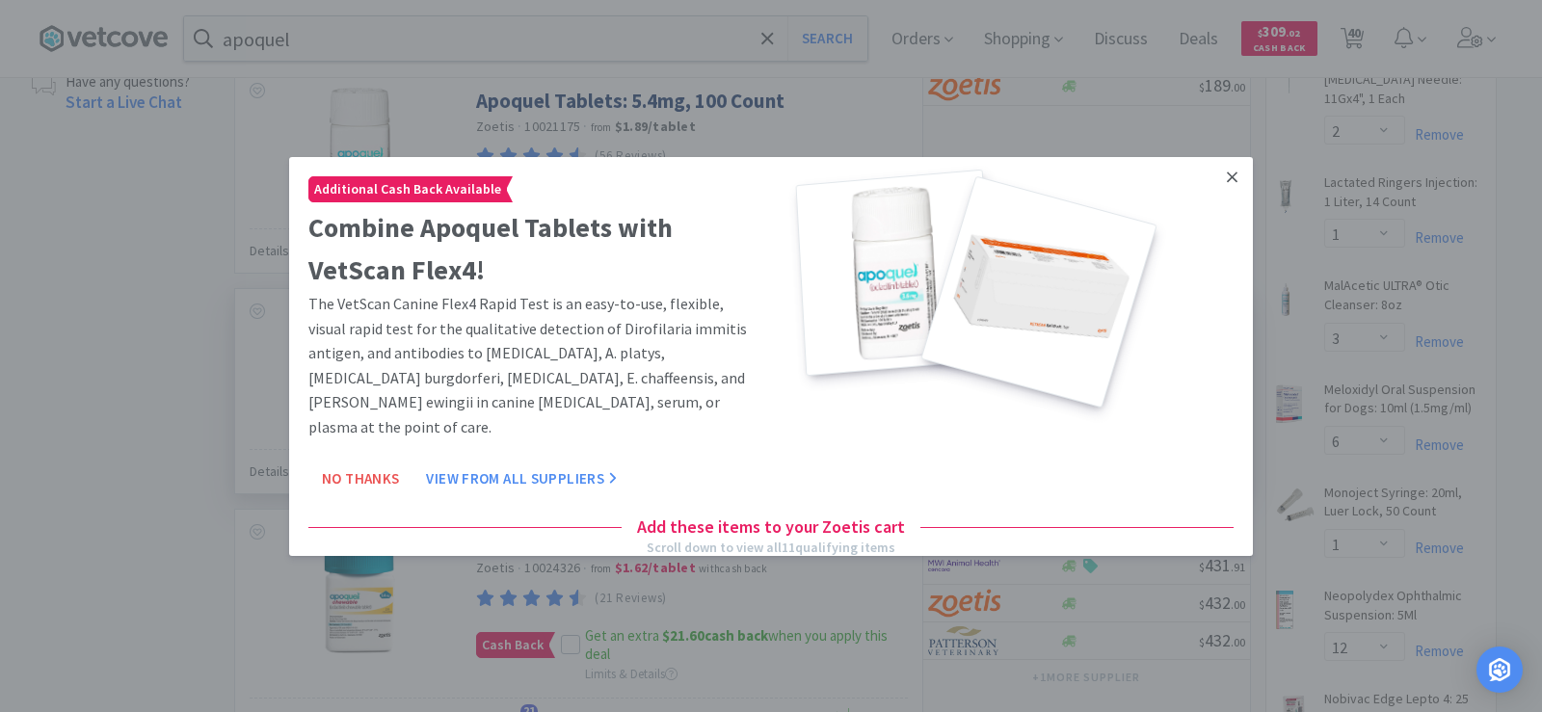
click at [1227, 177] on icon at bounding box center [1232, 176] width 11 height 17
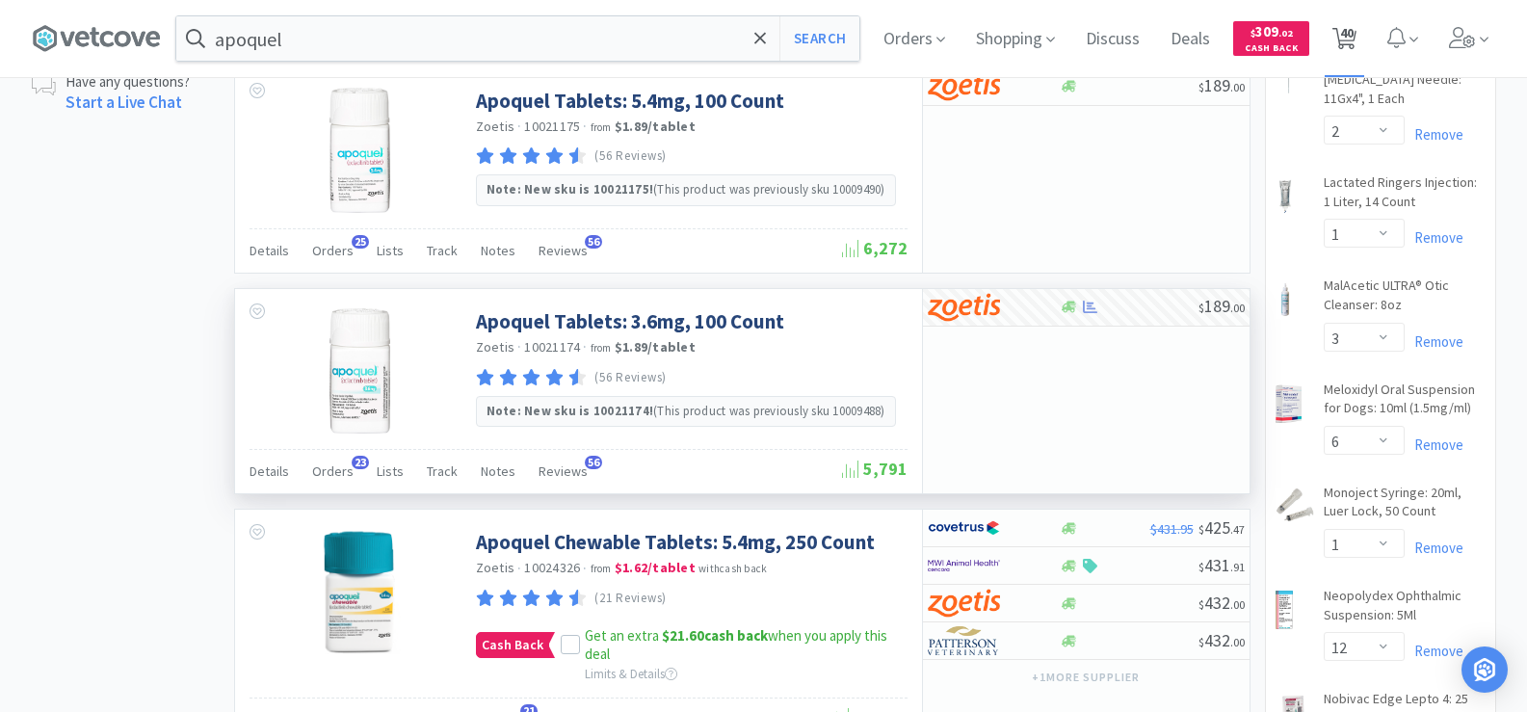
click at [1365, 41] on span "40" at bounding box center [1345, 38] width 40 height 77
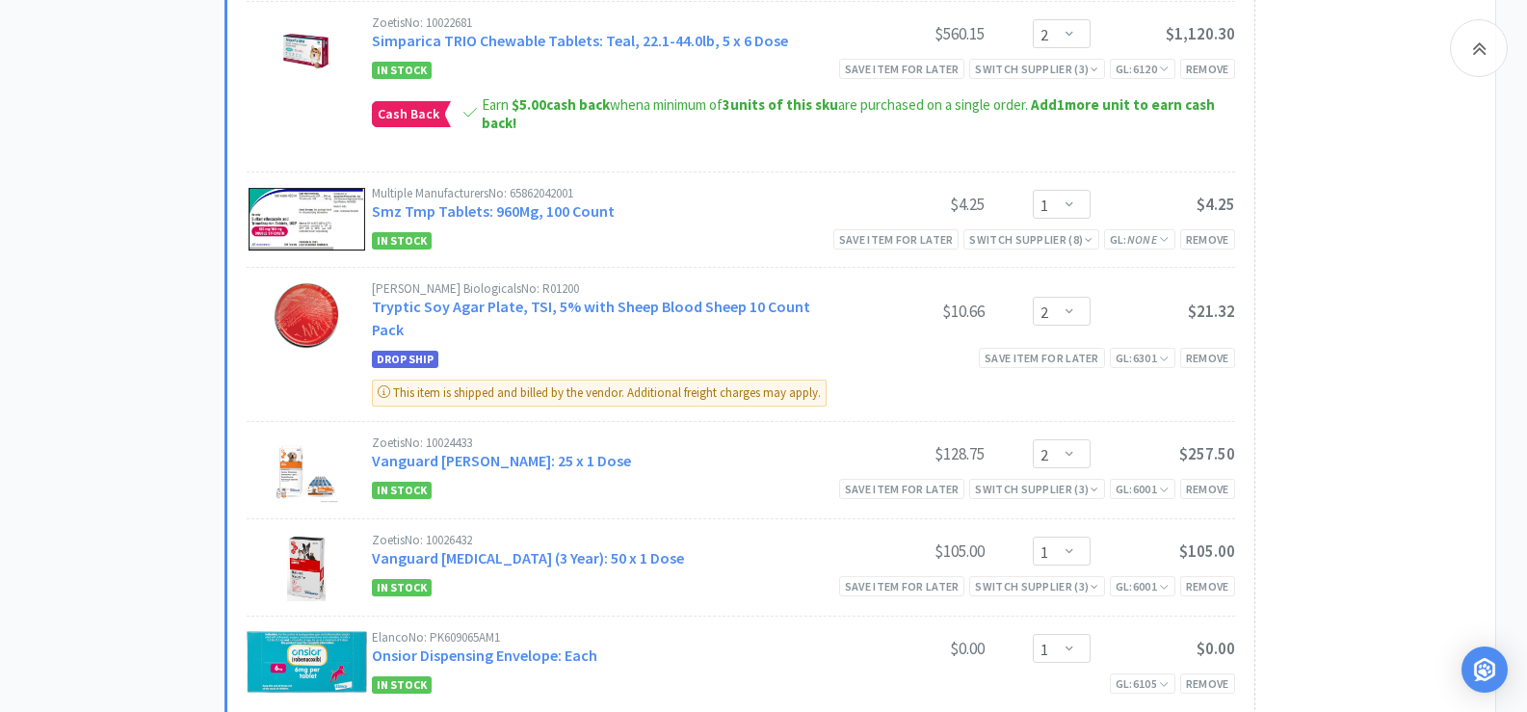
scroll to position [3758, 0]
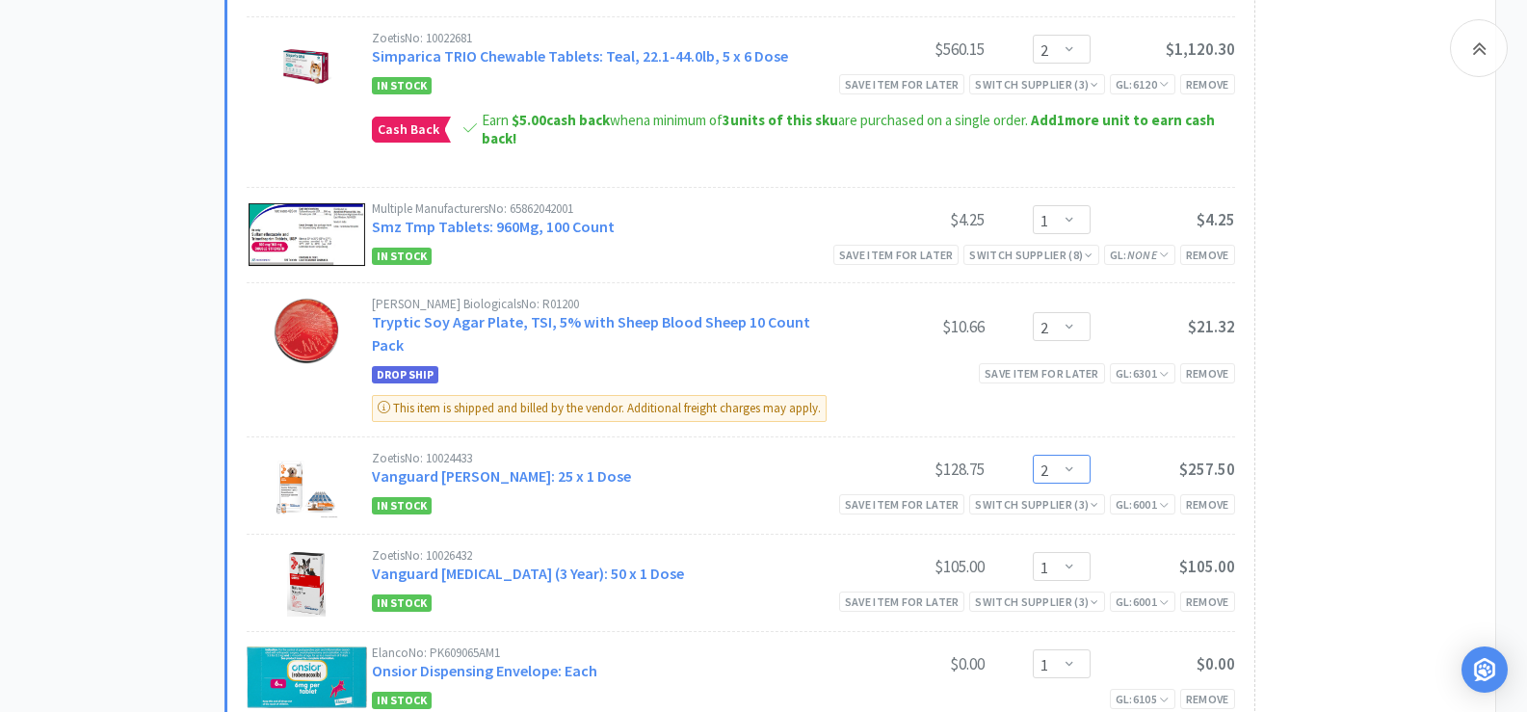
click at [1074, 455] on select "Enter Quantity 1 2 3 4 5 6 7 8 9 10 11 12 13 14 15 16 17 18 19 20 Enter Quantity" at bounding box center [1062, 469] width 58 height 29
click at [1033, 455] on select "Enter Quantity 1 2 3 4 5 6 7 8 9 10 11 12 13 14 15 16 17 18 19 20 Enter Quantity" at bounding box center [1062, 469] width 58 height 29
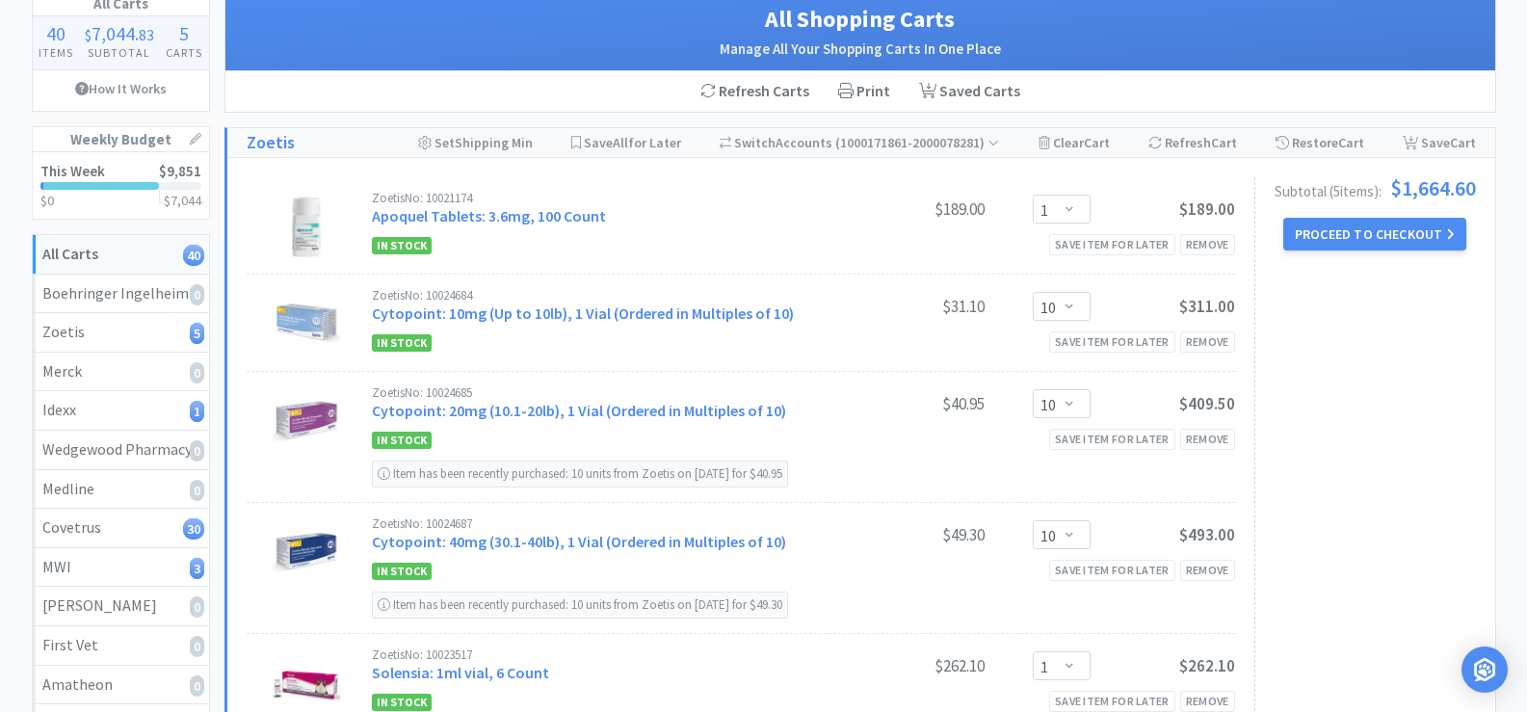
scroll to position [0, 0]
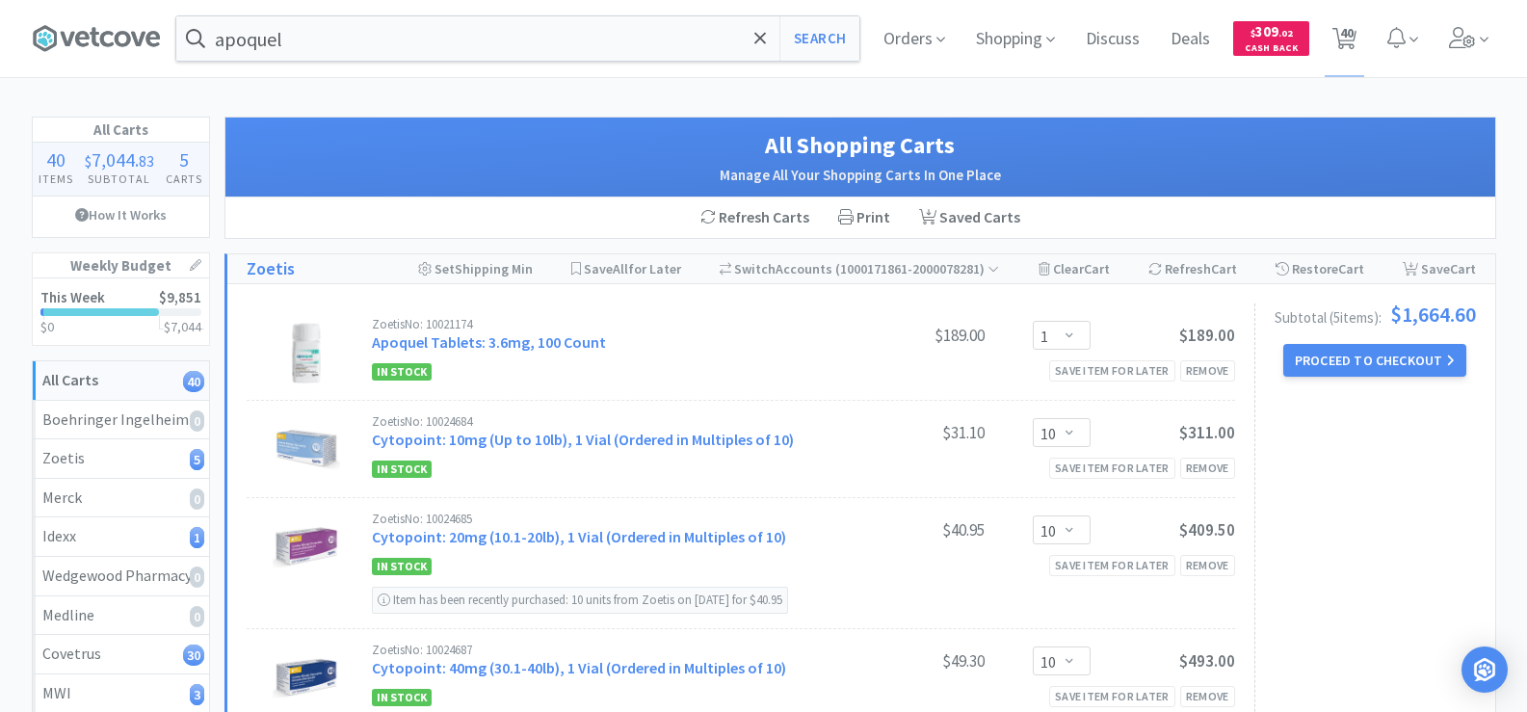
click at [471, 34] on input "apoquel" at bounding box center [517, 38] width 683 height 44
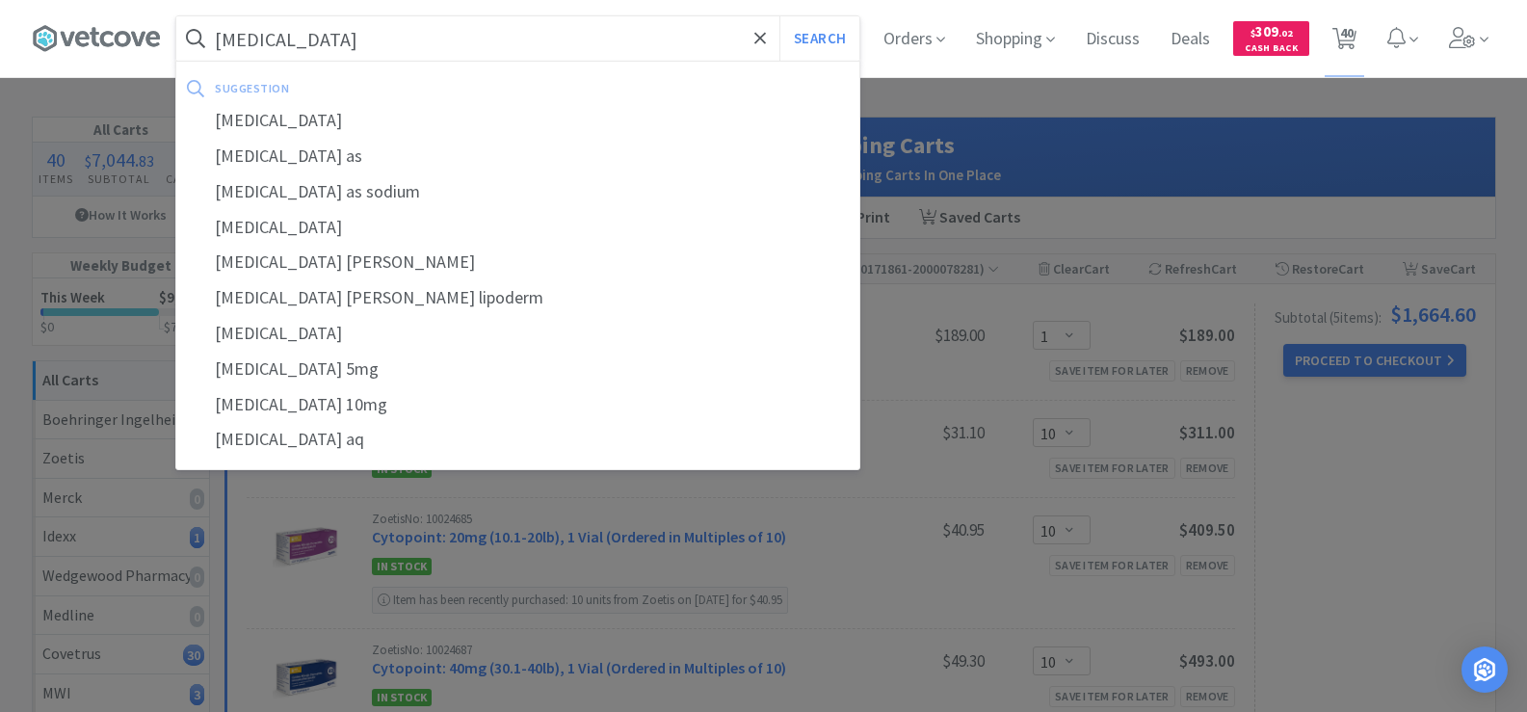
click at [780, 16] on button "Search" at bounding box center [820, 38] width 80 height 44
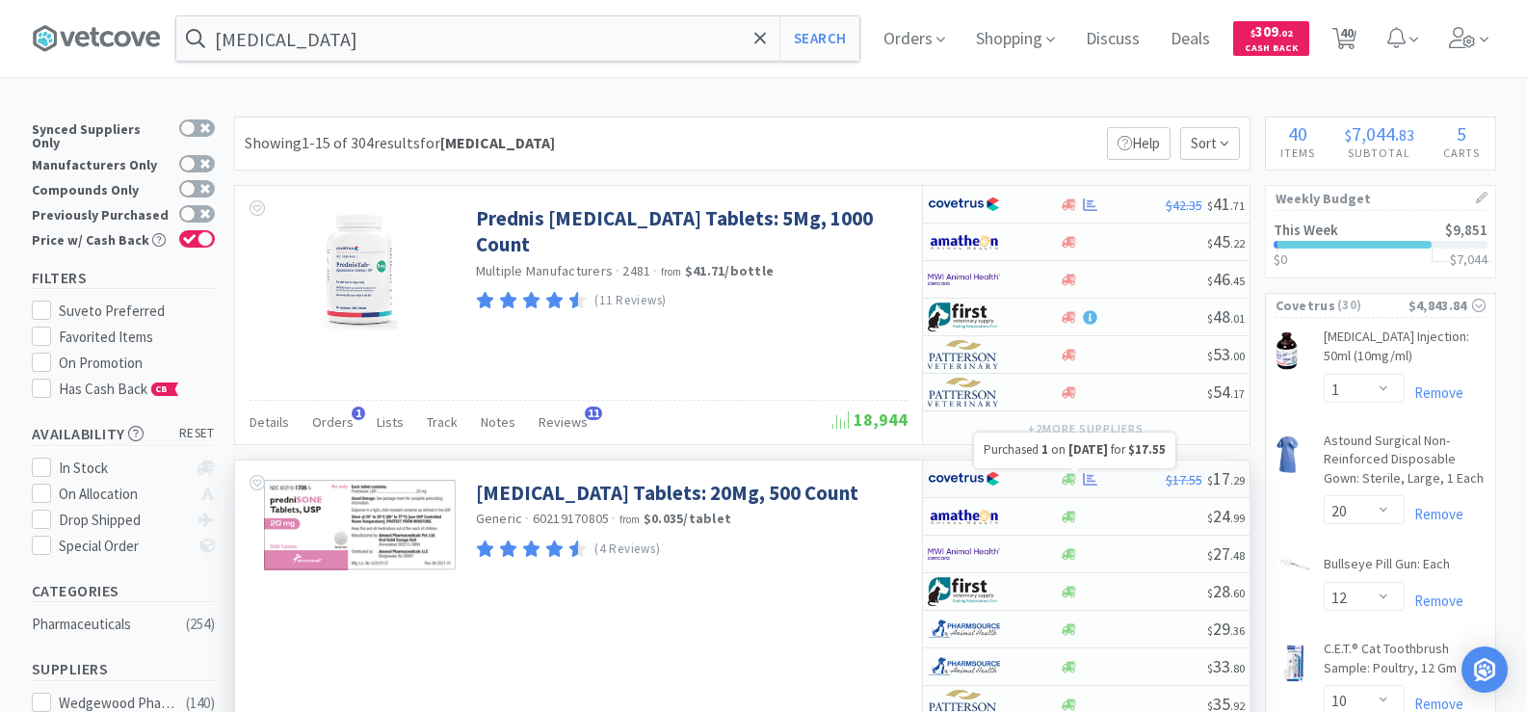
click at [1085, 478] on icon at bounding box center [1090, 479] width 14 height 14
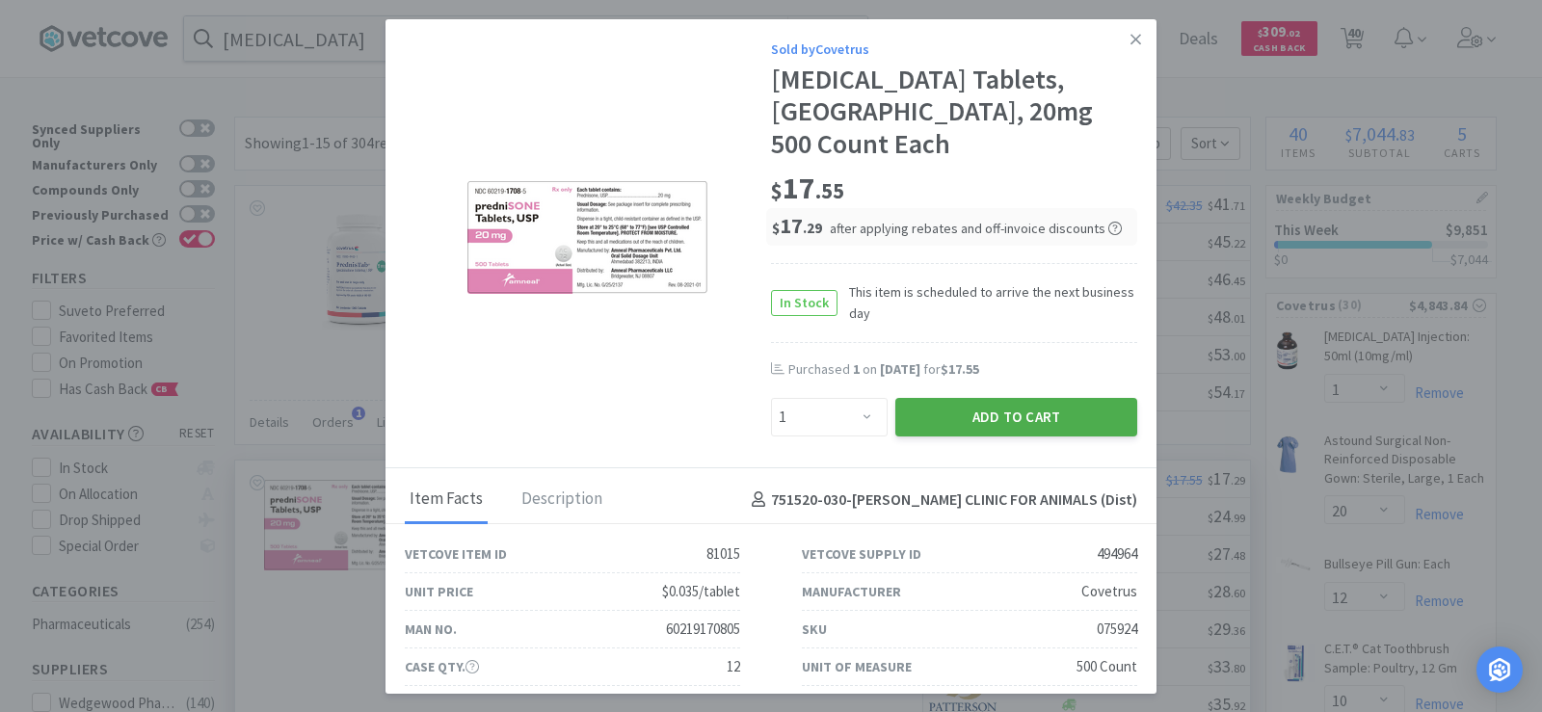
click at [1009, 398] on button "Add to Cart" at bounding box center [1016, 417] width 242 height 39
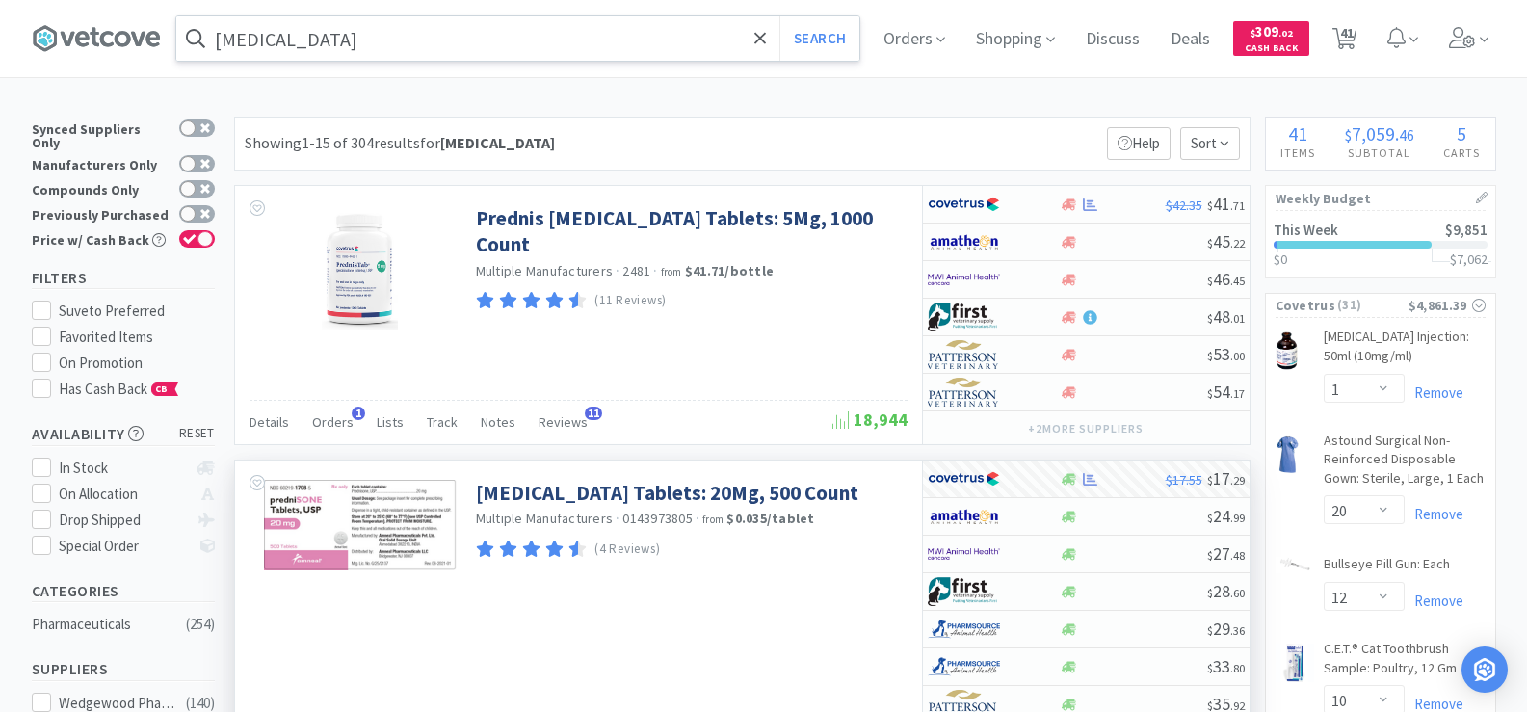
click at [340, 32] on input "prednisone" at bounding box center [517, 38] width 683 height 44
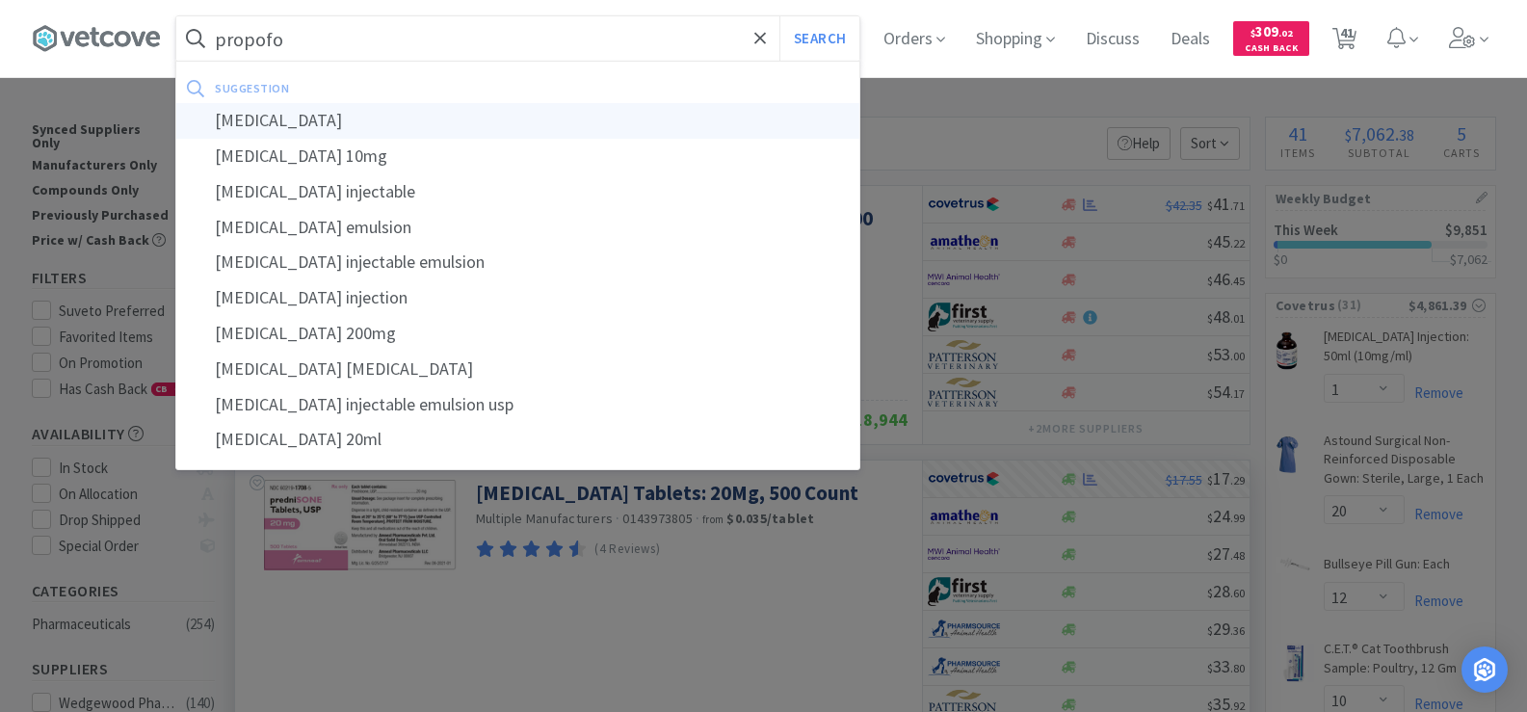
click at [347, 122] on div "propofol" at bounding box center [517, 121] width 683 height 36
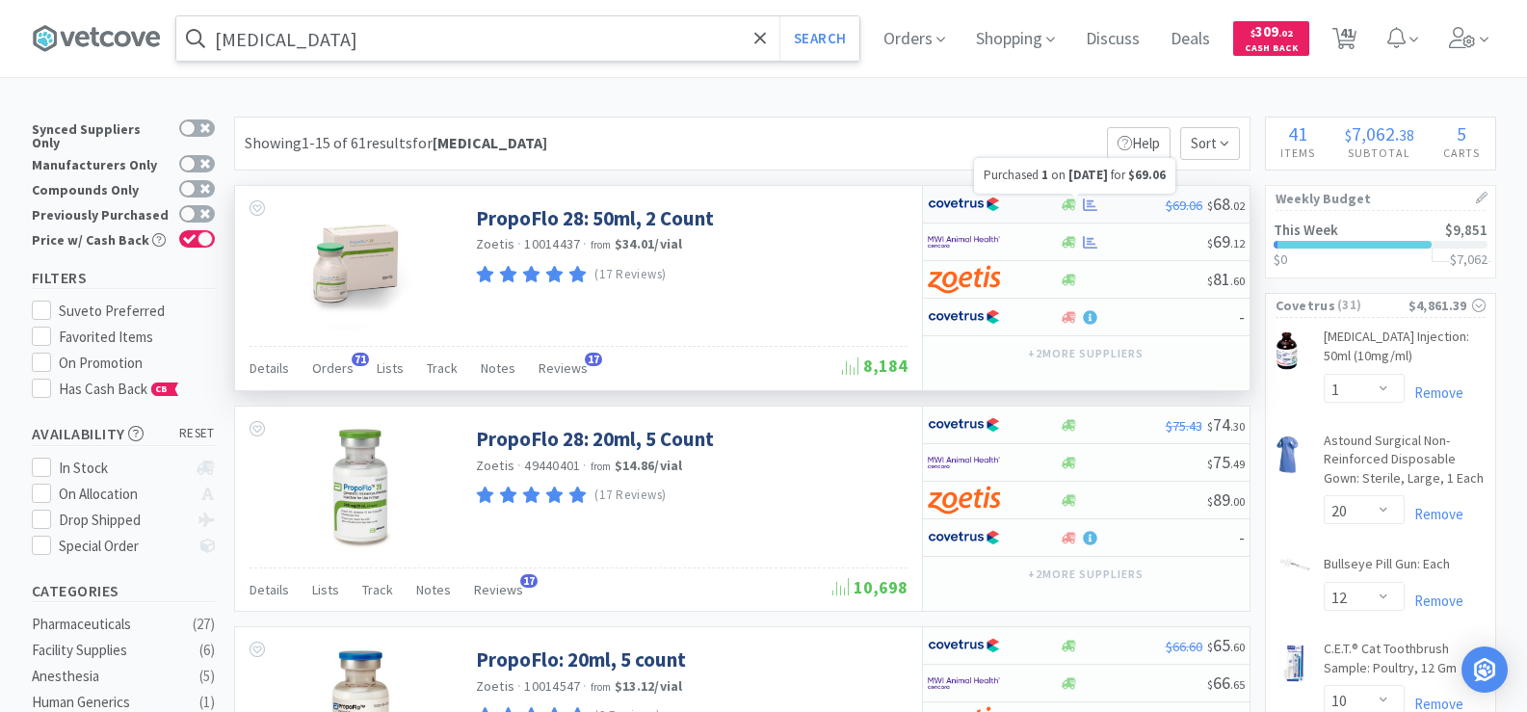
click at [1090, 207] on icon at bounding box center [1090, 205] width 14 height 14
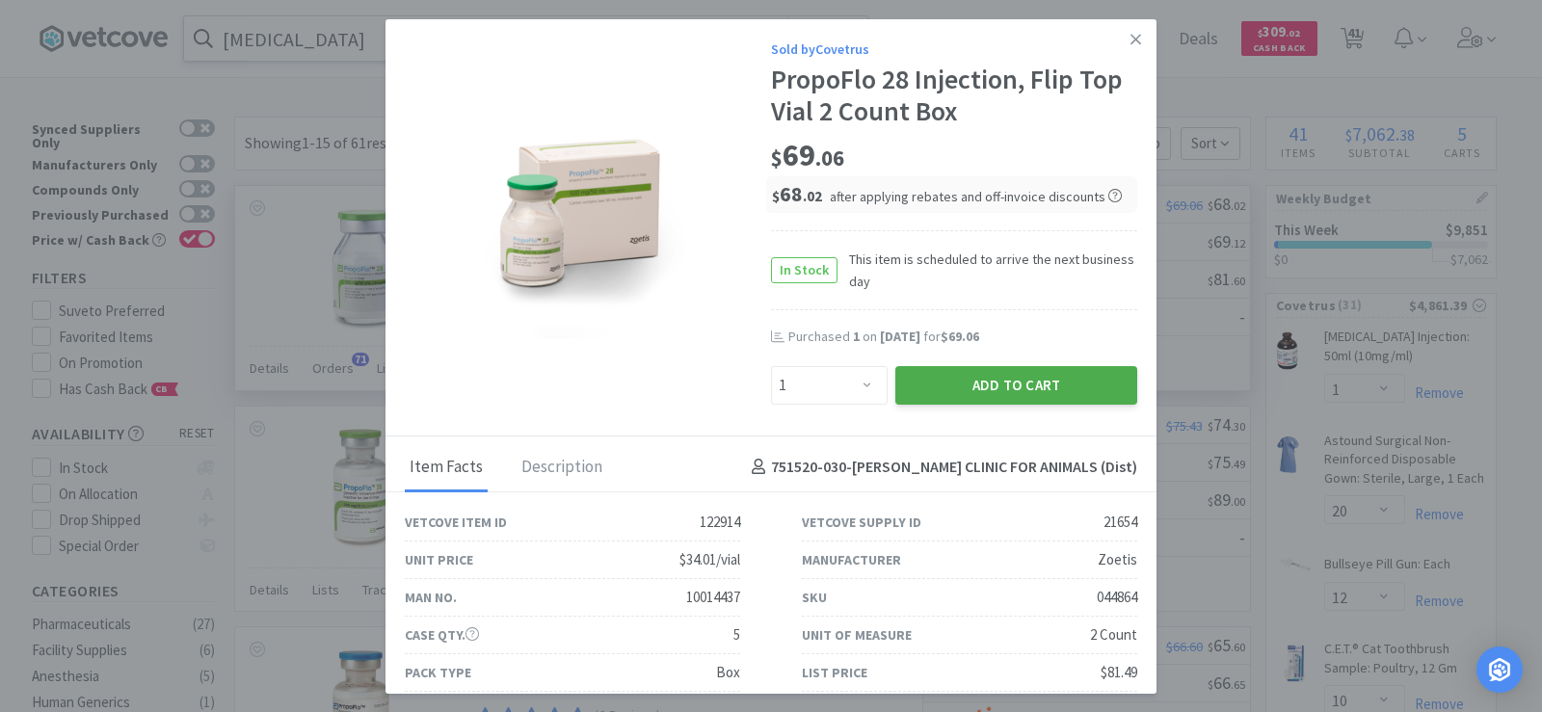
click at [950, 388] on button "Add to Cart" at bounding box center [1016, 385] width 242 height 39
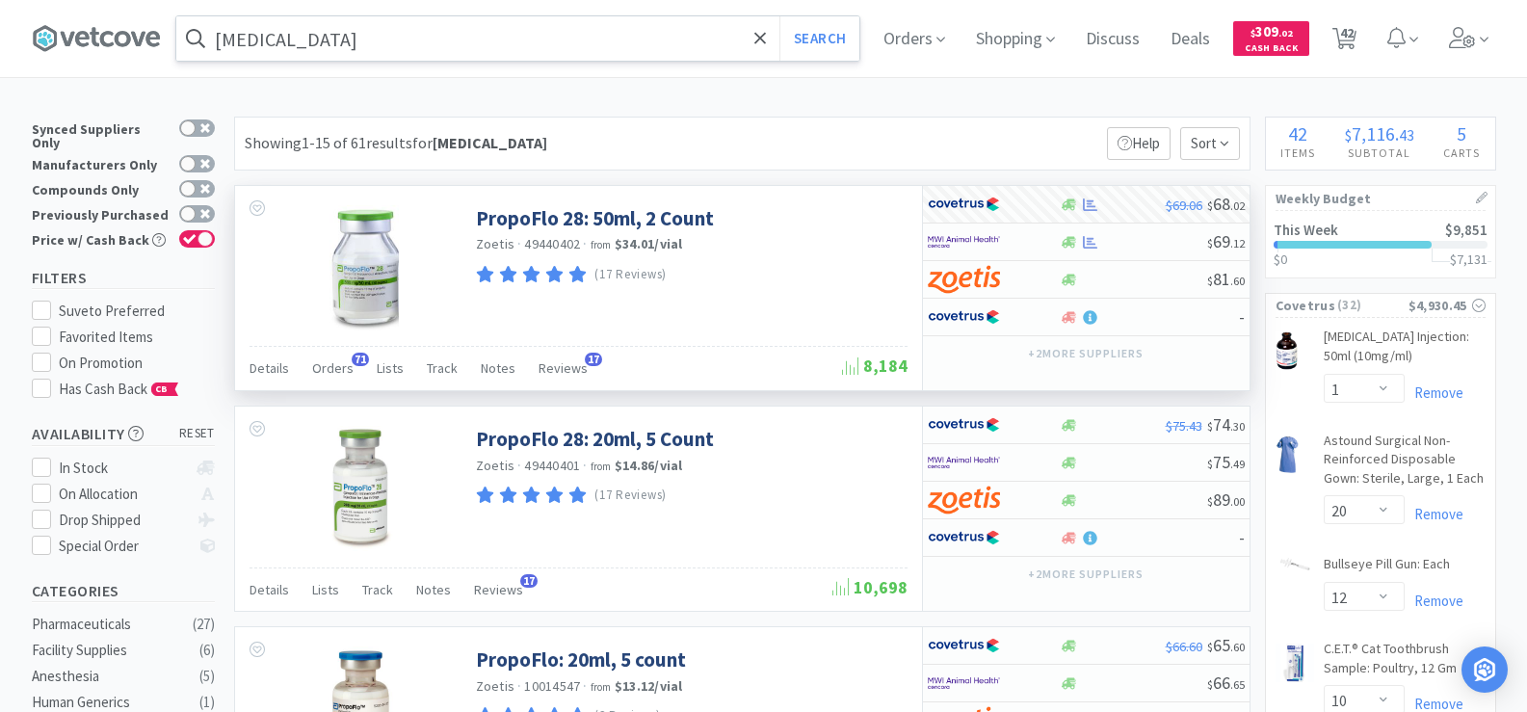
click at [311, 25] on input "propofol" at bounding box center [517, 38] width 683 height 44
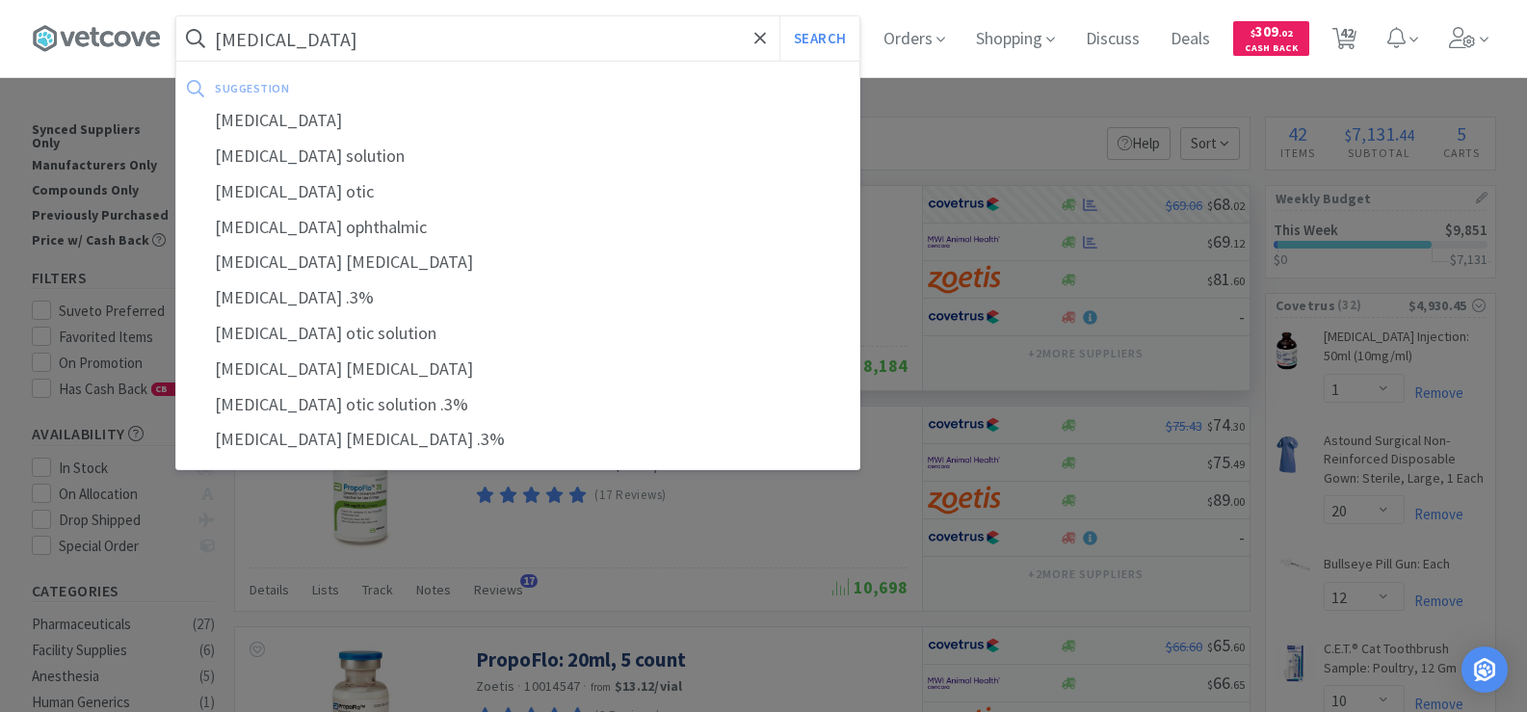
click at [780, 16] on button "Search" at bounding box center [820, 38] width 80 height 44
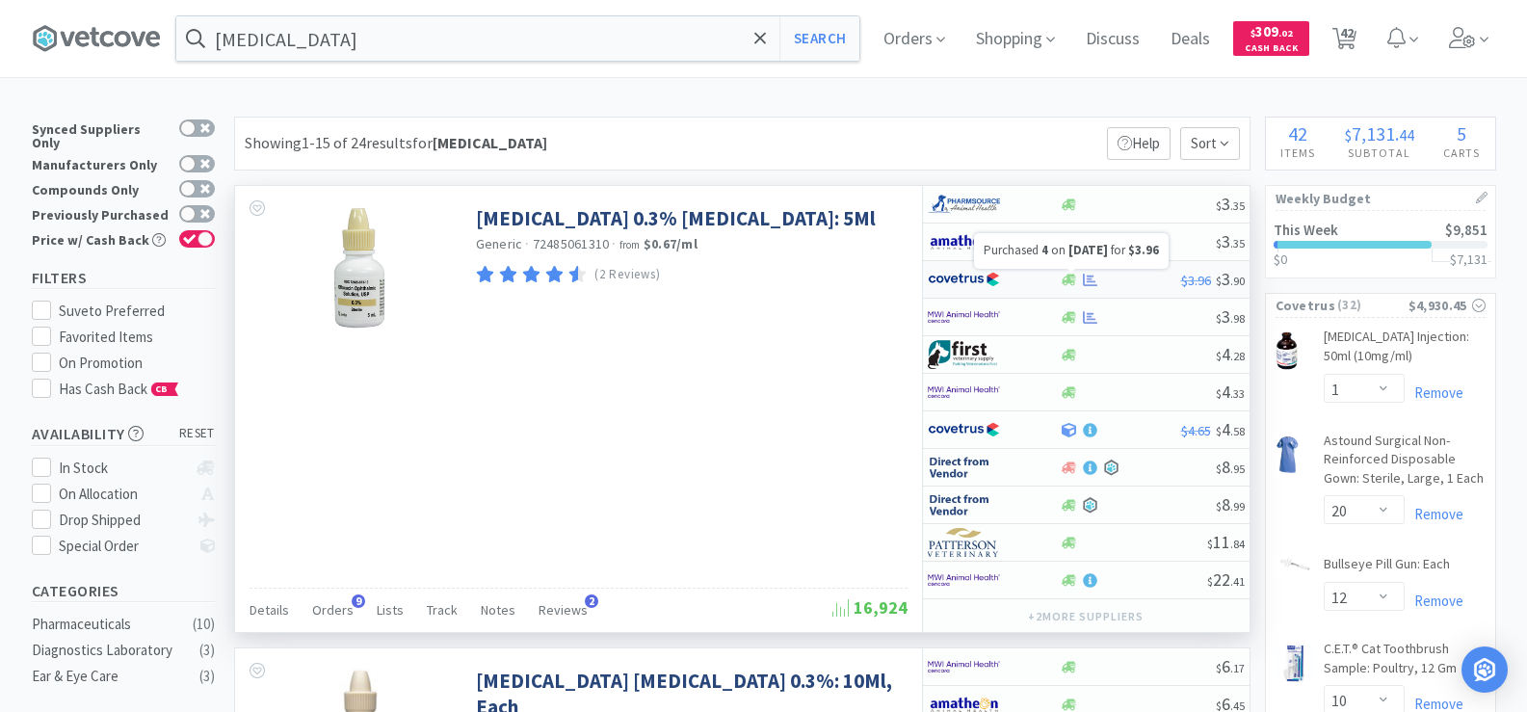
click at [1087, 280] on icon at bounding box center [1090, 280] width 14 height 14
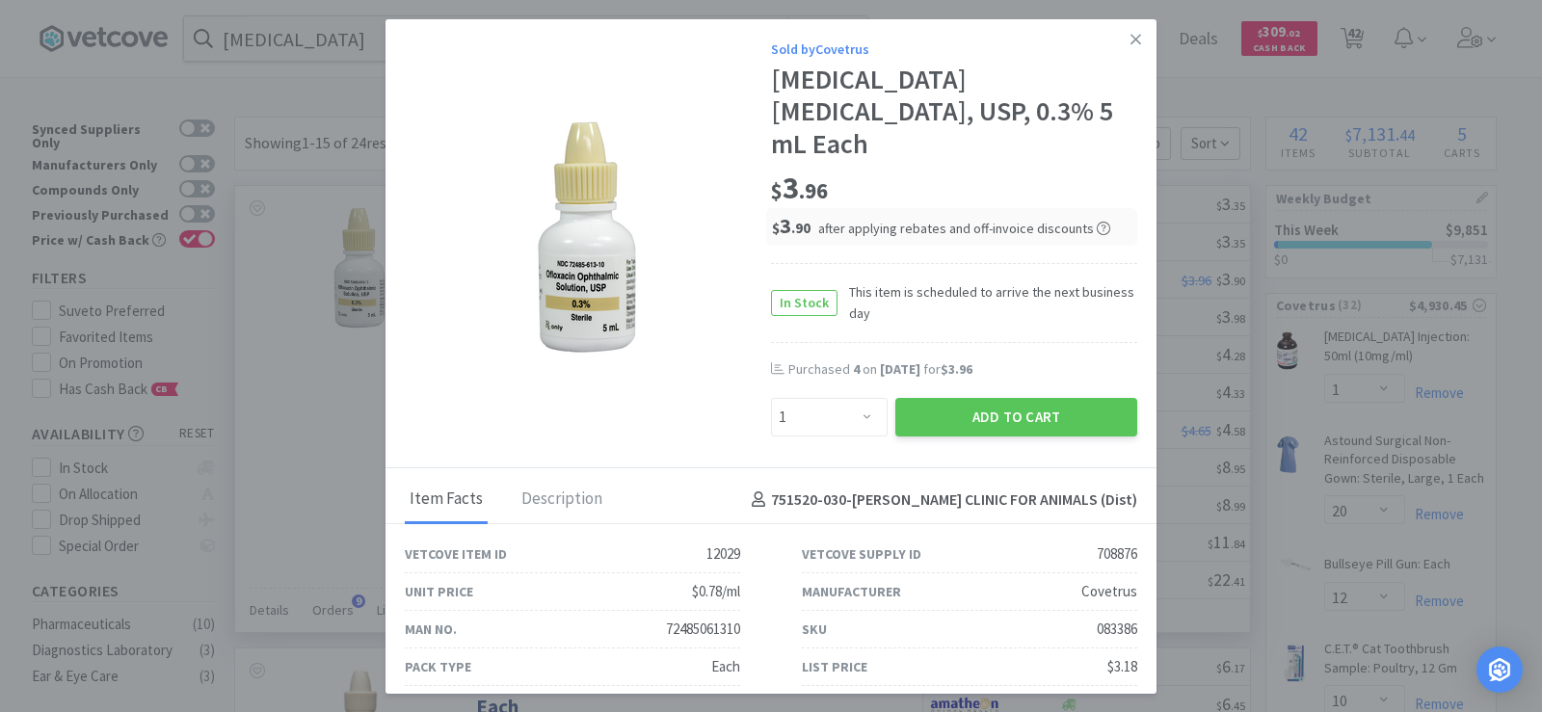
click at [871, 406] on div "Enter Quantity 1 2 3 4 5 6 7 8 9 10 11 12 13 14 15 16 17 18 19 20 Enter Quantity" at bounding box center [829, 417] width 124 height 46
click at [859, 398] on select "Enter Quantity 1 2 3 4 5 6 7 8 9 10 11 12 13 14 15 16 17 18 19 20 Enter Quantity" at bounding box center [829, 417] width 117 height 39
click at [771, 398] on select "Enter Quantity 1 2 3 4 5 6 7 8 9 10 11 12 13 14 15 16 17 18 19 20 Enter Quantity" at bounding box center [829, 417] width 117 height 39
click at [1007, 398] on button "Add to Cart" at bounding box center [1016, 417] width 242 height 39
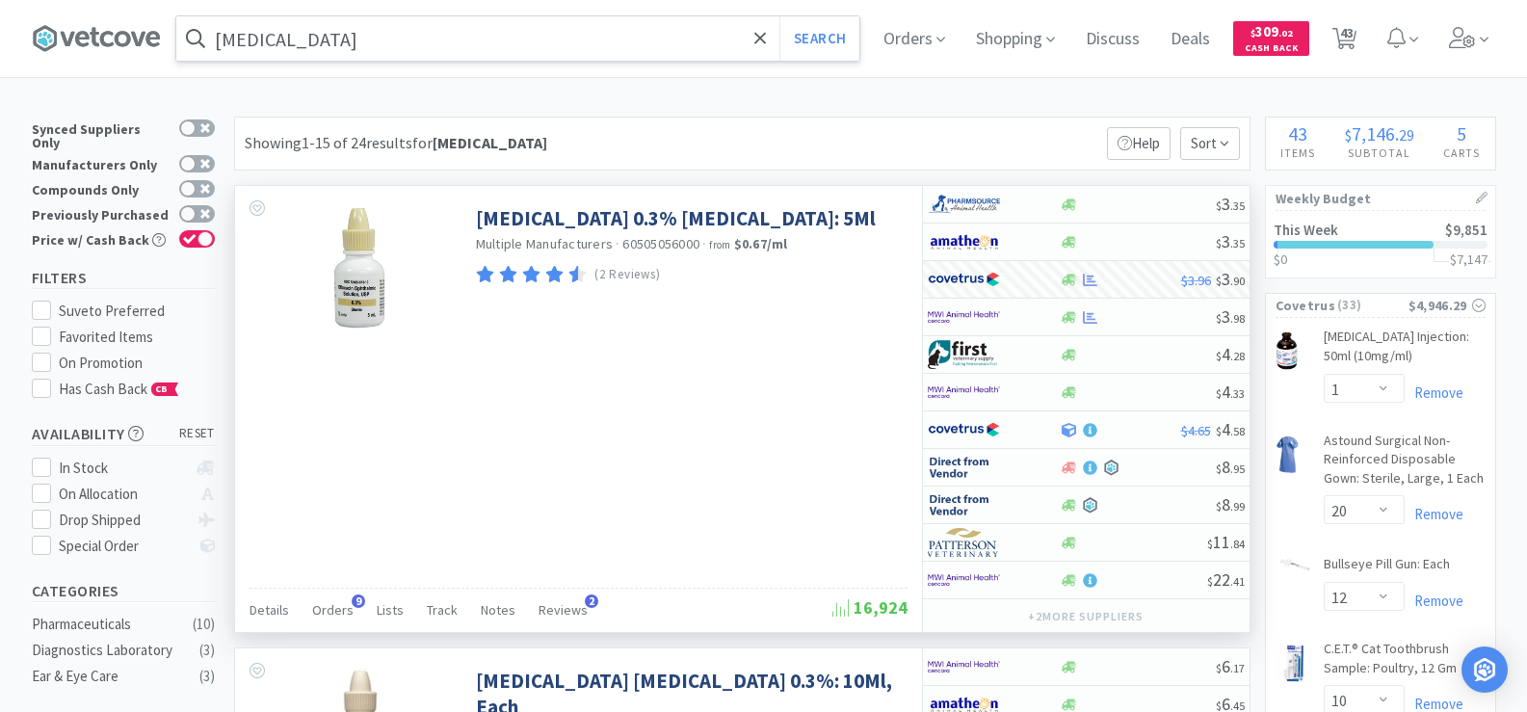
click at [334, 26] on input "ofloxacin" at bounding box center [517, 38] width 683 height 44
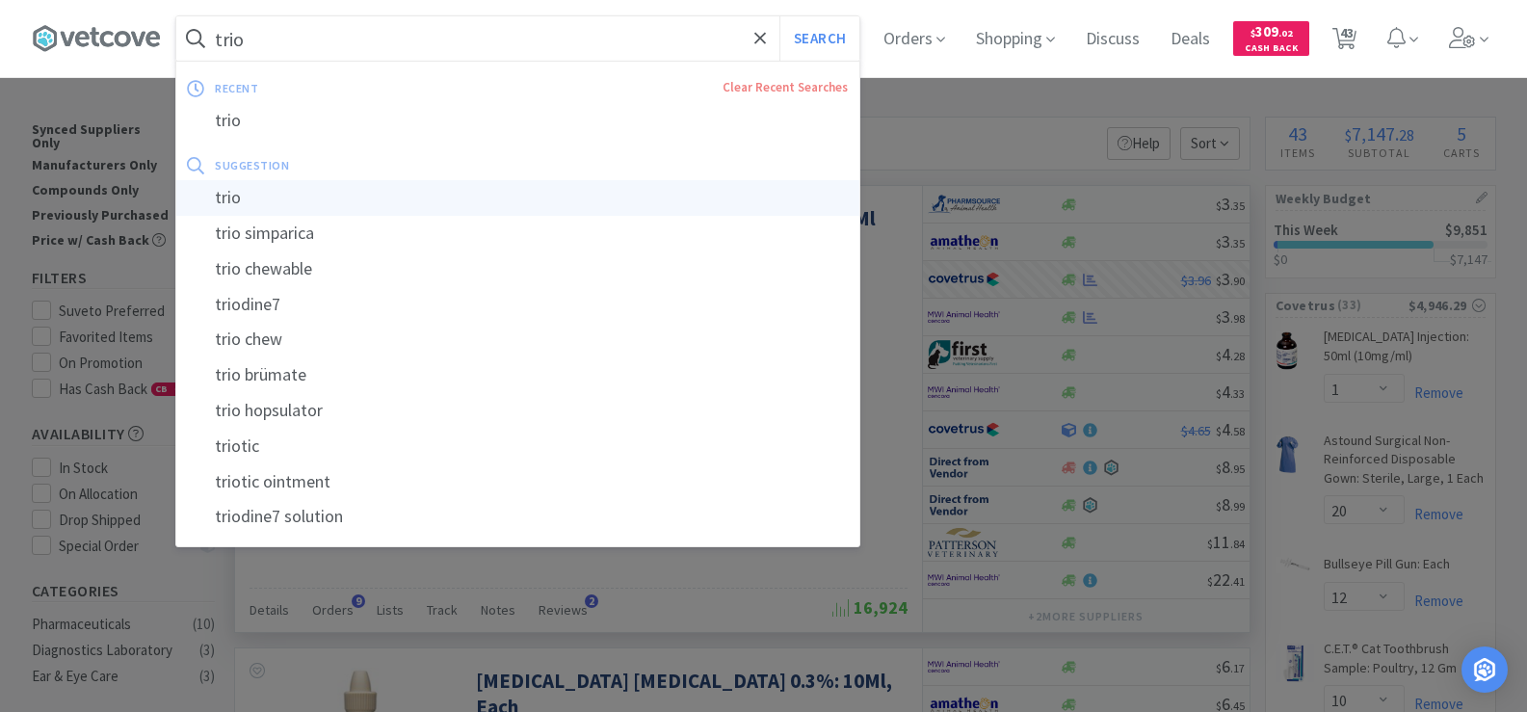
click at [406, 199] on div "trio" at bounding box center [517, 198] width 683 height 36
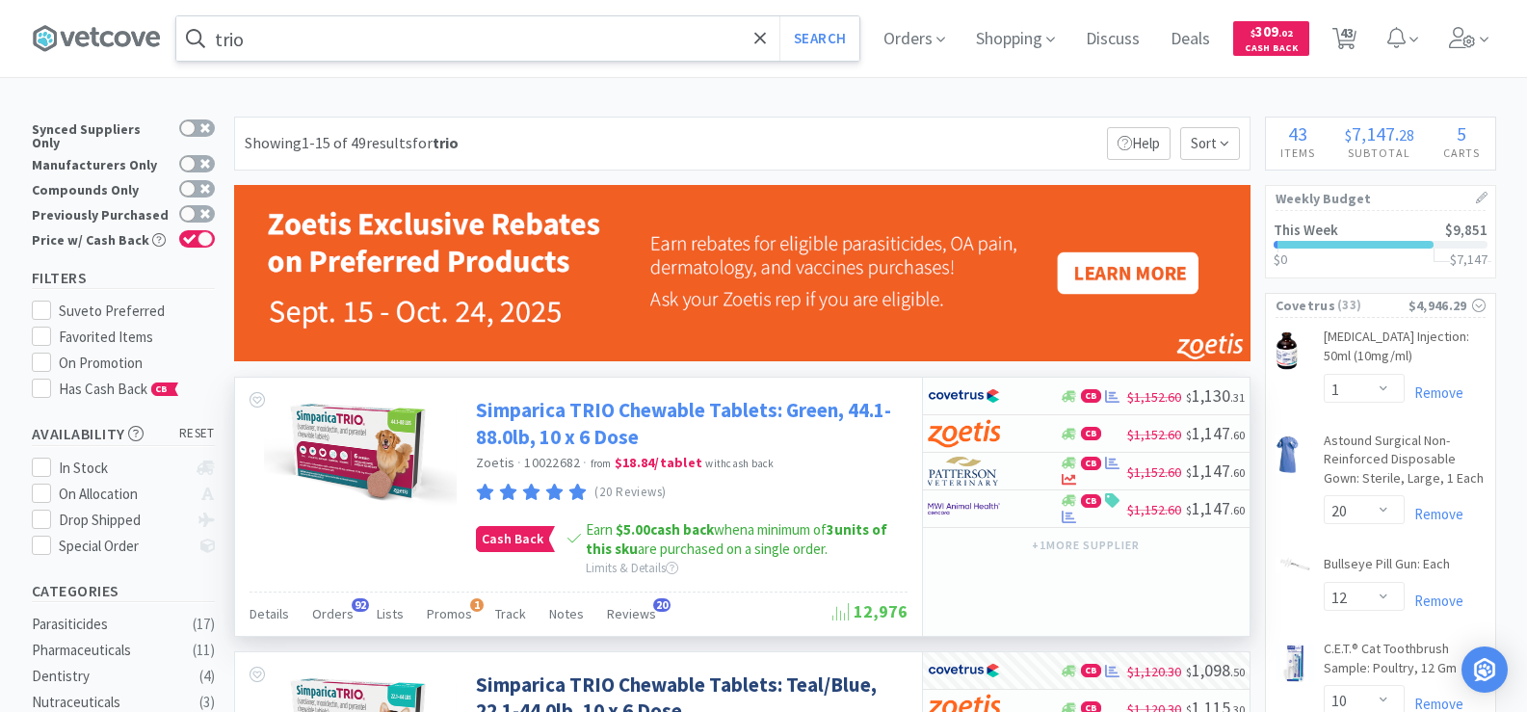
scroll to position [96, 0]
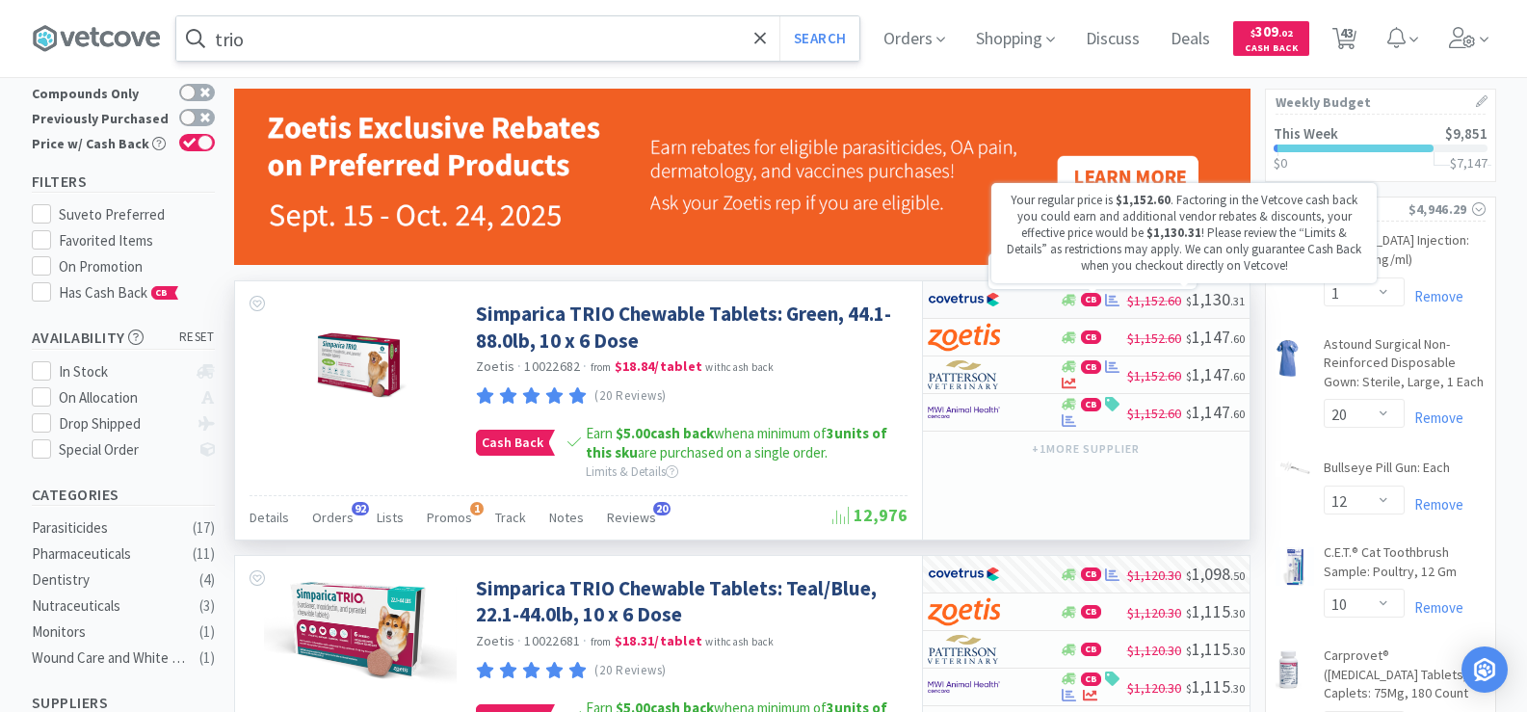
click at [1112, 300] on icon at bounding box center [1112, 300] width 14 height 13
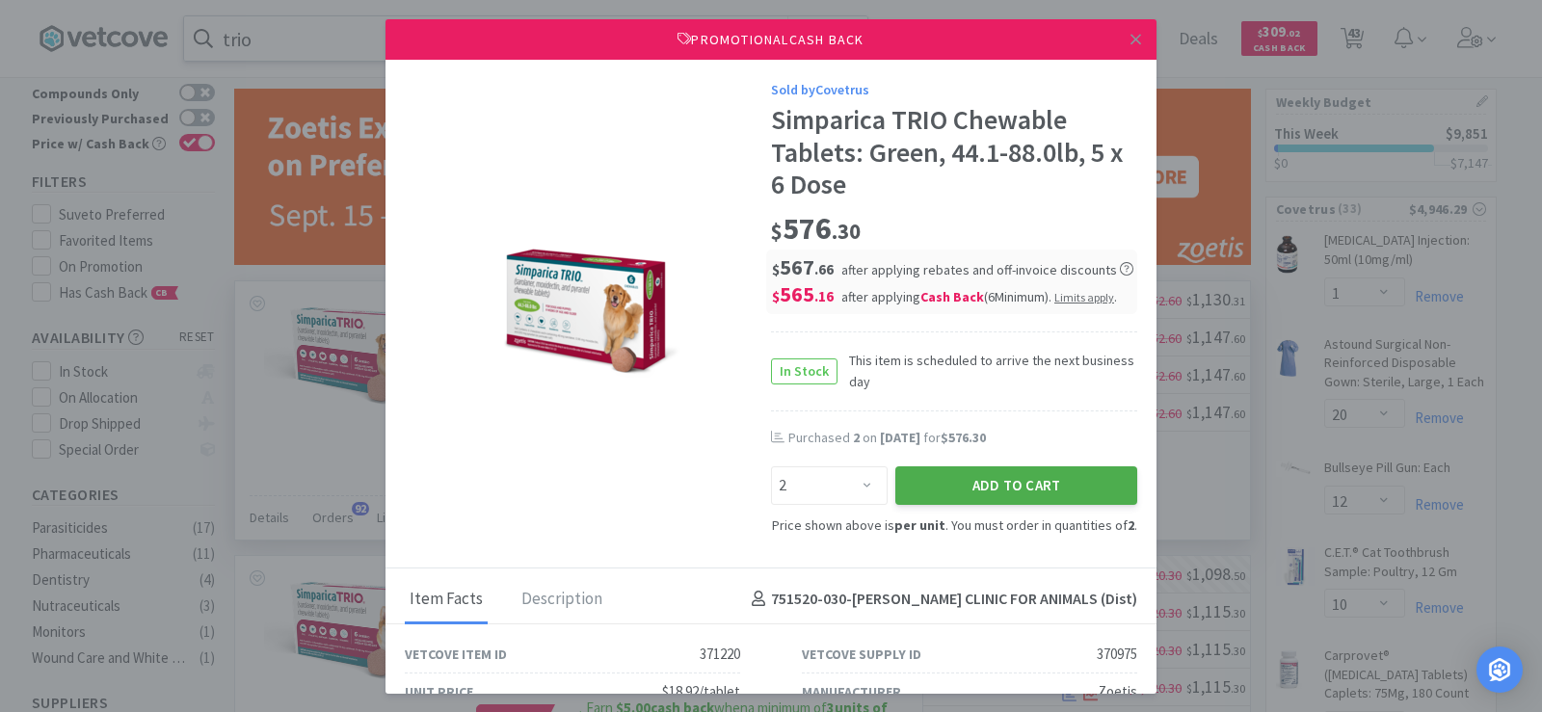
click at [1069, 483] on button "Add to Cart" at bounding box center [1016, 485] width 242 height 39
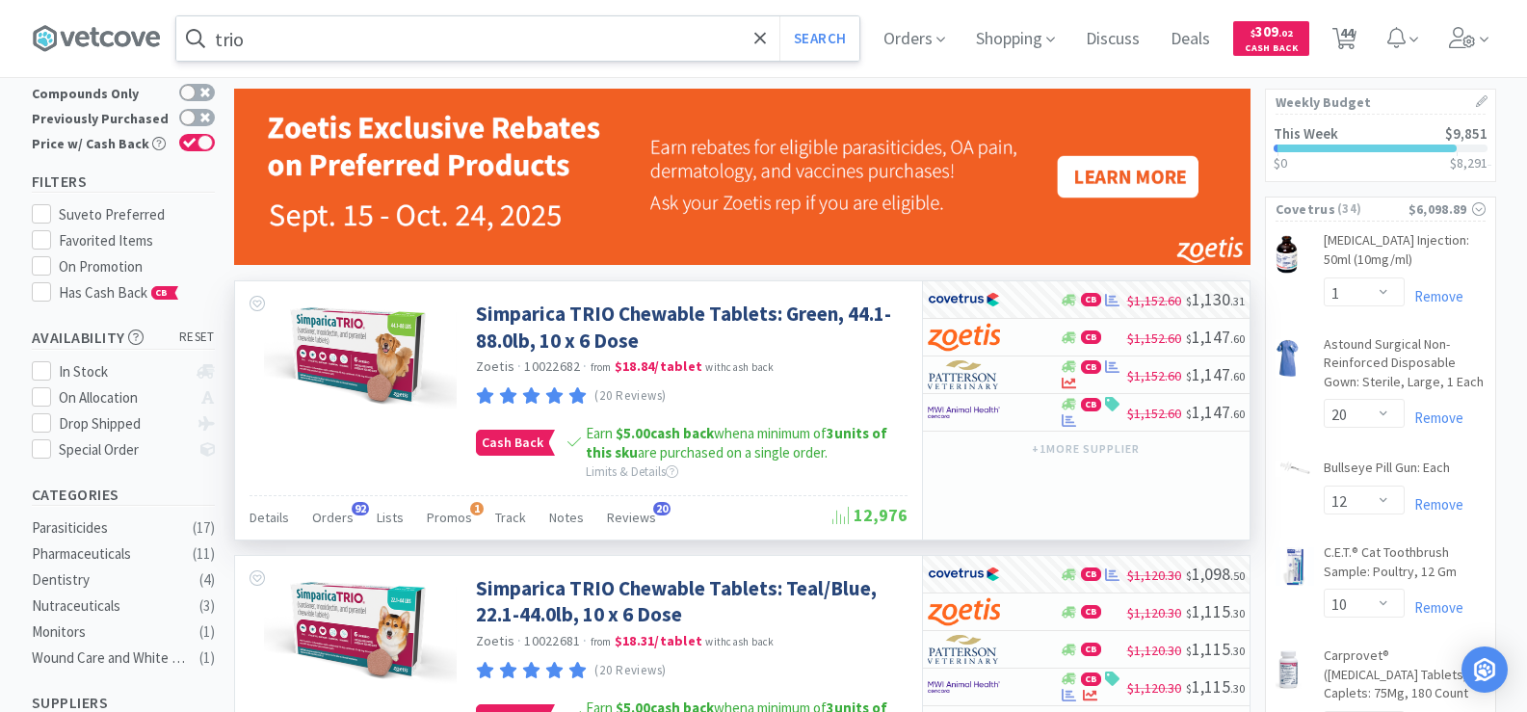
click at [334, 60] on input "trio" at bounding box center [517, 38] width 683 height 44
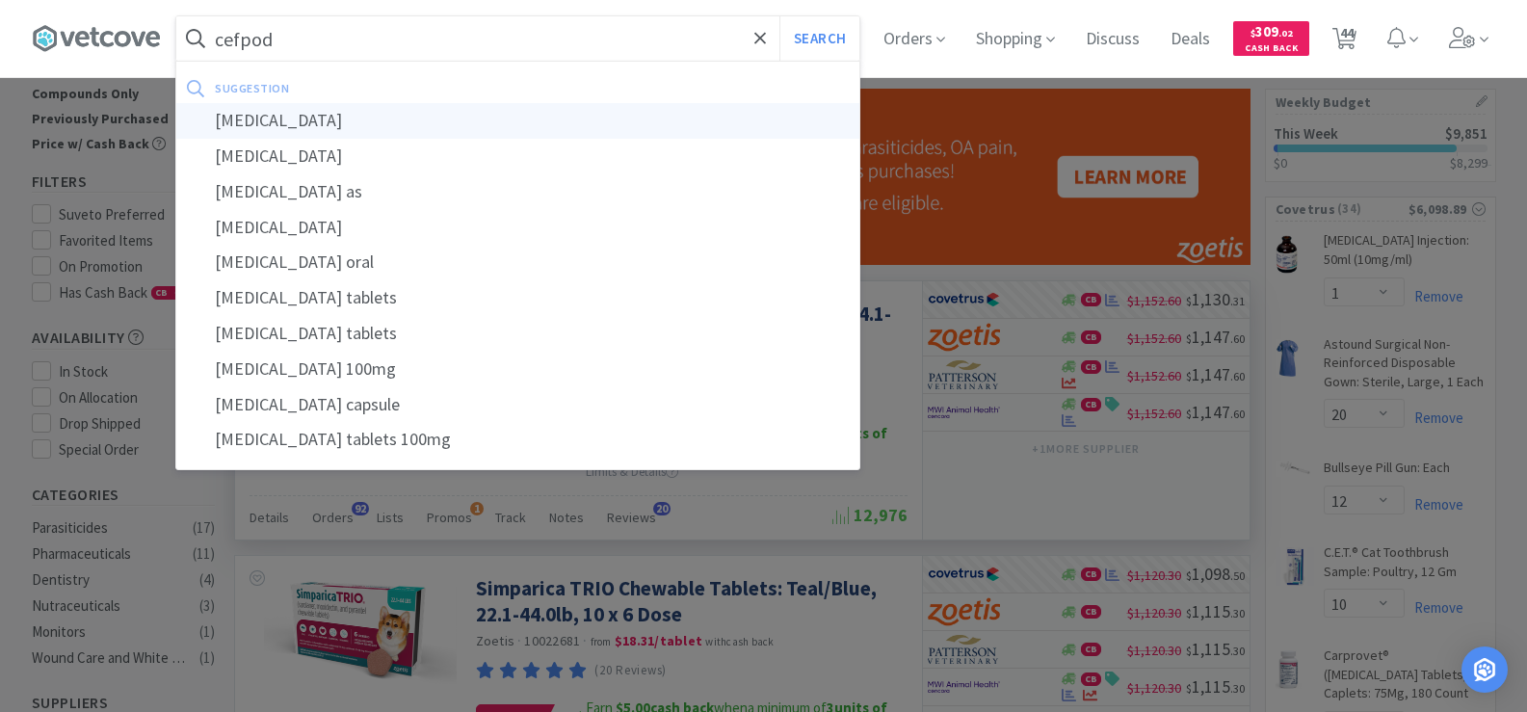
click at [334, 129] on div "cefpodoxime" at bounding box center [517, 121] width 683 height 36
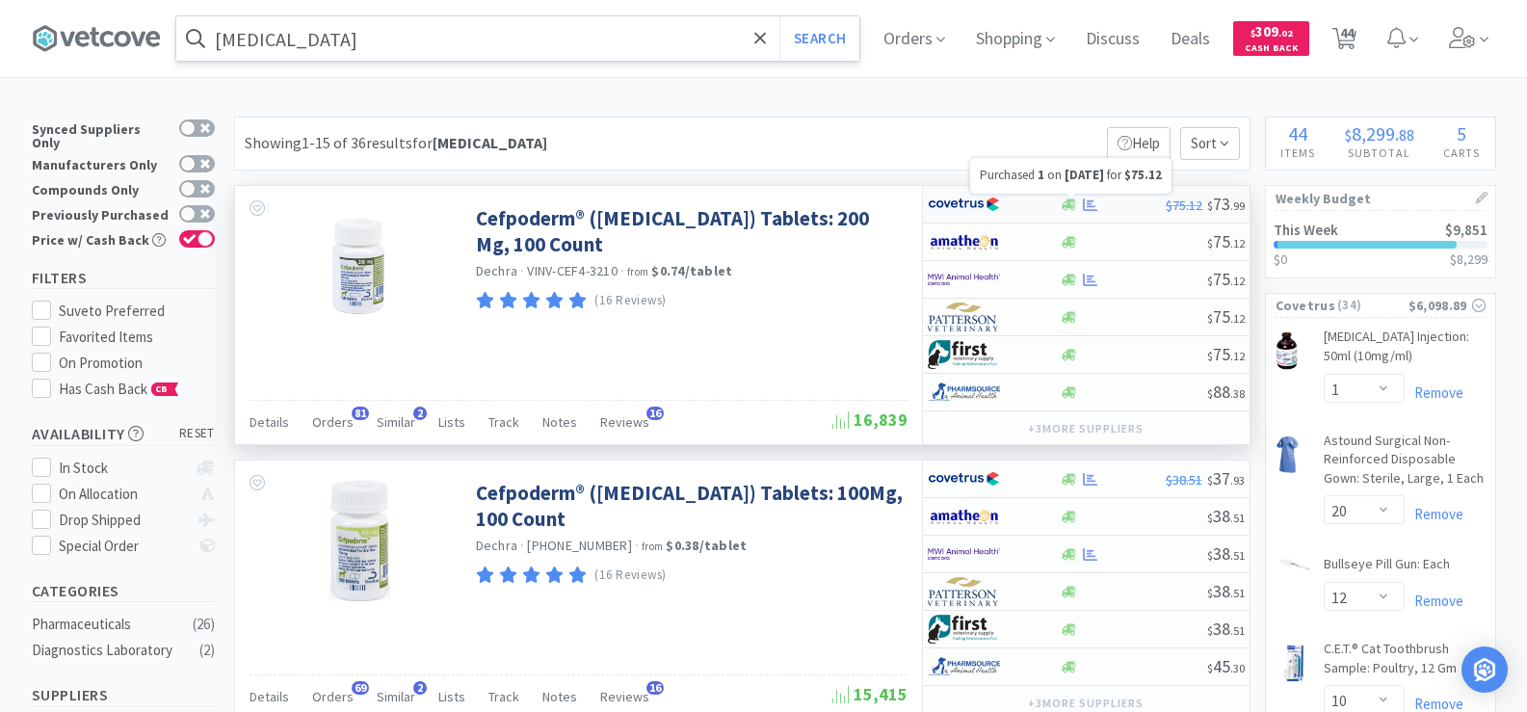
click at [1088, 200] on icon at bounding box center [1090, 204] width 14 height 13
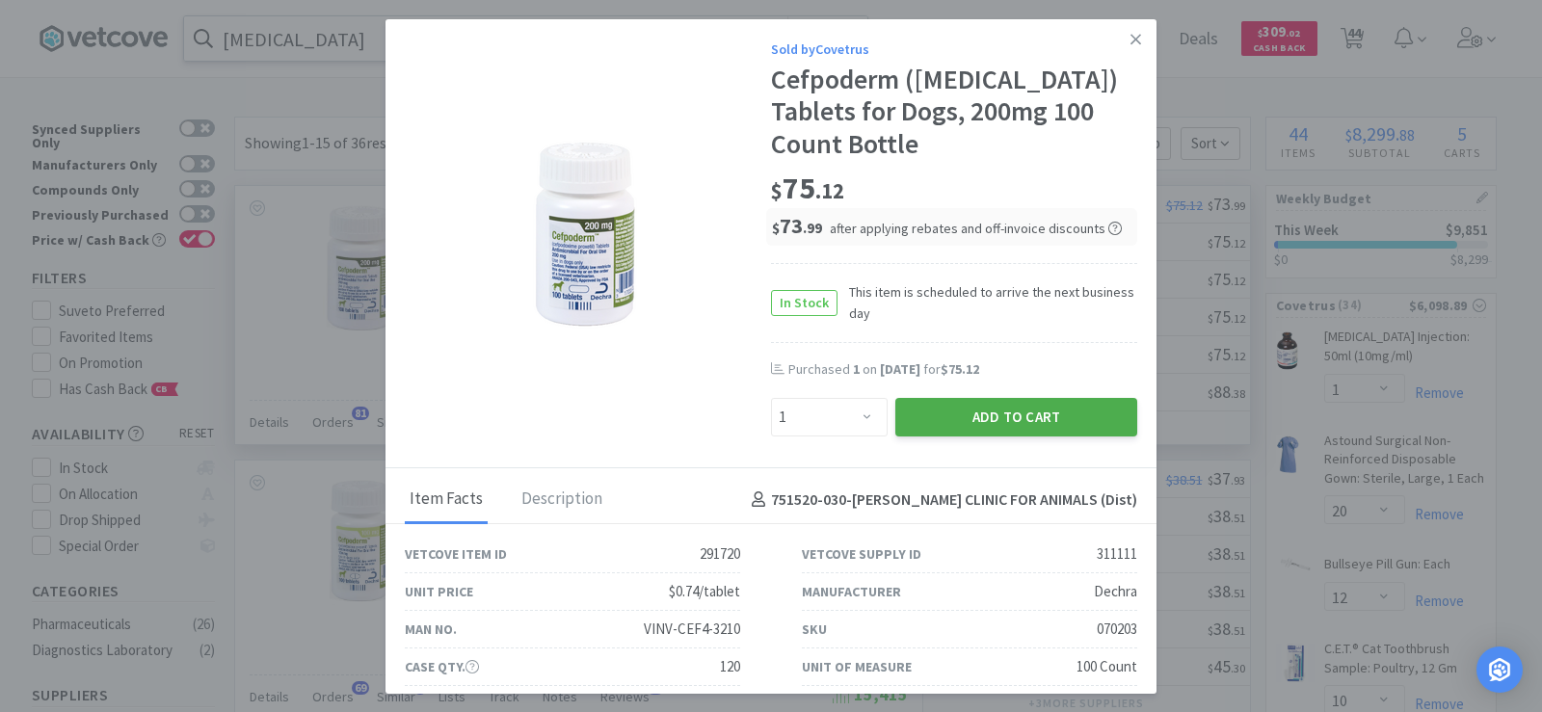
click at [1062, 414] on button "Add to Cart" at bounding box center [1016, 417] width 242 height 39
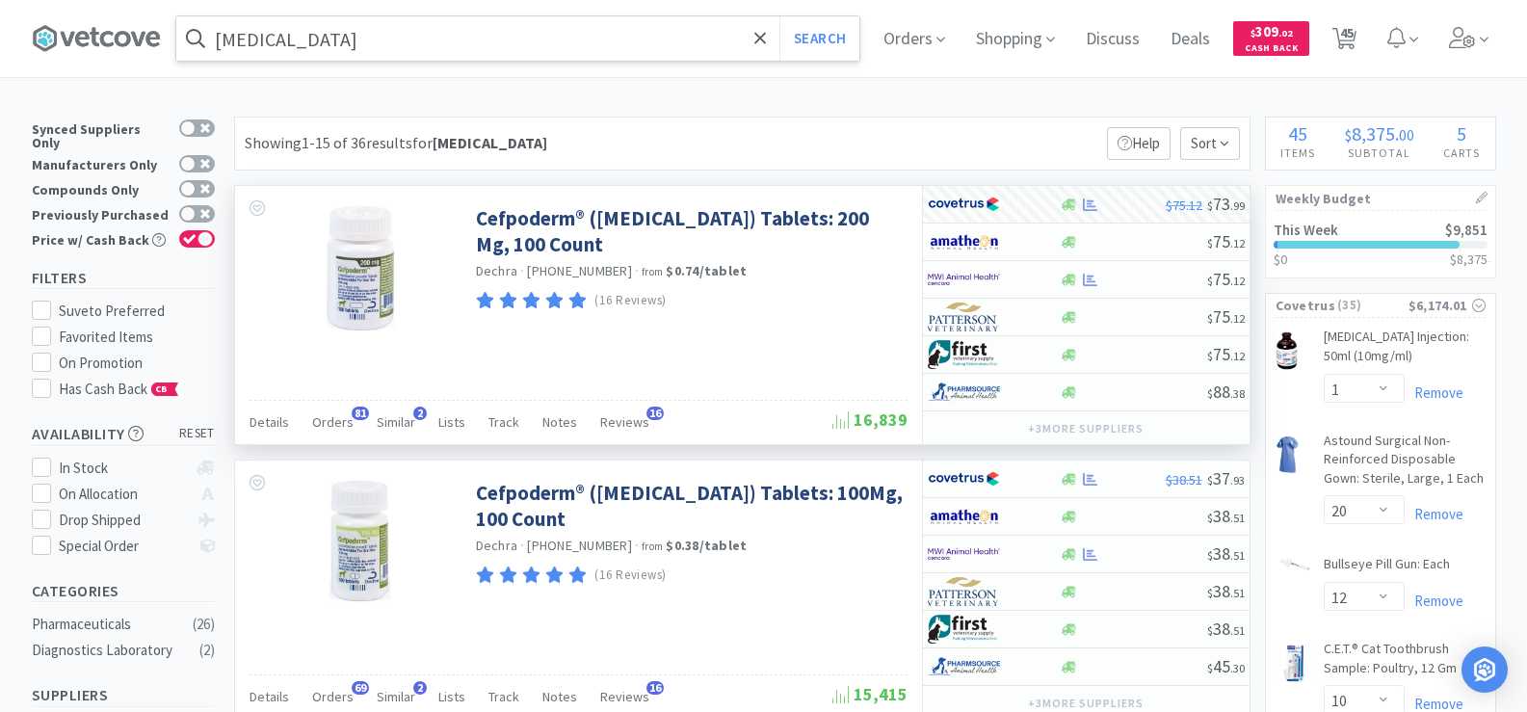
click at [367, 42] on input "cefpodoxime" at bounding box center [517, 38] width 683 height 44
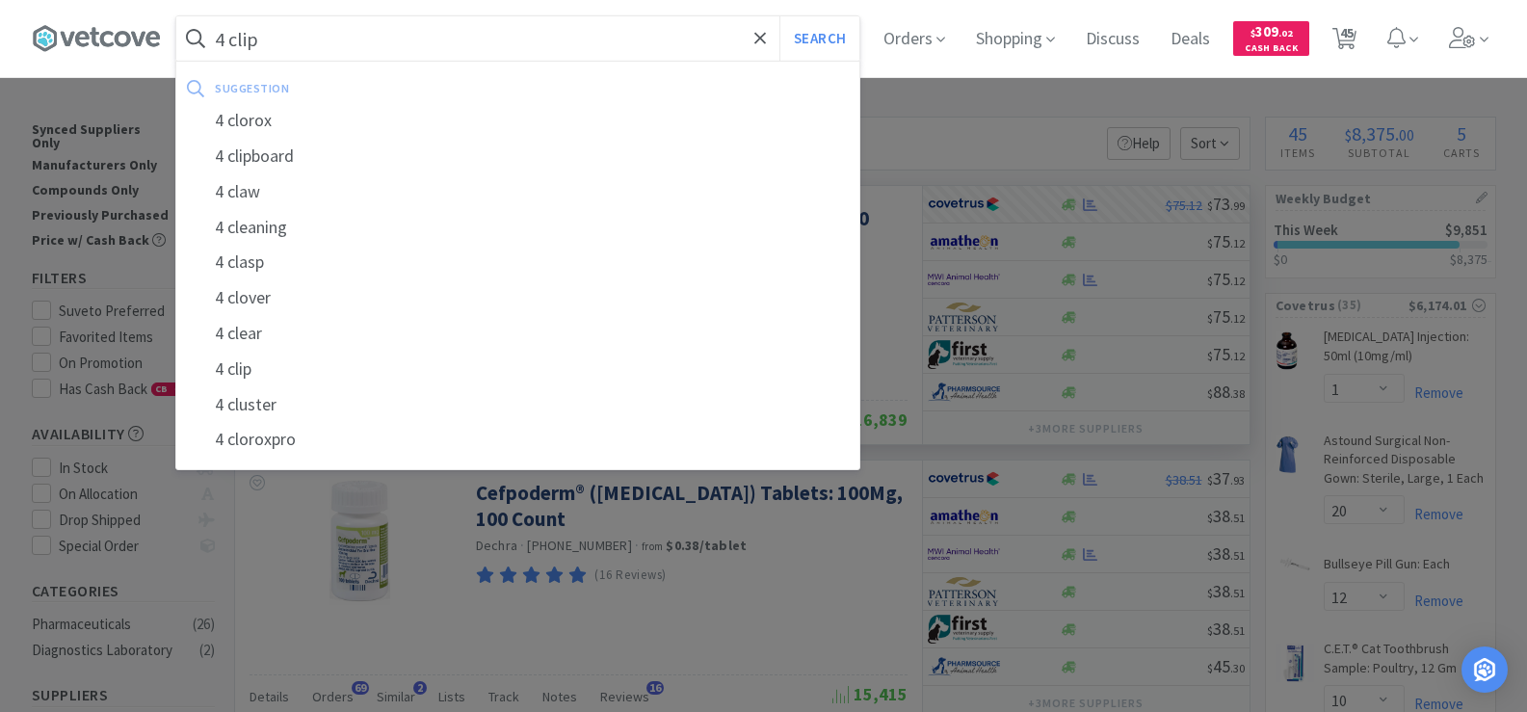
click at [780, 16] on button "Search" at bounding box center [820, 38] width 80 height 44
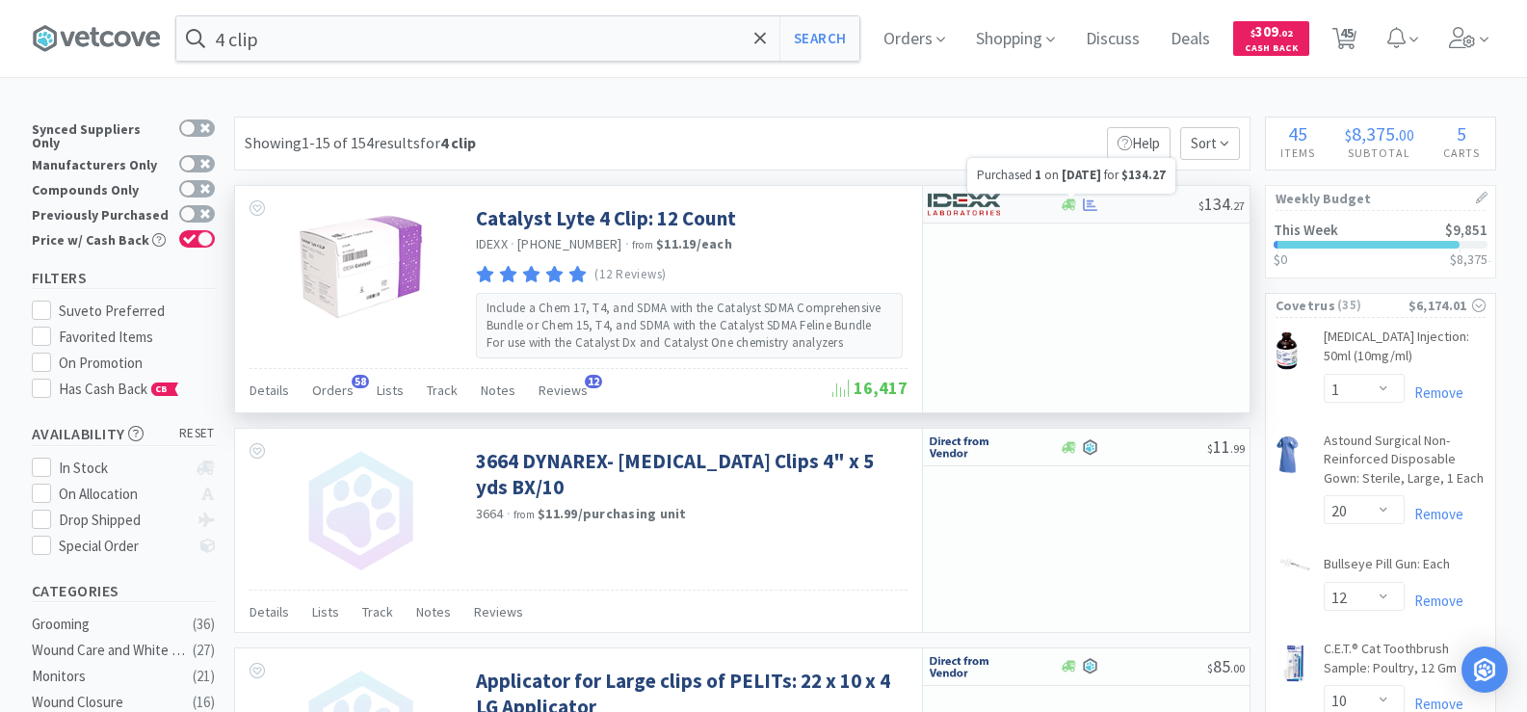
click at [1087, 204] on icon at bounding box center [1090, 205] width 14 height 14
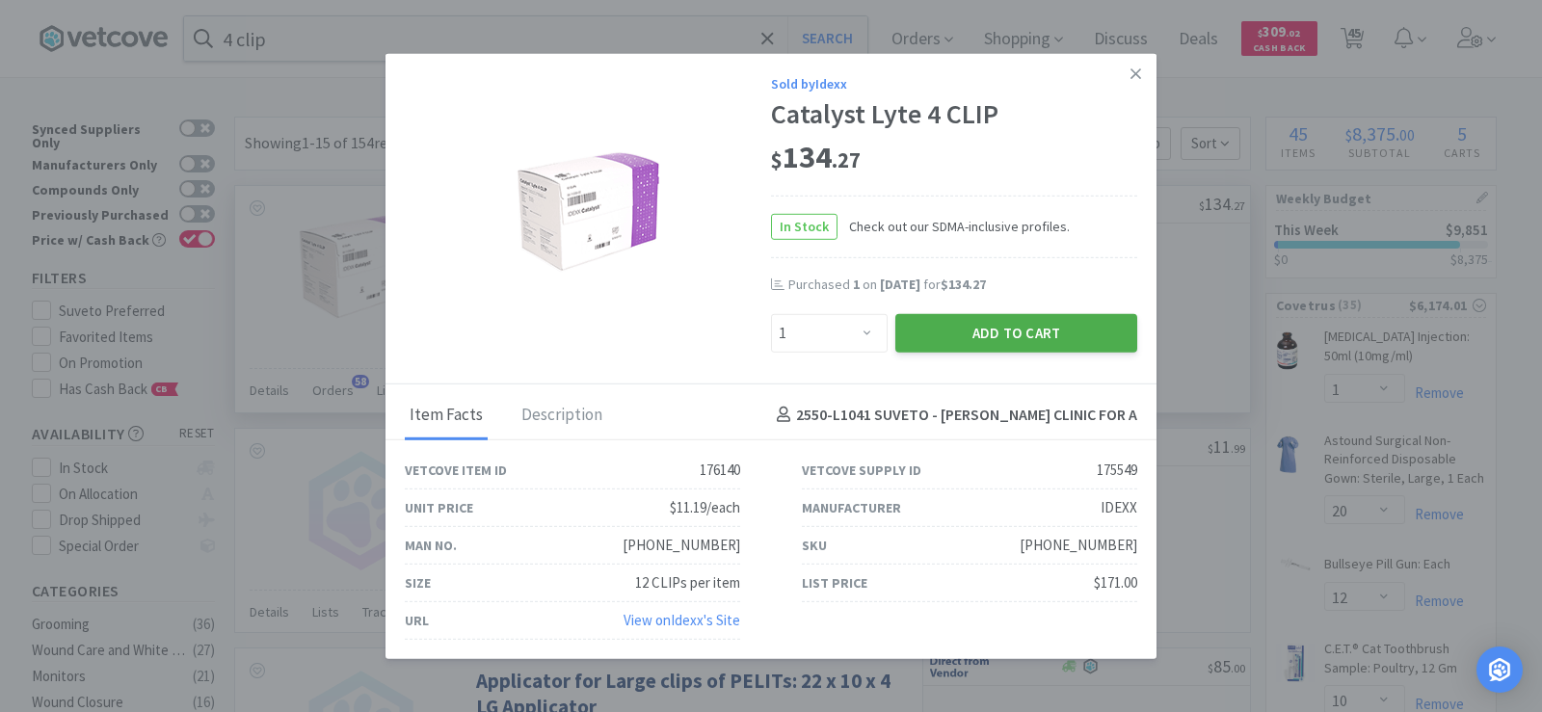
click at [1027, 327] on button "Add to Cart" at bounding box center [1016, 332] width 242 height 39
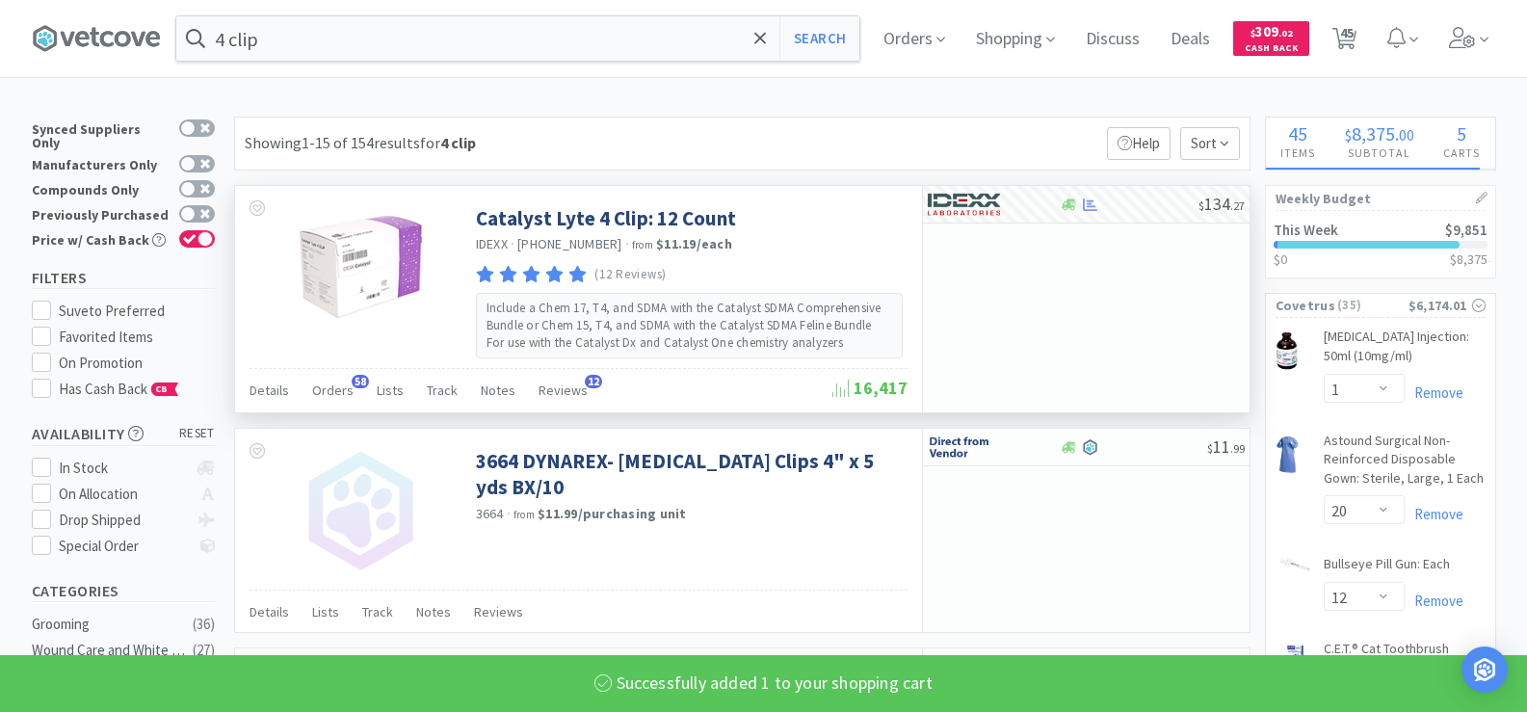
click at [286, 40] on input "4 clip" at bounding box center [517, 38] width 683 height 44
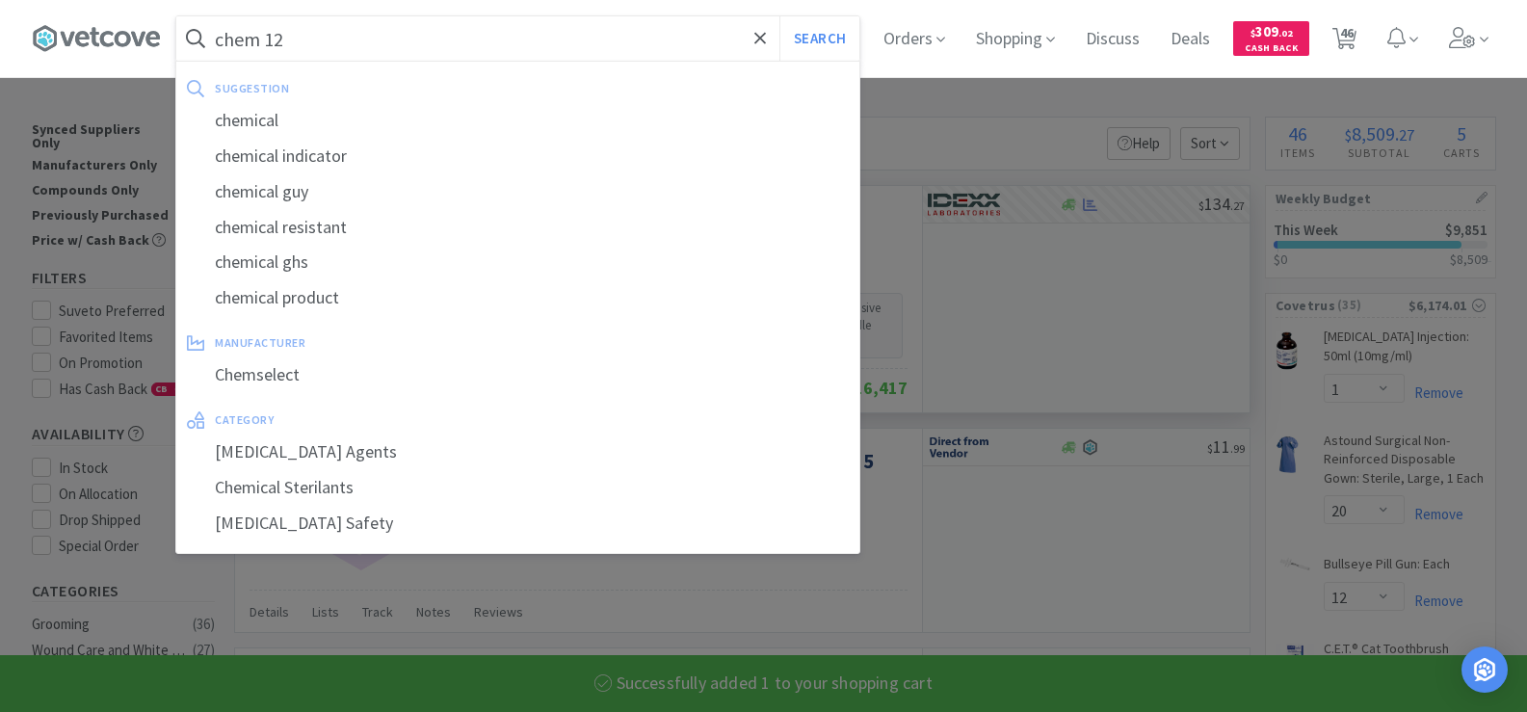
click at [780, 16] on button "Search" at bounding box center [820, 38] width 80 height 44
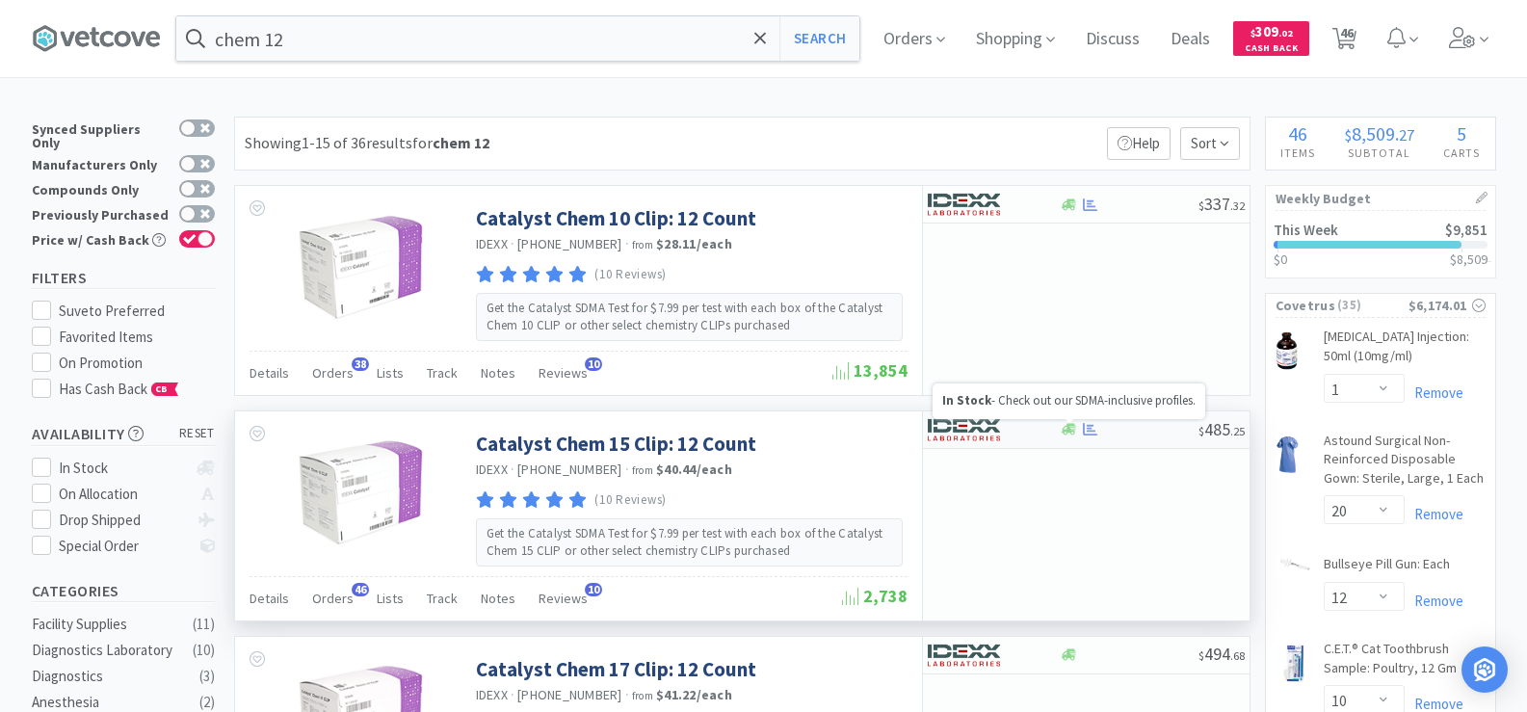
click at [1075, 432] on icon at bounding box center [1069, 429] width 14 height 14
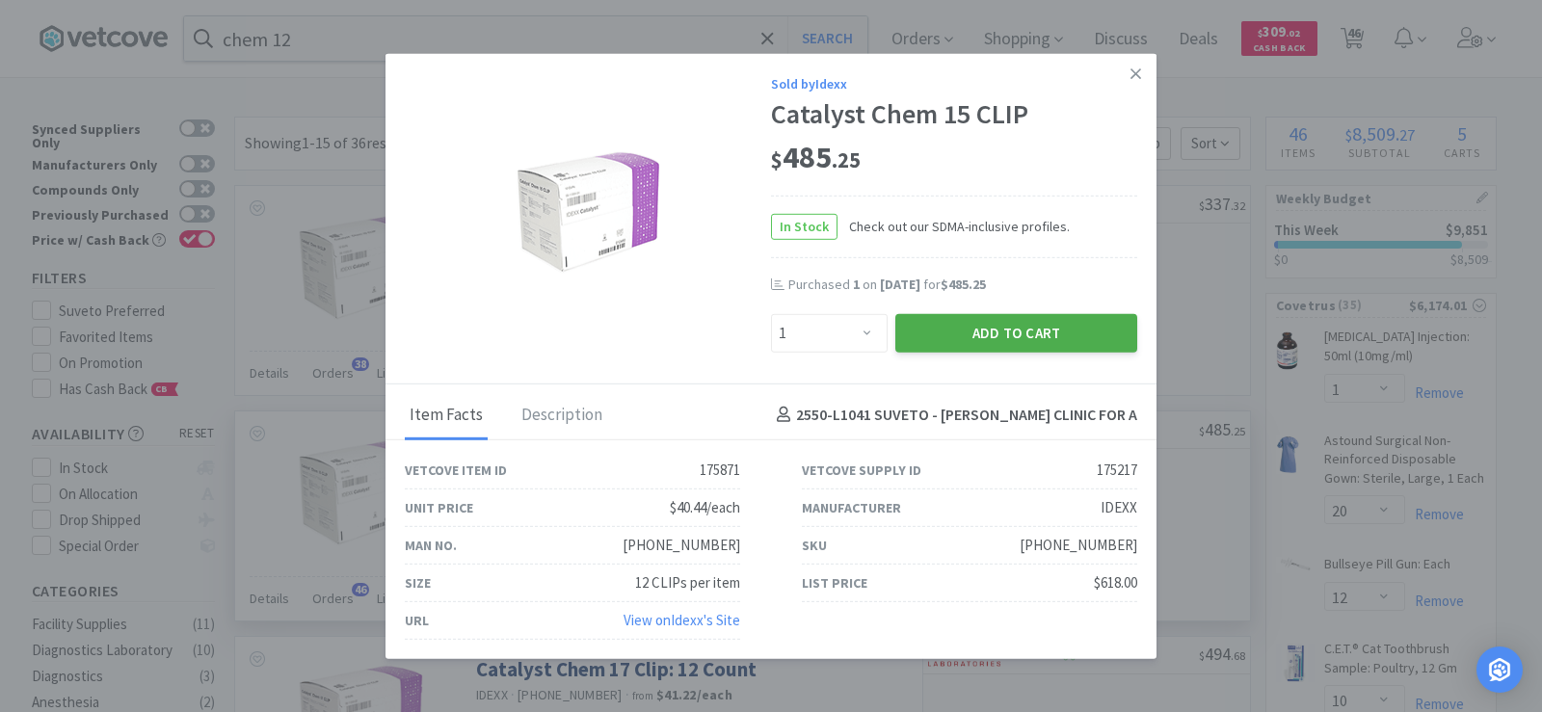
click at [982, 343] on button "Add to Cart" at bounding box center [1016, 332] width 242 height 39
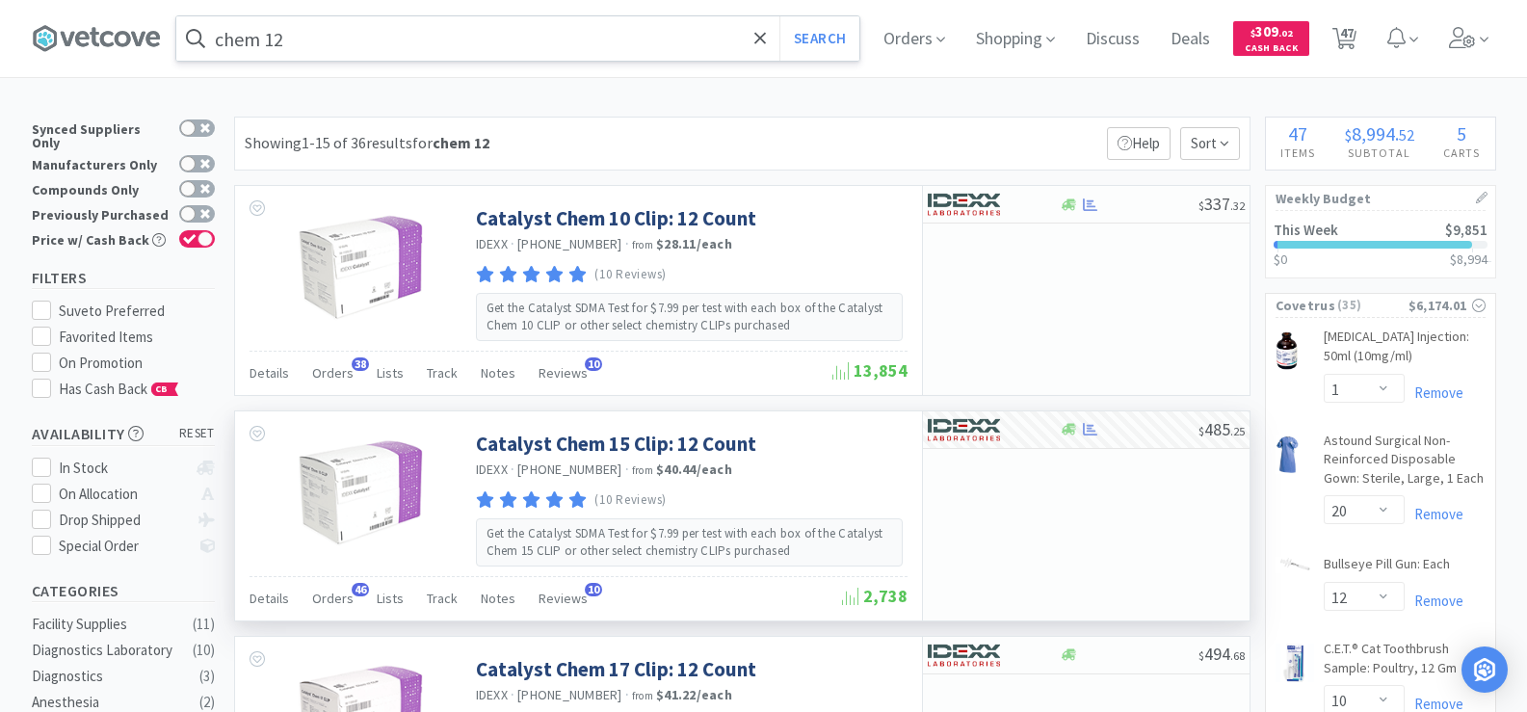
click at [360, 43] on input "chem 12" at bounding box center [517, 38] width 683 height 44
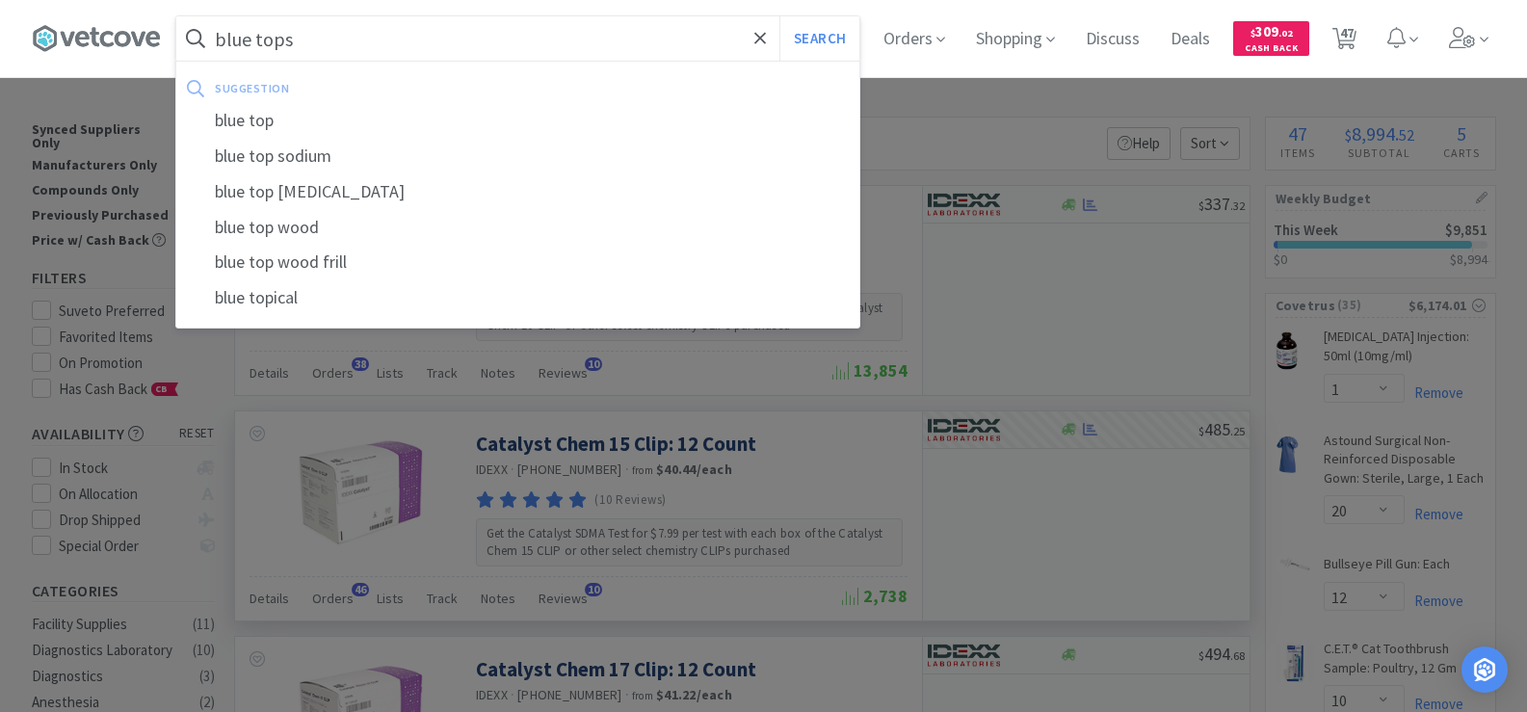
click at [780, 16] on button "Search" at bounding box center [820, 38] width 80 height 44
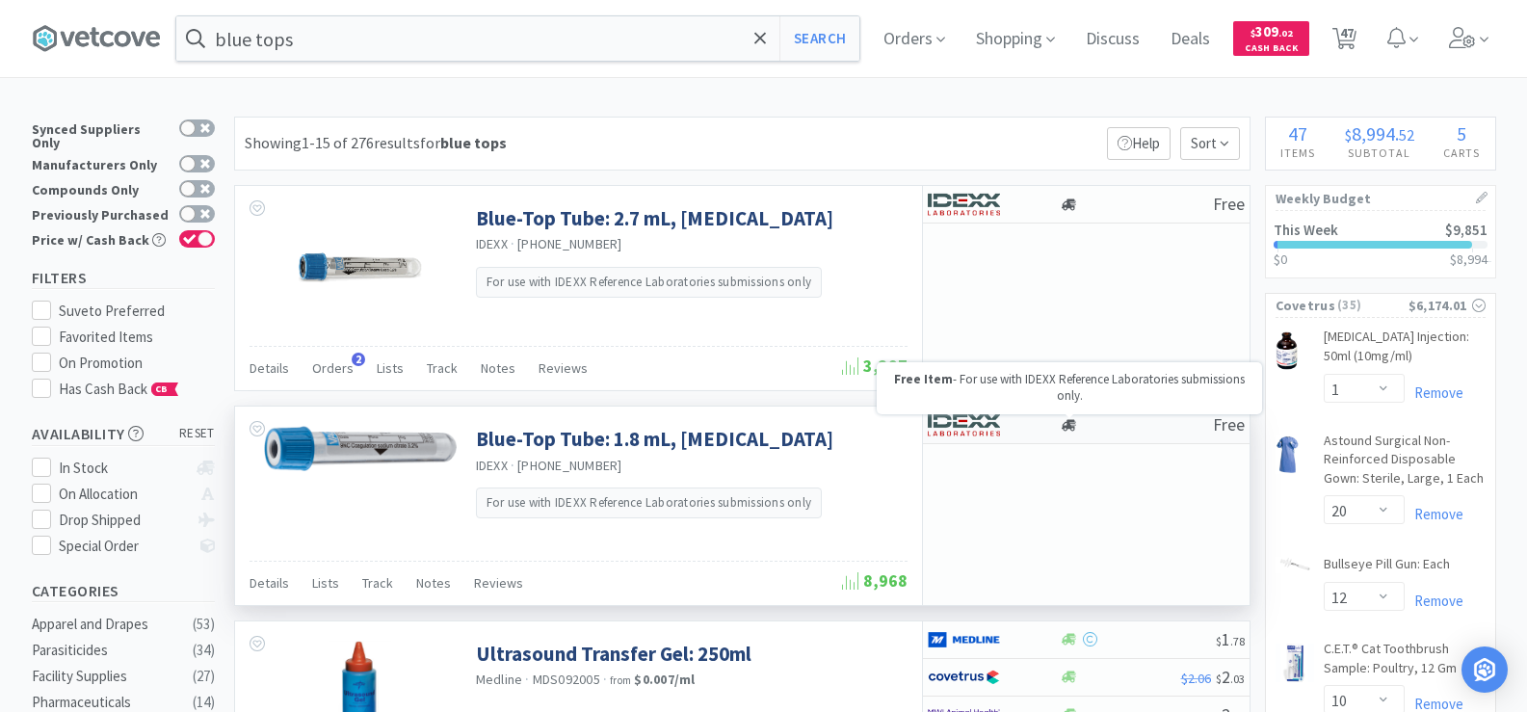
click at [1065, 425] on icon at bounding box center [1069, 425] width 14 height 14
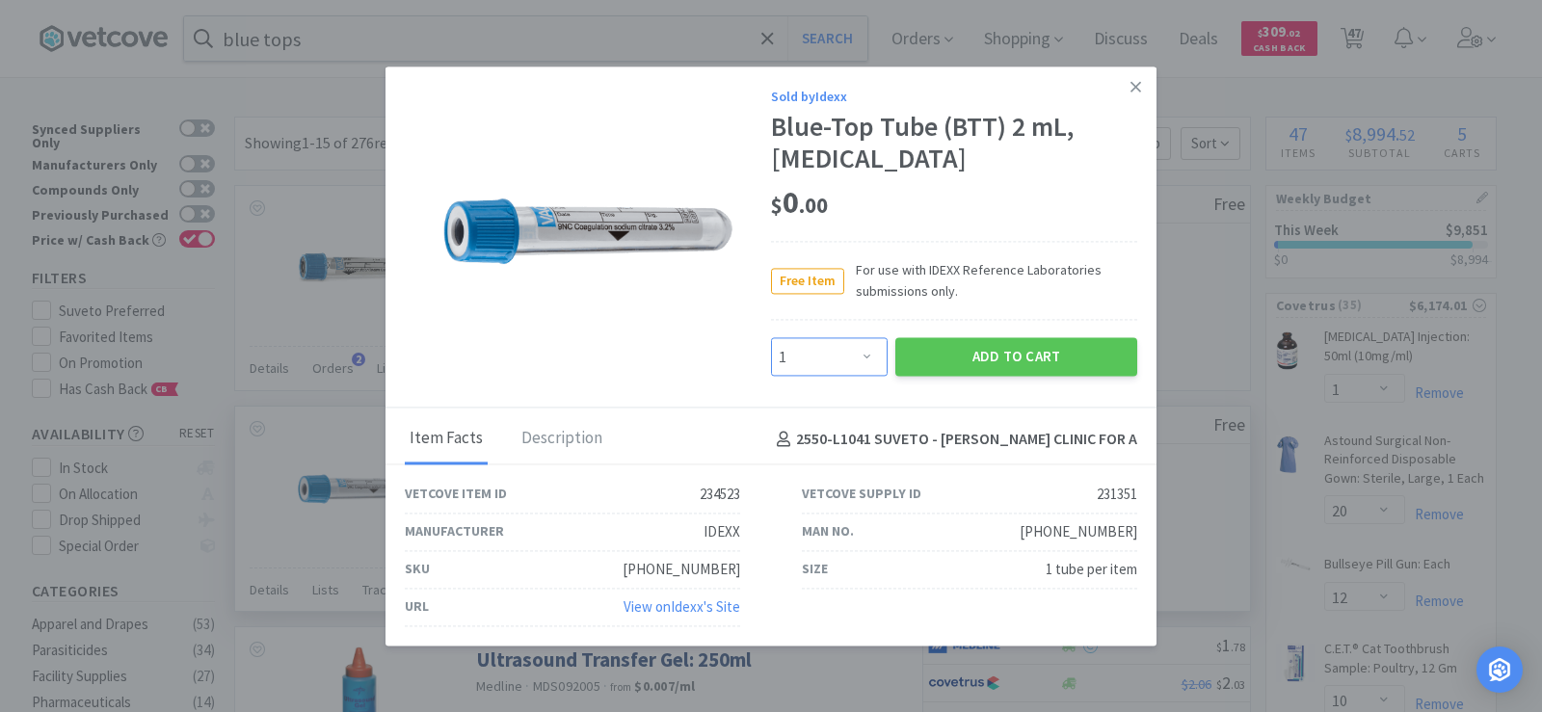
click at [866, 376] on select "Enter Quantity 1 2 3 4 5 6 7 8 9 10 11 12 13 14 15 16 17 18 19 20 Enter Quantity" at bounding box center [829, 357] width 117 height 39
click at [771, 338] on select "Enter Quantity 1 2 3 4 5 6 7 8 9 10 11 12 13 14 15 16 17 18 19 20 Enter Quantity" at bounding box center [829, 357] width 117 height 39
click at [934, 370] on button "Add to Cart" at bounding box center [1016, 357] width 242 height 39
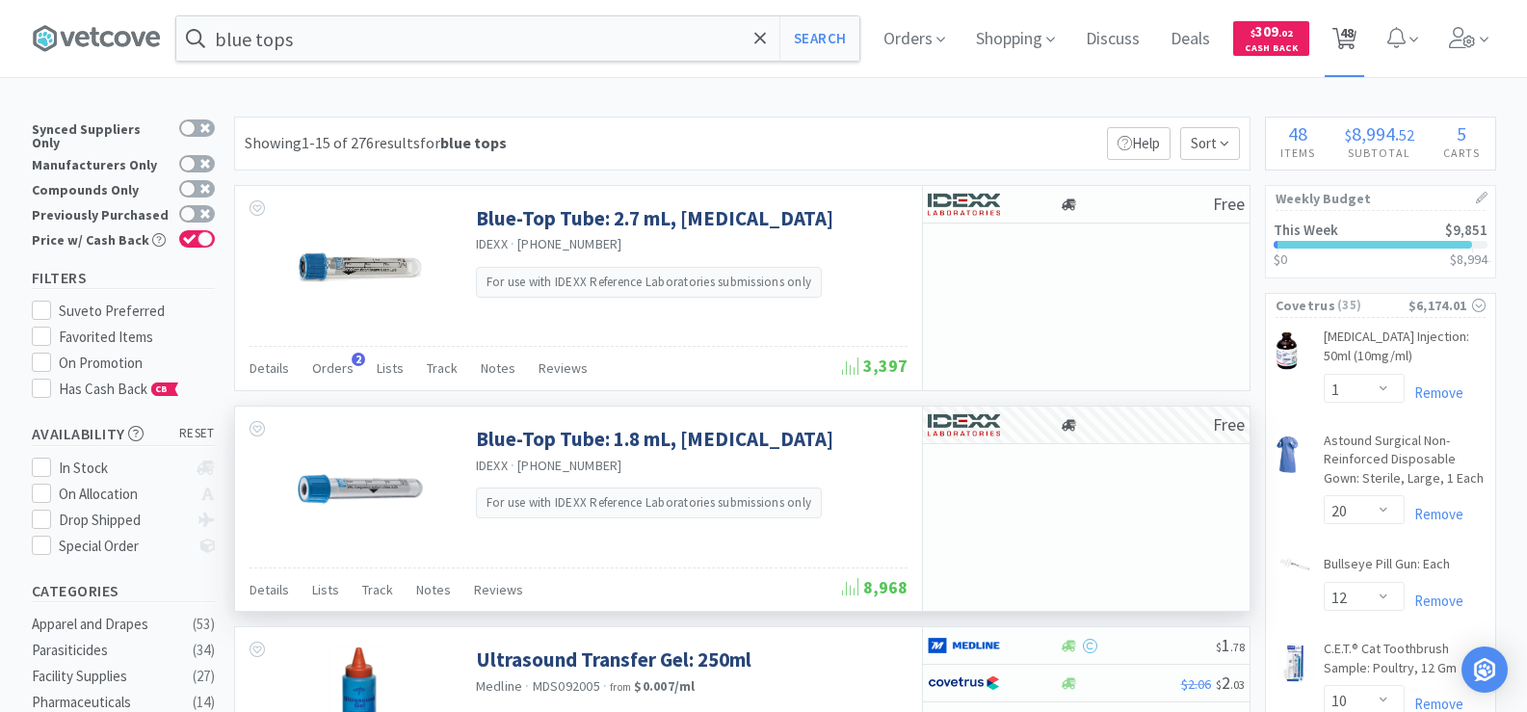
click at [1354, 33] on span "48" at bounding box center [1346, 32] width 13 height 77
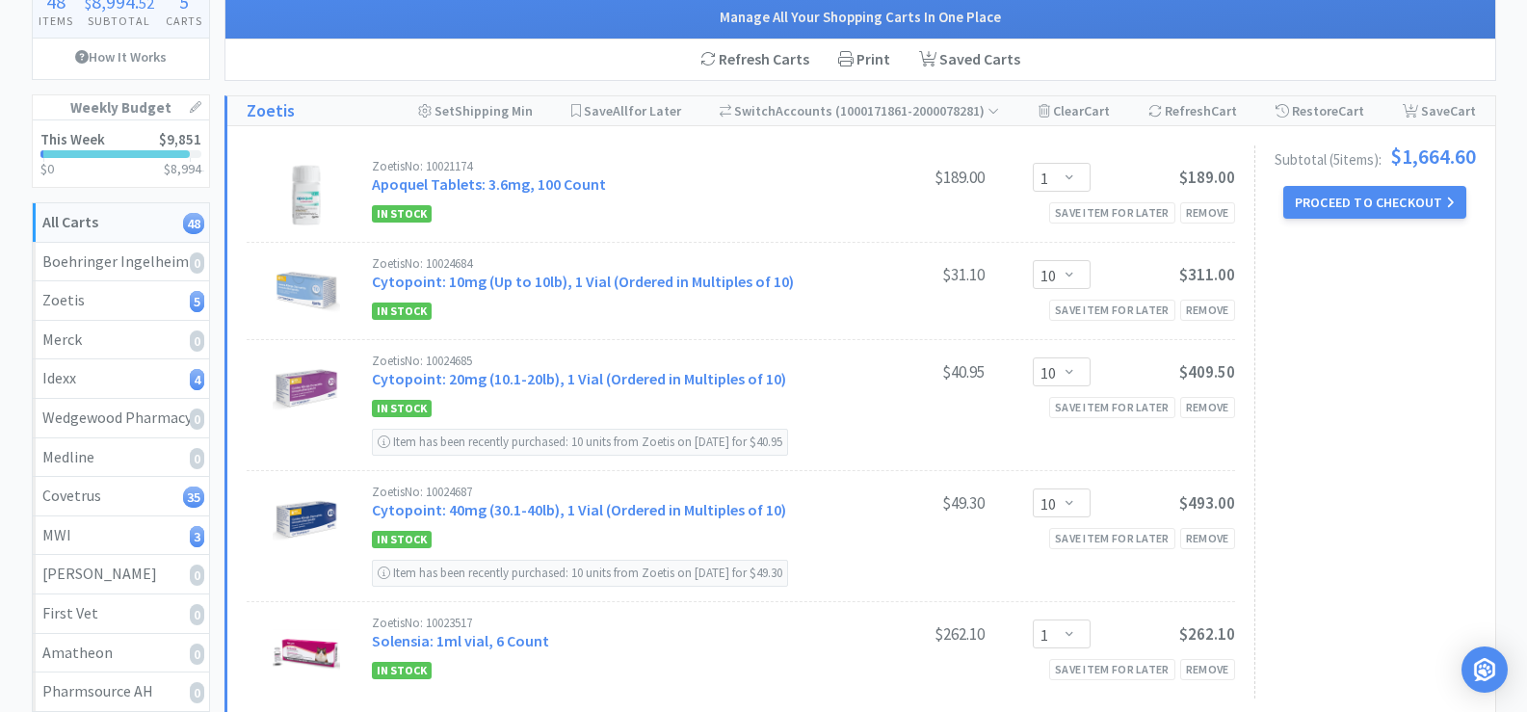
scroll to position [193, 0]
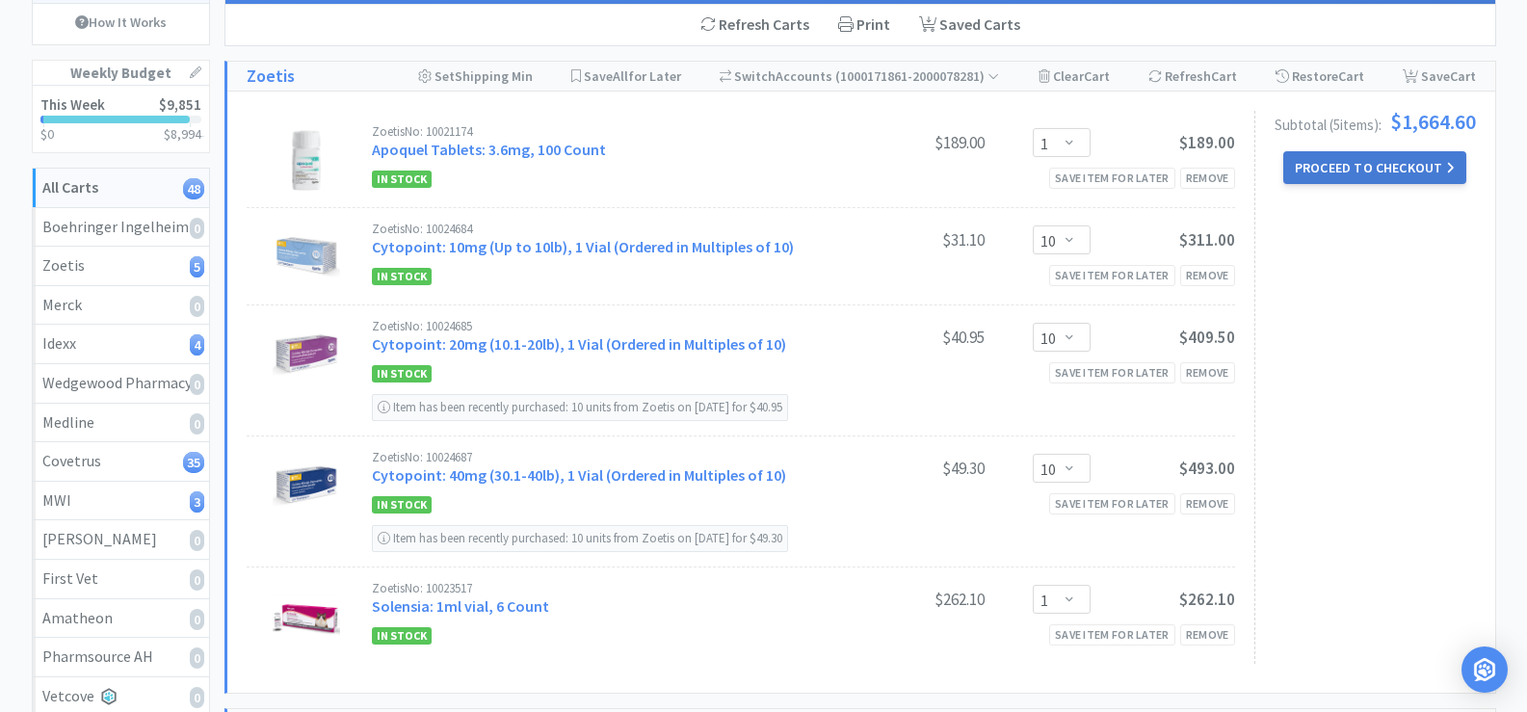
click at [1372, 170] on button "Proceed to Checkout" at bounding box center [1375, 167] width 183 height 33
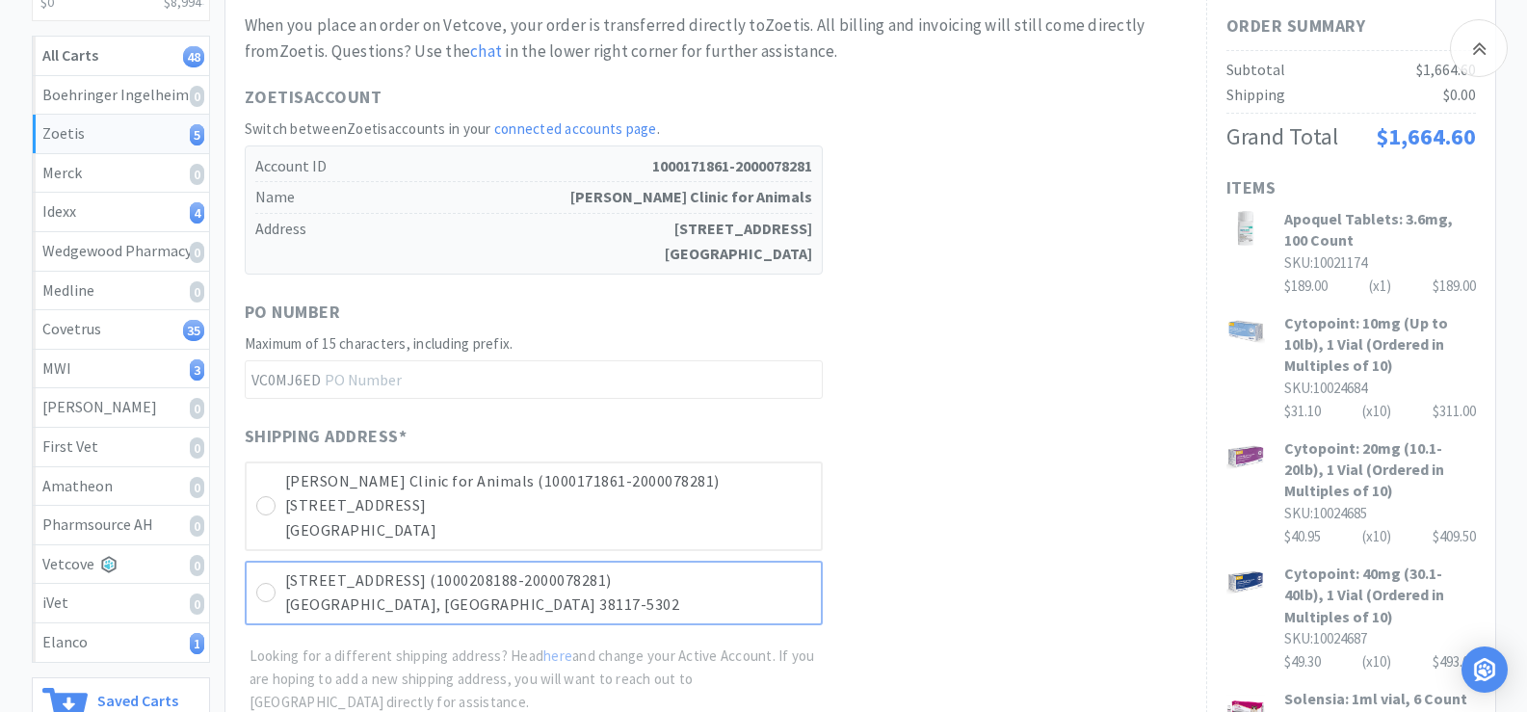
scroll to position [482, 0]
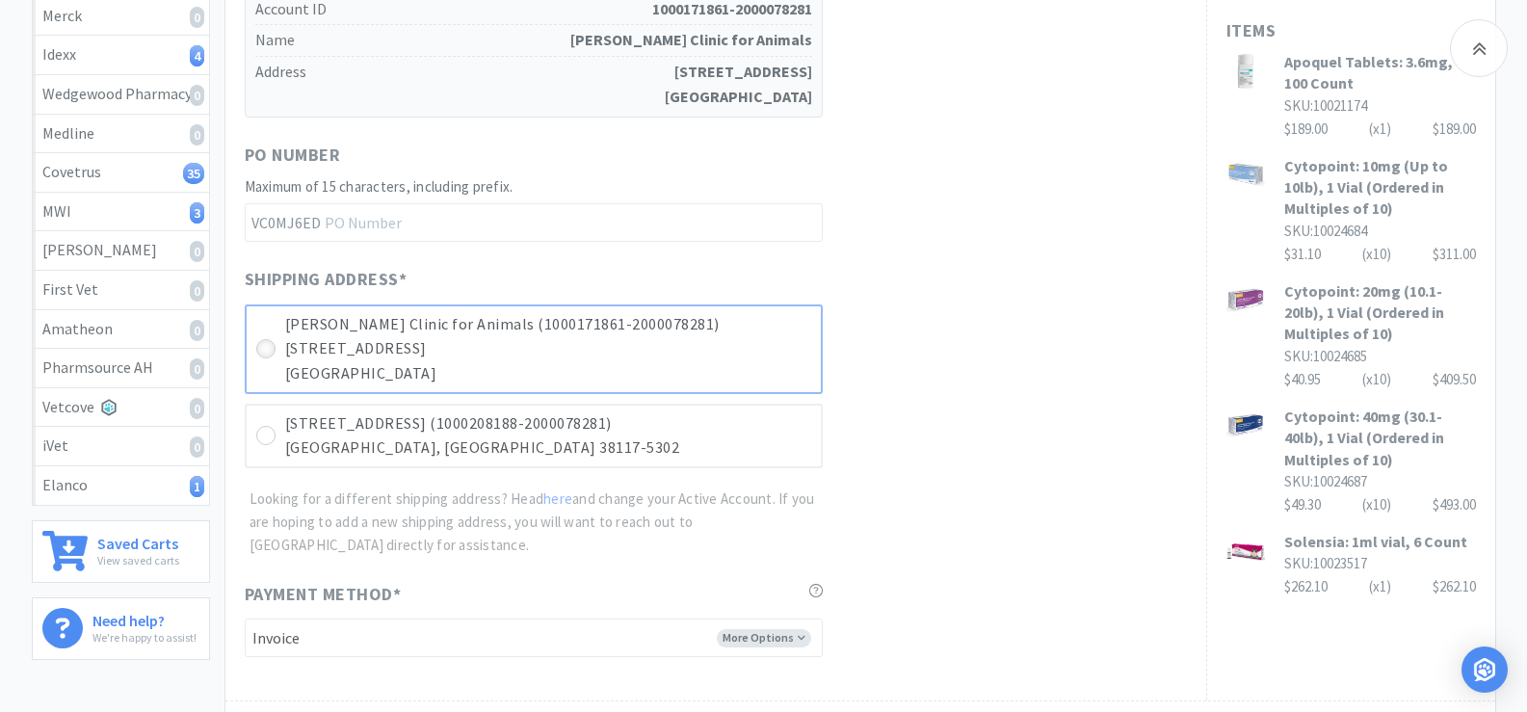
click at [264, 339] on div at bounding box center [265, 348] width 19 height 19
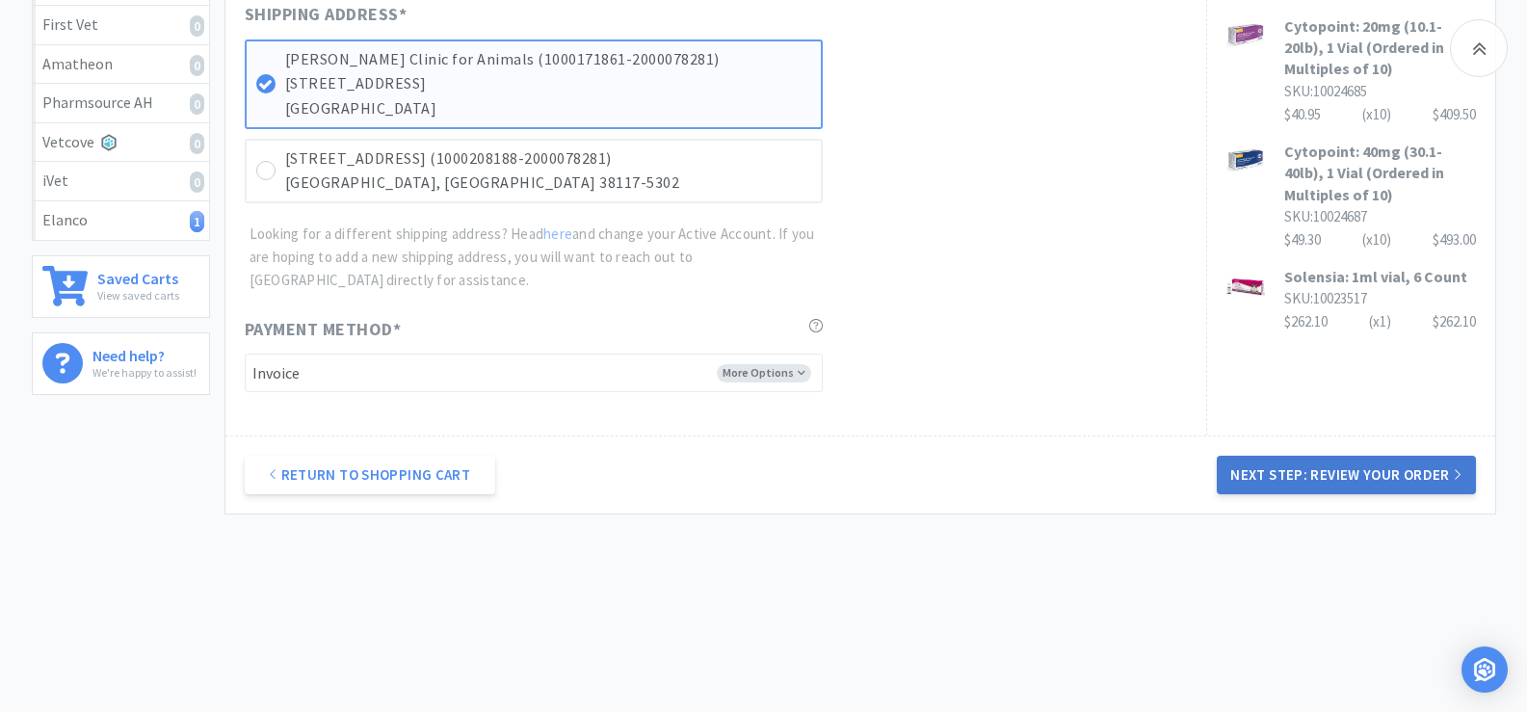
click at [1368, 486] on button "Next Step: Review Your Order" at bounding box center [1346, 475] width 258 height 39
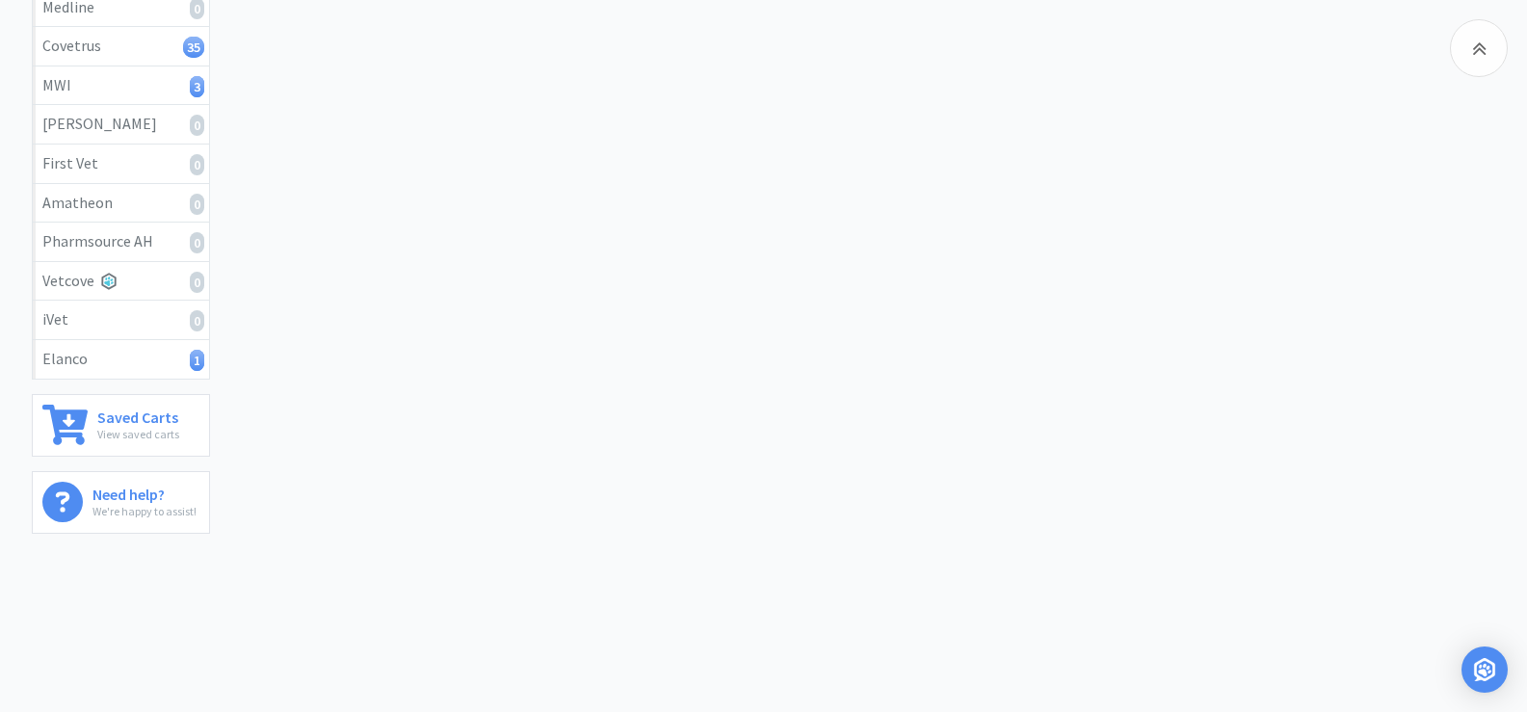
scroll to position [0, 0]
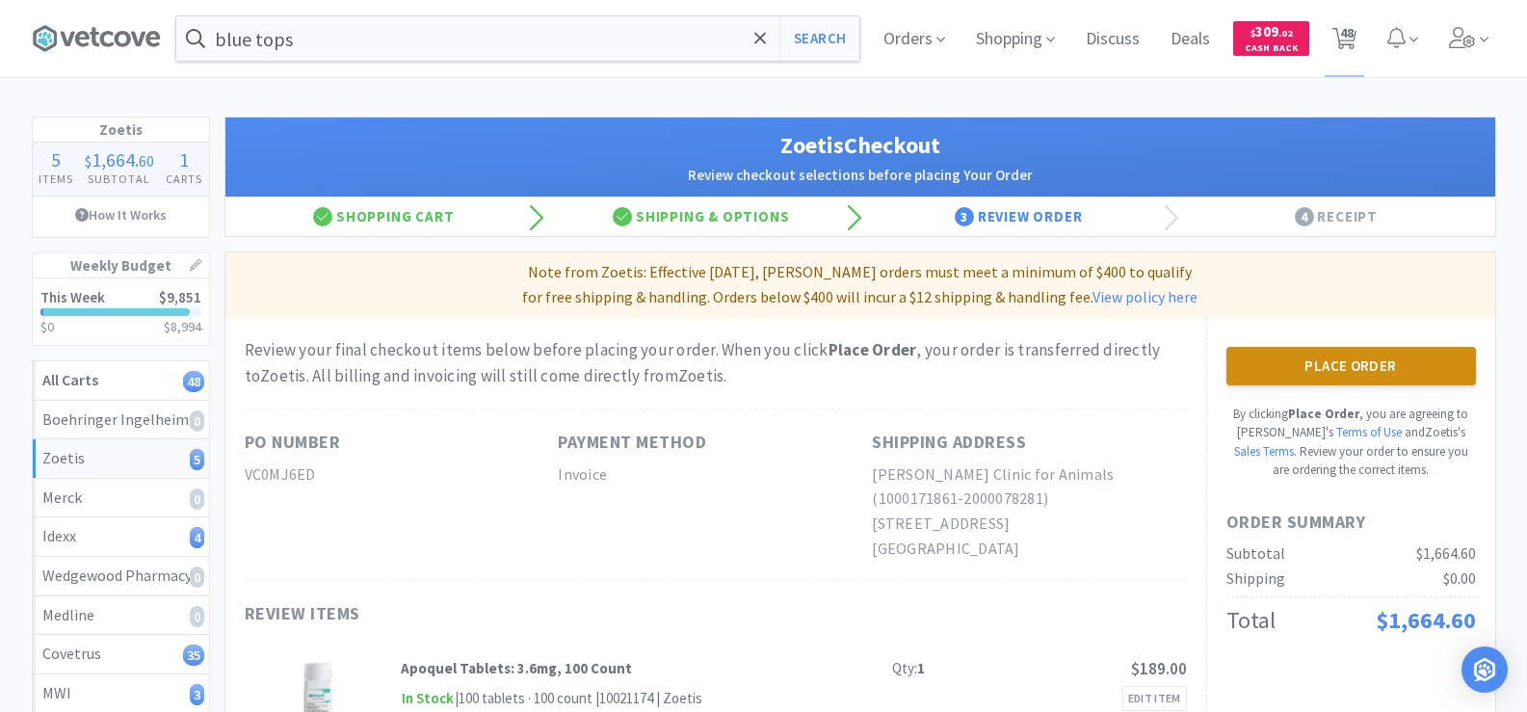
click at [1338, 365] on button "Place Order" at bounding box center [1352, 366] width 250 height 39
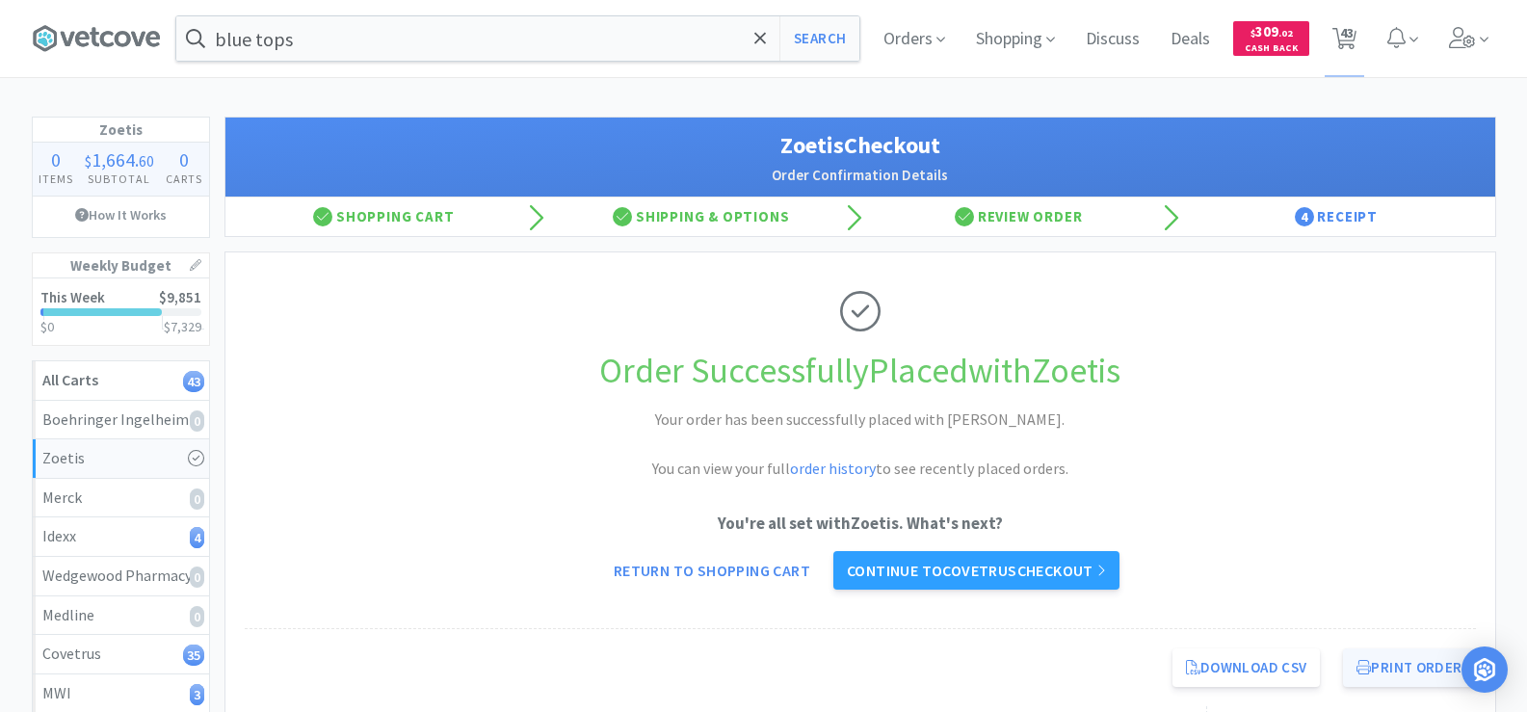
click at [1445, 666] on button "Print Order" at bounding box center [1409, 668] width 132 height 39
click at [1351, 40] on span "43" at bounding box center [1346, 32] width 13 height 77
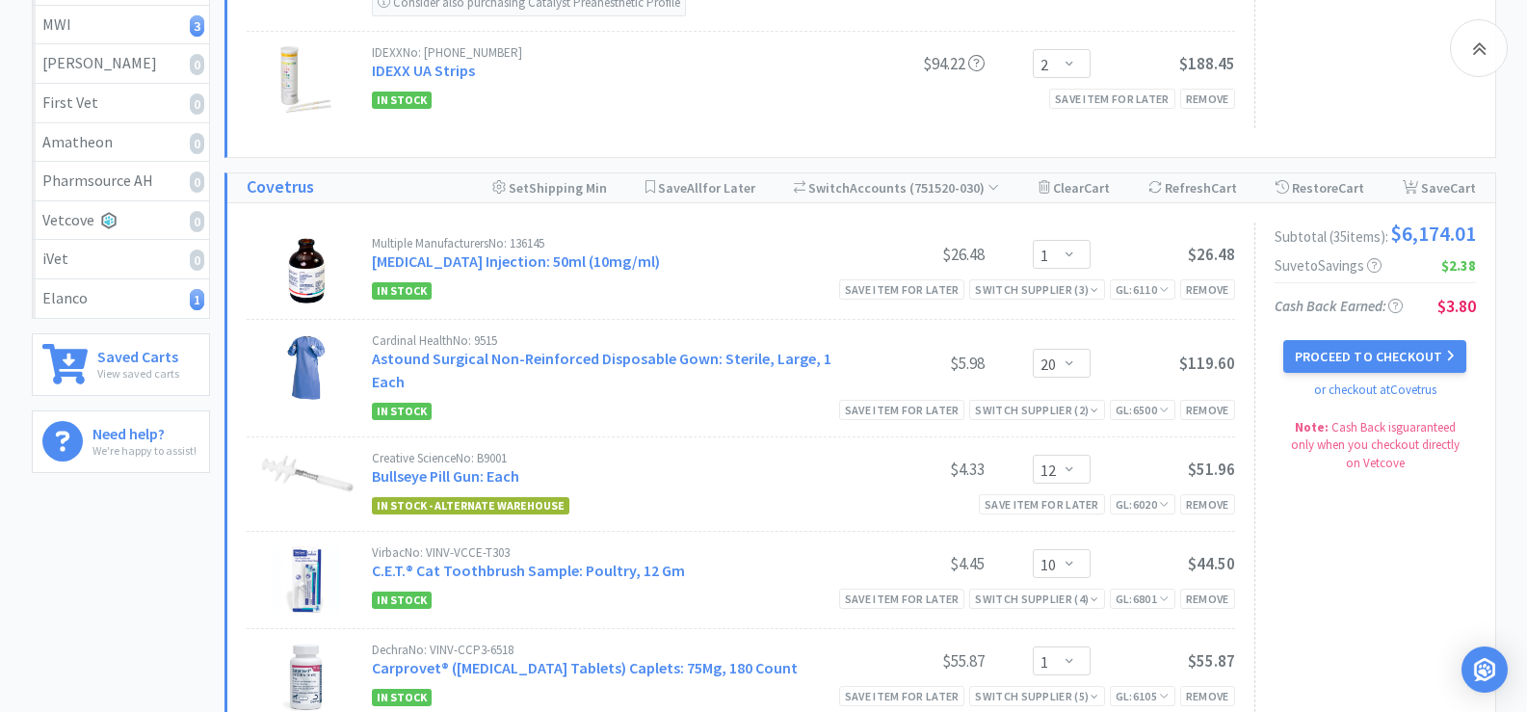
scroll to position [867, 0]
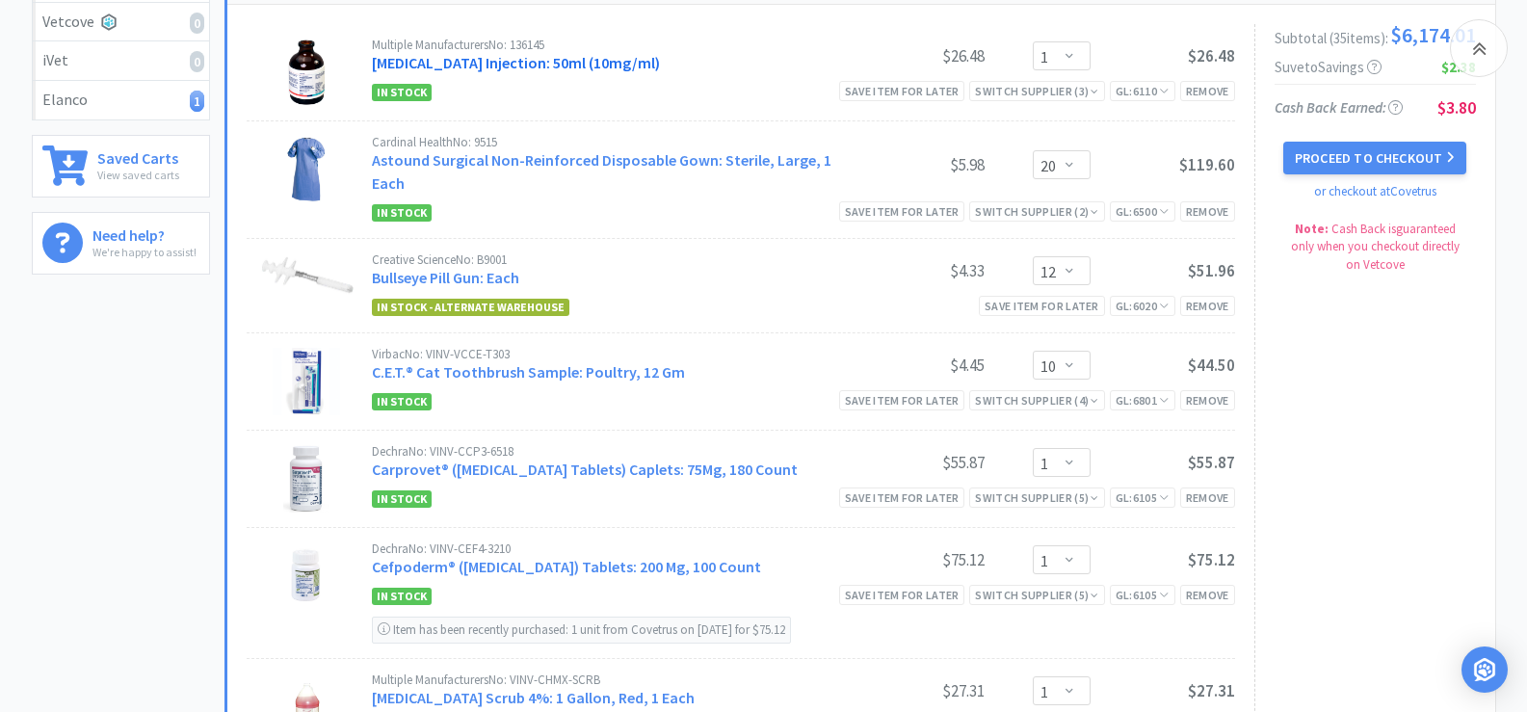
click at [501, 66] on link "Acepromazine Injection: 50ml (10mg/ml)" at bounding box center [516, 62] width 288 height 19
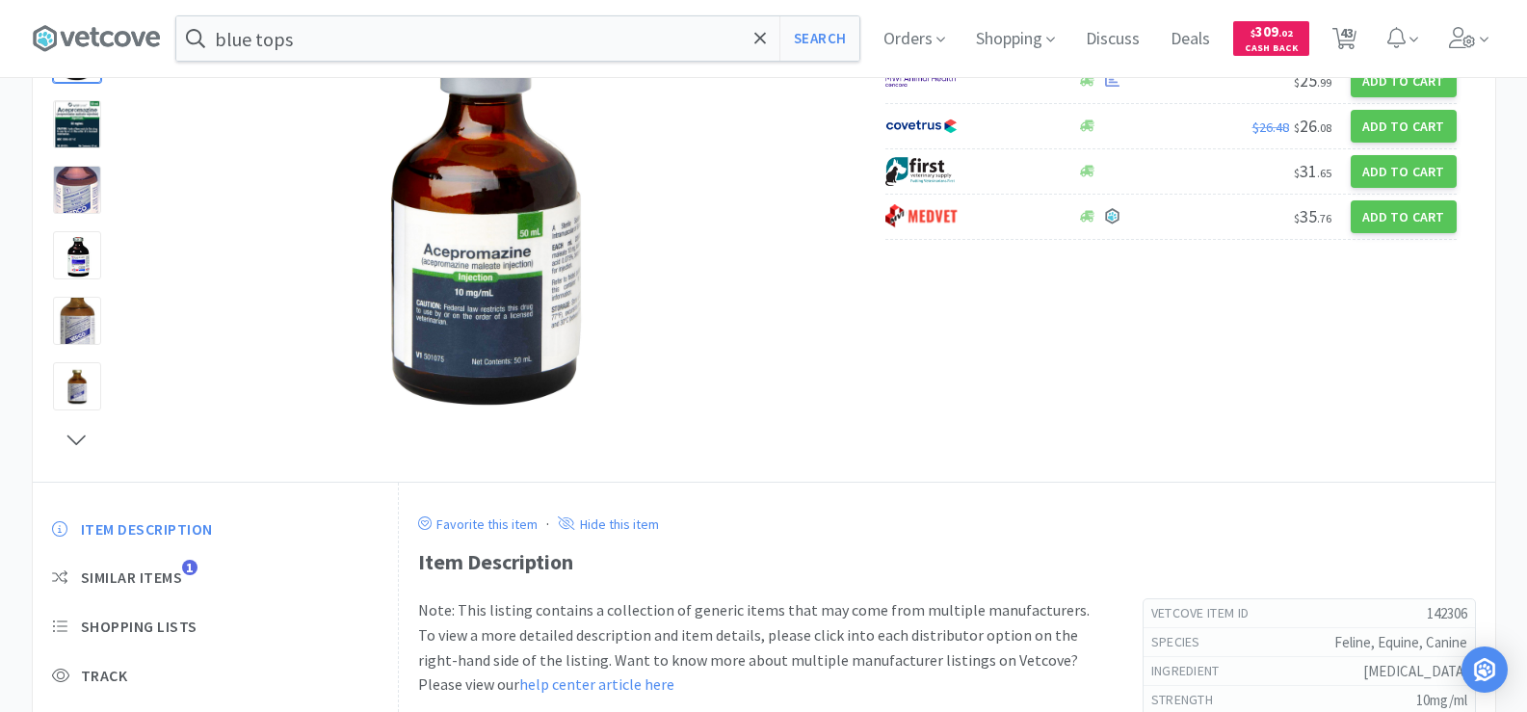
scroll to position [289, 0]
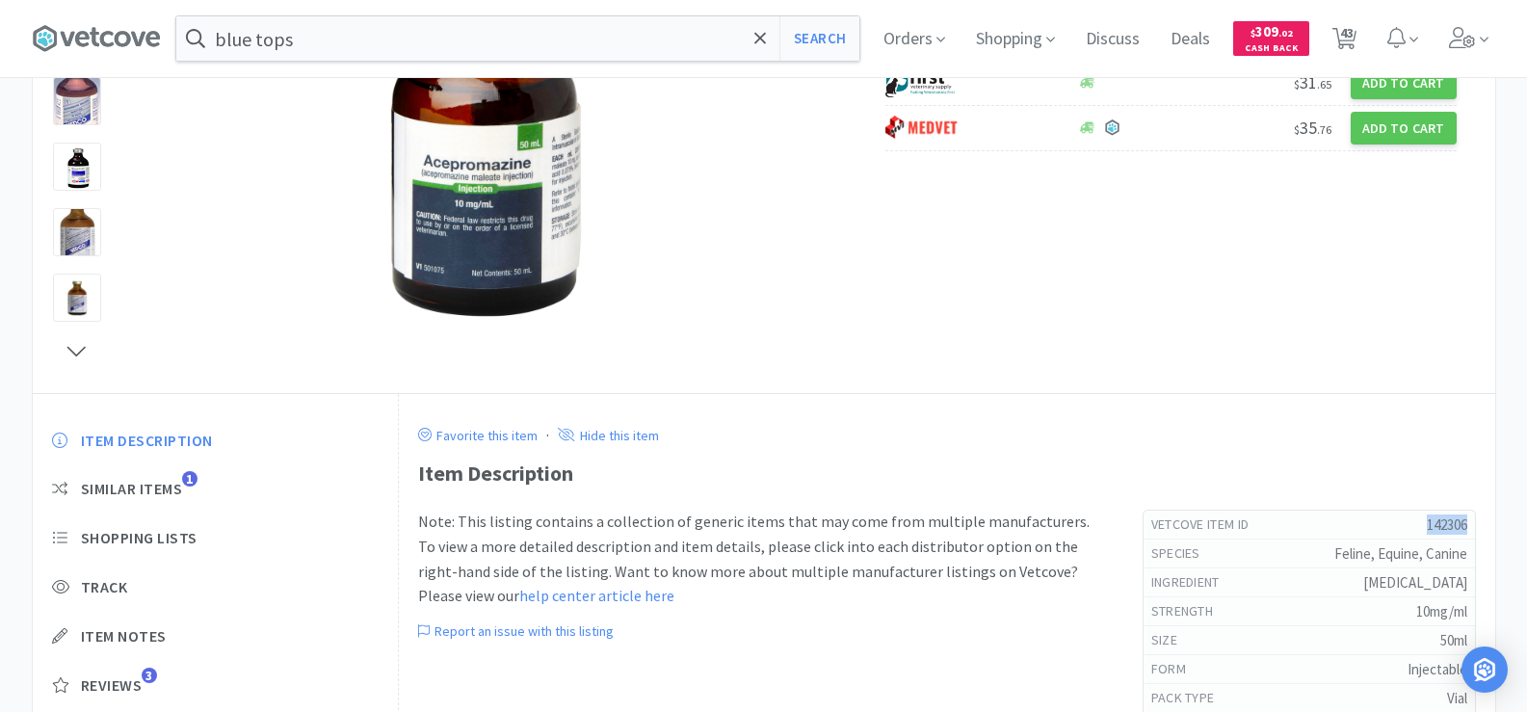
drag, startPoint x: 1410, startPoint y: 522, endPoint x: 1471, endPoint y: 523, distance: 60.7
click at [1471, 523] on div "Vetcove Item Id 142306" at bounding box center [1310, 525] width 332 height 29
copy h5 "142306"
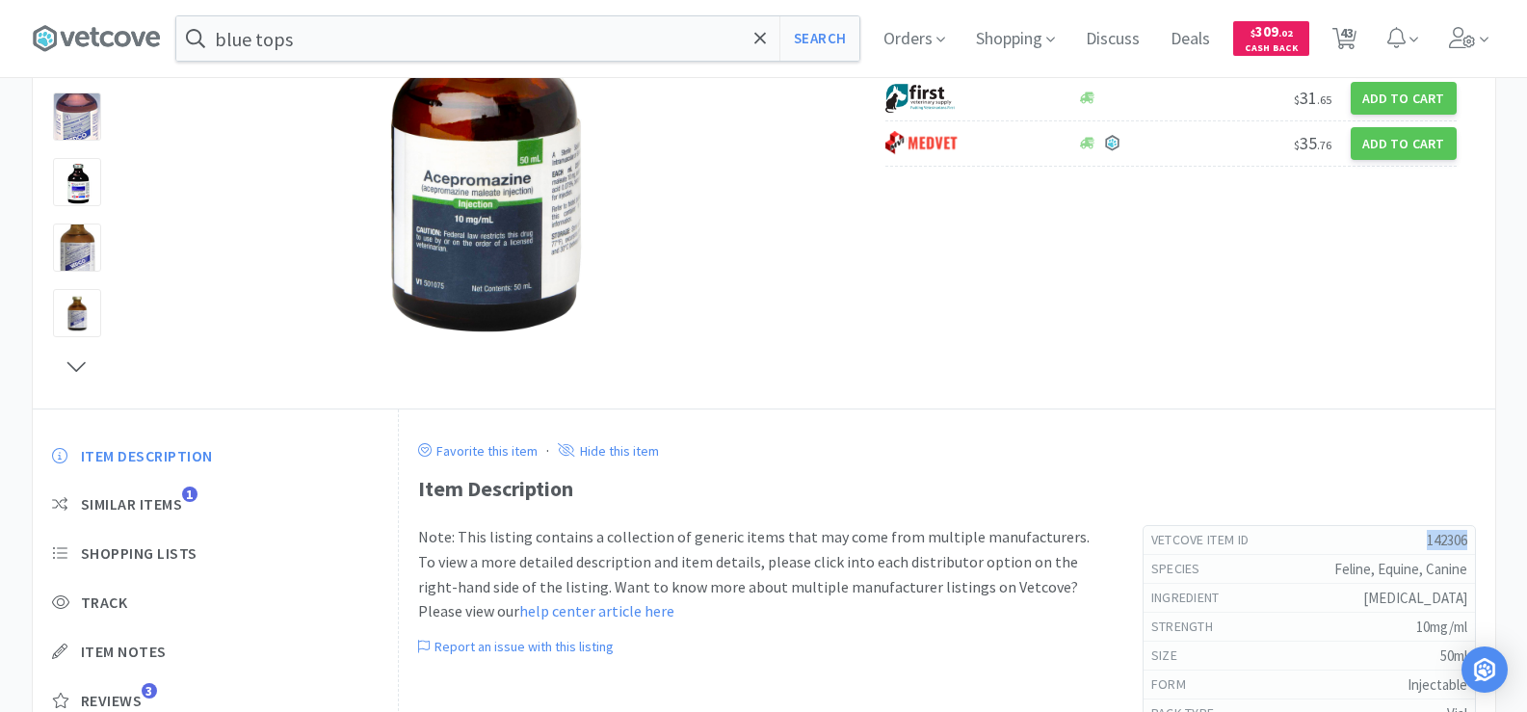
scroll to position [96, 0]
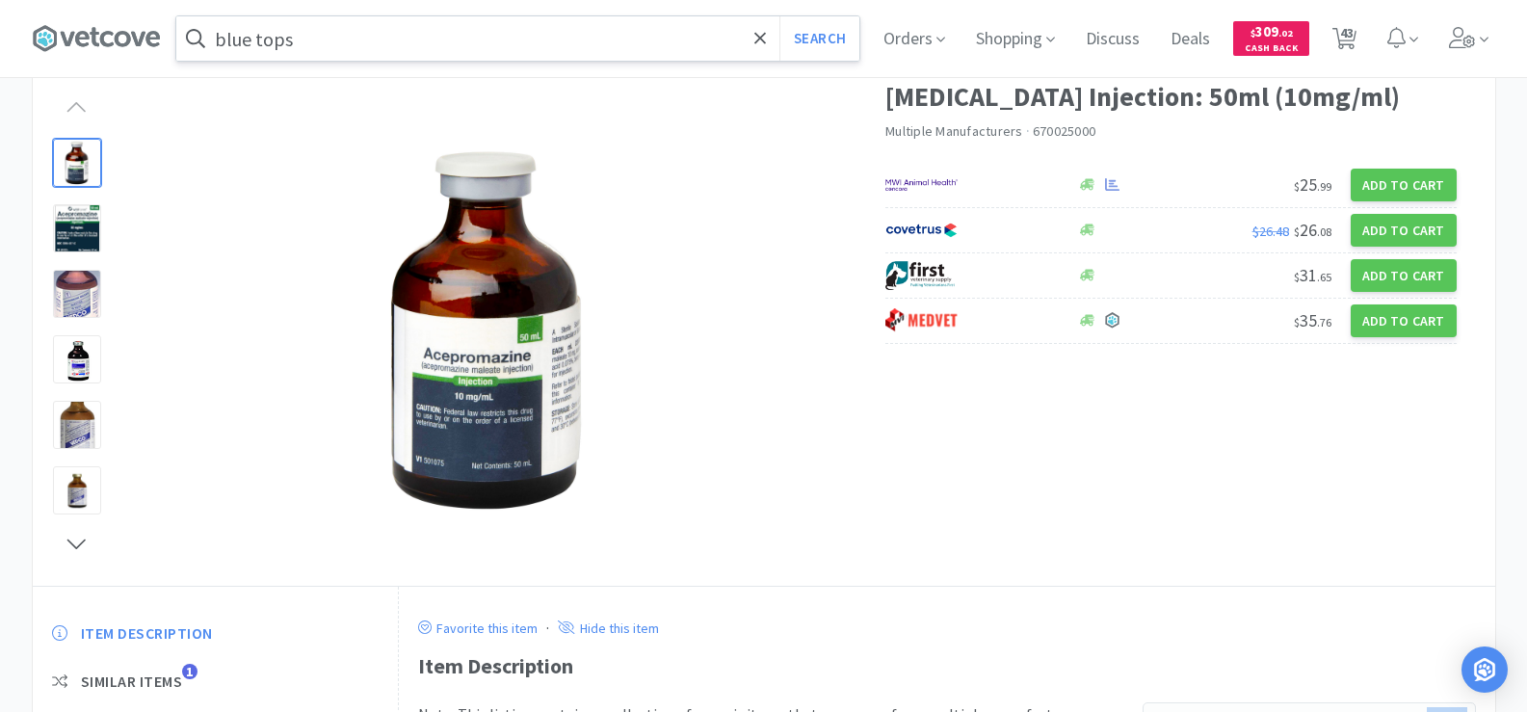
click at [309, 32] on input "blue tops" at bounding box center [517, 38] width 683 height 44
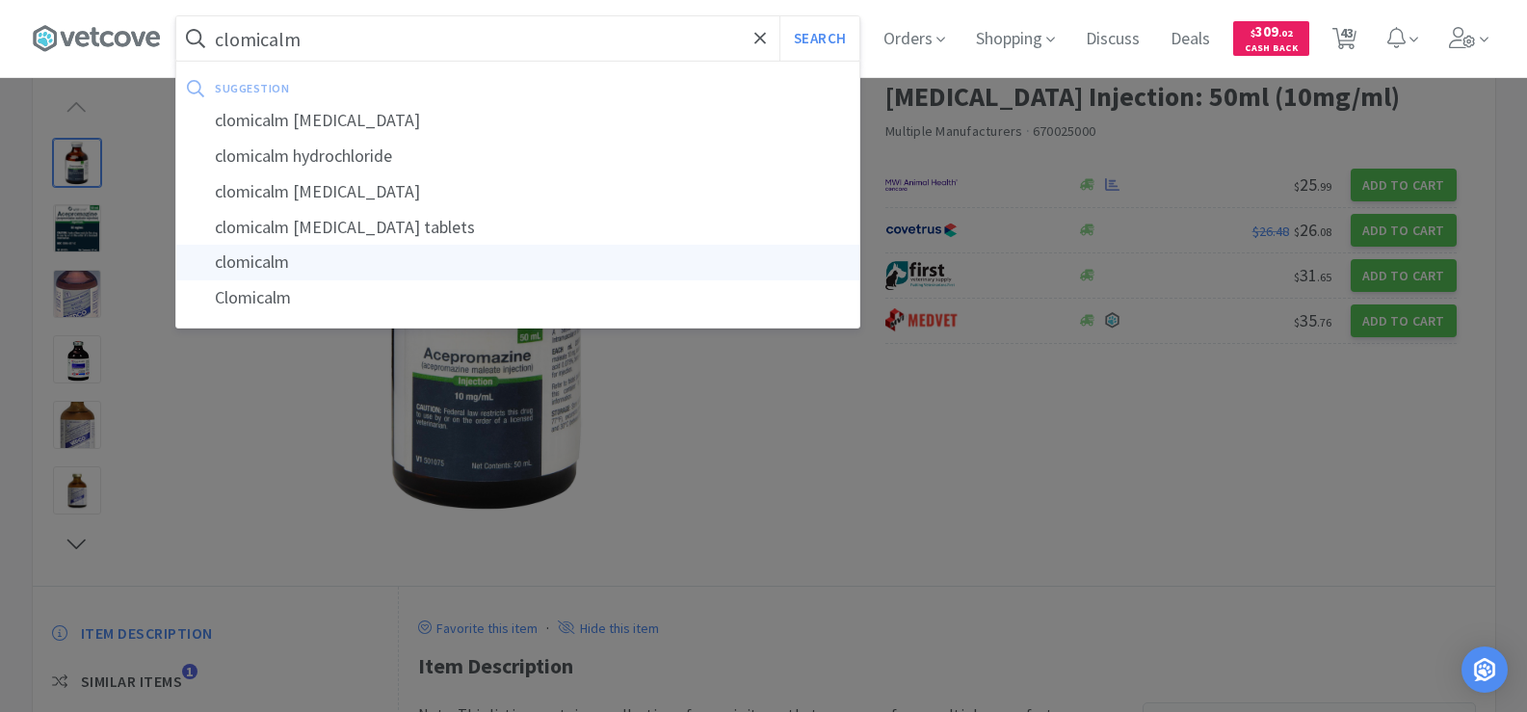
click at [323, 269] on div "clomicalm" at bounding box center [517, 263] width 683 height 36
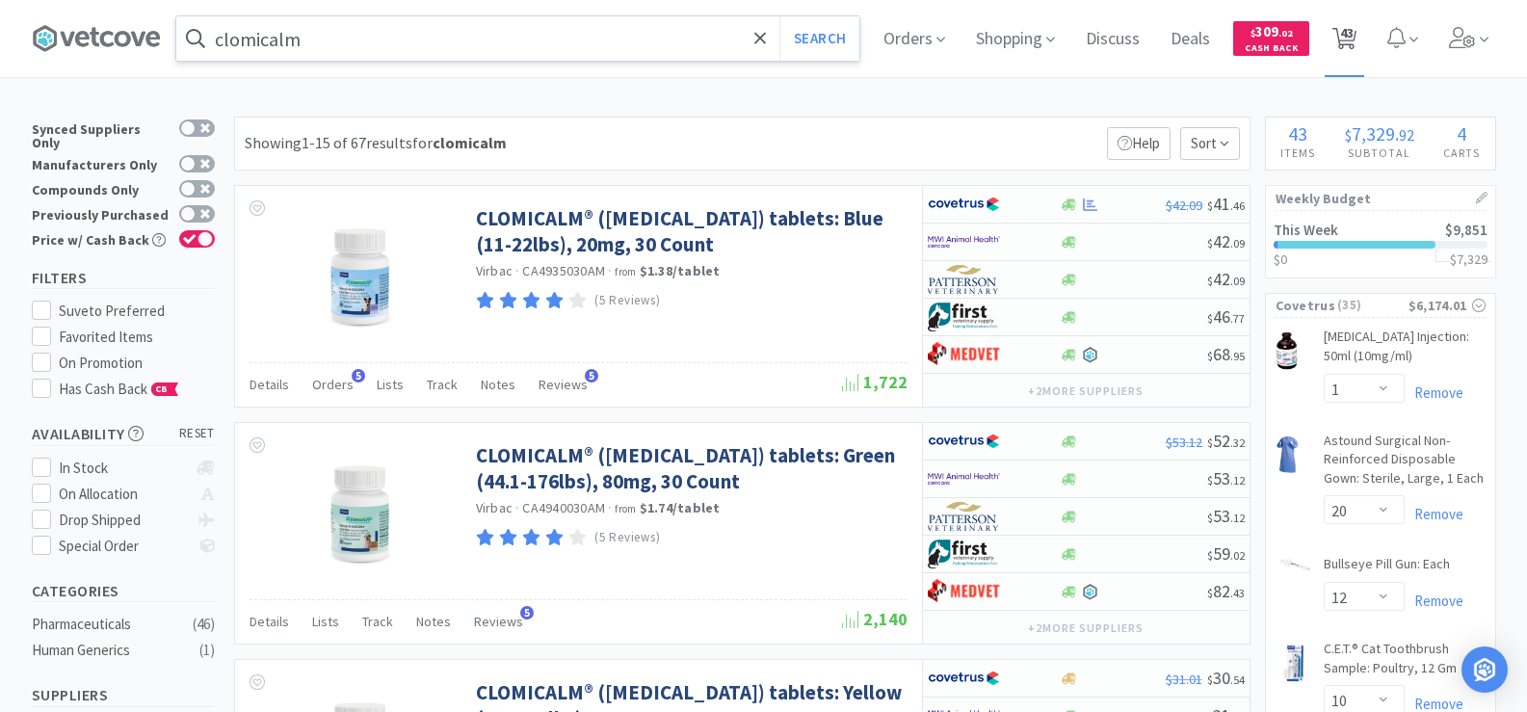
click at [1348, 31] on span "43" at bounding box center [1346, 32] width 13 height 77
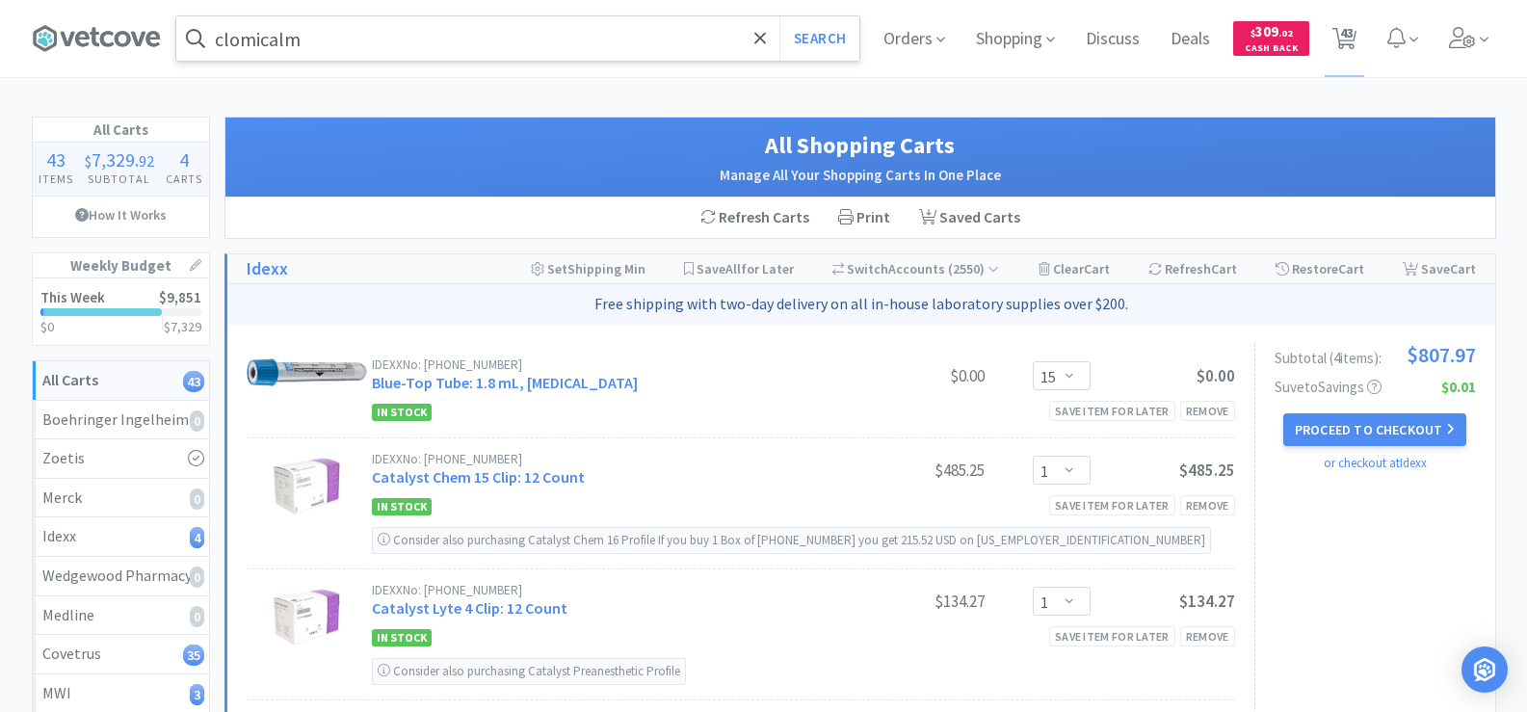
click at [432, 40] on input "clomicalm" at bounding box center [517, 38] width 683 height 44
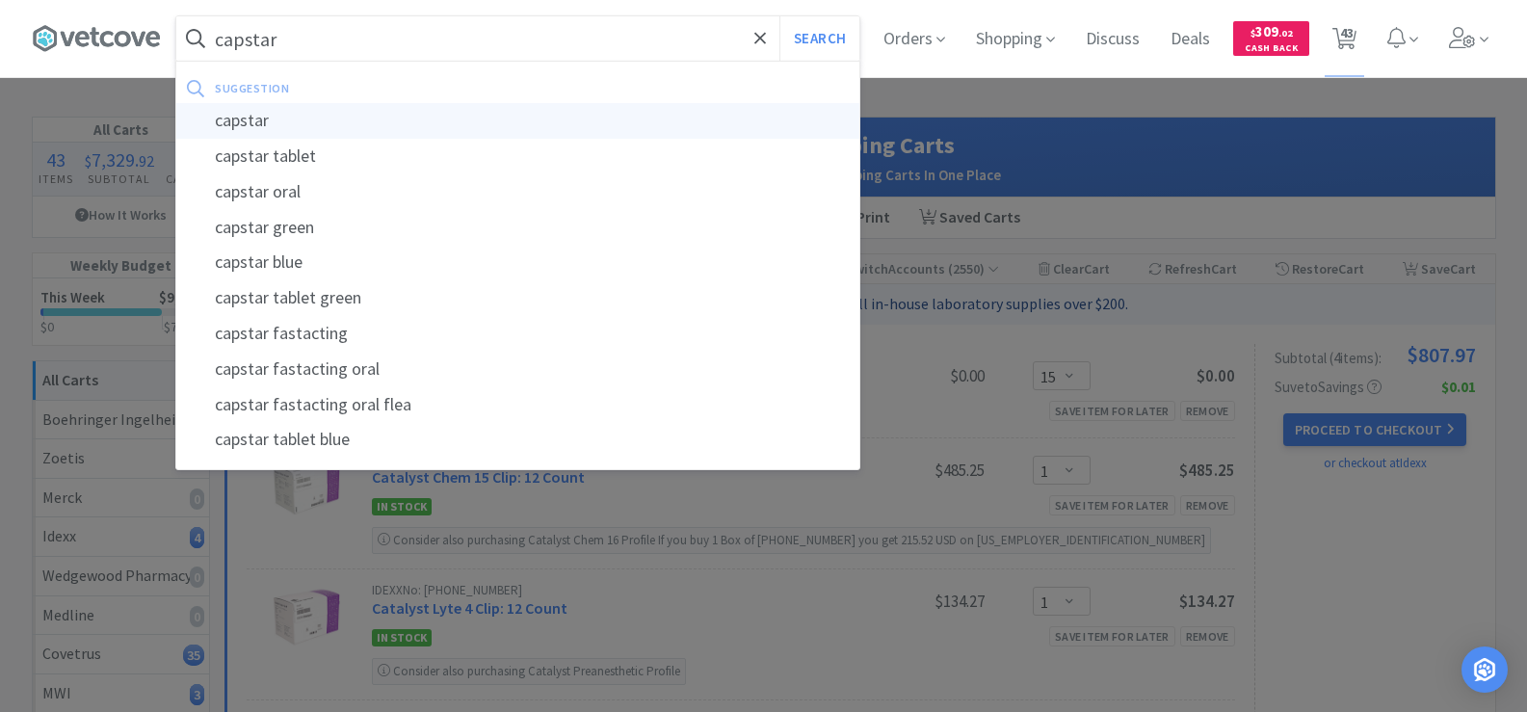
click at [390, 105] on div "capstar" at bounding box center [517, 121] width 683 height 36
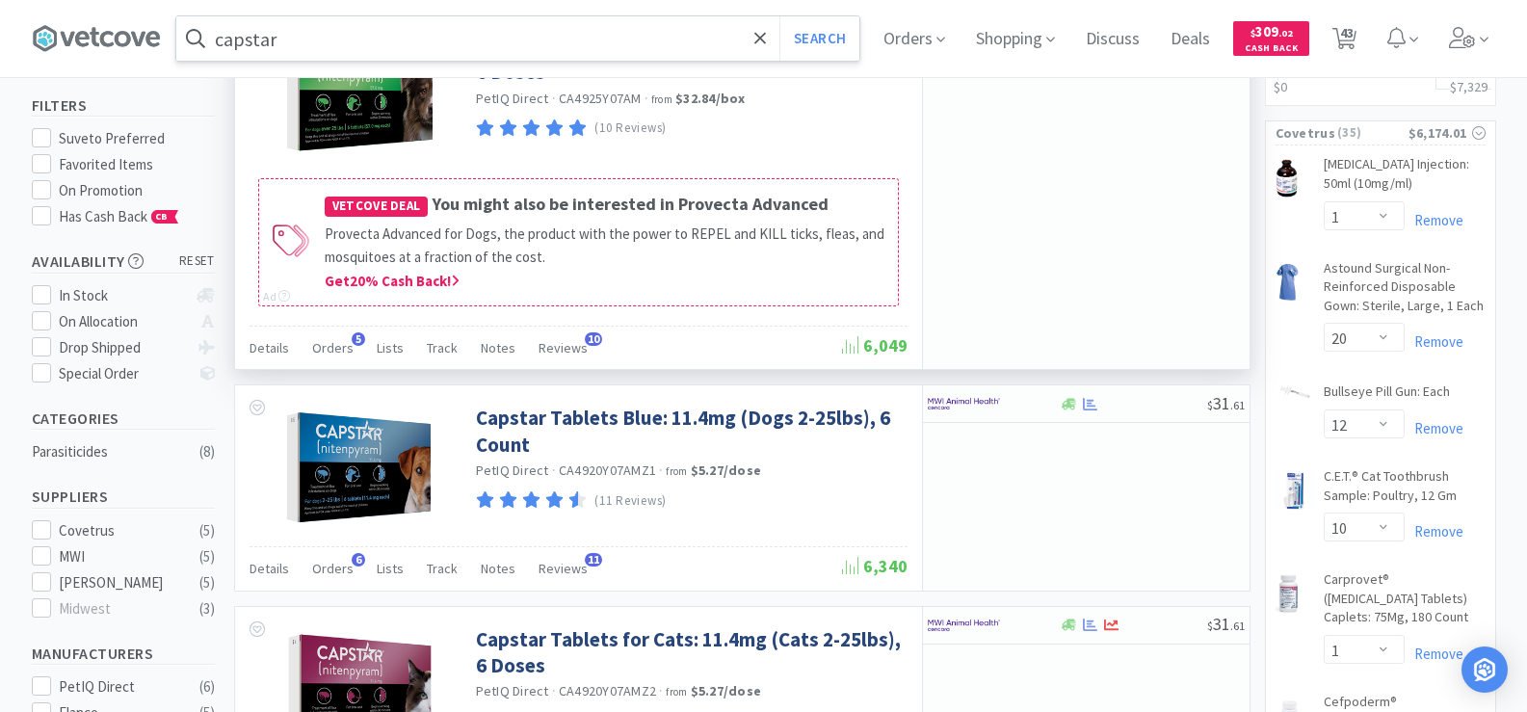
scroll to position [193, 0]
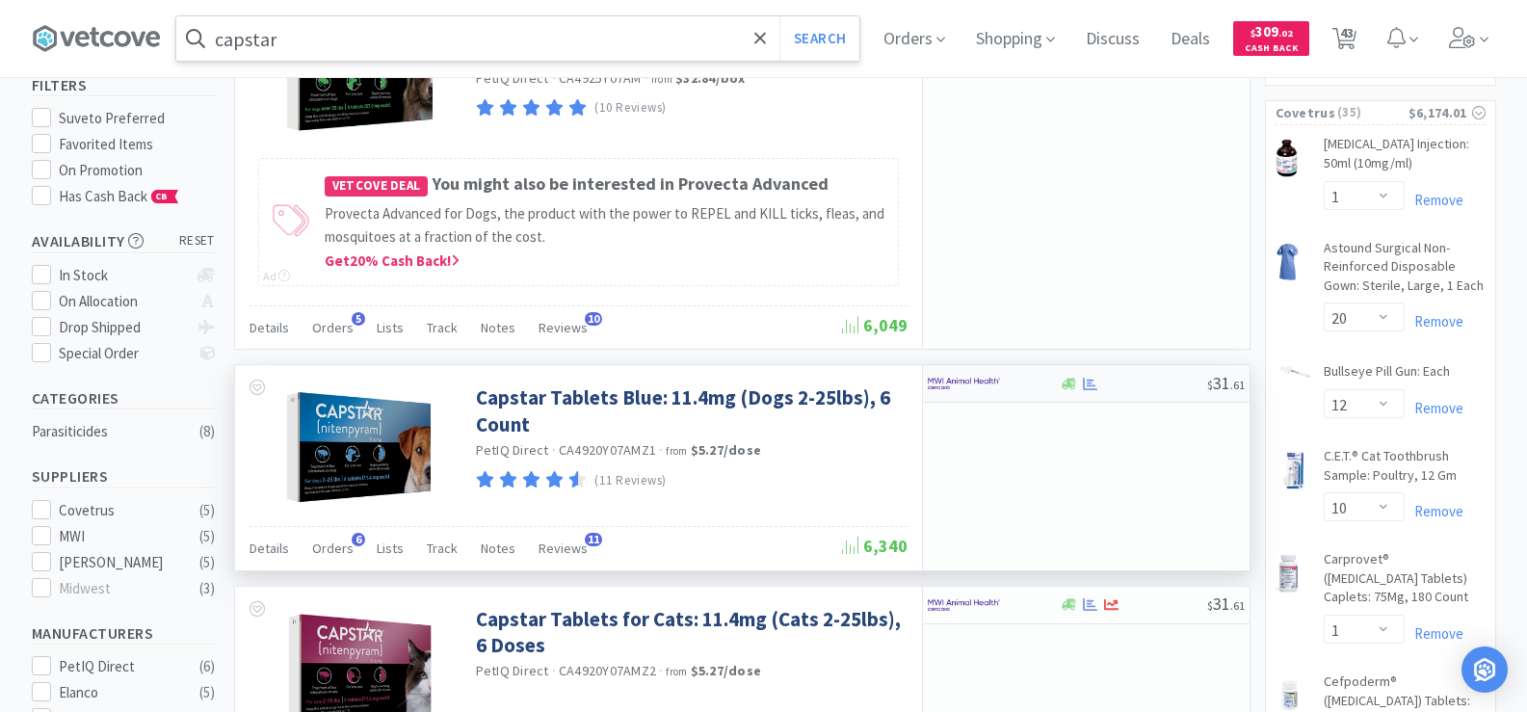
click at [1081, 389] on div at bounding box center [1090, 384] width 19 height 14
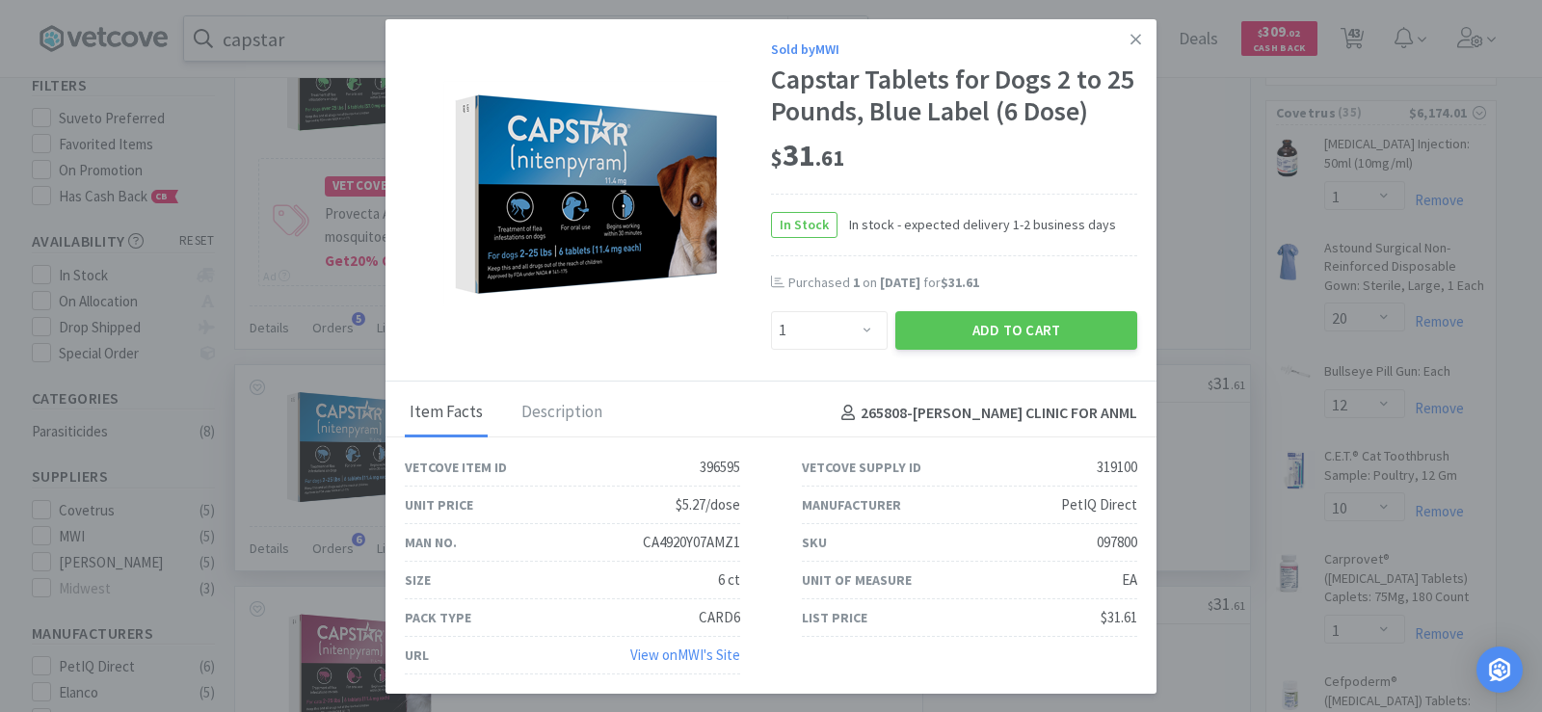
click at [996, 306] on div "Purchased 1 on Aug 25th, 2025 for $31.61" at bounding box center [954, 293] width 366 height 39
click at [995, 335] on button "Add to Cart" at bounding box center [1016, 330] width 242 height 39
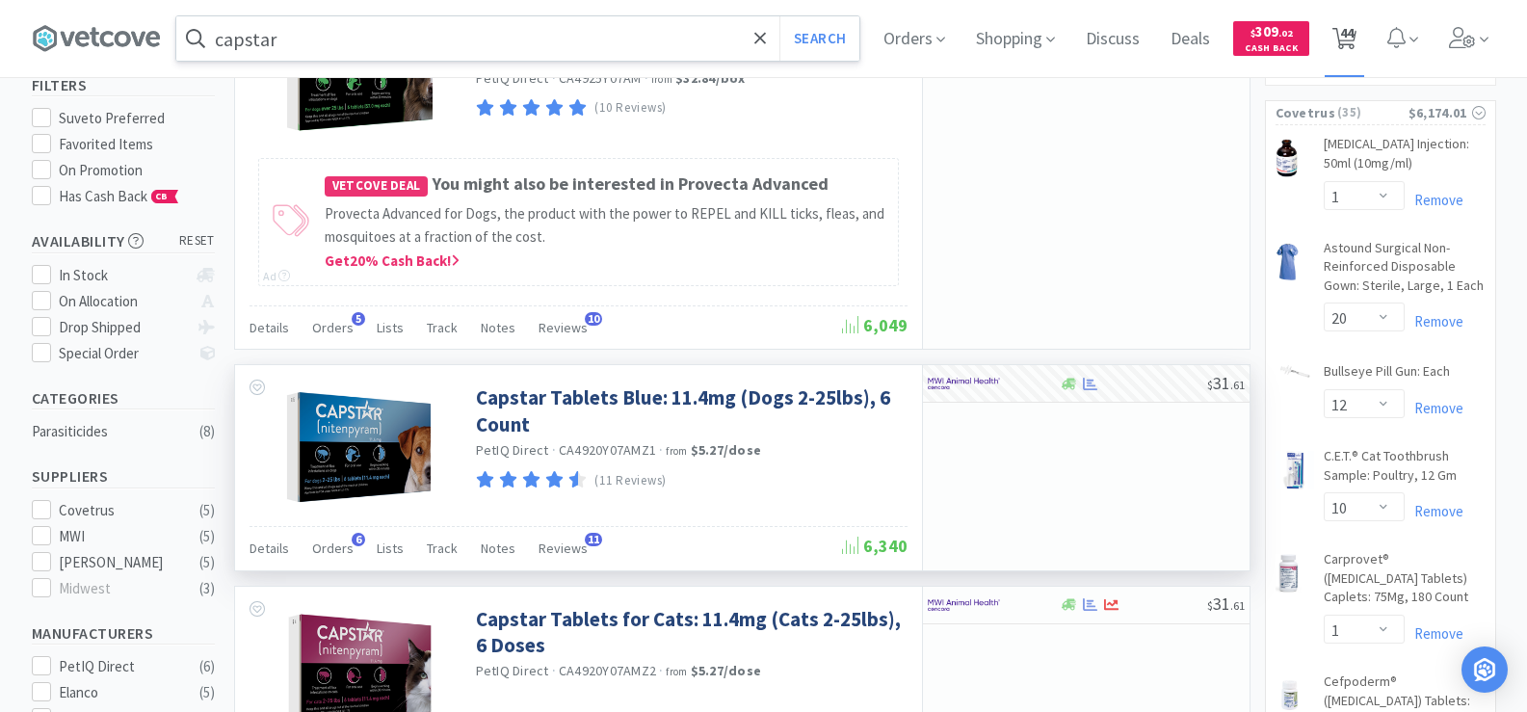
click at [1354, 38] on span "44" at bounding box center [1346, 32] width 13 height 77
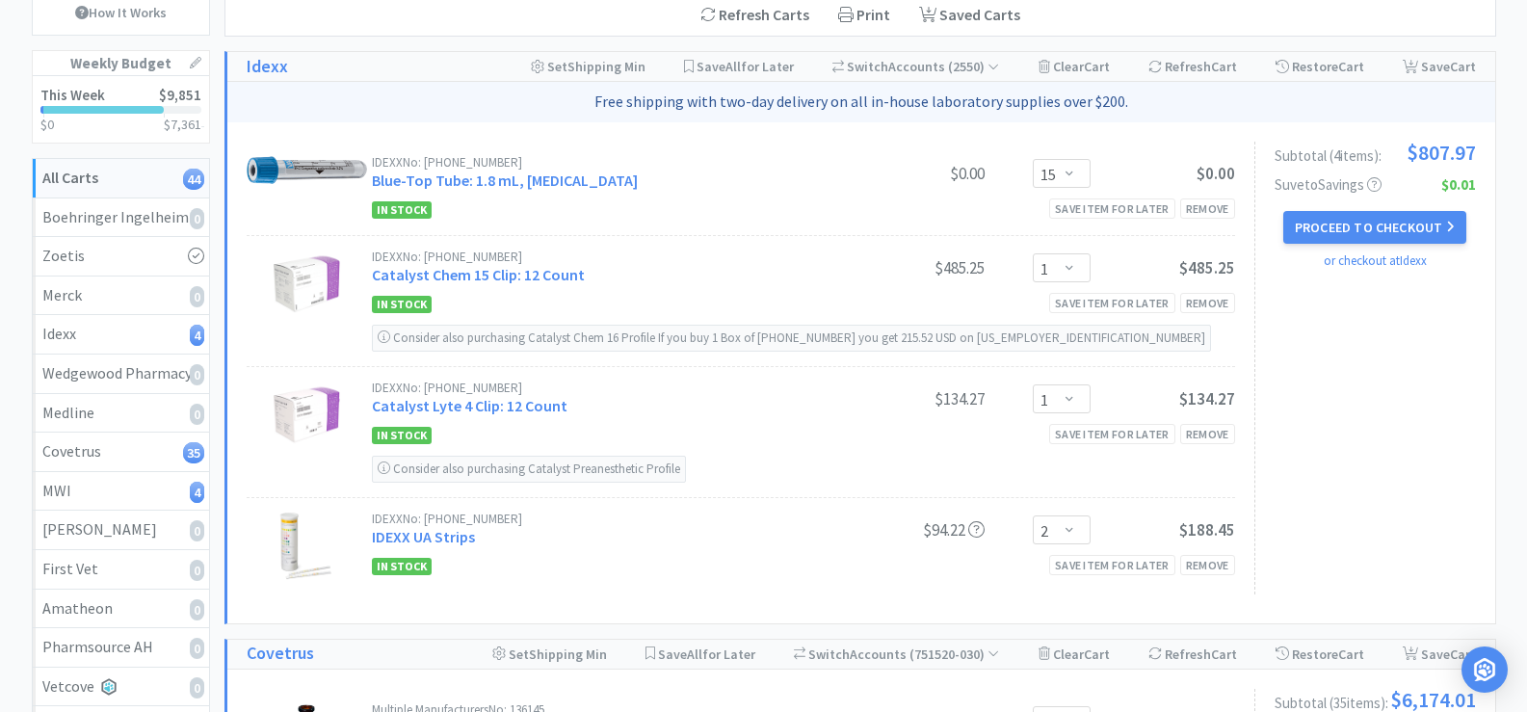
scroll to position [289, 0]
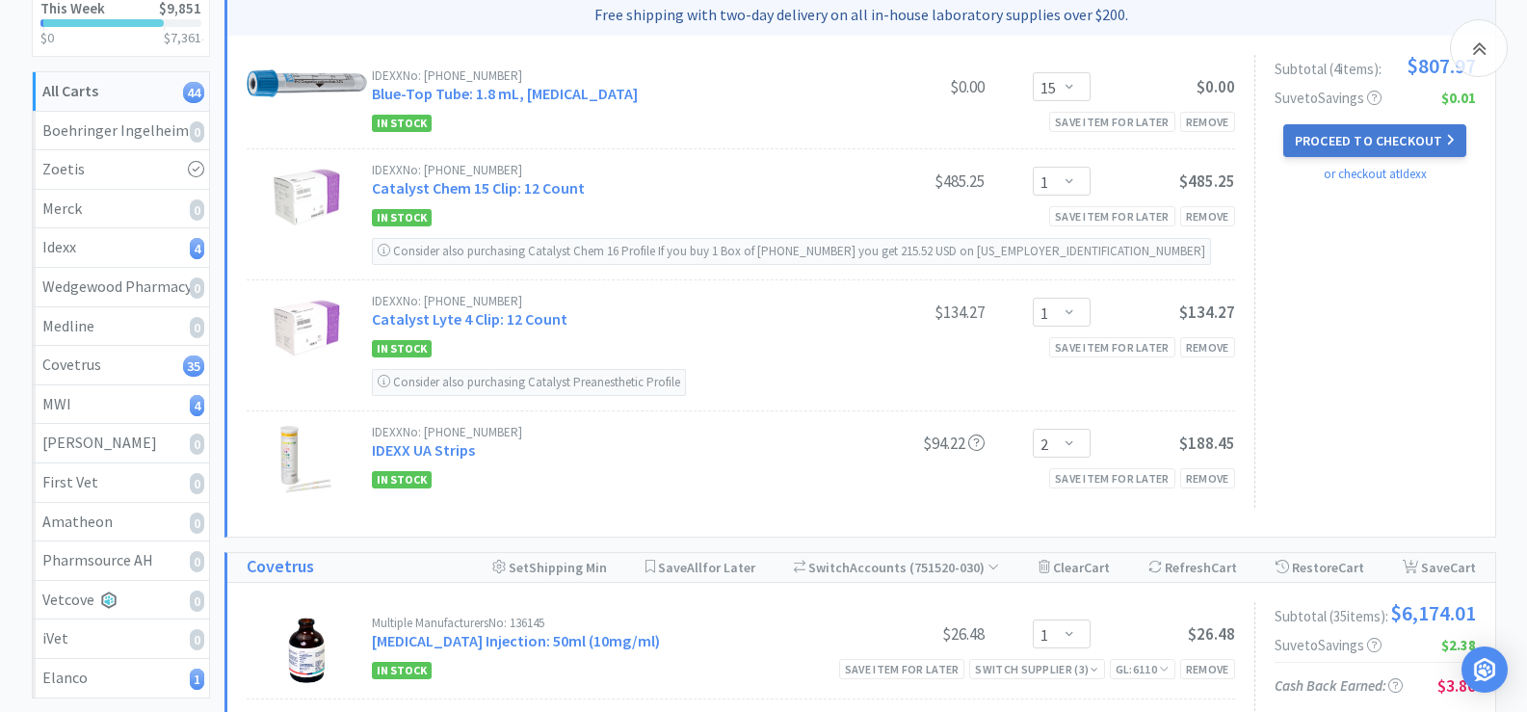
click at [1340, 147] on button "Proceed to Checkout" at bounding box center [1375, 140] width 183 height 33
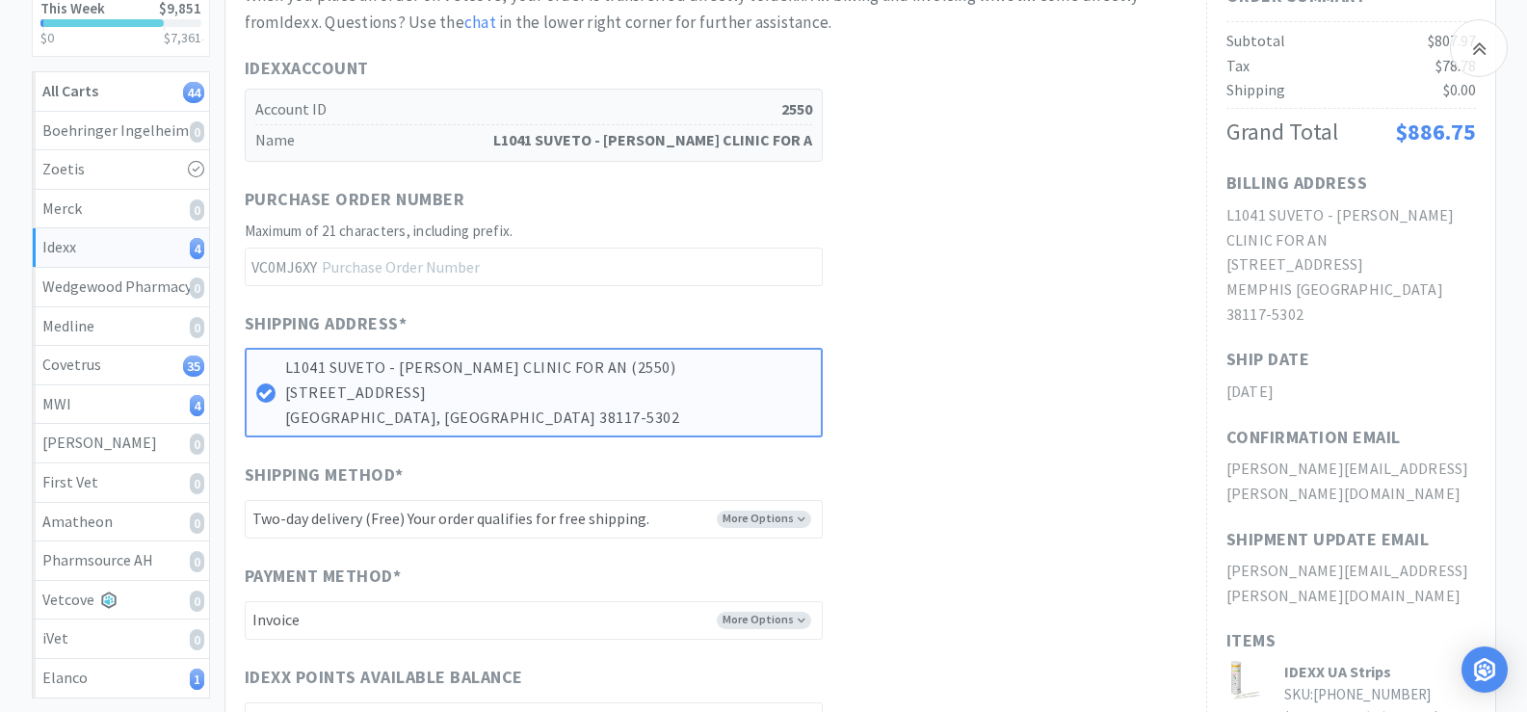
scroll to position [675, 0]
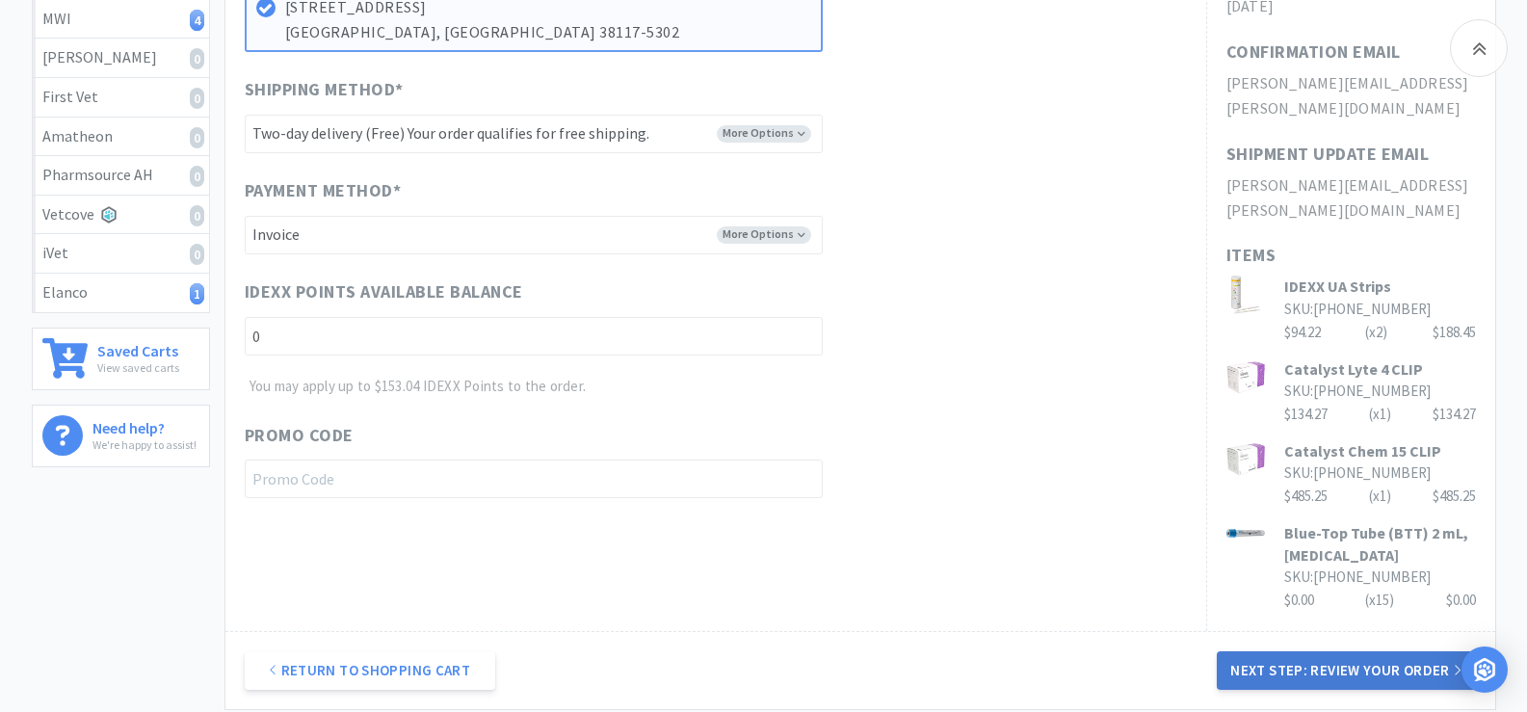
click at [1361, 651] on button "Next Step: Review Your Order" at bounding box center [1346, 670] width 258 height 39
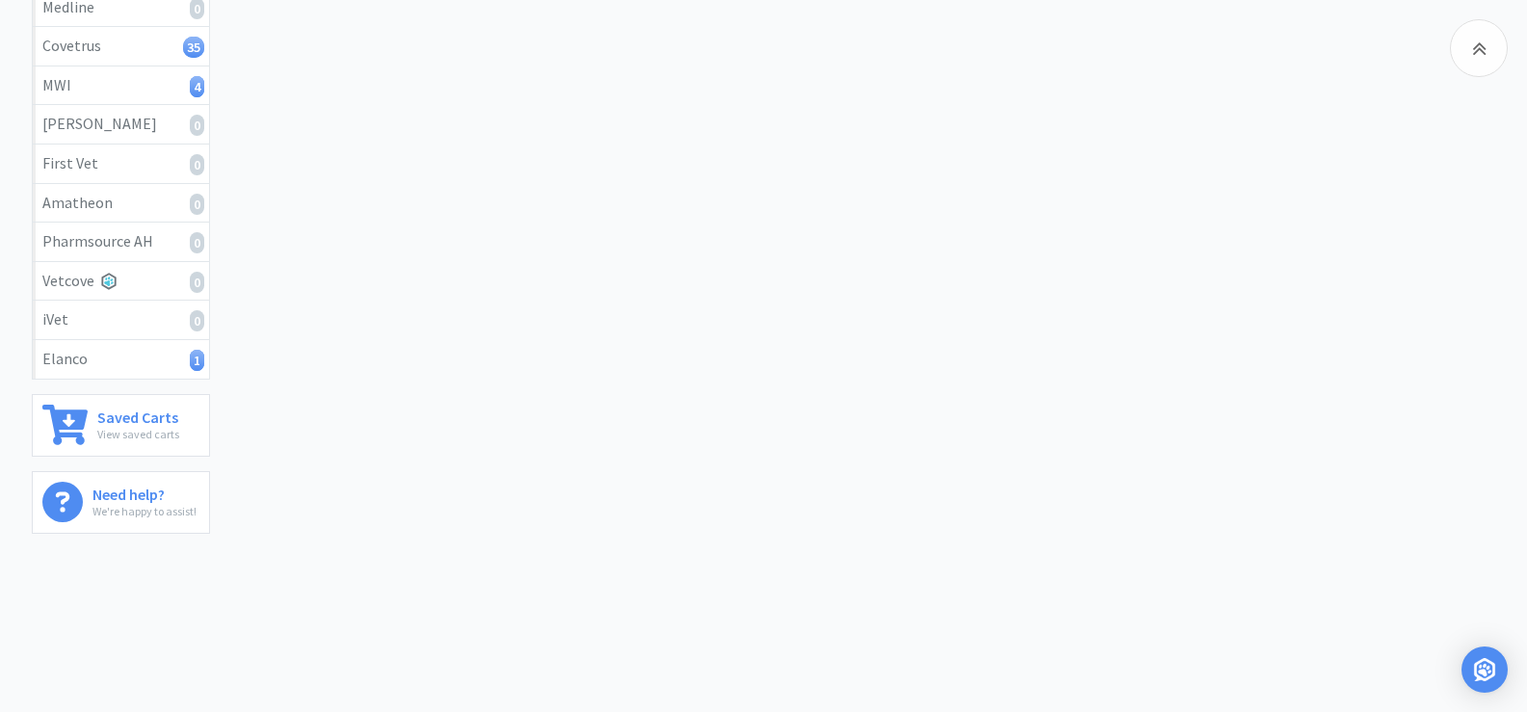
scroll to position [0, 0]
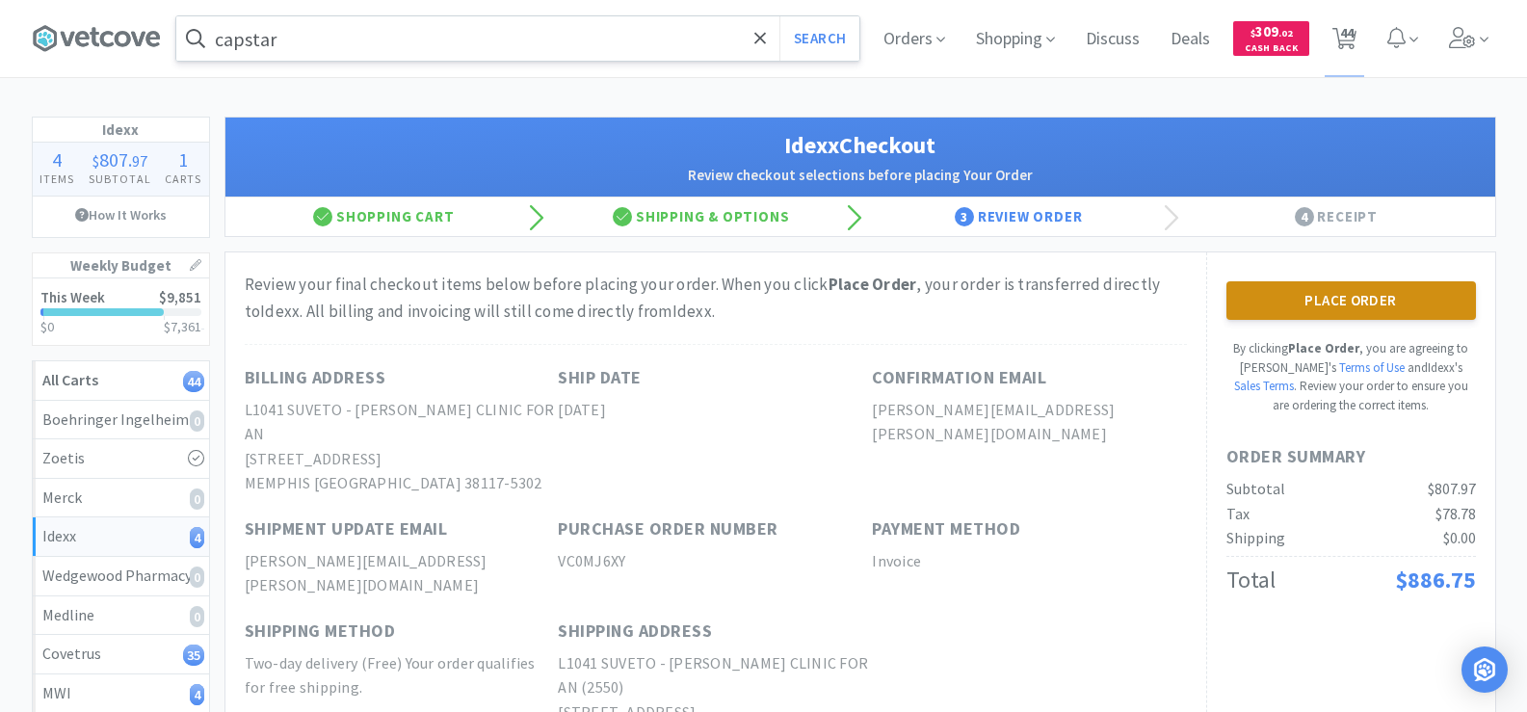
click at [1328, 302] on button "Place Order" at bounding box center [1352, 300] width 250 height 39
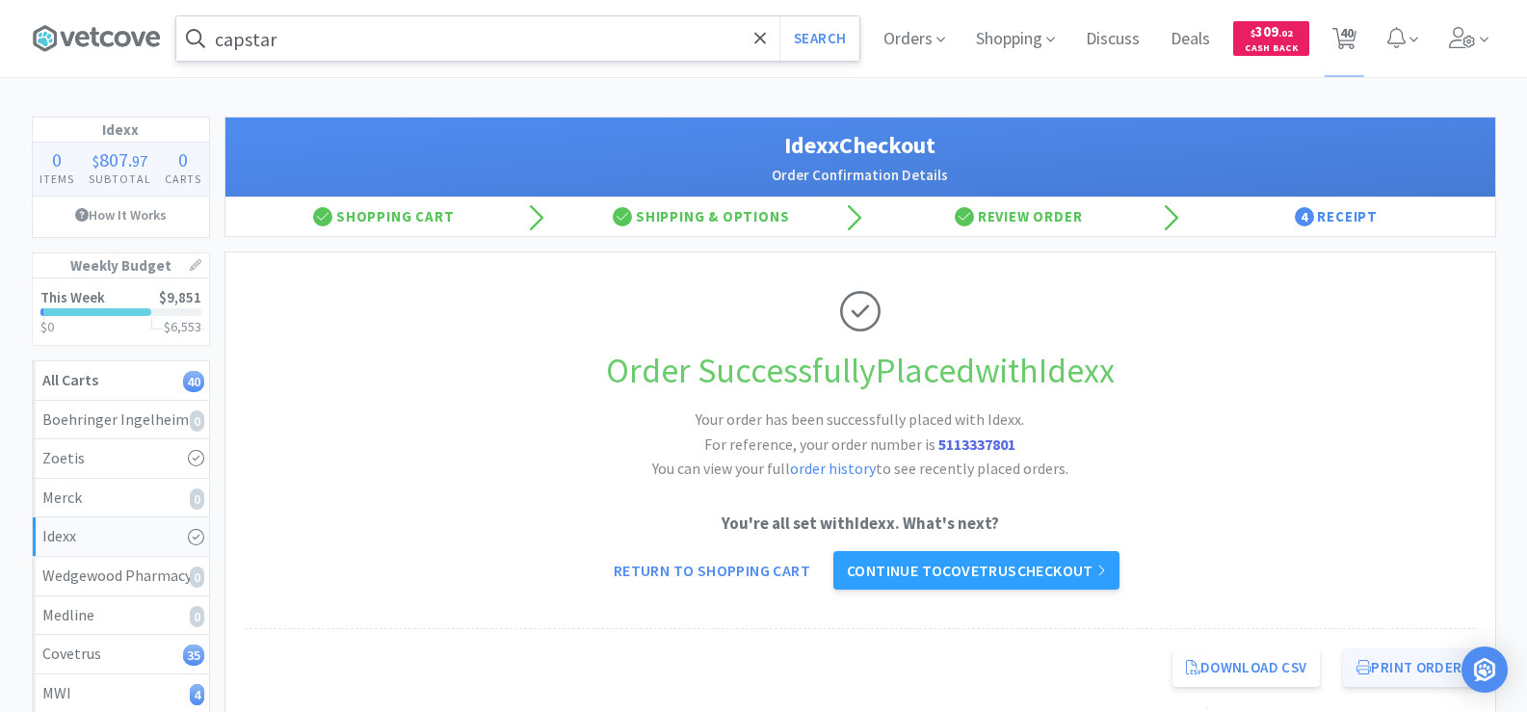
click at [1381, 670] on button "Print Order" at bounding box center [1409, 668] width 132 height 39
click at [1353, 37] on span "40" at bounding box center [1346, 32] width 13 height 77
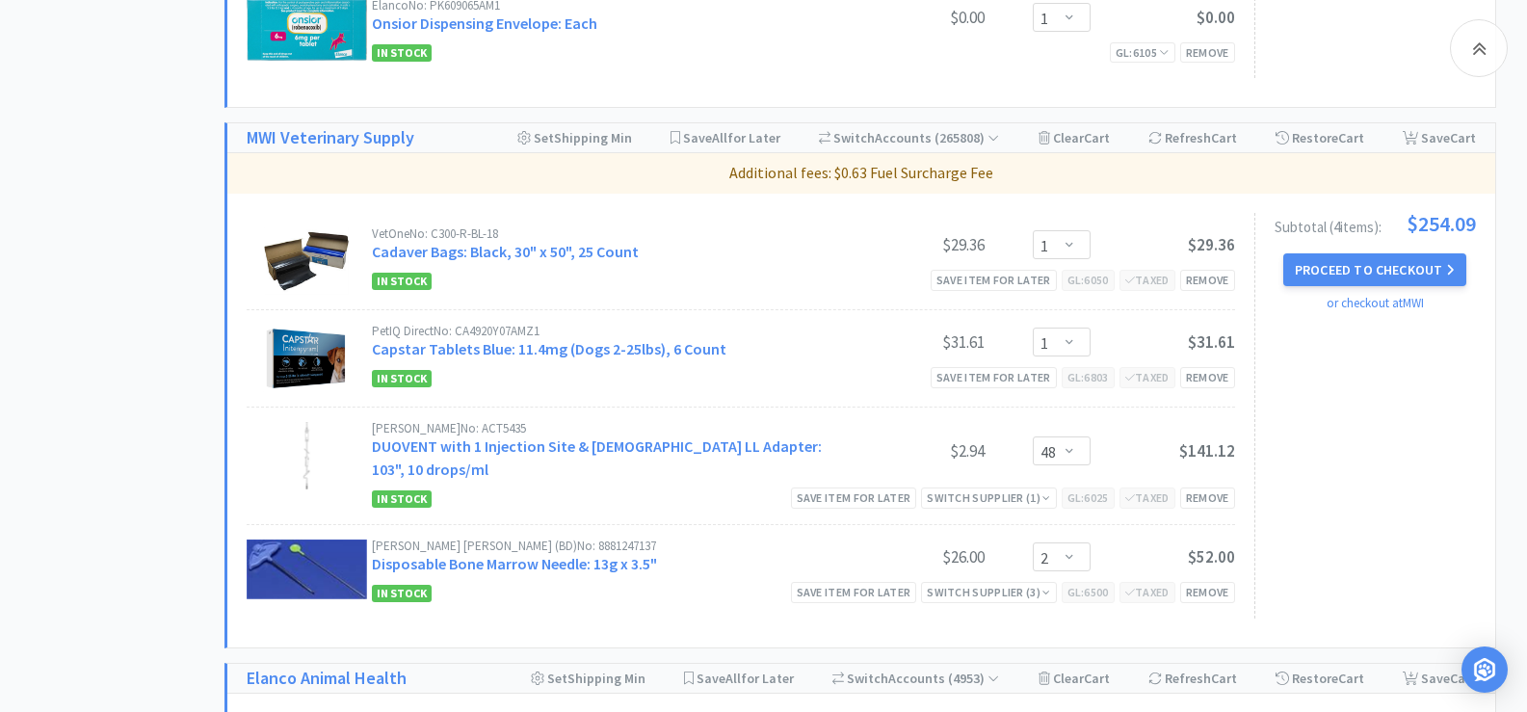
scroll to position [4144, 0]
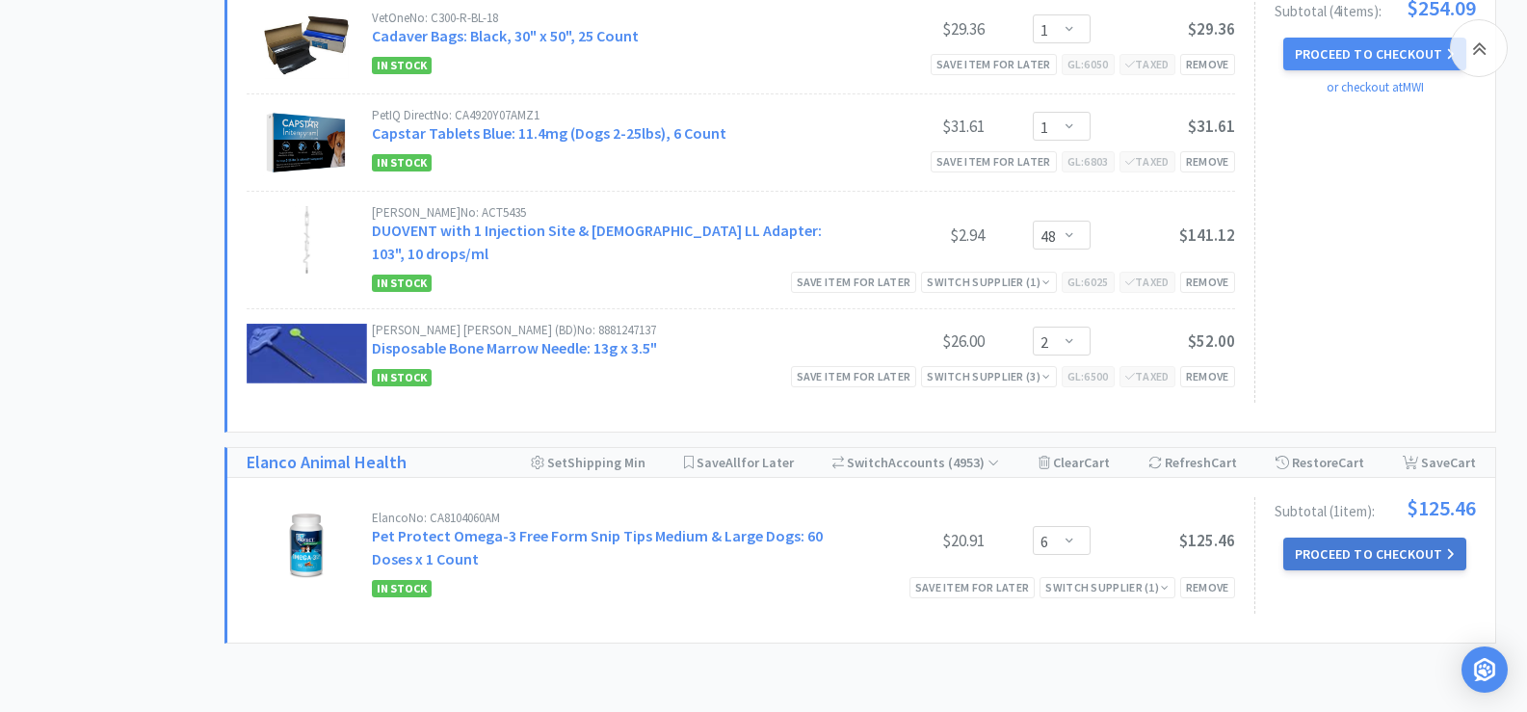
click at [1354, 538] on button "Proceed to Checkout" at bounding box center [1375, 554] width 183 height 33
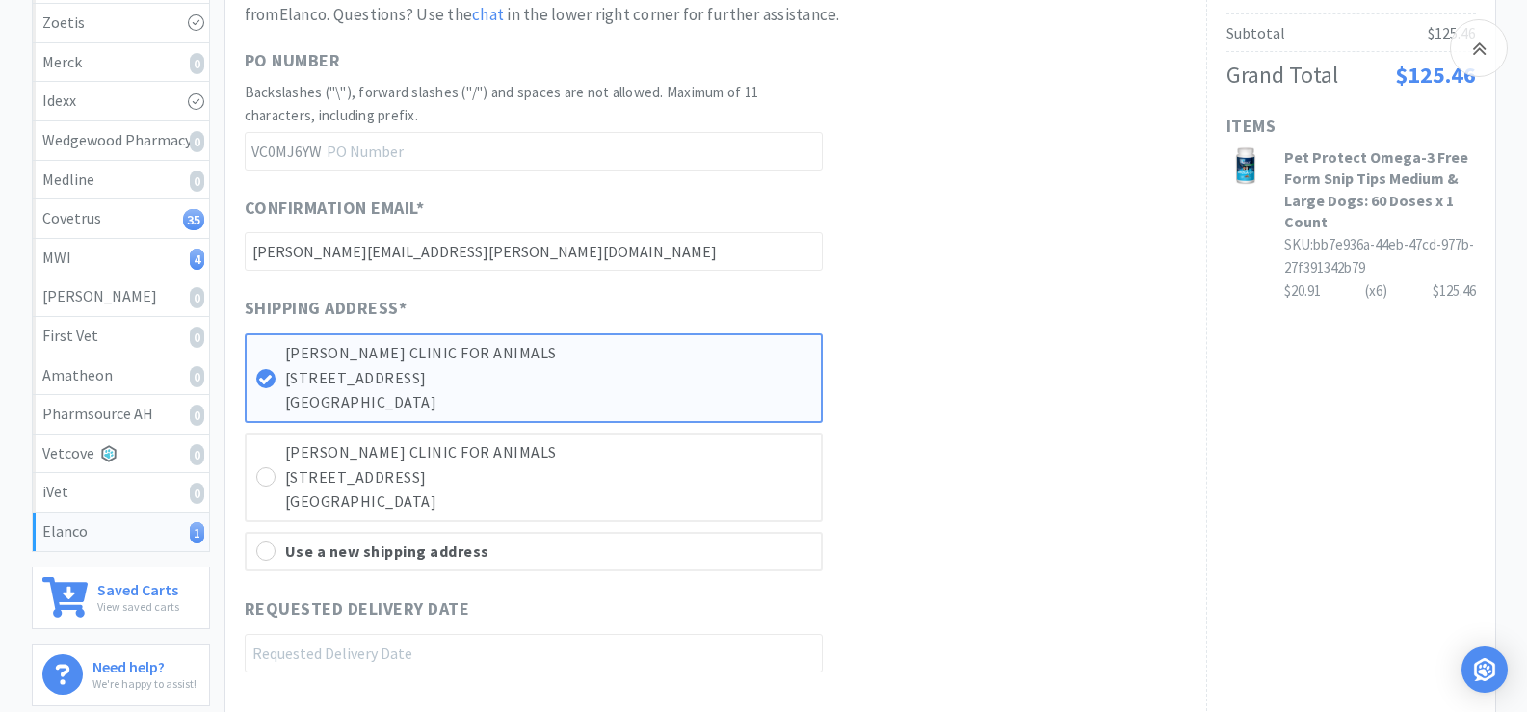
scroll to position [675, 0]
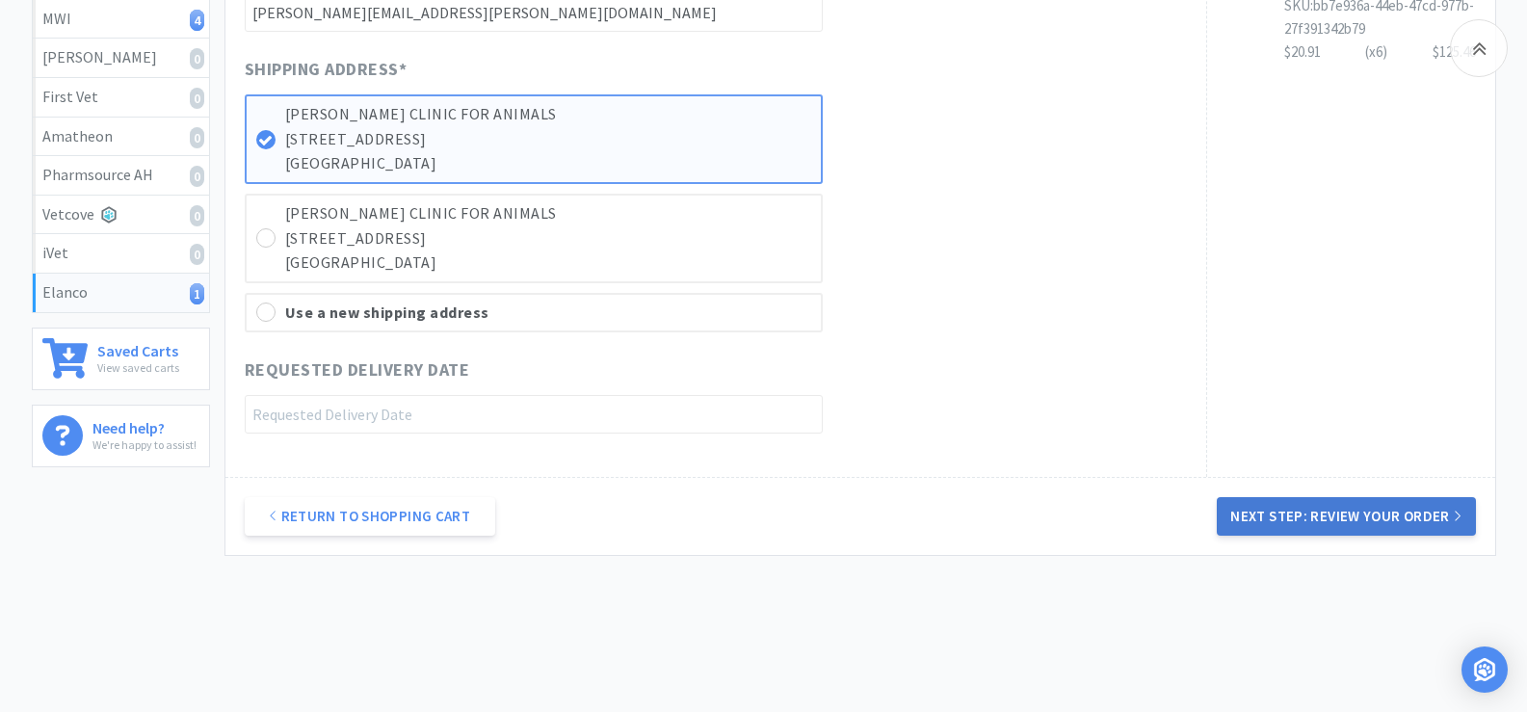
click at [1345, 497] on button "Next Step: Review Your Order" at bounding box center [1346, 516] width 258 height 39
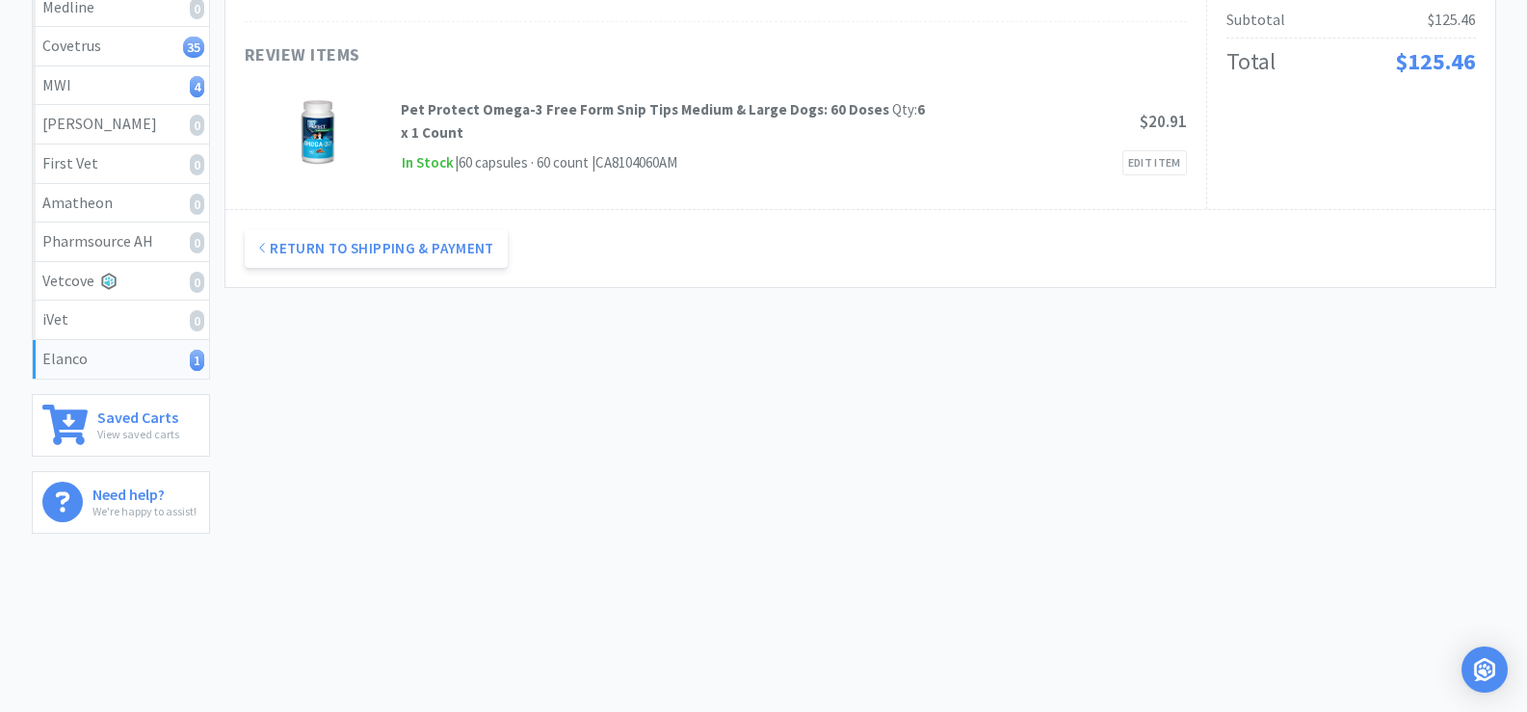
scroll to position [0, 0]
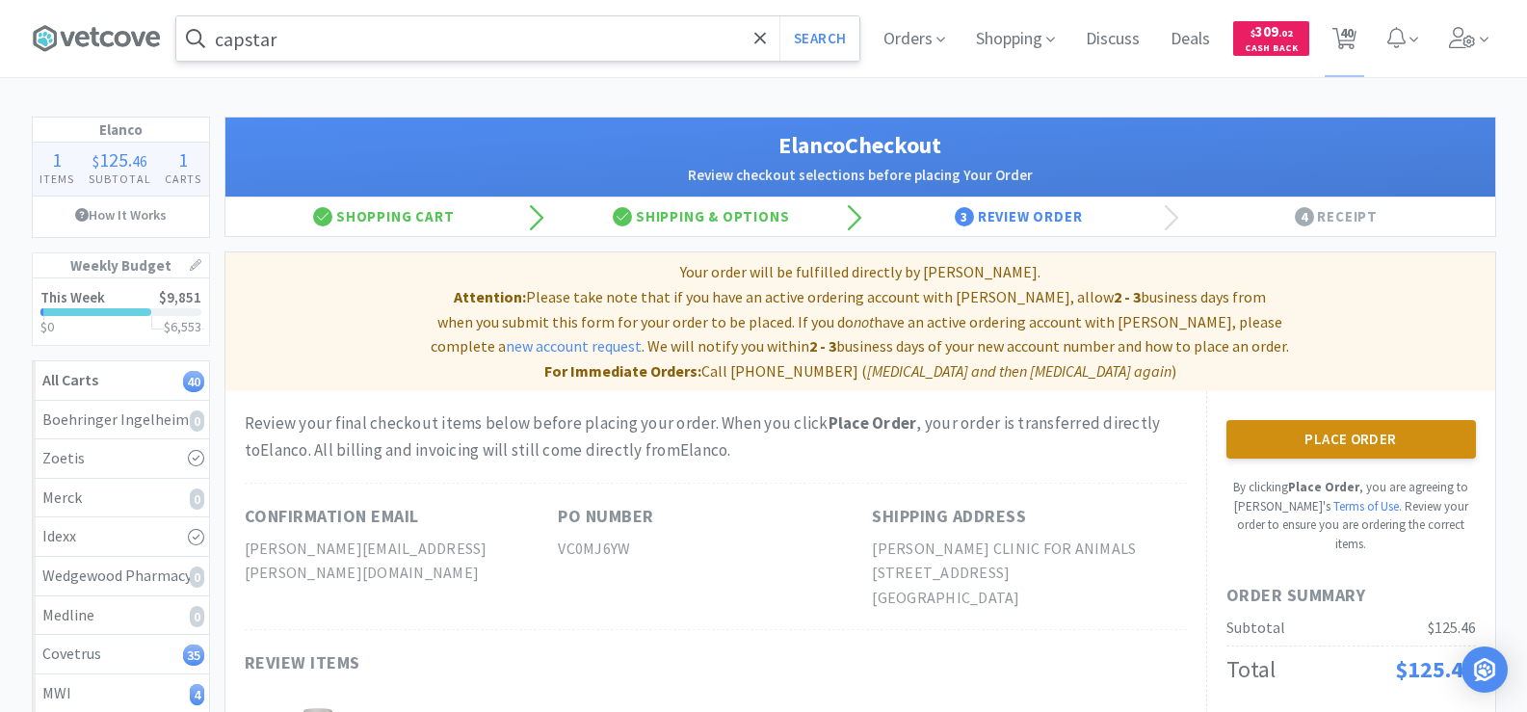
click at [1339, 420] on button "Place Order" at bounding box center [1352, 439] width 250 height 39
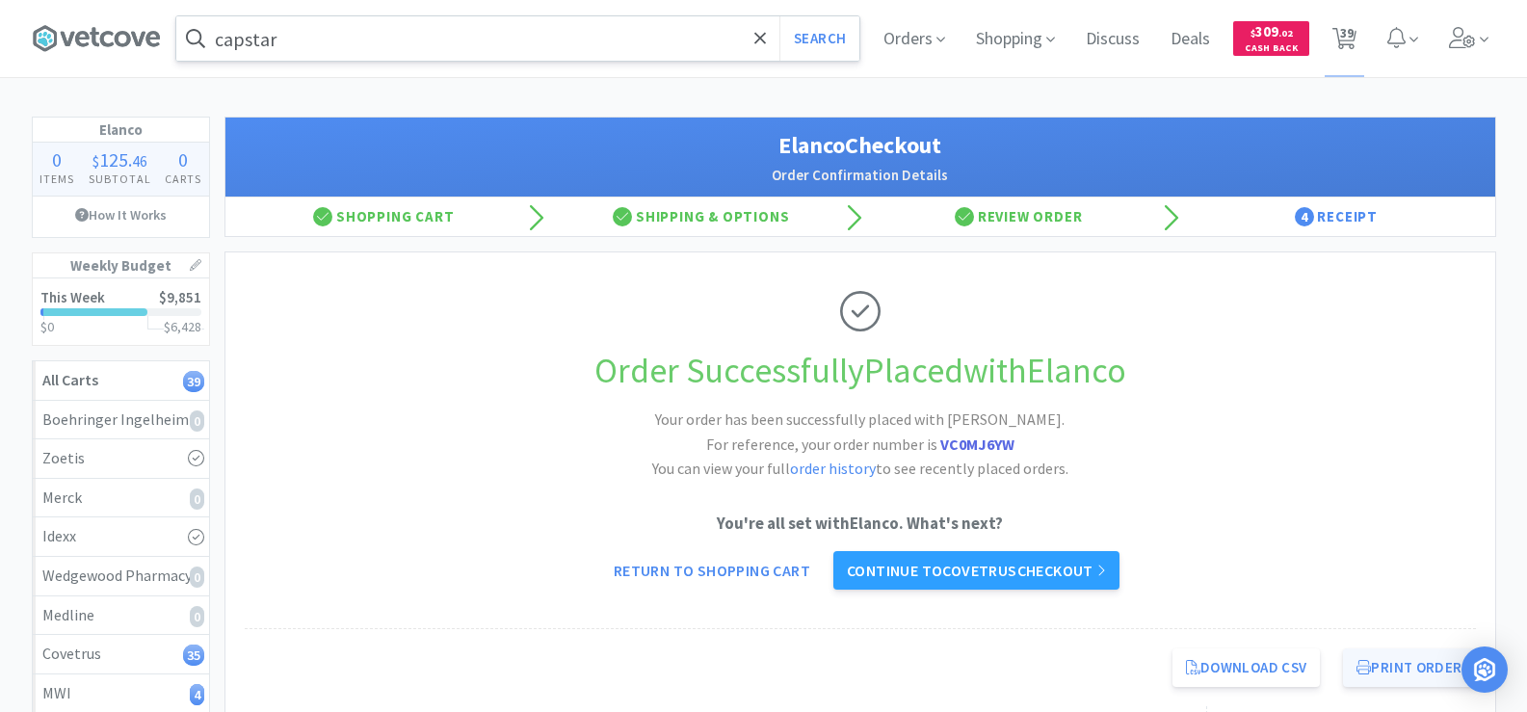
click at [1374, 666] on button "Print Order" at bounding box center [1409, 668] width 132 height 39
click at [1355, 47] on icon at bounding box center [1345, 38] width 24 height 21
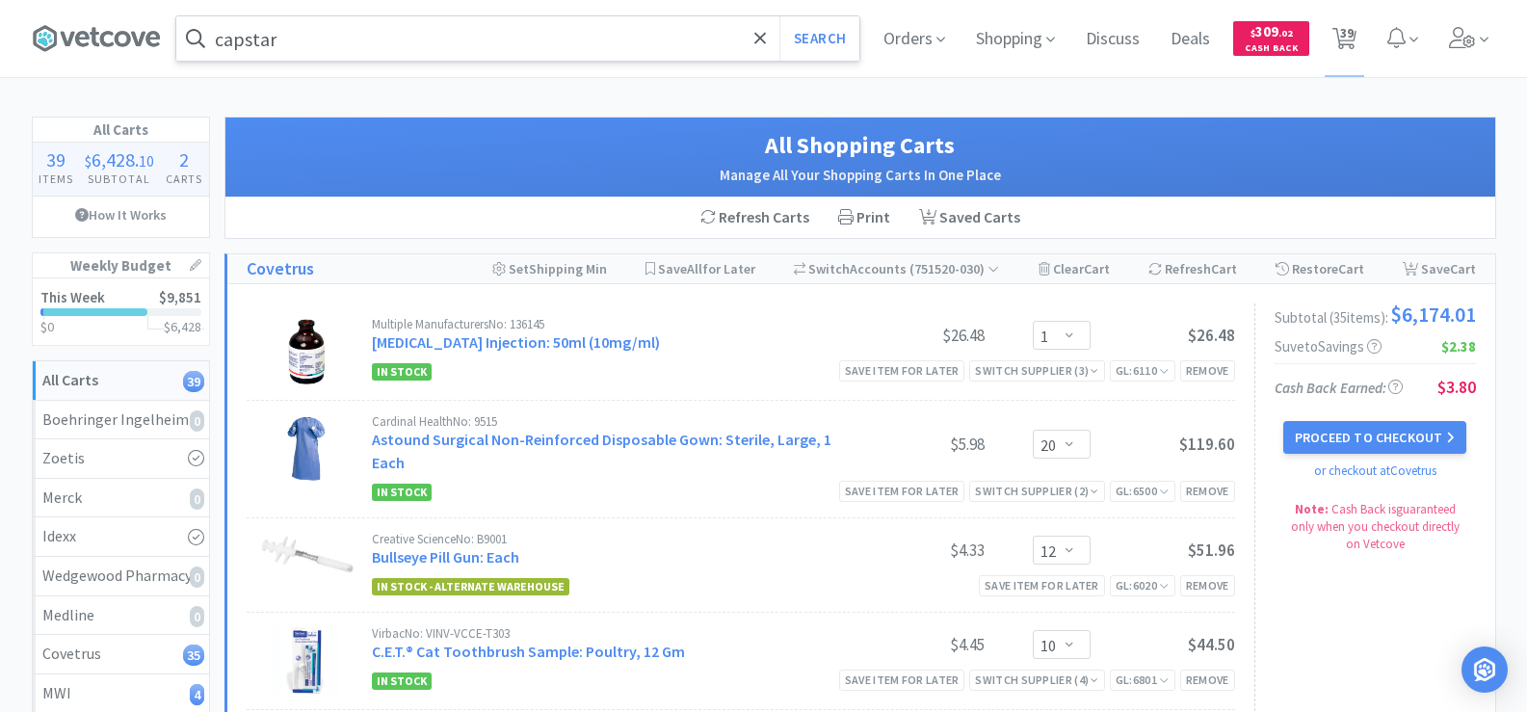
click at [517, 21] on input "capstar" at bounding box center [517, 38] width 683 height 44
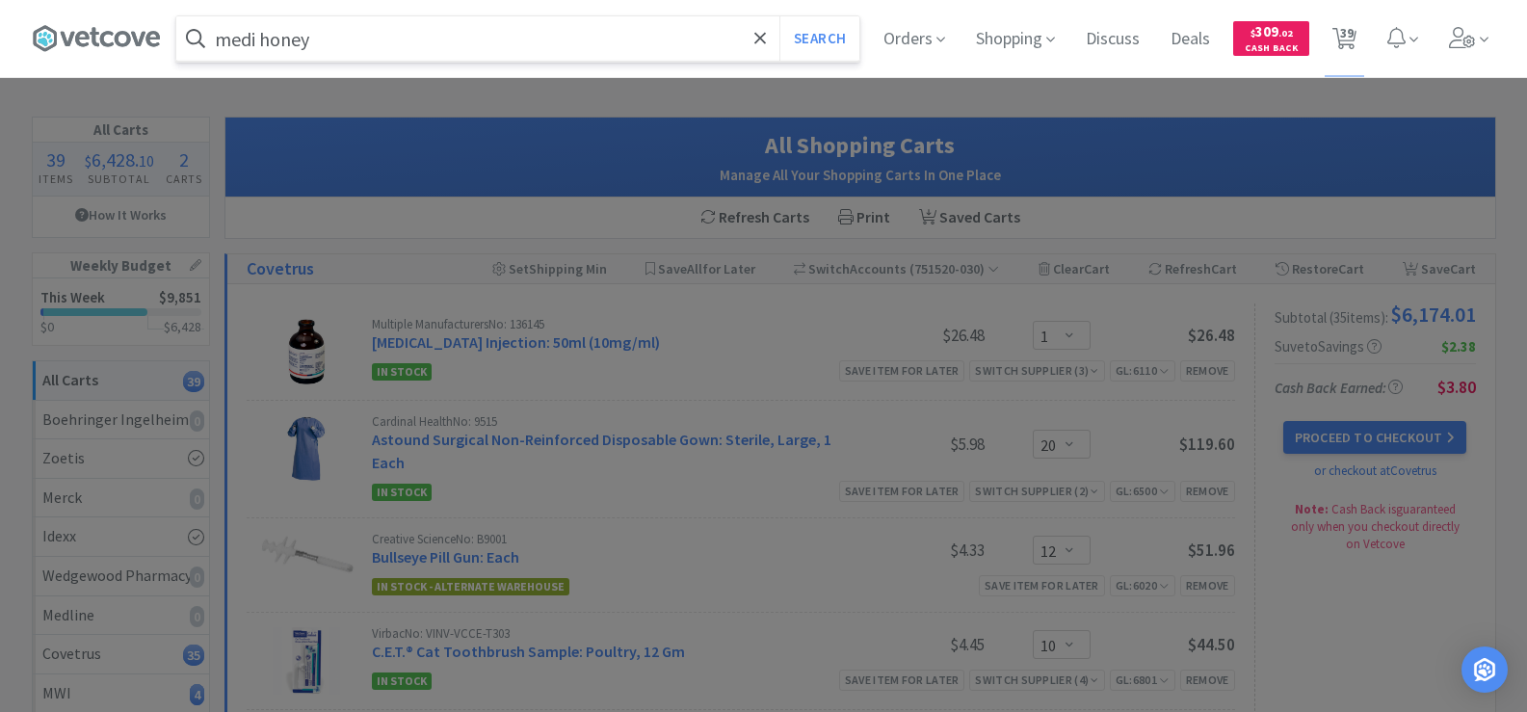
click at [780, 16] on button "Search" at bounding box center [820, 38] width 80 height 44
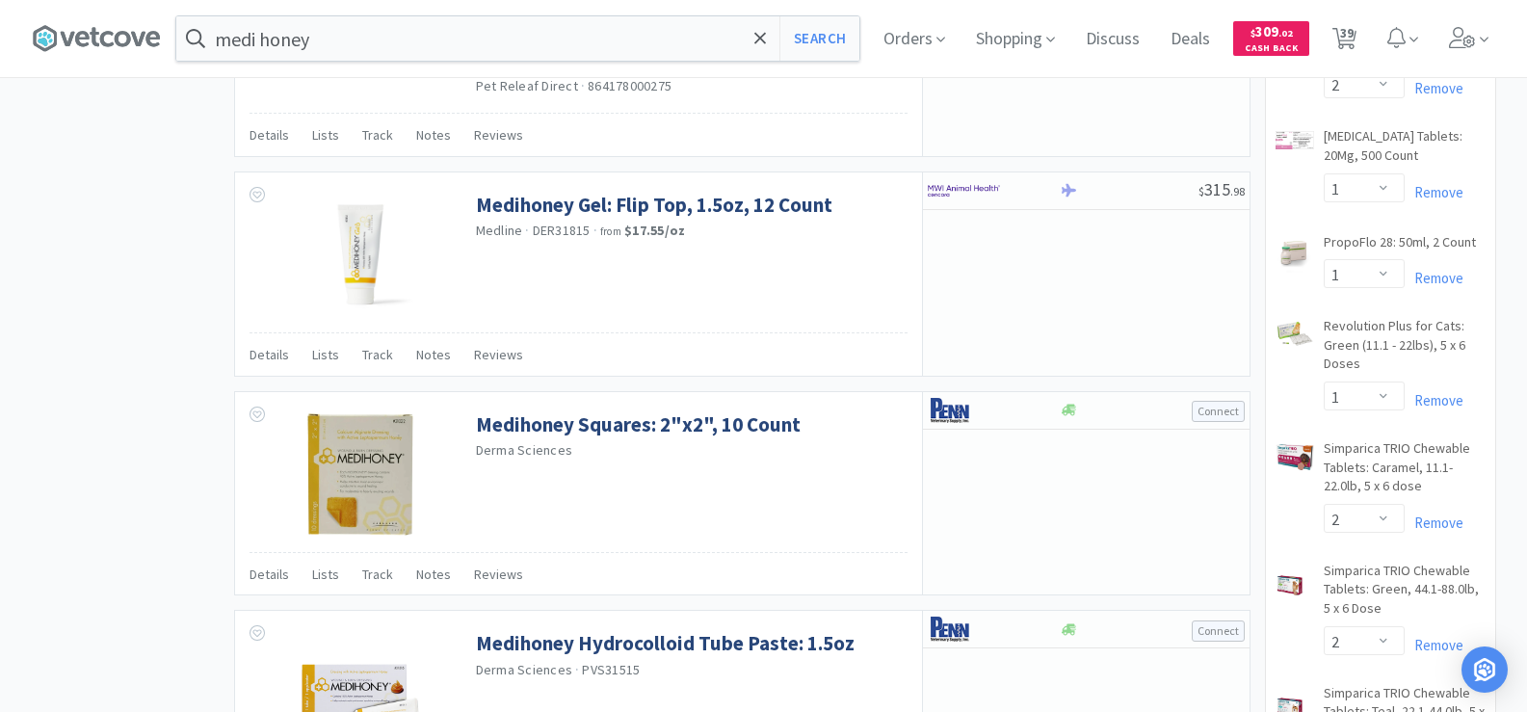
scroll to position [3180, 0]
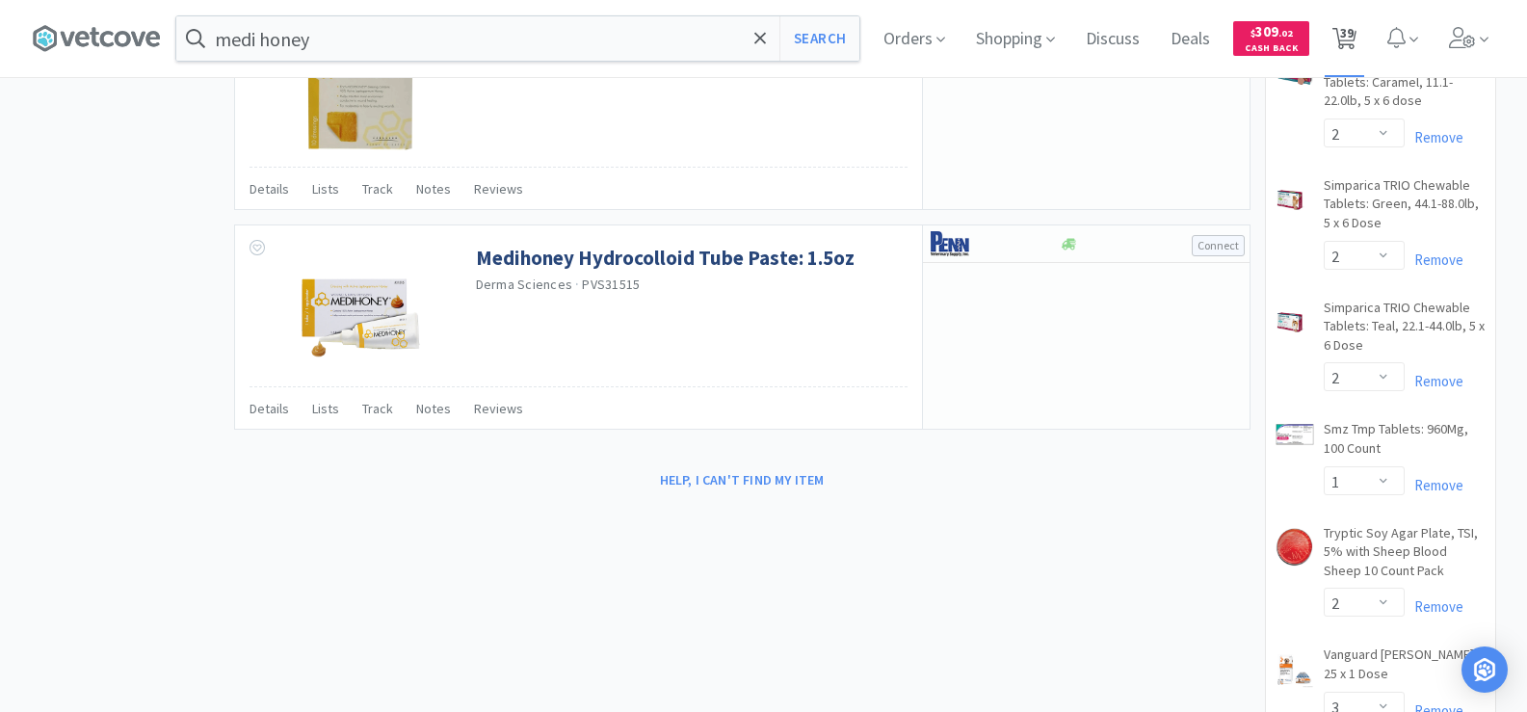
click at [1354, 38] on span "39" at bounding box center [1346, 32] width 13 height 77
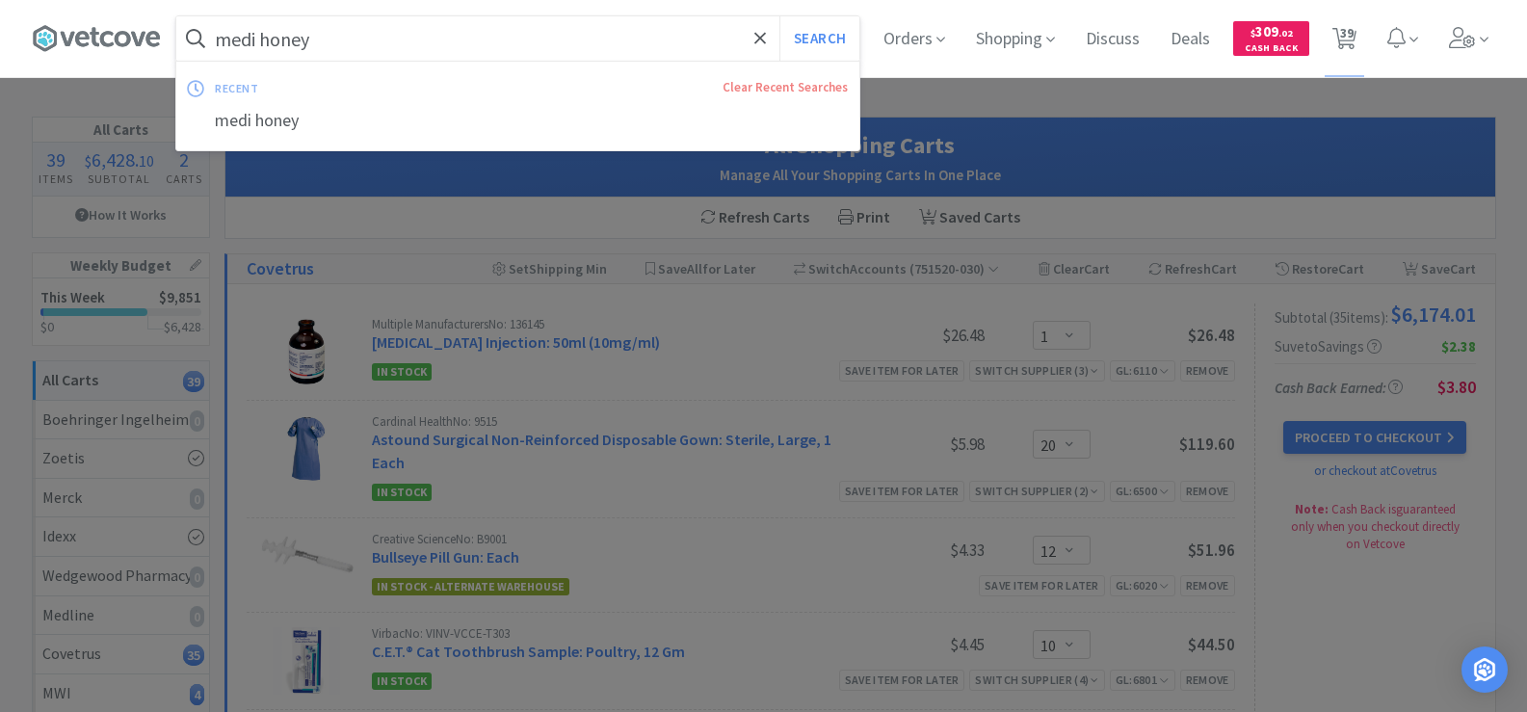
click at [476, 37] on input "medi honey" at bounding box center [517, 38] width 683 height 44
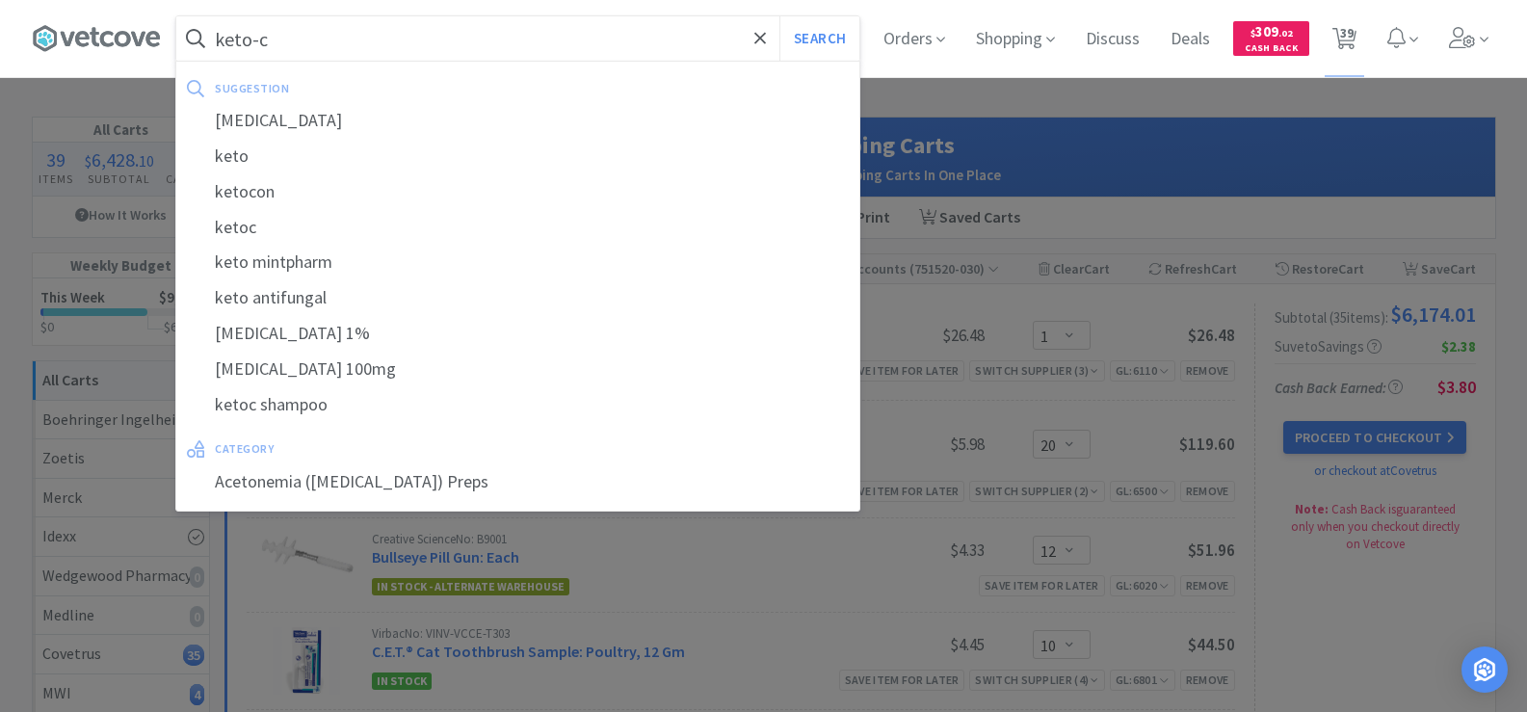
click at [780, 16] on button "Search" at bounding box center [820, 38] width 80 height 44
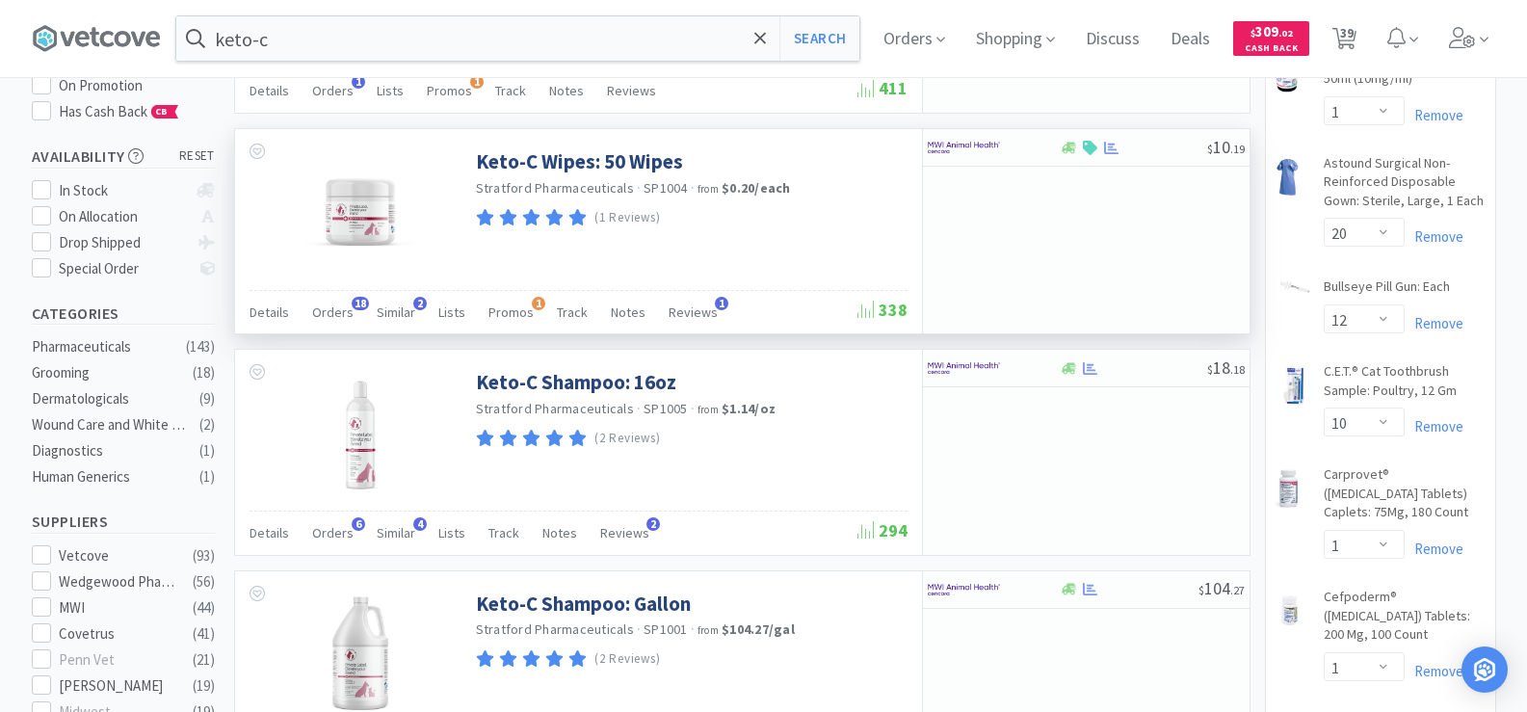
scroll to position [385, 0]
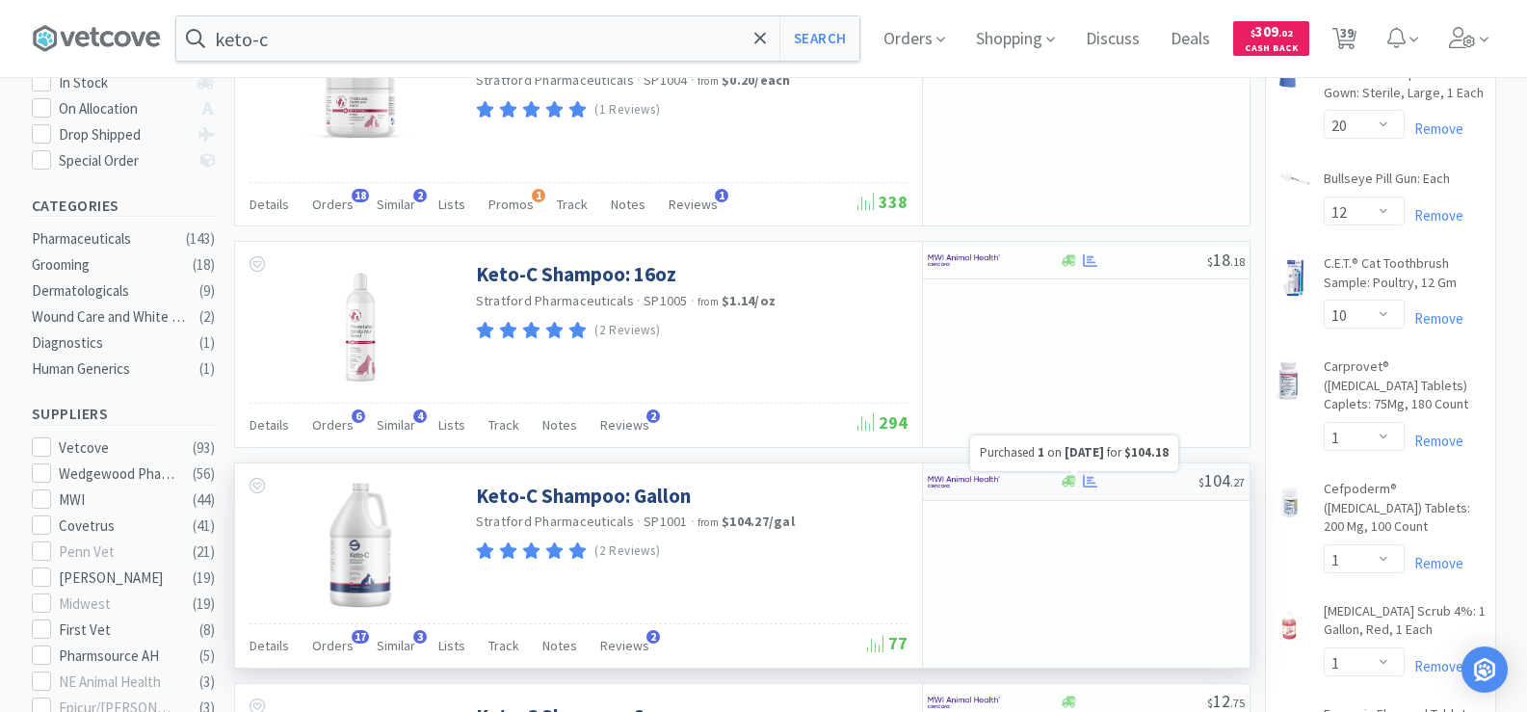
click at [1097, 485] on icon at bounding box center [1090, 481] width 14 height 14
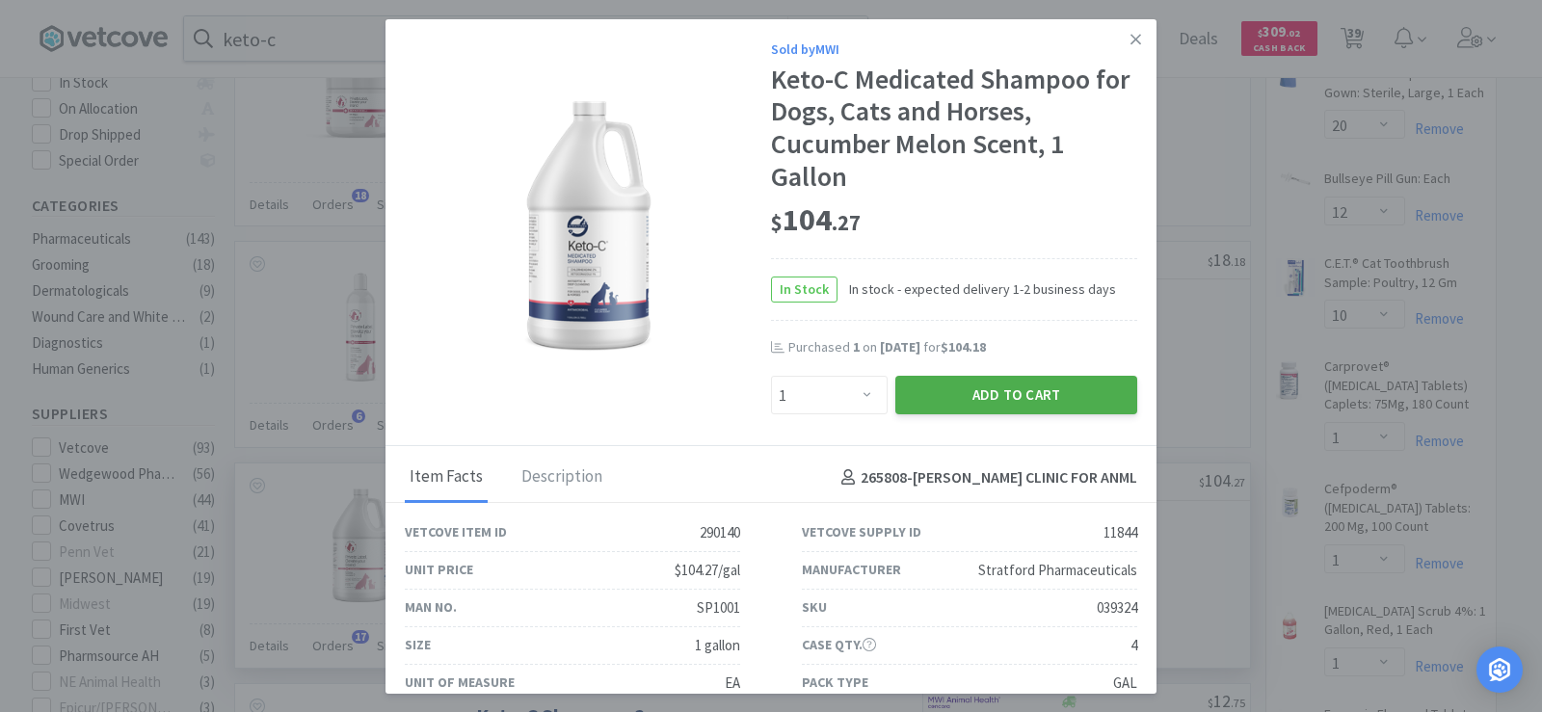
click at [1018, 404] on button "Add to Cart" at bounding box center [1016, 395] width 242 height 39
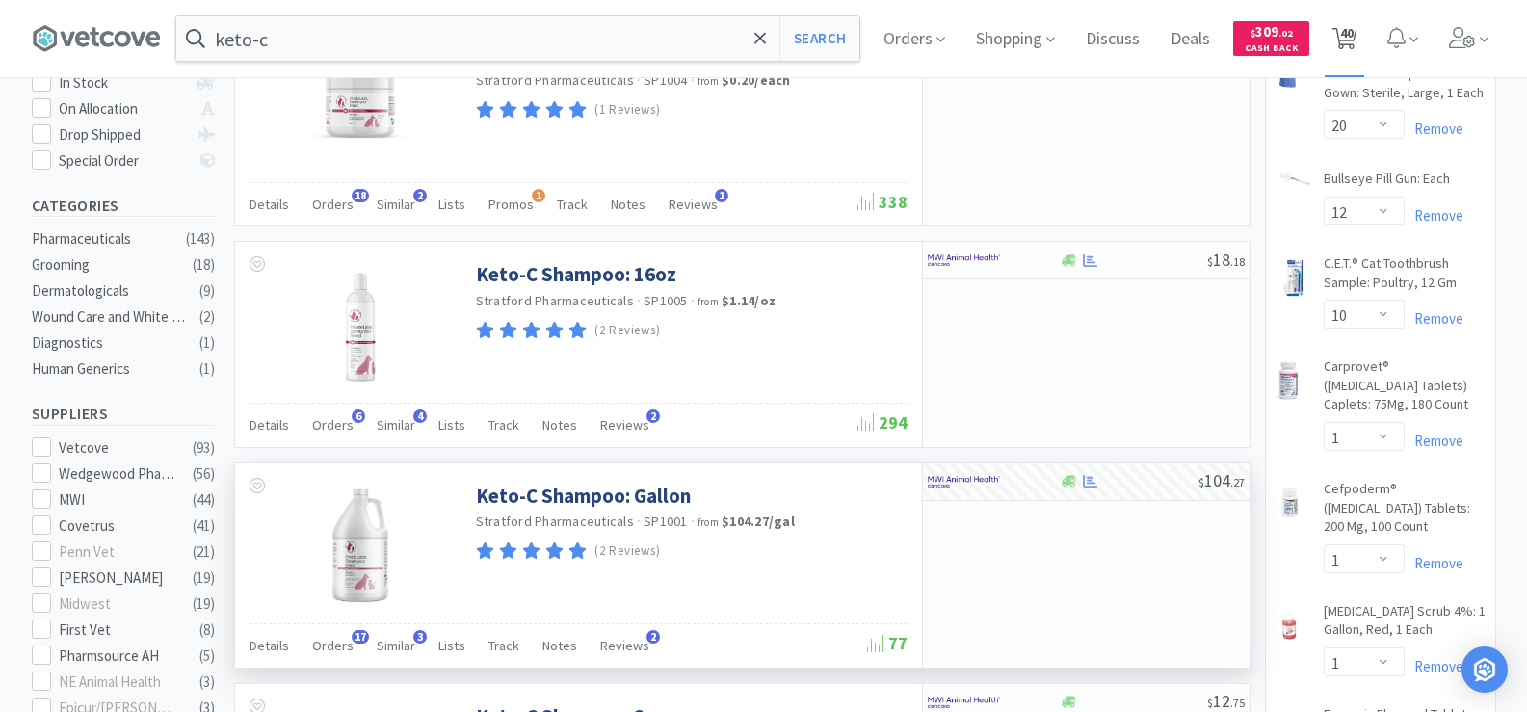
click at [1354, 40] on span "40" at bounding box center [1346, 32] width 13 height 77
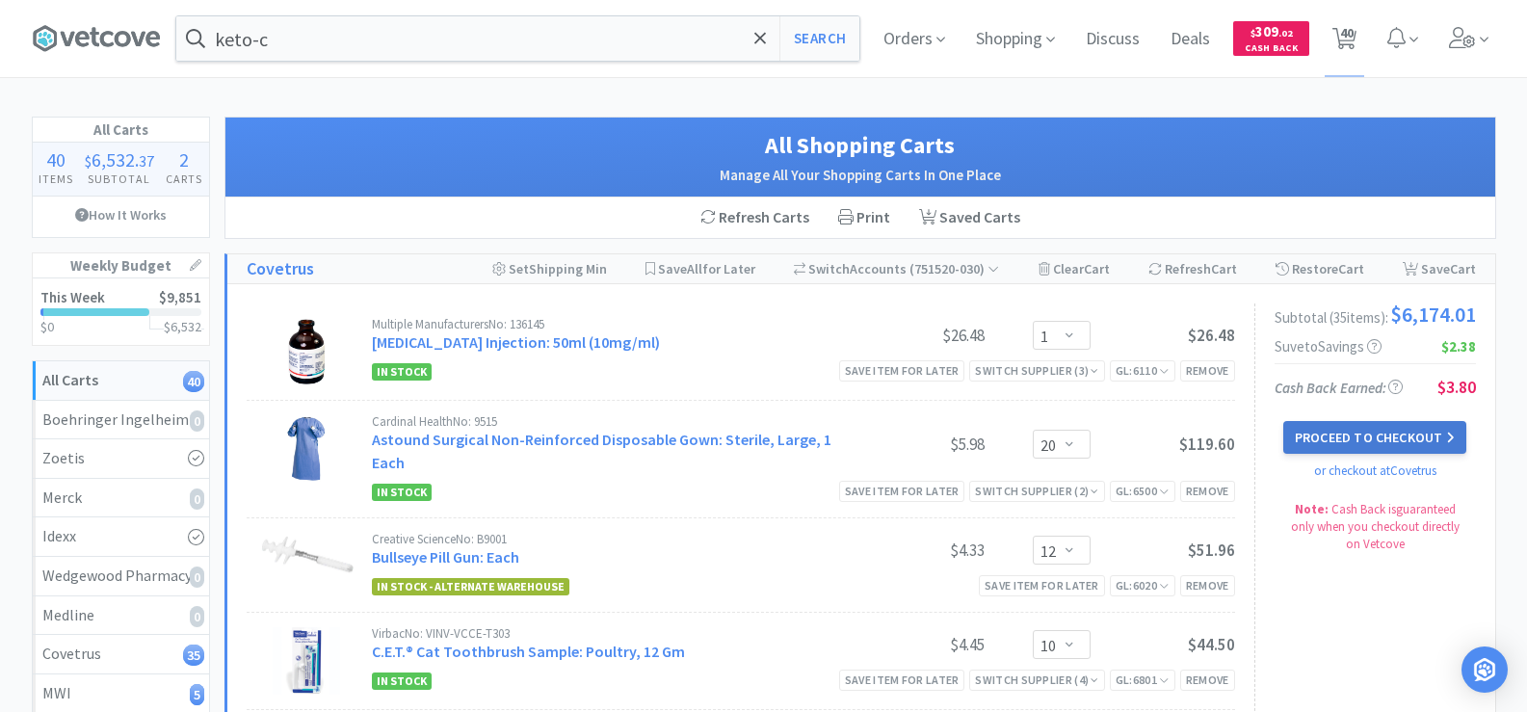
click at [1421, 439] on button "Proceed to Checkout" at bounding box center [1375, 437] width 183 height 33
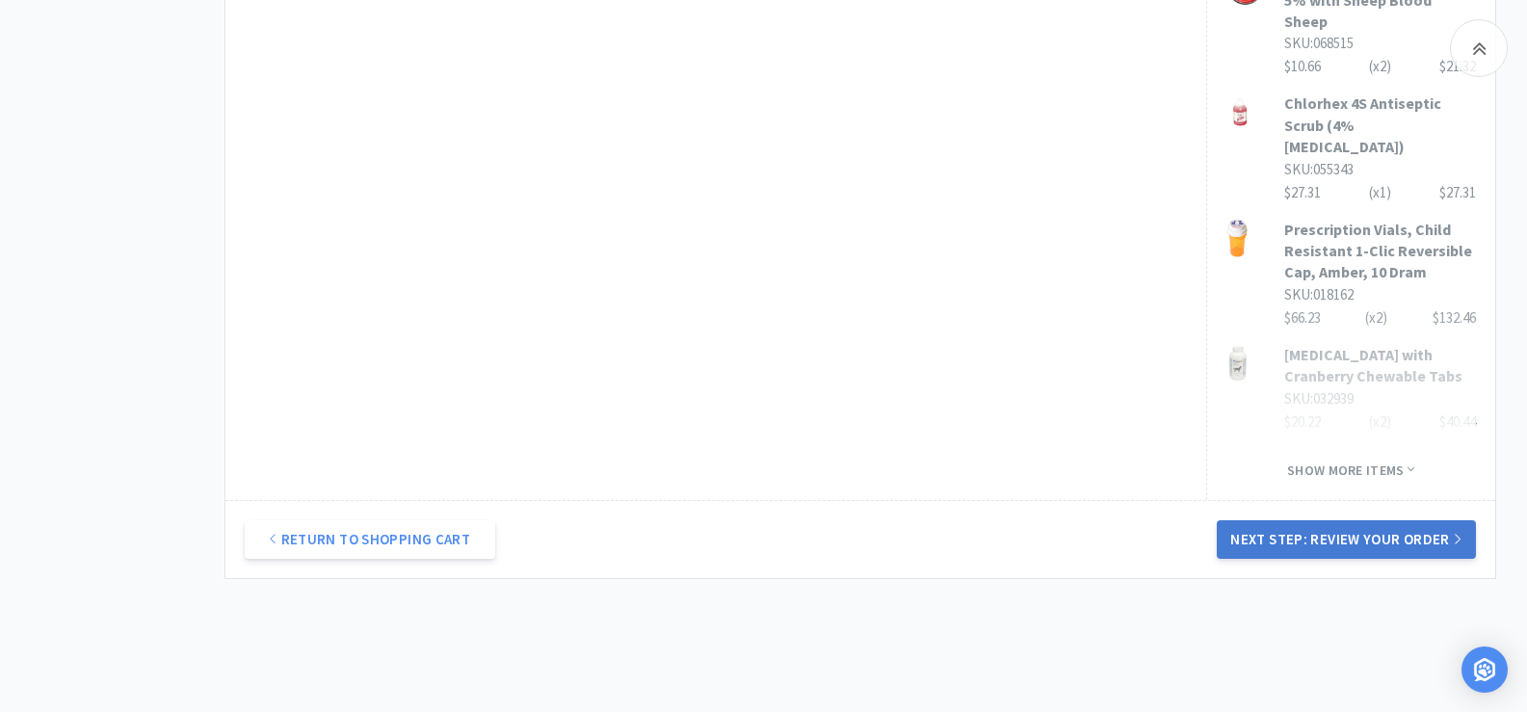
click at [1359, 520] on button "Next Step: Review Your Order" at bounding box center [1346, 539] width 258 height 39
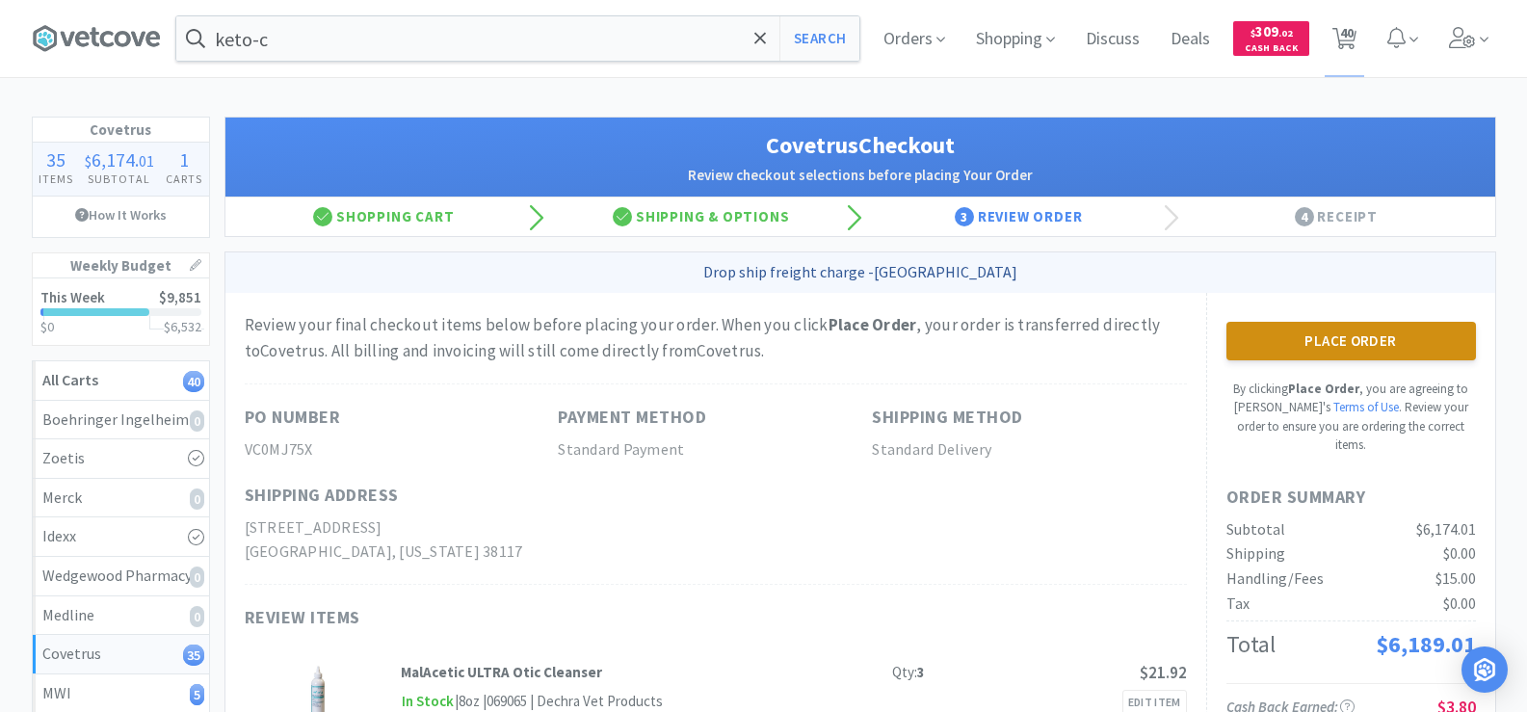
click at [1356, 353] on button "Place Order" at bounding box center [1352, 341] width 250 height 39
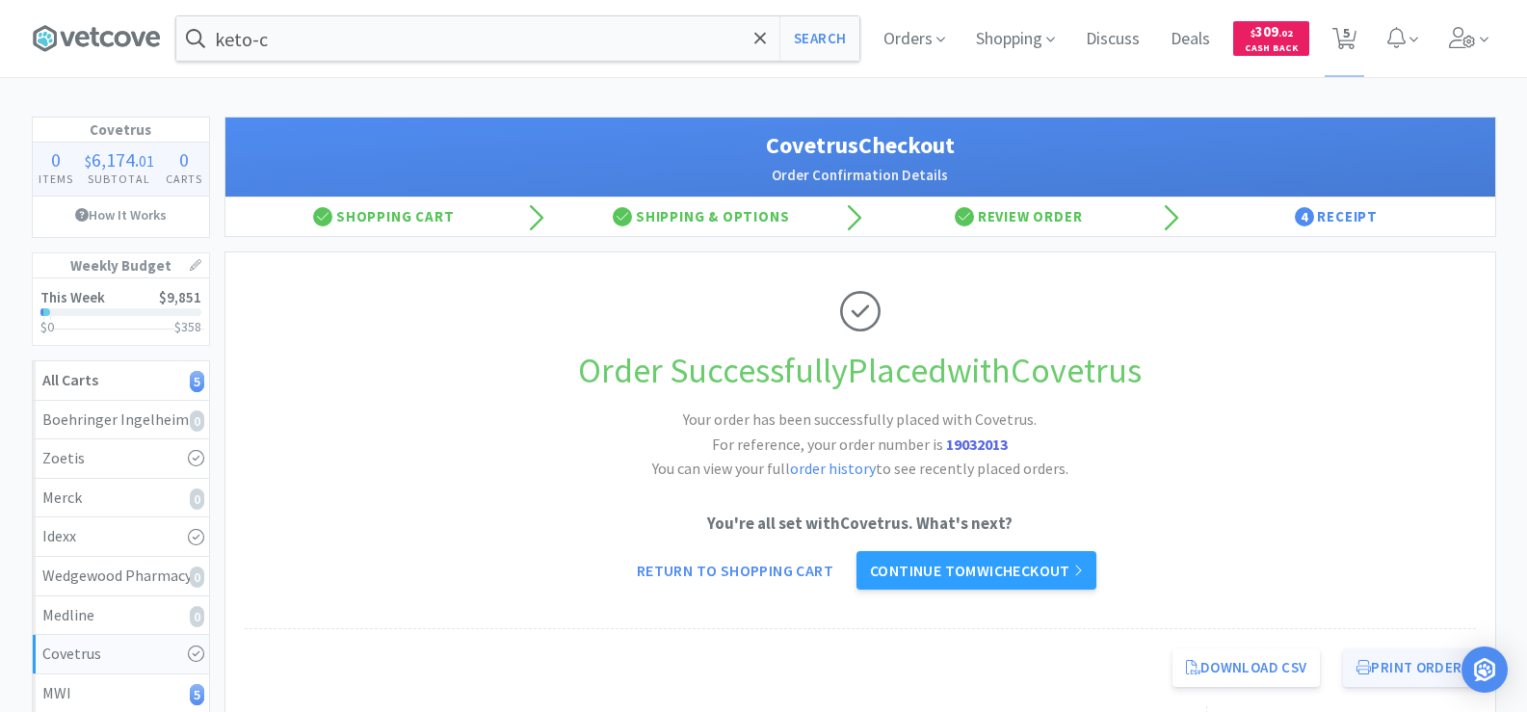
click at [1423, 684] on button "Print Order" at bounding box center [1409, 668] width 132 height 39
click at [1056, 578] on link "Continue to MWI checkout" at bounding box center [977, 570] width 240 height 39
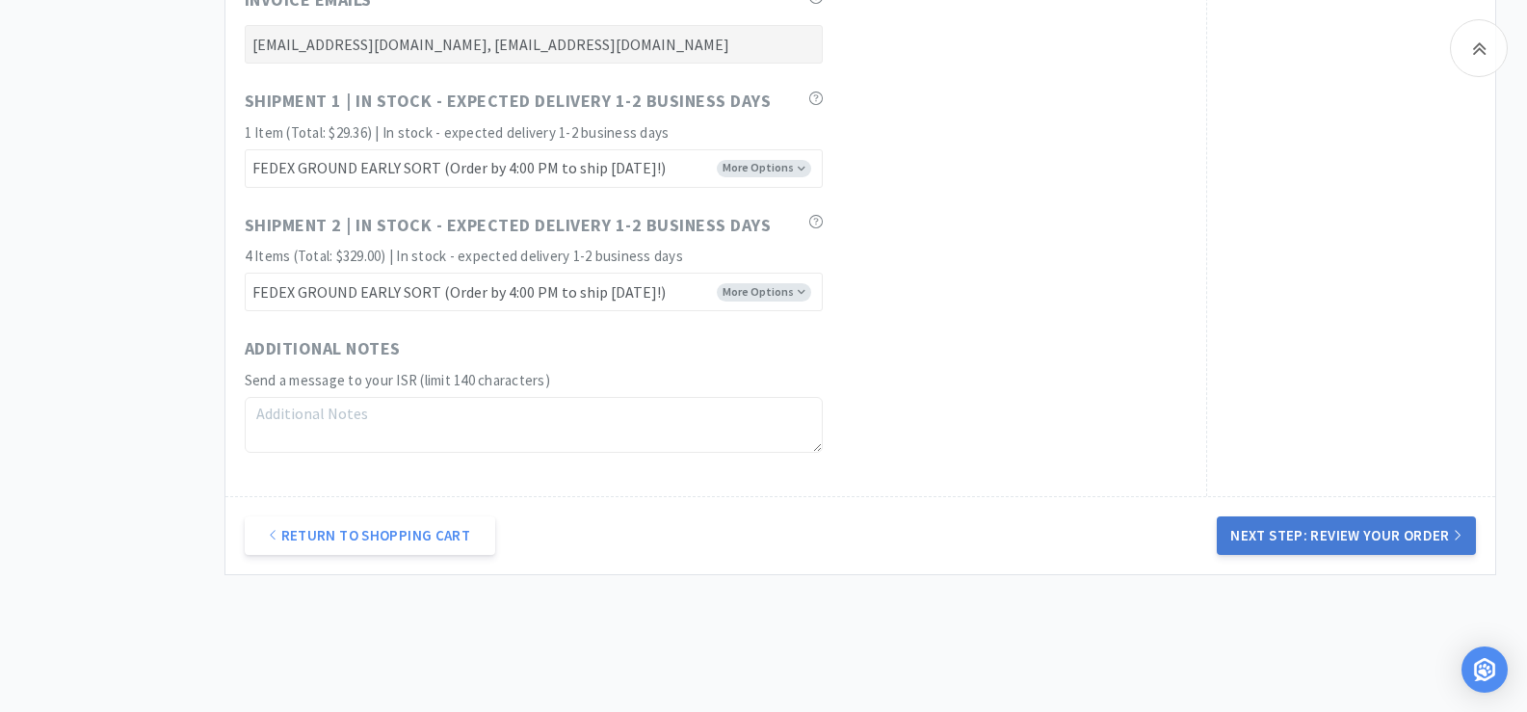
click at [1389, 538] on button "Next Step: Review Your Order" at bounding box center [1346, 536] width 258 height 39
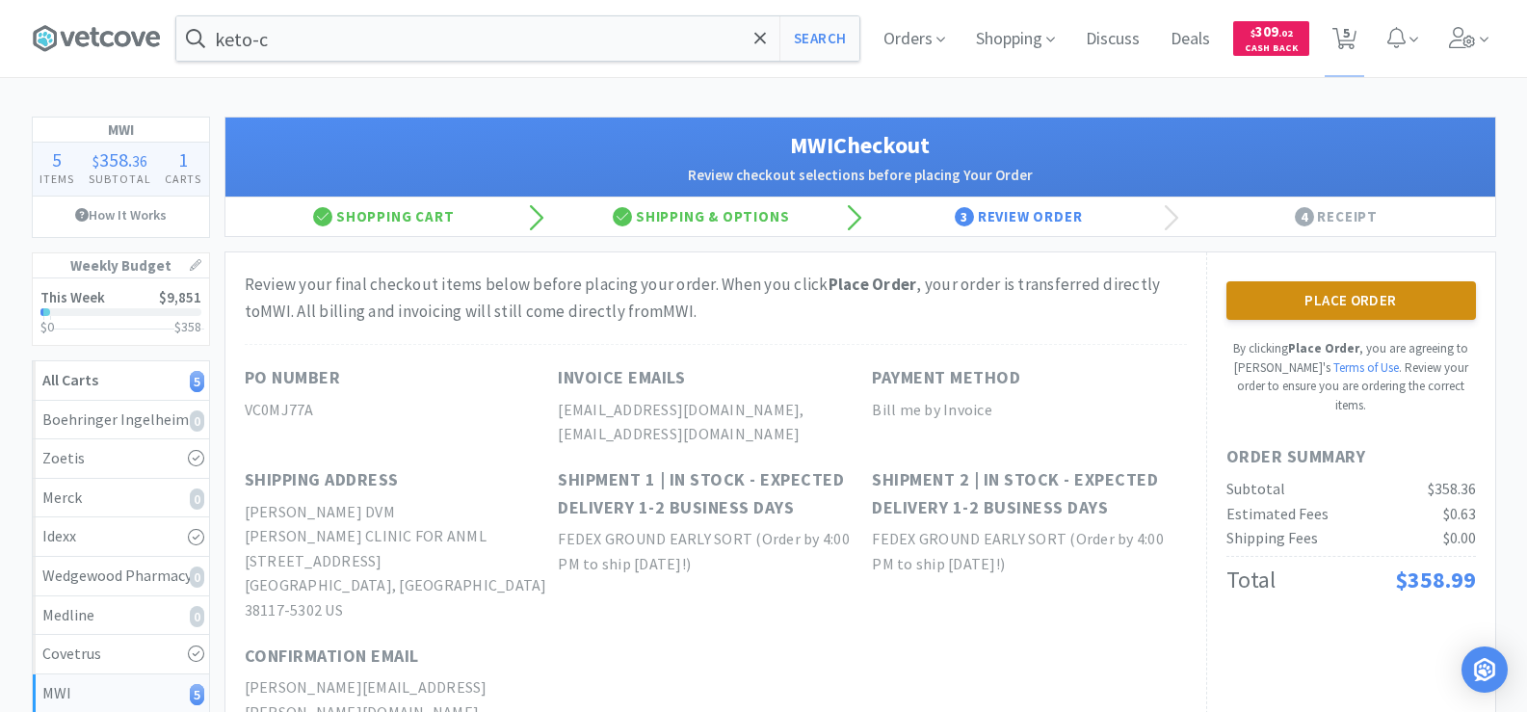
click at [1322, 305] on button "Place Order" at bounding box center [1352, 300] width 250 height 39
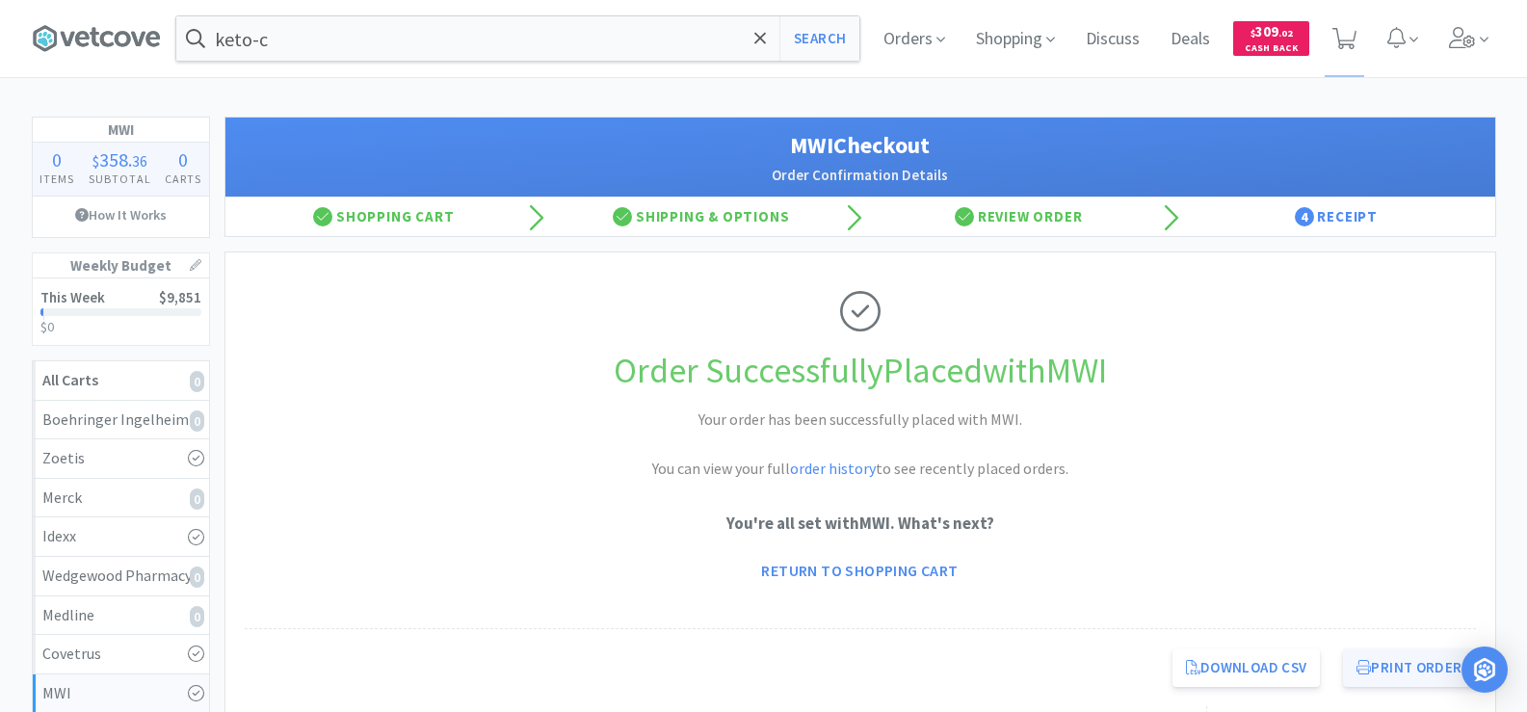
click at [1413, 675] on button "Print Order" at bounding box center [1409, 668] width 132 height 39
click at [898, 45] on span "Orders" at bounding box center [914, 38] width 77 height 77
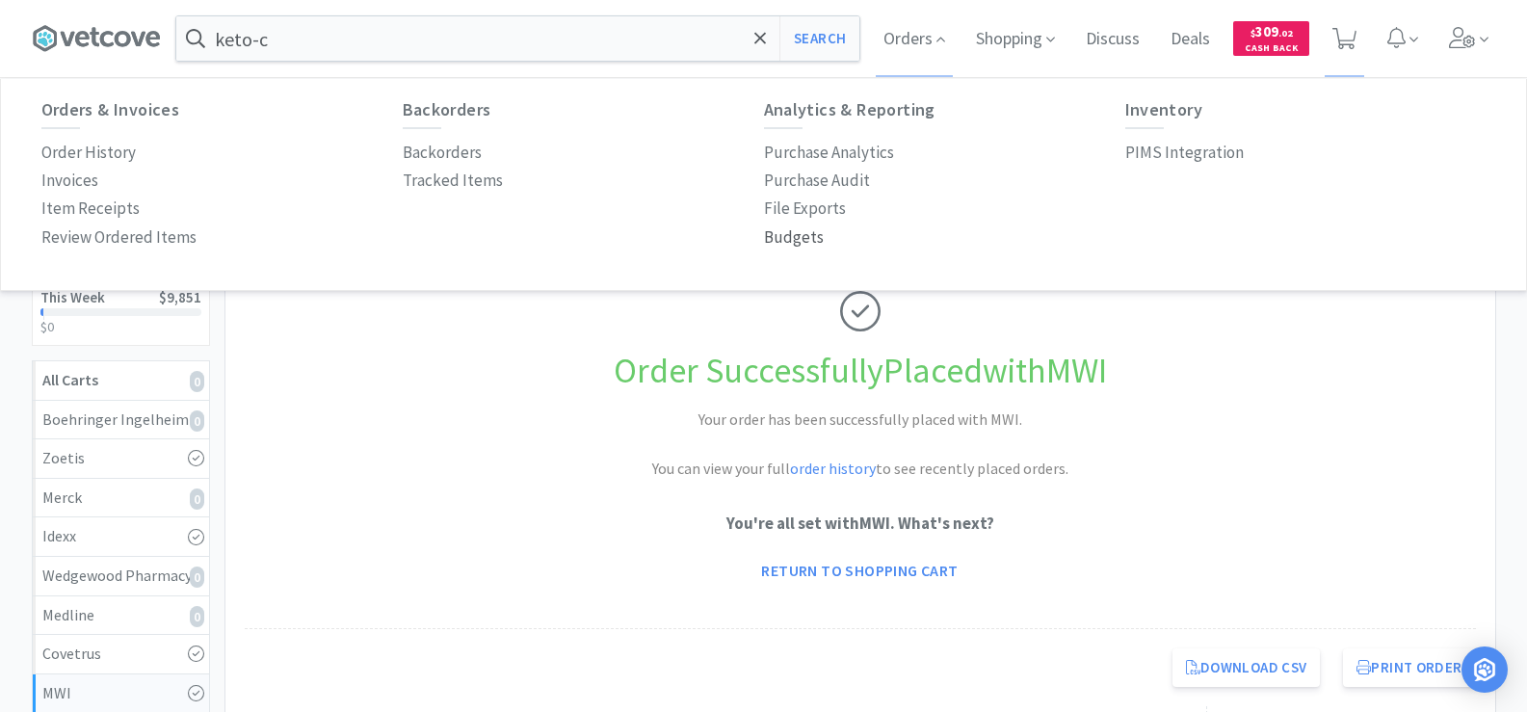
click at [794, 238] on p "Budgets" at bounding box center [794, 238] width 60 height 26
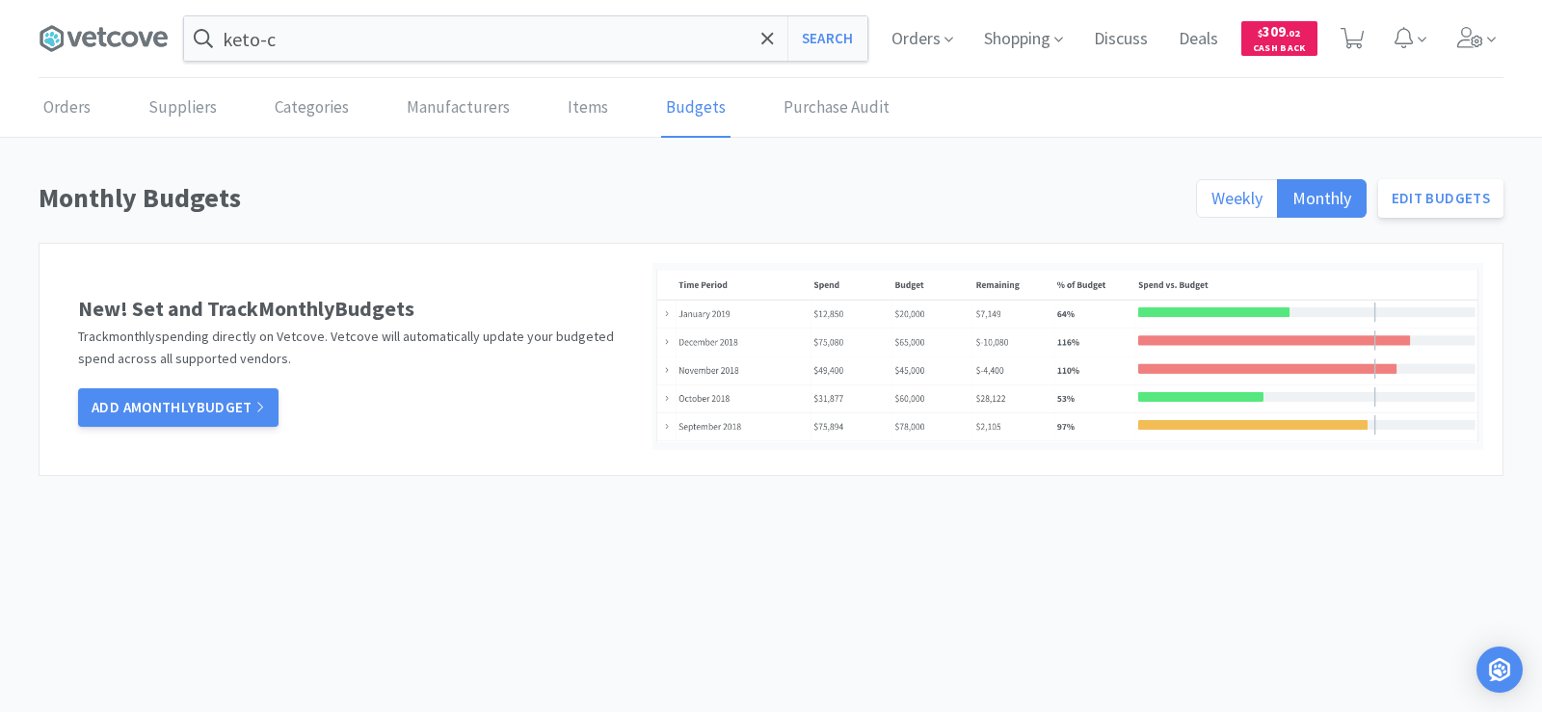
click at [1249, 191] on span "Weekly" at bounding box center [1236, 198] width 51 height 22
click at [1211, 204] on input "Weekly" at bounding box center [1211, 204] width 0 height 0
